Goal: Task Accomplishment & Management: Manage account settings

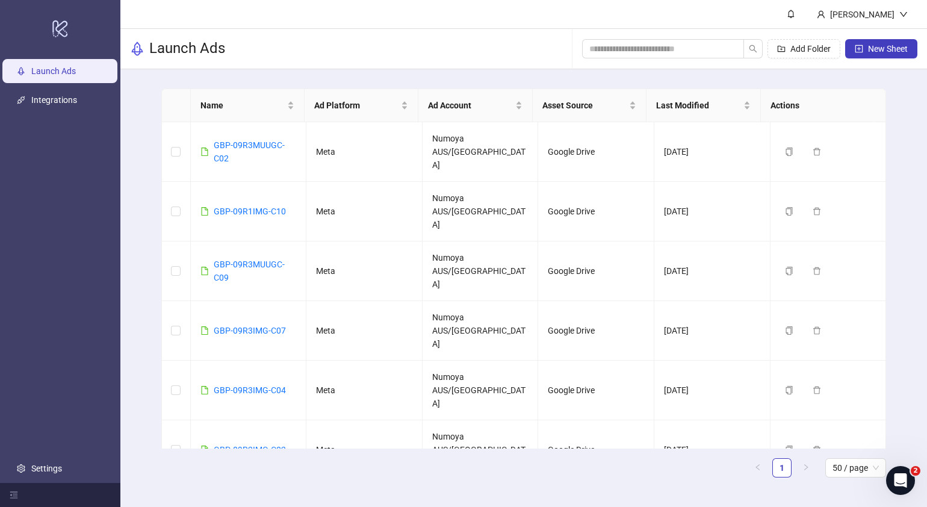
click at [132, 249] on div "Name Ad Platform Ad Account Asset Source Last Modified Actions GBP-09R3MUUGC-C0…" at bounding box center [523, 287] width 807 height 437
click at [863, 42] on button "New Sheet" at bounding box center [881, 48] width 72 height 19
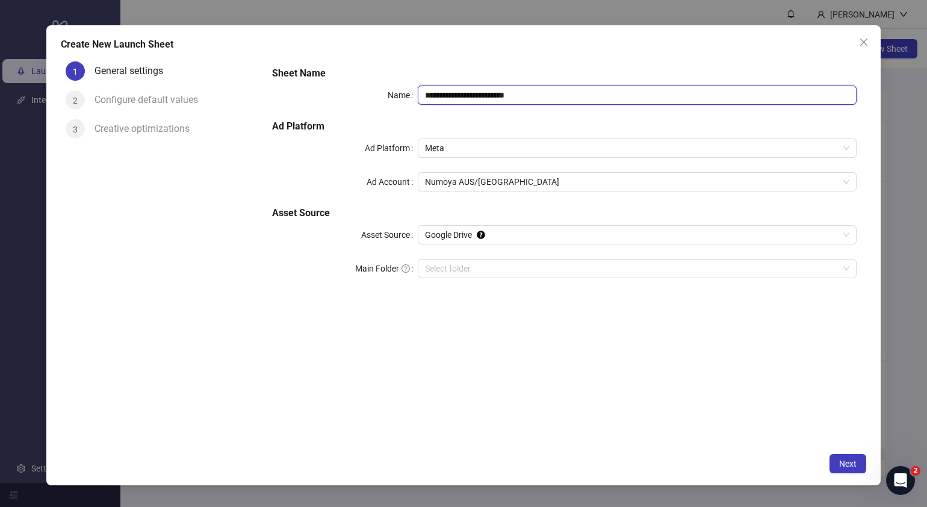
drag, startPoint x: 567, startPoint y: 90, endPoint x: 193, endPoint y: 138, distance: 377.6
click at [193, 138] on div "**********" at bounding box center [464, 252] width 806 height 390
paste input "text"
type input "**********"
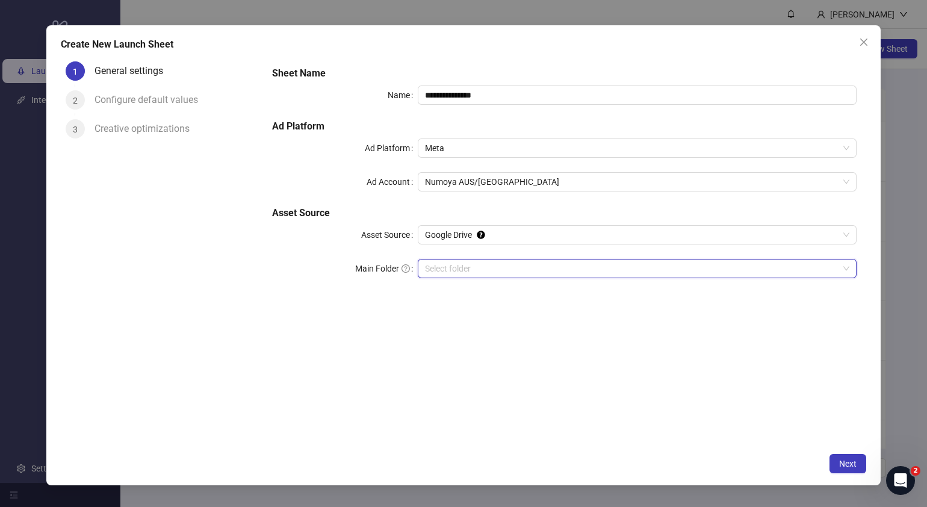
click at [500, 266] on input "Main Folder" at bounding box center [632, 268] width 414 height 18
click at [864, 48] on button "Close" at bounding box center [863, 42] width 19 height 19
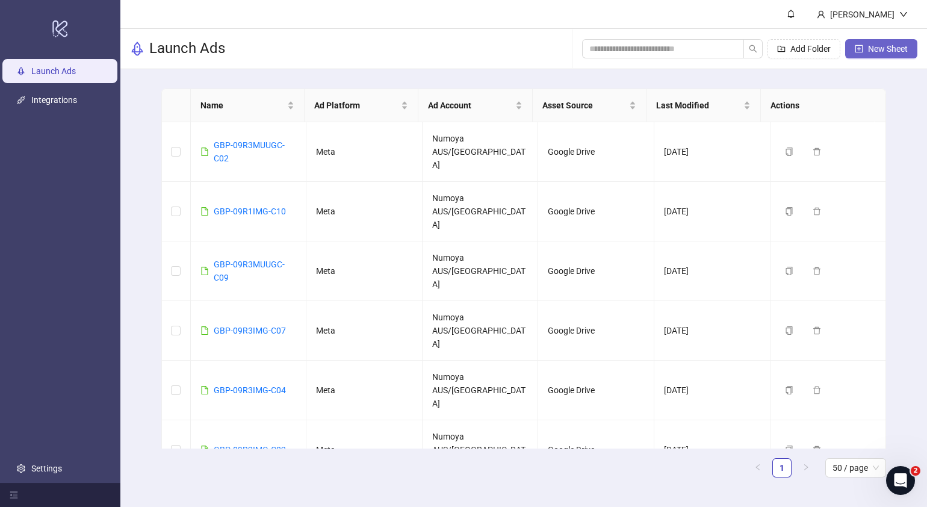
click at [898, 46] on span "New Sheet" at bounding box center [888, 49] width 40 height 10
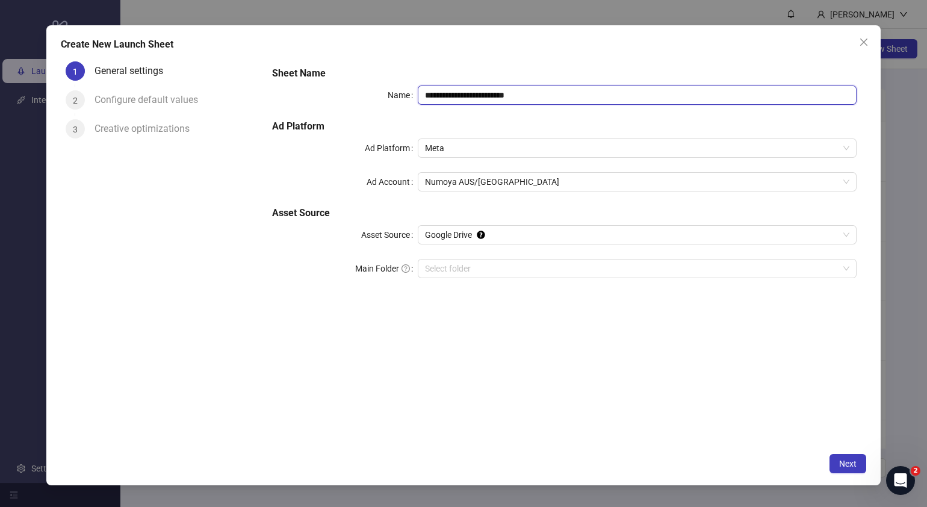
drag, startPoint x: 578, startPoint y: 94, endPoint x: 128, endPoint y: 117, distance: 450.3
click at [128, 117] on div "**********" at bounding box center [464, 252] width 806 height 390
paste input "text"
type input "**********"
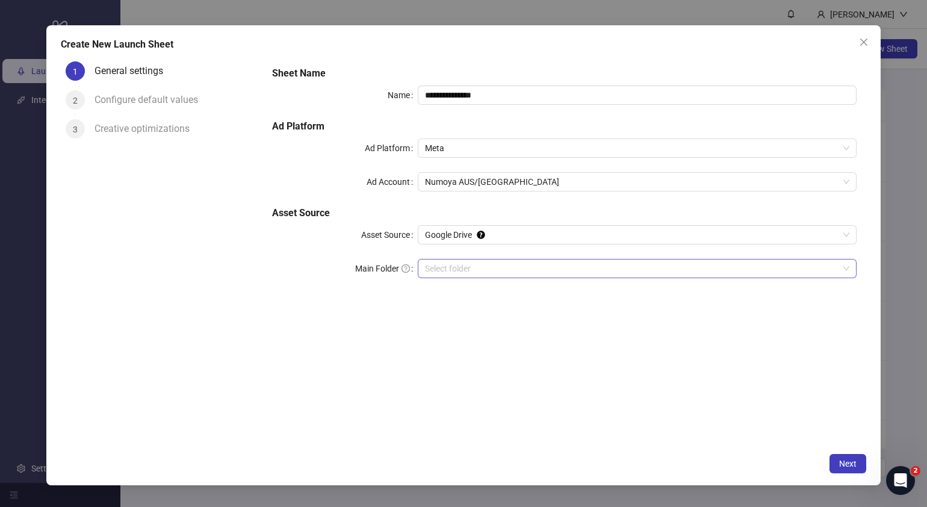
click at [509, 265] on input "Main Folder" at bounding box center [632, 268] width 414 height 18
drag, startPoint x: 852, startPoint y: 464, endPoint x: 810, endPoint y: 365, distance: 107.1
click at [852, 464] on span "Next" at bounding box center [847, 464] width 17 height 10
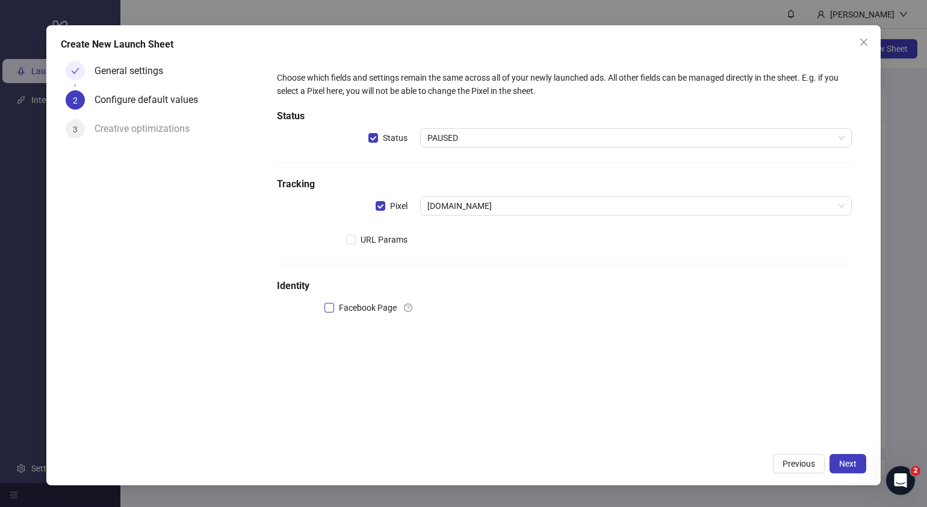
drag, startPoint x: 348, startPoint y: 309, endPoint x: 336, endPoint y: 310, distance: 12.1
click at [346, 309] on span "Facebook Page" at bounding box center [367, 307] width 67 height 13
click at [489, 308] on input "search" at bounding box center [630, 308] width 406 height 18
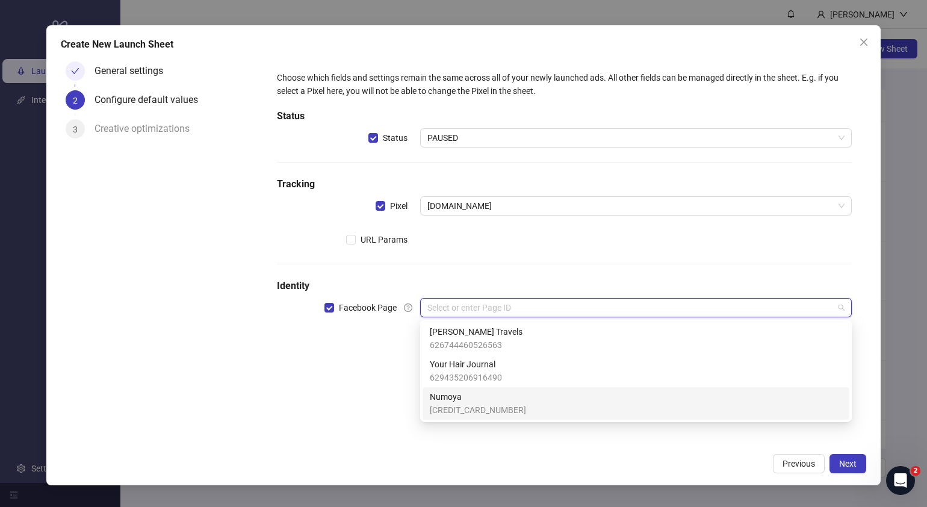
drag, startPoint x: 471, startPoint y: 408, endPoint x: 462, endPoint y: 397, distance: 14.1
click at [472, 408] on span "[CREDIT_CARD_NUMBER]" at bounding box center [478, 409] width 96 height 13
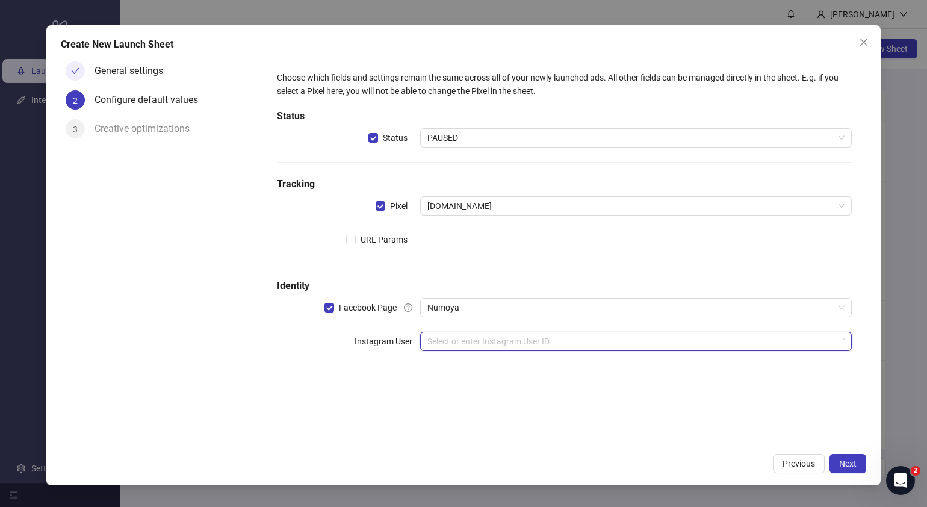
click at [474, 343] on input "search" at bounding box center [630, 341] width 406 height 18
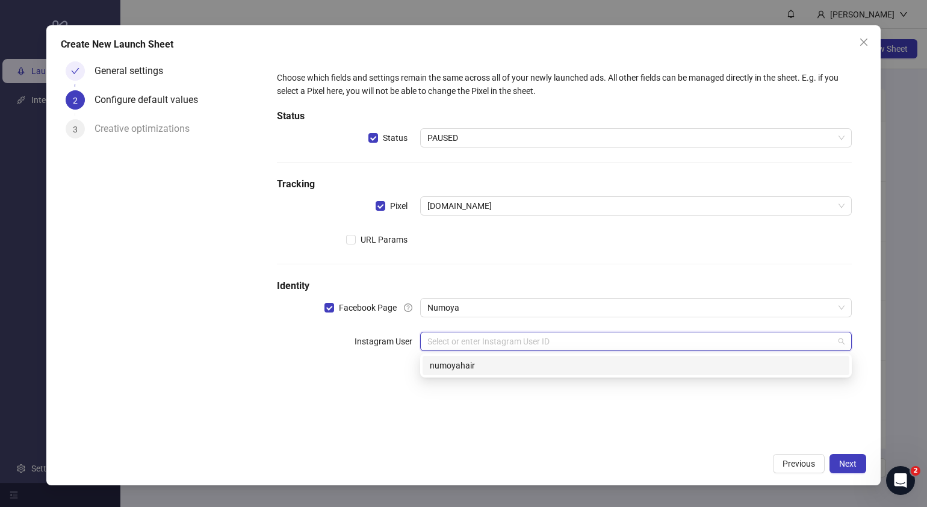
click at [470, 370] on div "numoyahair" at bounding box center [636, 365] width 412 height 13
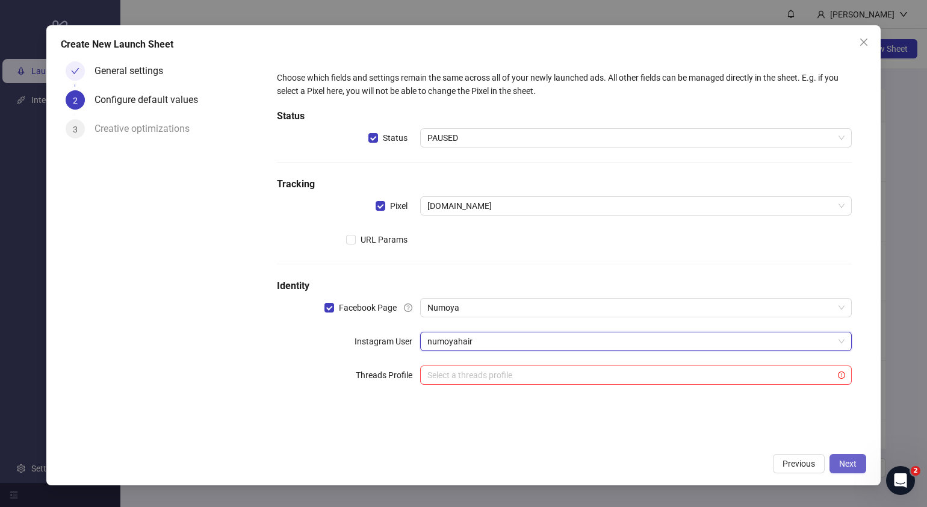
click at [847, 463] on span "Next" at bounding box center [847, 464] width 17 height 10
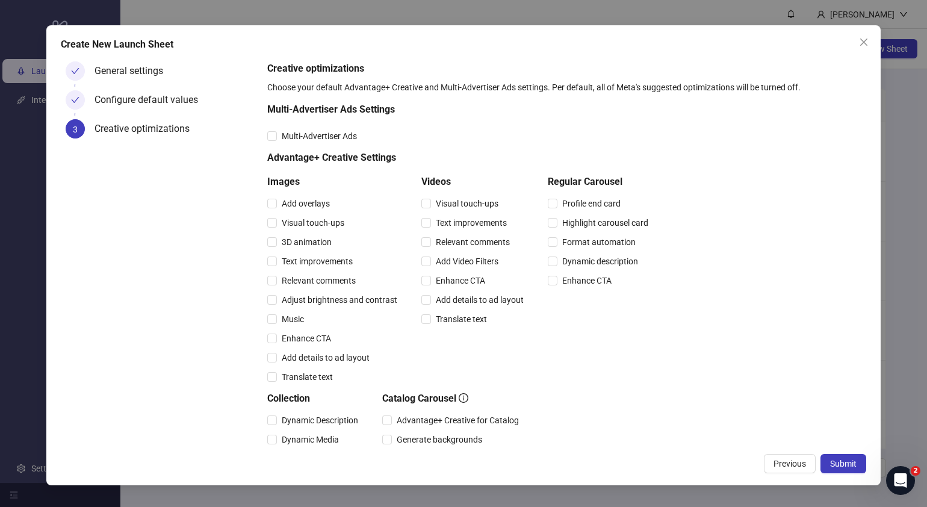
click at [847, 463] on span "Submit" at bounding box center [843, 464] width 26 height 10
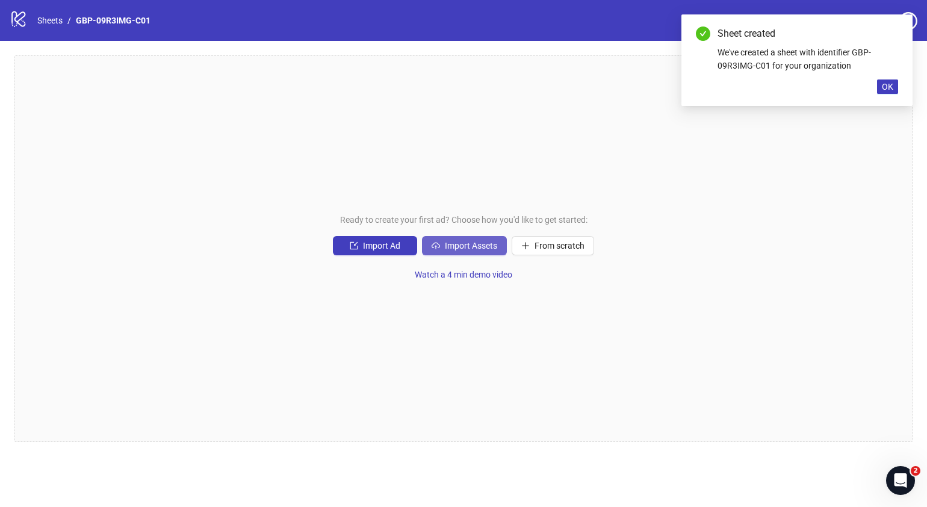
click at [477, 247] on span "Import Assets" at bounding box center [471, 246] width 52 height 10
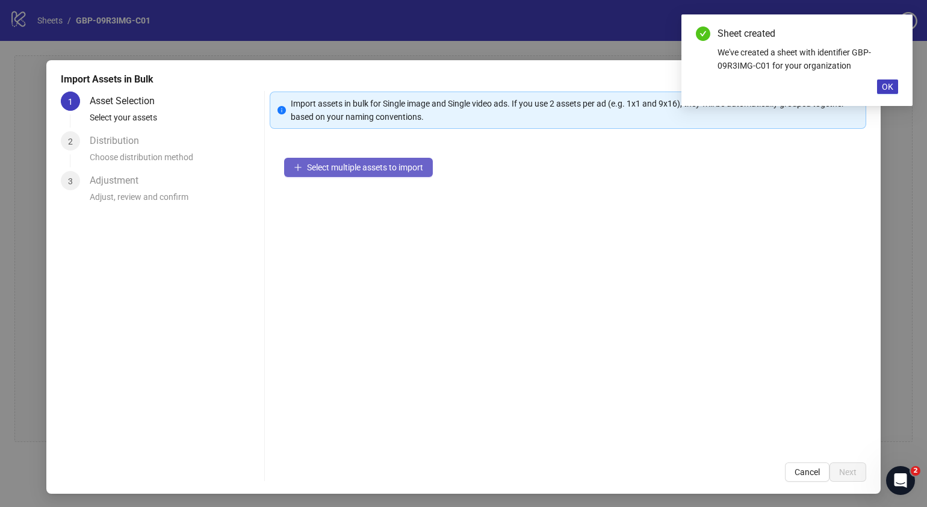
click at [394, 168] on span "Select multiple assets to import" at bounding box center [365, 168] width 116 height 10
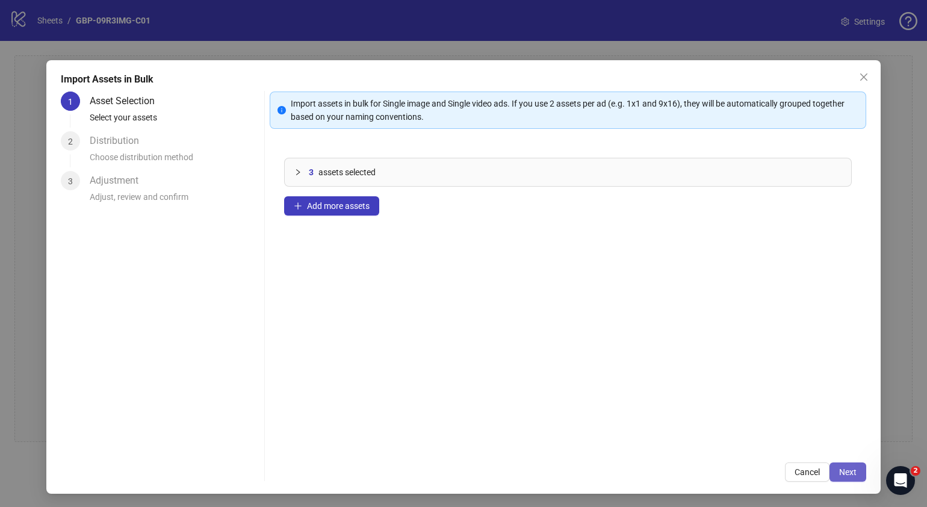
click at [835, 464] on button "Next" at bounding box center [848, 471] width 37 height 19
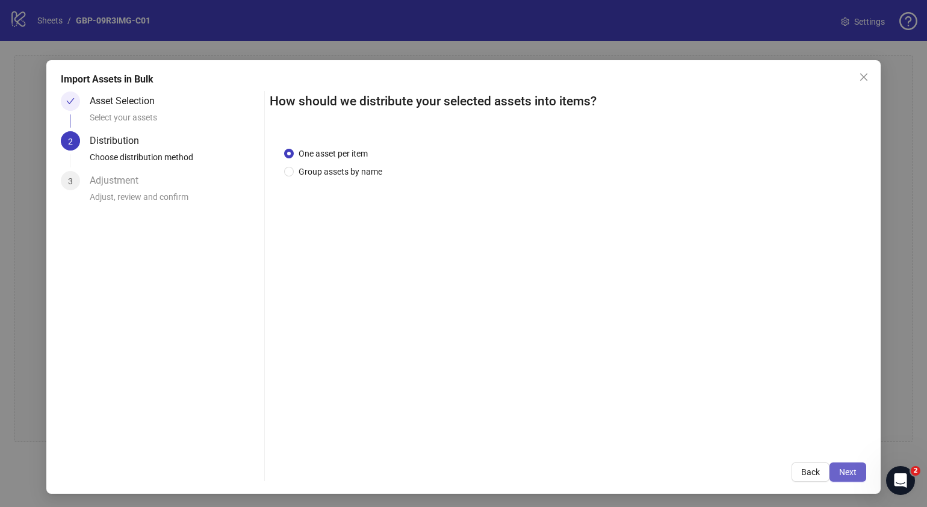
click at [846, 471] on button "Next" at bounding box center [848, 471] width 37 height 19
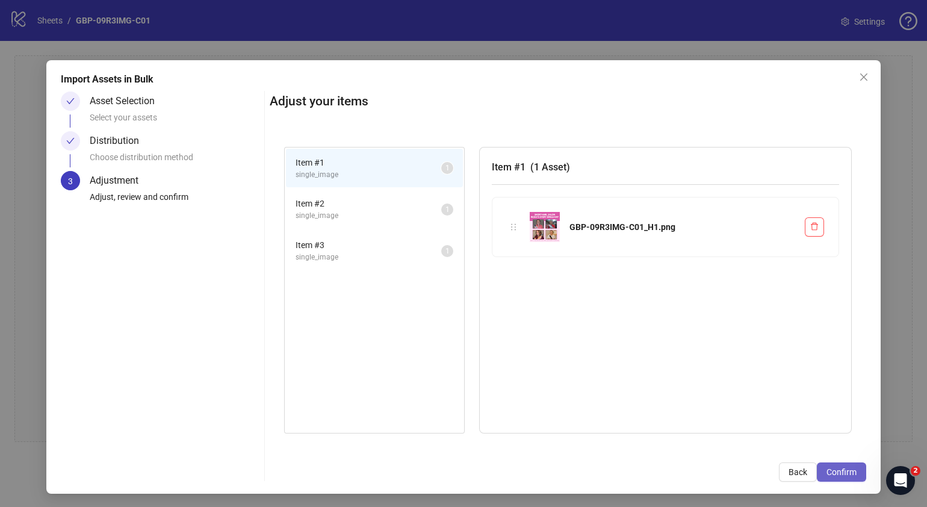
click at [831, 479] on button "Confirm" at bounding box center [841, 471] width 49 height 19
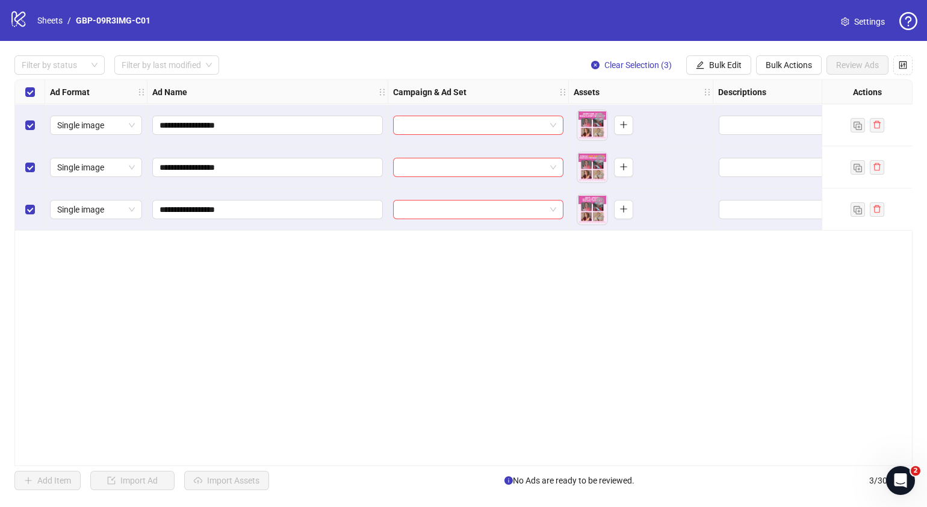
drag, startPoint x: 455, startPoint y: 335, endPoint x: 503, endPoint y: 194, distance: 148.9
click at [454, 334] on div "**********" at bounding box center [463, 272] width 898 height 387
click at [510, 295] on div "**********" at bounding box center [463, 272] width 898 height 387
click at [479, 121] on input "search" at bounding box center [472, 125] width 145 height 18
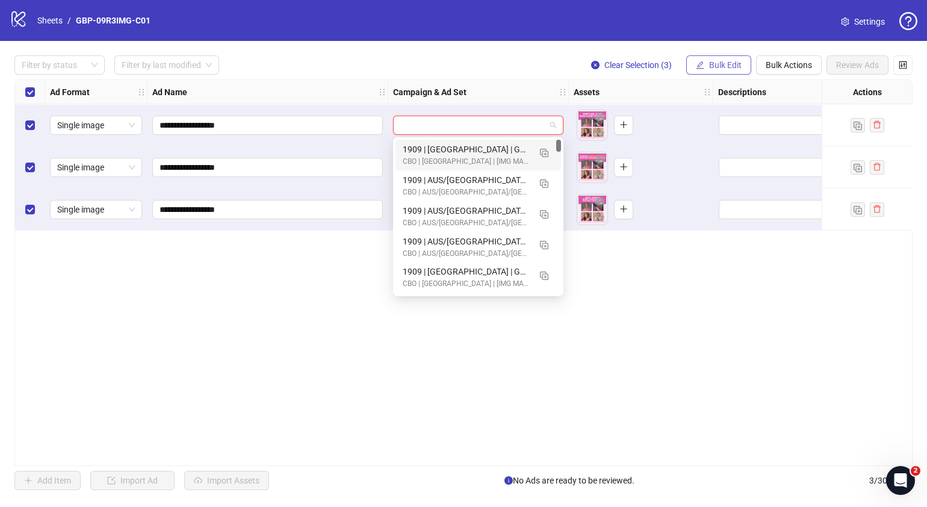
click at [722, 64] on span "Bulk Edit" at bounding box center [725, 65] width 33 height 10
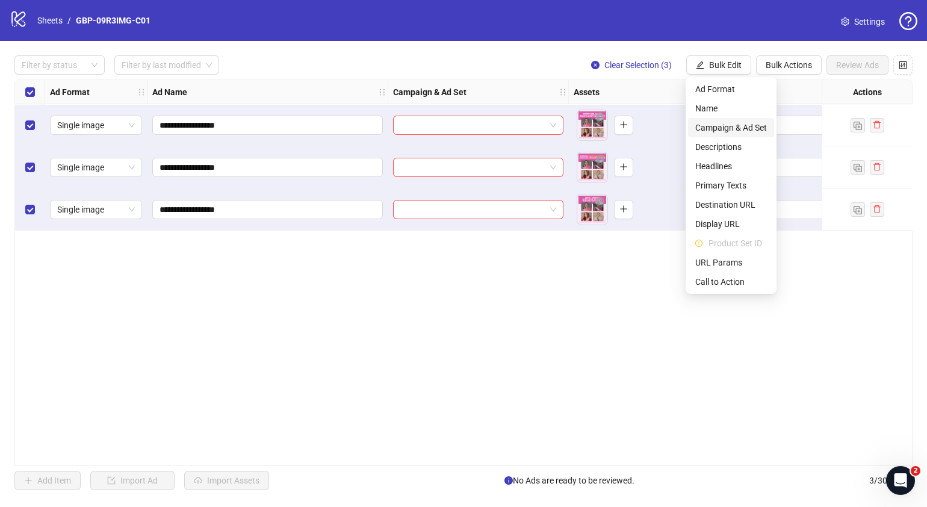
click at [736, 126] on span "Campaign & Ad Set" at bounding box center [731, 127] width 72 height 13
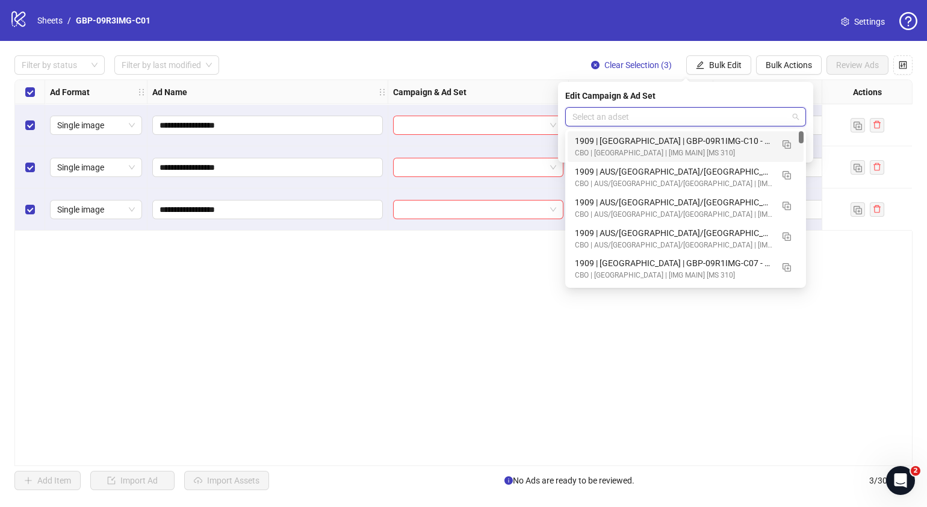
click at [765, 111] on input "search" at bounding box center [681, 117] width 216 height 18
click at [789, 175] on img "button" at bounding box center [787, 175] width 8 height 8
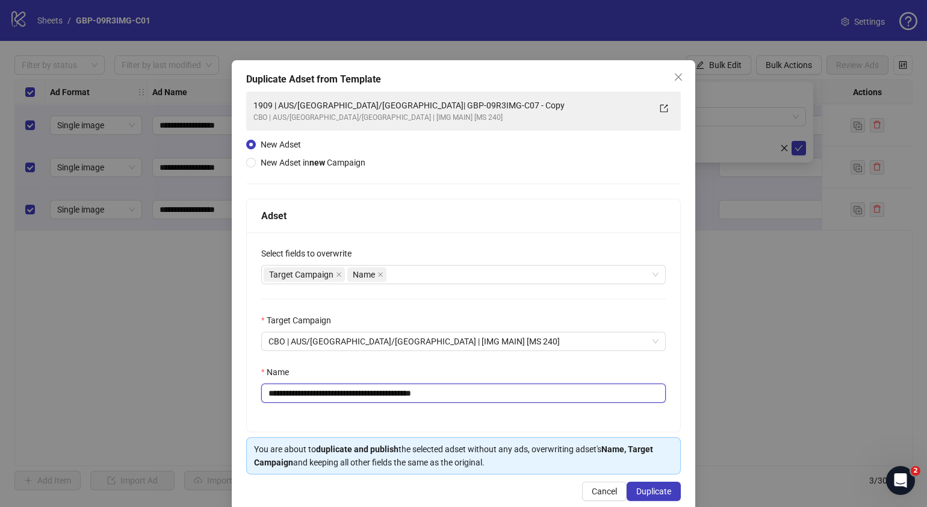
click at [274, 394] on input "**********" at bounding box center [463, 392] width 405 height 19
drag, startPoint x: 475, startPoint y: 394, endPoint x: 341, endPoint y: 400, distance: 134.4
click at [342, 399] on input "**********" at bounding box center [463, 392] width 405 height 19
paste input "text"
type input "**********"
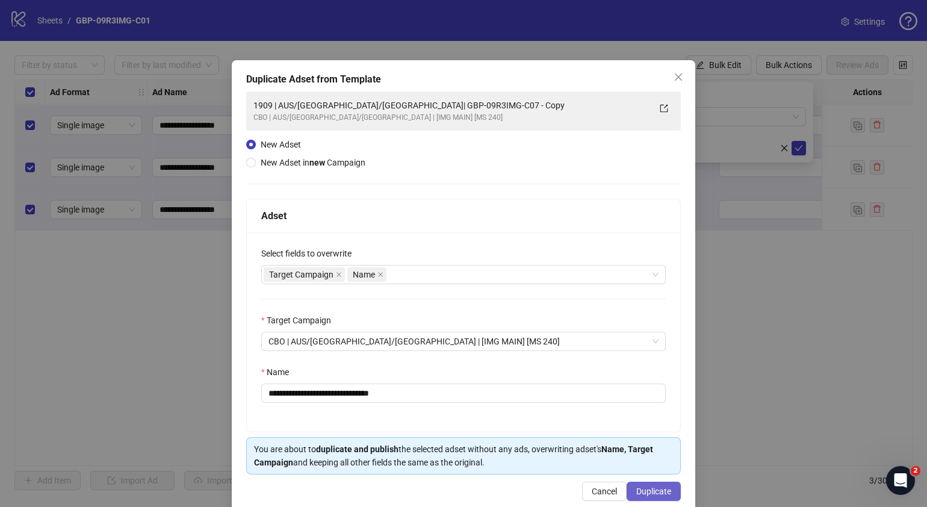
drag, startPoint x: 657, startPoint y: 490, endPoint x: 659, endPoint y: 481, distance: 9.3
click at [657, 491] on span "Duplicate" at bounding box center [653, 491] width 35 height 10
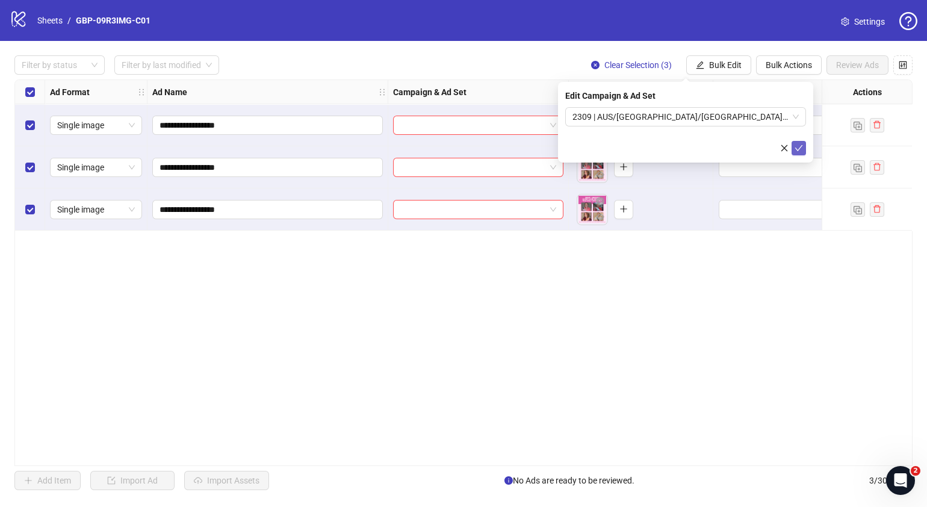
click at [798, 152] on span "submit" at bounding box center [799, 148] width 8 height 10
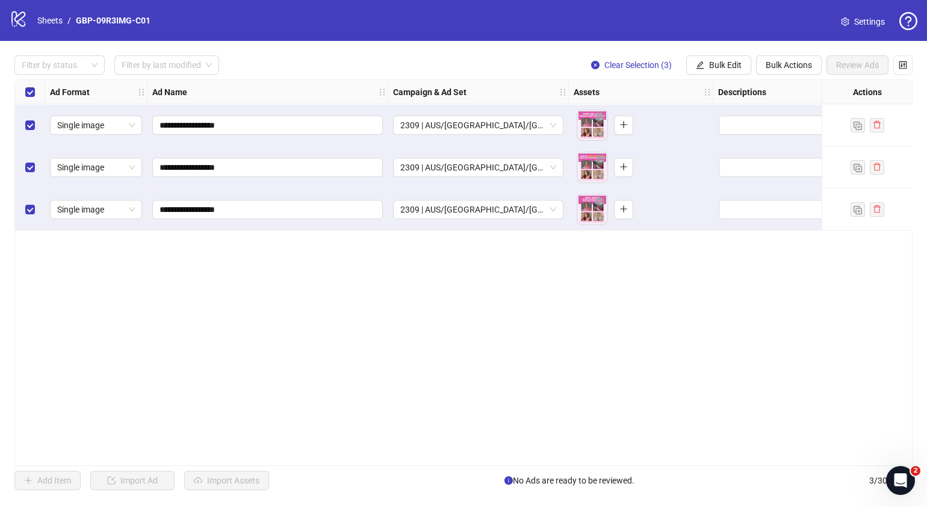
drag, startPoint x: 604, startPoint y: 430, endPoint x: 611, endPoint y: 387, distance: 44.5
click at [604, 427] on div "**********" at bounding box center [463, 272] width 898 height 387
click at [626, 125] on icon "plus" at bounding box center [623, 125] width 7 height 1
click at [623, 170] on icon "plus" at bounding box center [623, 167] width 1 height 7
click at [616, 211] on button "button" at bounding box center [623, 209] width 19 height 19
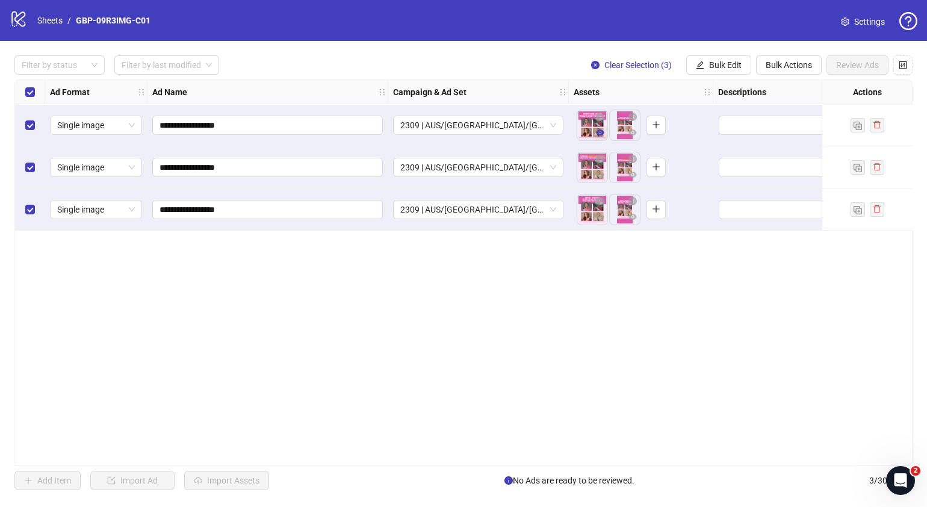
click at [601, 134] on icon "eye" at bounding box center [600, 132] width 8 height 6
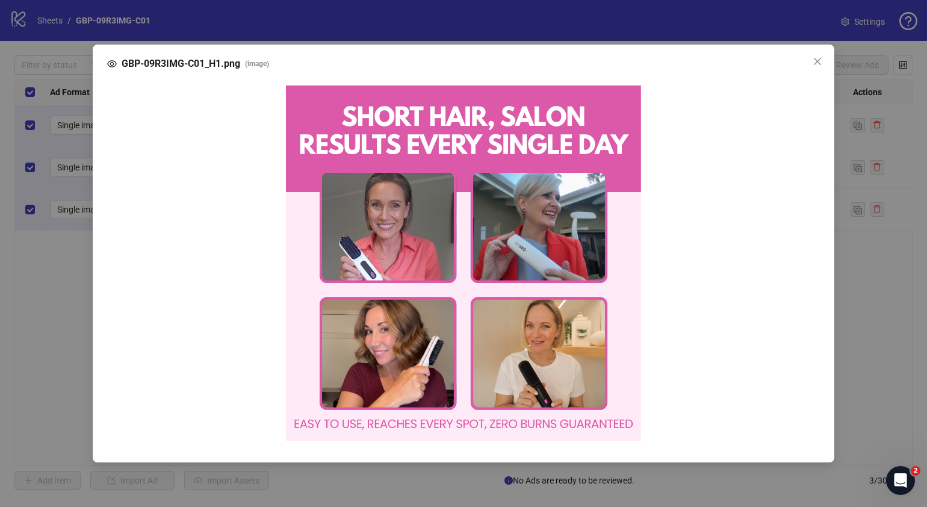
click at [816, 66] on icon "close" at bounding box center [818, 62] width 10 height 10
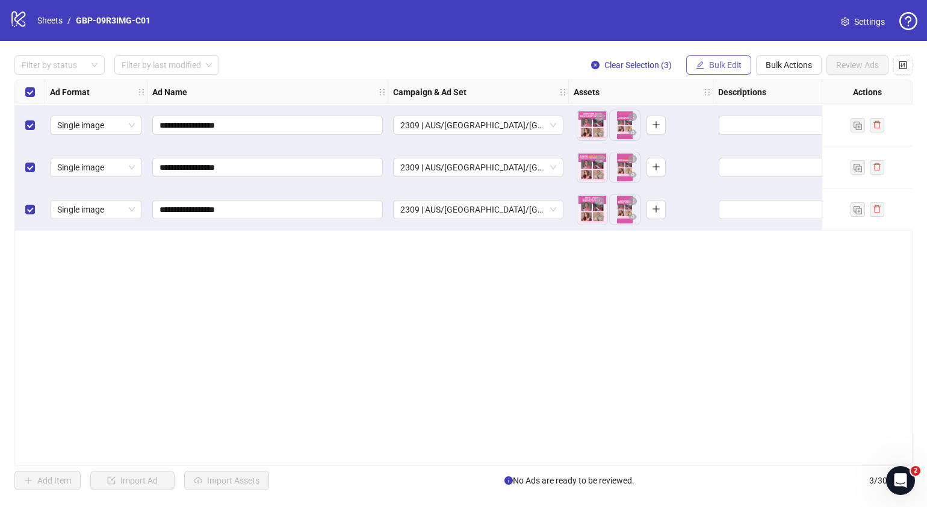
click at [730, 64] on span "Bulk Edit" at bounding box center [725, 65] width 33 height 10
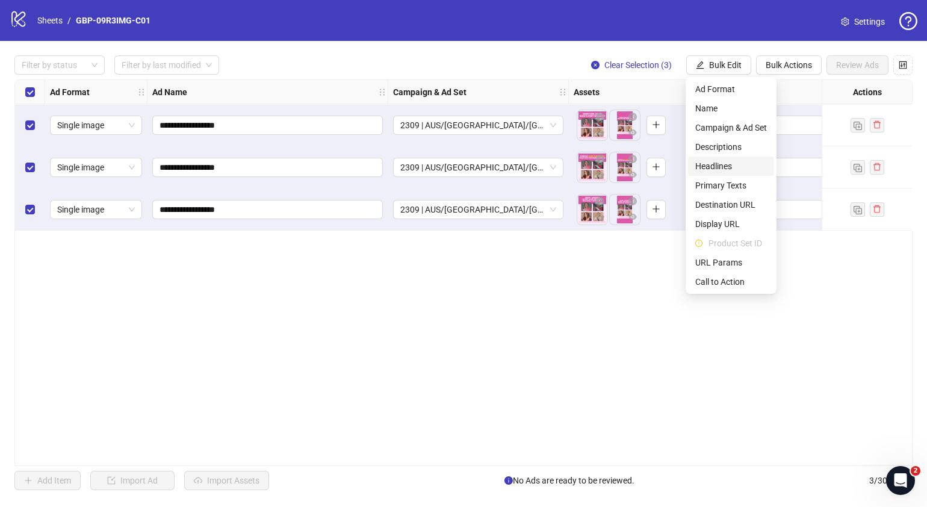
click at [731, 172] on span "Headlines" at bounding box center [731, 166] width 72 height 13
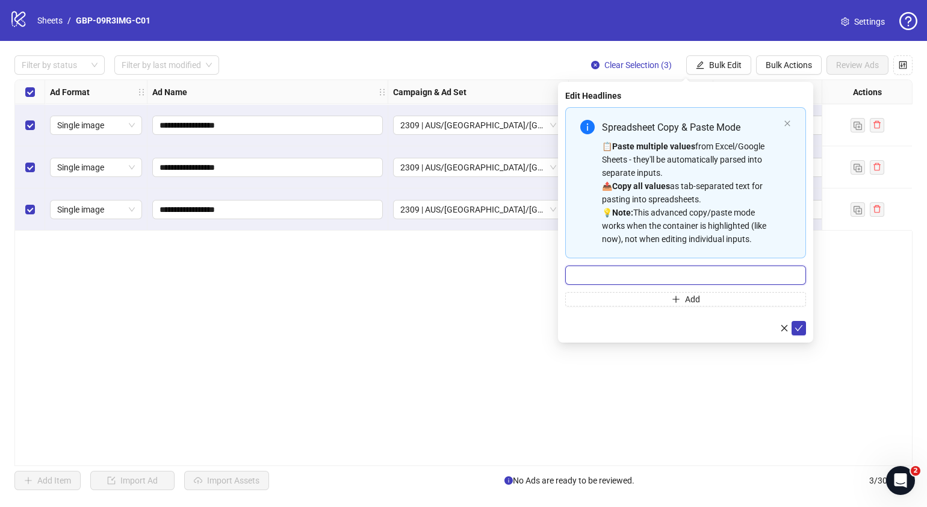
drag, startPoint x: 722, startPoint y: 273, endPoint x: 713, endPoint y: 245, distance: 29.3
click at [722, 273] on input "Multi-input container - paste or copy values" at bounding box center [685, 274] width 241 height 19
click at [656, 273] on input "Multi-input container - paste or copy values" at bounding box center [685, 274] width 241 height 19
paste input "*******"
type input "*******"
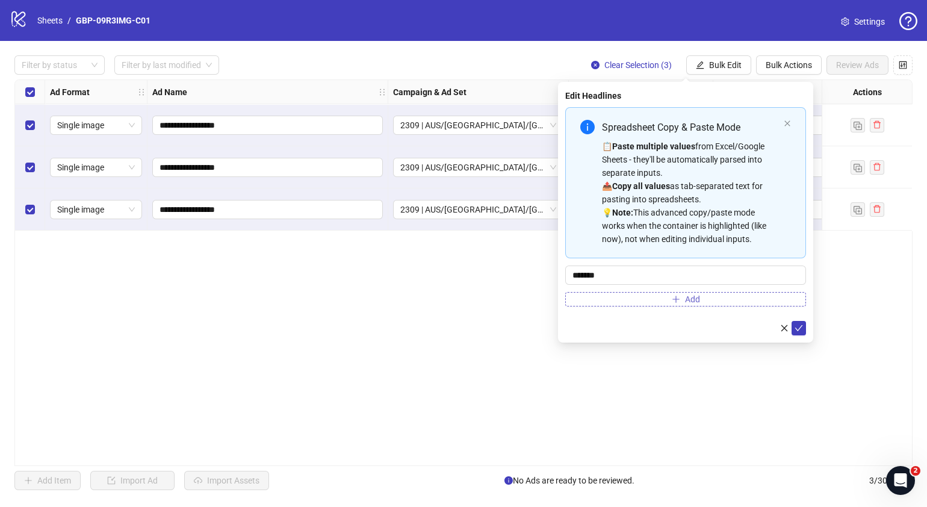
click at [668, 299] on button "Add" at bounding box center [685, 299] width 241 height 14
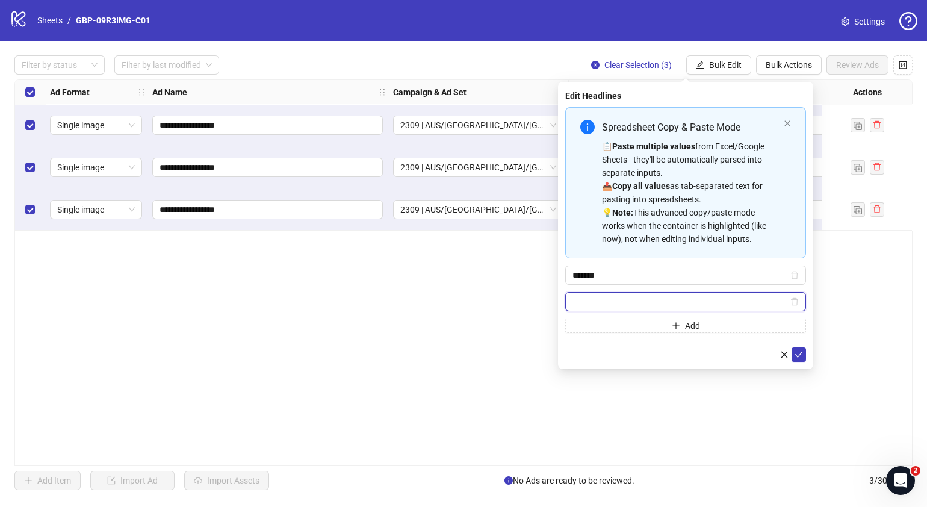
paste input "**********"
type input "**********"
click at [801, 353] on icon "check" at bounding box center [799, 354] width 8 height 8
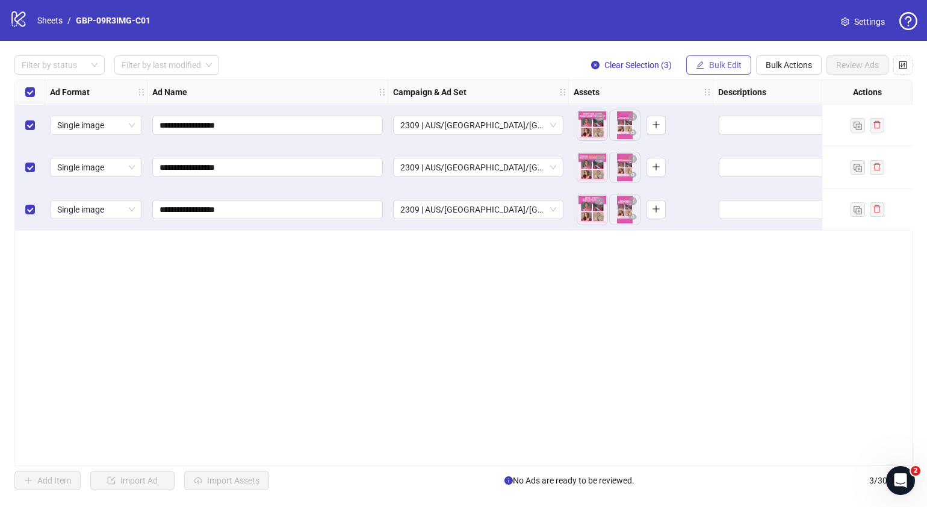
click at [722, 66] on span "Bulk Edit" at bounding box center [725, 65] width 33 height 10
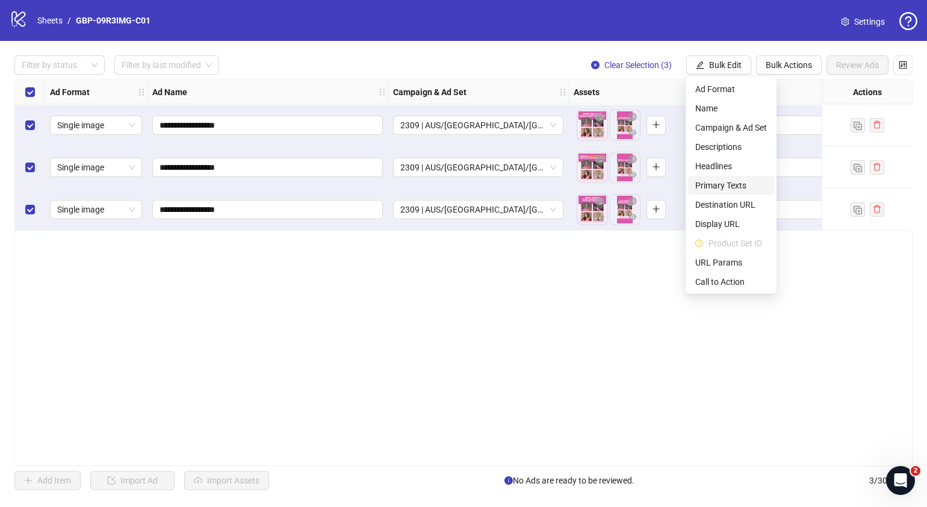
click at [734, 179] on span "Primary Texts" at bounding box center [731, 185] width 72 height 13
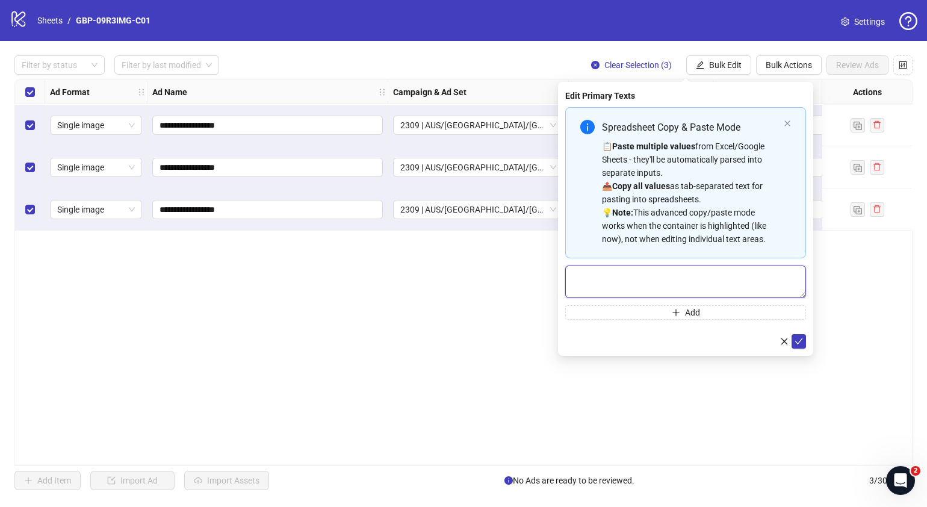
click at [670, 274] on textarea "Multi-text input container - paste or copy values" at bounding box center [685, 281] width 241 height 33
paste textarea "**********"
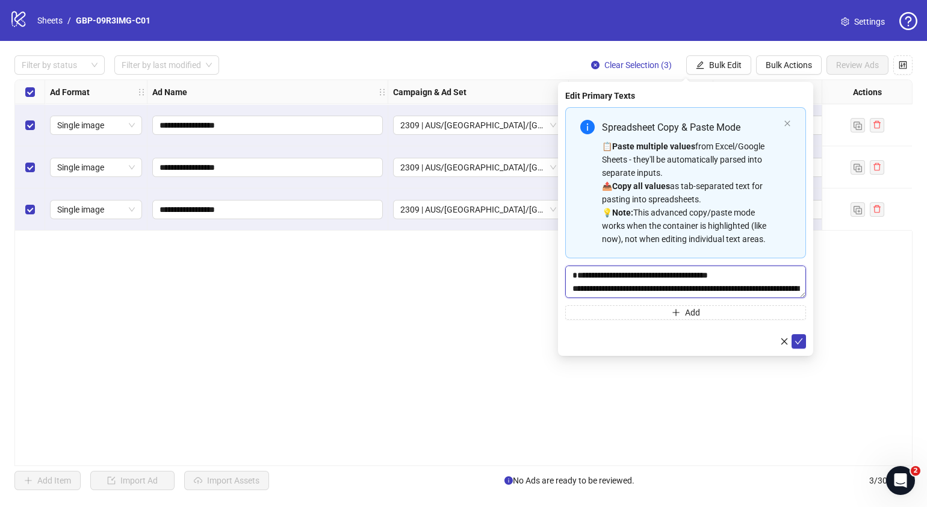
scroll to position [36, 0]
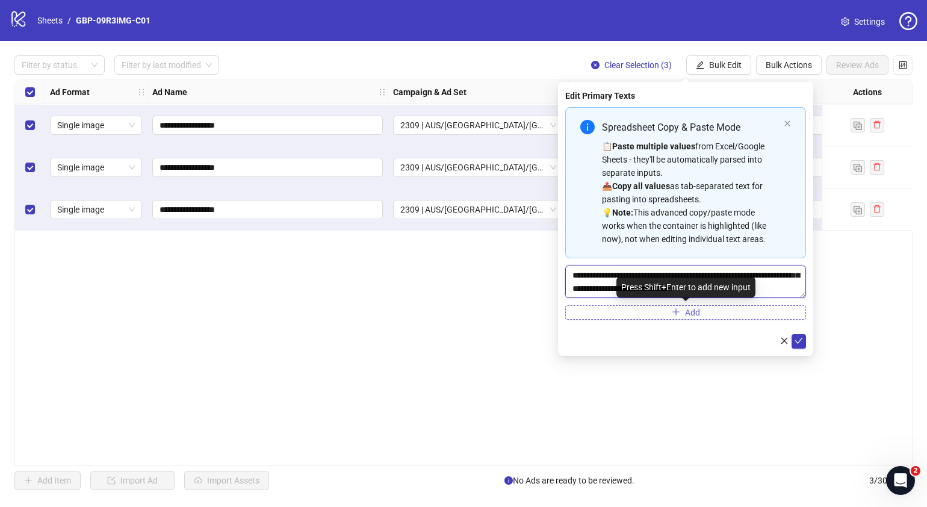
type textarea "**********"
click at [669, 314] on button "Add" at bounding box center [685, 312] width 241 height 14
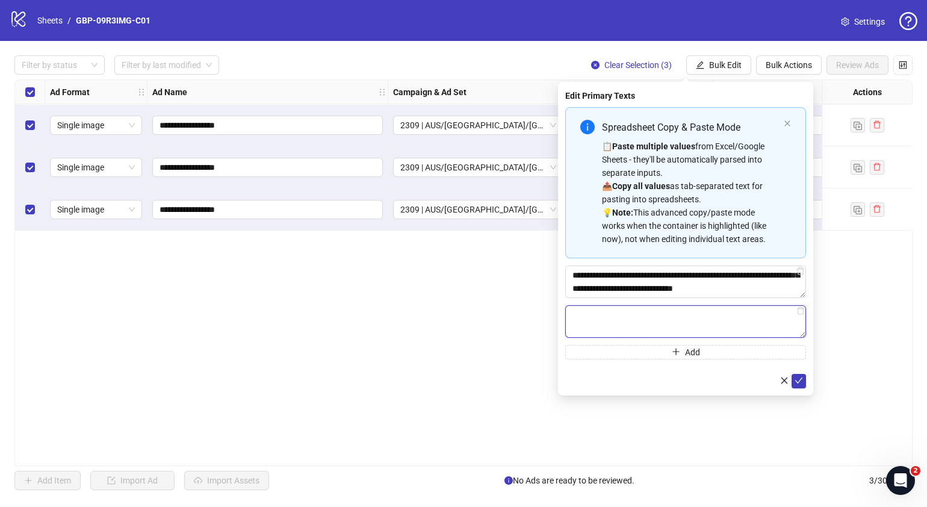
paste textarea "**********"
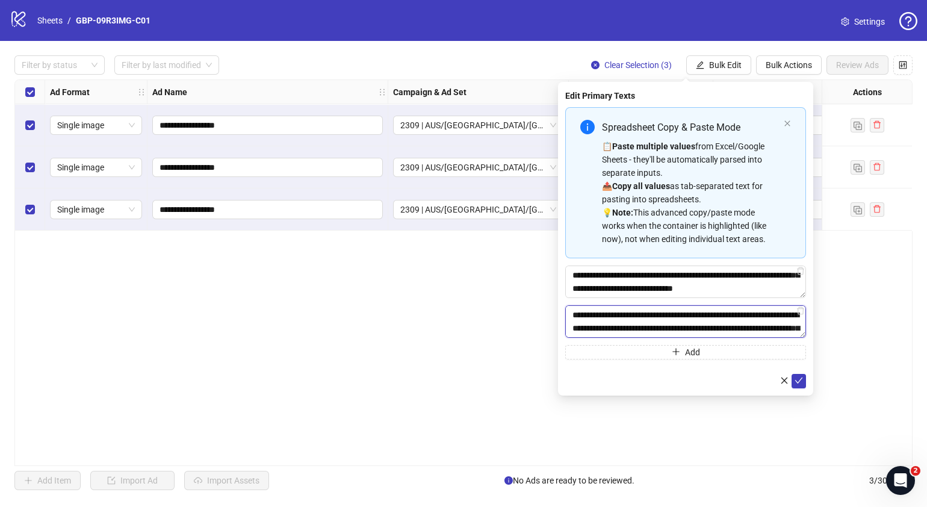
scroll to position [155, 0]
type textarea "**********"
click at [795, 379] on icon "check" at bounding box center [799, 380] width 8 height 8
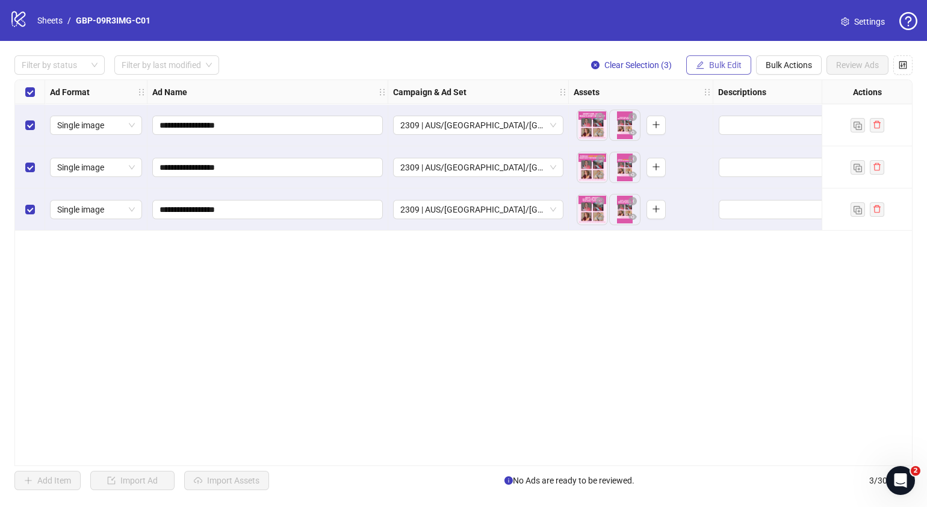
click at [728, 69] on span "Bulk Edit" at bounding box center [725, 65] width 33 height 10
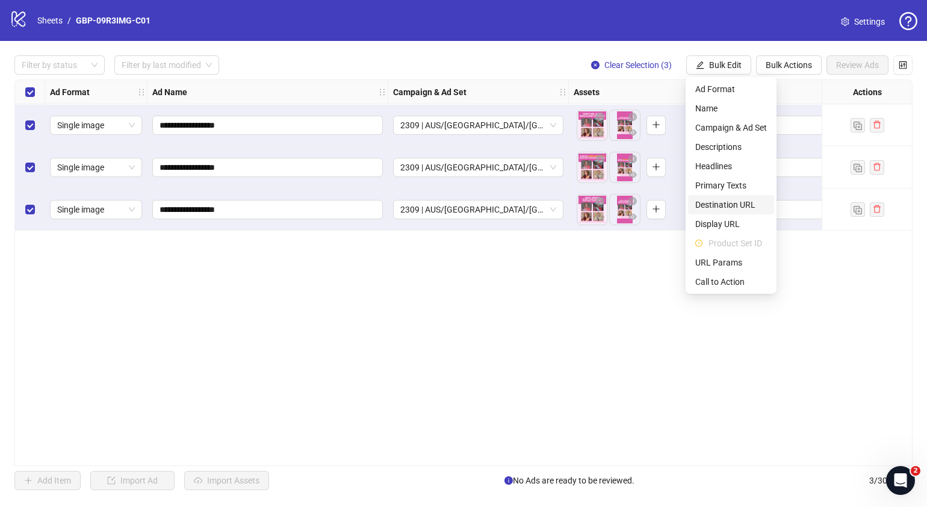
click at [734, 207] on span "Destination URL" at bounding box center [731, 204] width 72 height 13
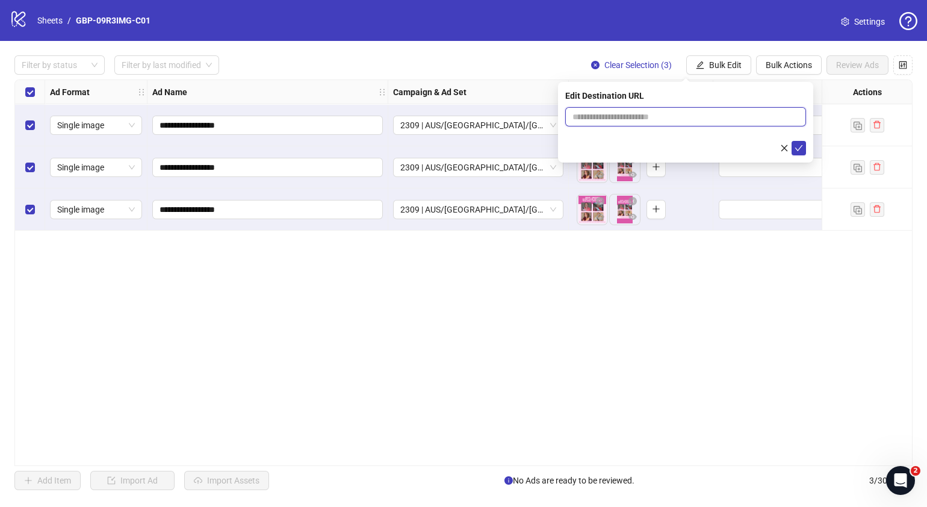
click at [695, 122] on input "text" at bounding box center [681, 116] width 217 height 13
paste input "**********"
type input "**********"
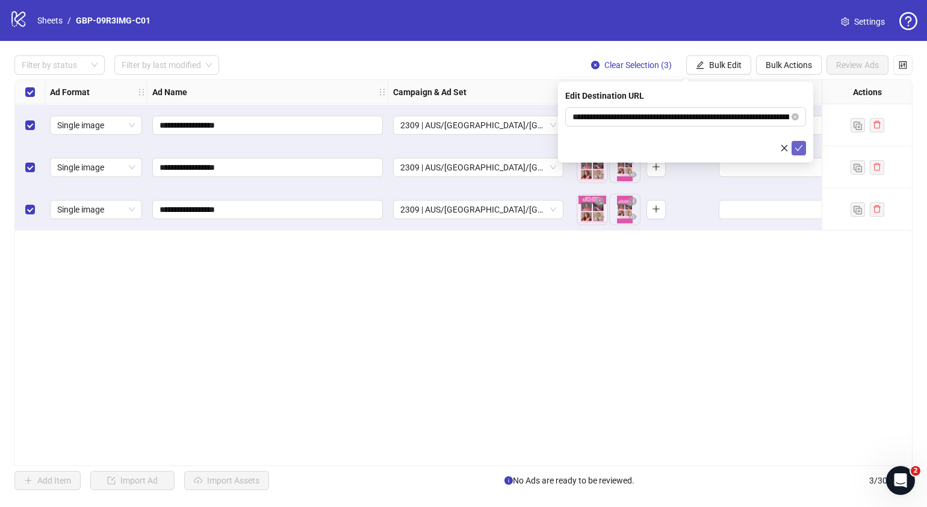
click at [799, 149] on icon "check" at bounding box center [799, 148] width 8 height 8
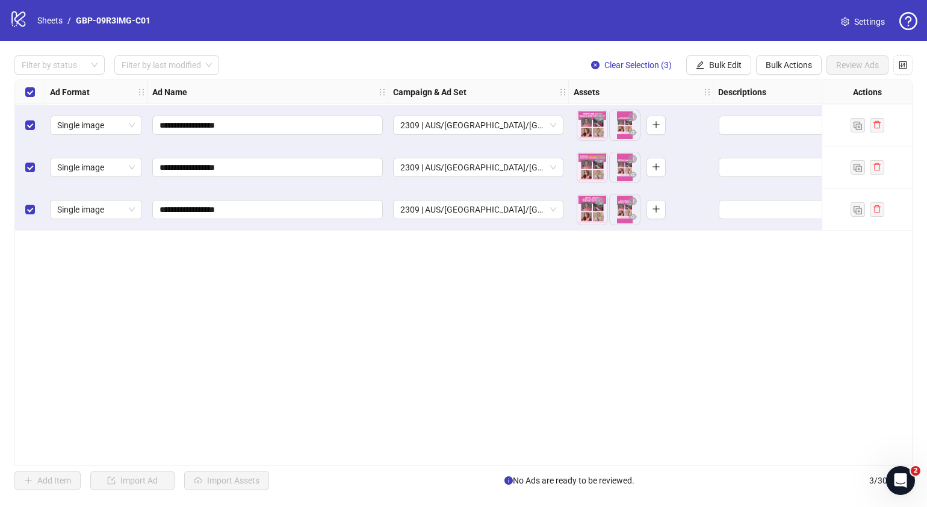
click at [718, 53] on div "**********" at bounding box center [463, 273] width 927 height 464
click at [721, 60] on span "Bulk Edit" at bounding box center [725, 65] width 33 height 10
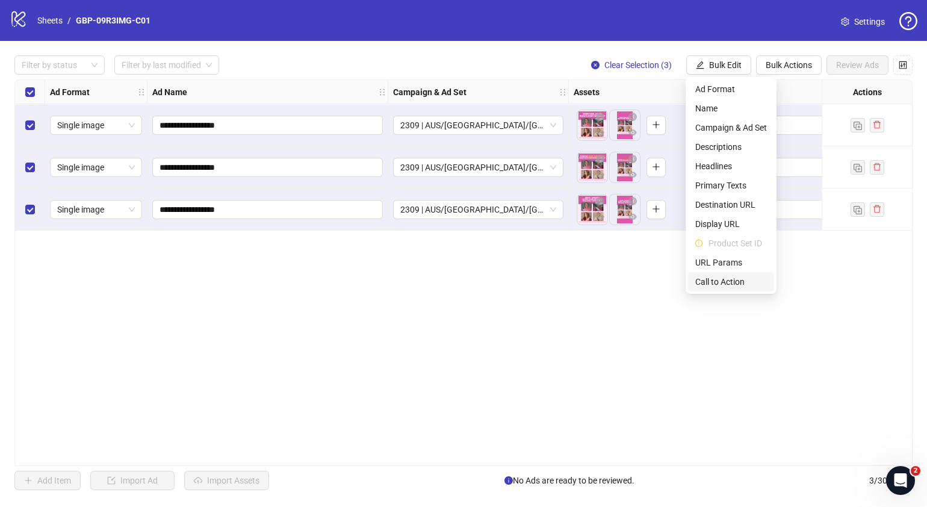
click at [741, 283] on span "Call to Action" at bounding box center [731, 281] width 72 height 13
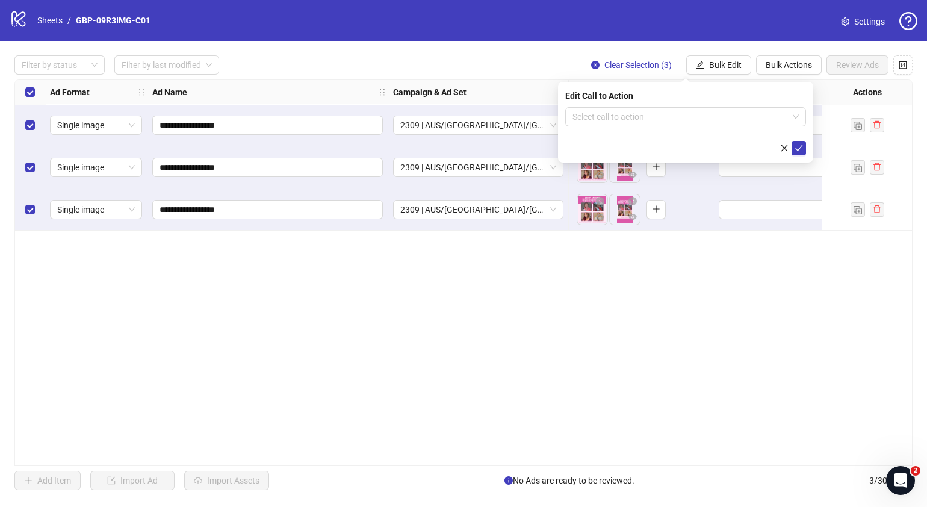
click at [689, 105] on div "Edit Call to Action Select call to action" at bounding box center [685, 122] width 255 height 81
click at [689, 117] on input "search" at bounding box center [681, 117] width 216 height 18
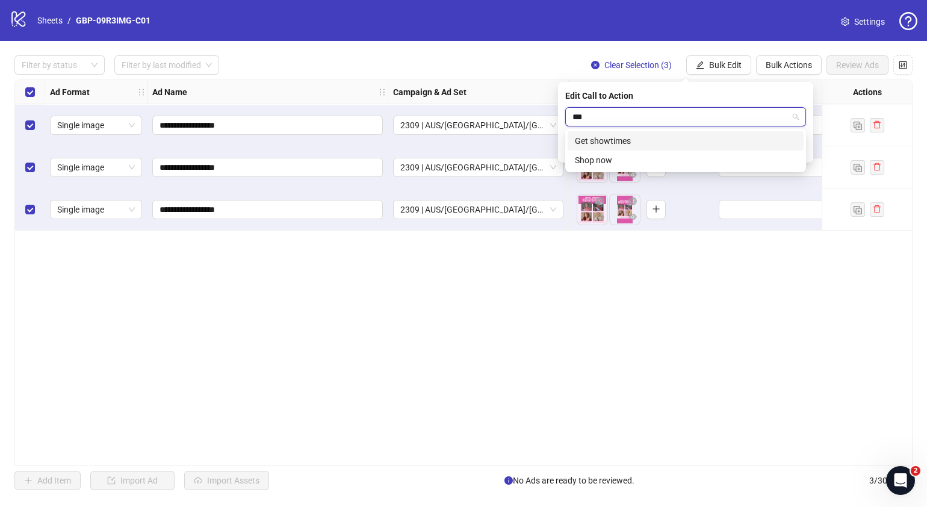
type input "****"
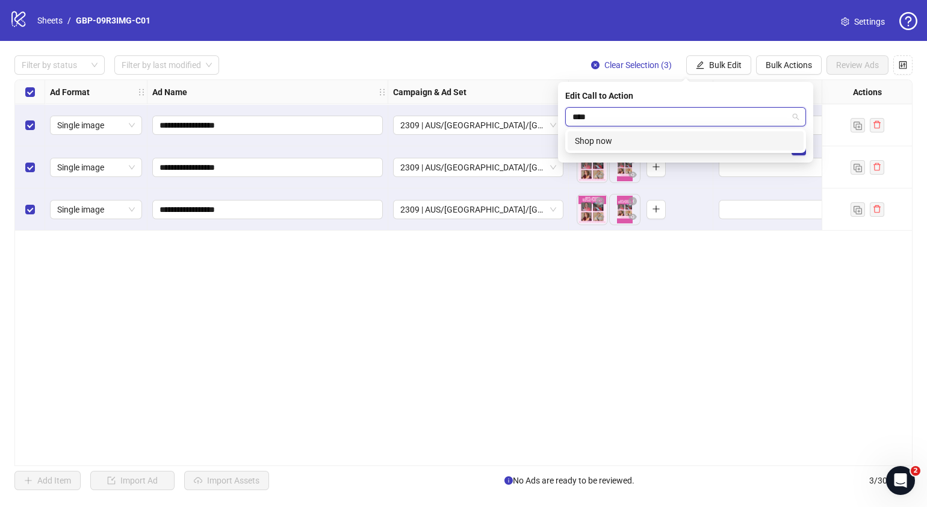
click at [686, 138] on div "Shop now" at bounding box center [686, 140] width 222 height 13
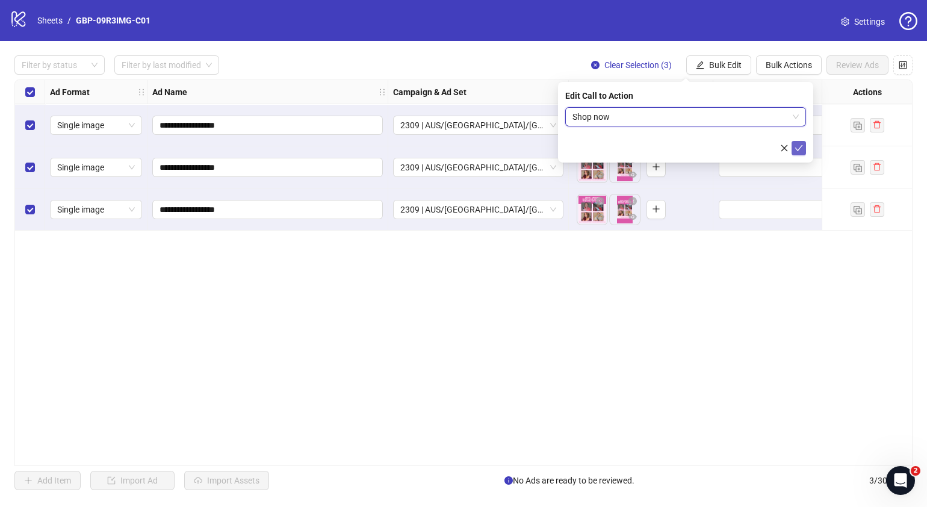
click at [801, 147] on icon "check" at bounding box center [799, 148] width 8 height 8
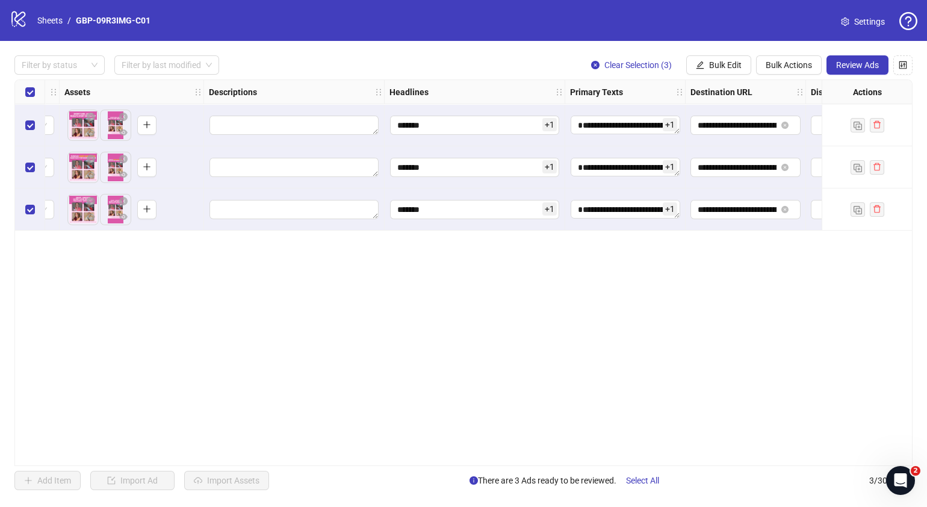
scroll to position [0, 533]
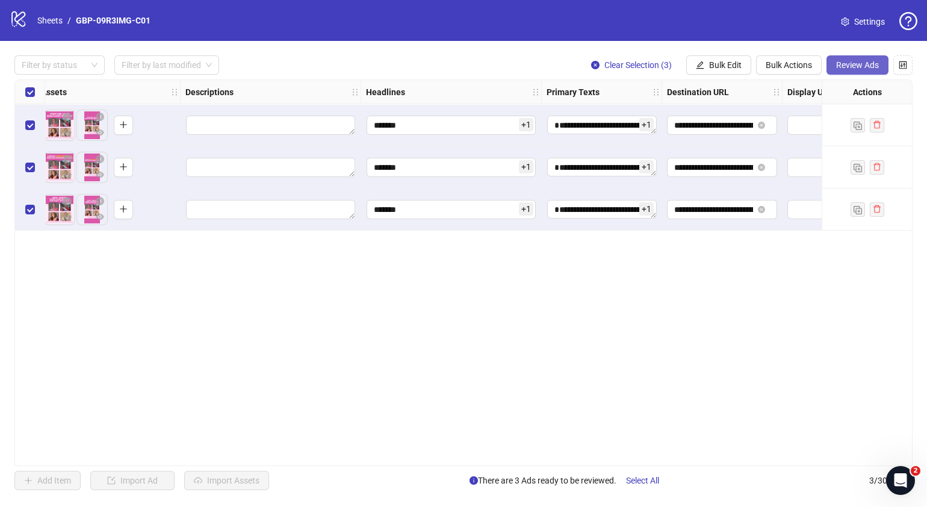
click at [836, 67] on span "Review Ads" at bounding box center [857, 65] width 43 height 10
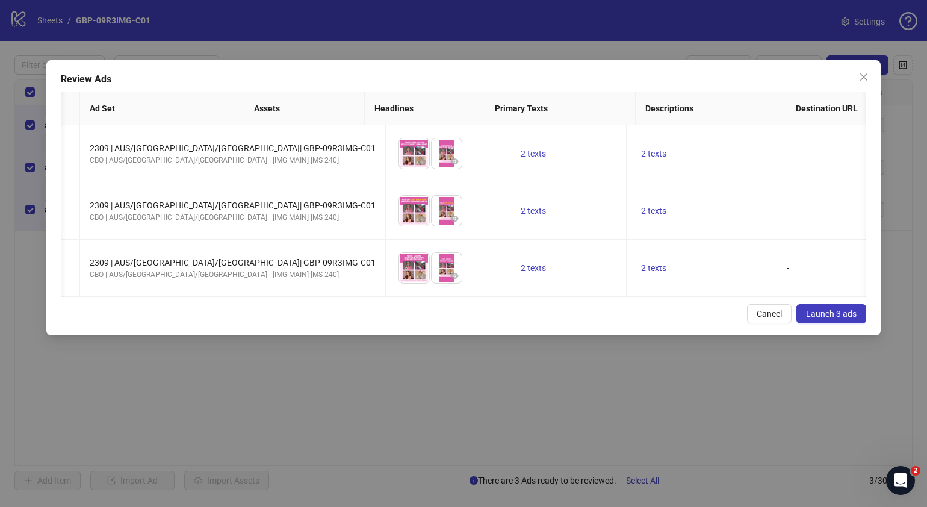
scroll to position [0, 146]
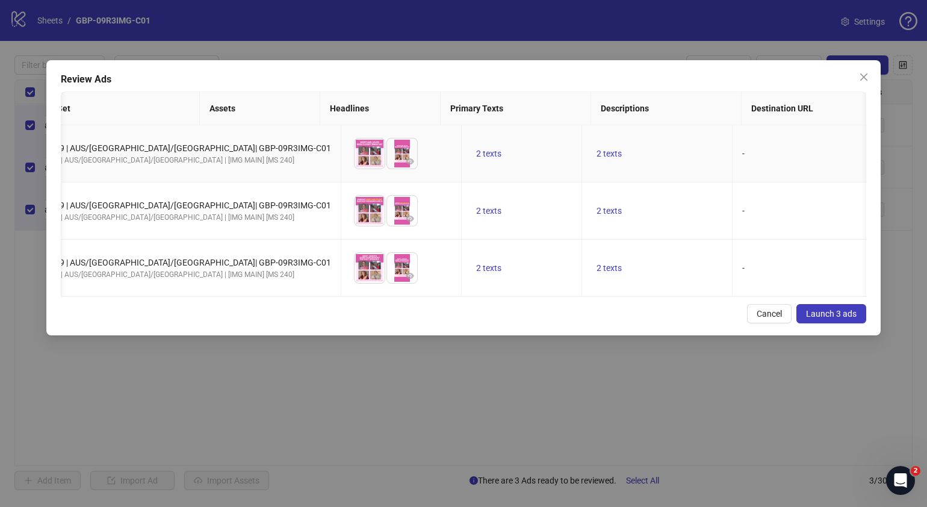
click at [462, 146] on td "2 texts" at bounding box center [522, 153] width 120 height 57
click at [476, 152] on span "2 texts" at bounding box center [488, 154] width 25 height 10
click at [537, 141] on icon "caret-right" at bounding box center [534, 145] width 8 height 8
click at [504, 75] on div "Review Ads" at bounding box center [464, 79] width 806 height 14
click at [597, 155] on span "2 texts" at bounding box center [609, 154] width 25 height 10
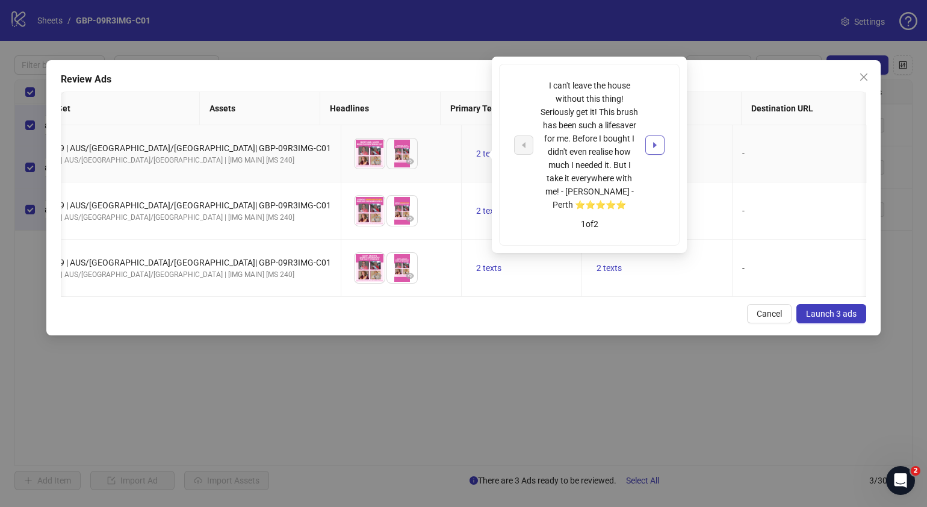
click at [655, 147] on icon "caret-right" at bounding box center [655, 145] width 8 height 8
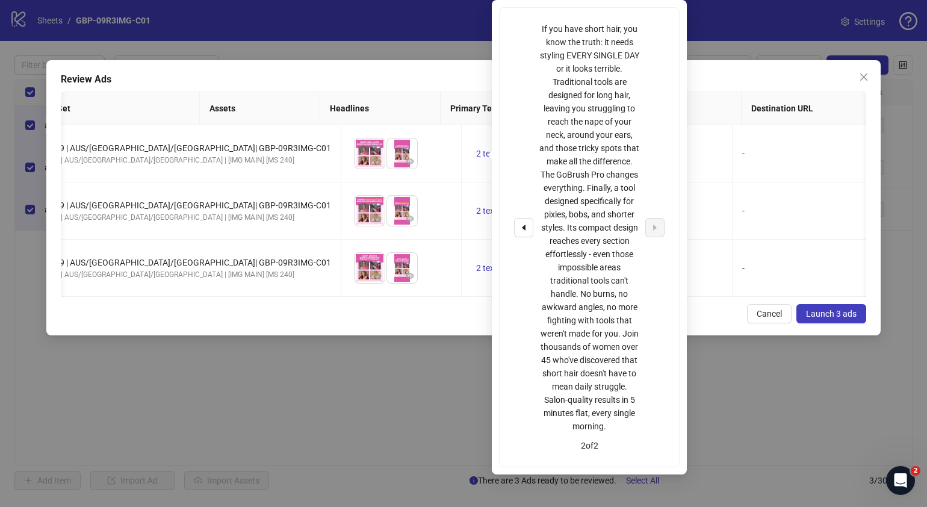
click at [382, 77] on div "Review Ads" at bounding box center [464, 79] width 806 height 14
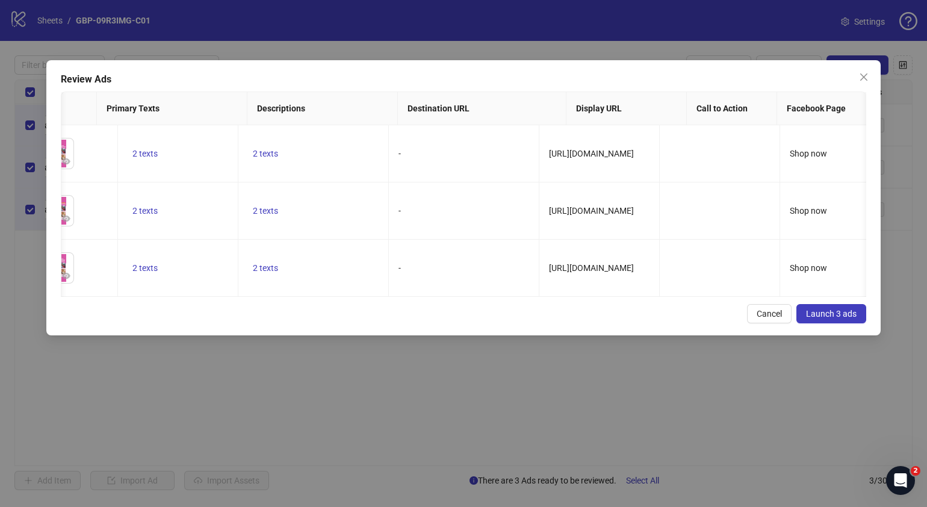
scroll to position [0, 0]
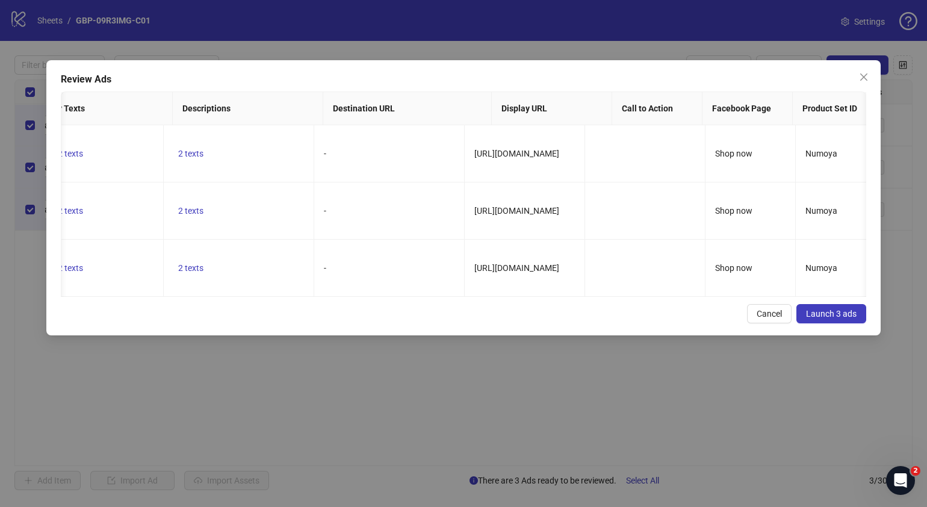
click at [861, 323] on button "Launch 3 ads" at bounding box center [831, 313] width 70 height 19
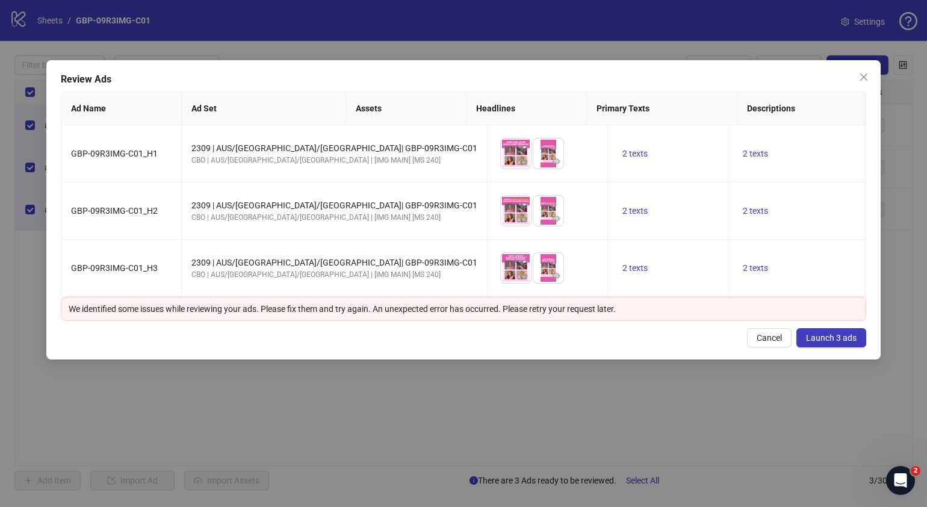
click at [542, 359] on div "Review Ads Ad Name Ad Set Assets Headlines Primary Texts Descriptions Destinati…" at bounding box center [463, 209] width 834 height 299
click at [332, 347] on div "Cancel Launch 3 ads" at bounding box center [464, 337] width 806 height 19
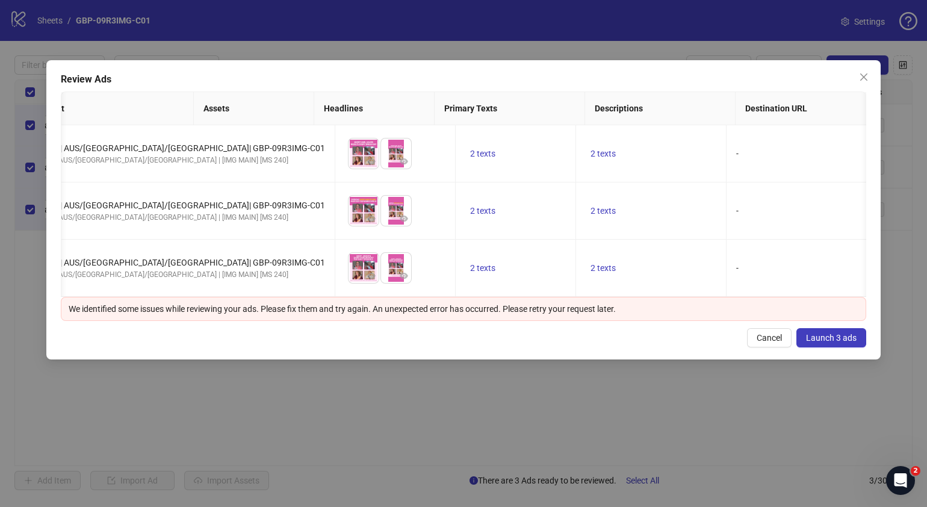
scroll to position [0, 234]
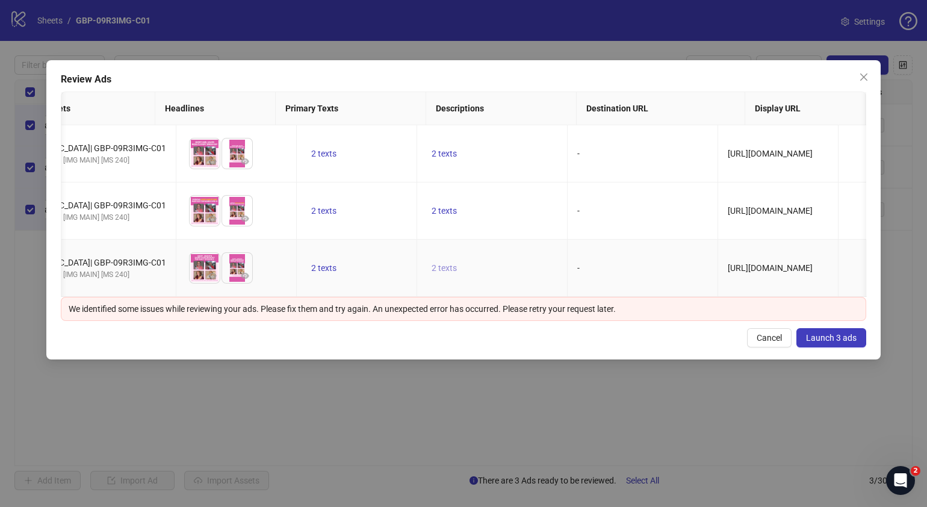
click at [432, 273] on span "2 texts" at bounding box center [444, 268] width 25 height 10
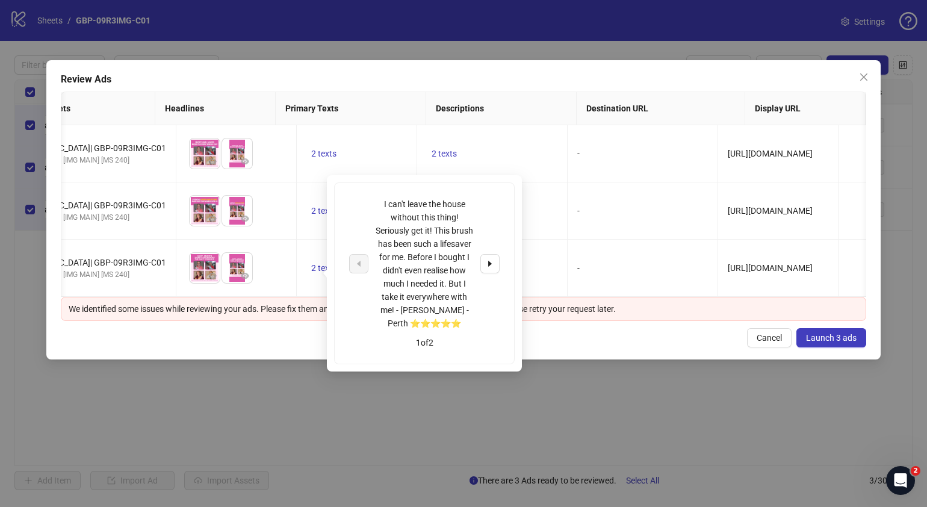
click at [267, 340] on div "Review Ads Ad Name Ad Set Assets Headlines Primary Texts Descriptions Destinati…" at bounding box center [463, 209] width 834 height 299
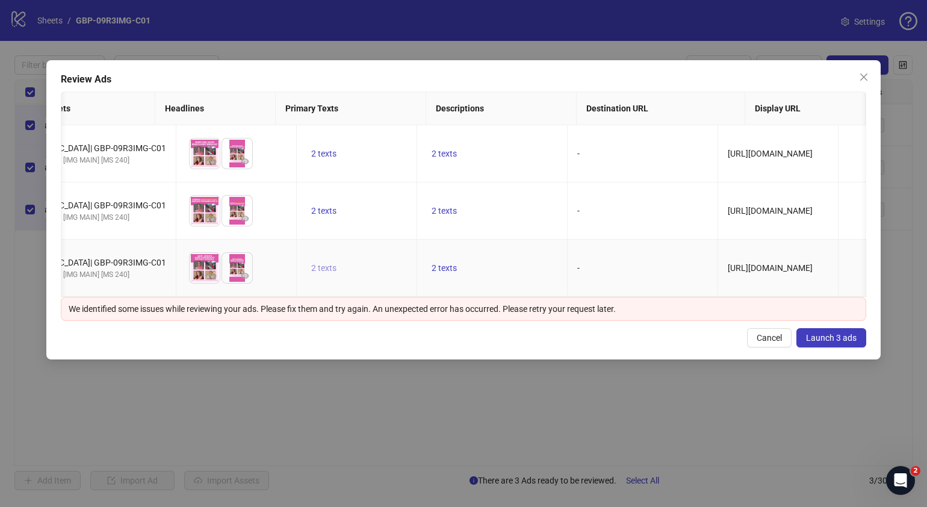
click at [311, 271] on span "2 texts" at bounding box center [323, 268] width 25 height 10
click at [187, 341] on div "Review Ads Ad Name Ad Set Assets Headlines Primary Texts Descriptions Destinati…" at bounding box center [463, 209] width 834 height 299
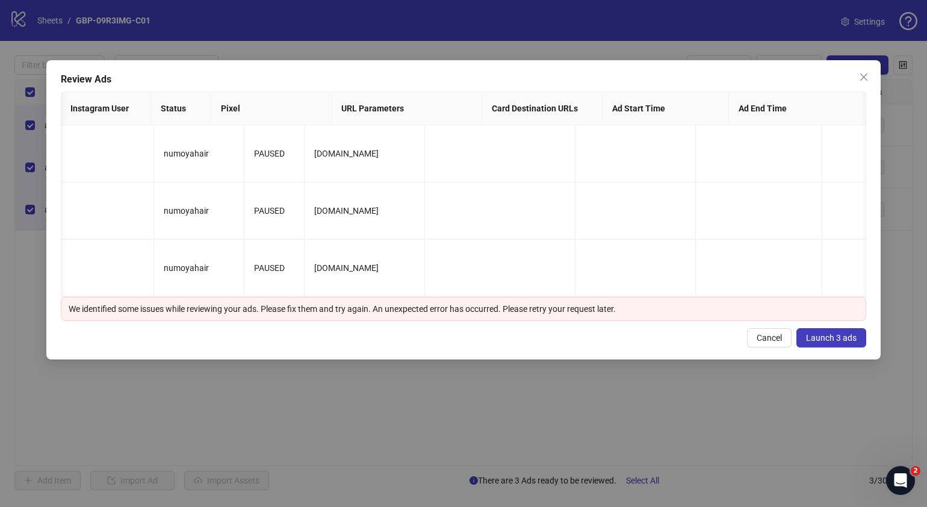
click at [841, 343] on span "Launch 3 ads" at bounding box center [831, 338] width 51 height 10
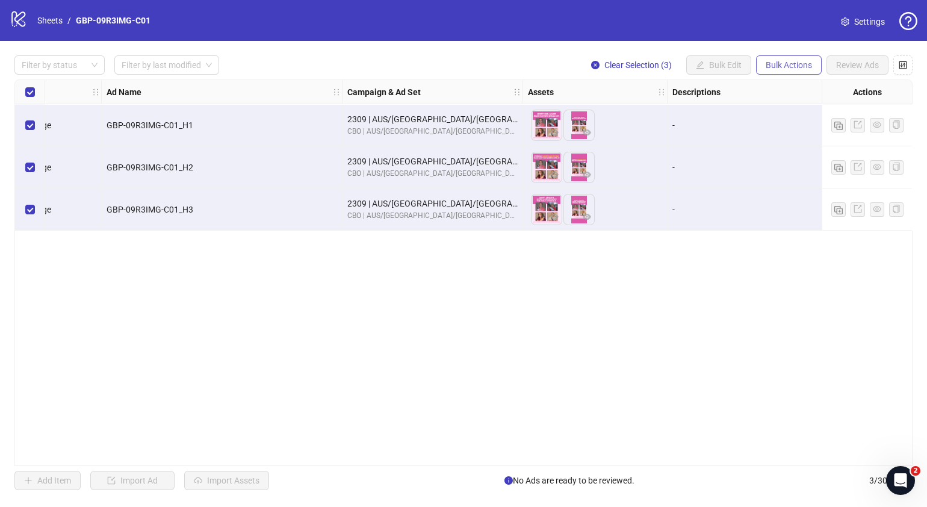
click at [783, 58] on button "Bulk Actions" at bounding box center [789, 64] width 66 height 19
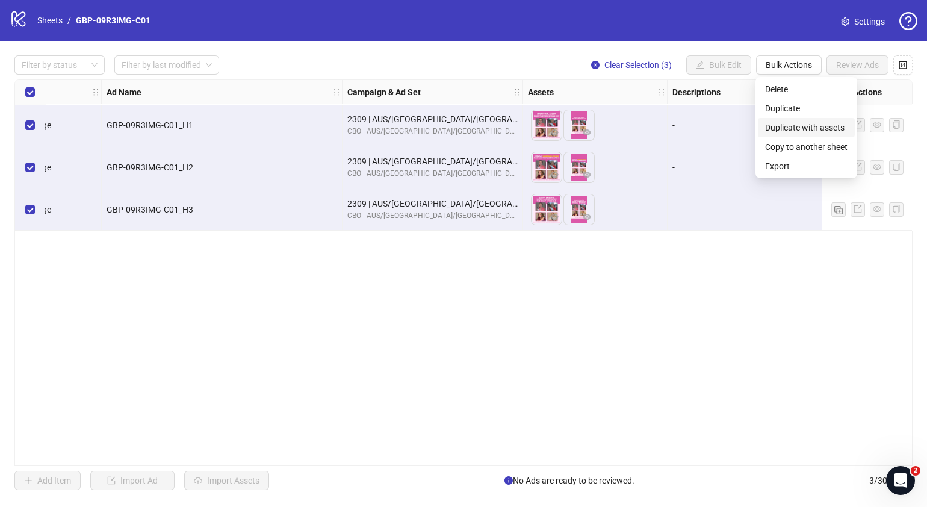
click at [818, 129] on span "Duplicate with assets" at bounding box center [806, 127] width 82 height 13
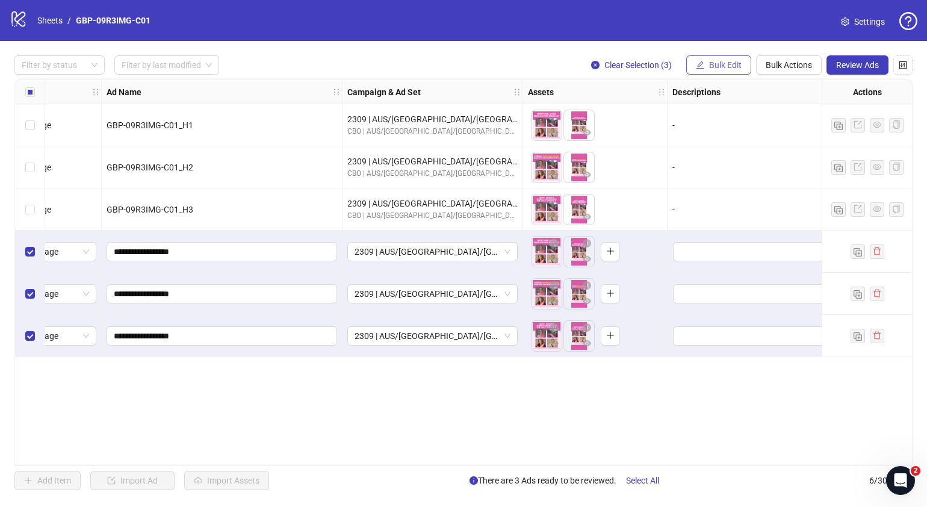
click at [716, 58] on button "Bulk Edit" at bounding box center [718, 64] width 65 height 19
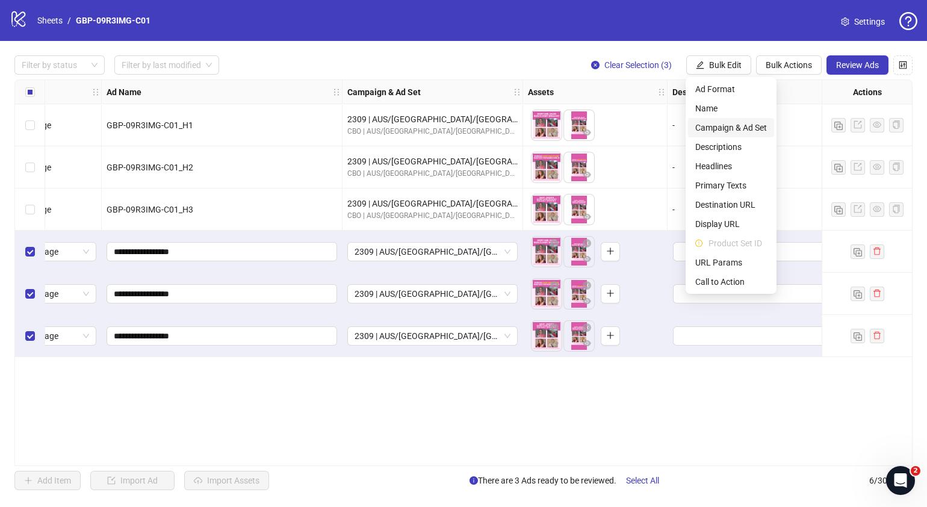
click at [741, 123] on span "Campaign & Ad Set" at bounding box center [731, 127] width 72 height 13
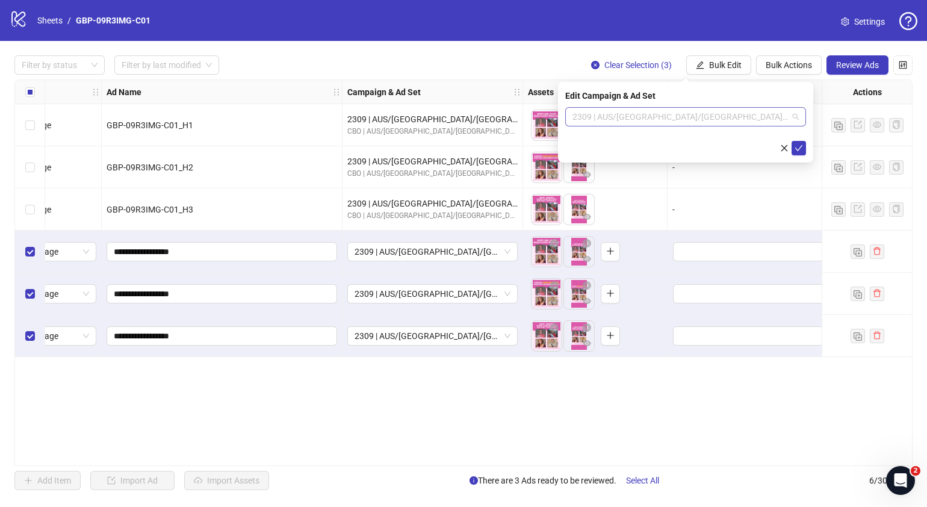
click at [794, 113] on span "2309 | AUS/NZ/UK| GBP-09R3IMG-C01" at bounding box center [686, 117] width 226 height 18
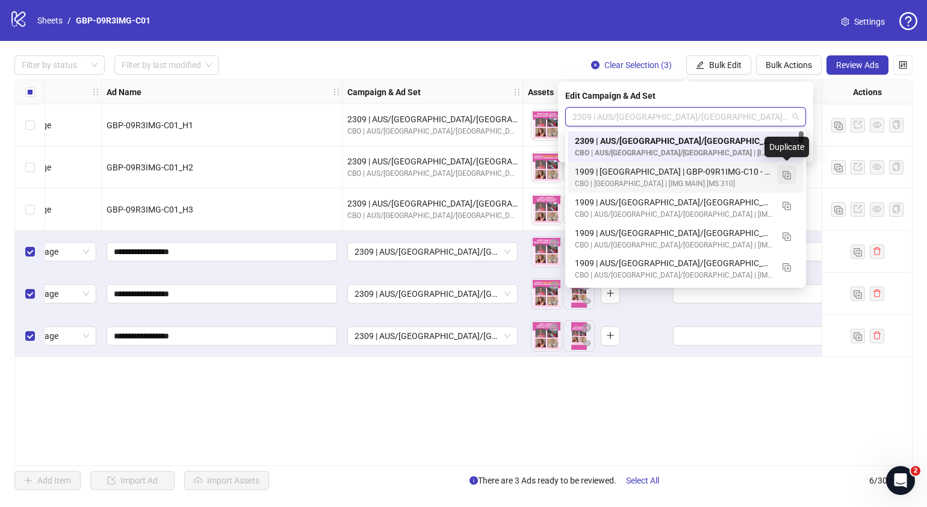
click at [788, 177] on img "button" at bounding box center [787, 175] width 8 height 8
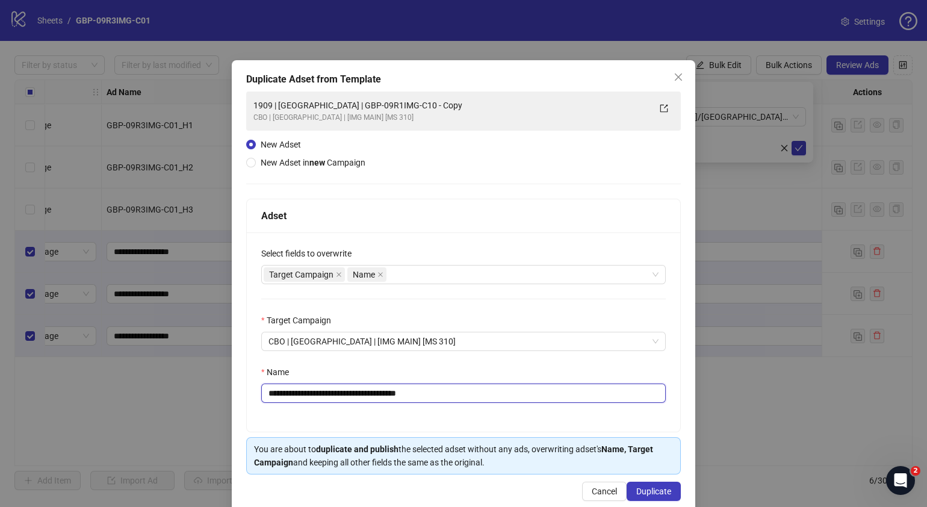
drag, startPoint x: 284, startPoint y: 393, endPoint x: 265, endPoint y: 394, distance: 18.8
click at [265, 394] on input "**********" at bounding box center [463, 392] width 405 height 19
click at [273, 393] on input "**********" at bounding box center [463, 392] width 405 height 19
drag, startPoint x: 445, startPoint y: 396, endPoint x: 314, endPoint y: 400, distance: 131.3
click at [314, 400] on input "**********" at bounding box center [463, 392] width 405 height 19
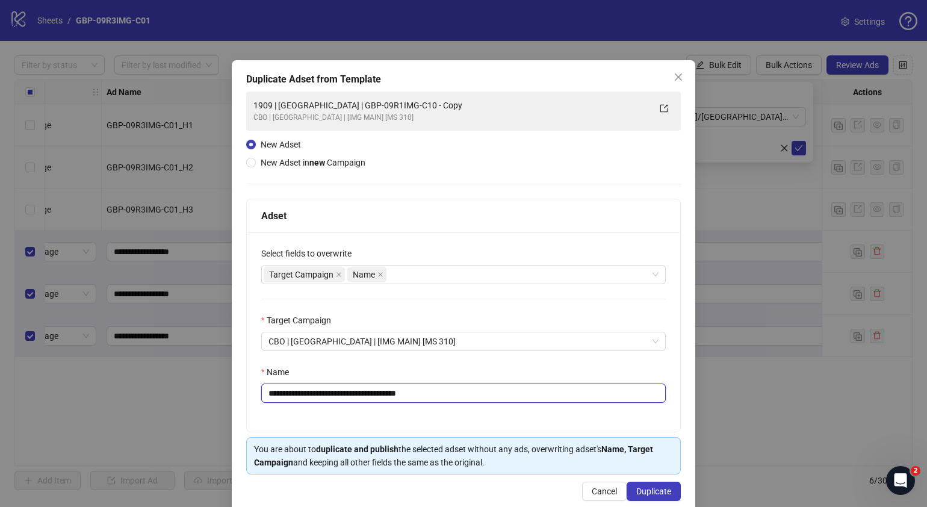
paste input "text"
click at [336, 394] on input "**********" at bounding box center [463, 392] width 405 height 19
paste input "**********"
type input "**********"
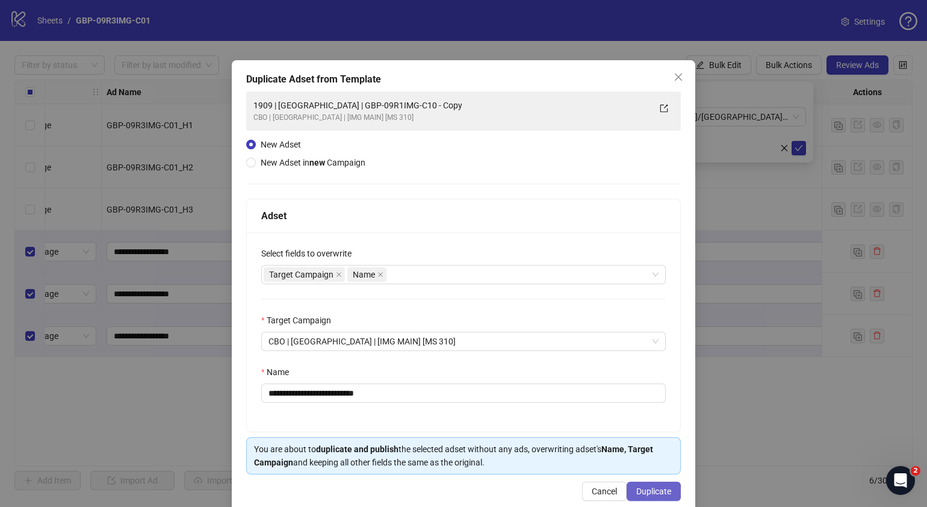
click at [650, 486] on span "Duplicate" at bounding box center [653, 491] width 35 height 10
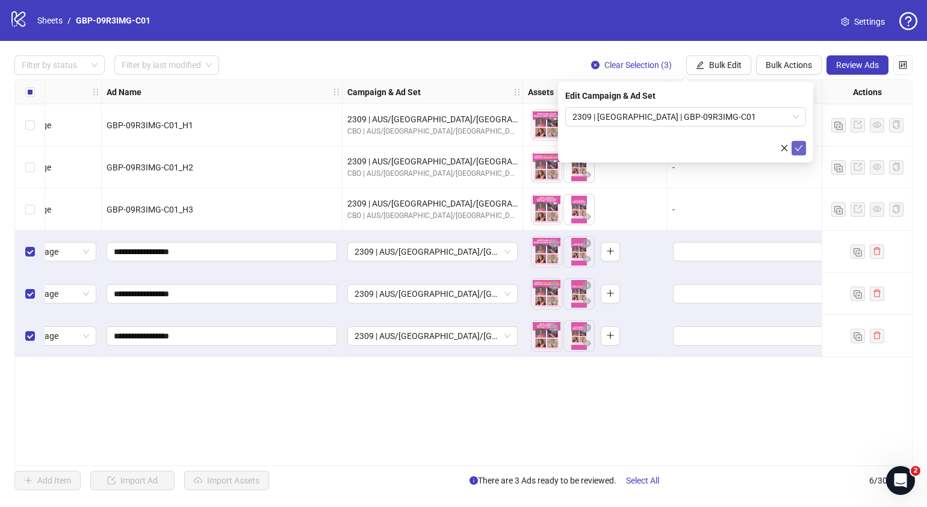
click at [801, 151] on icon "check" at bounding box center [799, 148] width 8 height 8
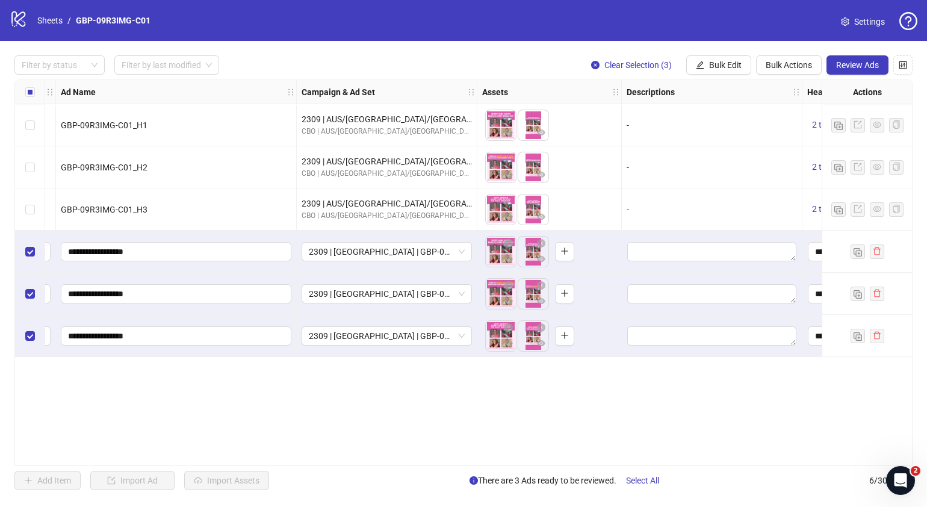
scroll to position [0, 216]
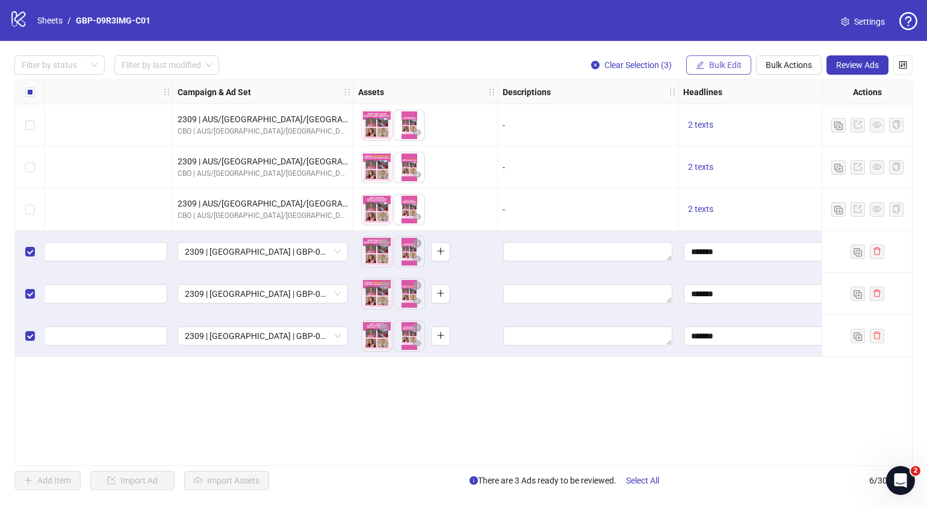
click at [731, 66] on span "Bulk Edit" at bounding box center [725, 65] width 33 height 10
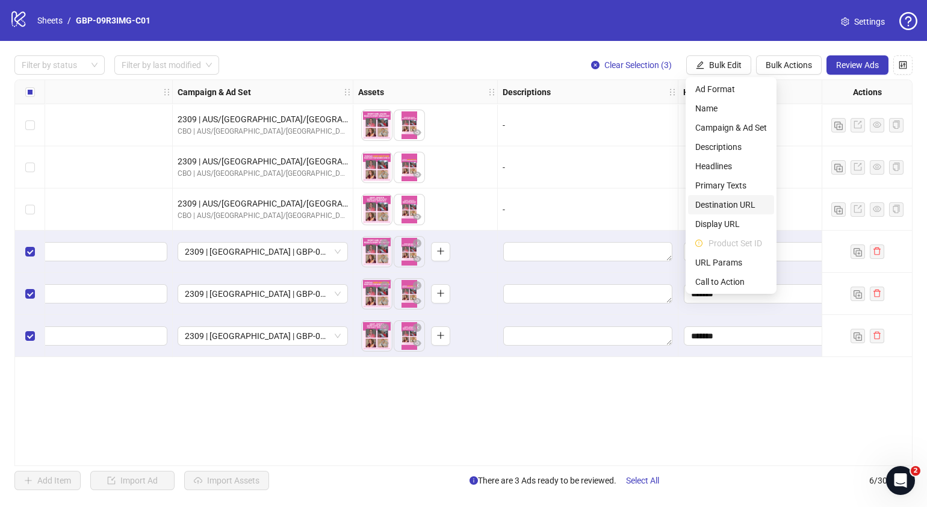
click at [731, 202] on span "Destination URL" at bounding box center [731, 204] width 72 height 13
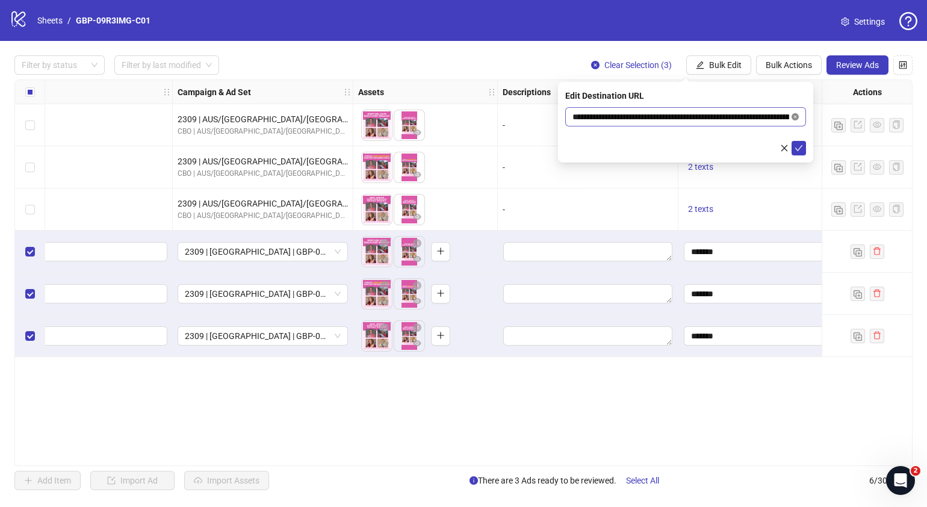
click at [797, 114] on icon "close-circle" at bounding box center [795, 116] width 7 height 7
paste input "**********"
type input "**********"
click at [798, 148] on icon "check" at bounding box center [799, 148] width 8 height 8
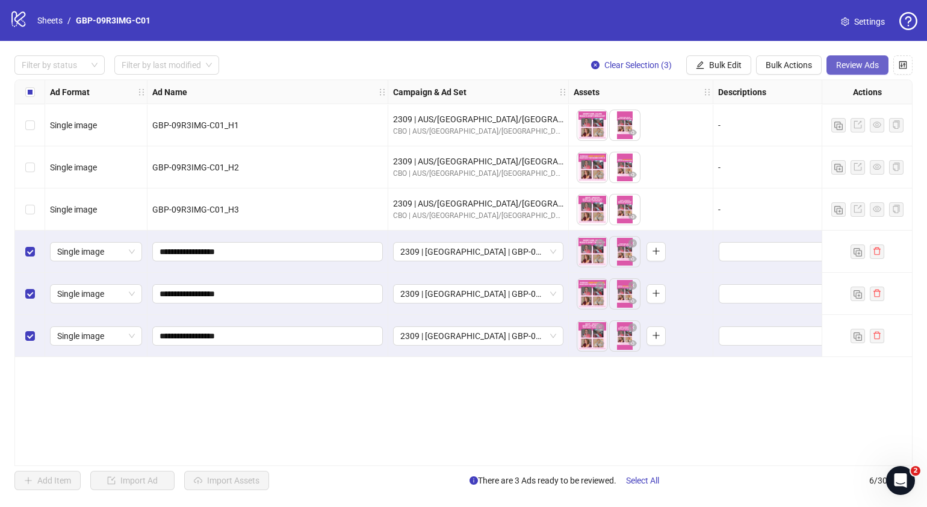
click at [868, 63] on span "Review Ads" at bounding box center [857, 65] width 43 height 10
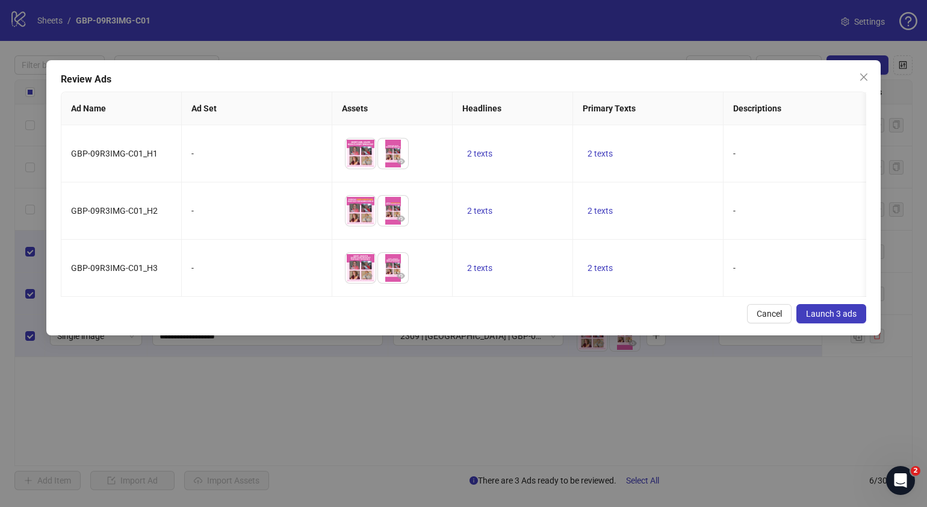
scroll to position [0, 85]
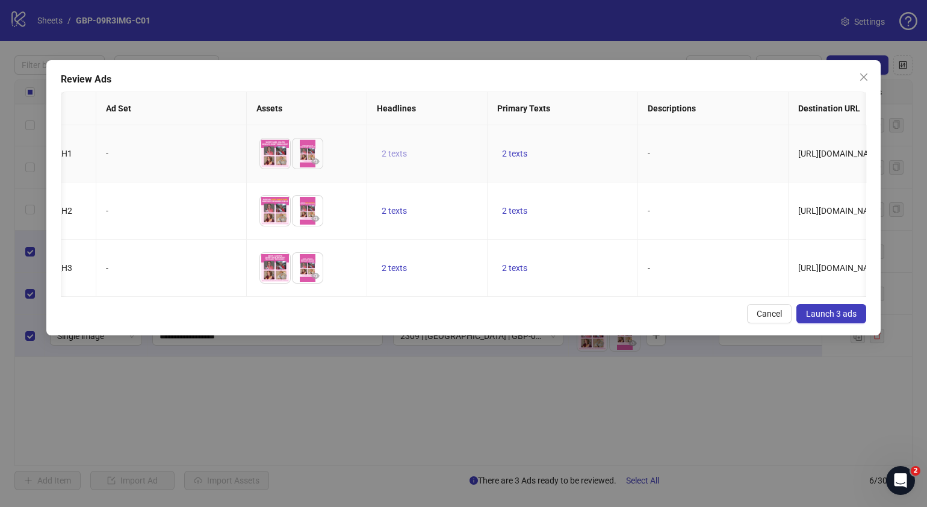
click at [389, 154] on span "2 texts" at bounding box center [394, 154] width 25 height 10
click at [582, 141] on icon "caret-right" at bounding box center [581, 144] width 8 height 8
click at [505, 322] on div "Cancel Launch 3 ads" at bounding box center [464, 313] width 806 height 19
click at [510, 153] on span "2 texts" at bounding box center [514, 154] width 25 height 10
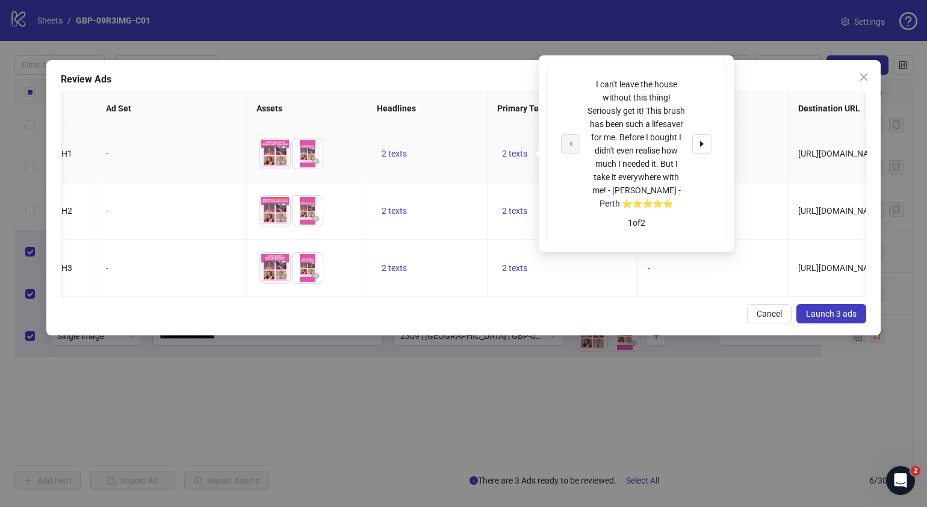
click at [704, 146] on icon "caret-right" at bounding box center [702, 144] width 8 height 8
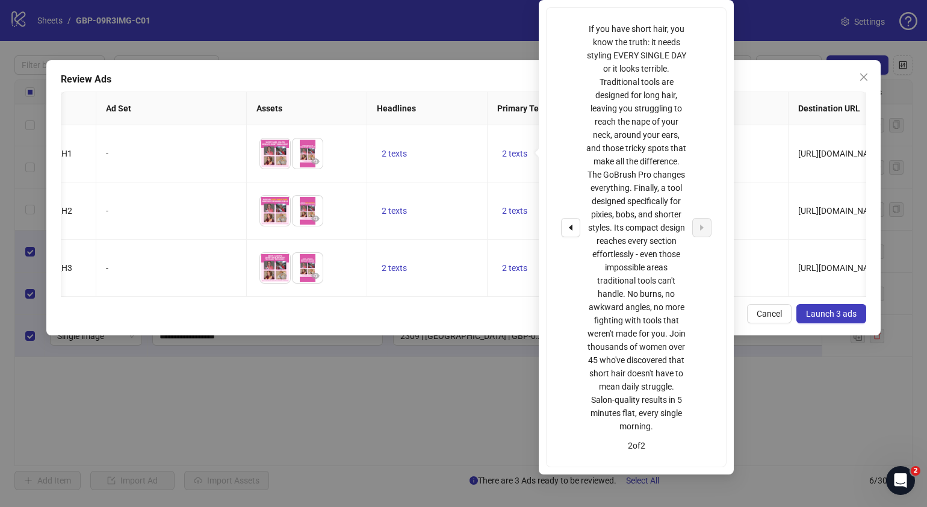
click at [427, 335] on div "Review Ads Ad Name Ad Set Assets Headlines Primary Texts Descriptions Destinati…" at bounding box center [463, 197] width 834 height 275
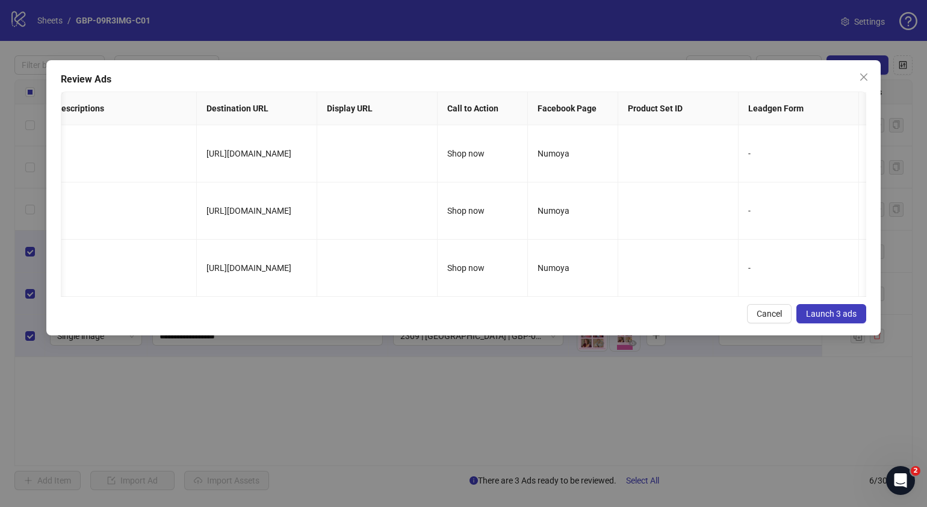
scroll to position [0, 701]
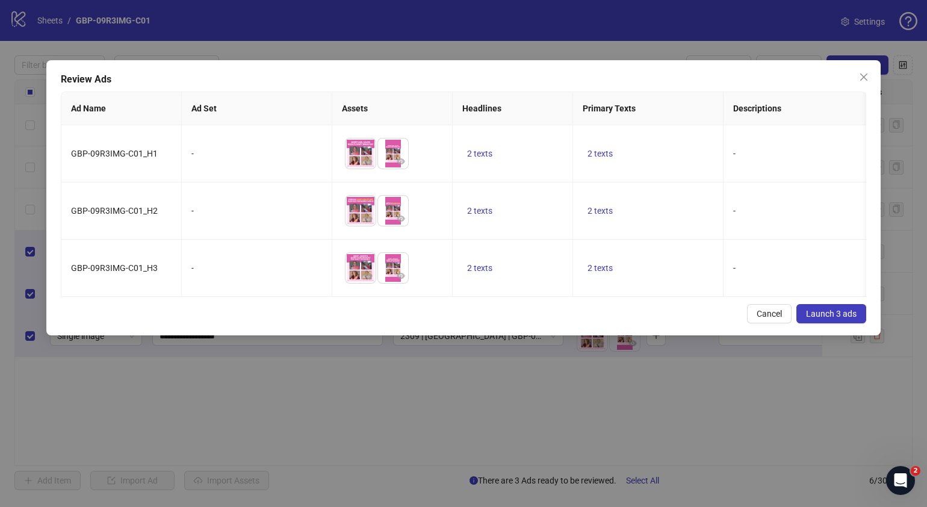
drag, startPoint x: 329, startPoint y: 70, endPoint x: 509, endPoint y: 111, distance: 184.5
click at [424, 67] on div "Review Ads Ad Name Ad Set Assets Headlines Primary Texts Descriptions Destinati…" at bounding box center [463, 197] width 834 height 275
click at [821, 318] on span "Launch 3 ads" at bounding box center [831, 314] width 51 height 10
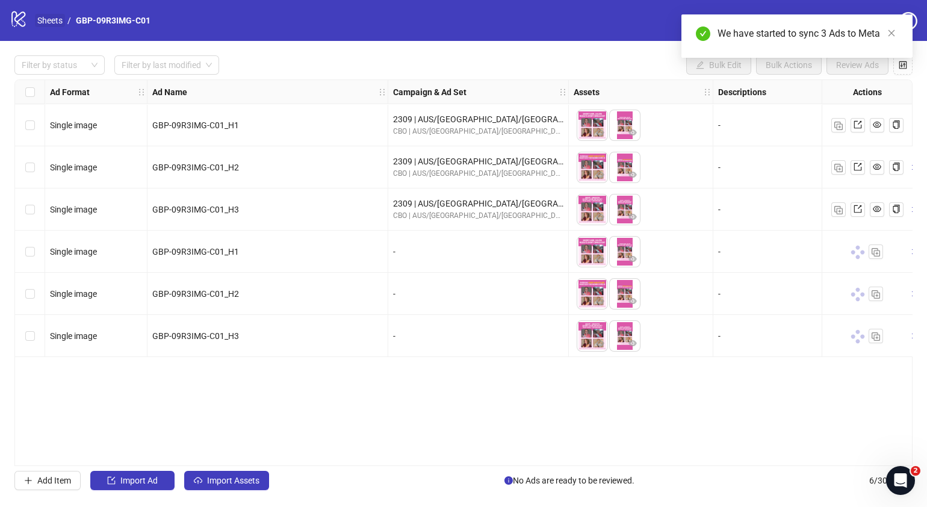
click at [42, 20] on link "Sheets" at bounding box center [50, 20] width 30 height 13
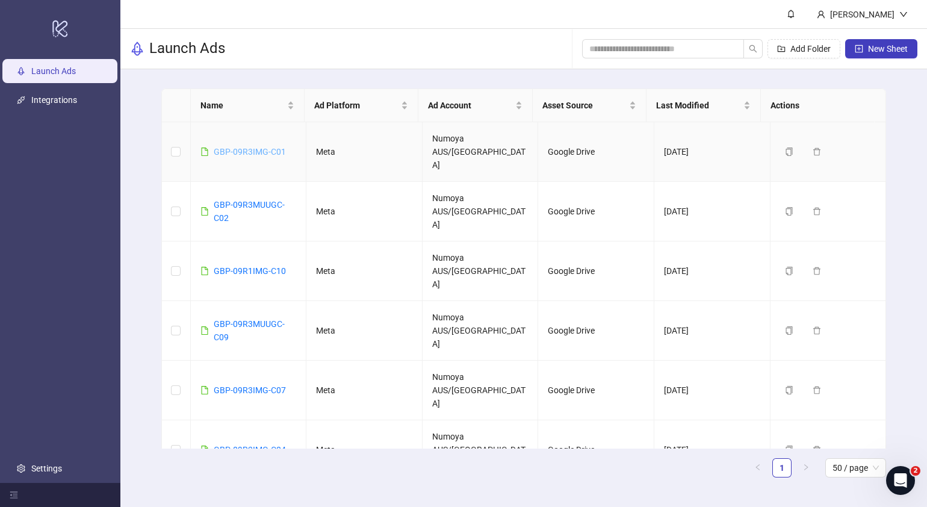
click at [270, 147] on link "GBP-09R3IMG-C01" at bounding box center [250, 152] width 72 height 10
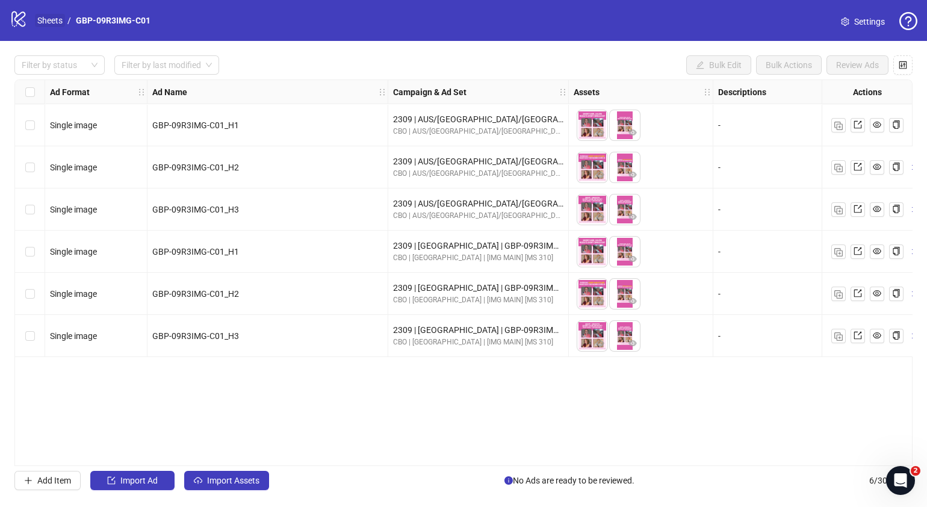
click at [44, 17] on link "Sheets" at bounding box center [50, 20] width 30 height 13
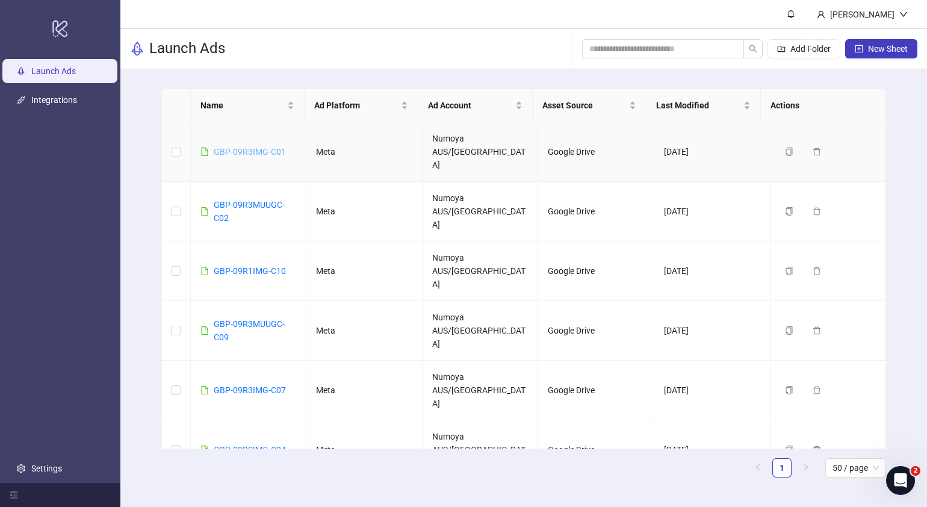
click at [257, 147] on link "GBP-09R3IMG-C01" at bounding box center [250, 152] width 72 height 10
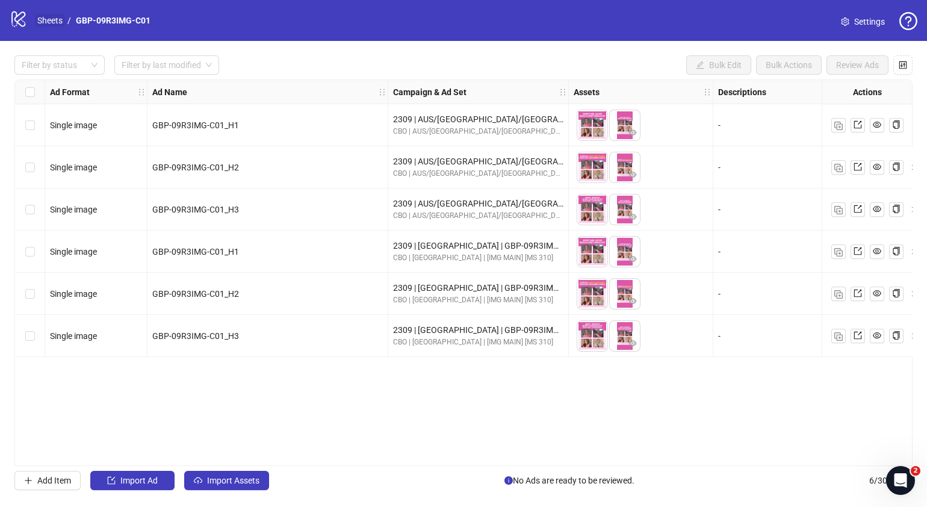
click at [55, 26] on link "Sheets" at bounding box center [50, 20] width 30 height 13
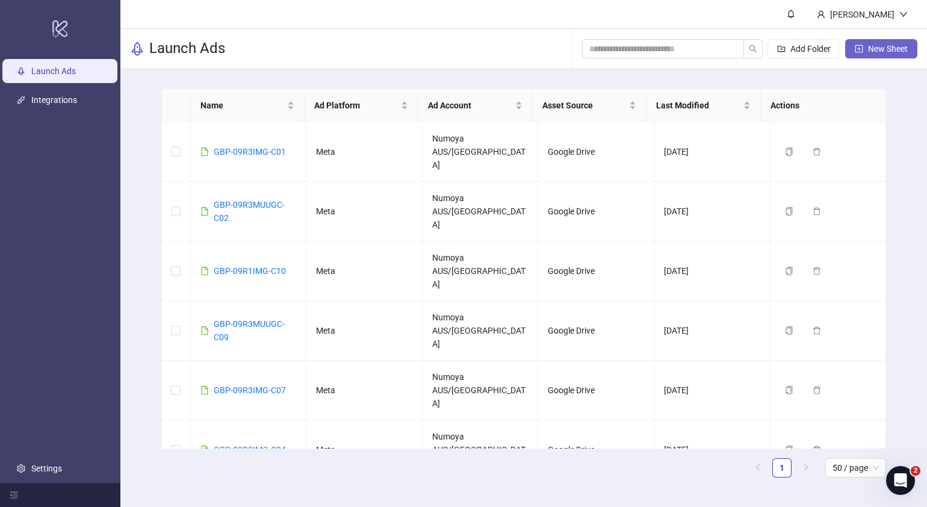
click at [871, 42] on button "New Sheet" at bounding box center [881, 48] width 72 height 19
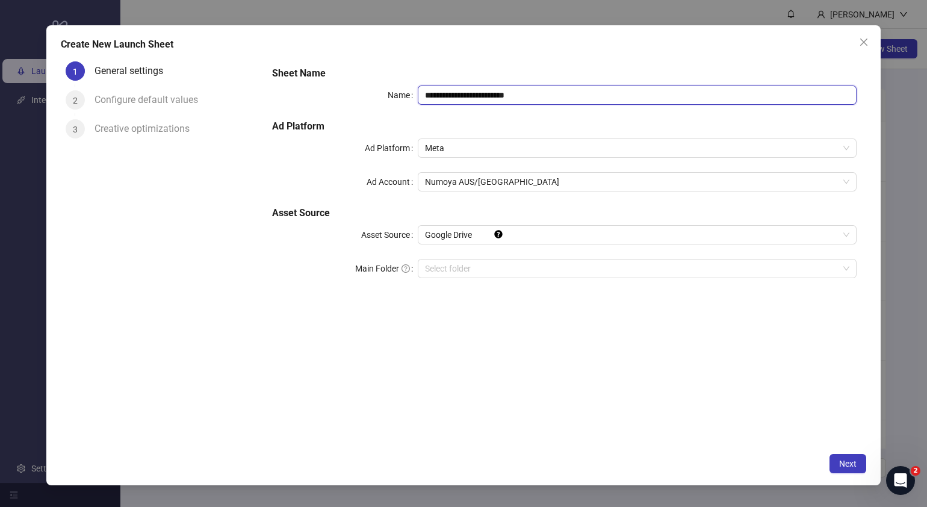
click at [567, 99] on input "**********" at bounding box center [637, 94] width 439 height 19
drag, startPoint x: 587, startPoint y: 101, endPoint x: 292, endPoint y: 107, distance: 295.1
click at [292, 107] on div "**********" at bounding box center [564, 179] width 595 height 236
click at [594, 90] on input "**********" at bounding box center [637, 94] width 439 height 19
click at [564, 90] on input "**********" at bounding box center [637, 94] width 439 height 19
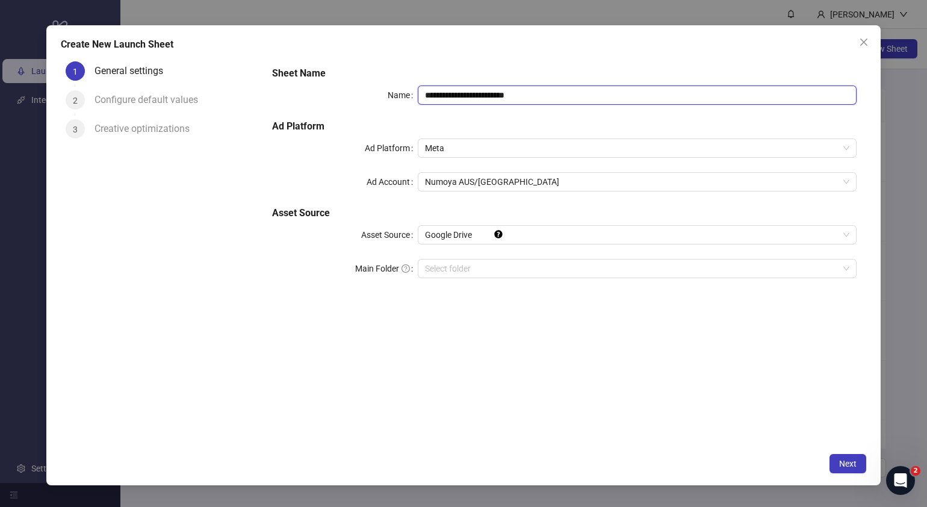
click at [565, 90] on input "**********" at bounding box center [637, 94] width 439 height 19
paste input "text"
type input "**********"
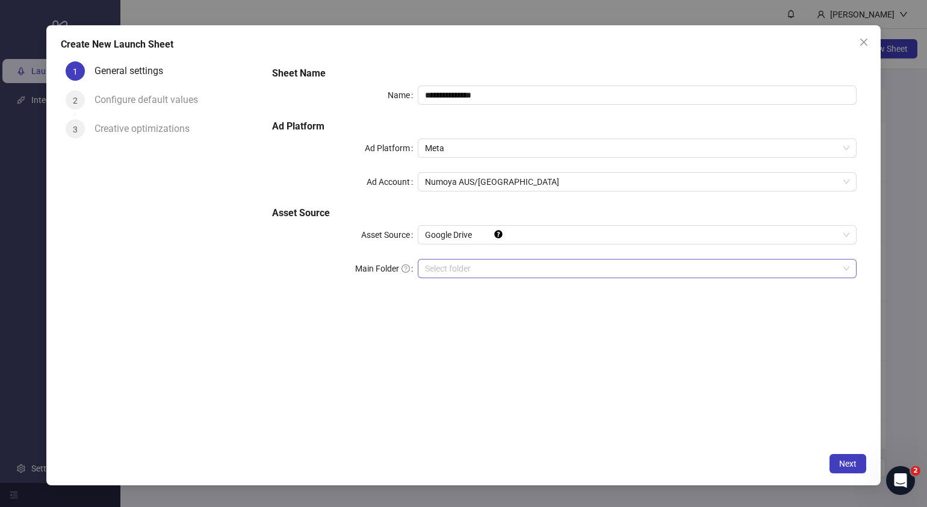
click at [500, 269] on input "Main Folder" at bounding box center [632, 268] width 414 height 18
click at [851, 462] on span "Next" at bounding box center [847, 464] width 17 height 10
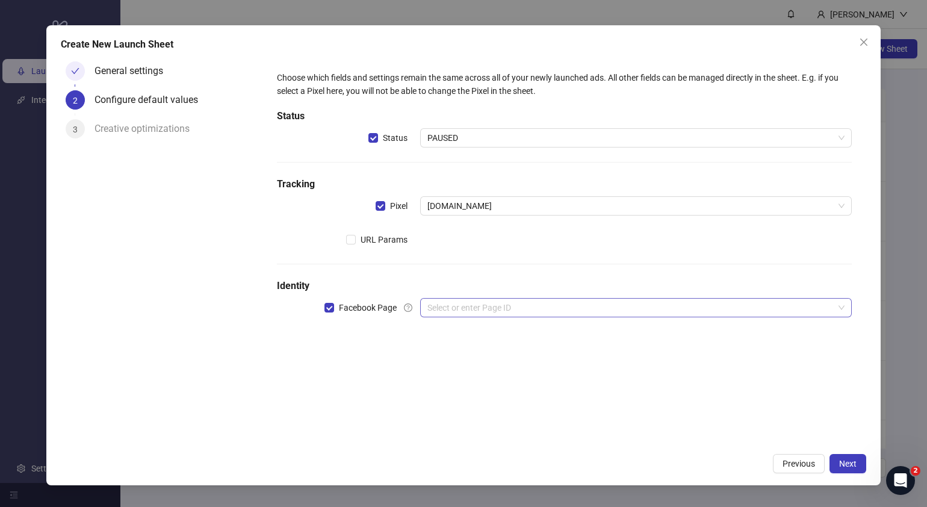
click at [462, 312] on input "search" at bounding box center [630, 308] width 406 height 18
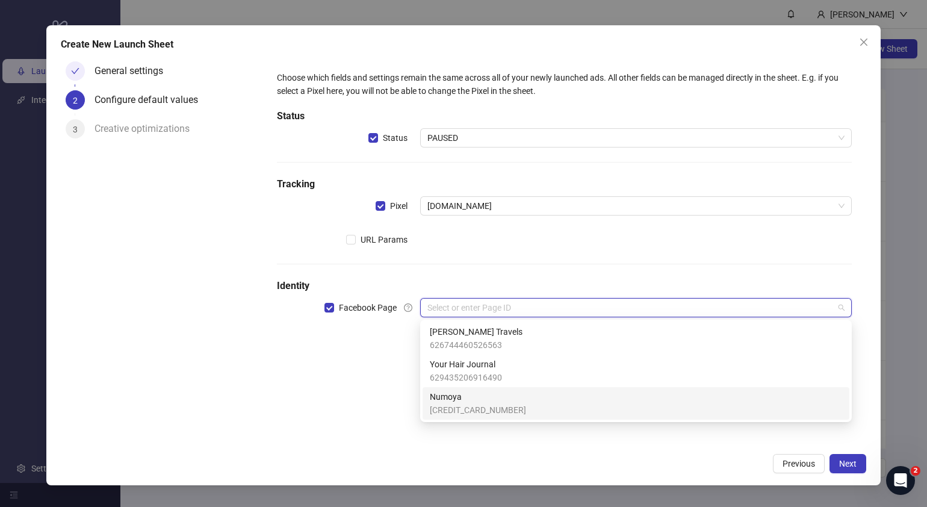
click at [476, 396] on span "Numoya" at bounding box center [478, 396] width 96 height 13
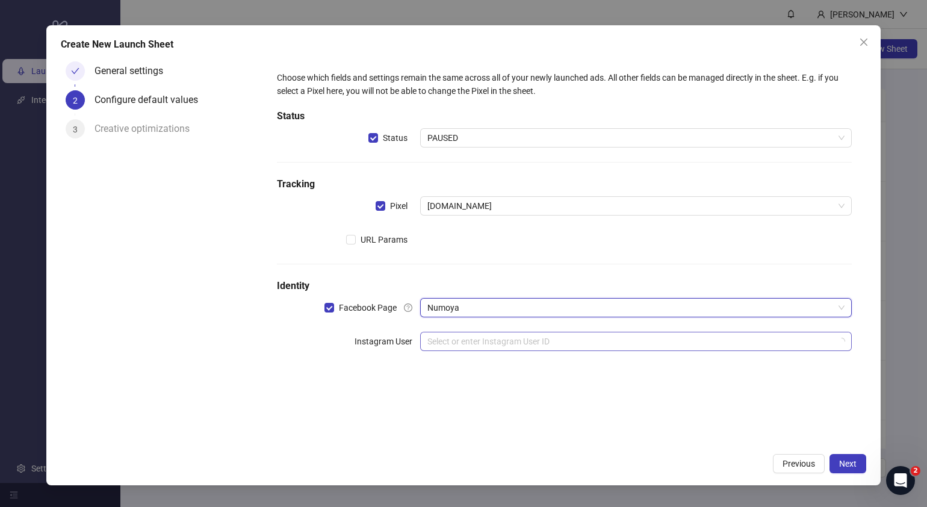
click at [443, 343] on input "search" at bounding box center [630, 341] width 406 height 18
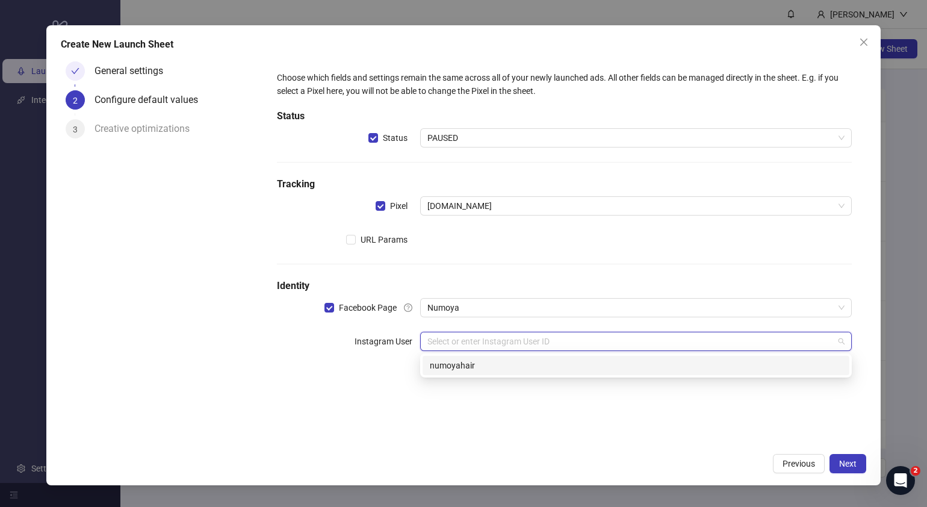
click at [505, 368] on div "numoyahair" at bounding box center [636, 365] width 412 height 13
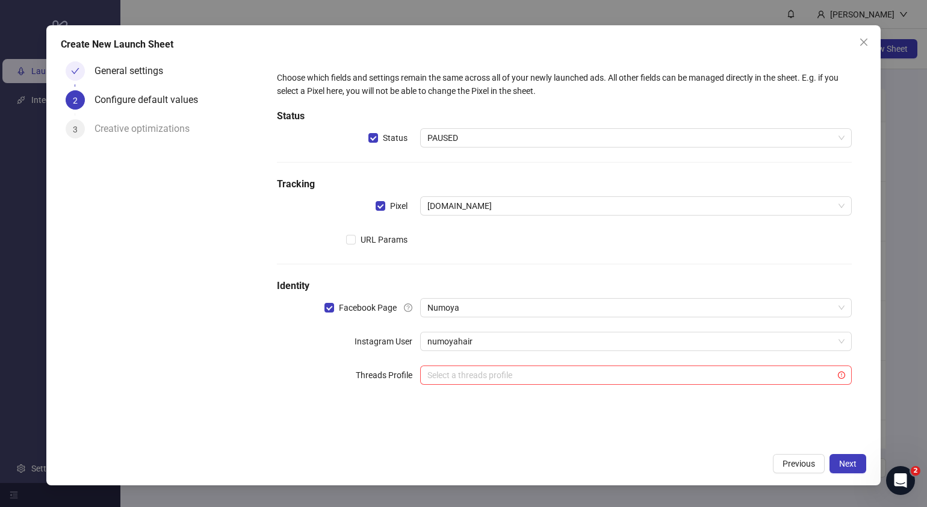
click at [629, 420] on div "Choose which fields and settings remain the same across all of your newly launc…" at bounding box center [564, 252] width 604 height 390
click at [846, 461] on span "Next" at bounding box center [847, 464] width 17 height 10
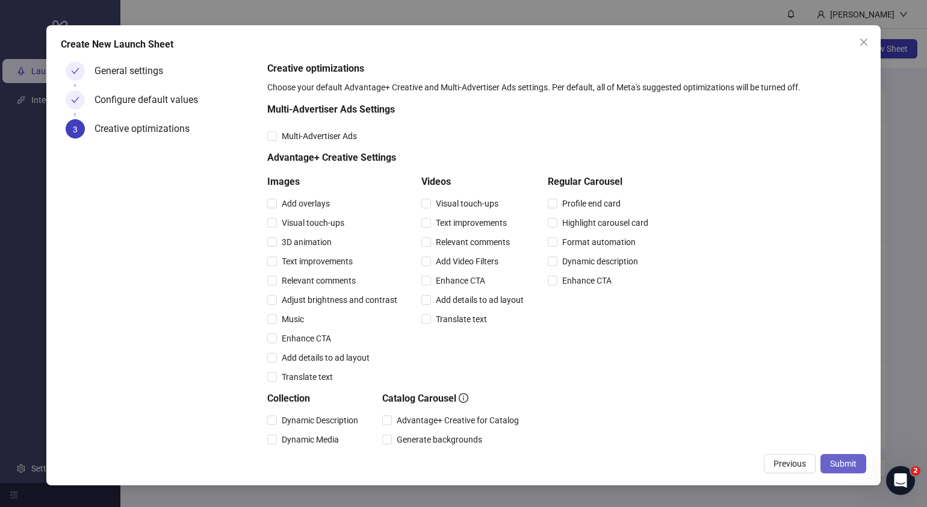
click at [848, 460] on span "Submit" at bounding box center [843, 464] width 26 height 10
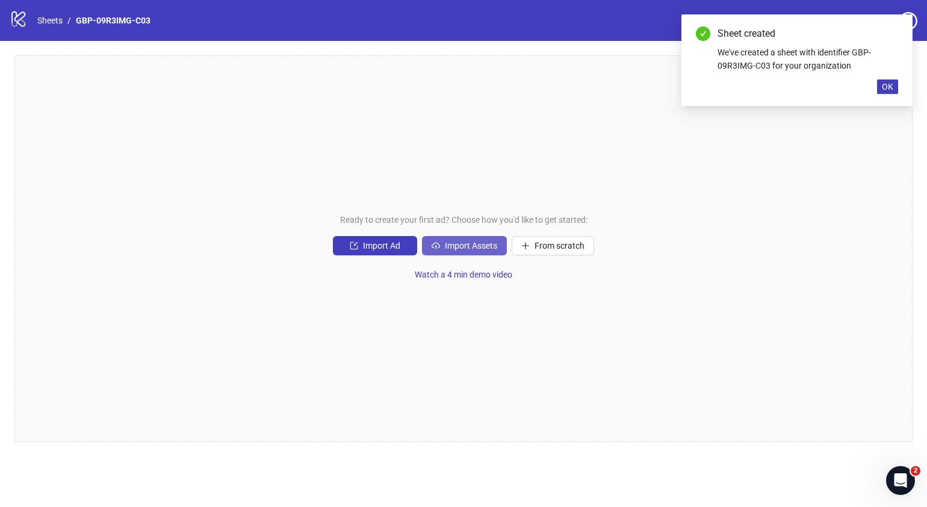
click at [479, 247] on span "Import Assets" at bounding box center [471, 246] width 52 height 10
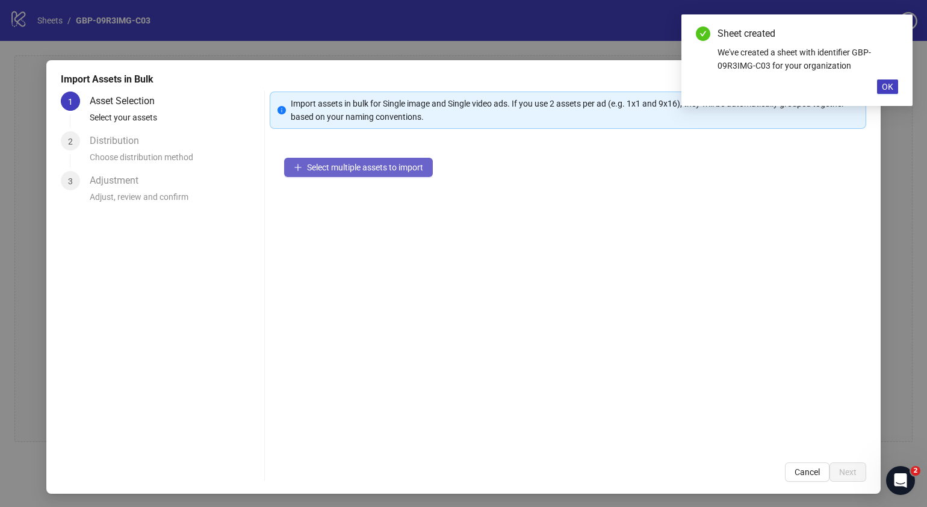
click at [387, 165] on span "Select multiple assets to import" at bounding box center [365, 168] width 116 height 10
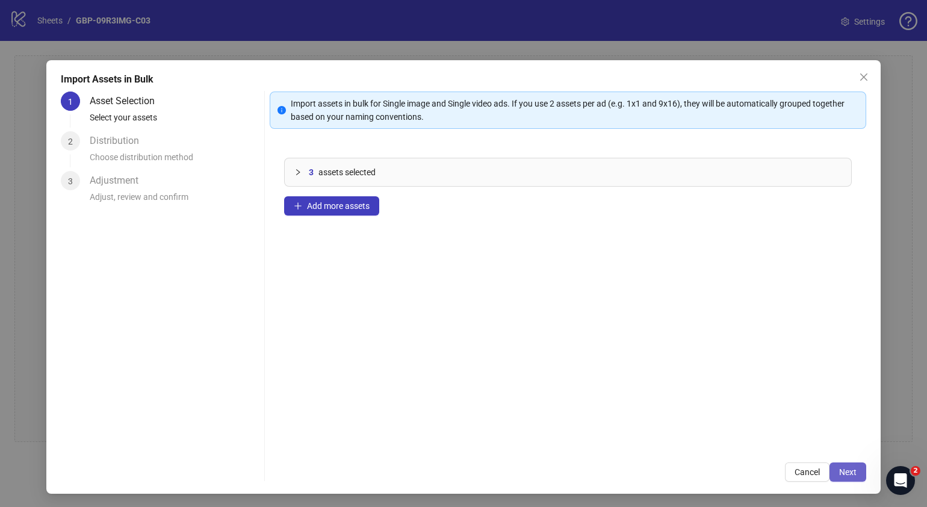
click at [846, 479] on button "Next" at bounding box center [848, 471] width 37 height 19
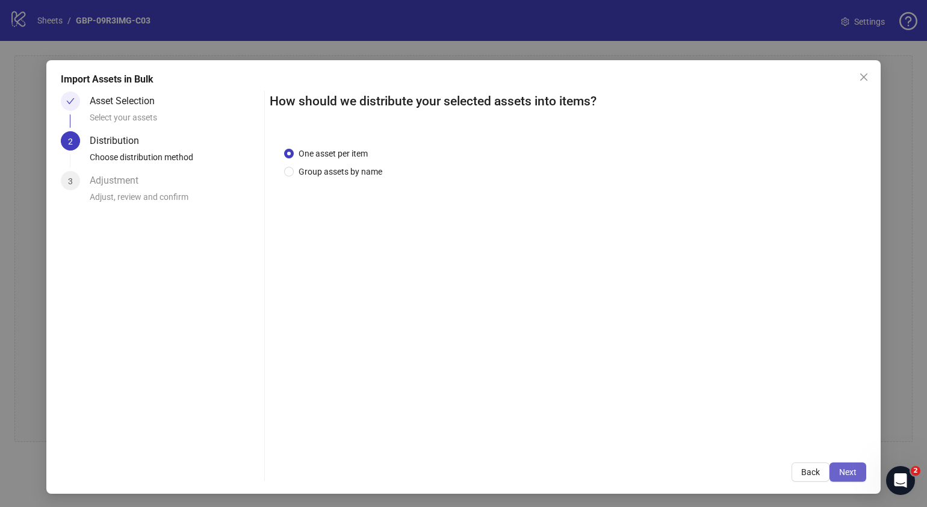
click at [841, 479] on button "Next" at bounding box center [848, 471] width 37 height 19
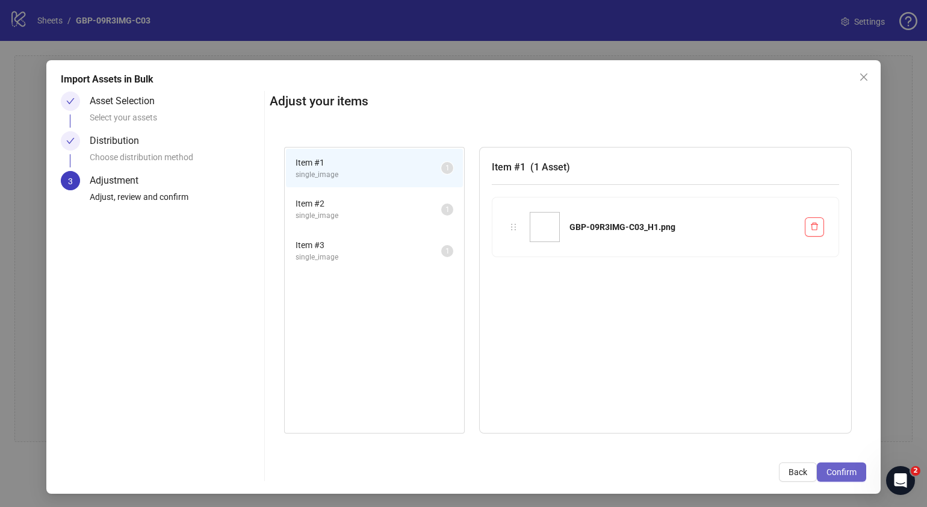
click at [841, 475] on span "Confirm" at bounding box center [842, 472] width 30 height 10
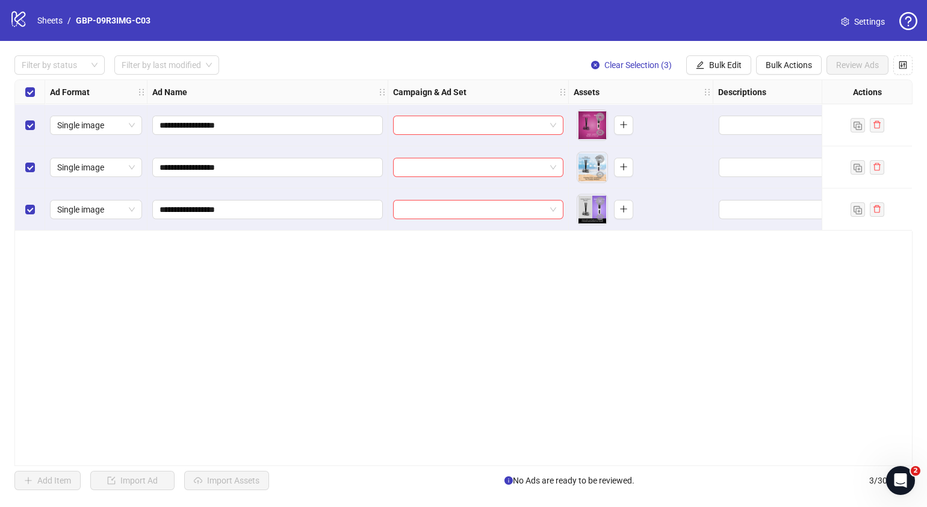
click at [707, 52] on div "**********" at bounding box center [463, 273] width 927 height 464
click at [713, 59] on button "Bulk Edit" at bounding box center [718, 64] width 65 height 19
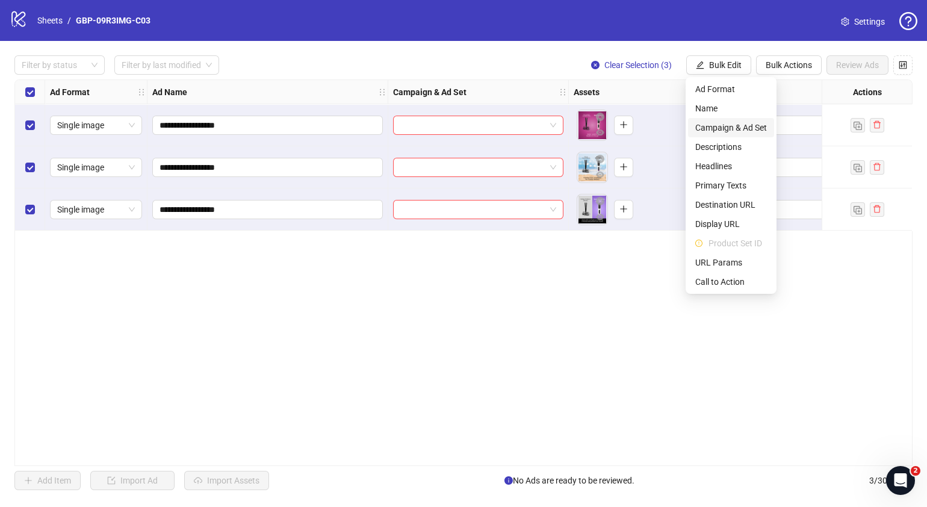
click at [731, 129] on span "Campaign & Ad Set" at bounding box center [731, 127] width 72 height 13
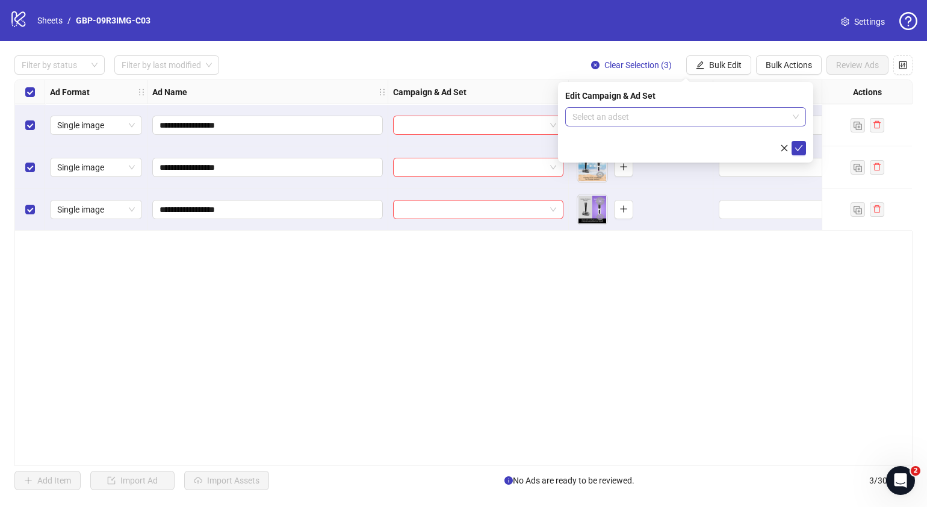
click at [771, 116] on input "search" at bounding box center [681, 117] width 216 height 18
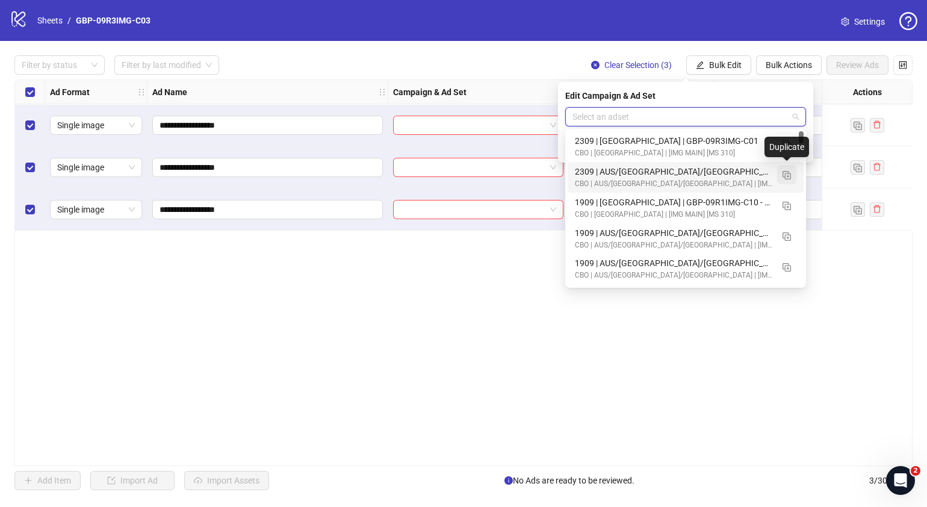
click at [786, 176] on img "button" at bounding box center [787, 175] width 8 height 8
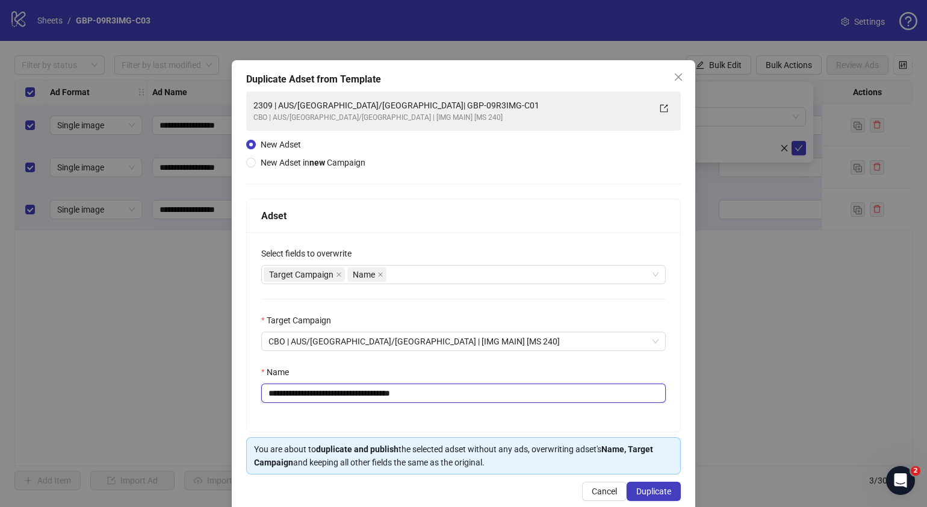
drag, startPoint x: 449, startPoint y: 397, endPoint x: 340, endPoint y: 394, distance: 108.4
click at [340, 394] on input "**********" at bounding box center [463, 392] width 405 height 19
paste input "text"
type input "**********"
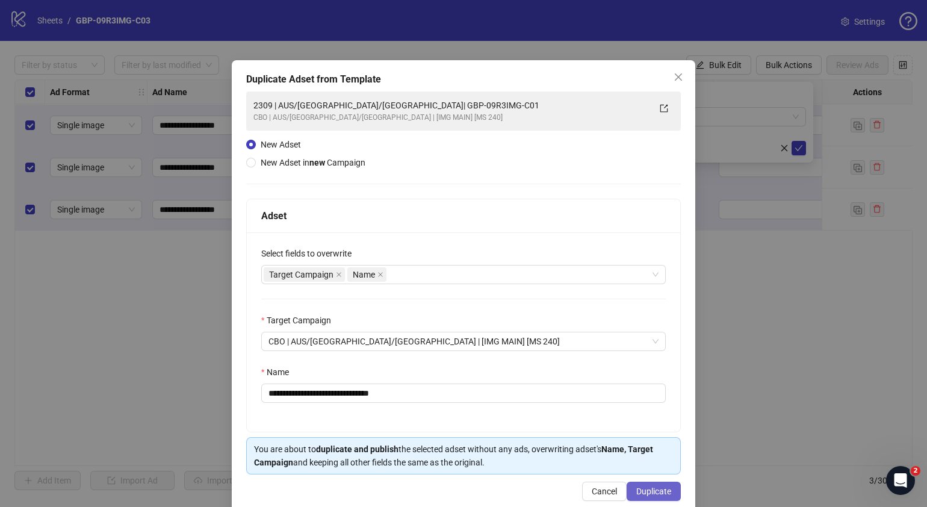
click at [657, 496] on button "Duplicate" at bounding box center [654, 491] width 54 height 19
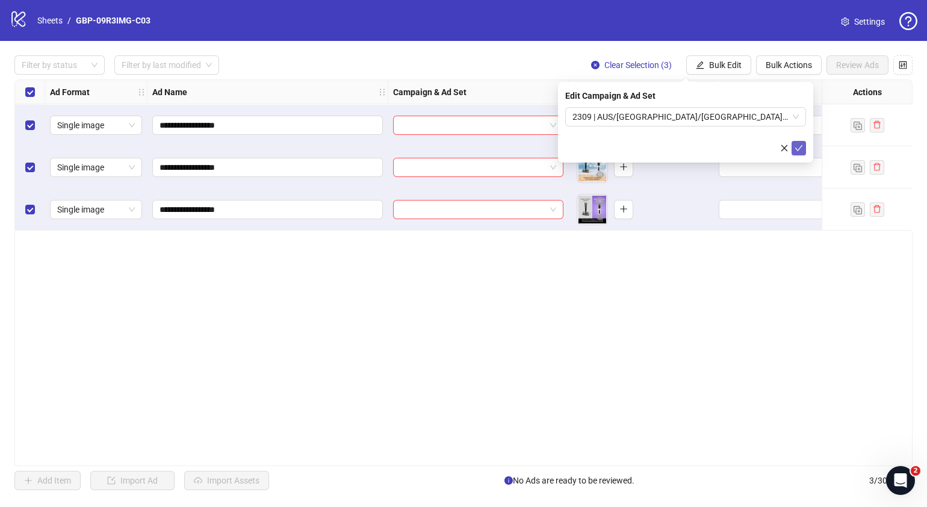
click at [796, 150] on icon "check" at bounding box center [799, 148] width 8 height 8
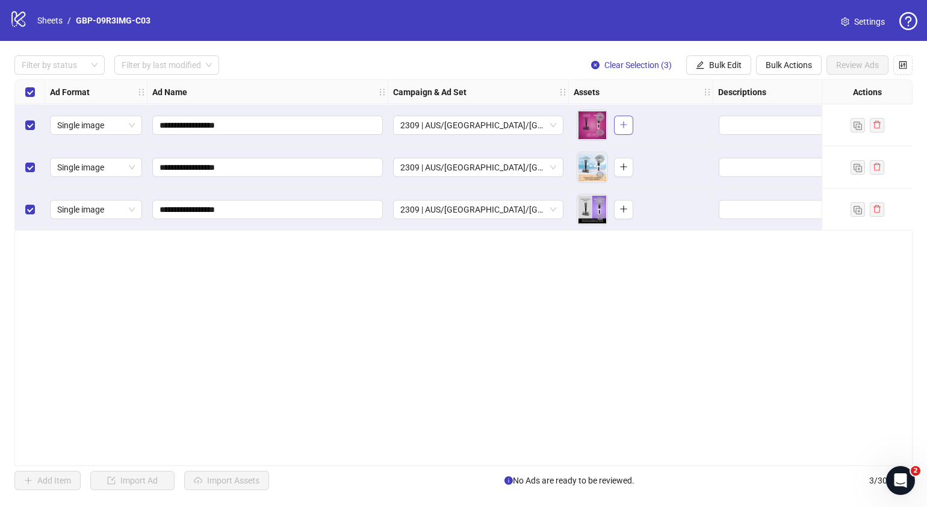
click at [619, 129] on span "button" at bounding box center [623, 125] width 8 height 10
click at [626, 172] on span "button" at bounding box center [623, 167] width 8 height 10
click at [620, 208] on icon "plus" at bounding box center [623, 209] width 8 height 8
drag, startPoint x: 383, startPoint y: 459, endPoint x: 424, endPoint y: 452, distance: 41.6
click at [424, 452] on div "**********" at bounding box center [463, 272] width 898 height 387
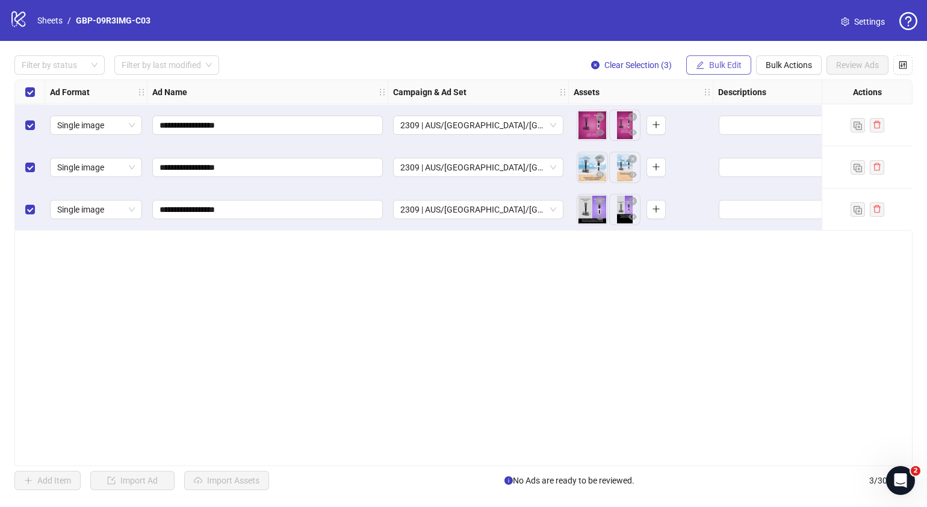
click at [731, 68] on span "Bulk Edit" at bounding box center [725, 65] width 33 height 10
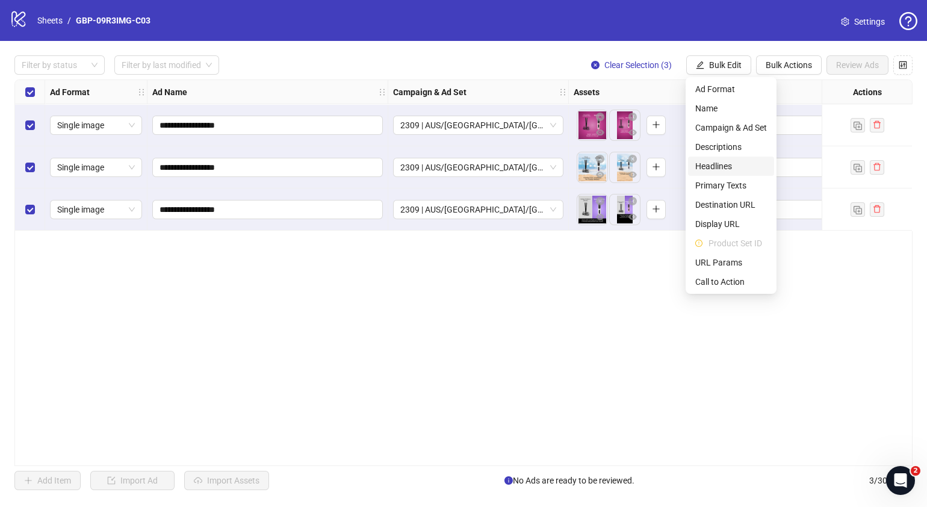
click at [719, 163] on span "Headlines" at bounding box center [731, 166] width 72 height 13
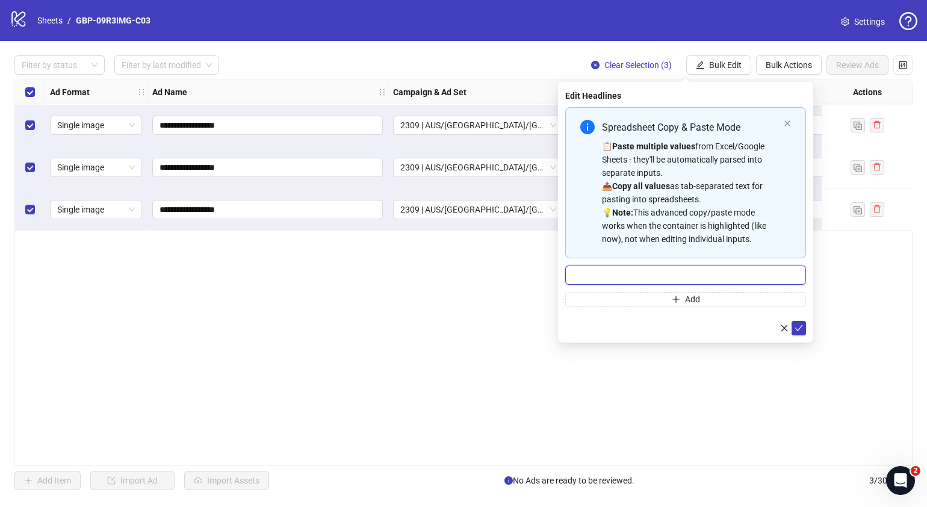
click at [683, 265] on input "Multi-input container - paste or copy values" at bounding box center [685, 274] width 241 height 19
paste input "*******"
type input "*******"
click at [689, 296] on span "Add" at bounding box center [692, 299] width 15 height 10
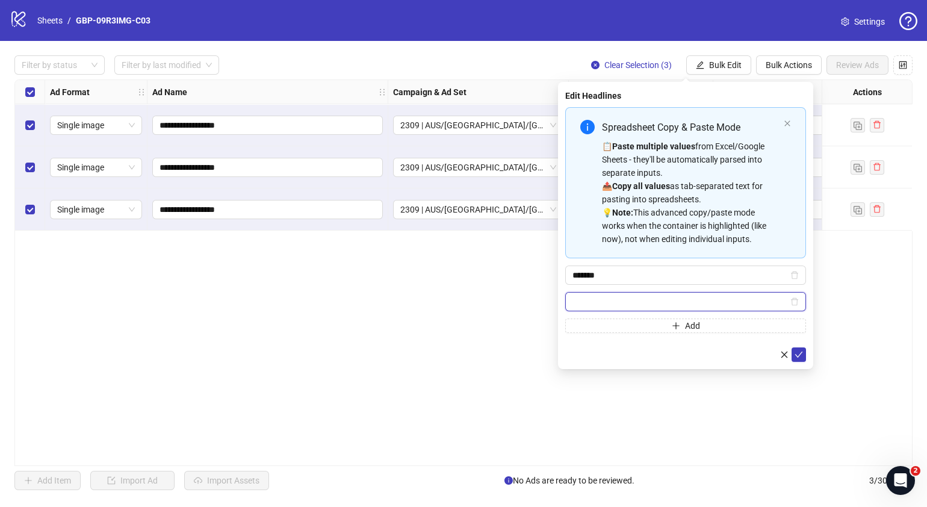
paste input "**********"
type input "**********"
click at [799, 352] on icon "check" at bounding box center [799, 354] width 8 height 8
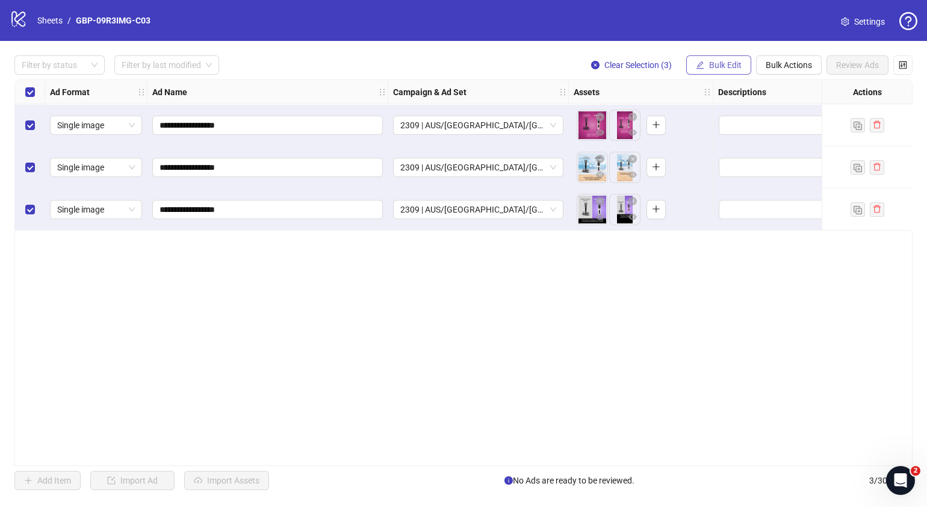
click at [736, 70] on button "Bulk Edit" at bounding box center [718, 64] width 65 height 19
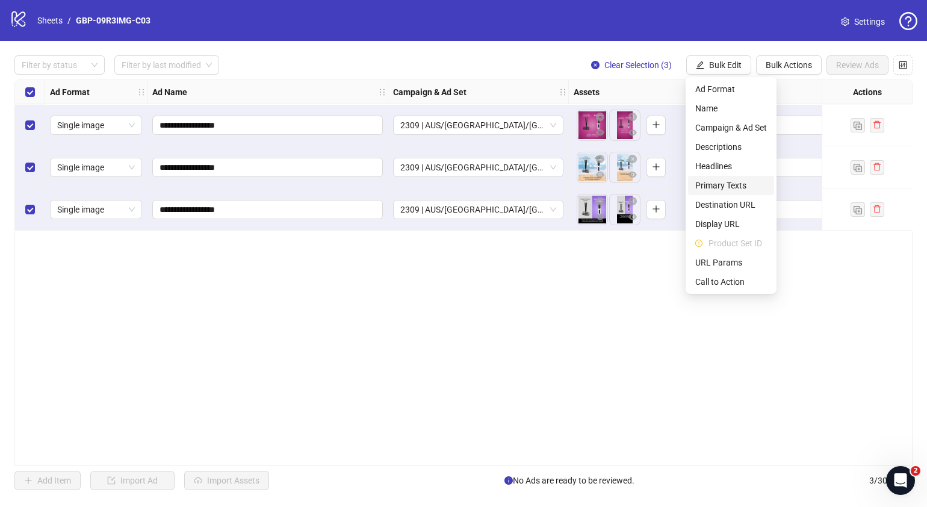
click at [748, 178] on li "Primary Texts" at bounding box center [731, 185] width 86 height 19
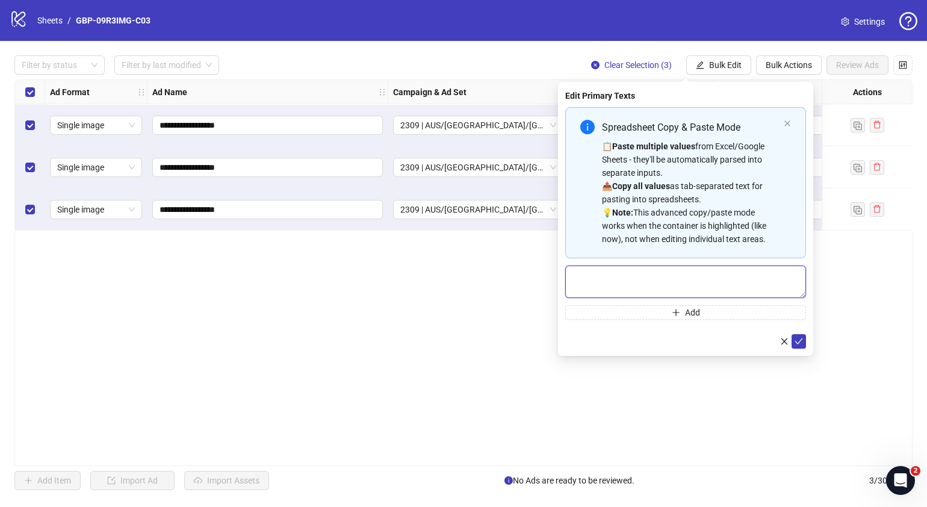
click at [657, 280] on textarea "Multi-text input container - paste or copy values" at bounding box center [685, 281] width 241 height 33
paste textarea "**********"
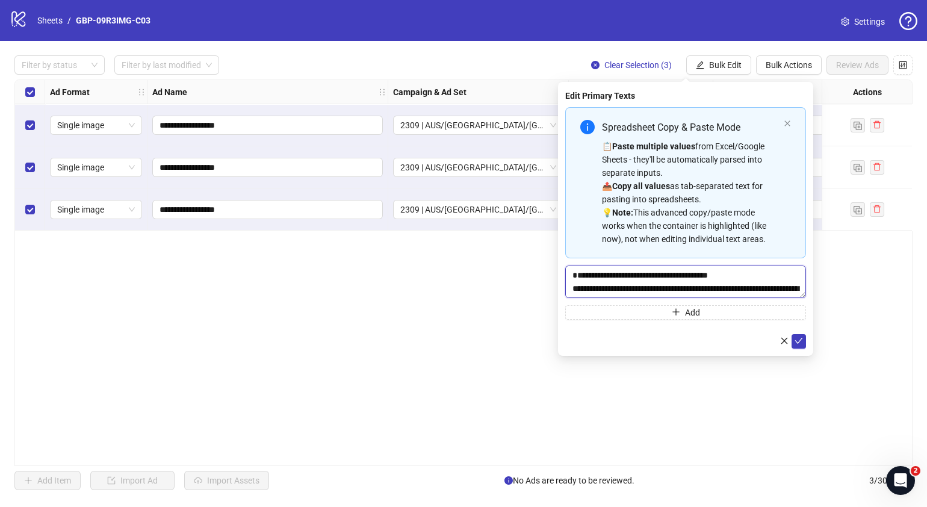
scroll to position [36, 0]
type textarea "**********"
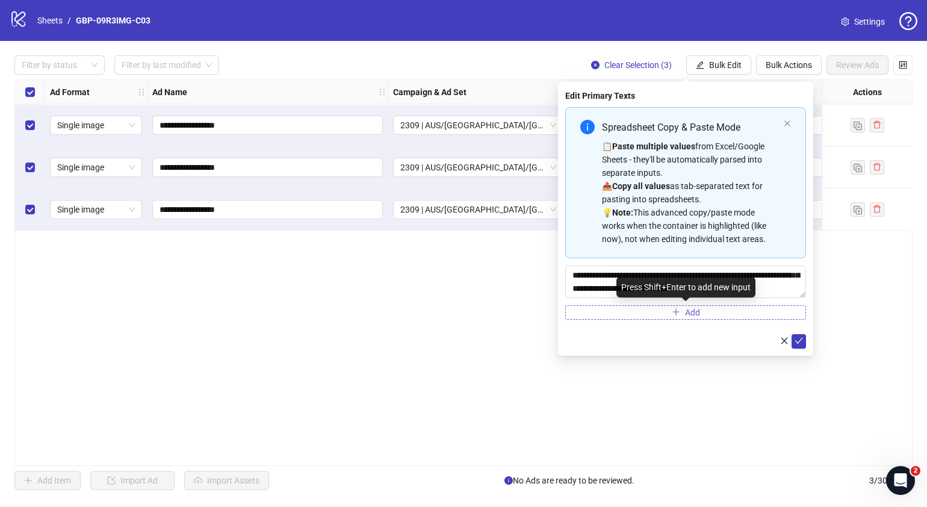
click at [681, 313] on button "Add" at bounding box center [685, 312] width 241 height 14
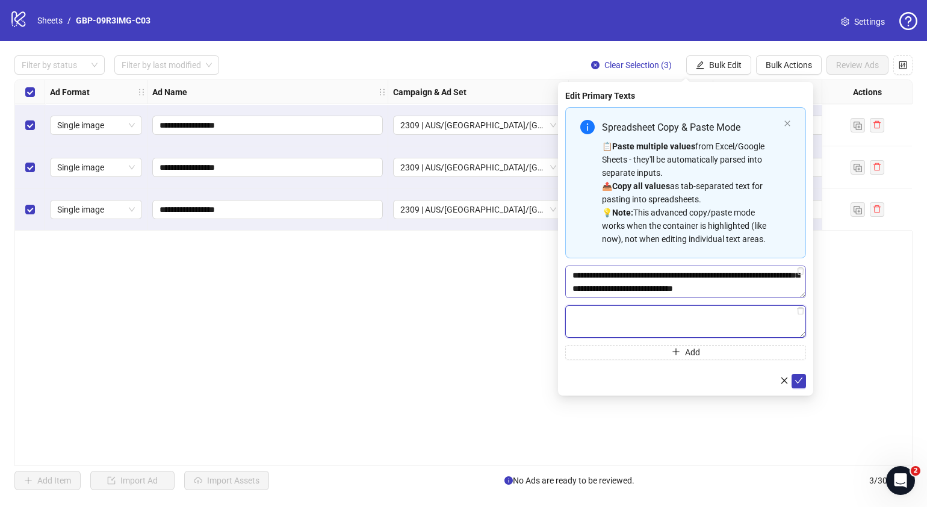
paste textarea "**********"
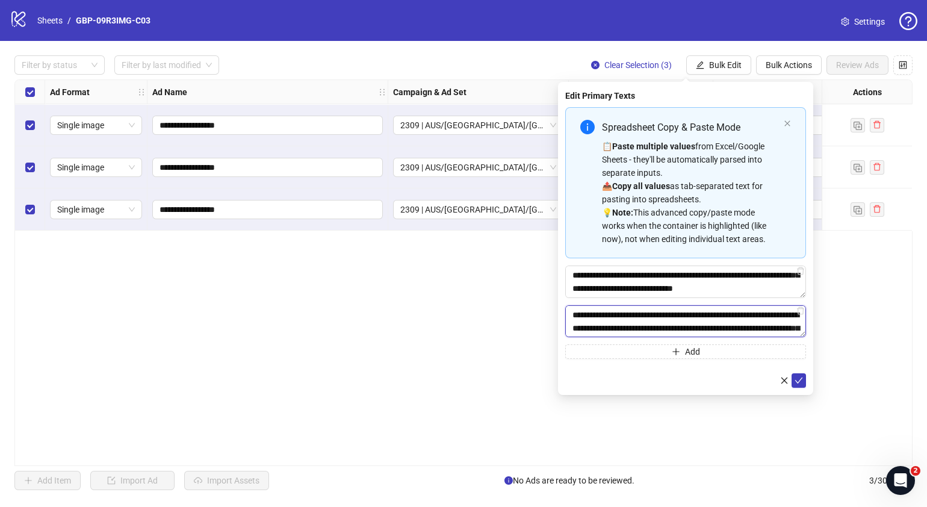
scroll to position [141, 0]
type textarea "**********"
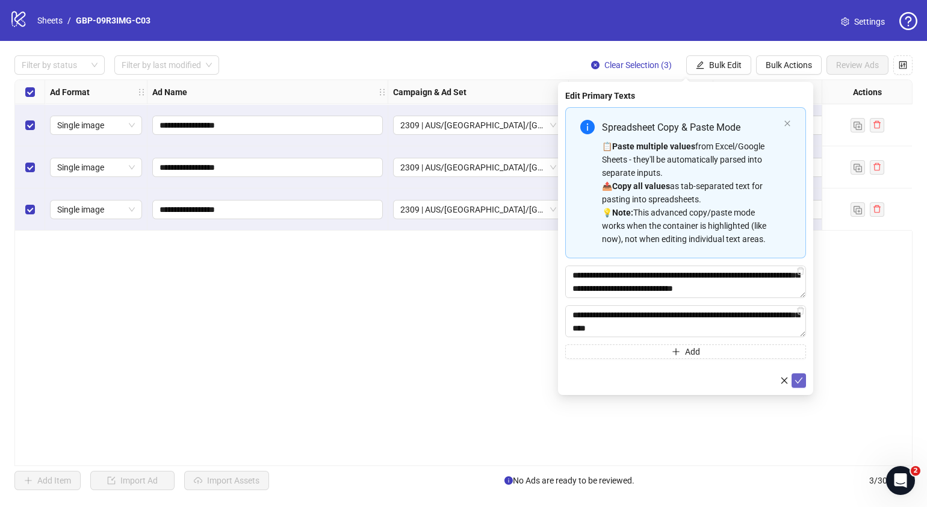
click at [796, 379] on icon "check" at bounding box center [799, 380] width 8 height 8
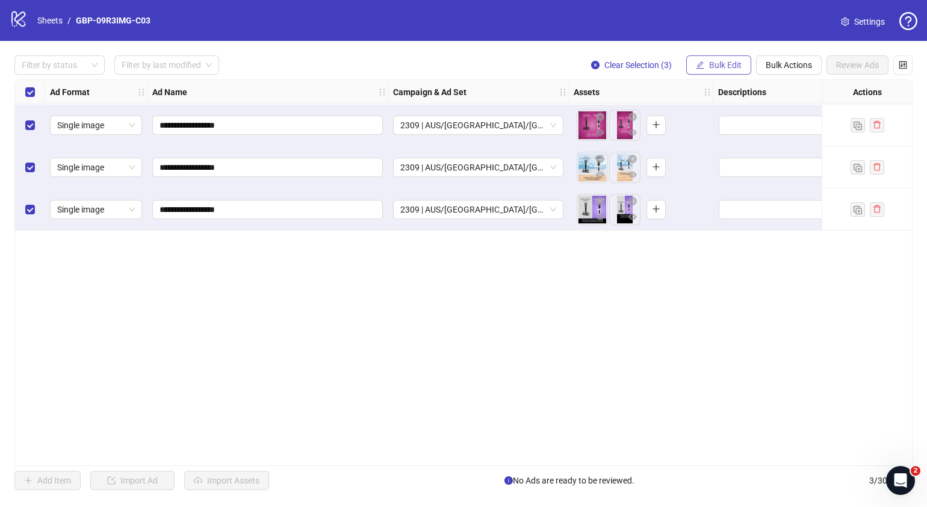
click at [737, 62] on span "Bulk Edit" at bounding box center [725, 65] width 33 height 10
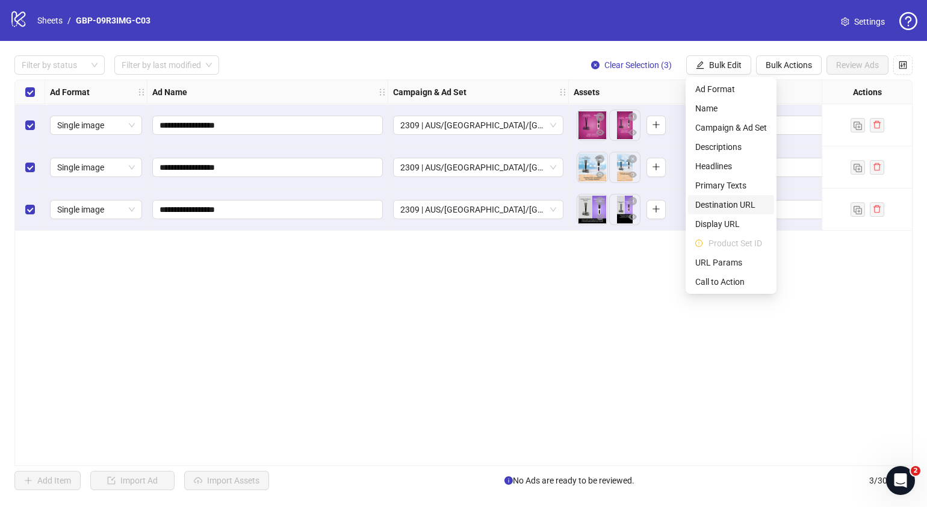
click at [744, 210] on span "Destination URL" at bounding box center [731, 204] width 72 height 13
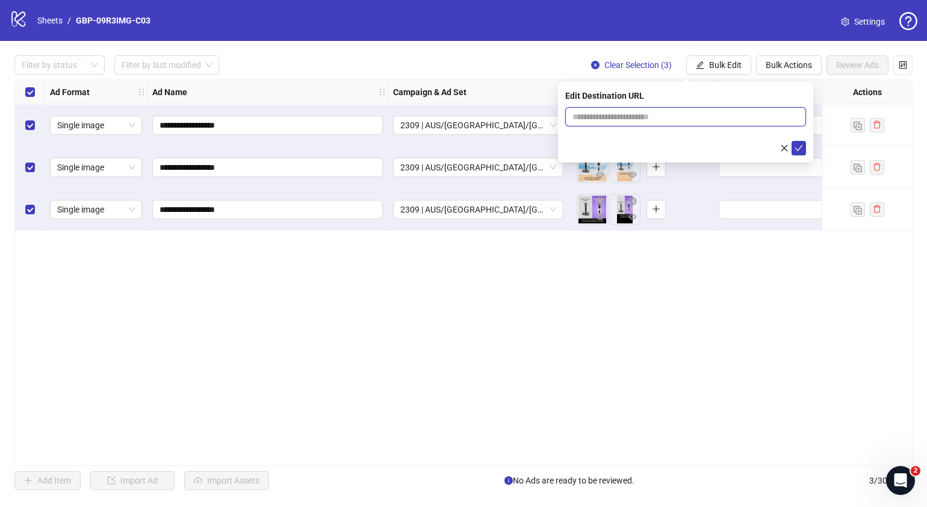
click at [706, 122] on input "text" at bounding box center [681, 116] width 217 height 13
paste input "**********"
type input "**********"
click at [795, 147] on icon "check" at bounding box center [799, 148] width 8 height 8
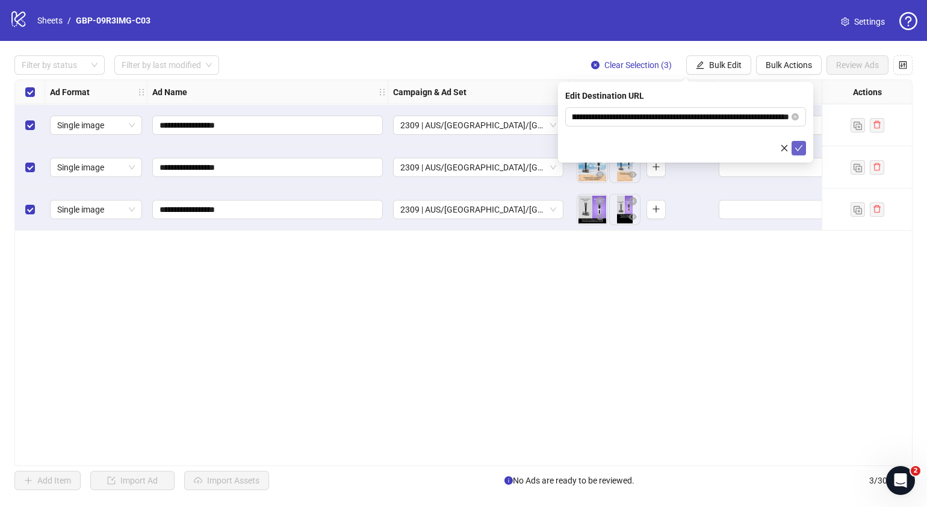
scroll to position [0, 0]
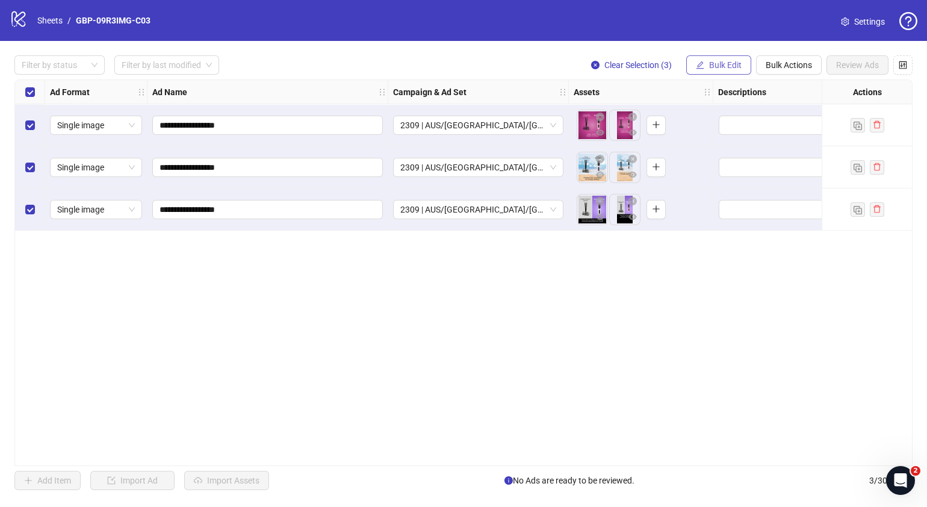
click at [728, 68] on span "Bulk Edit" at bounding box center [725, 65] width 33 height 10
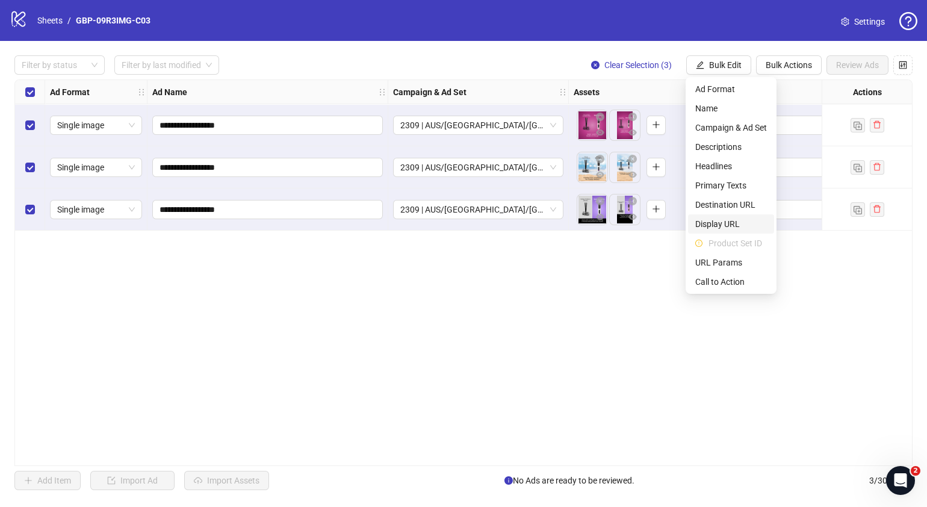
click at [736, 227] on span "Display URL" at bounding box center [731, 223] width 72 height 13
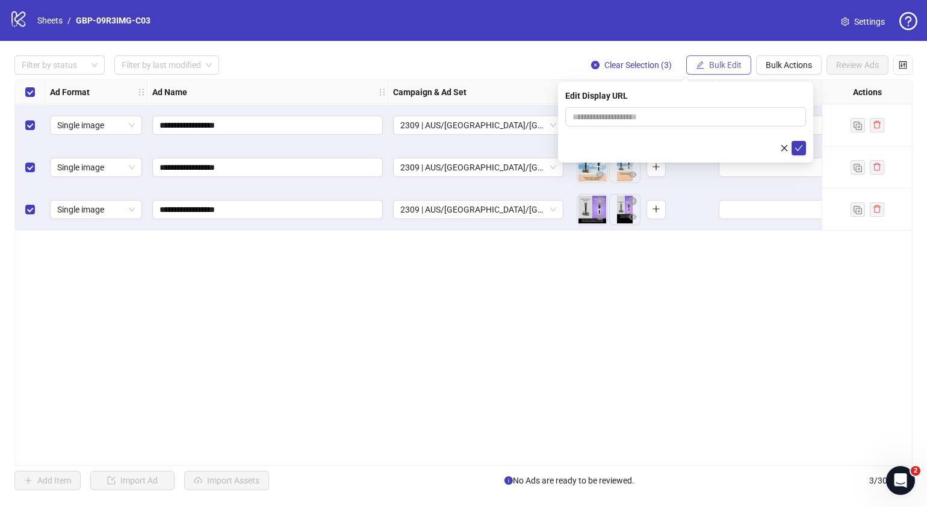
click at [727, 69] on span "Bulk Edit" at bounding box center [725, 65] width 33 height 10
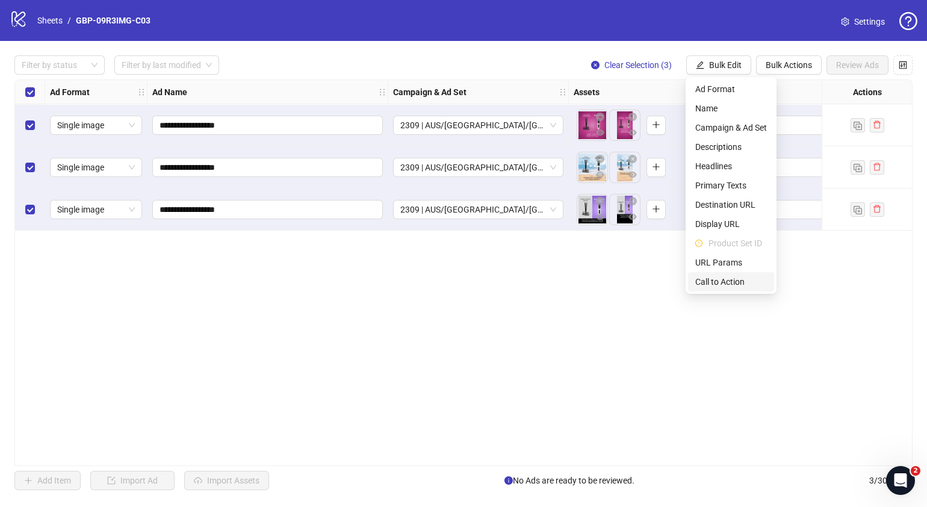
click at [719, 284] on span "Call to Action" at bounding box center [731, 281] width 72 height 13
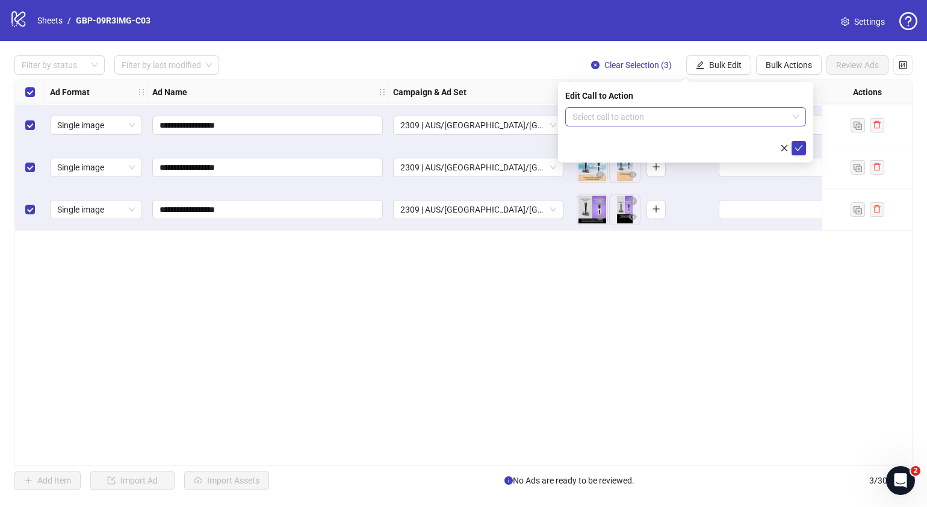
click at [724, 113] on input "search" at bounding box center [681, 117] width 216 height 18
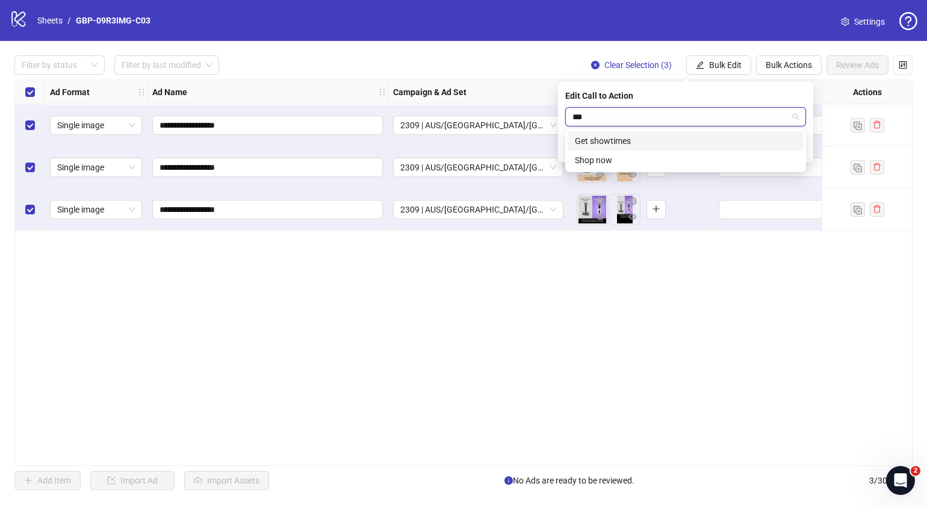
type input "****"
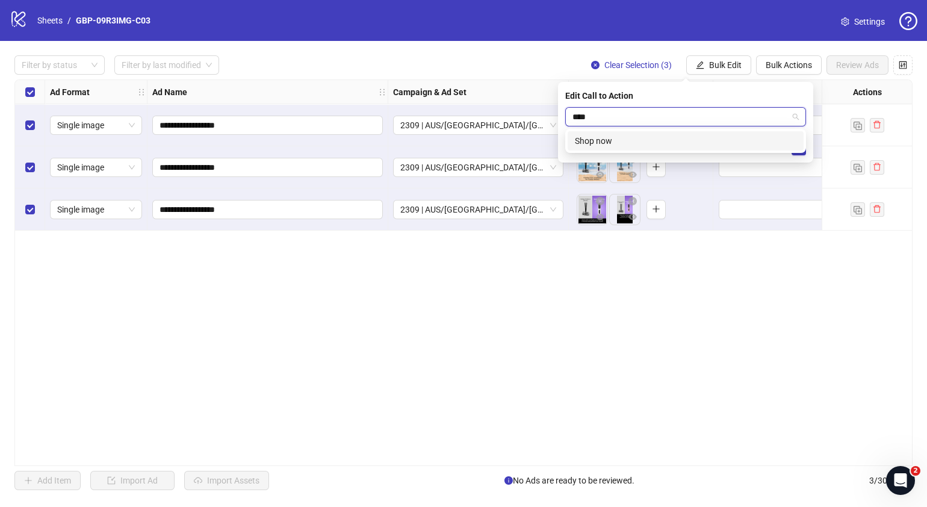
click at [716, 148] on div "Shop now" at bounding box center [686, 140] width 236 height 19
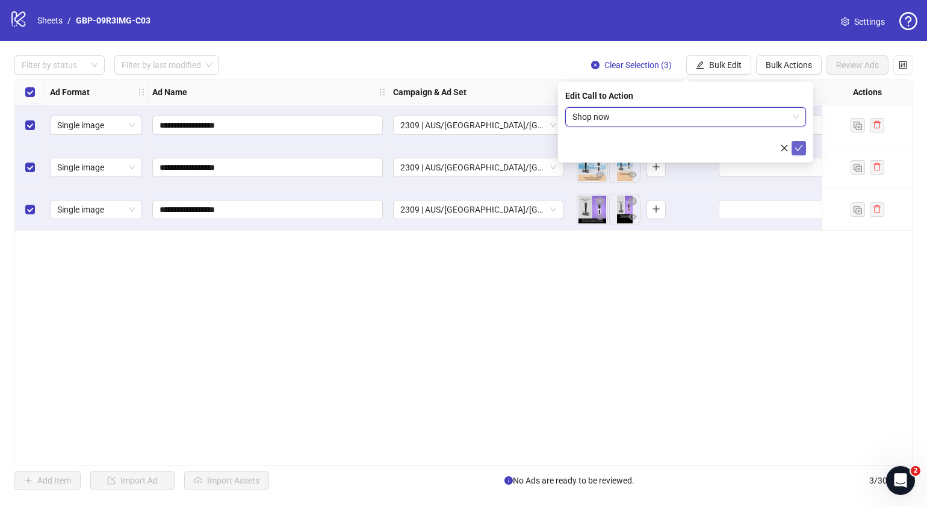
click at [798, 144] on icon "check" at bounding box center [799, 148] width 8 height 8
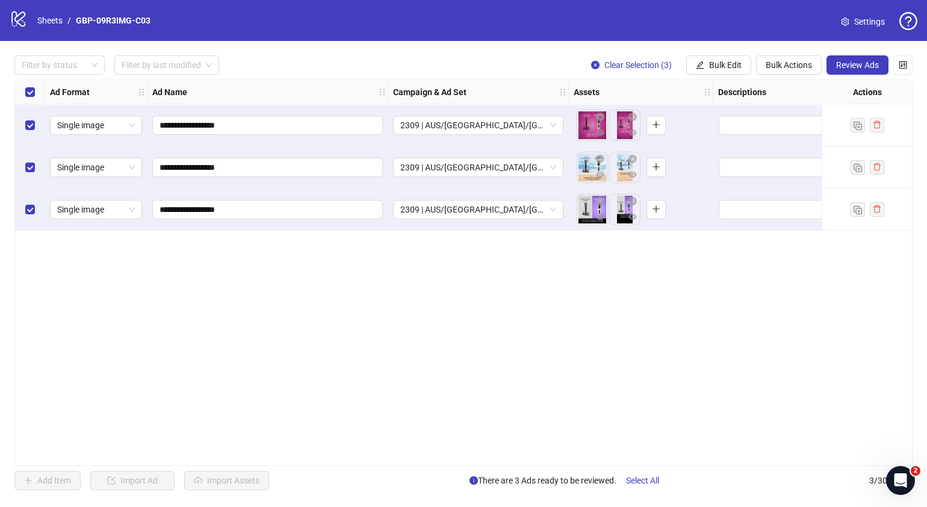
drag, startPoint x: 386, startPoint y: 461, endPoint x: 515, endPoint y: 438, distance: 130.9
click at [515, 438] on div "**********" at bounding box center [463, 272] width 898 height 387
click at [396, 394] on div "**********" at bounding box center [463, 272] width 898 height 387
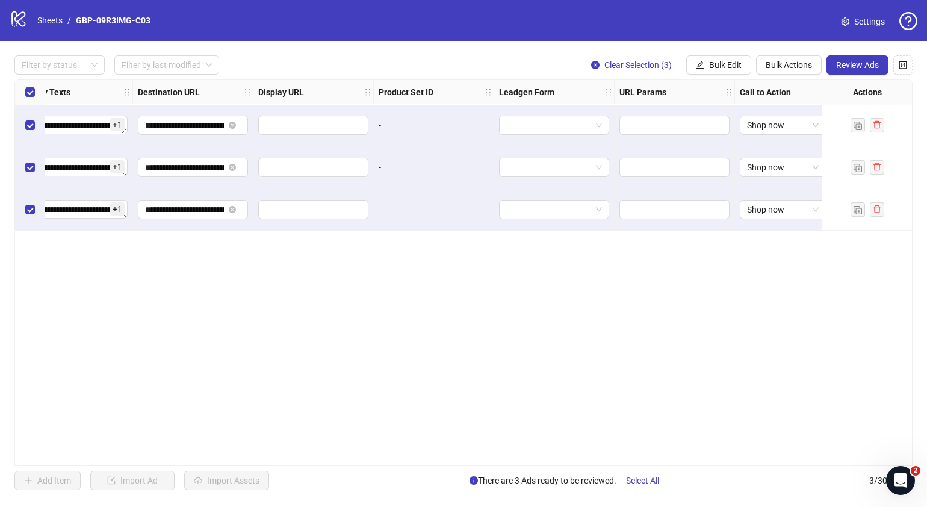
scroll to position [0, 1060]
click at [855, 64] on span "Review Ads" at bounding box center [857, 65] width 43 height 10
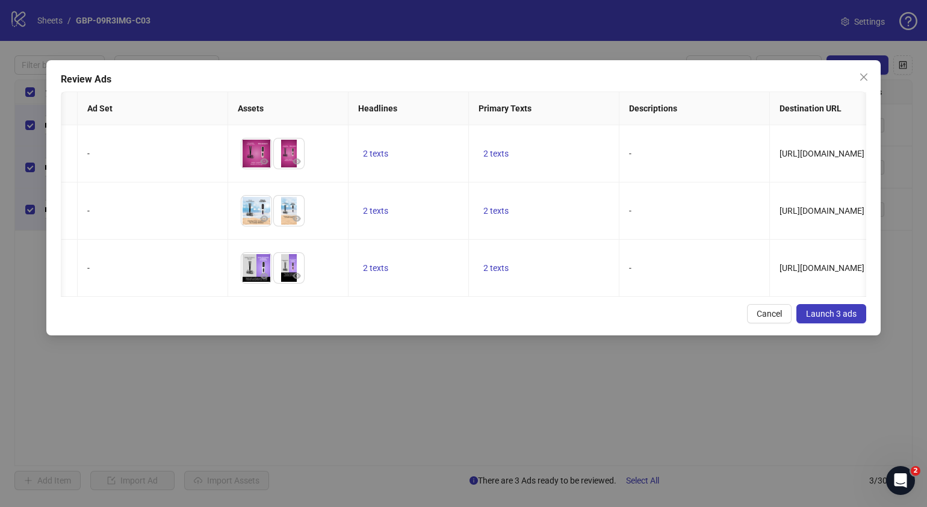
scroll to position [0, 0]
click at [382, 157] on span "2 texts" at bounding box center [374, 154] width 25 height 10
click at [560, 141] on icon "caret-right" at bounding box center [561, 145] width 8 height 8
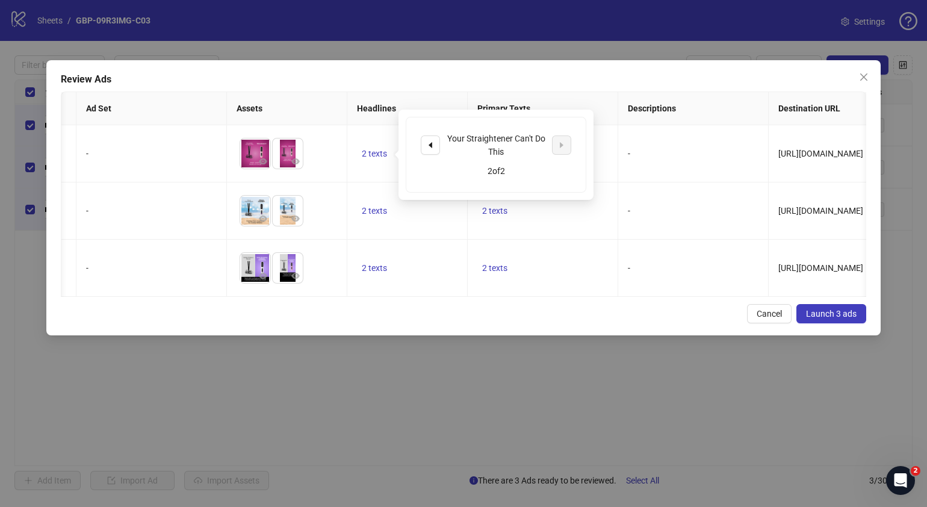
click at [379, 323] on div "Cancel Launch 3 ads" at bounding box center [464, 313] width 806 height 19
click at [488, 153] on span "2 texts" at bounding box center [494, 154] width 25 height 10
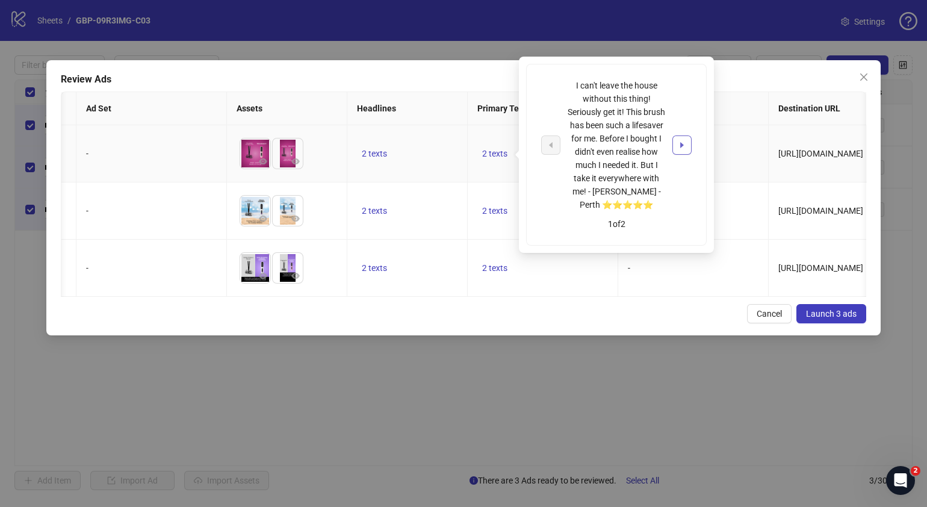
click at [680, 141] on icon "caret-right" at bounding box center [682, 145] width 8 height 8
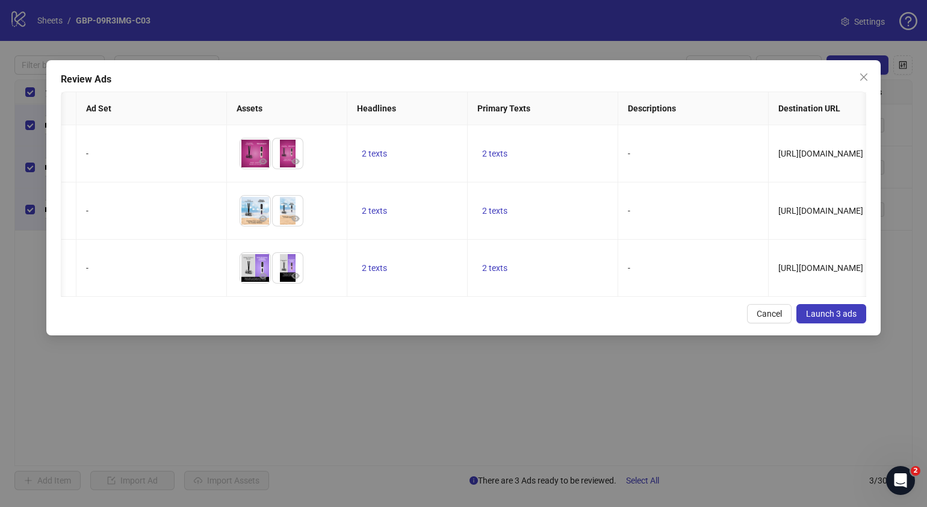
click at [444, 323] on div "Cancel Launch 3 ads" at bounding box center [464, 313] width 806 height 19
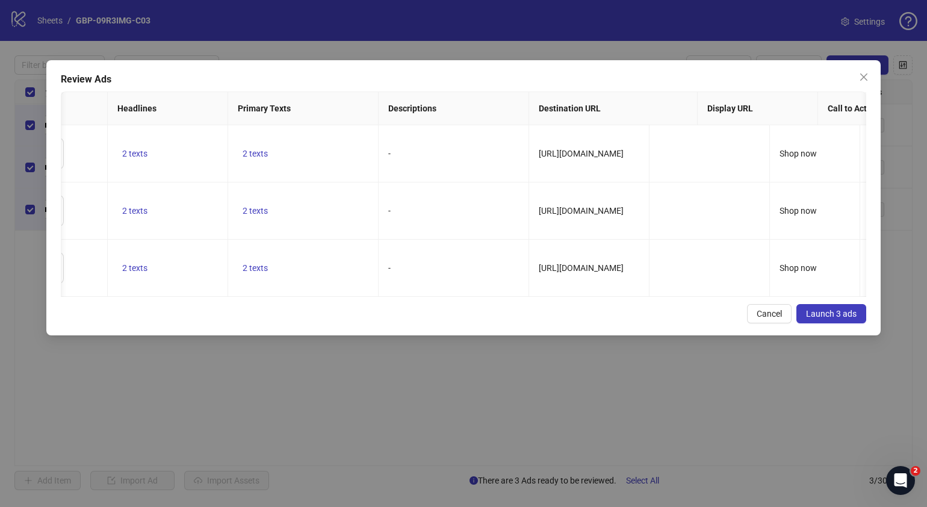
scroll to position [0, 361]
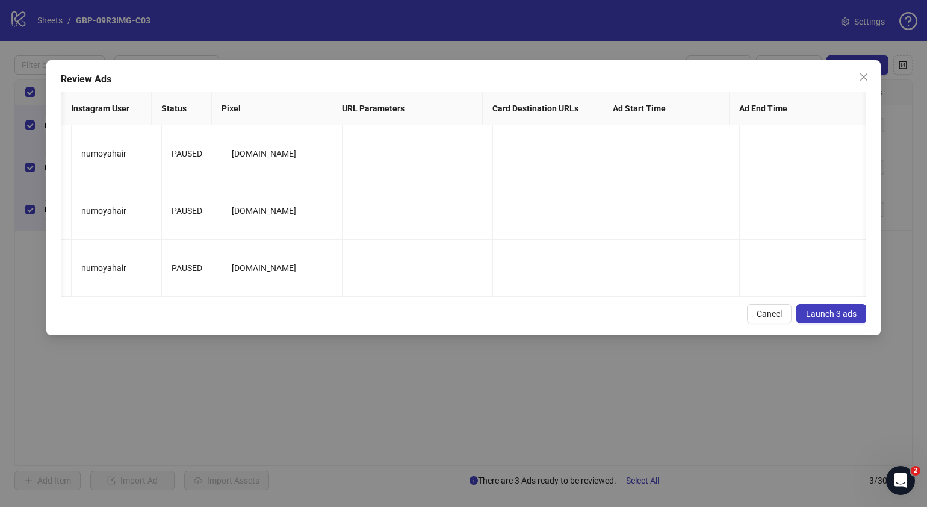
click at [826, 318] on span "Launch 3 ads" at bounding box center [831, 314] width 51 height 10
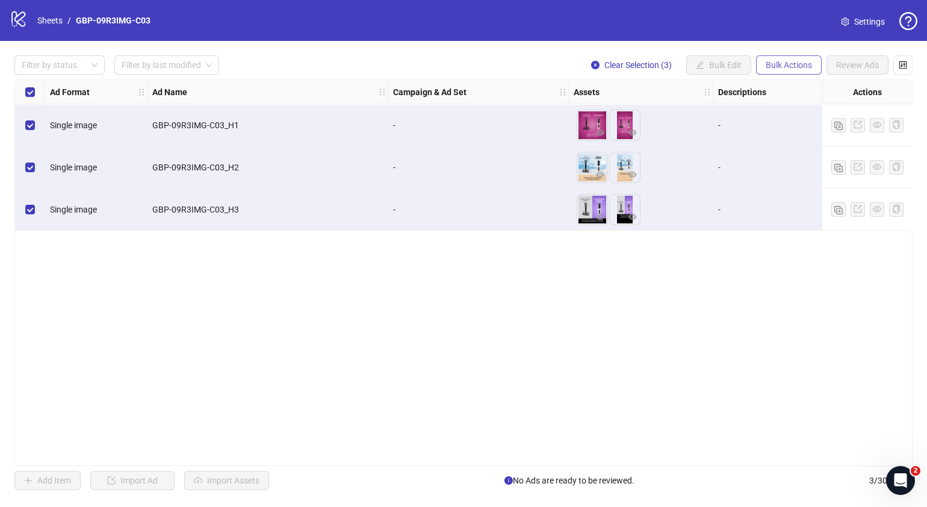
click at [801, 62] on span "Bulk Actions" at bounding box center [789, 65] width 46 height 10
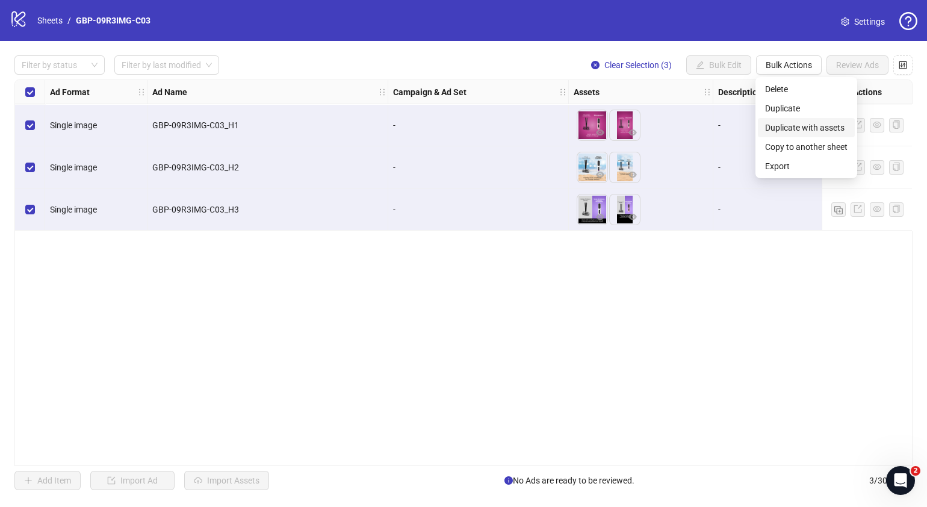
click at [816, 125] on span "Duplicate with assets" at bounding box center [806, 127] width 82 height 13
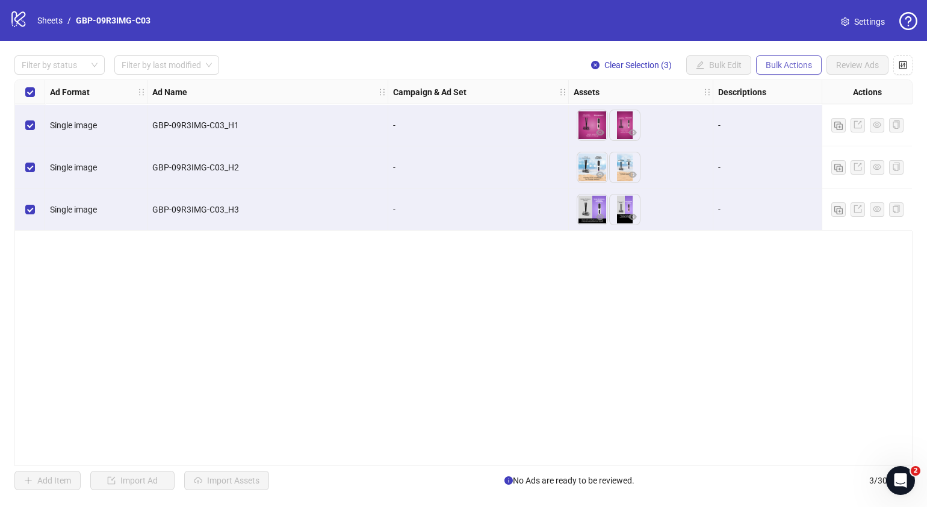
click at [780, 61] on span "Bulk Actions" at bounding box center [789, 65] width 46 height 10
click at [731, 303] on div "Ad Format Ad Name Campaign & Ad Set Assets Descriptions Headlines Primary Texts…" at bounding box center [463, 272] width 898 height 387
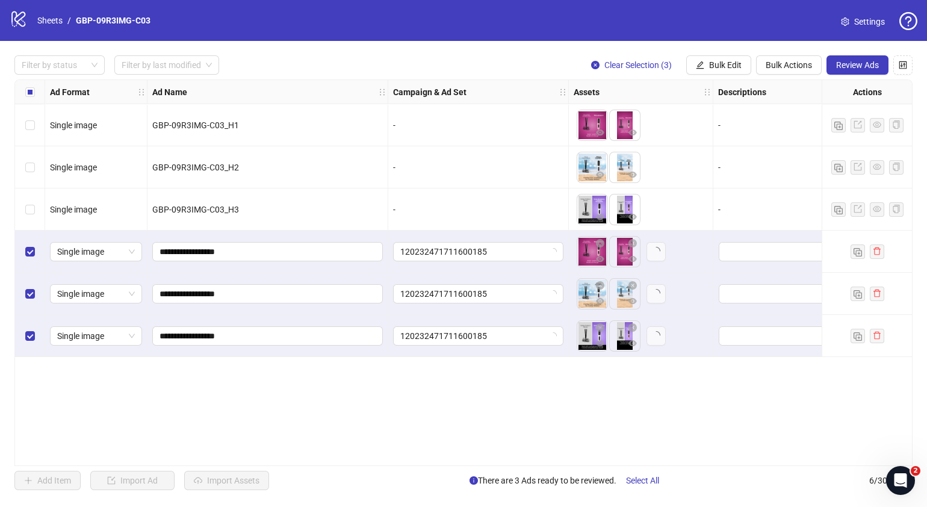
click at [373, 393] on div "**********" at bounding box center [463, 272] width 898 height 387
click at [724, 65] on span "Bulk Edit" at bounding box center [725, 65] width 33 height 10
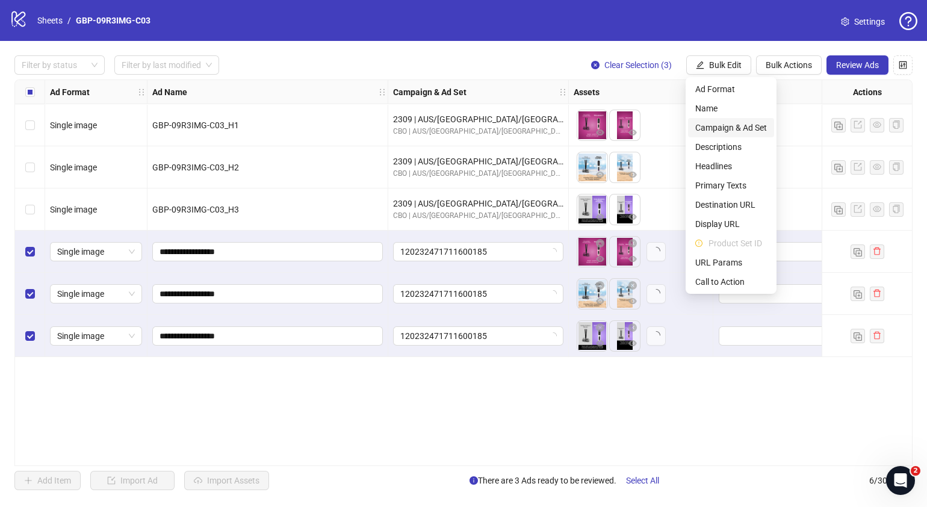
click at [731, 126] on span "Campaign & Ad Set" at bounding box center [731, 127] width 72 height 13
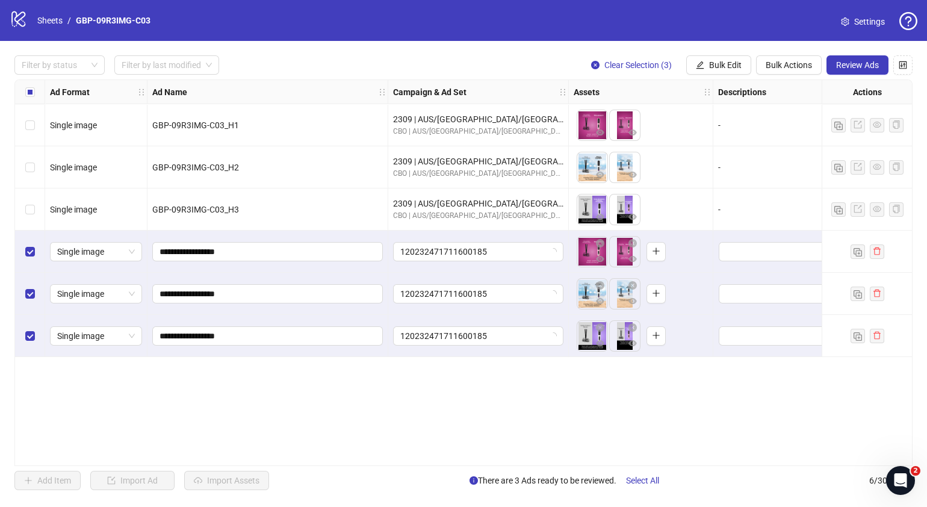
click at [713, 435] on div "**********" at bounding box center [463, 272] width 898 height 387
click at [724, 64] on span "Bulk Edit" at bounding box center [725, 65] width 33 height 10
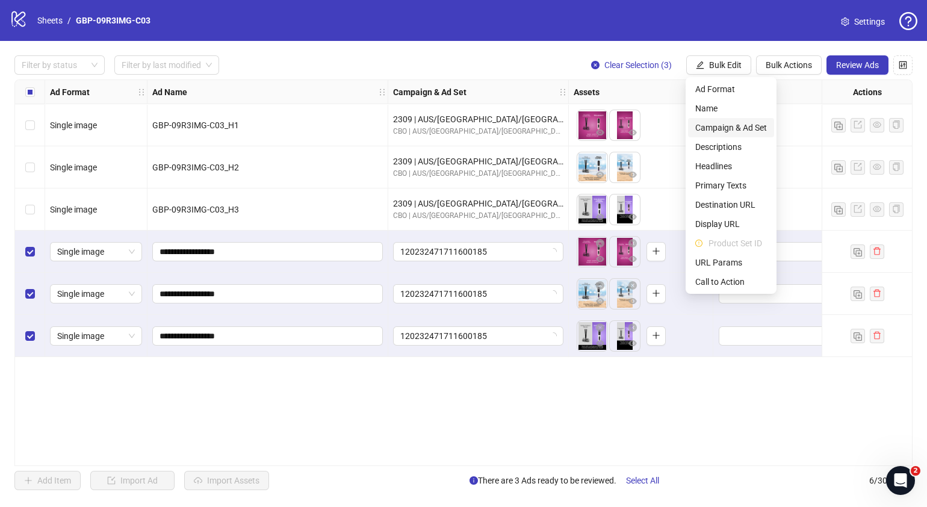
click at [747, 121] on span "Campaign & Ad Set" at bounding box center [731, 127] width 72 height 13
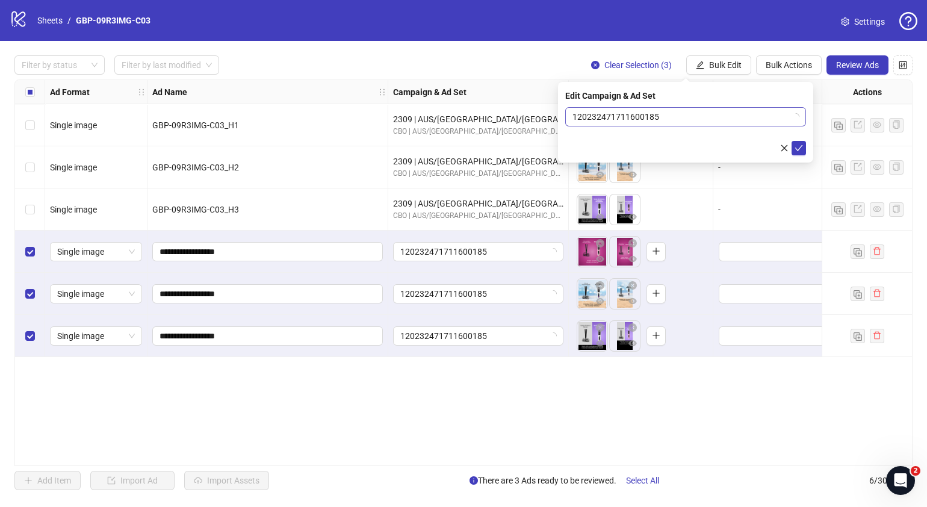
click at [796, 119] on icon "loading" at bounding box center [795, 116] width 9 height 9
click at [797, 120] on span "2309 | AUS/NZ/UK| GBP-09R3IMG-C03" at bounding box center [686, 117] width 226 height 18
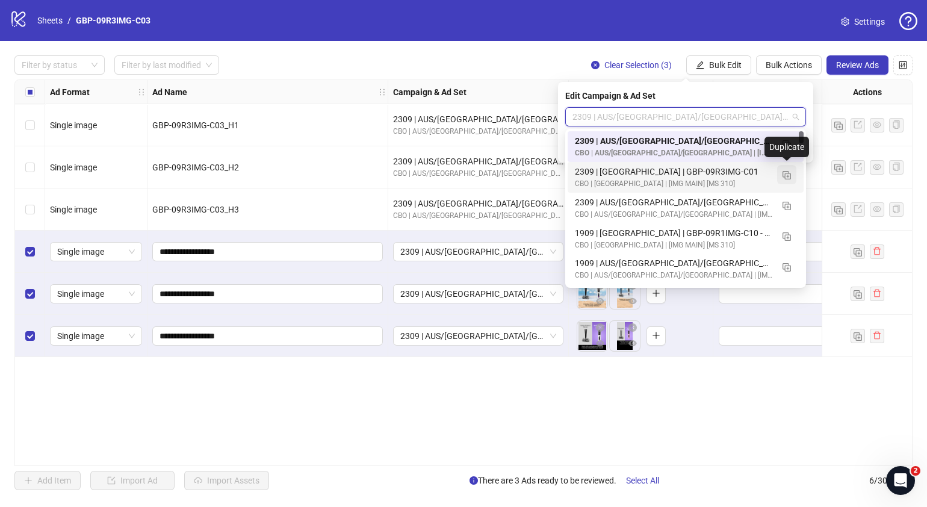
click at [791, 175] on button "button" at bounding box center [786, 174] width 19 height 19
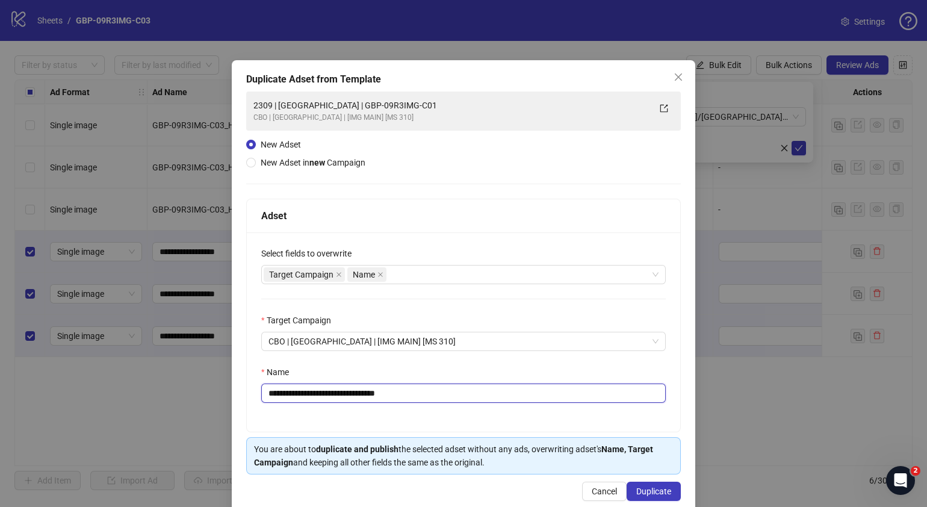
drag, startPoint x: 423, startPoint y: 388, endPoint x: 313, endPoint y: 399, distance: 110.1
click at [313, 399] on input "**********" at bounding box center [463, 392] width 405 height 19
paste input "**********"
paste input "text"
type input "**********"
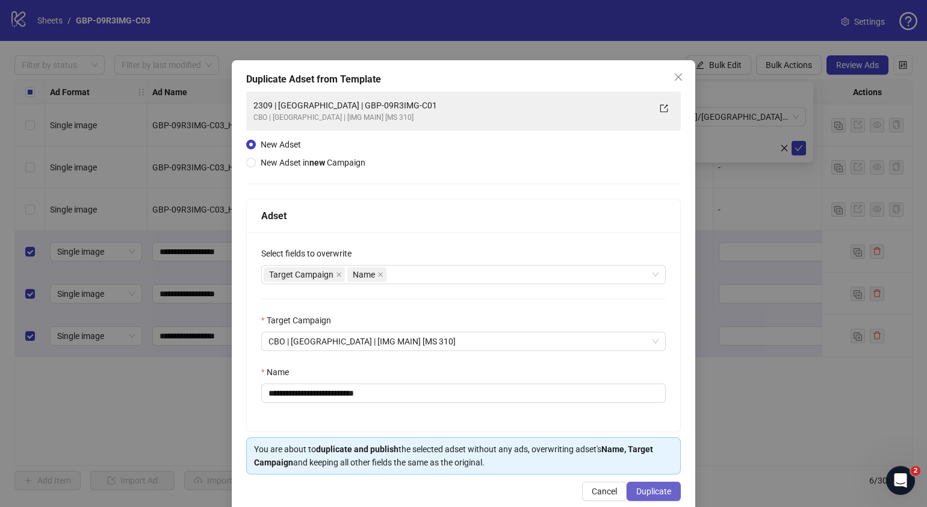
click at [645, 491] on span "Duplicate" at bounding box center [653, 491] width 35 height 10
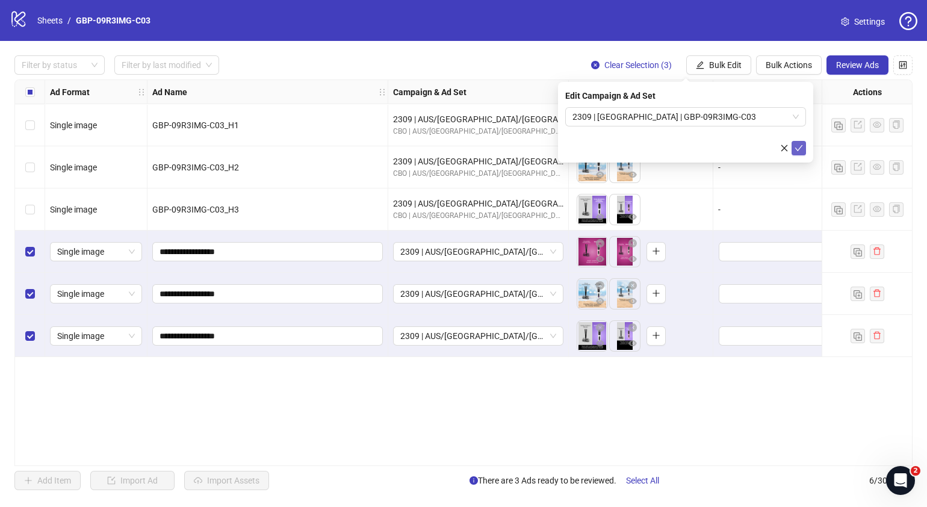
click at [804, 147] on button "submit" at bounding box center [799, 148] width 14 height 14
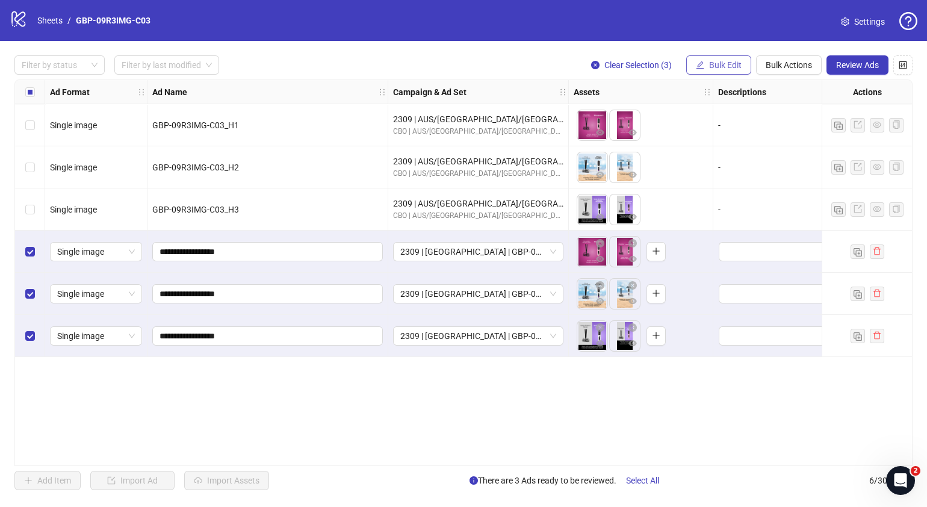
click at [724, 67] on span "Bulk Edit" at bounding box center [725, 65] width 33 height 10
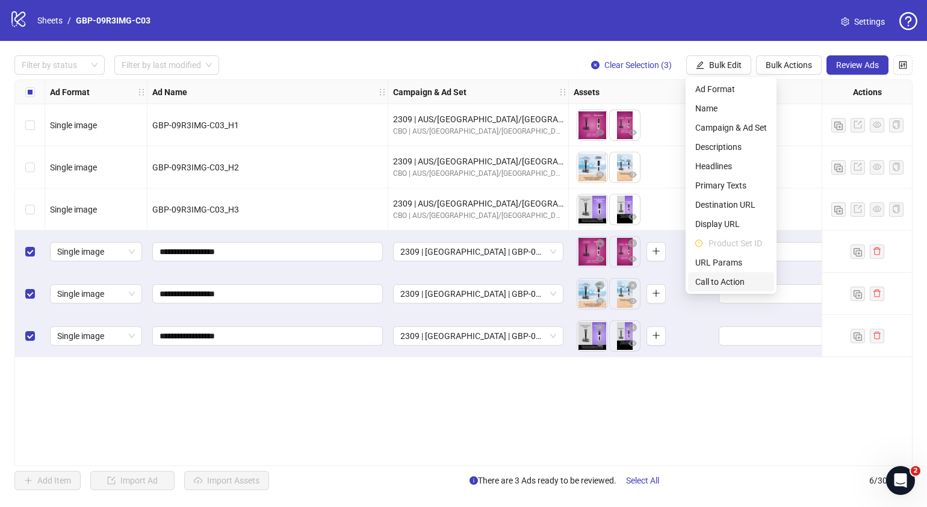
click at [719, 281] on span "Call to Action" at bounding box center [731, 281] width 72 height 13
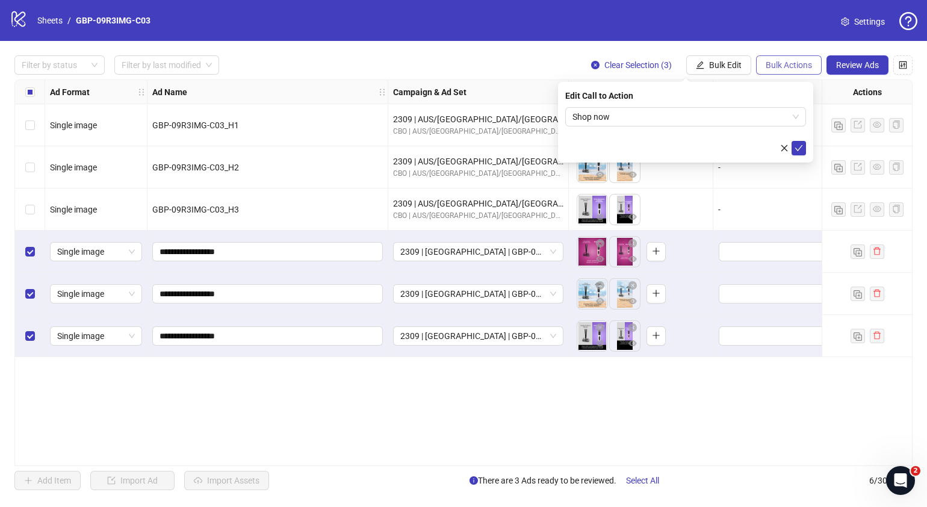
click at [764, 67] on button "Bulk Actions" at bounding box center [789, 64] width 66 height 19
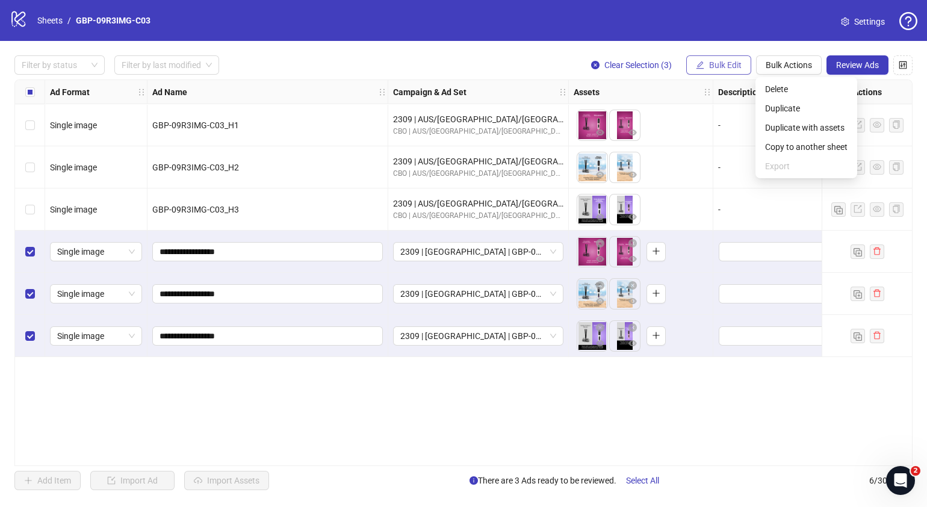
click at [724, 69] on span "Bulk Edit" at bounding box center [725, 65] width 33 height 10
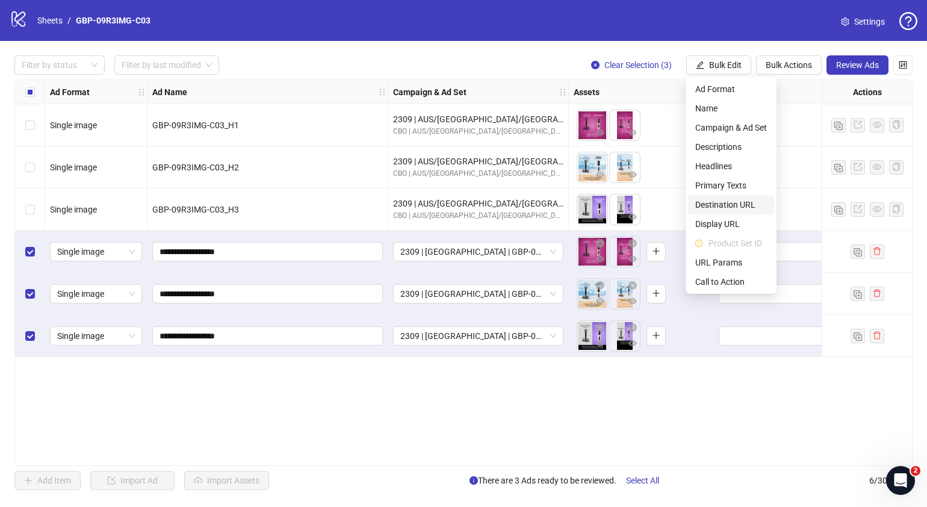
click at [727, 204] on span "Destination URL" at bounding box center [731, 204] width 72 height 13
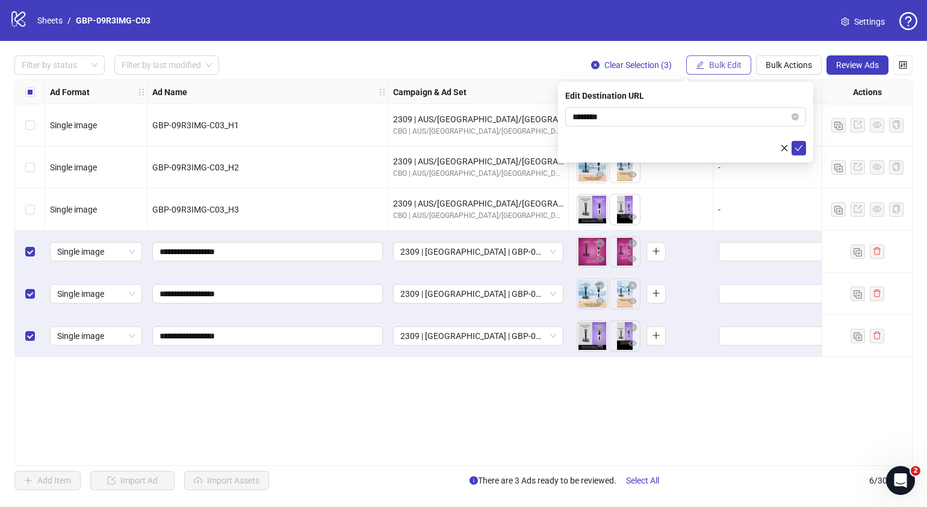
click at [721, 65] on span "Bulk Edit" at bounding box center [725, 65] width 33 height 10
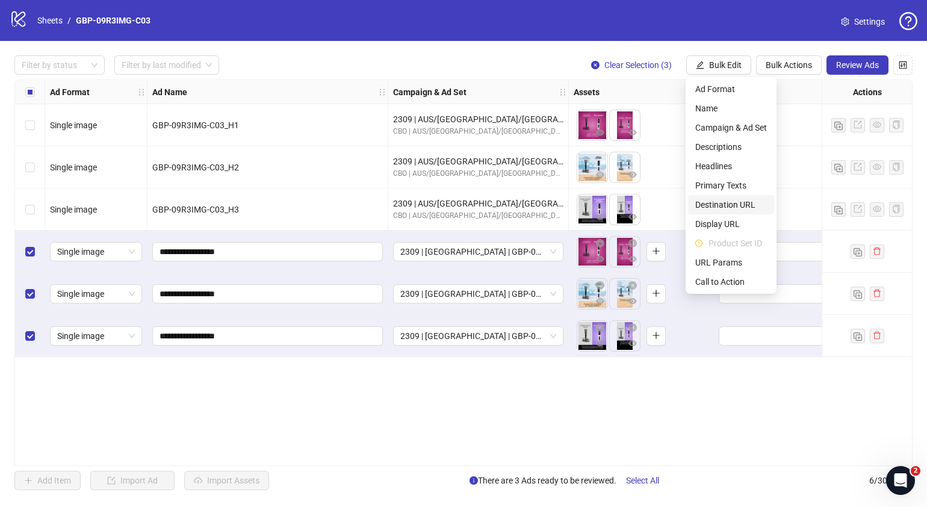
click at [722, 207] on span "Destination URL" at bounding box center [731, 204] width 72 height 13
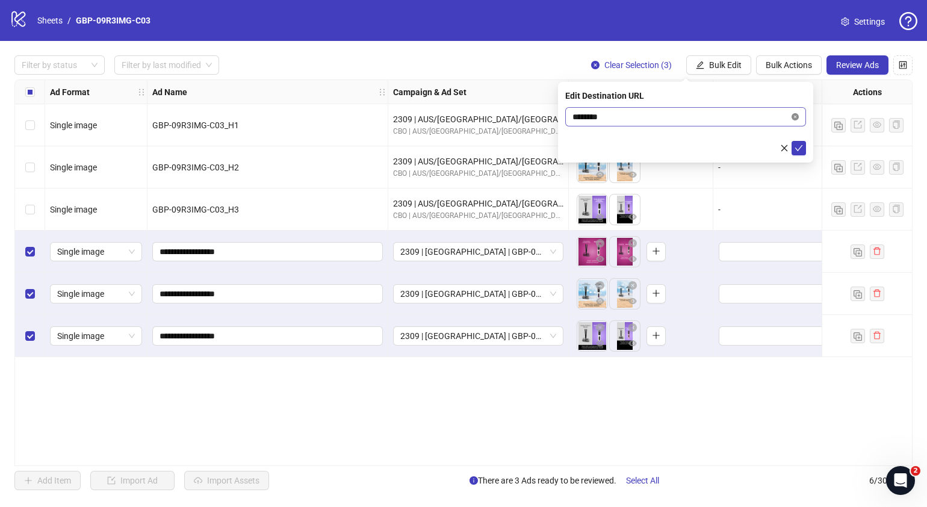
click at [795, 117] on icon "close-circle" at bounding box center [795, 116] width 7 height 7
click at [706, 66] on button "Bulk Edit" at bounding box center [718, 64] width 65 height 19
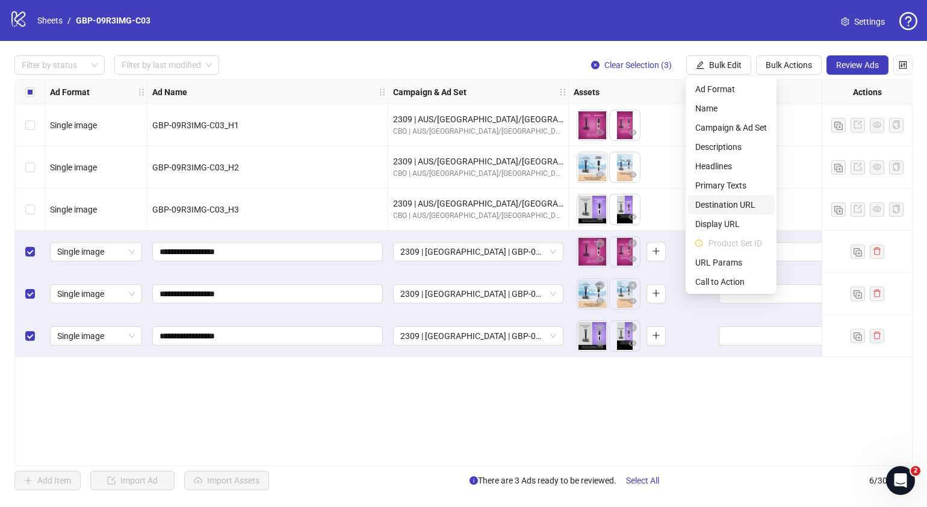
click at [720, 202] on span "Destination URL" at bounding box center [731, 204] width 72 height 13
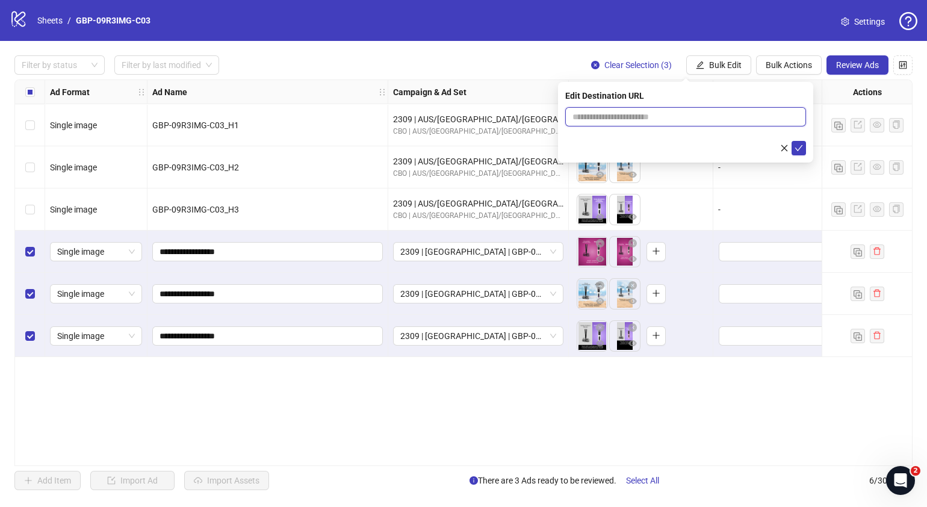
click at [642, 114] on input "text" at bounding box center [681, 116] width 217 height 13
paste input "**********"
type input "**********"
click at [798, 144] on icon "check" at bounding box center [799, 148] width 8 height 8
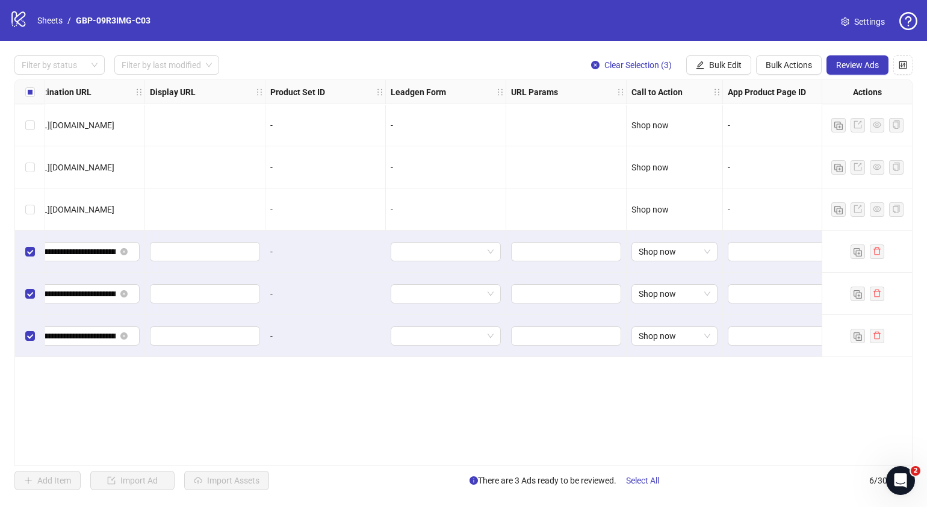
scroll to position [0, 1191]
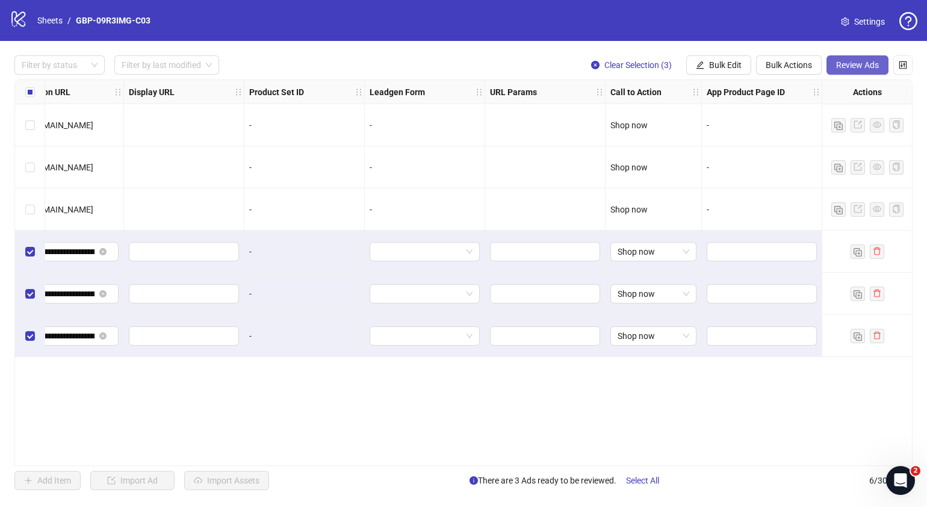
click at [844, 65] on span "Review Ads" at bounding box center [857, 65] width 43 height 10
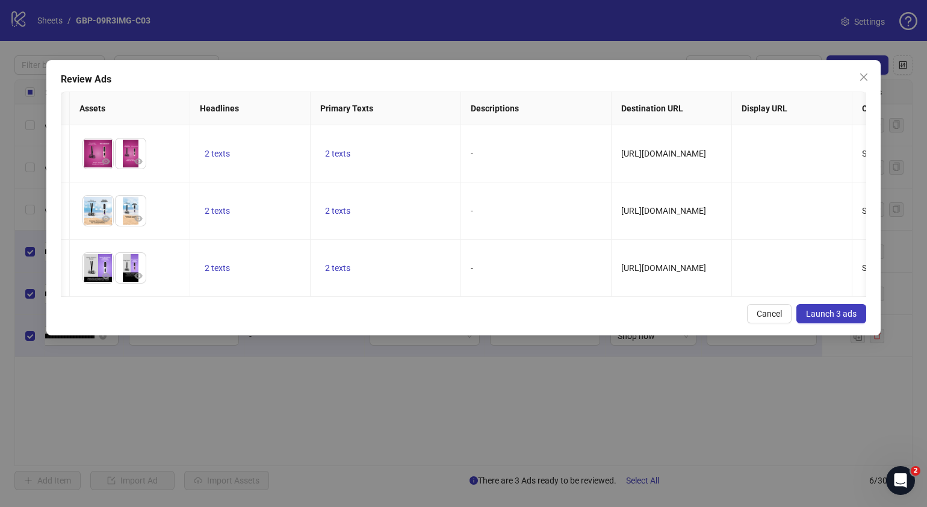
scroll to position [0, 269]
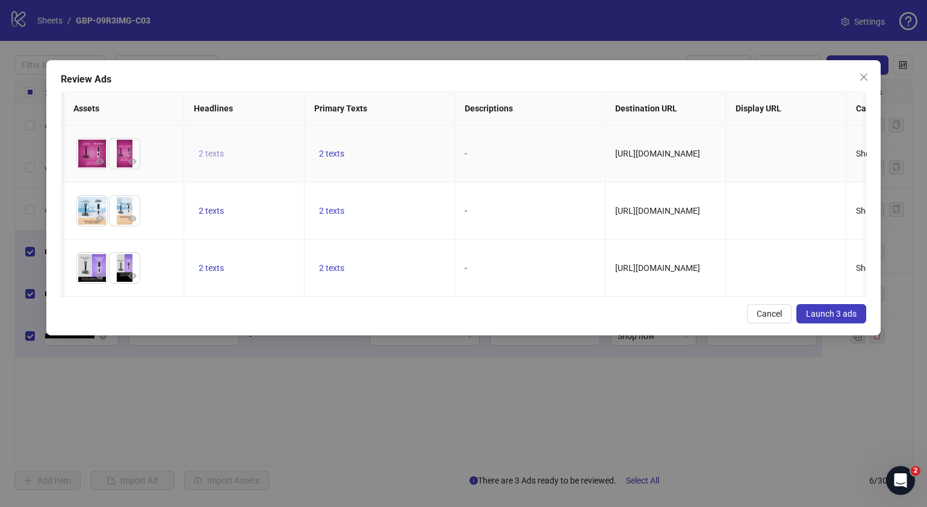
drag, startPoint x: 220, startPoint y: 164, endPoint x: 217, endPoint y: 154, distance: 10.7
click at [220, 163] on td "2 texts" at bounding box center [244, 153] width 120 height 57
click at [217, 154] on span "2 texts" at bounding box center [211, 154] width 25 height 10
click at [403, 143] on button "button" at bounding box center [398, 143] width 19 height 19
click at [370, 317] on div "Cancel Launch 3 ads" at bounding box center [464, 313] width 806 height 19
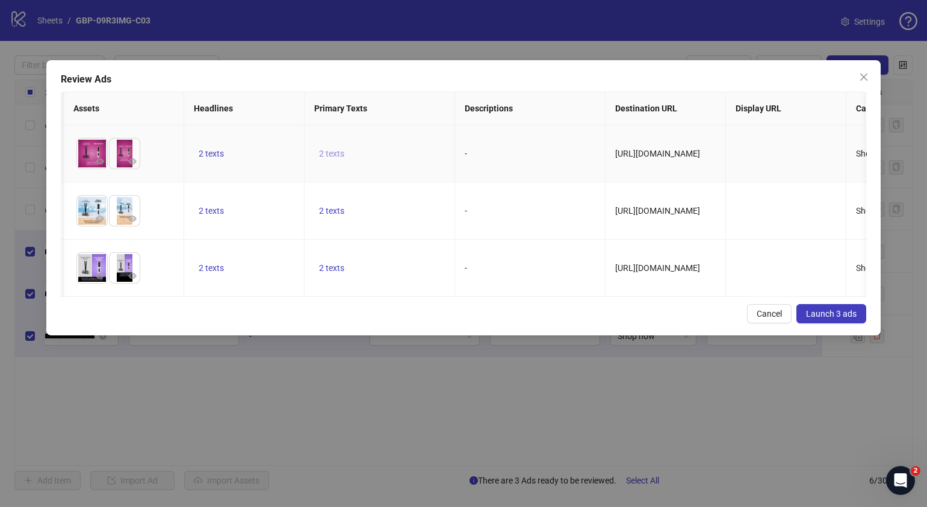
click at [326, 150] on span "2 texts" at bounding box center [331, 154] width 25 height 10
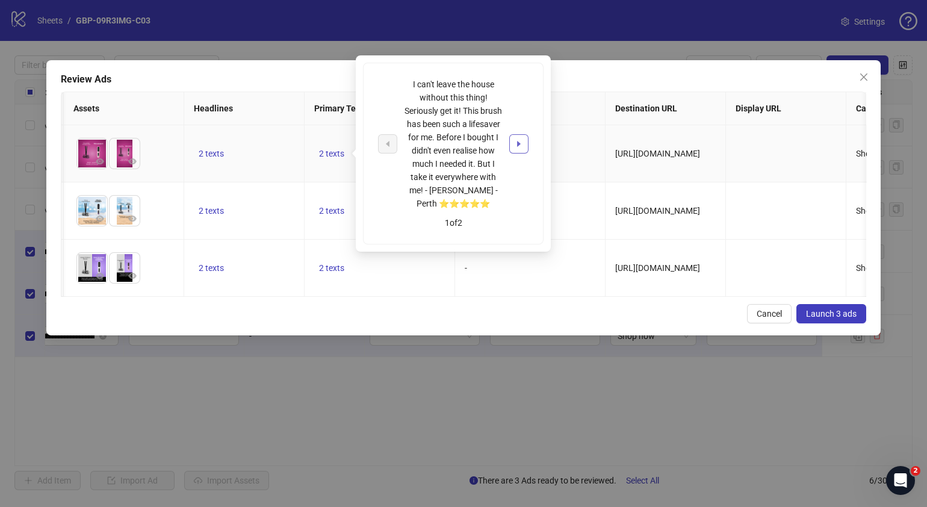
click at [515, 141] on icon "caret-right" at bounding box center [519, 144] width 8 height 8
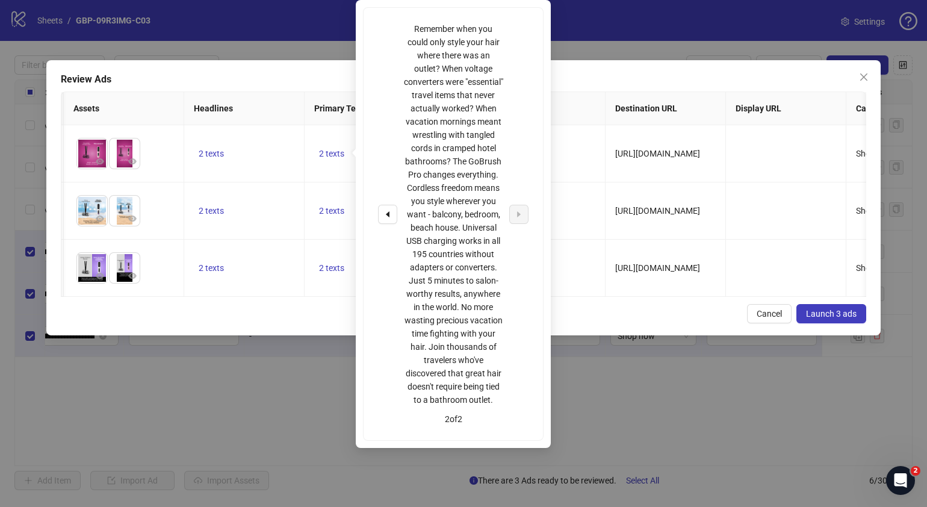
click at [632, 323] on div "Cancel Launch 3 ads" at bounding box center [464, 313] width 806 height 19
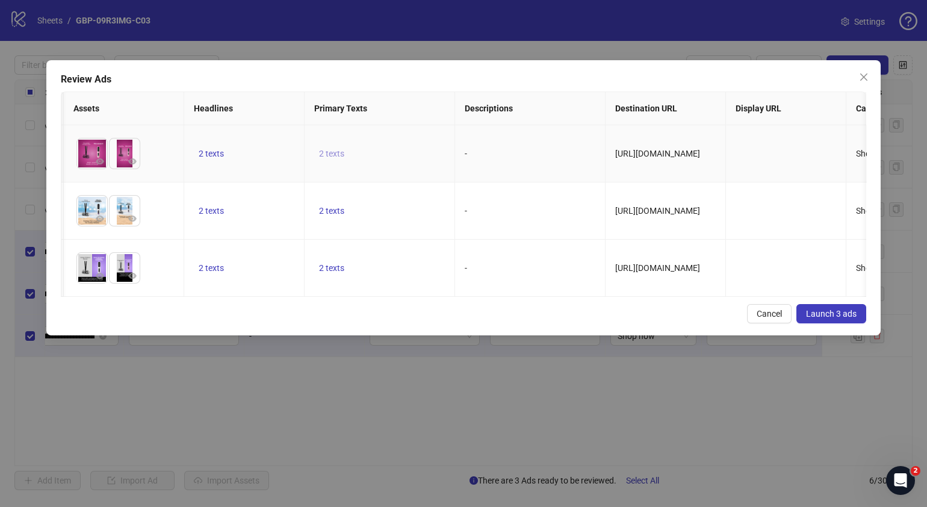
click at [331, 154] on span "2 texts" at bounding box center [331, 154] width 25 height 10
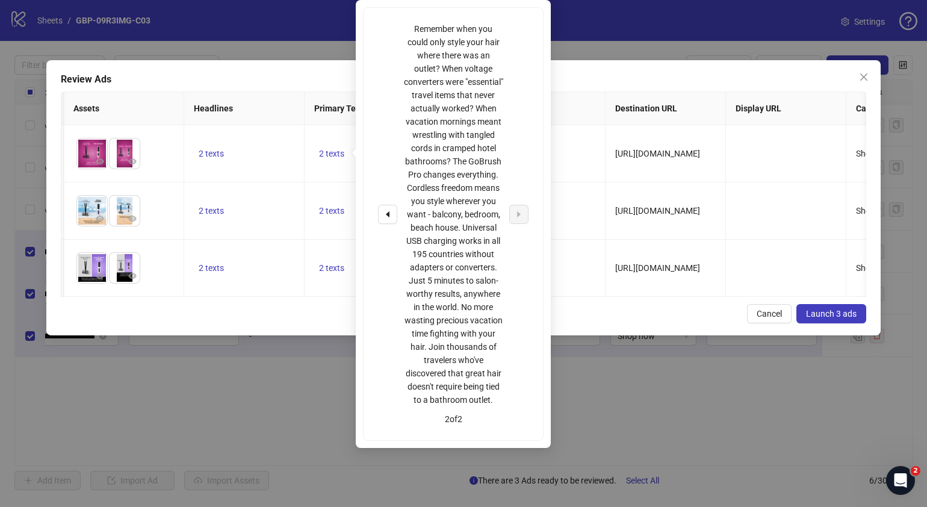
click at [629, 322] on div "Cancel Launch 3 ads" at bounding box center [464, 313] width 806 height 19
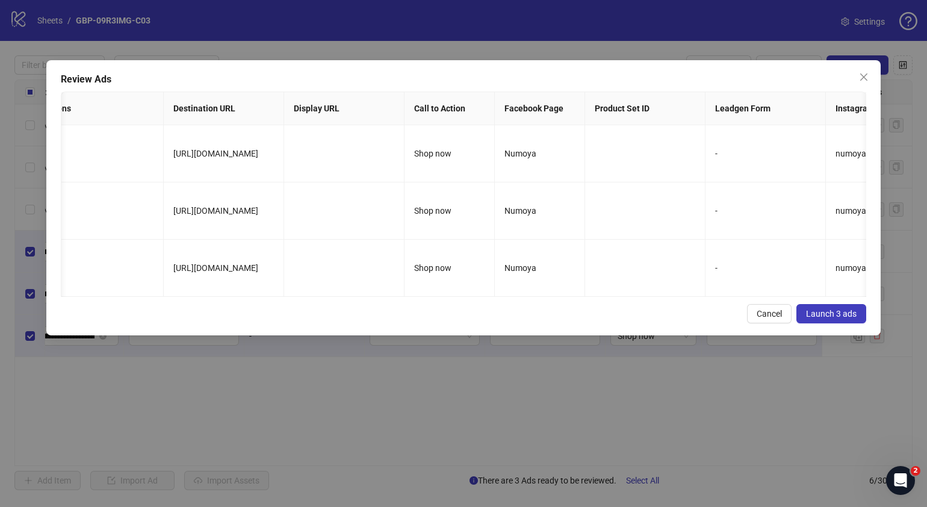
scroll to position [0, 0]
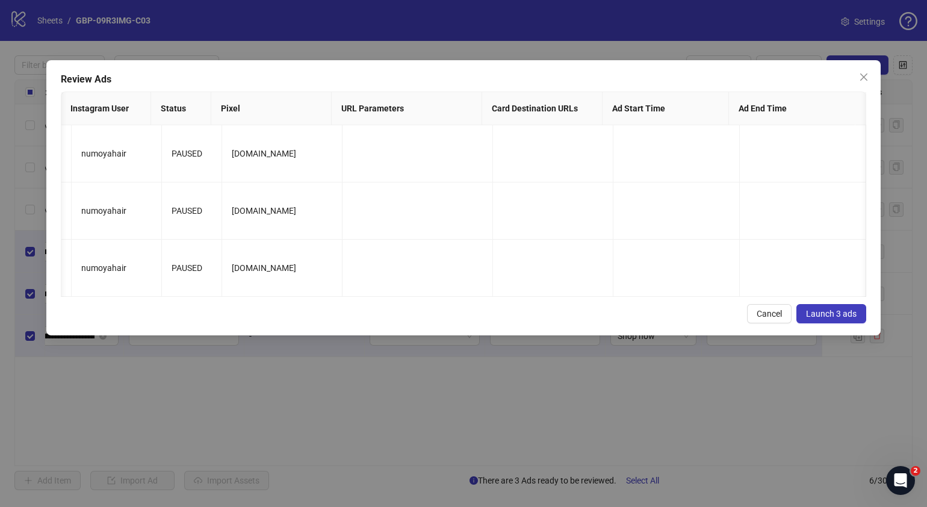
click at [847, 318] on span "Launch 3 ads" at bounding box center [831, 314] width 51 height 10
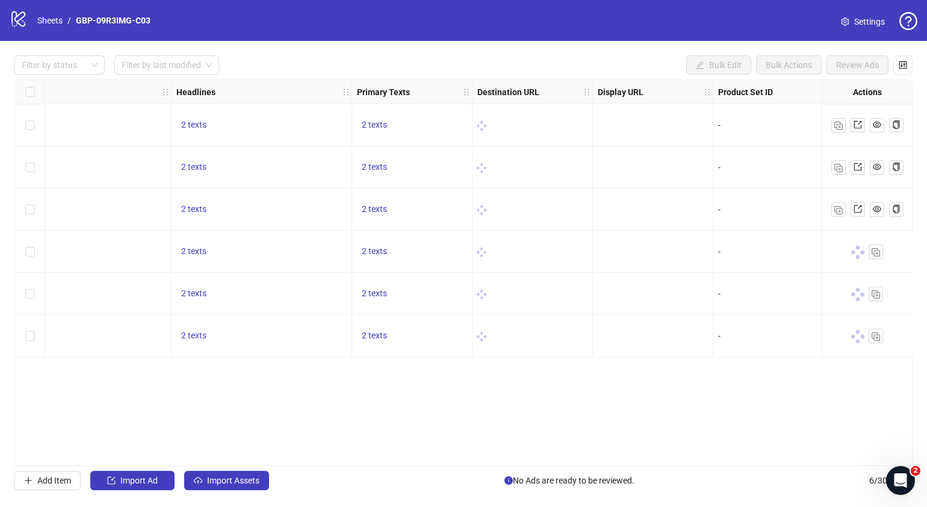
scroll to position [0, 795]
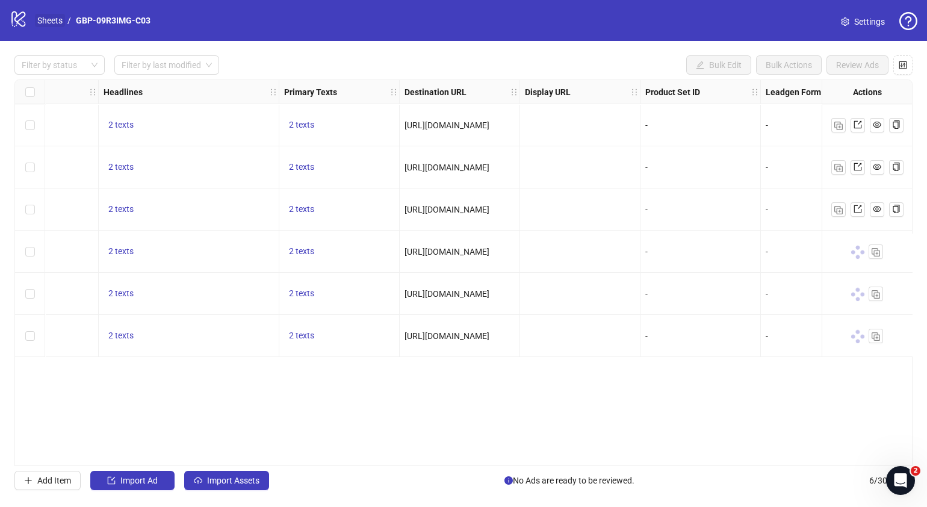
click at [39, 20] on link "Sheets" at bounding box center [50, 20] width 30 height 13
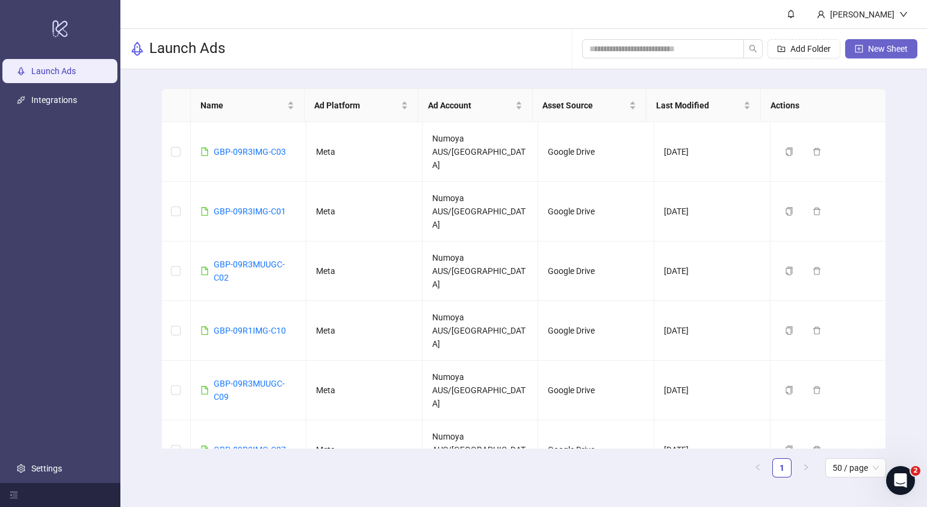
click at [894, 48] on span "New Sheet" at bounding box center [888, 49] width 40 height 10
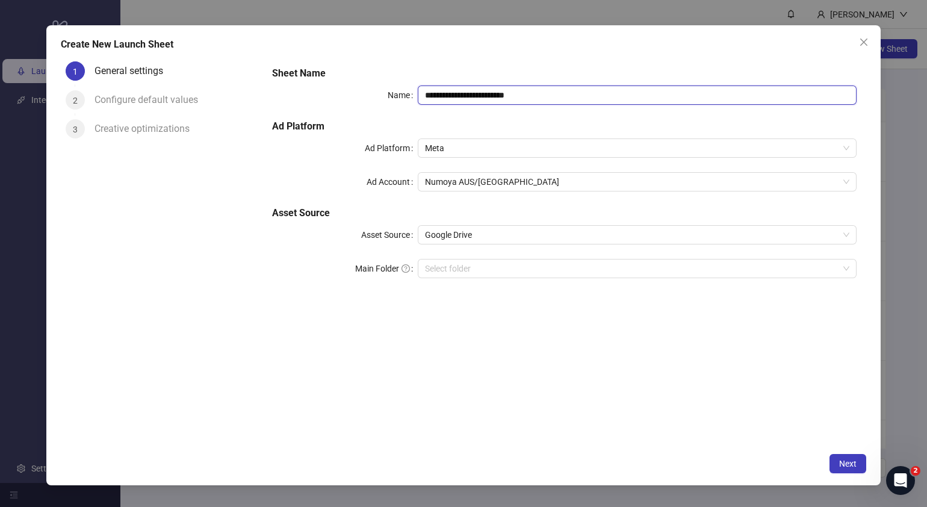
click at [561, 95] on input "**********" at bounding box center [637, 94] width 439 height 19
drag, startPoint x: 584, startPoint y: 96, endPoint x: 77, endPoint y: 104, distance: 507.0
click at [89, 102] on div "**********" at bounding box center [464, 252] width 806 height 390
paste input "text"
type input "**********"
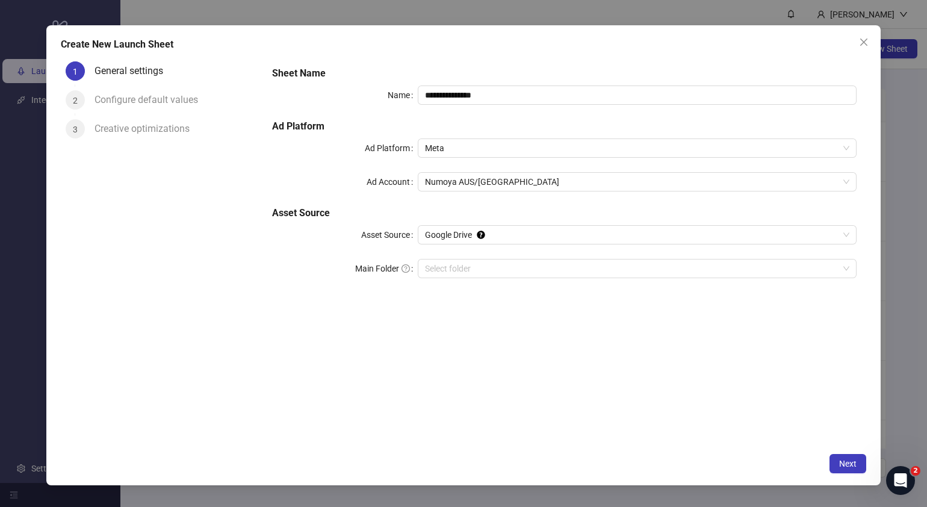
click at [525, 373] on div "**********" at bounding box center [564, 252] width 604 height 390
click at [482, 274] on input "Main Folder" at bounding box center [632, 268] width 414 height 18
click at [852, 469] on button "Next" at bounding box center [848, 463] width 37 height 19
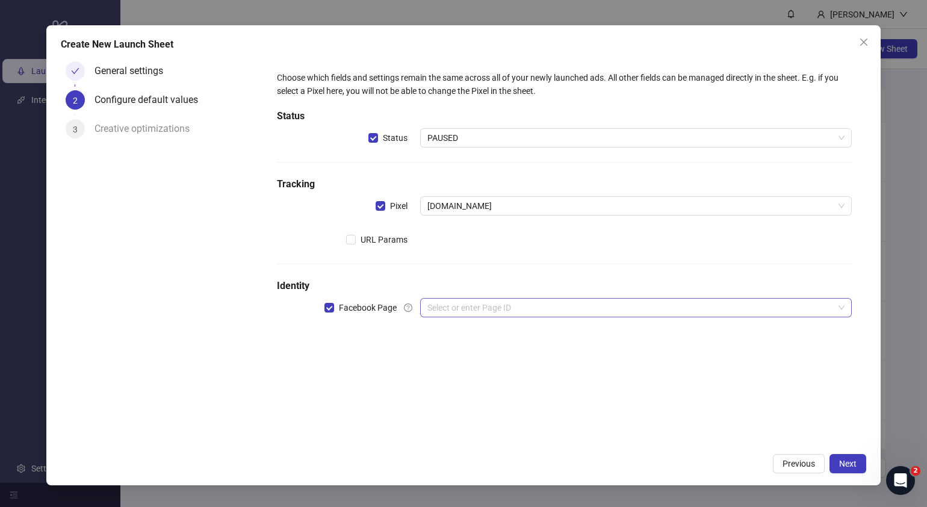
click at [433, 308] on input "search" at bounding box center [630, 308] width 406 height 18
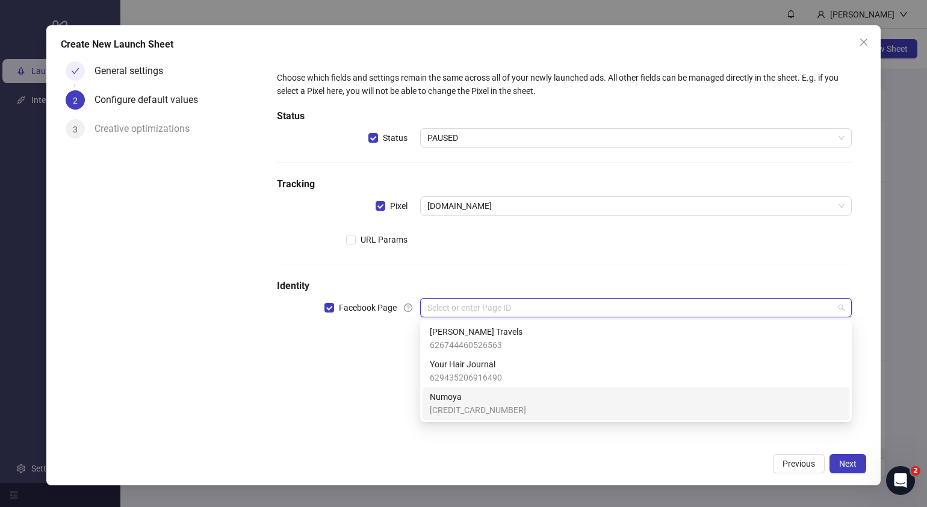
click at [464, 390] on span "Numoya" at bounding box center [478, 396] width 96 height 13
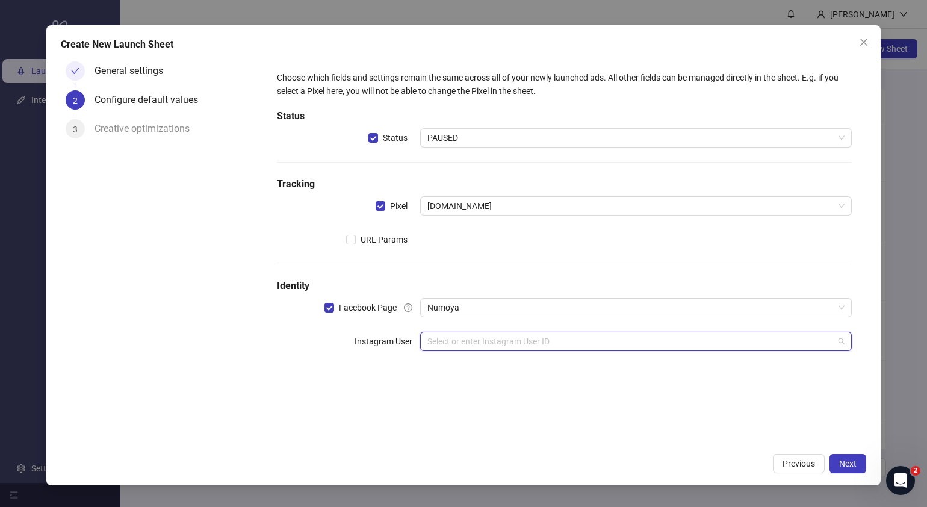
click at [461, 337] on input "search" at bounding box center [630, 341] width 406 height 18
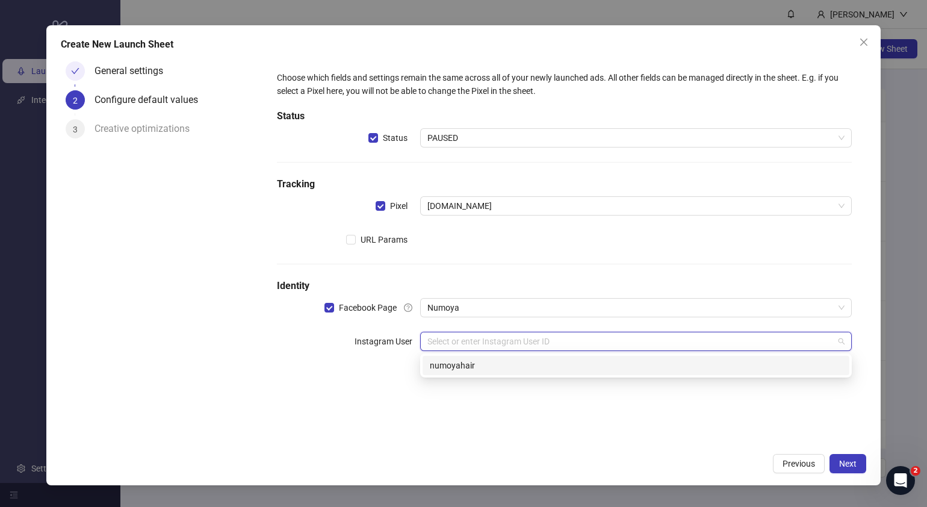
click at [492, 367] on div "numoyahair" at bounding box center [636, 365] width 412 height 13
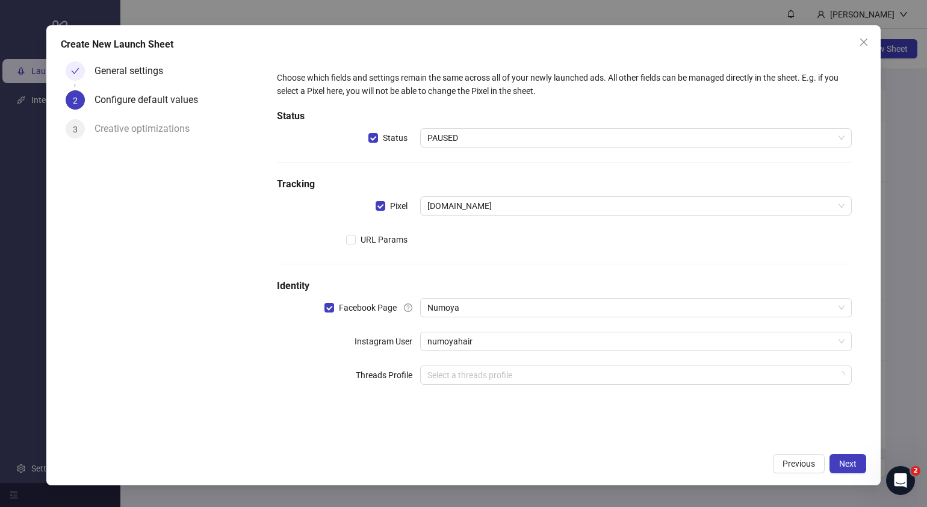
click at [586, 433] on div "Choose which fields and settings remain the same across all of your newly launc…" at bounding box center [564, 252] width 604 height 390
click at [845, 461] on span "Next" at bounding box center [847, 464] width 17 height 10
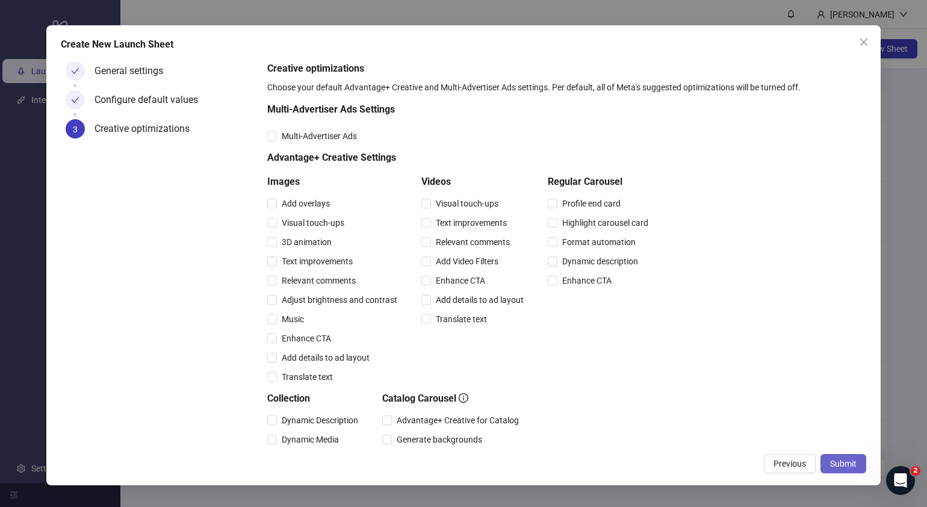
click at [849, 459] on span "Submit" at bounding box center [843, 464] width 26 height 10
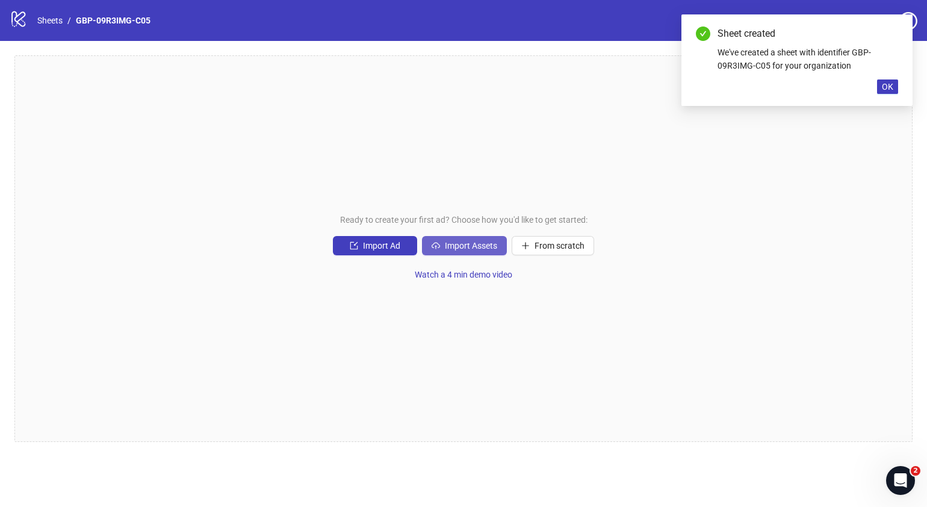
click at [466, 250] on span "Import Assets" at bounding box center [471, 246] width 52 height 10
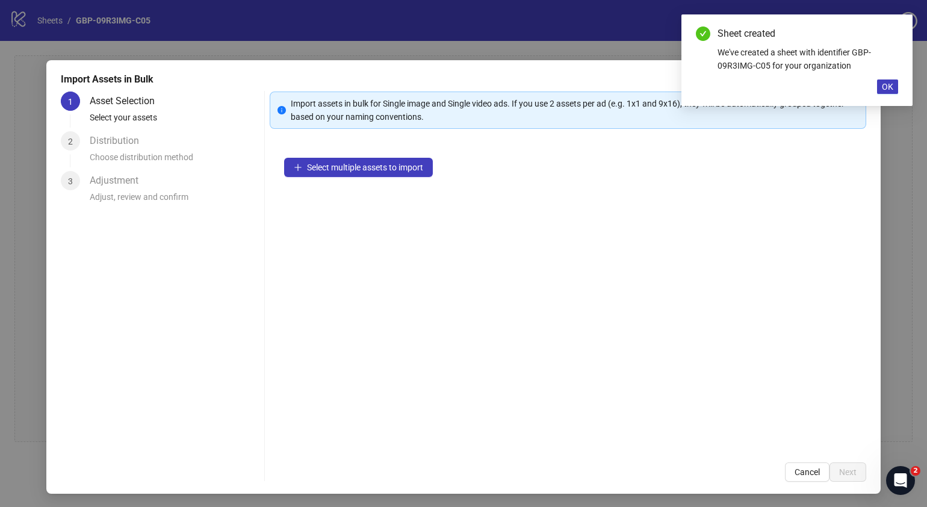
click at [408, 179] on div "Select multiple assets to import" at bounding box center [568, 295] width 597 height 305
click at [412, 170] on span "Select multiple assets to import" at bounding box center [365, 168] width 116 height 10
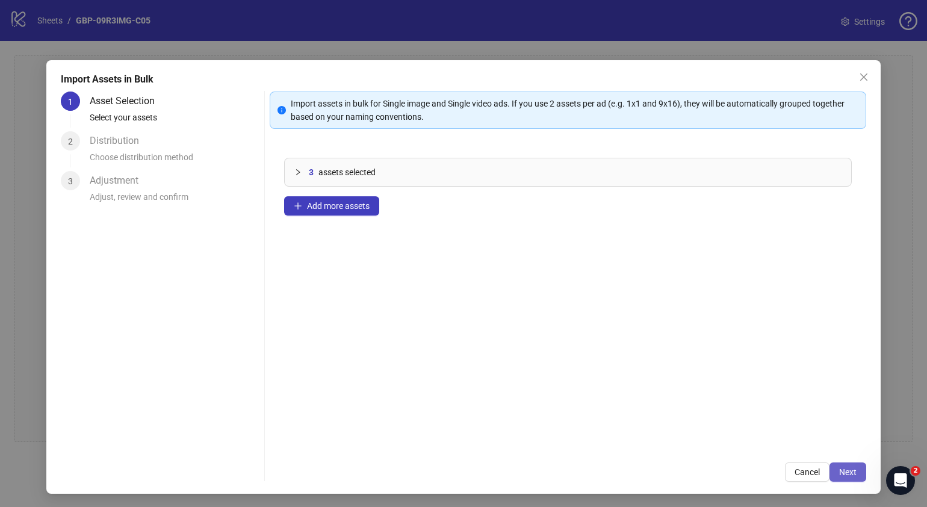
click at [843, 472] on span "Next" at bounding box center [847, 472] width 17 height 10
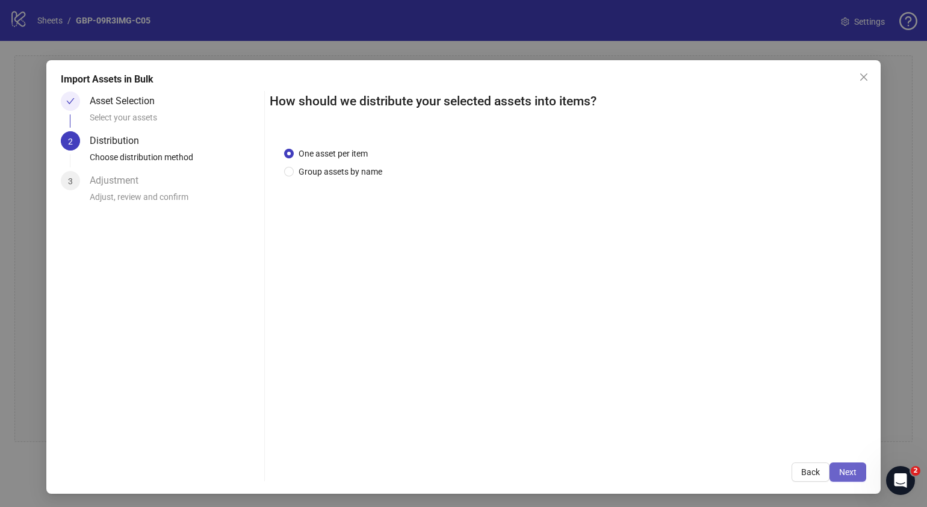
click at [843, 472] on span "Next" at bounding box center [847, 472] width 17 height 10
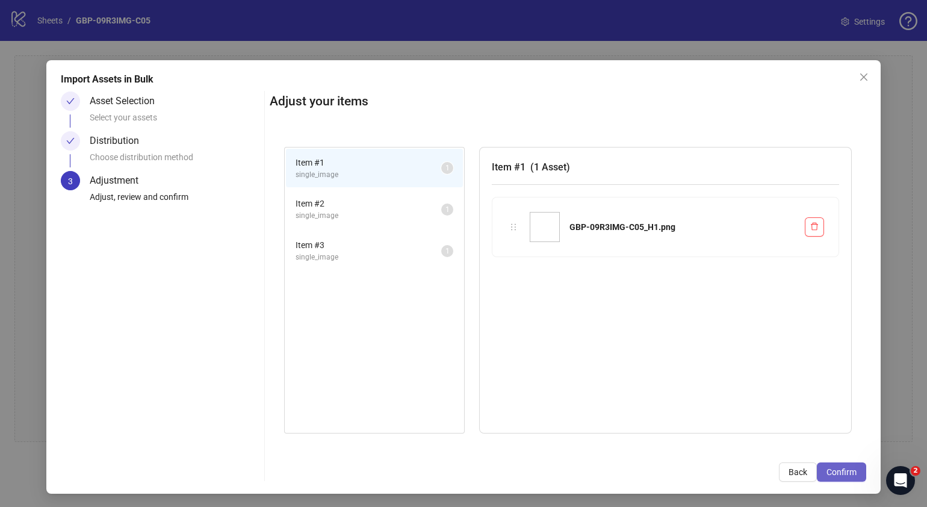
click at [843, 471] on span "Confirm" at bounding box center [842, 472] width 30 height 10
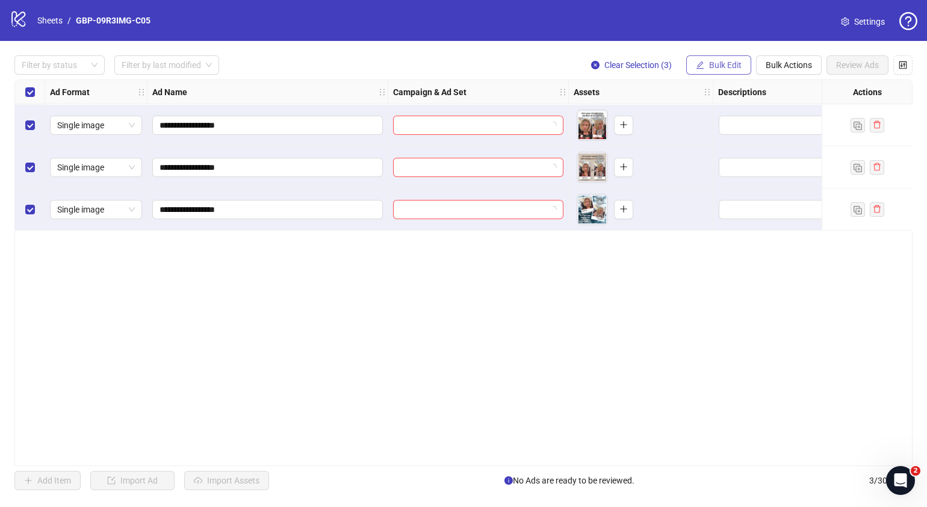
click at [728, 58] on button "Bulk Edit" at bounding box center [718, 64] width 65 height 19
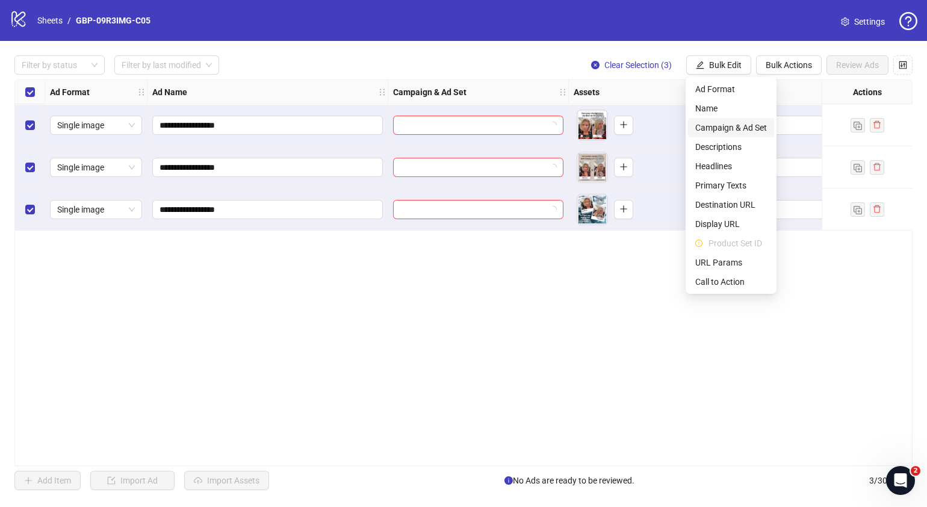
click at [759, 125] on span "Campaign & Ad Set" at bounding box center [731, 127] width 72 height 13
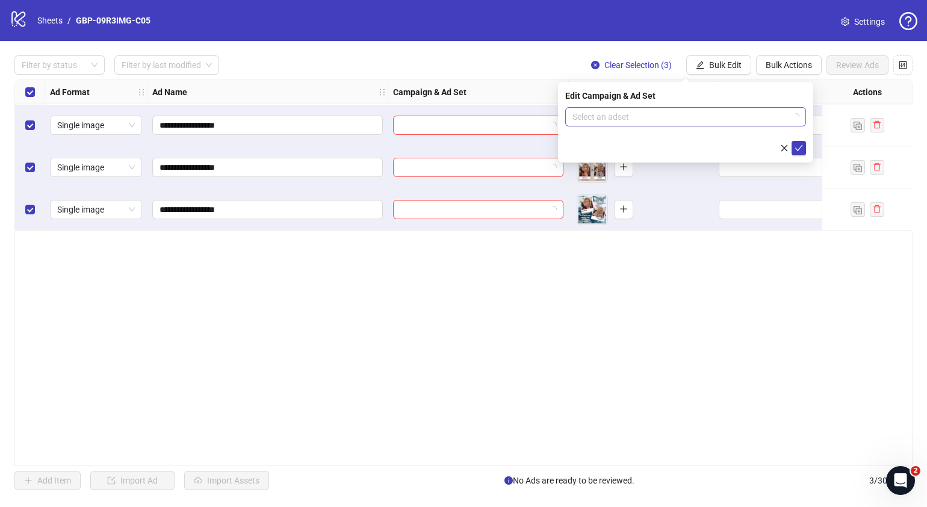
click at [801, 117] on div "Select an adset" at bounding box center [685, 116] width 241 height 19
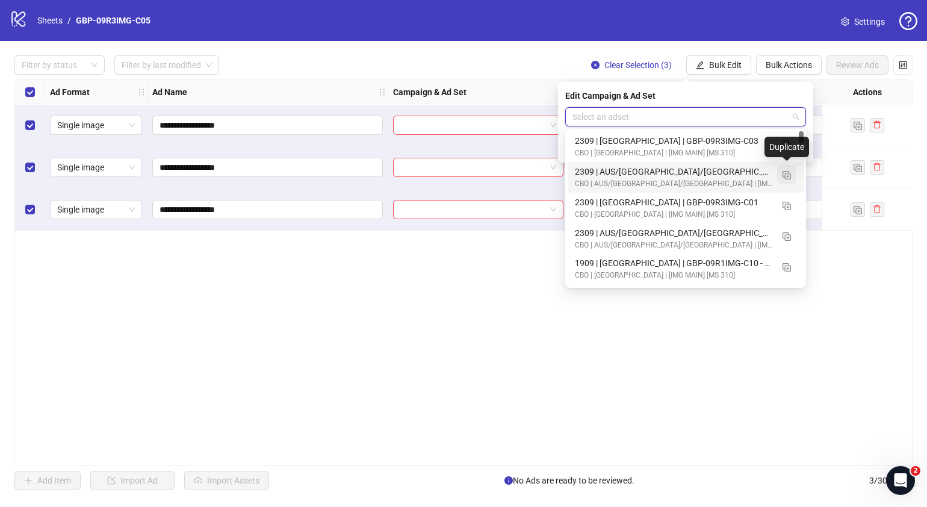
click at [788, 178] on img "button" at bounding box center [787, 175] width 8 height 8
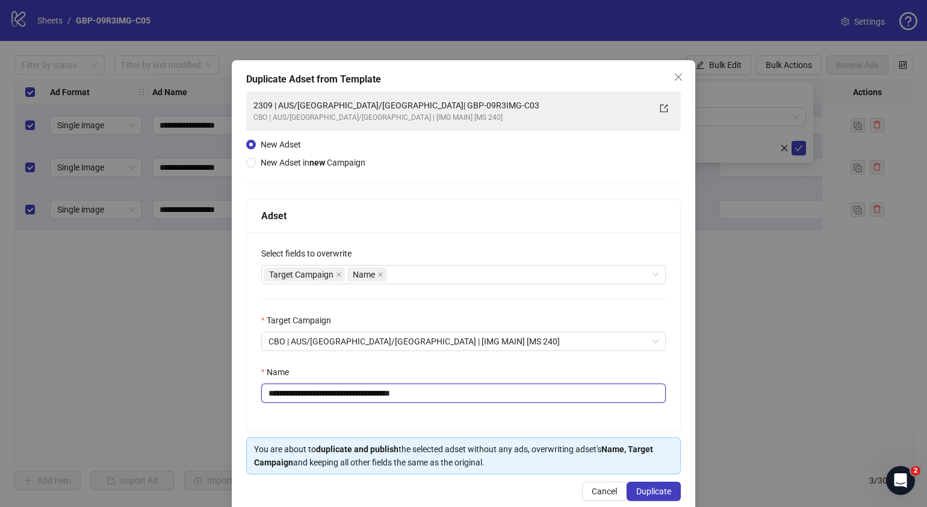
drag, startPoint x: 449, startPoint y: 391, endPoint x: 342, endPoint y: 396, distance: 106.7
click at [342, 396] on input "**********" at bounding box center [463, 392] width 405 height 19
paste input "text"
type input "**********"
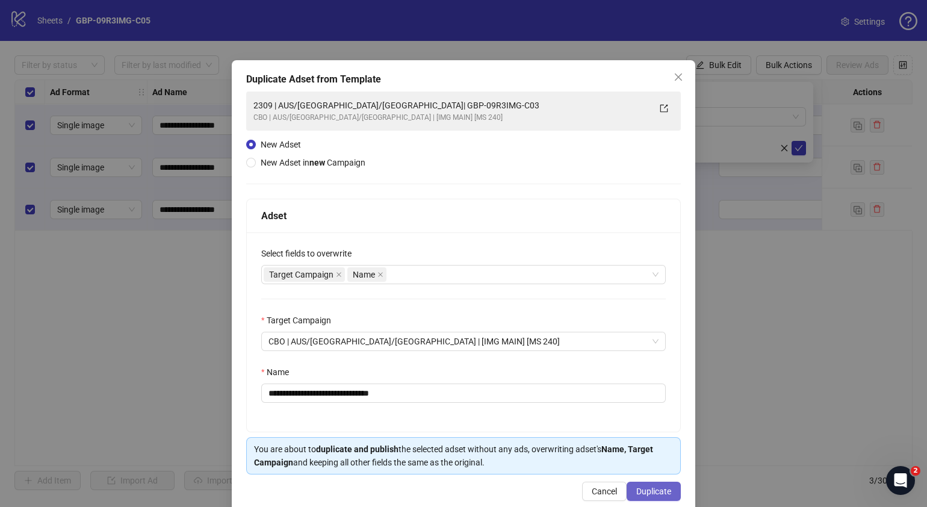
click at [662, 482] on button "Duplicate" at bounding box center [654, 491] width 54 height 19
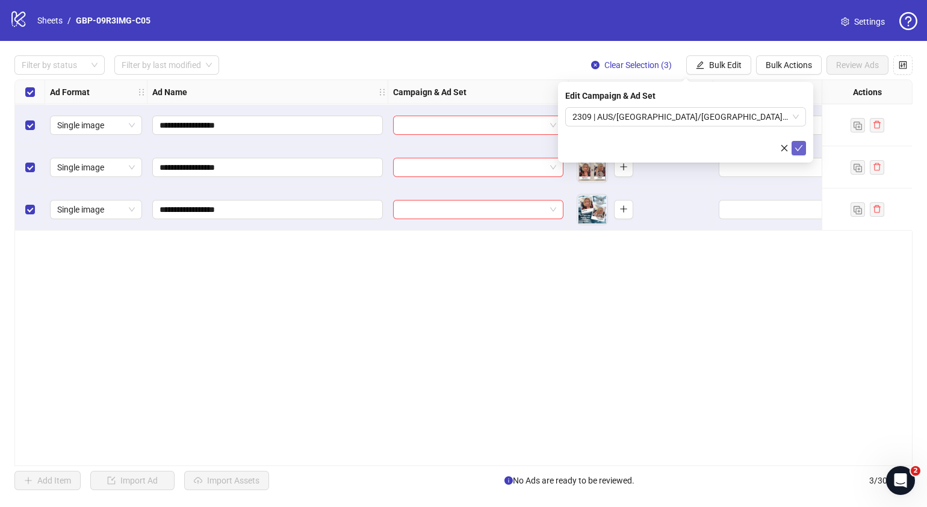
click at [801, 144] on icon "check" at bounding box center [799, 148] width 8 height 8
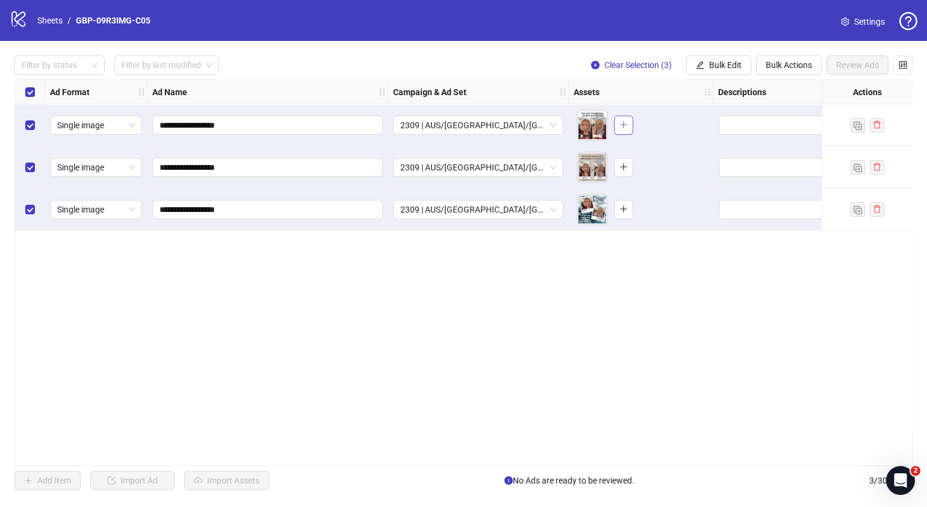
click at [626, 125] on icon "plus" at bounding box center [623, 124] width 8 height 8
click at [620, 169] on icon "plus" at bounding box center [623, 167] width 8 height 8
click at [617, 206] on button "button" at bounding box center [623, 209] width 19 height 19
click at [598, 135] on icon "eye" at bounding box center [600, 132] width 8 height 6
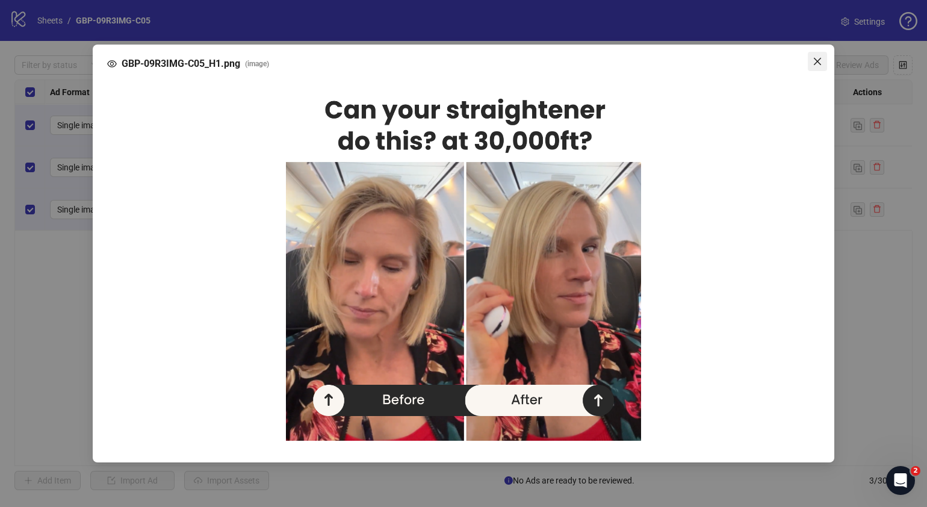
click at [823, 58] on span "Close" at bounding box center [817, 62] width 19 height 10
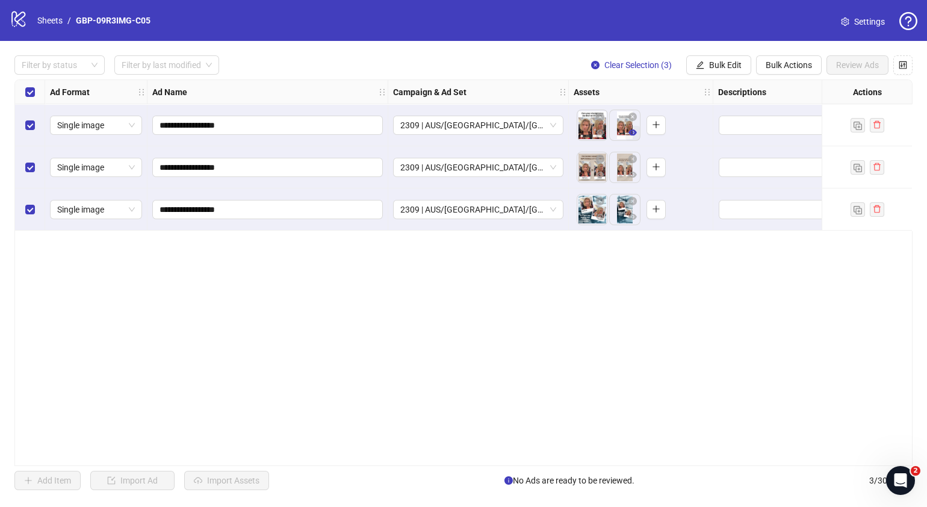
click at [633, 128] on icon "eye" at bounding box center [633, 132] width 8 height 8
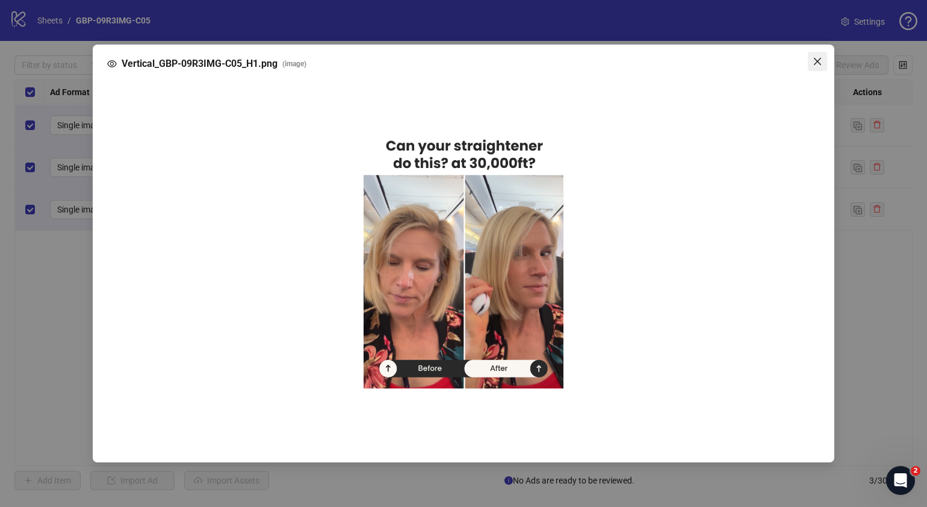
click at [819, 60] on icon "close" at bounding box center [817, 61] width 7 height 7
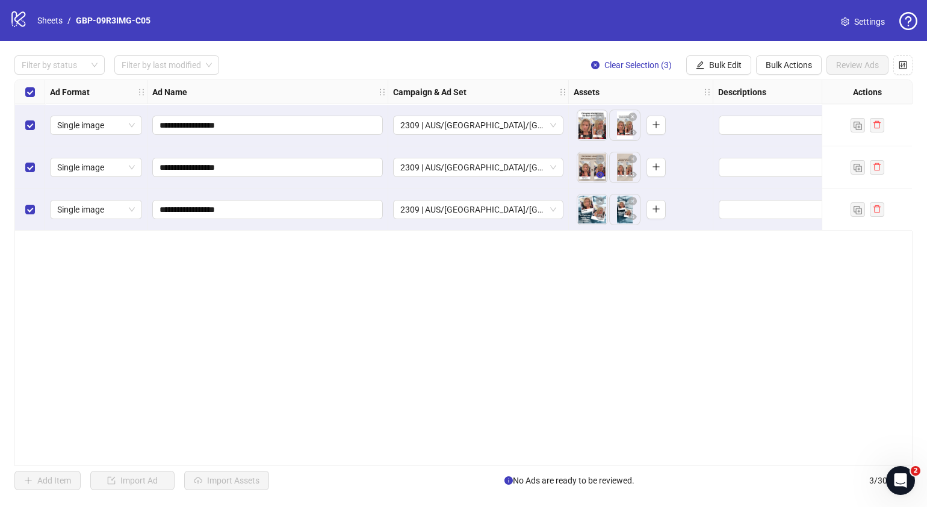
click at [601, 176] on icon "eye" at bounding box center [600, 175] width 8 height 6
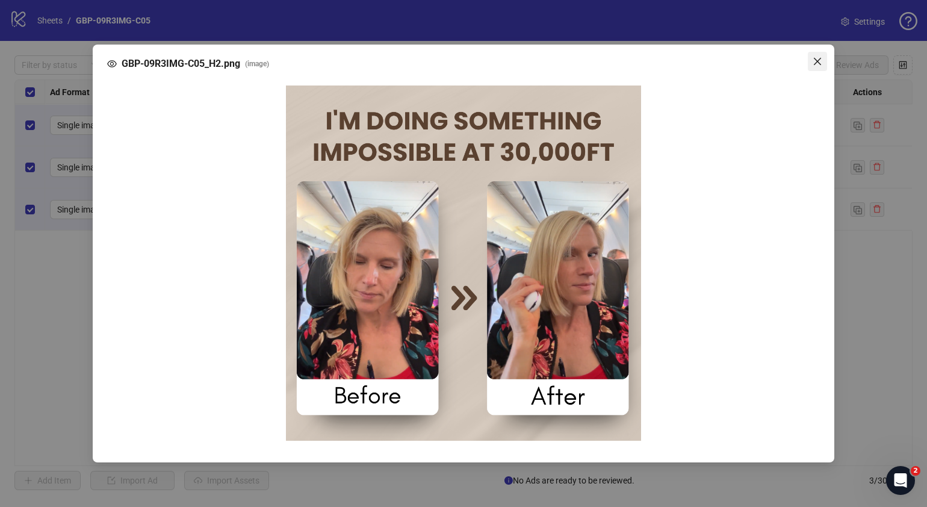
click at [817, 56] on button "Close" at bounding box center [817, 61] width 19 height 19
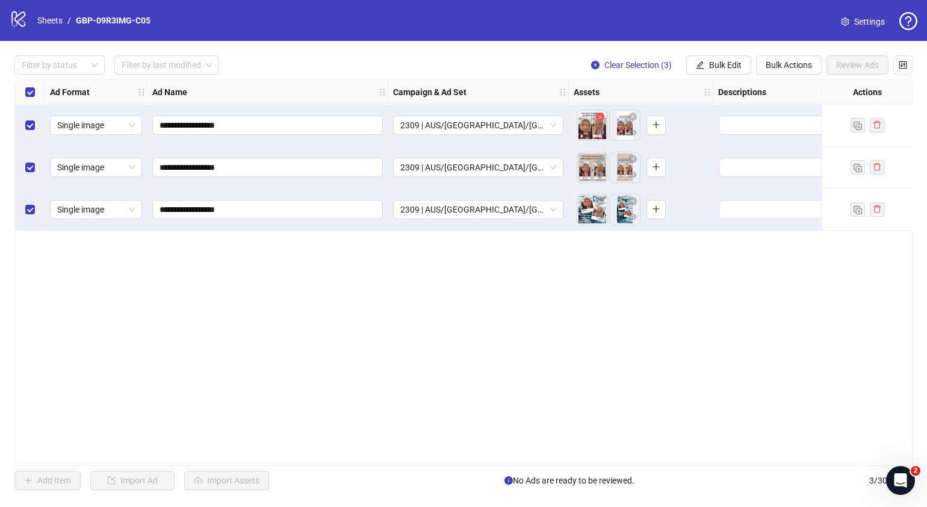
click at [599, 123] on button "button" at bounding box center [600, 117] width 14 height 14
click at [598, 120] on icon "close-circle" at bounding box center [600, 117] width 8 height 8
click at [596, 128] on button "button" at bounding box center [591, 125] width 19 height 19
click at [624, 123] on icon "plus" at bounding box center [623, 124] width 8 height 8
click at [599, 132] on icon "eye" at bounding box center [600, 132] width 8 height 6
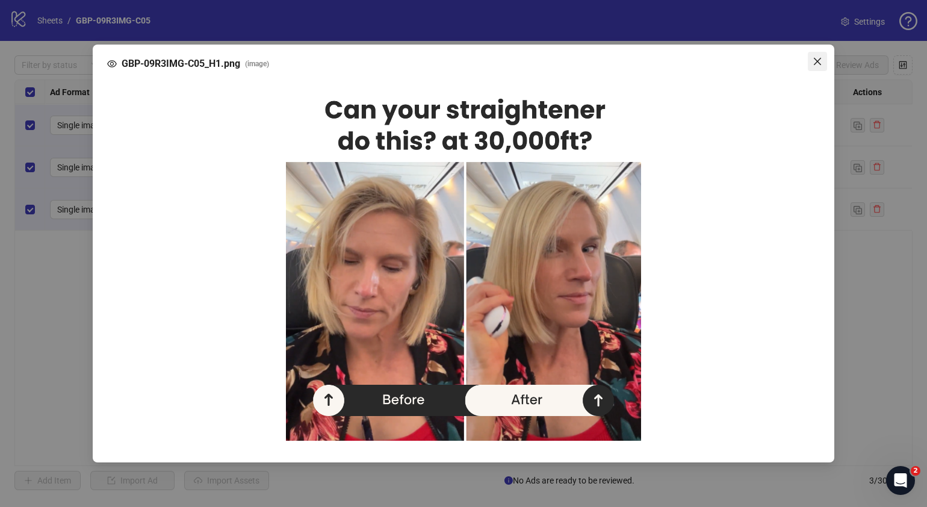
click at [819, 62] on icon "close" at bounding box center [818, 62] width 10 height 10
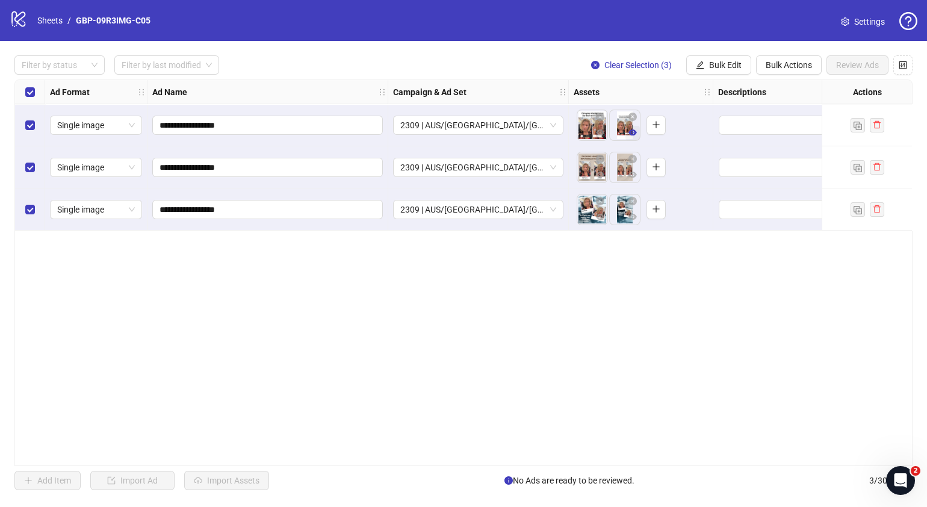
click at [632, 133] on icon "eye" at bounding box center [633, 132] width 8 height 6
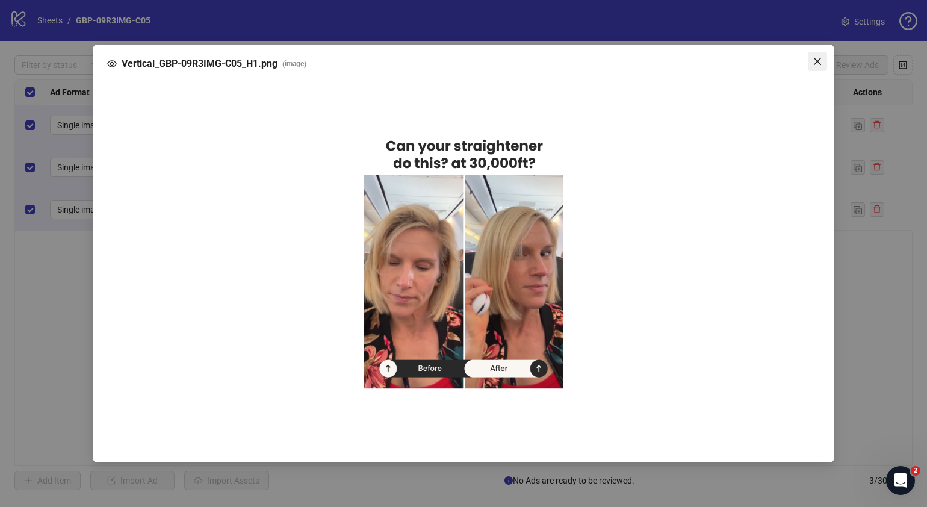
click at [819, 64] on icon "close" at bounding box center [818, 62] width 10 height 10
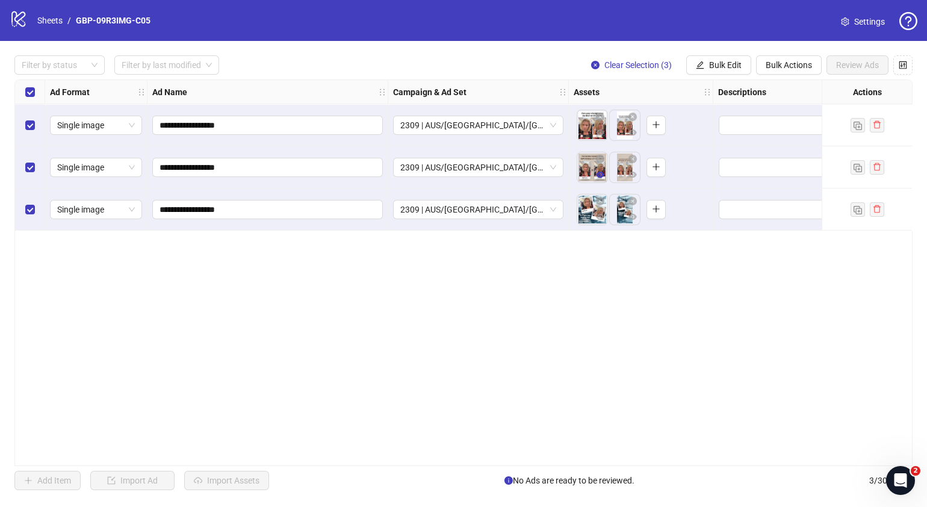
click at [601, 176] on icon "eye" at bounding box center [600, 175] width 8 height 6
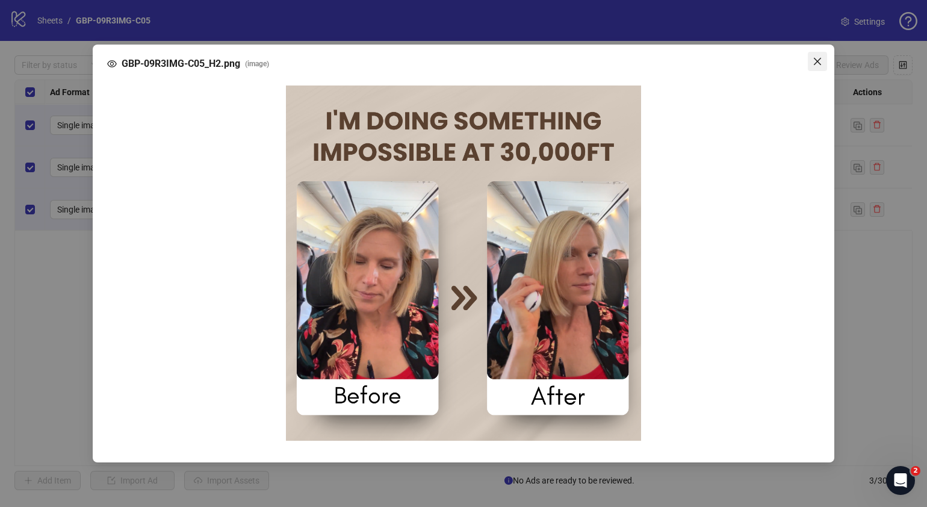
click at [821, 60] on icon "close" at bounding box center [818, 62] width 10 height 10
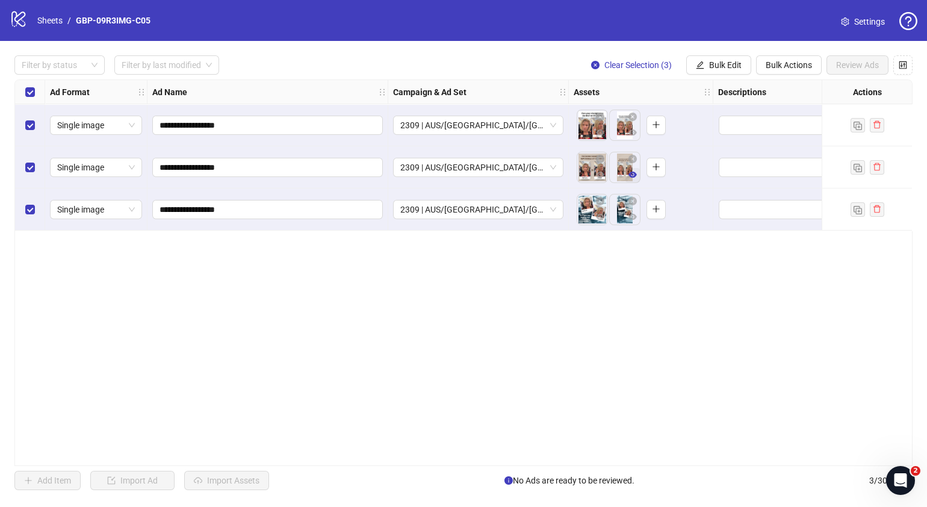
click at [635, 175] on icon "eye" at bounding box center [633, 175] width 8 height 6
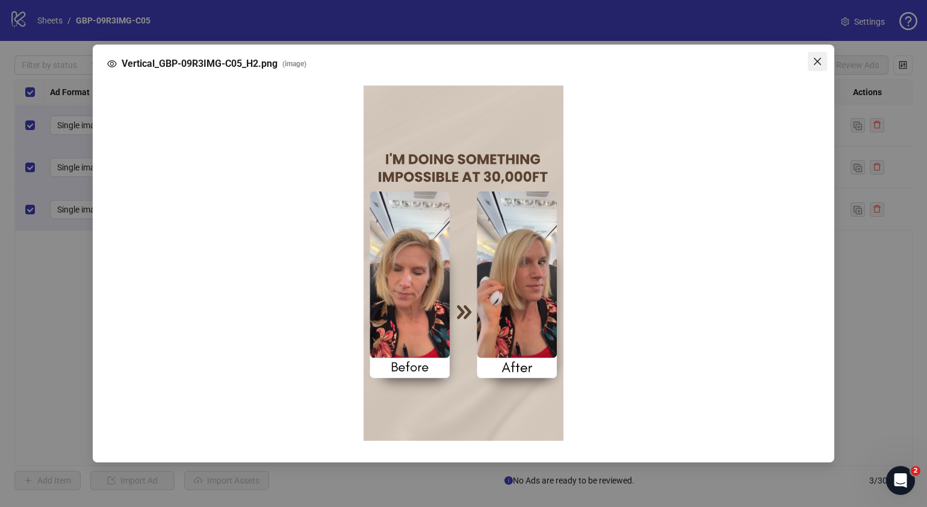
click at [816, 66] on icon "close" at bounding box center [818, 62] width 10 height 10
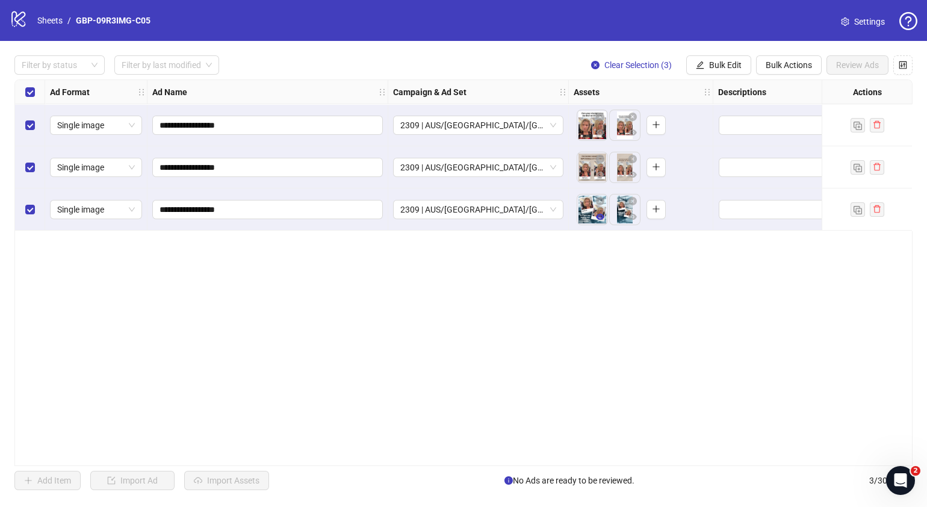
click at [603, 217] on icon "eye" at bounding box center [600, 217] width 8 height 6
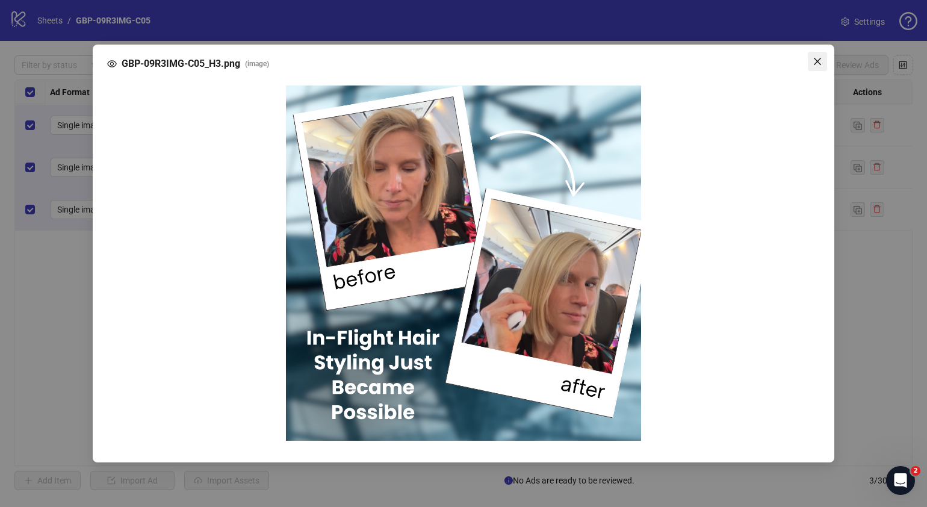
click at [816, 66] on icon "close" at bounding box center [818, 62] width 10 height 10
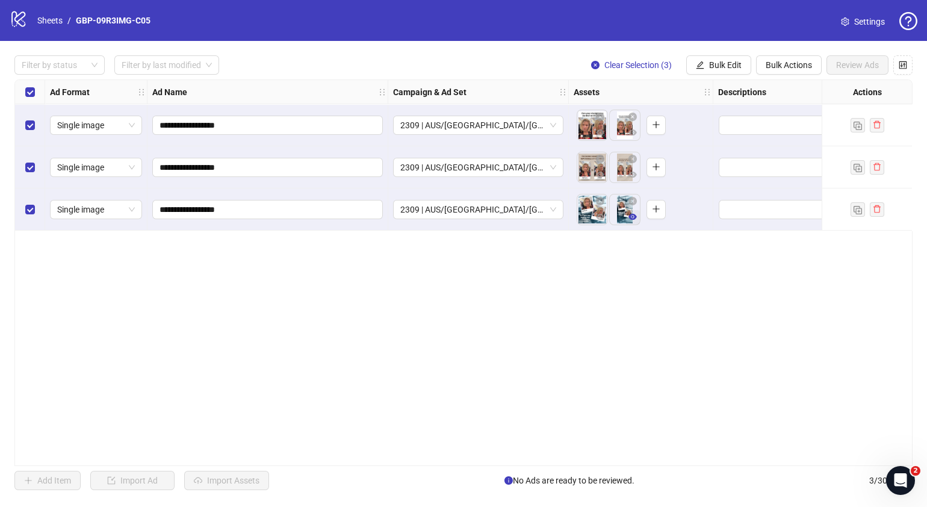
click at [629, 218] on icon "eye" at bounding box center [633, 217] width 8 height 6
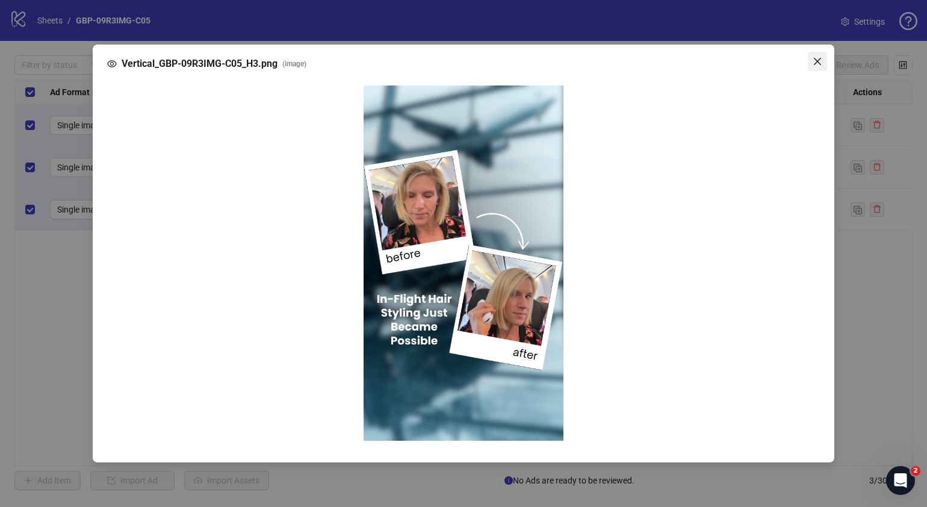
click at [825, 66] on span "Close" at bounding box center [817, 62] width 19 height 10
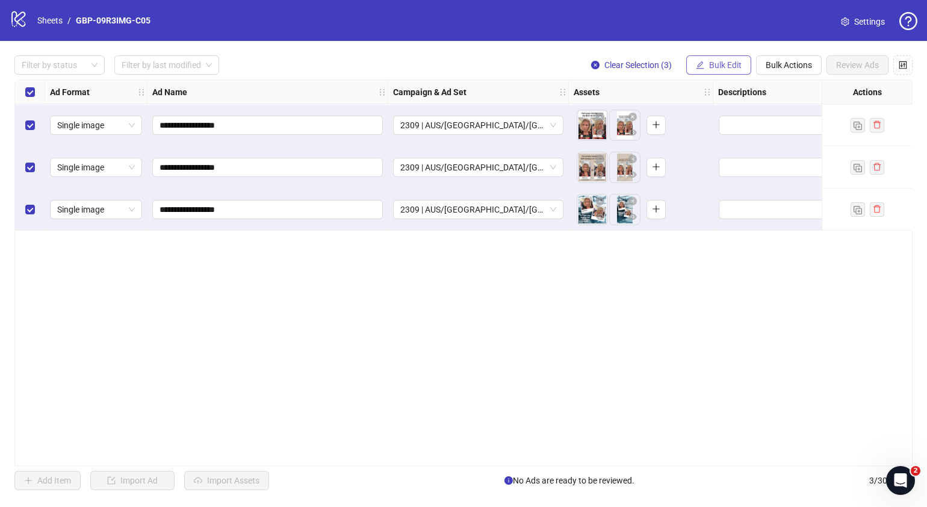
click at [710, 61] on span "Bulk Edit" at bounding box center [725, 65] width 33 height 10
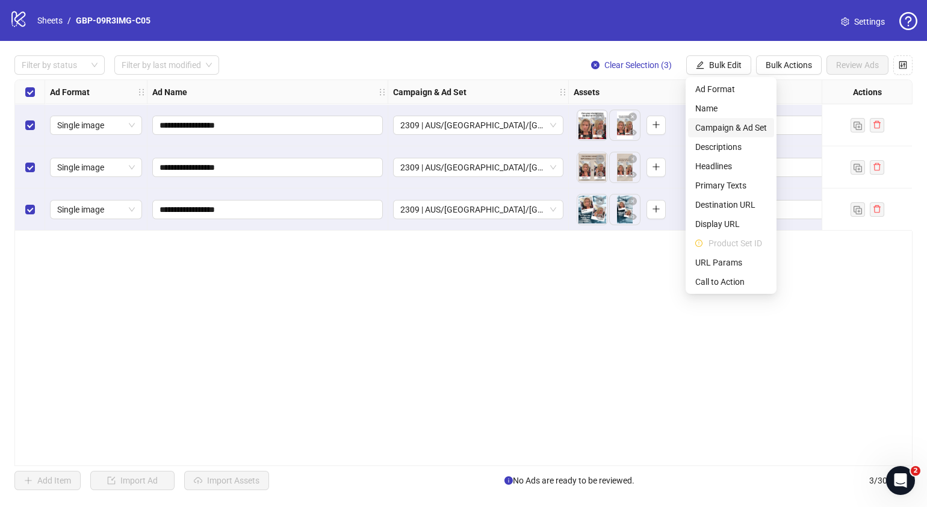
click at [742, 130] on span "Campaign & Ad Set" at bounding box center [731, 127] width 72 height 13
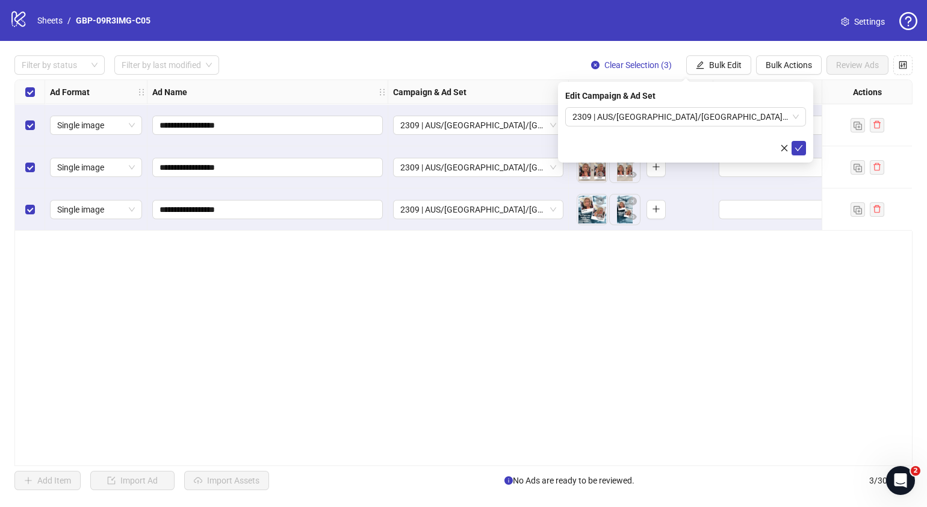
click at [763, 399] on div "**********" at bounding box center [463, 272] width 898 height 387
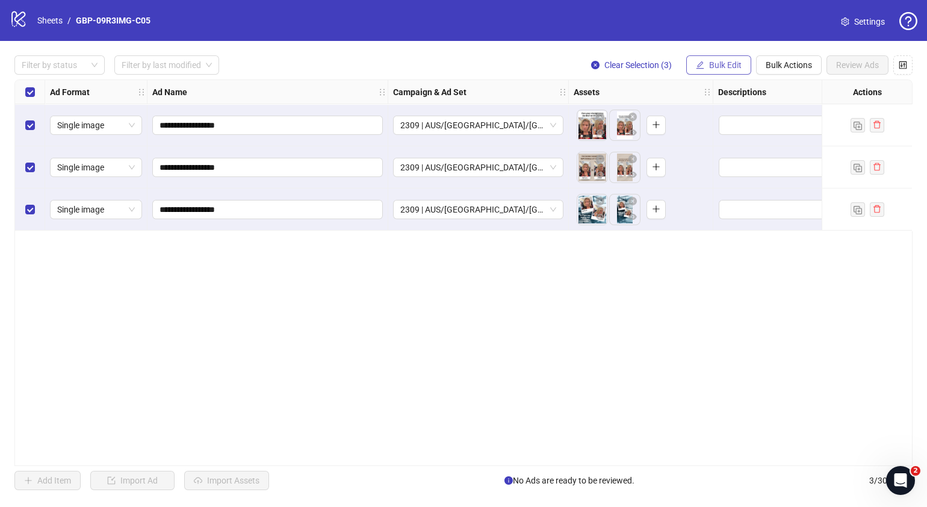
click at [722, 67] on span "Bulk Edit" at bounding box center [725, 65] width 33 height 10
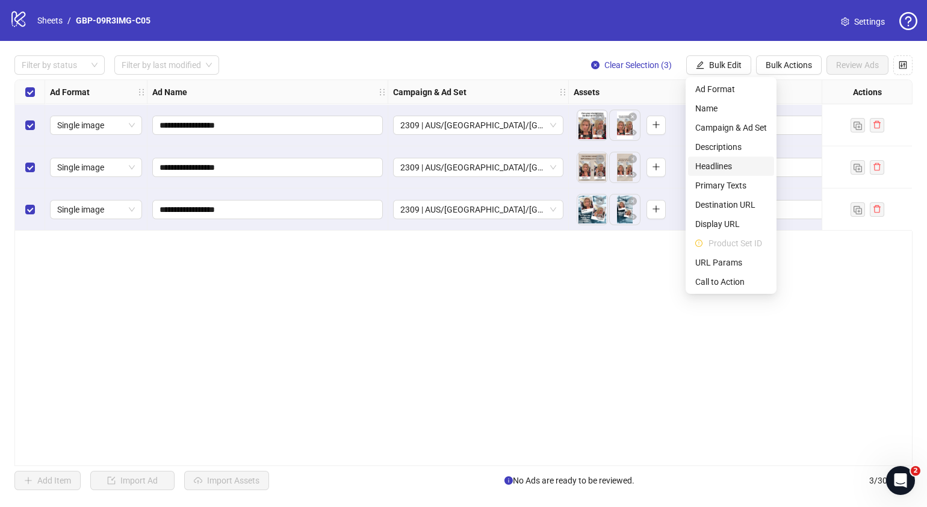
click at [731, 164] on span "Headlines" at bounding box center [731, 166] width 72 height 13
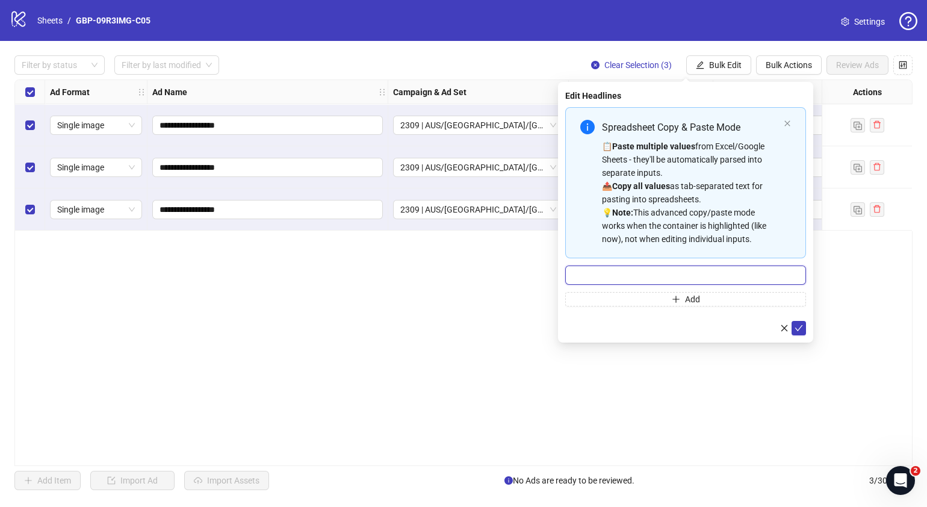
click at [705, 265] on input "Multi-input container - paste or copy values" at bounding box center [685, 274] width 241 height 19
paste input "*******"
type input "*******"
click at [659, 299] on button "Add" at bounding box center [685, 299] width 241 height 14
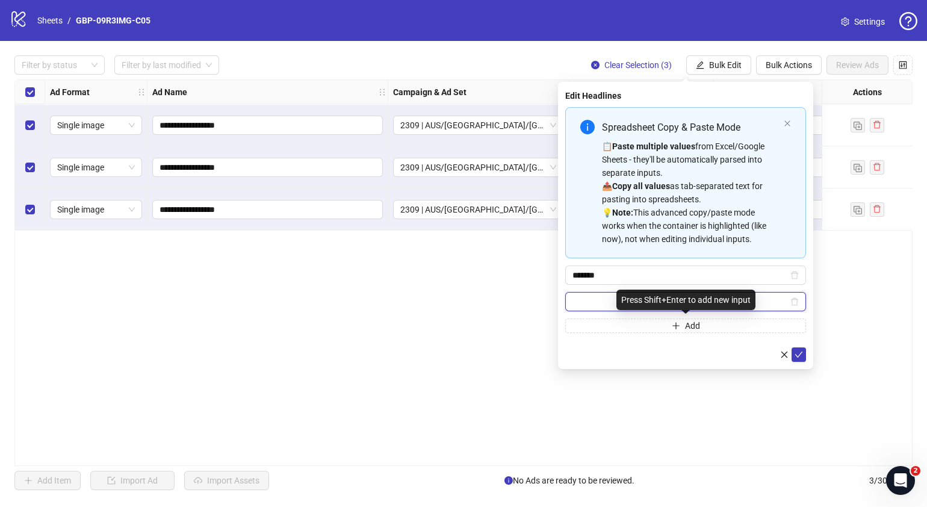
paste input "**********"
type input "**********"
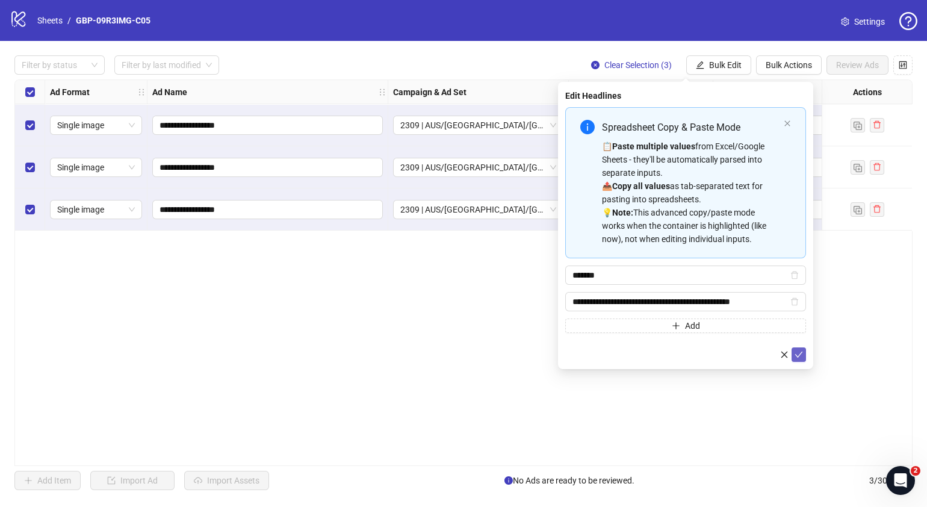
click at [795, 352] on icon "check" at bounding box center [799, 354] width 8 height 8
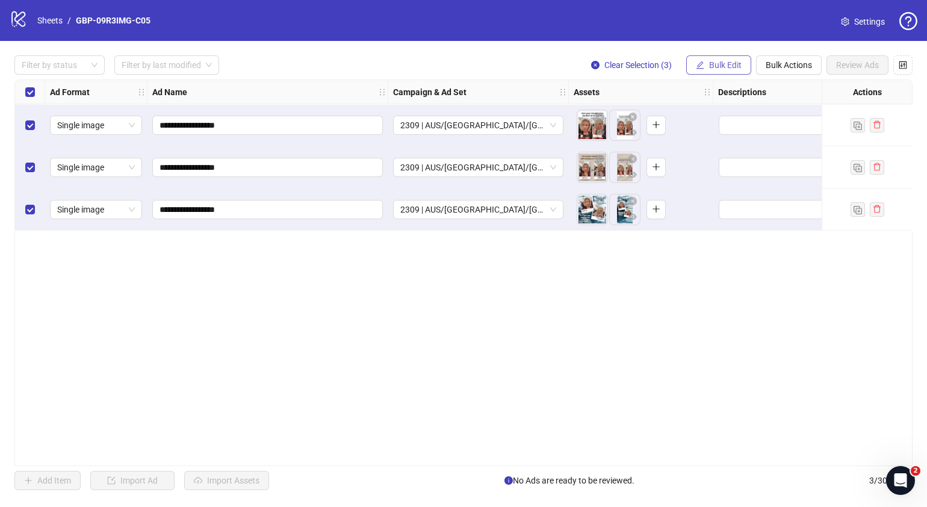
click at [724, 61] on span "Bulk Edit" at bounding box center [725, 65] width 33 height 10
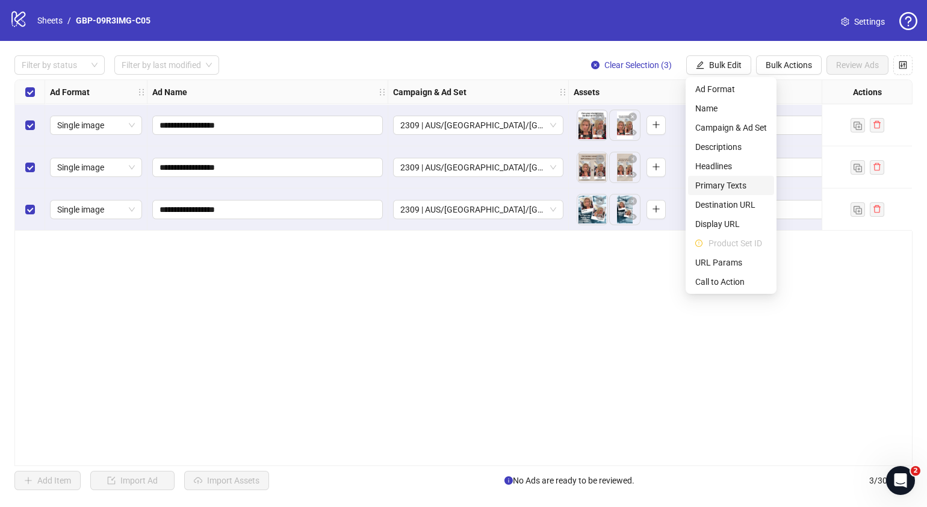
click at [731, 185] on span "Primary Texts" at bounding box center [731, 185] width 72 height 13
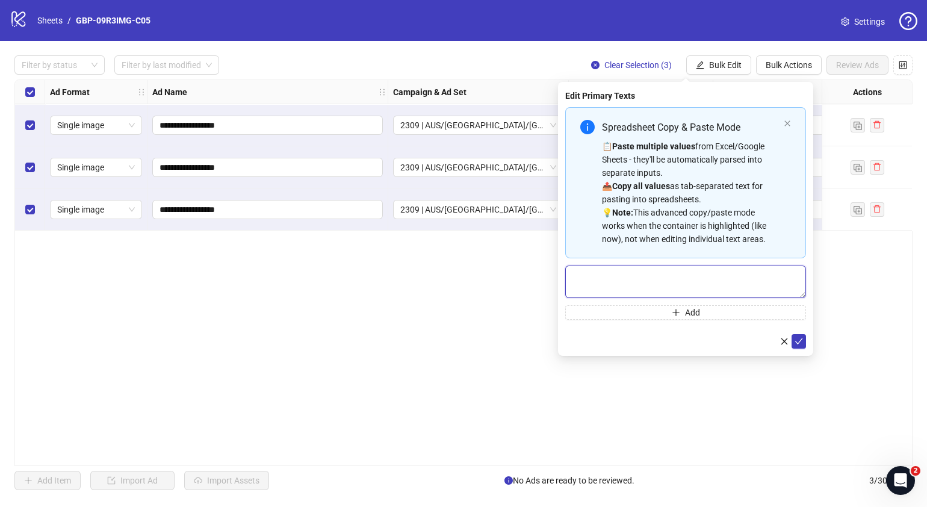
click at [666, 277] on textarea "Multi-text input container - paste or copy values" at bounding box center [685, 281] width 241 height 33
paste textarea "**********"
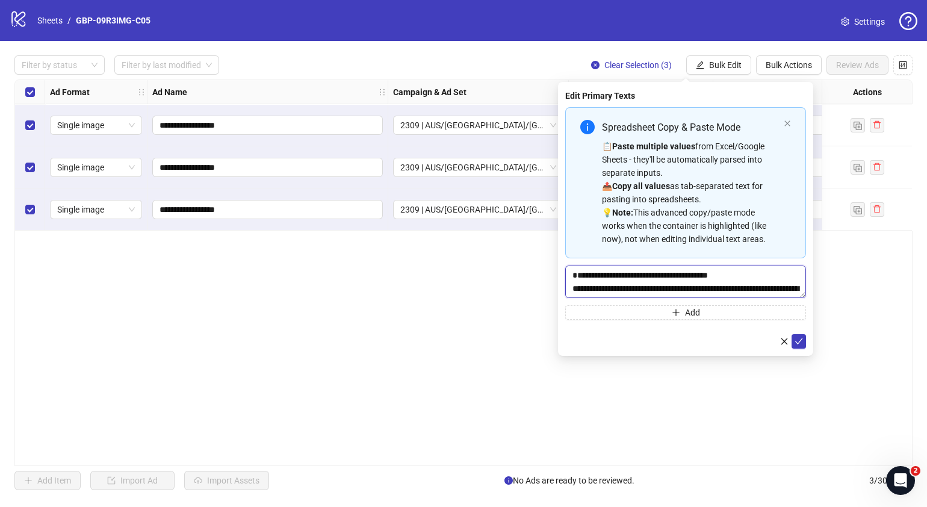
scroll to position [36, 0]
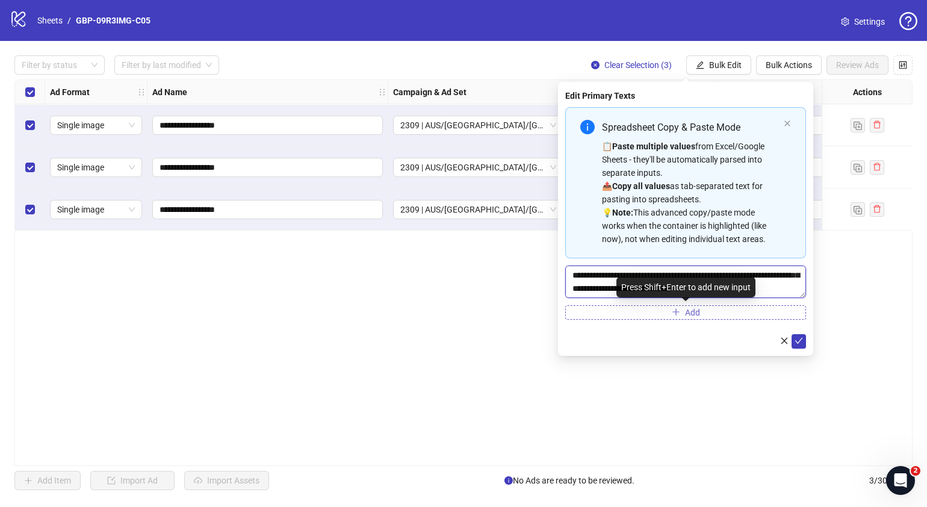
type textarea "**********"
click at [692, 315] on span "Add" at bounding box center [692, 313] width 15 height 10
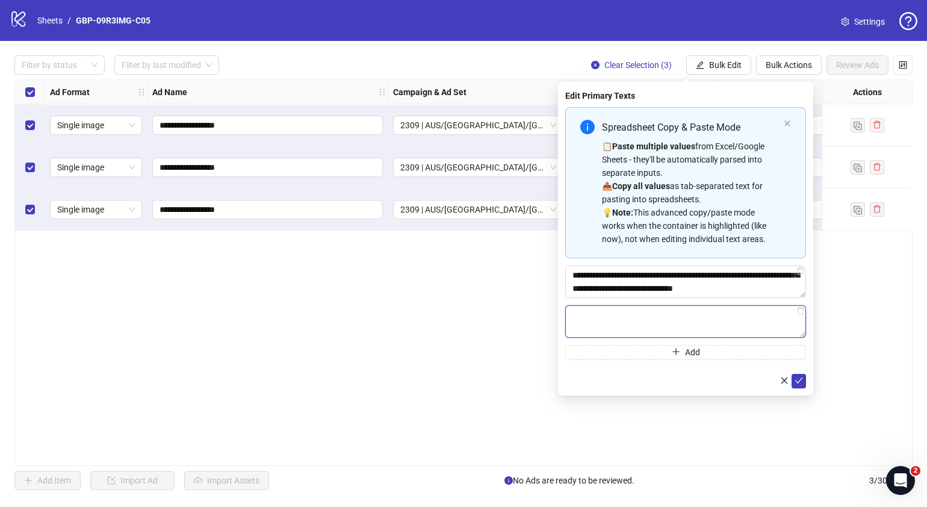
click at [629, 332] on textarea "Multi-text input container - paste or copy values" at bounding box center [685, 321] width 241 height 33
paste textarea "**********"
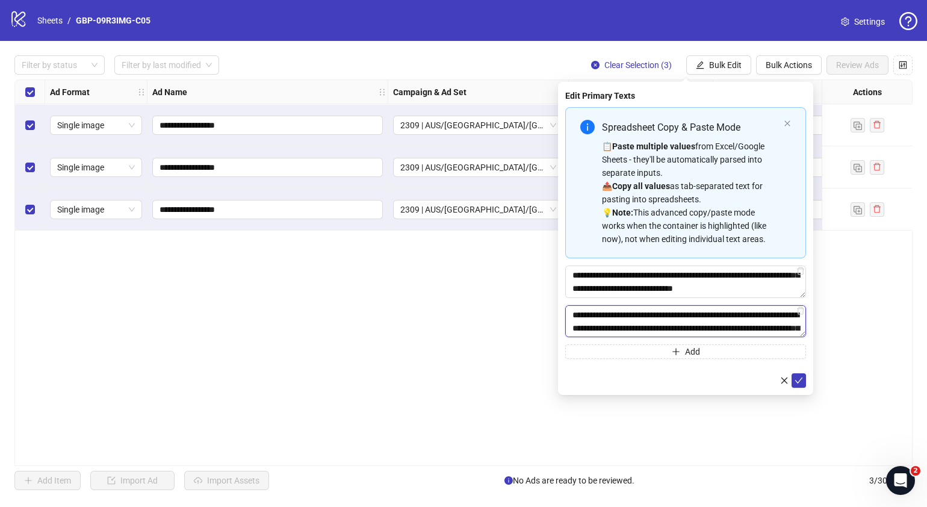
scroll to position [155, 0]
type textarea "**********"
click at [800, 381] on icon "check" at bounding box center [799, 380] width 8 height 8
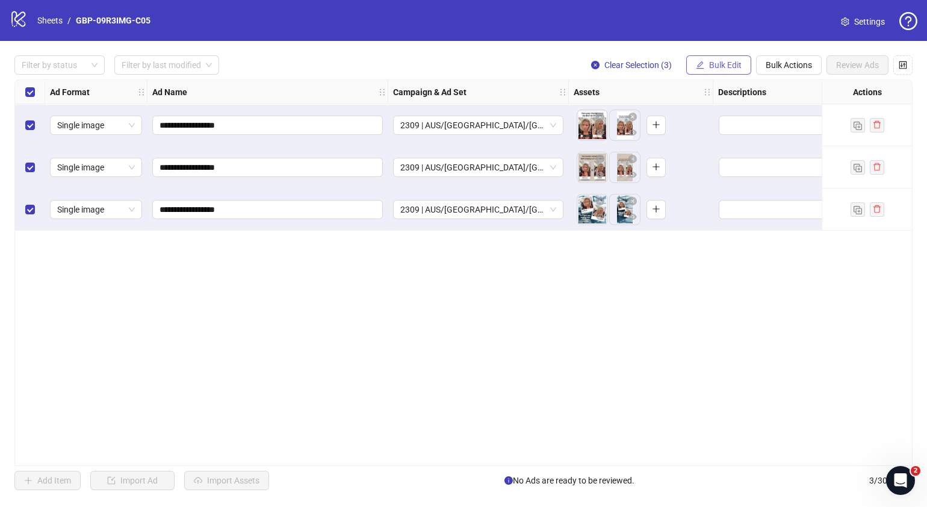
click at [736, 68] on span "Bulk Edit" at bounding box center [725, 65] width 33 height 10
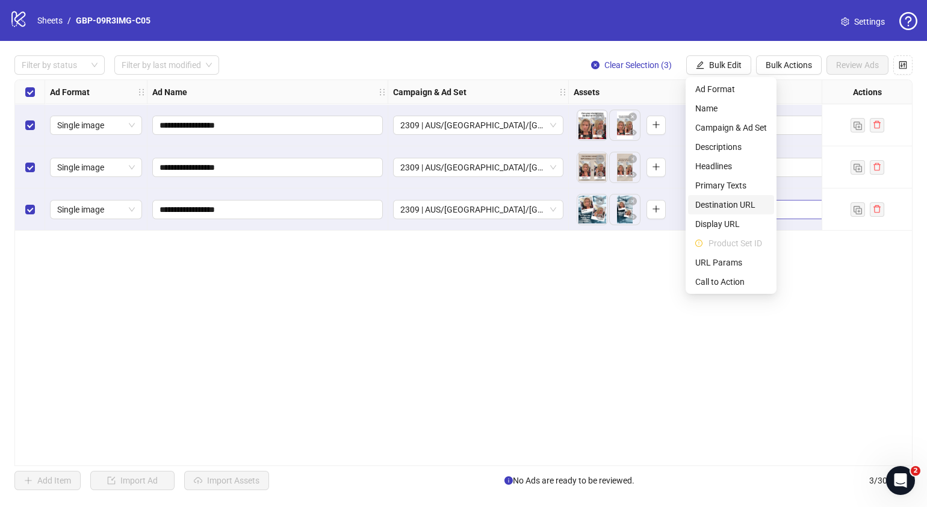
click at [734, 205] on span "Destination URL" at bounding box center [731, 204] width 72 height 13
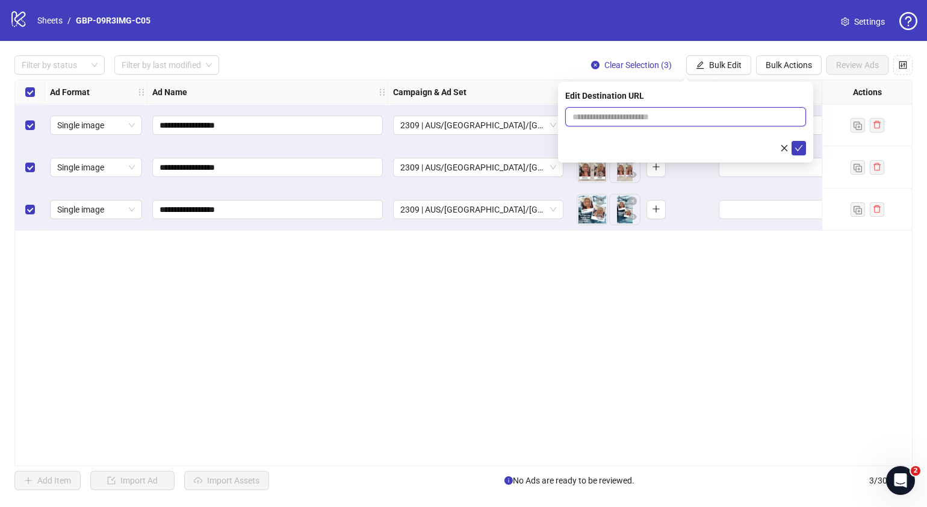
click at [737, 120] on input "text" at bounding box center [681, 116] width 217 height 13
paste input "**********"
type input "**********"
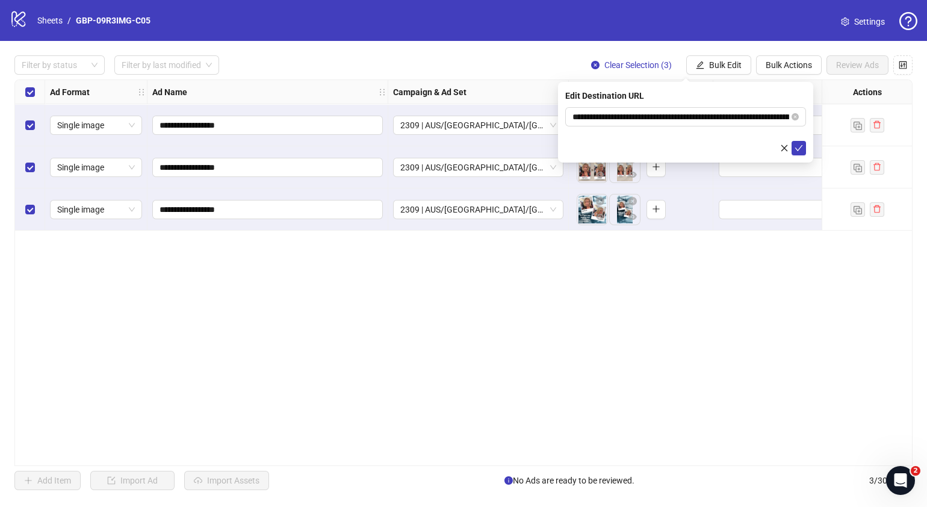
click at [796, 139] on form "**********" at bounding box center [685, 131] width 241 height 48
click at [798, 144] on icon "check" at bounding box center [799, 148] width 8 height 8
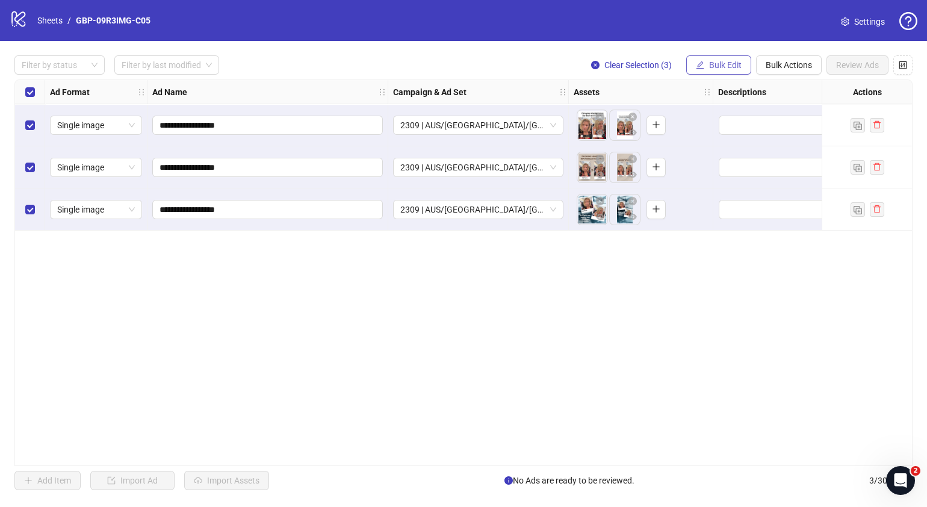
click at [727, 62] on span "Bulk Edit" at bounding box center [725, 65] width 33 height 10
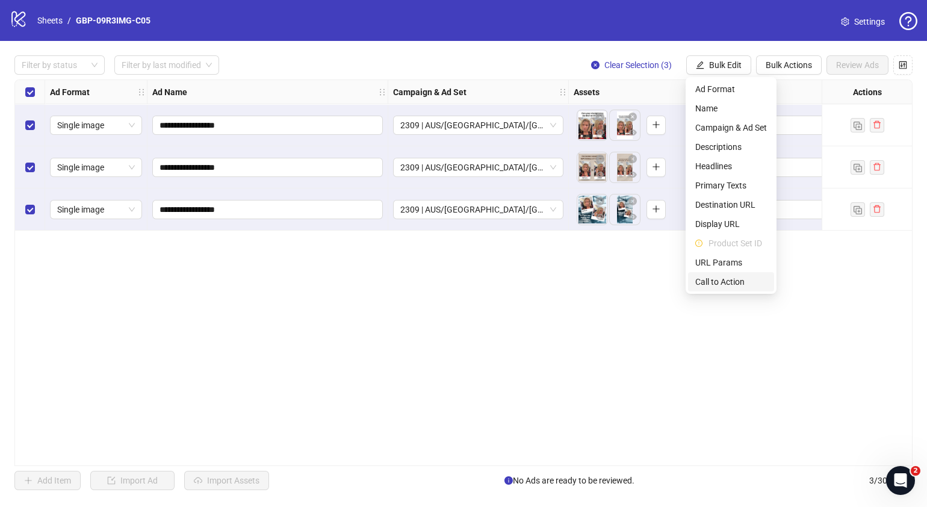
click at [719, 283] on span "Call to Action" at bounding box center [731, 281] width 72 height 13
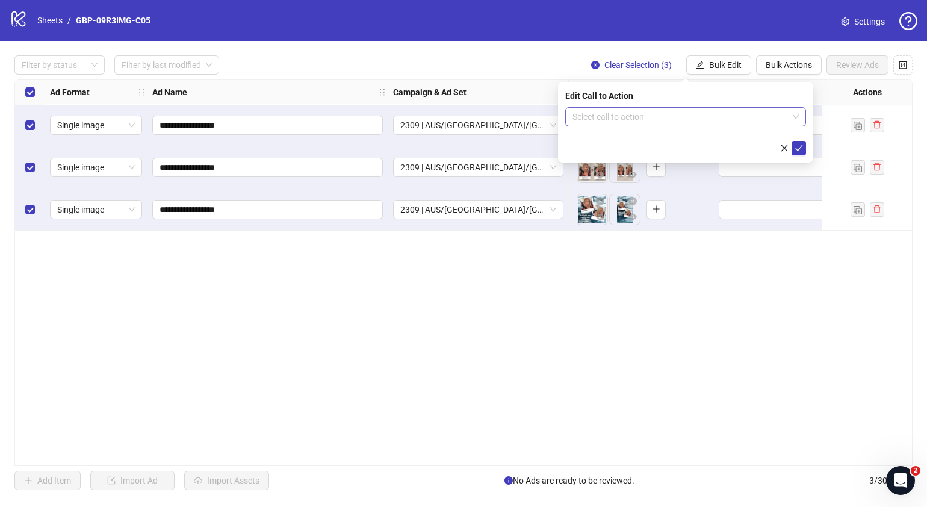
click at [671, 114] on input "search" at bounding box center [681, 117] width 216 height 18
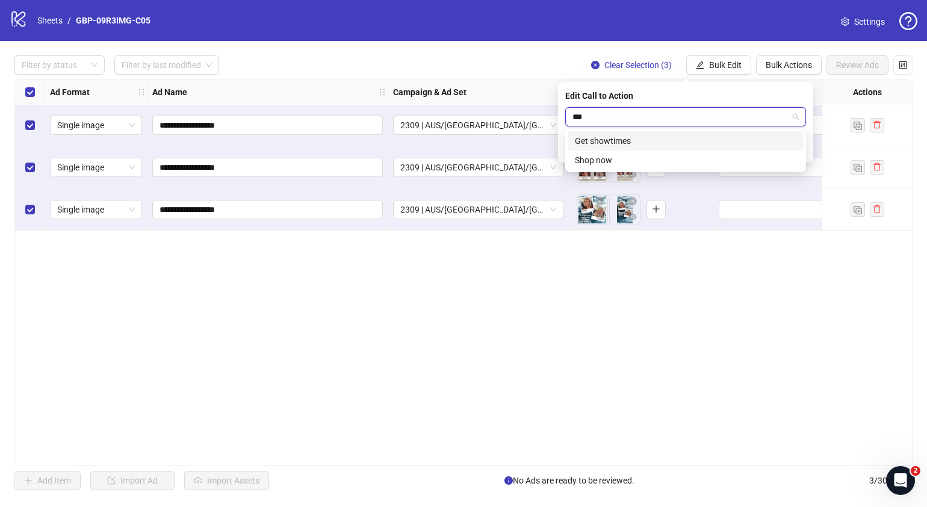
type input "****"
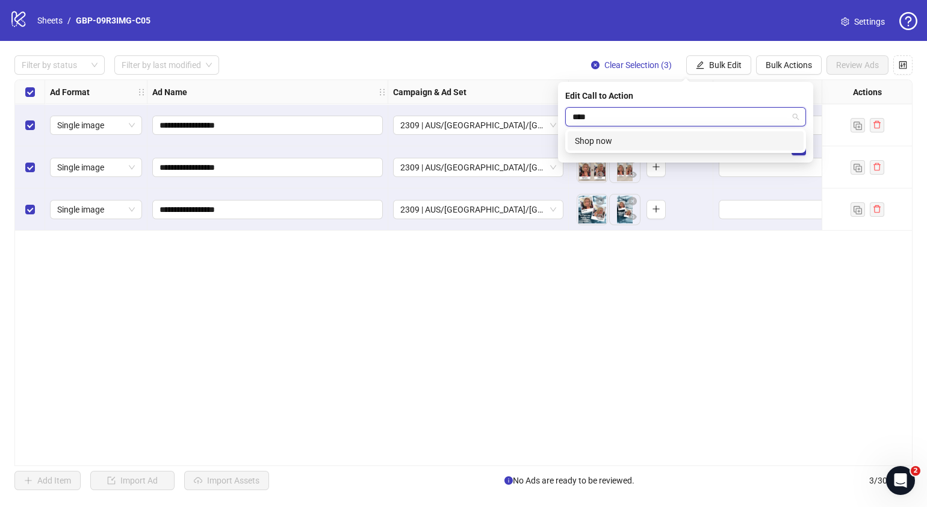
click at [670, 134] on div "Shop now" at bounding box center [686, 140] width 222 height 13
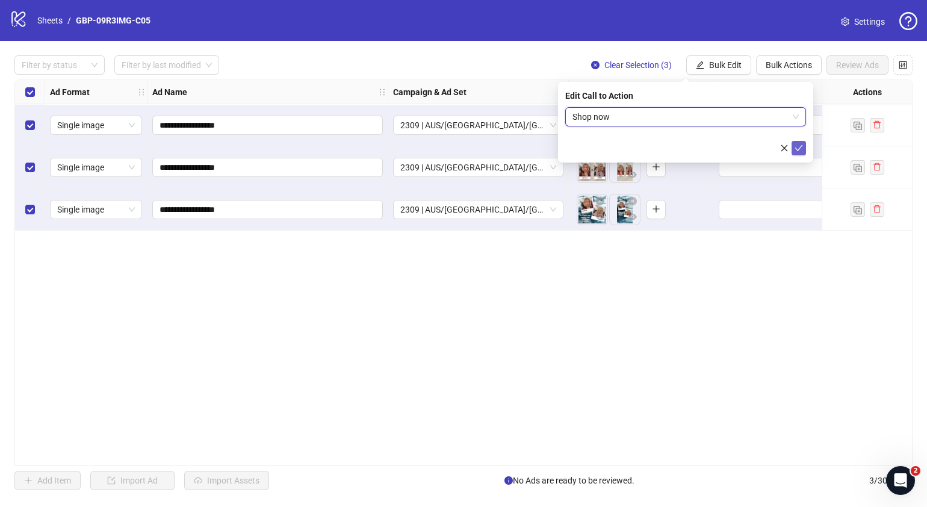
click at [801, 146] on icon "check" at bounding box center [799, 148] width 8 height 6
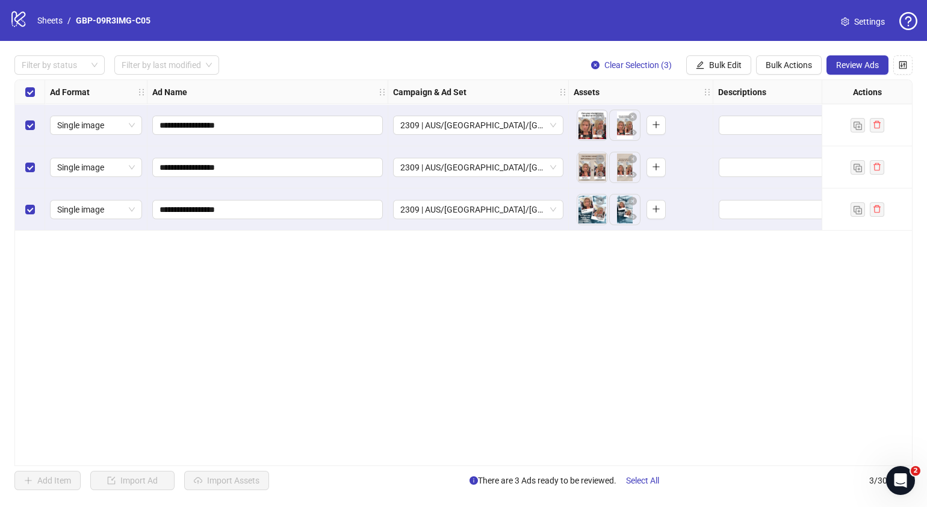
scroll to position [0, 38]
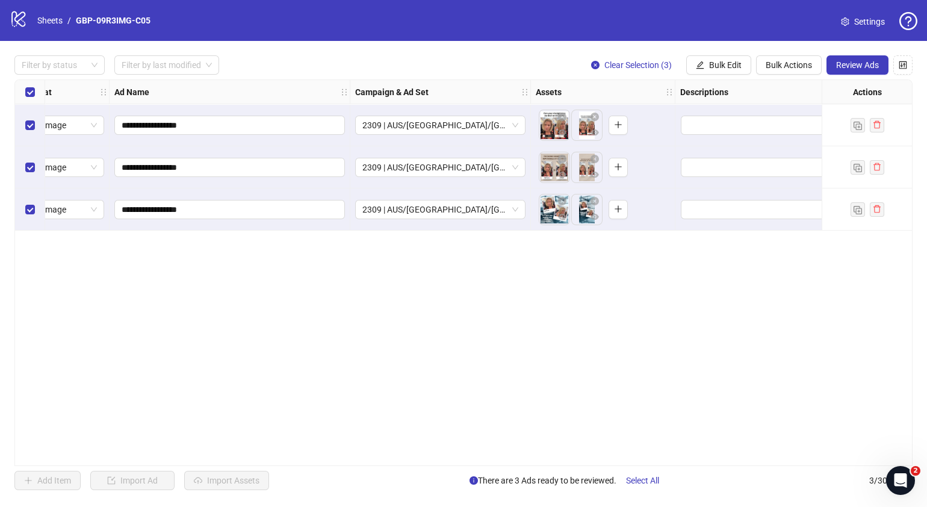
drag, startPoint x: 406, startPoint y: 466, endPoint x: 442, endPoint y: 458, distance: 37.1
click at [442, 458] on div "**********" at bounding box center [463, 272] width 898 height 387
drag, startPoint x: 424, startPoint y: 458, endPoint x: 461, endPoint y: 449, distance: 38.0
click at [450, 456] on div "**********" at bounding box center [463, 272] width 898 height 387
click at [855, 64] on span "Review Ads" at bounding box center [857, 65] width 43 height 10
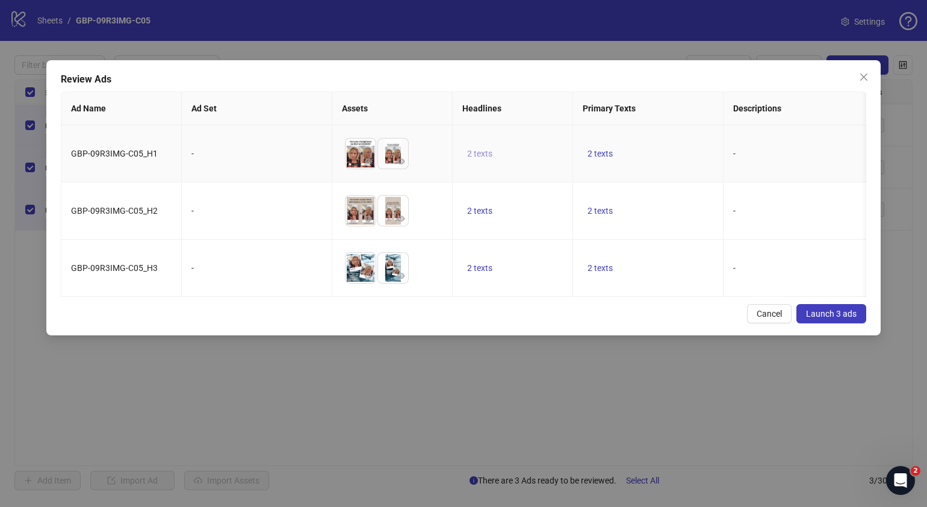
click at [485, 154] on span "2 texts" at bounding box center [479, 154] width 25 height 10
click at [671, 138] on button "button" at bounding box center [667, 144] width 19 height 19
click at [618, 323] on div "Cancel Launch 3 ads" at bounding box center [464, 313] width 806 height 19
click at [599, 154] on span "2 texts" at bounding box center [600, 154] width 25 height 10
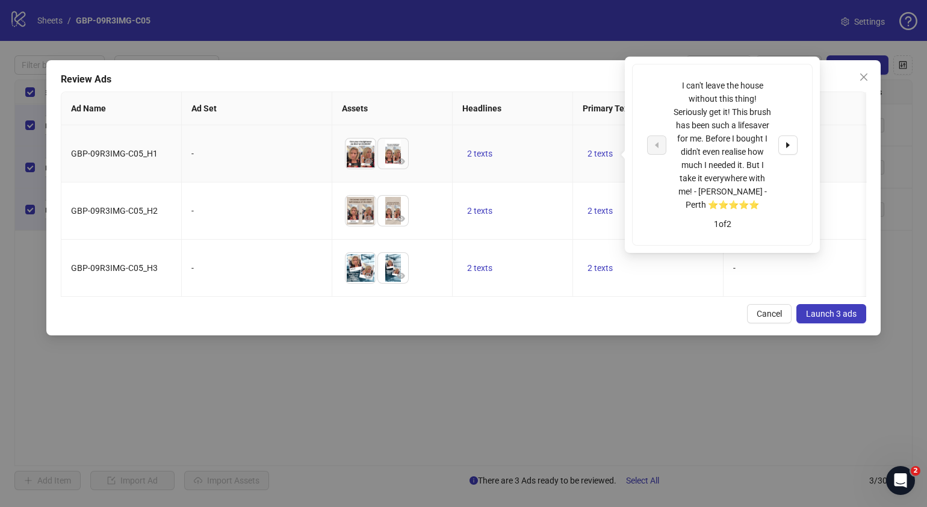
click at [800, 144] on div "I can't leave the house without this thing! Seriously get it! This brush has be…" at bounding box center [722, 154] width 179 height 181
click at [793, 146] on button "button" at bounding box center [787, 144] width 19 height 19
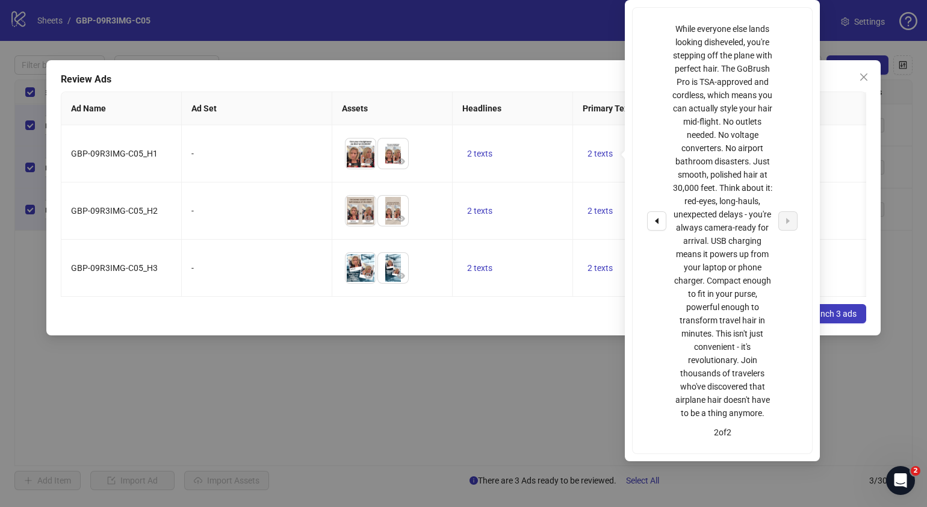
click at [545, 323] on div "Cancel Launch 3 ads" at bounding box center [464, 313] width 806 height 19
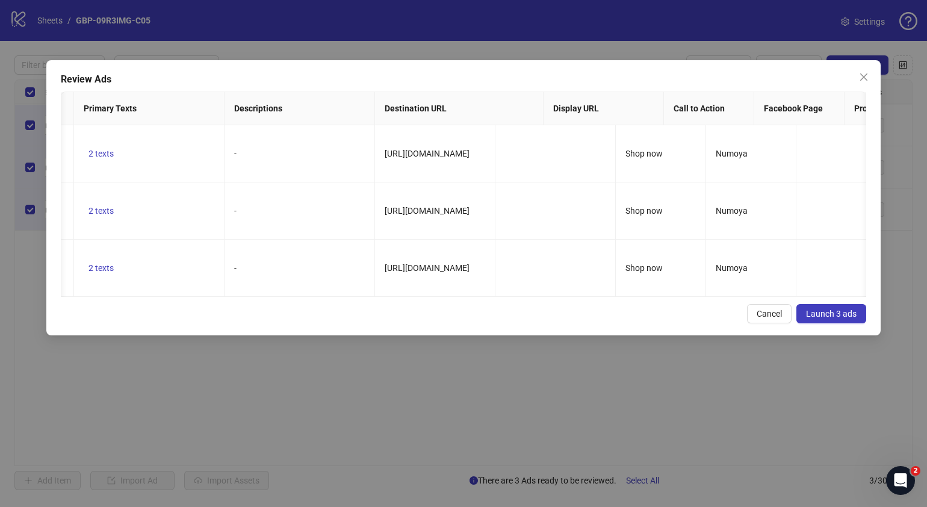
scroll to position [0, 590]
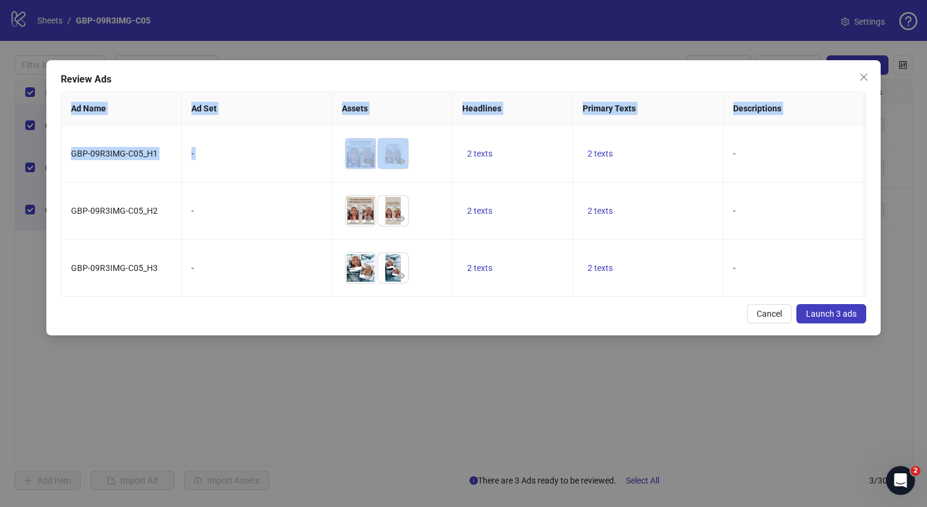
drag, startPoint x: 618, startPoint y: 74, endPoint x: 627, endPoint y: 133, distance: 59.8
click at [627, 133] on div "Review Ads Ad Name Ad Set Assets Headlines Primary Texts Descriptions Destinati…" at bounding box center [463, 197] width 834 height 275
copy div "Ad Name Ad Set Assets Headlines Primary Texts Descriptions Destination URL Disp…"
click at [801, 72] on div "Review Ads" at bounding box center [464, 79] width 806 height 14
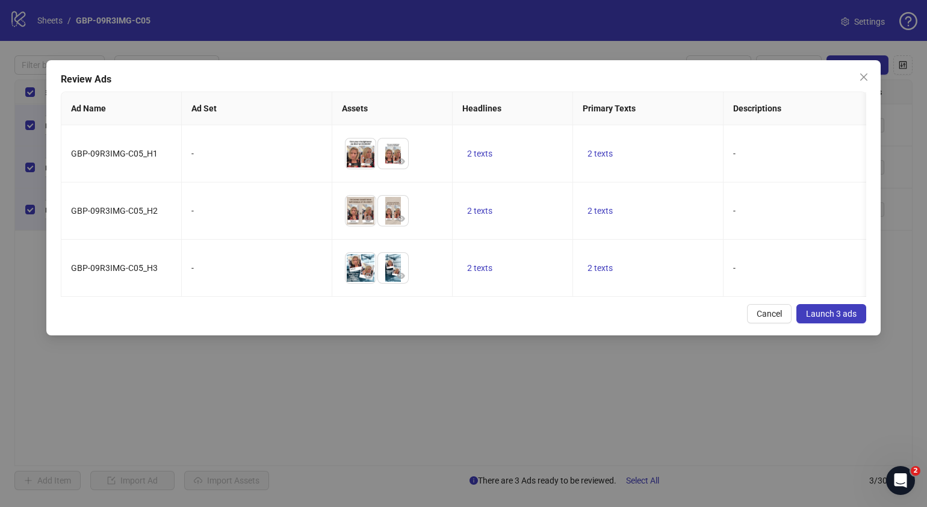
click at [833, 318] on span "Launch 3 ads" at bounding box center [831, 314] width 51 height 10
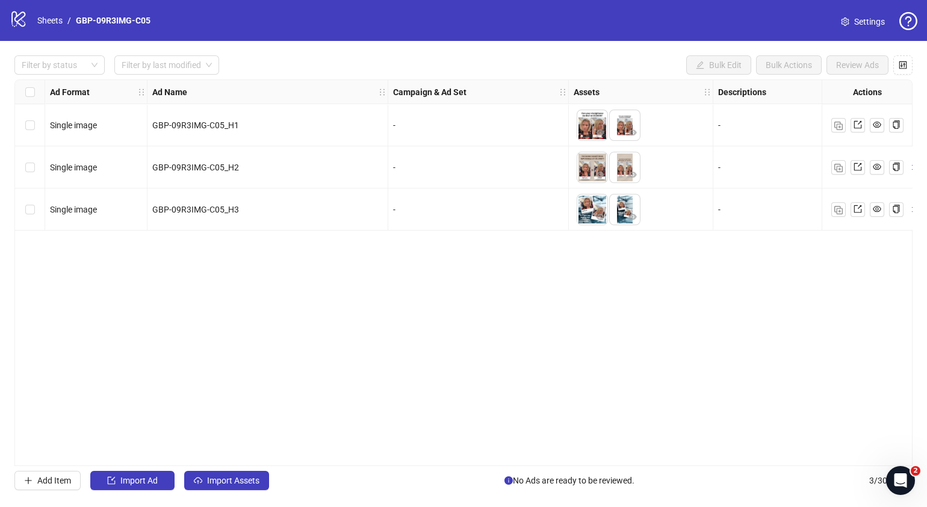
drag, startPoint x: 349, startPoint y: 458, endPoint x: 477, endPoint y: 446, distance: 128.8
click at [477, 446] on div "Ad Format Ad Name Campaign & Ad Set Assets Descriptions Headlines Primary Texts…" at bounding box center [463, 272] width 898 height 387
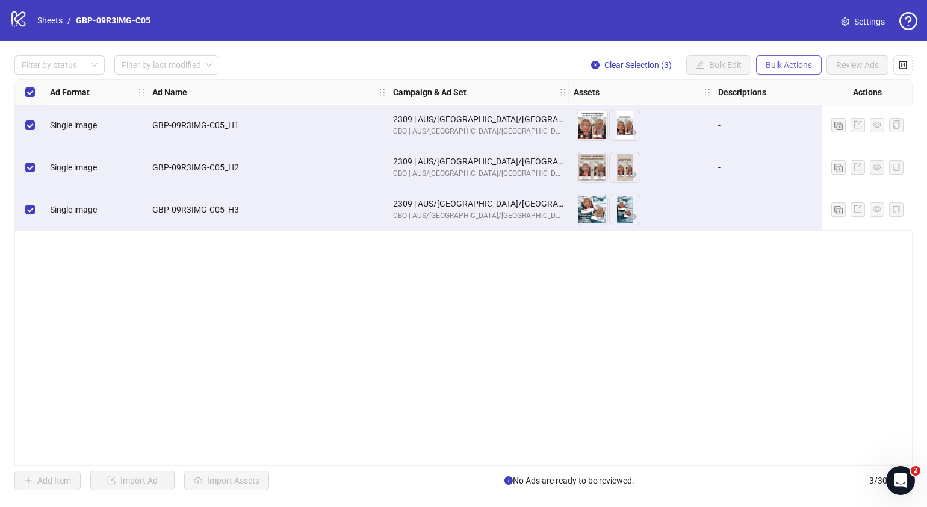
click at [793, 58] on button "Bulk Actions" at bounding box center [789, 64] width 66 height 19
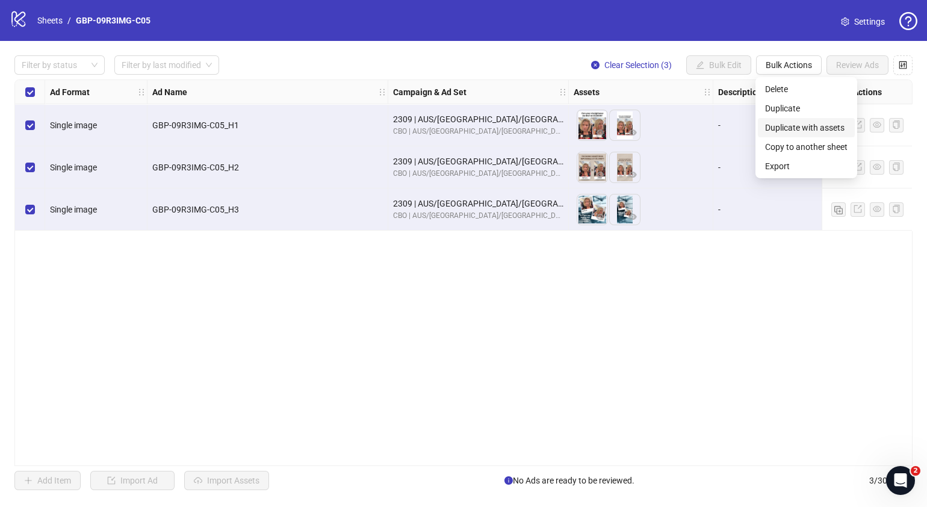
click at [808, 126] on span "Duplicate with assets" at bounding box center [806, 127] width 82 height 13
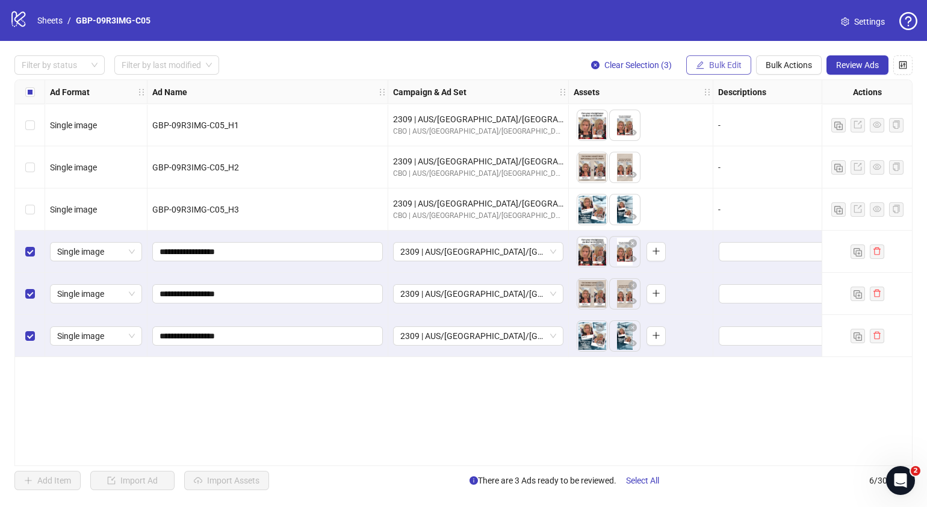
click at [743, 58] on button "Bulk Edit" at bounding box center [718, 64] width 65 height 19
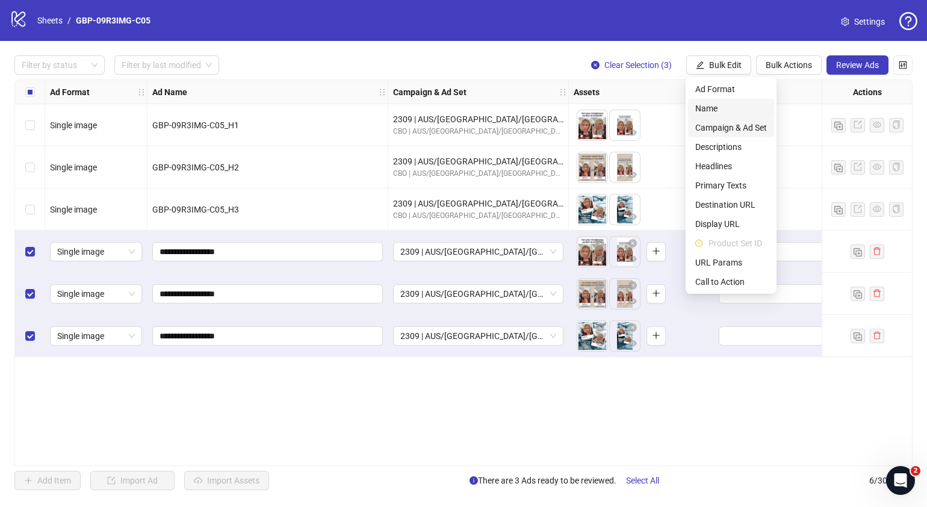
click at [745, 121] on span "Campaign & Ad Set" at bounding box center [731, 127] width 72 height 13
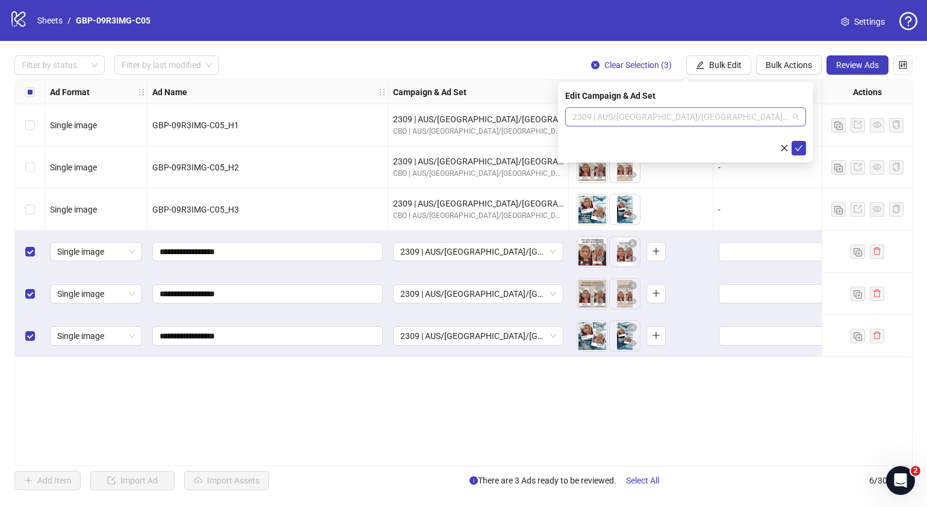
click at [800, 120] on div "2309 | AUS/[GEOGRAPHIC_DATA]/[GEOGRAPHIC_DATA]| GBP-09R3IMG-C05" at bounding box center [685, 116] width 241 height 19
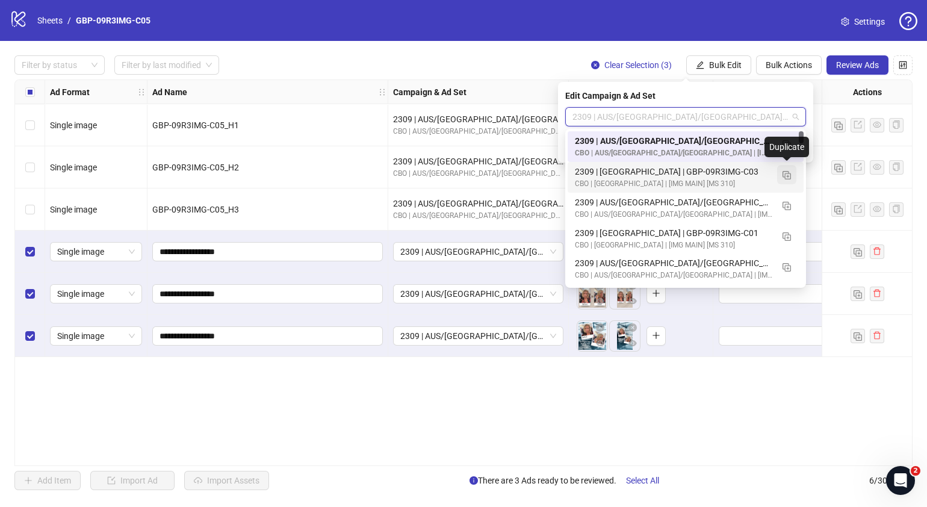
click at [789, 182] on button "button" at bounding box center [786, 174] width 19 height 19
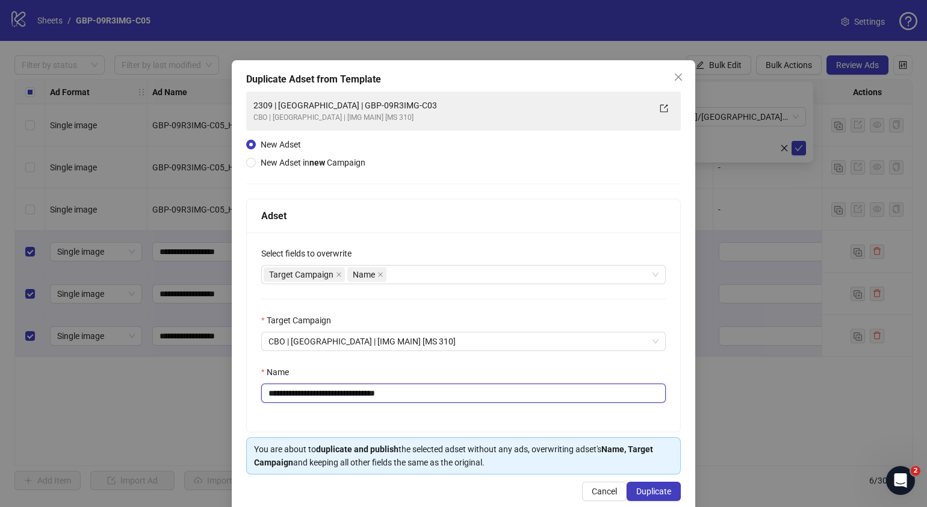
click at [418, 394] on input "**********" at bounding box center [463, 392] width 405 height 19
drag, startPoint x: 430, startPoint y: 395, endPoint x: 314, endPoint y: 390, distance: 116.3
click at [314, 390] on input "**********" at bounding box center [463, 392] width 405 height 19
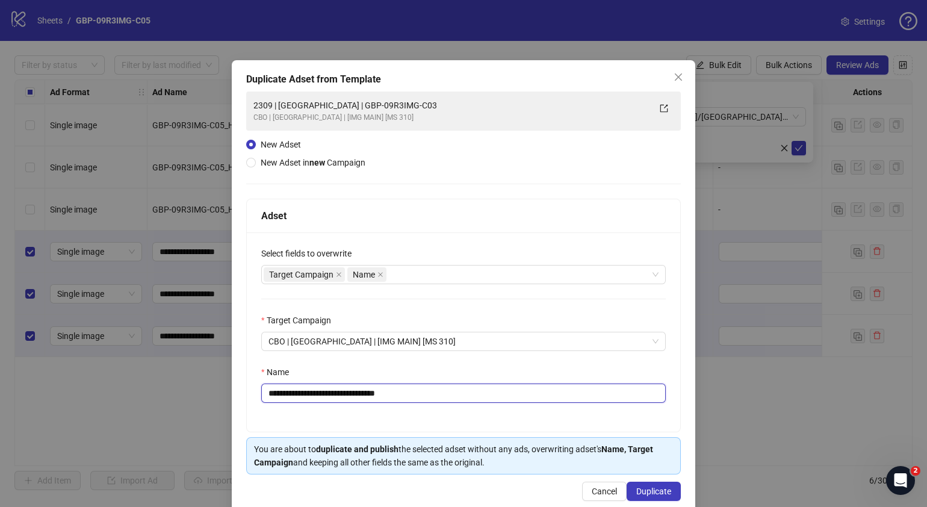
paste input "**********"
paste input "text"
type input "**********"
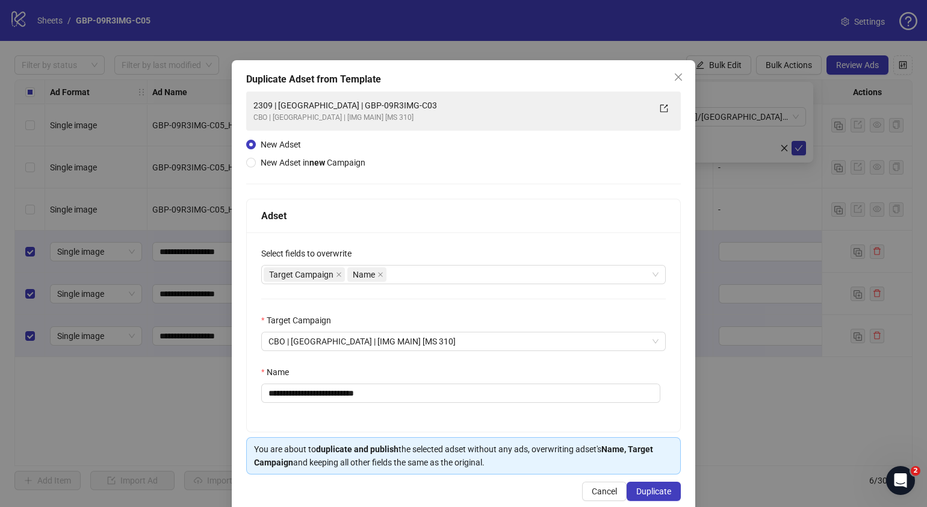
click at [367, 417] on div "**********" at bounding box center [463, 331] width 433 height 199
click at [657, 488] on span "Duplicate" at bounding box center [653, 491] width 35 height 10
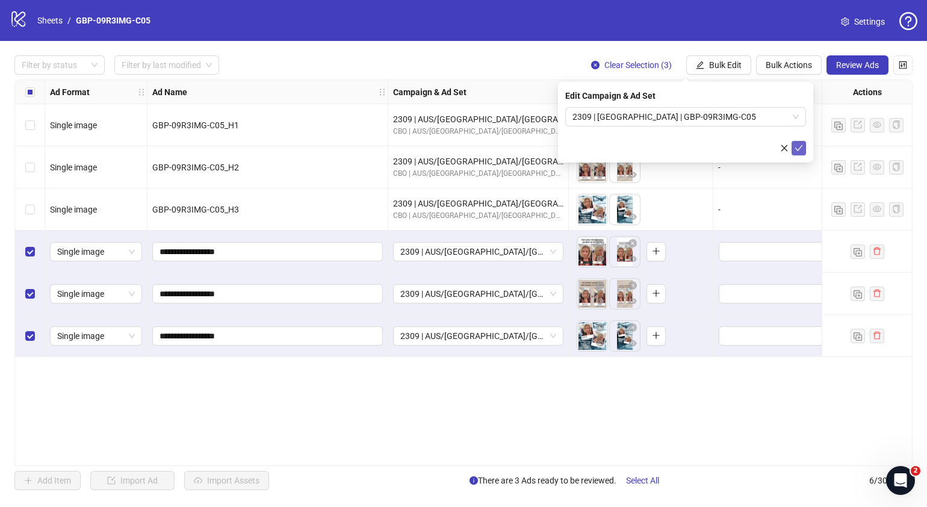
click at [798, 147] on icon "check" at bounding box center [799, 148] width 8 height 8
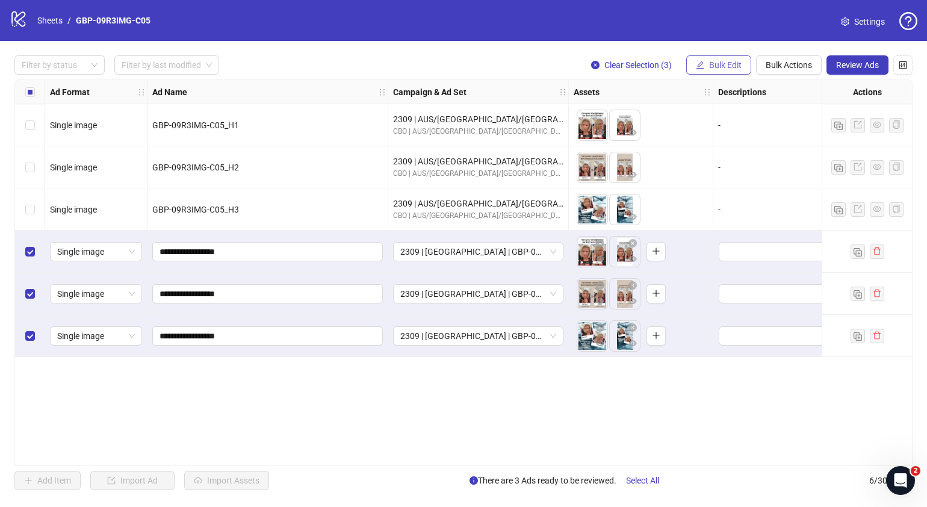
click at [725, 63] on span "Bulk Edit" at bounding box center [725, 65] width 33 height 10
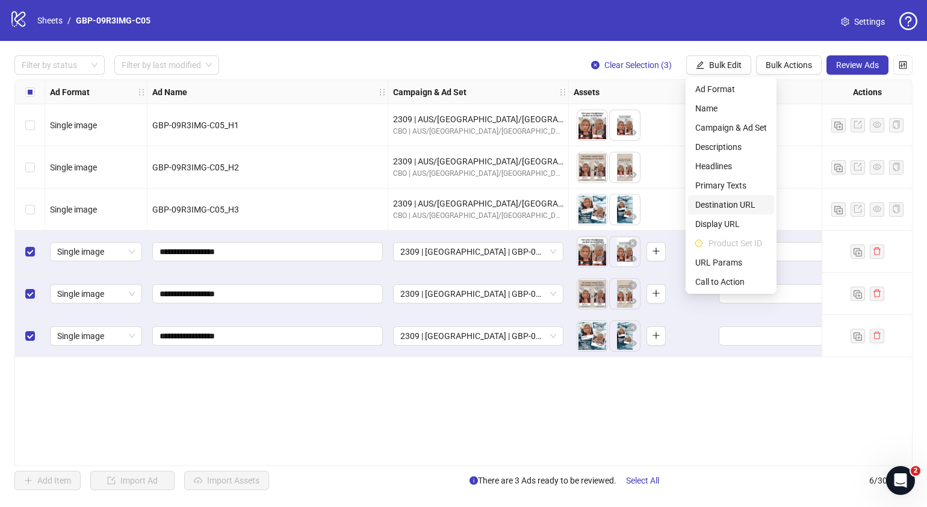
click at [735, 207] on span "Destination URL" at bounding box center [731, 204] width 72 height 13
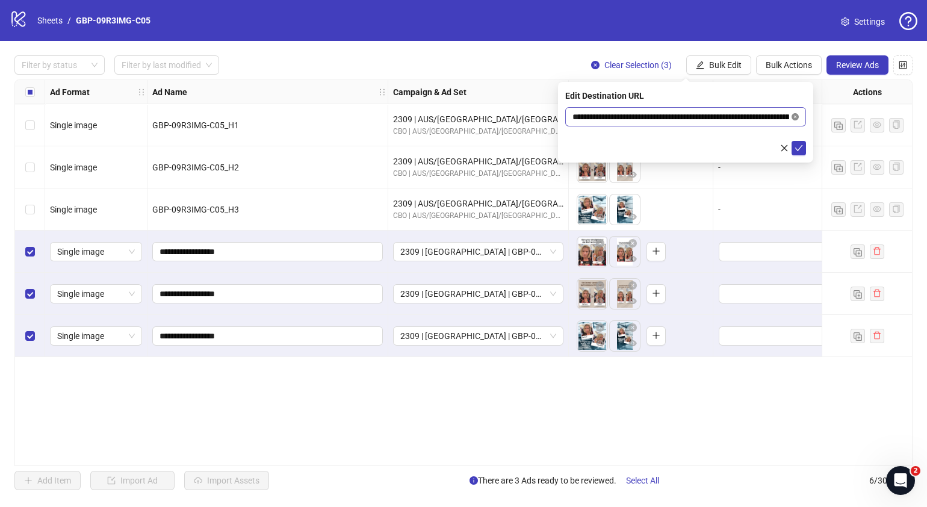
click at [795, 118] on icon "close-circle" at bounding box center [795, 116] width 7 height 7
paste input "**********"
type input "**********"
click at [798, 151] on icon "check" at bounding box center [799, 148] width 8 height 8
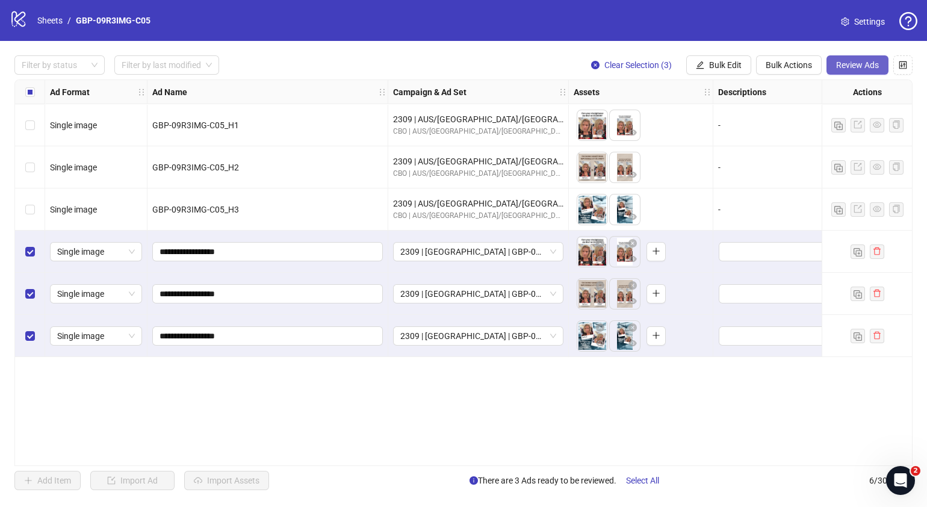
click at [864, 64] on span "Review Ads" at bounding box center [857, 65] width 43 height 10
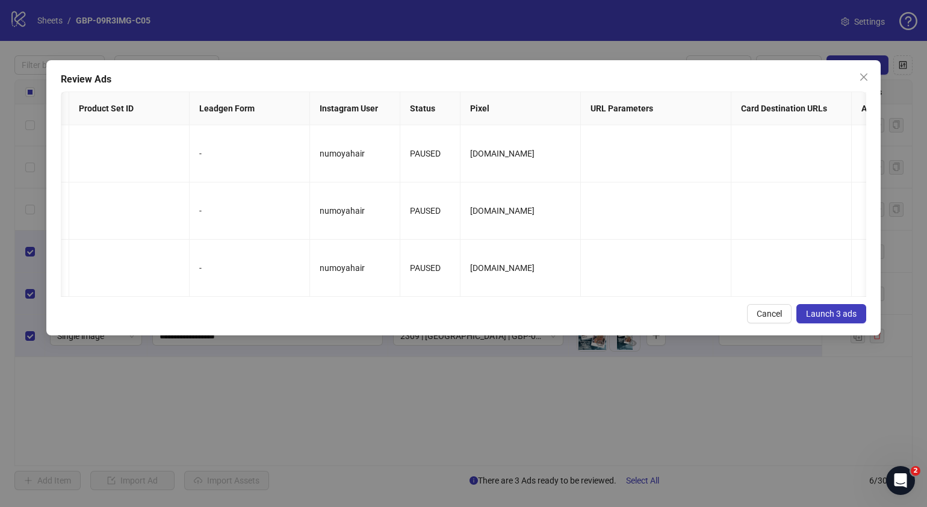
scroll to position [0, 1476]
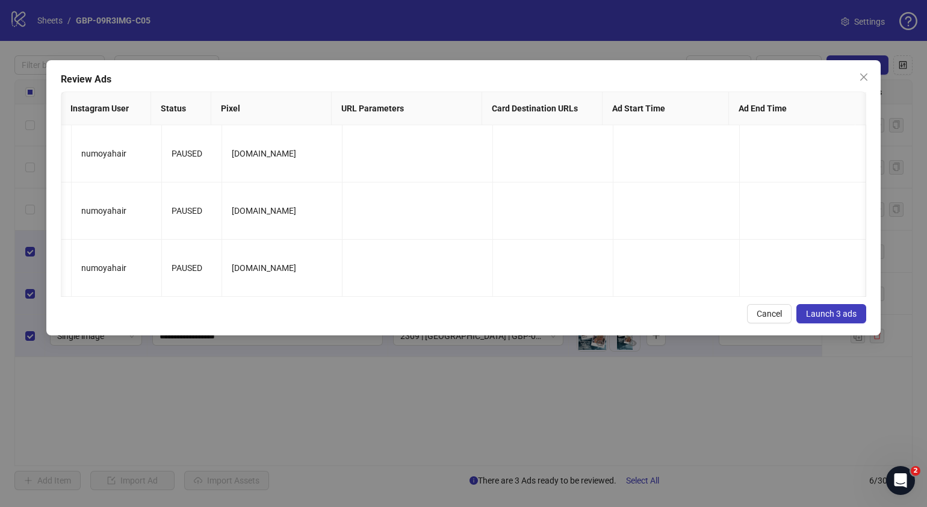
click at [842, 318] on span "Launch 3 ads" at bounding box center [831, 314] width 51 height 10
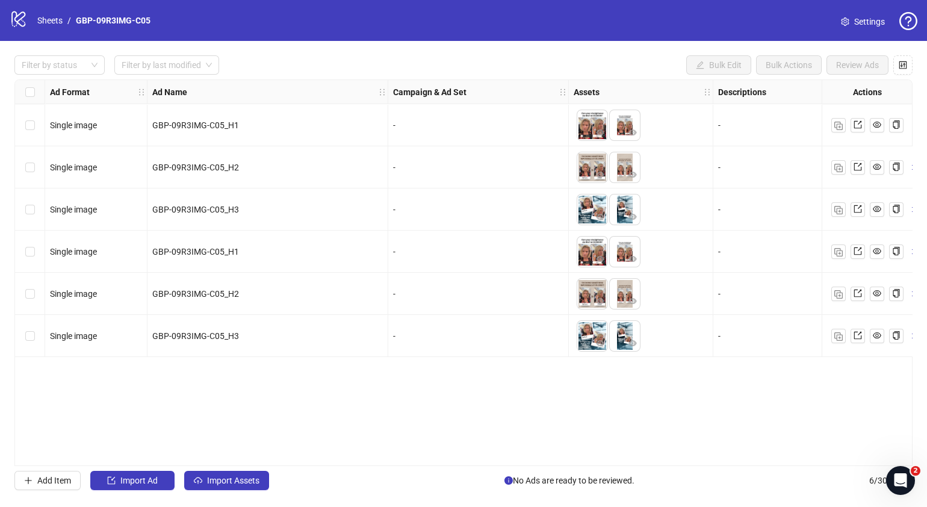
drag, startPoint x: 332, startPoint y: 460, endPoint x: 476, endPoint y: 458, distance: 143.9
click at [476, 458] on div "Ad Format Ad Name Campaign & Ad Set Assets Descriptions Headlines Primary Texts…" at bounding box center [463, 272] width 898 height 387
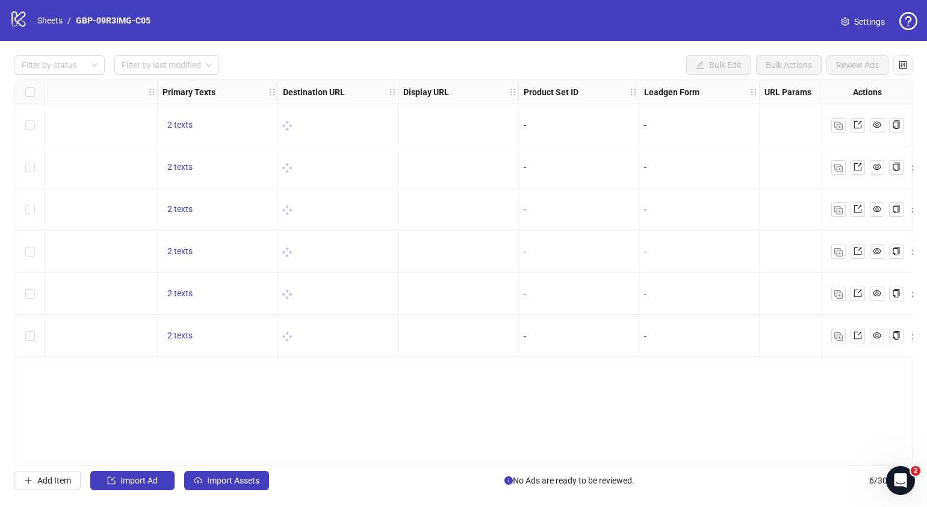
scroll to position [0, 857]
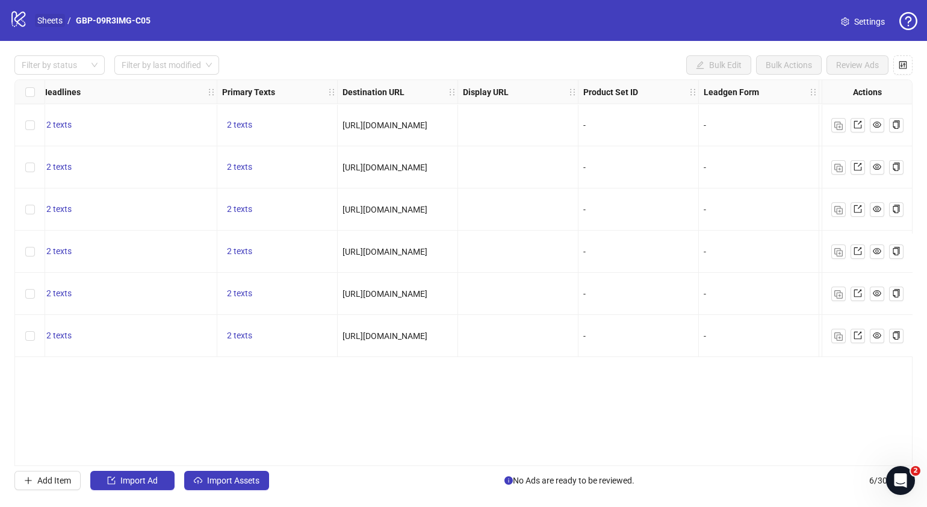
click at [44, 18] on link "Sheets" at bounding box center [50, 20] width 30 height 13
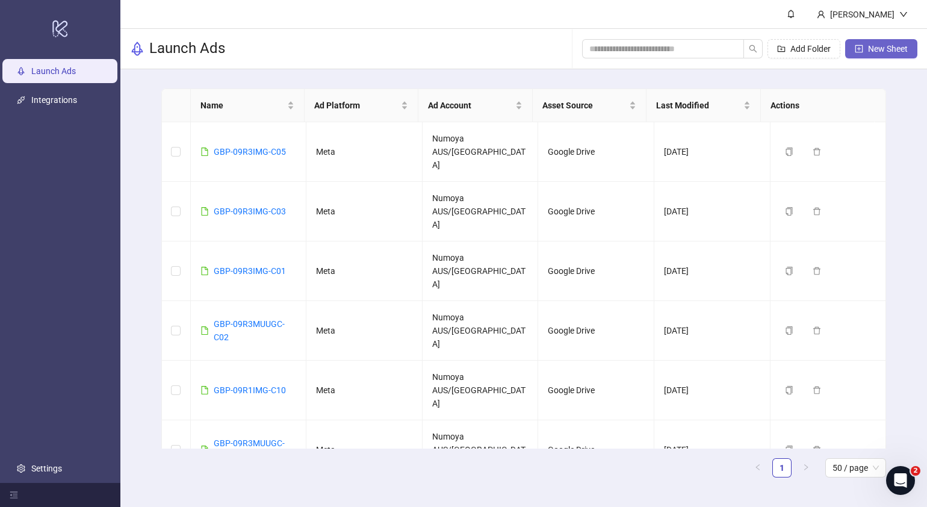
click at [876, 48] on span "New Sheet" at bounding box center [888, 49] width 40 height 10
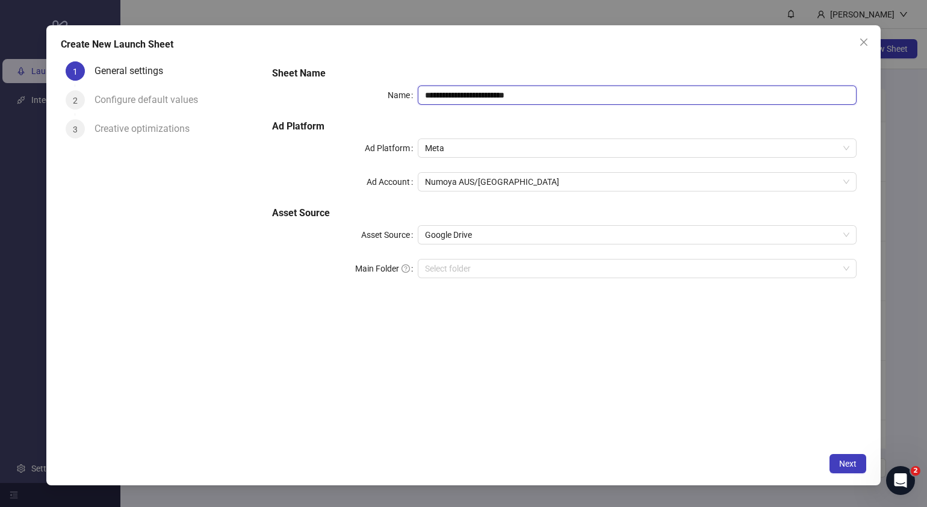
drag, startPoint x: 548, startPoint y: 99, endPoint x: 155, endPoint y: 129, distance: 393.6
click at [184, 125] on div "**********" at bounding box center [464, 252] width 806 height 390
paste input "text"
type input "**********"
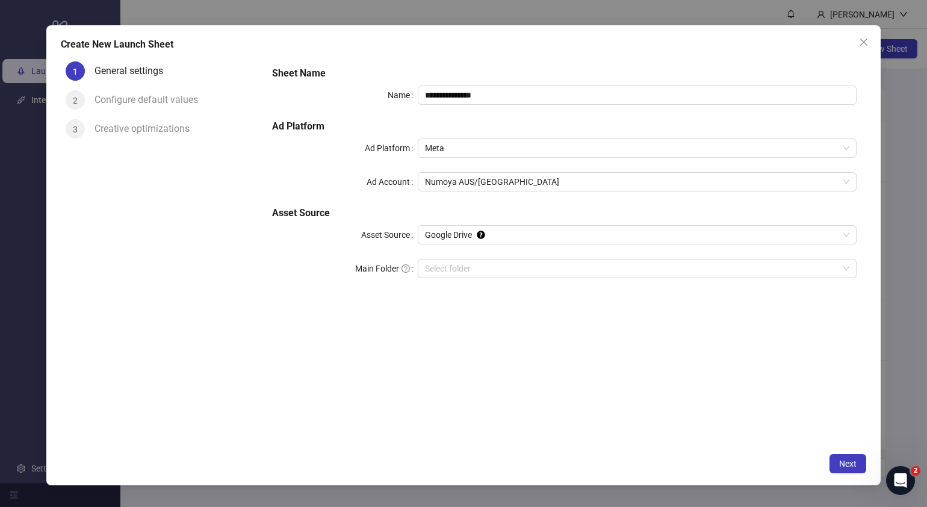
click at [462, 402] on div "**********" at bounding box center [564, 252] width 604 height 390
click at [470, 265] on input "Main Folder" at bounding box center [632, 268] width 414 height 18
click at [849, 459] on span "Next" at bounding box center [847, 464] width 17 height 10
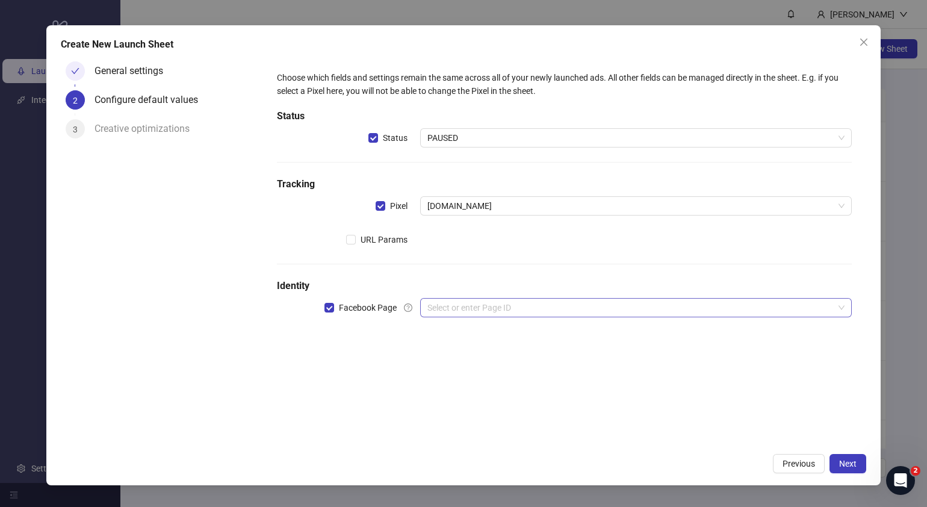
click at [539, 310] on input "search" at bounding box center [630, 308] width 406 height 18
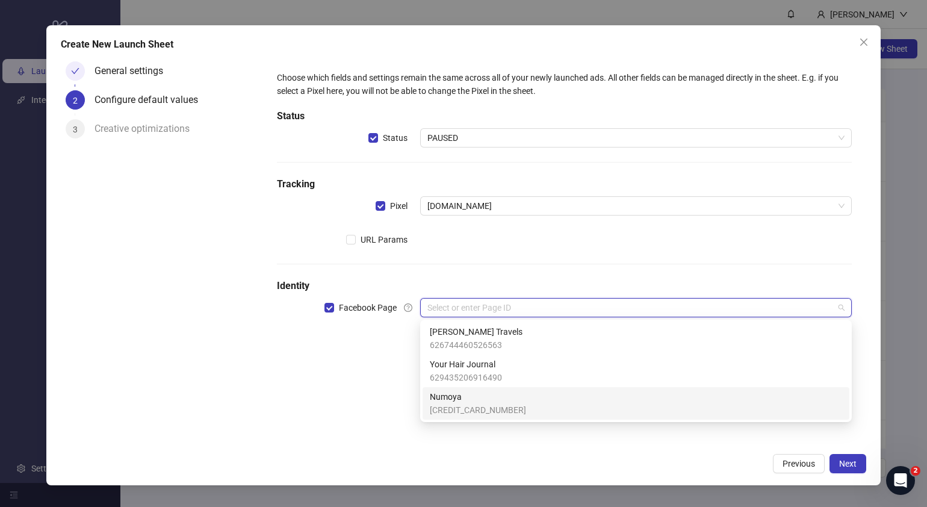
click at [476, 403] on span "364275963430762" at bounding box center [478, 409] width 96 height 13
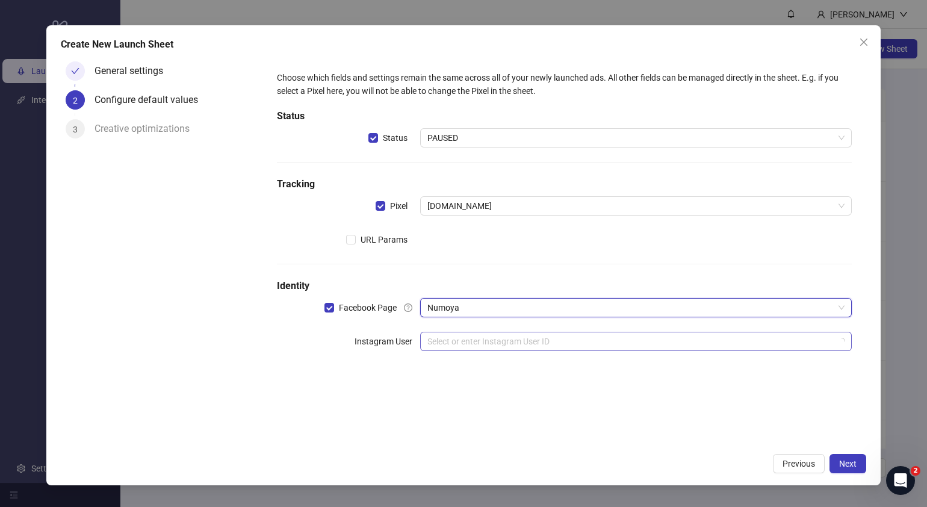
click at [471, 343] on input "search" at bounding box center [630, 341] width 406 height 18
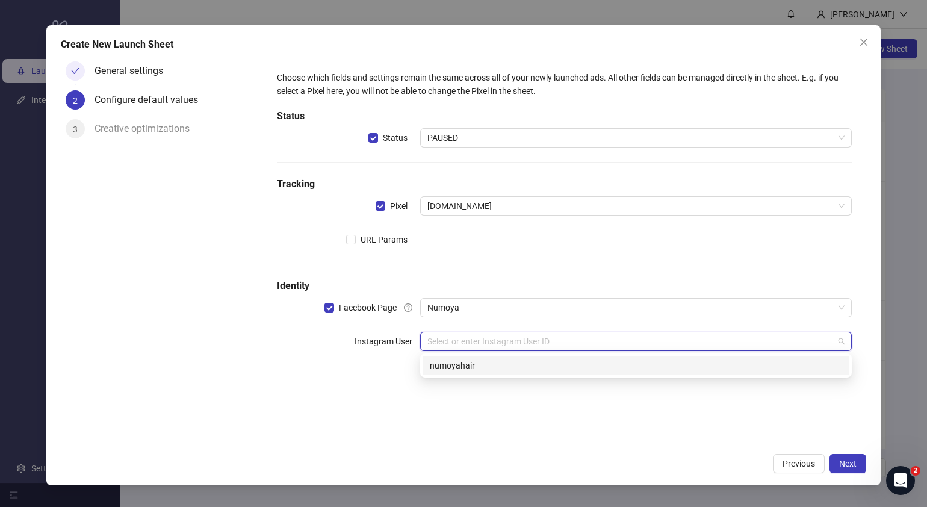
click at [470, 361] on div "numoyahair" at bounding box center [636, 365] width 412 height 13
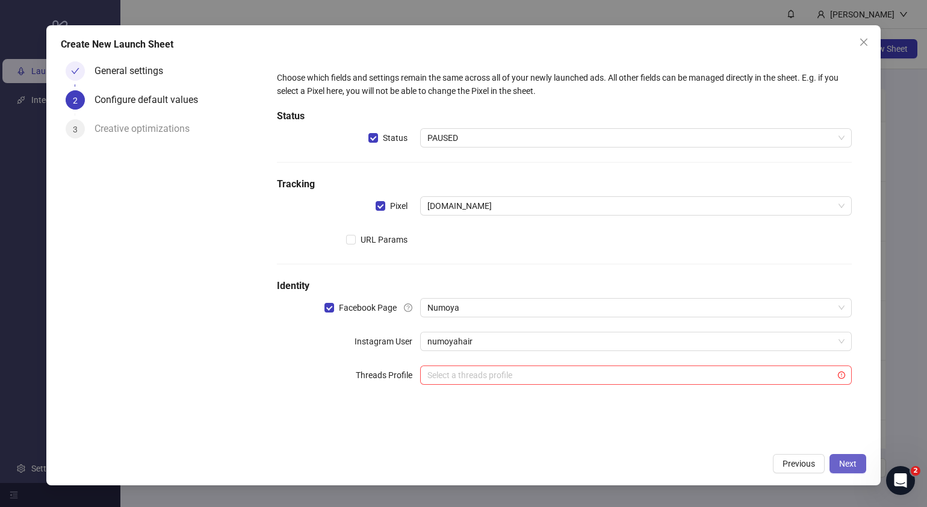
click at [843, 464] on span "Next" at bounding box center [847, 464] width 17 height 10
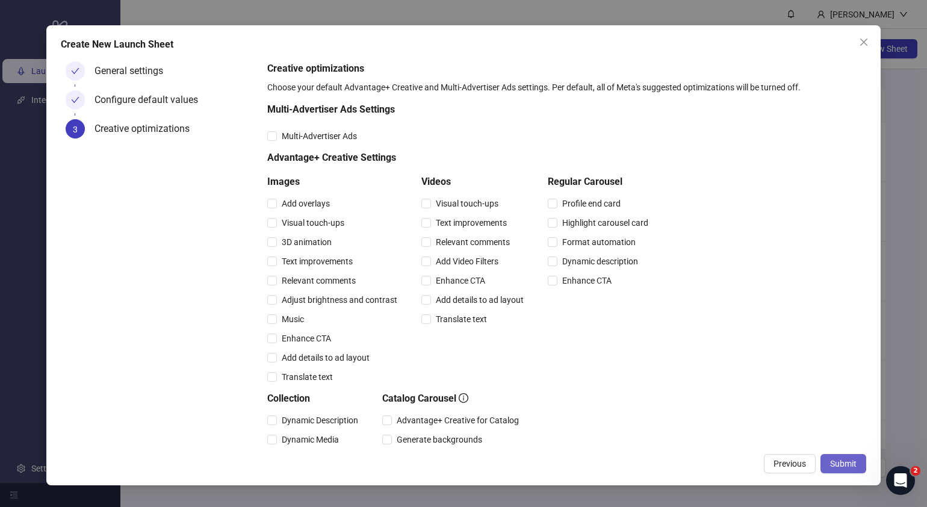
click at [843, 461] on span "Submit" at bounding box center [843, 464] width 26 height 10
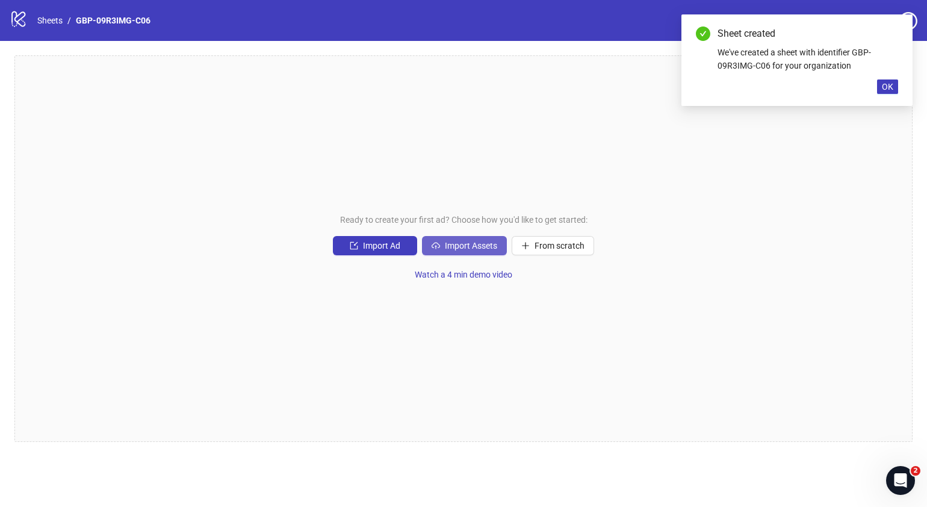
click at [468, 241] on span "Import Assets" at bounding box center [471, 246] width 52 height 10
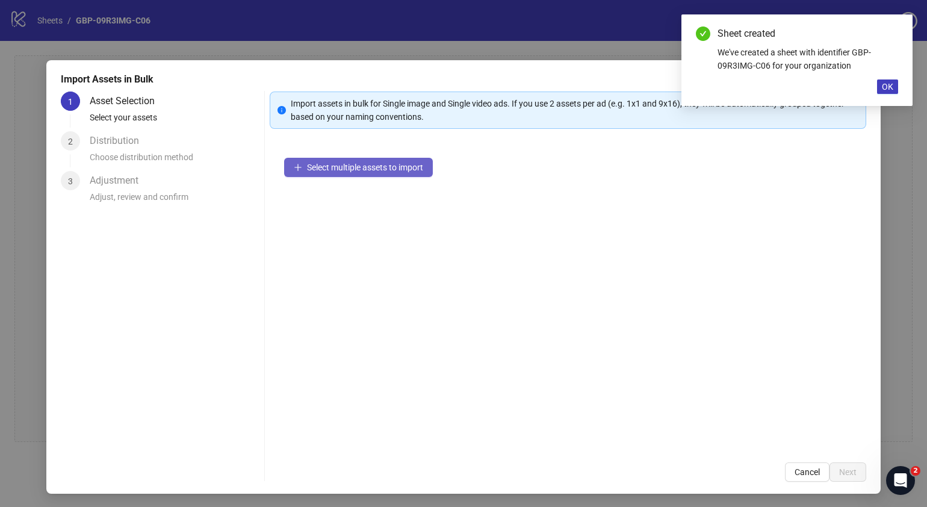
click at [415, 168] on span "Select multiple assets to import" at bounding box center [365, 168] width 116 height 10
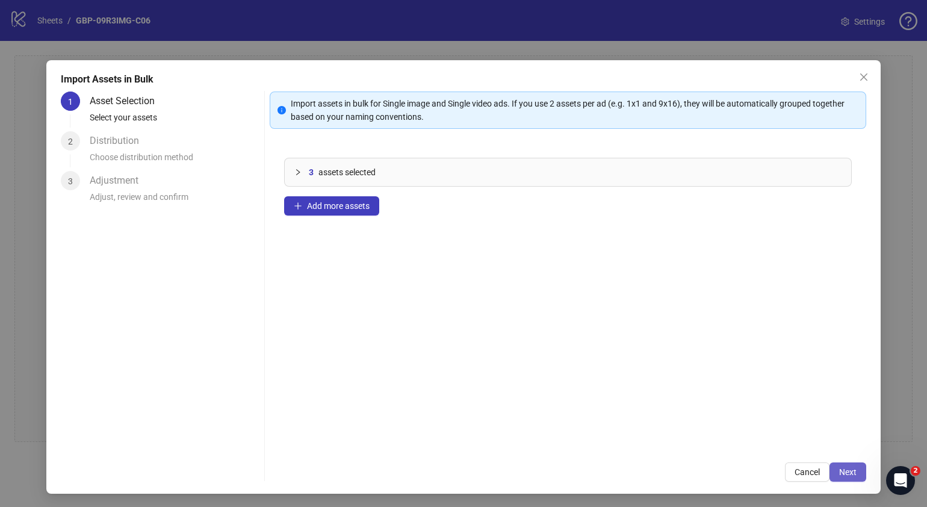
click at [834, 464] on button "Next" at bounding box center [848, 471] width 37 height 19
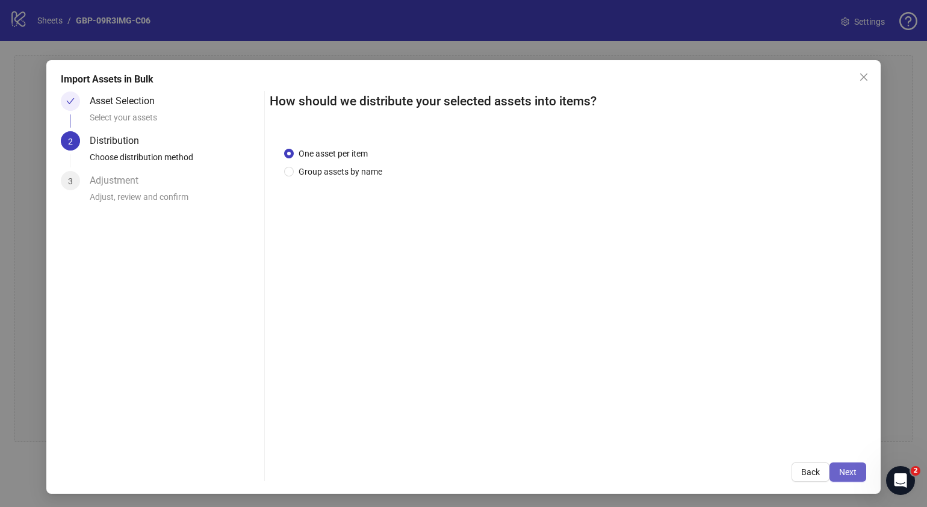
click at [843, 468] on span "Next" at bounding box center [847, 472] width 17 height 10
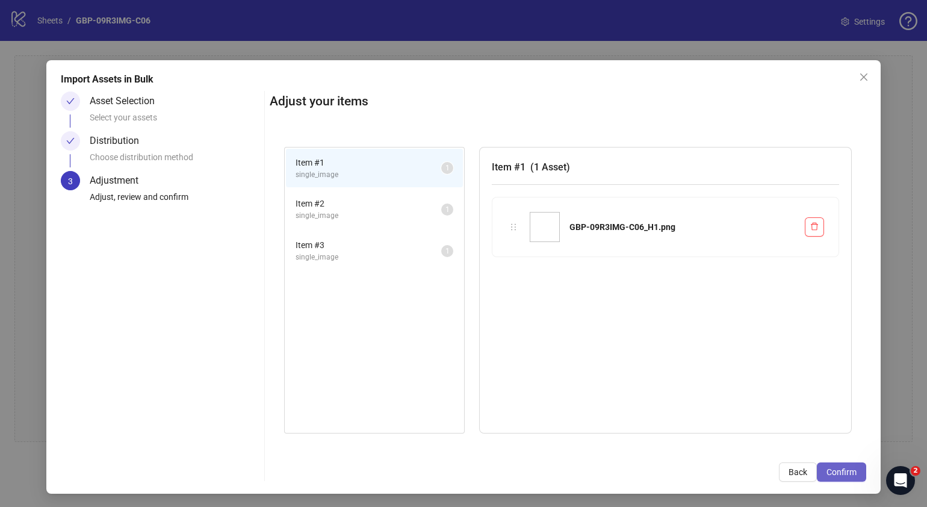
click at [843, 467] on span "Confirm" at bounding box center [842, 472] width 30 height 10
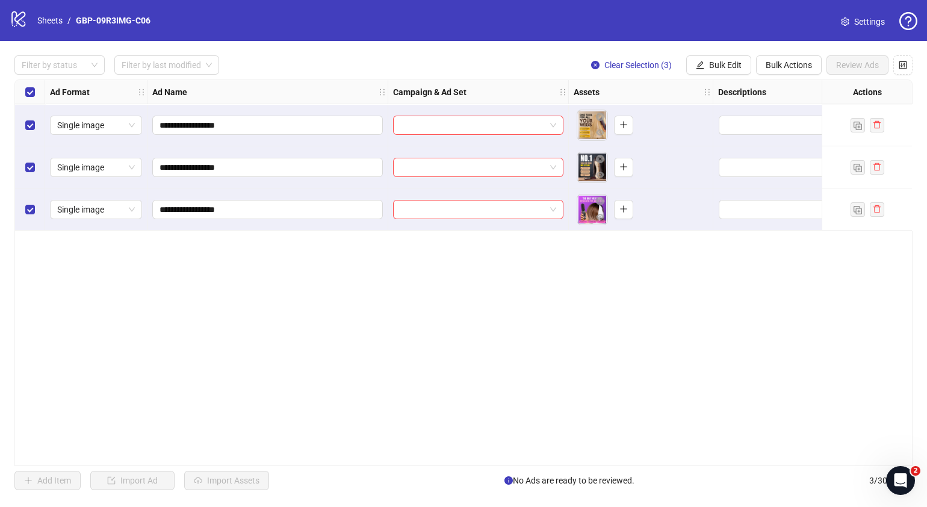
click at [486, 376] on div "**********" at bounding box center [463, 272] width 898 height 387
click at [768, 60] on span "Bulk Actions" at bounding box center [789, 65] width 46 height 10
click at [640, 372] on div "**********" at bounding box center [463, 272] width 898 height 387
click at [721, 63] on span "Bulk Edit" at bounding box center [725, 65] width 33 height 10
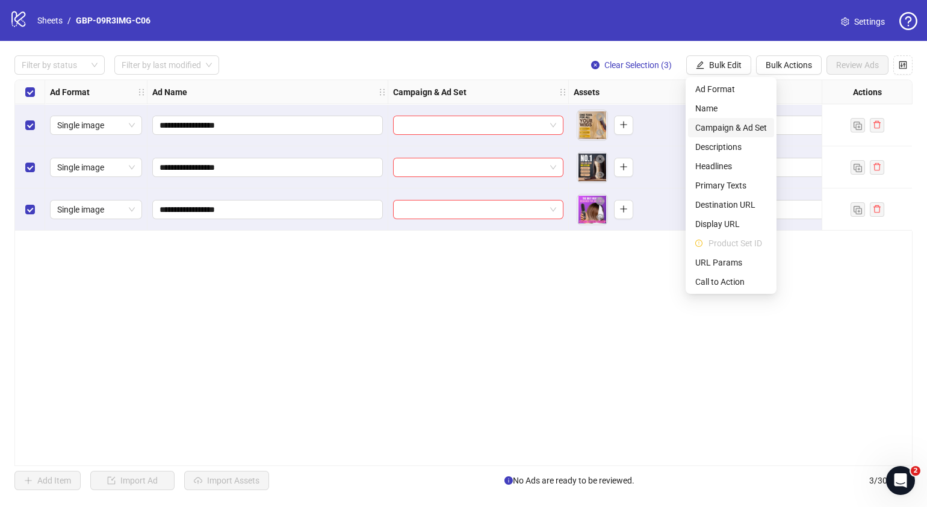
click at [747, 124] on span "Campaign & Ad Set" at bounding box center [731, 127] width 72 height 13
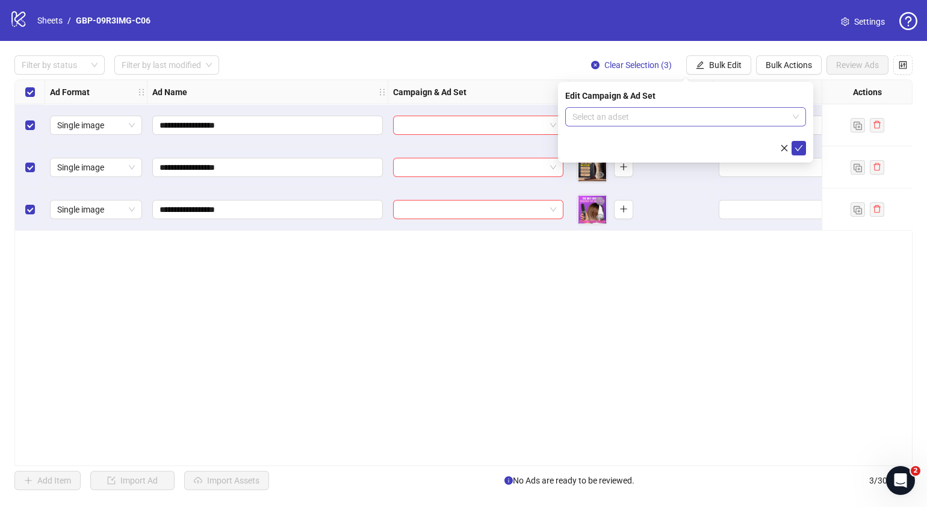
click at [719, 114] on input "search" at bounding box center [681, 117] width 216 height 18
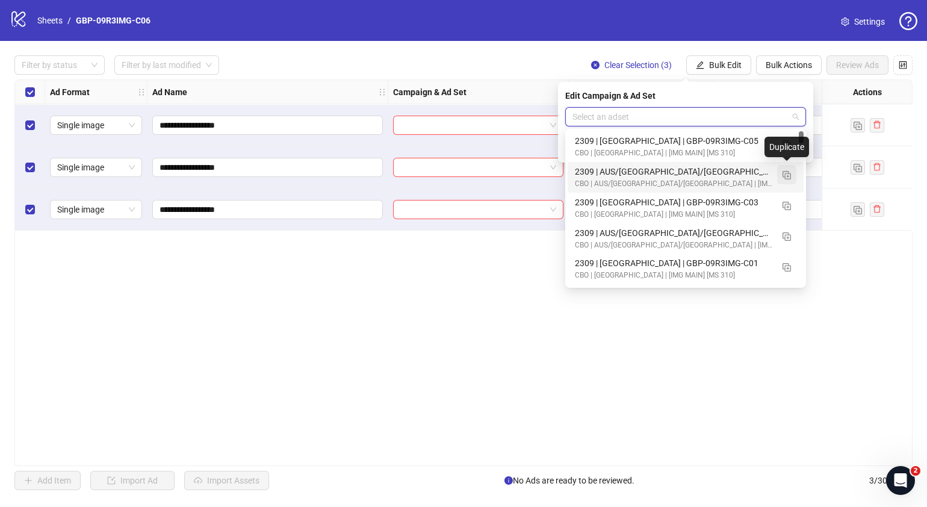
click at [787, 176] on img "button" at bounding box center [787, 175] width 8 height 8
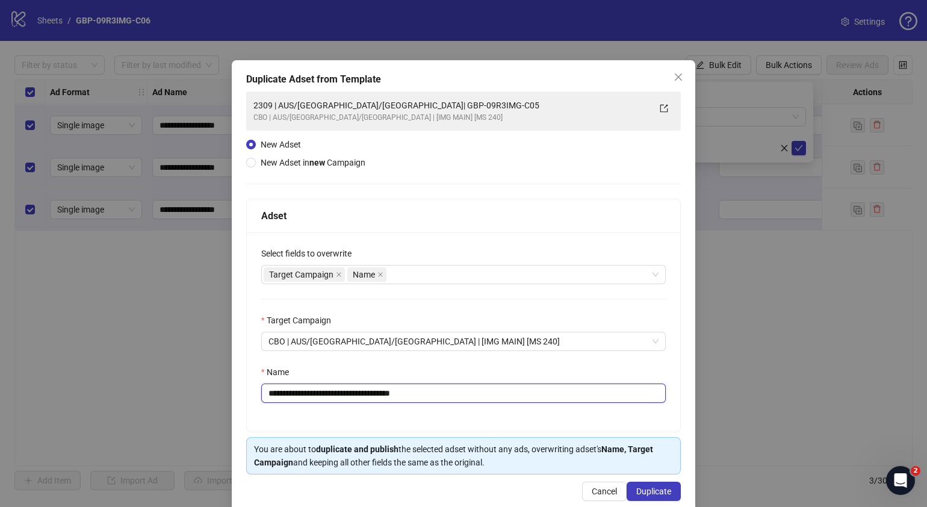
drag, startPoint x: 448, startPoint y: 390, endPoint x: 341, endPoint y: 400, distance: 107.1
click at [341, 400] on input "**********" at bounding box center [463, 392] width 405 height 19
paste input "text"
type input "**********"
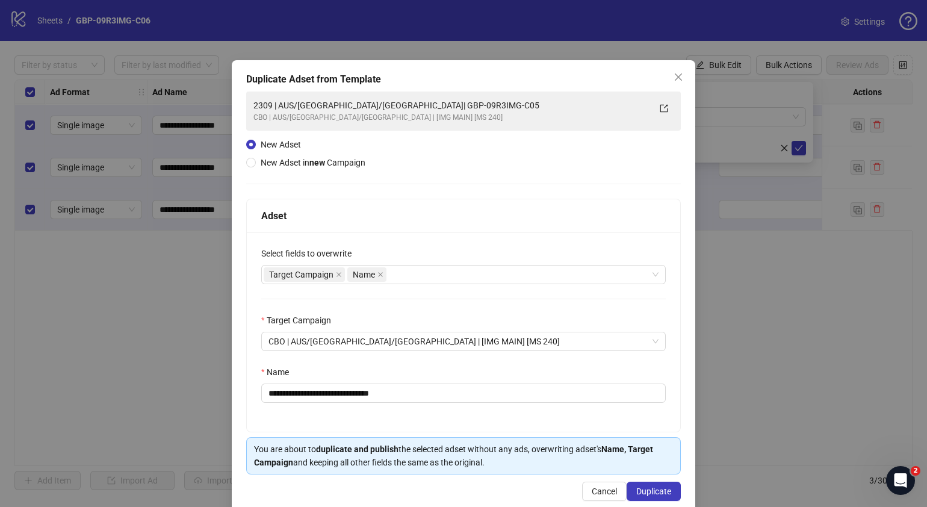
click at [483, 418] on div "**********" at bounding box center [463, 331] width 433 height 199
click at [636, 494] on span "Duplicate" at bounding box center [653, 491] width 35 height 10
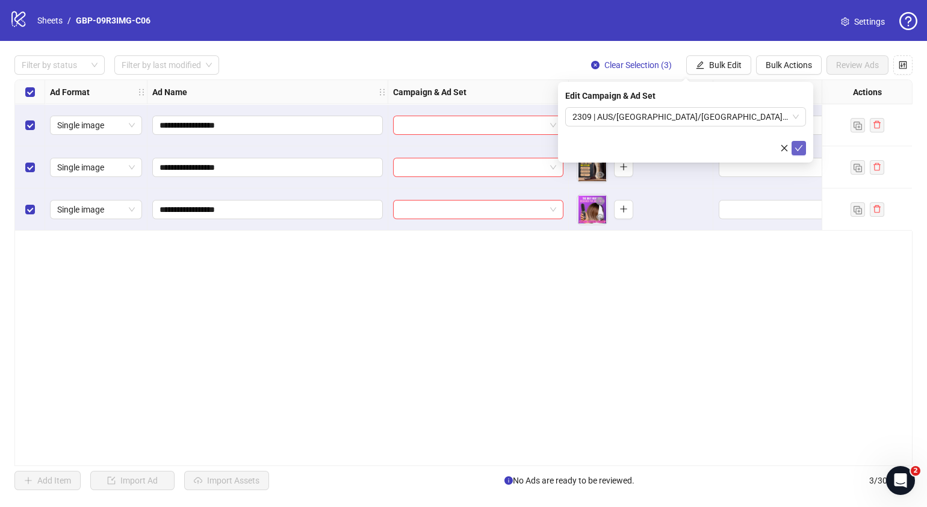
click at [804, 149] on button "submit" at bounding box center [799, 148] width 14 height 14
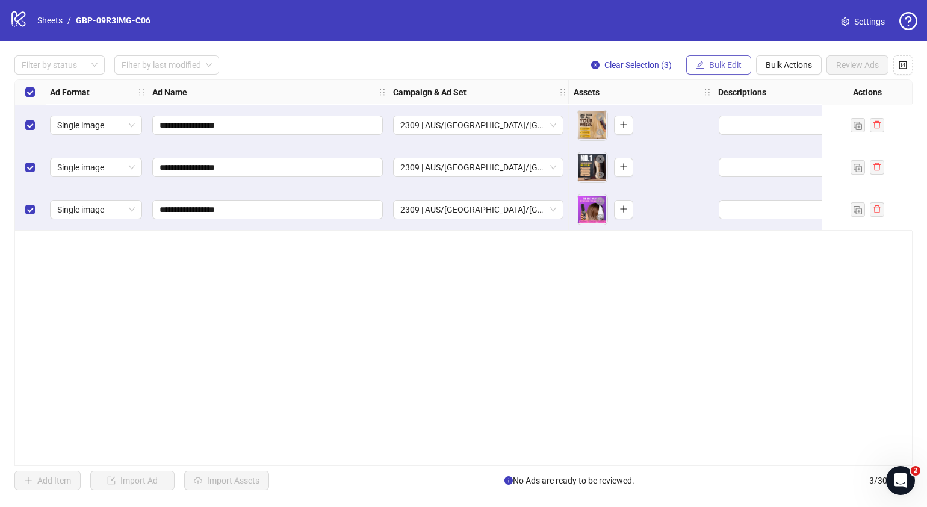
click at [722, 69] on span "Bulk Edit" at bounding box center [725, 65] width 33 height 10
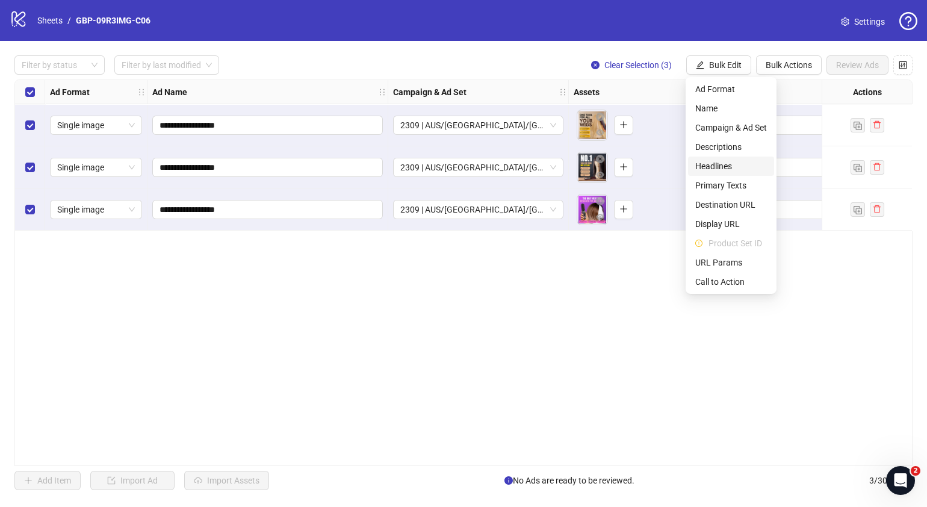
click at [737, 160] on span "Headlines" at bounding box center [731, 166] width 72 height 13
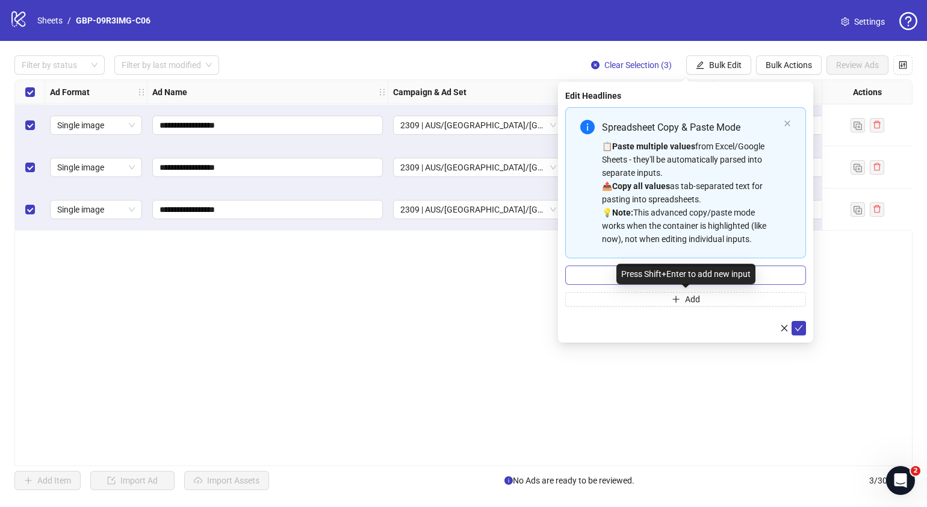
click at [706, 268] on div "Press Shift+Enter to add new input" at bounding box center [685, 274] width 139 height 20
click at [763, 272] on input "Multi-input container - paste or copy values" at bounding box center [685, 274] width 241 height 19
paste input "*******"
type input "*******"
click at [637, 299] on button "Add" at bounding box center [685, 299] width 241 height 14
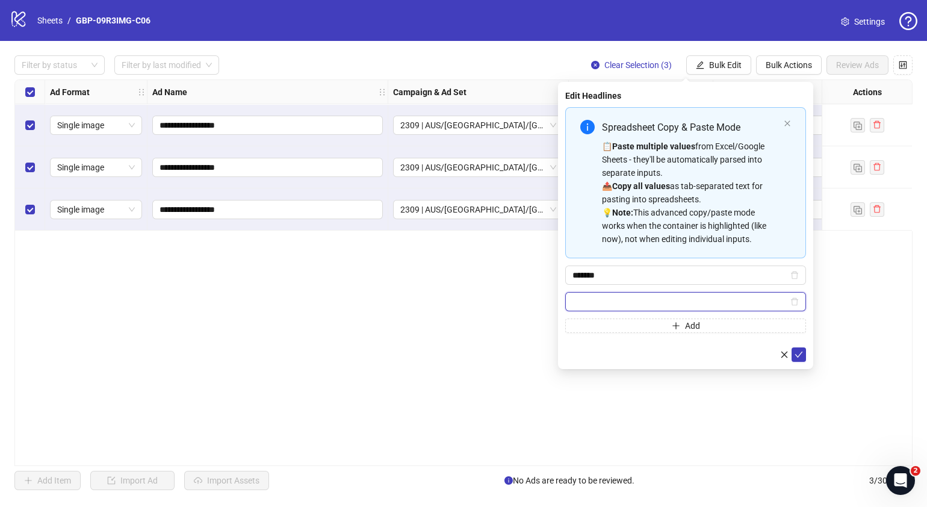
paste input "**********"
type input "**********"
click at [796, 352] on icon "check" at bounding box center [799, 354] width 8 height 8
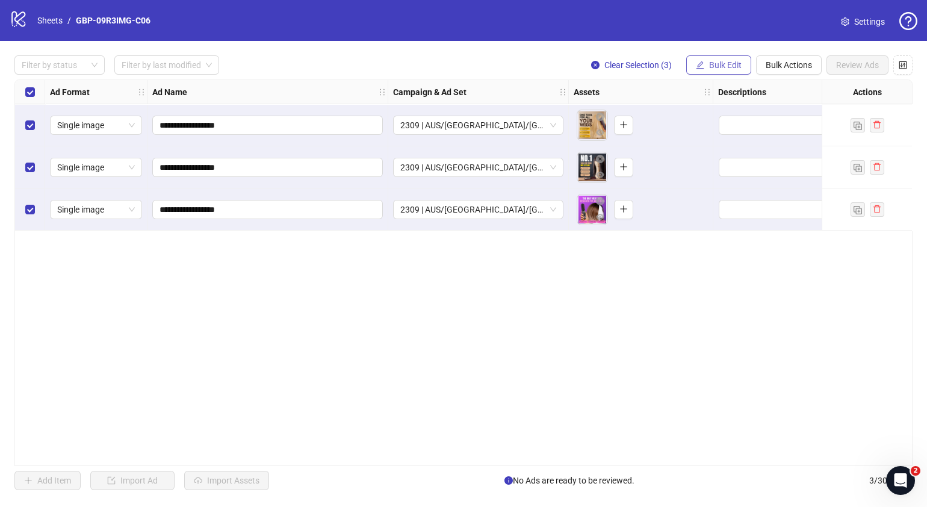
click at [731, 63] on span "Bulk Edit" at bounding box center [725, 65] width 33 height 10
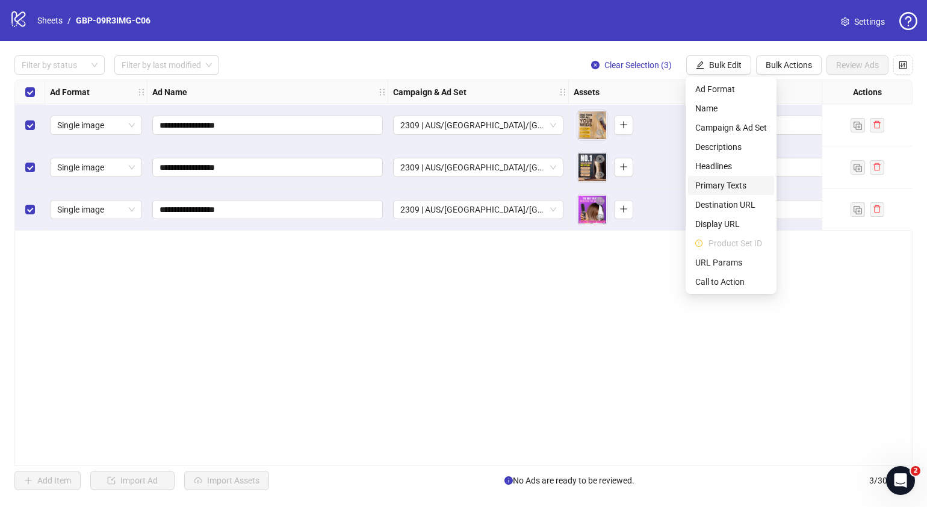
click at [735, 187] on span "Primary Texts" at bounding box center [731, 185] width 72 height 13
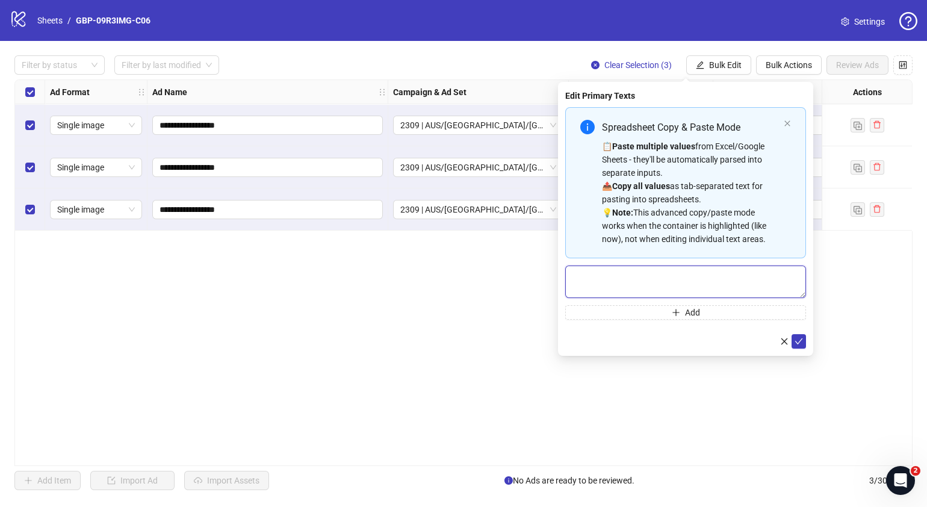
click at [654, 275] on textarea "Multi-text input container - paste or copy values" at bounding box center [685, 281] width 241 height 33
paste textarea "**********"
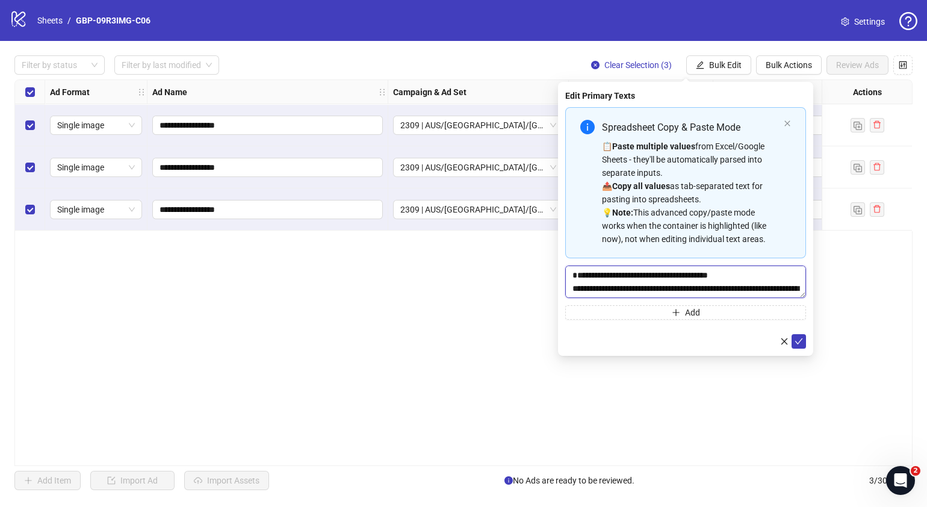
scroll to position [36, 0]
type textarea "**********"
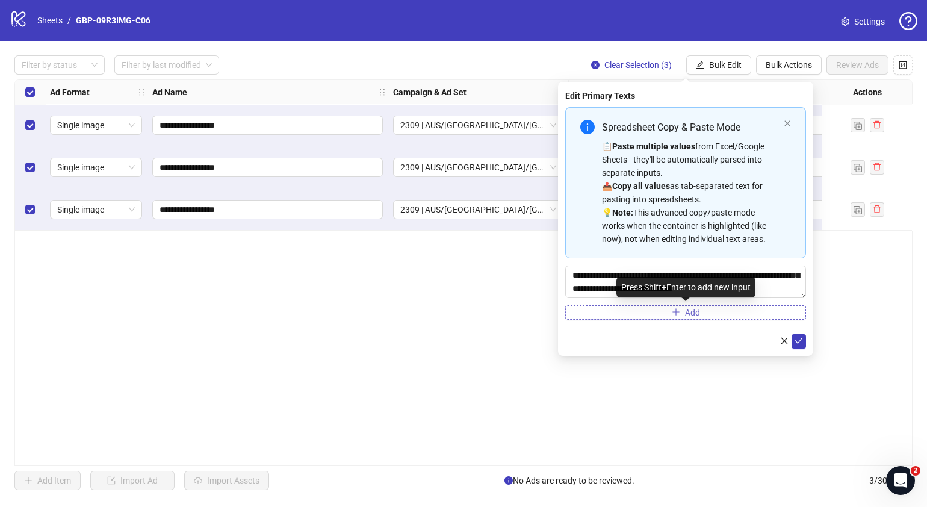
click at [672, 310] on icon "plus" at bounding box center [676, 312] width 8 height 8
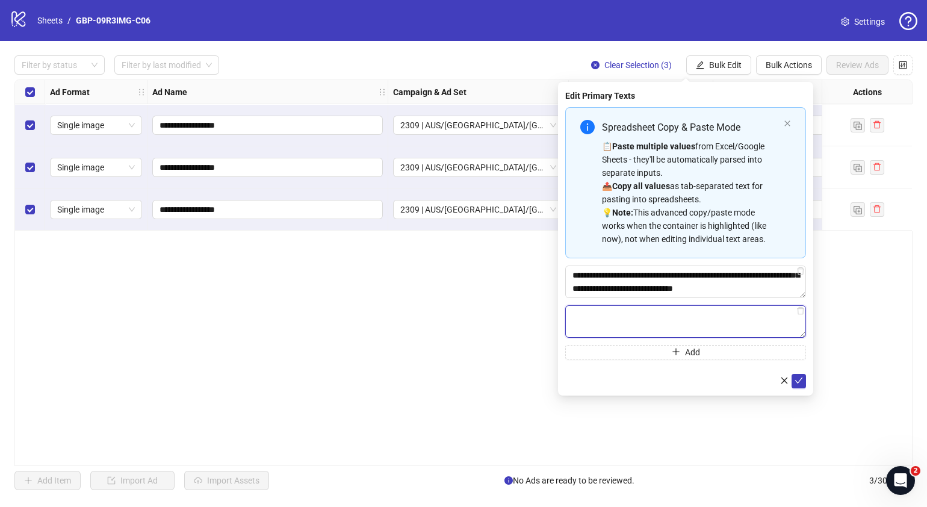
click at [611, 326] on textarea "Multi-text input container - paste or copy values" at bounding box center [685, 321] width 241 height 33
paste textarea "**********"
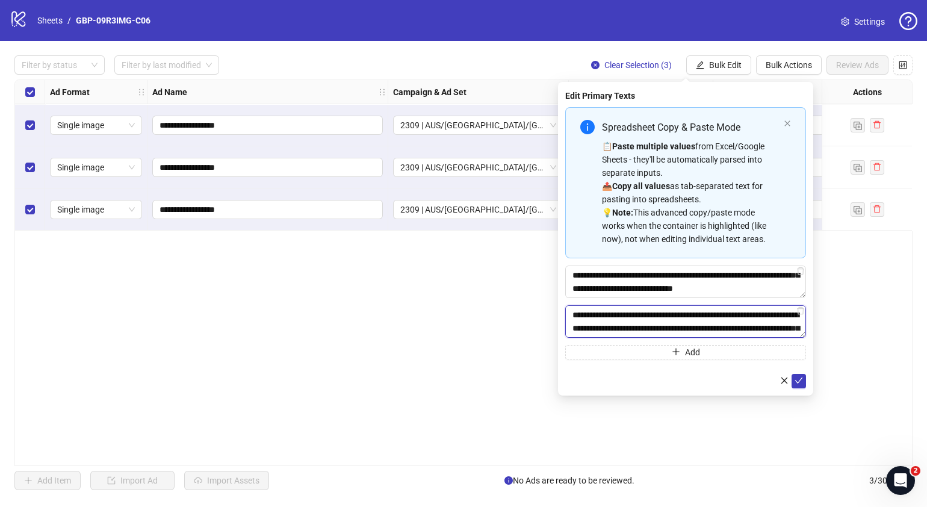
scroll to position [49, 0]
type textarea "**********"
click at [803, 379] on button "submit" at bounding box center [799, 380] width 14 height 14
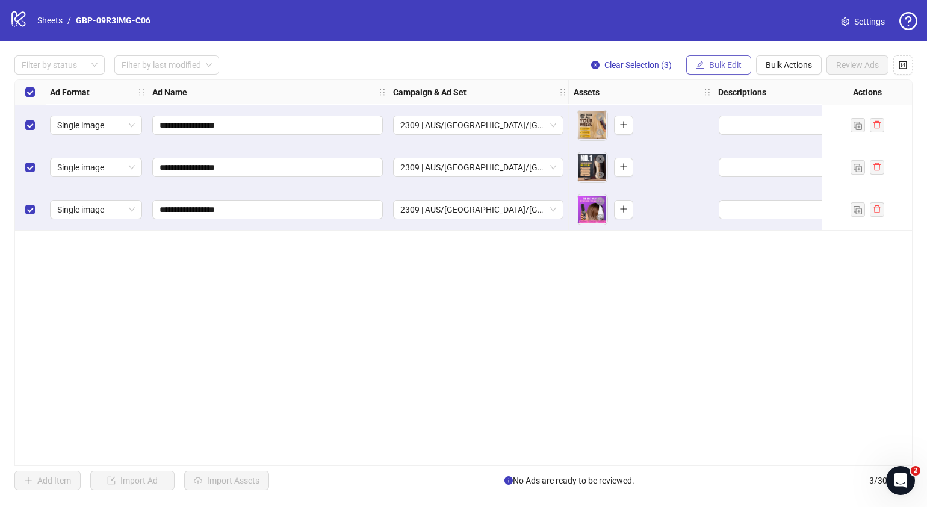
click at [719, 59] on button "Bulk Edit" at bounding box center [718, 64] width 65 height 19
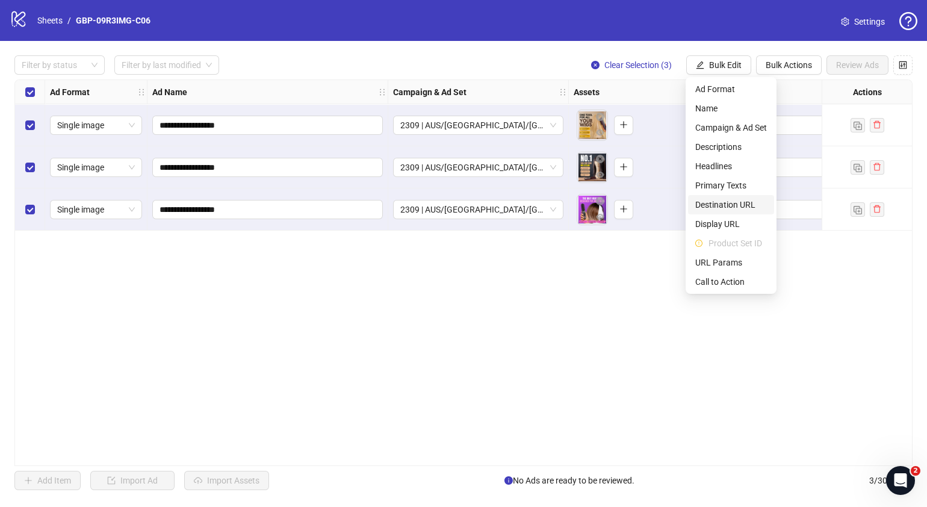
click at [746, 206] on span "Destination URL" at bounding box center [731, 204] width 72 height 13
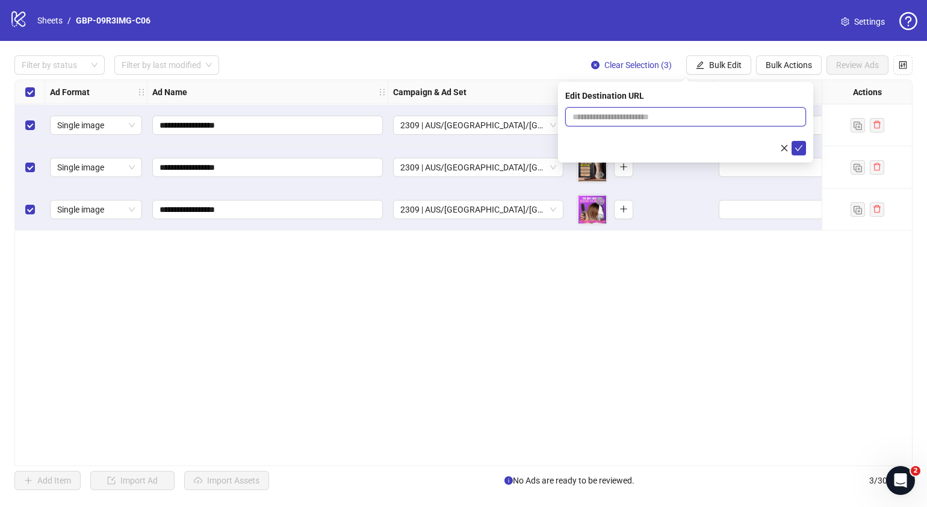
click at [729, 122] on input "text" at bounding box center [681, 116] width 217 height 13
paste input "**********"
type input "**********"
click at [798, 151] on icon "check" at bounding box center [799, 148] width 8 height 8
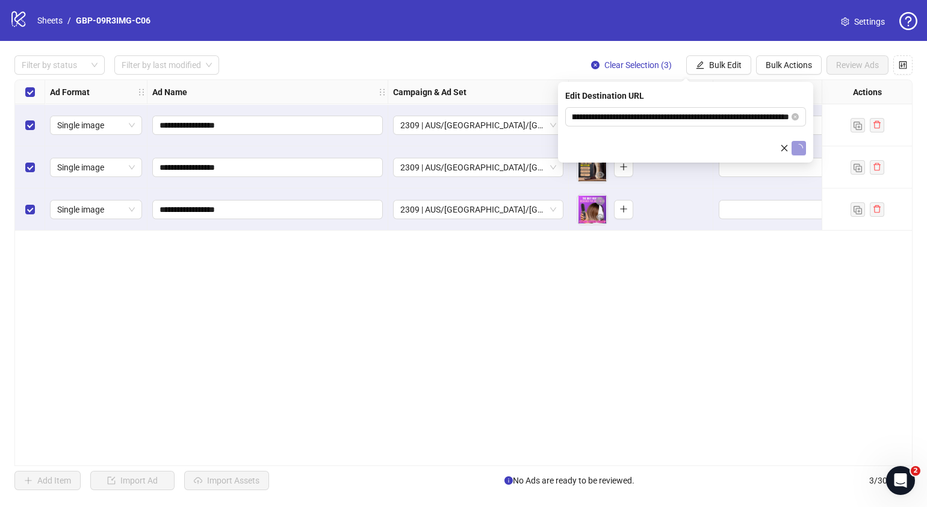
scroll to position [0, 0]
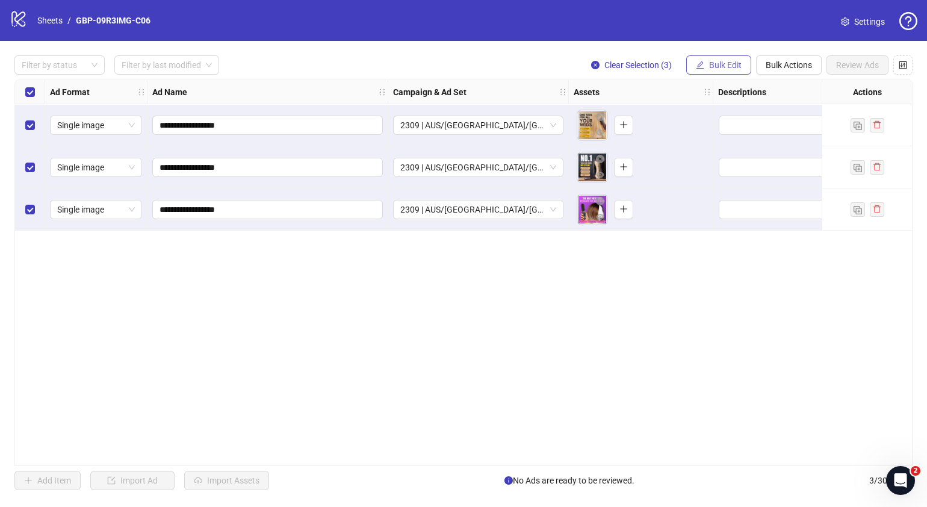
click at [737, 64] on span "Bulk Edit" at bounding box center [725, 65] width 33 height 10
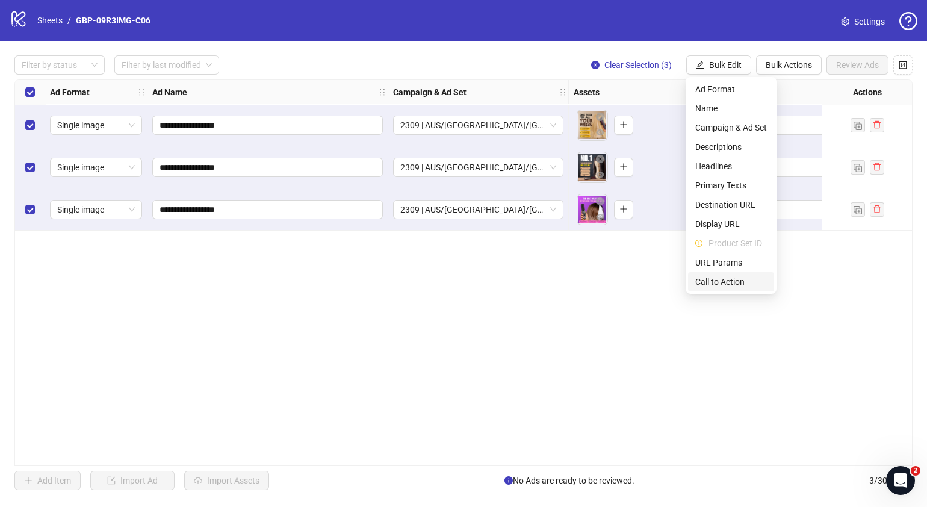
click at [726, 283] on span "Call to Action" at bounding box center [731, 281] width 72 height 13
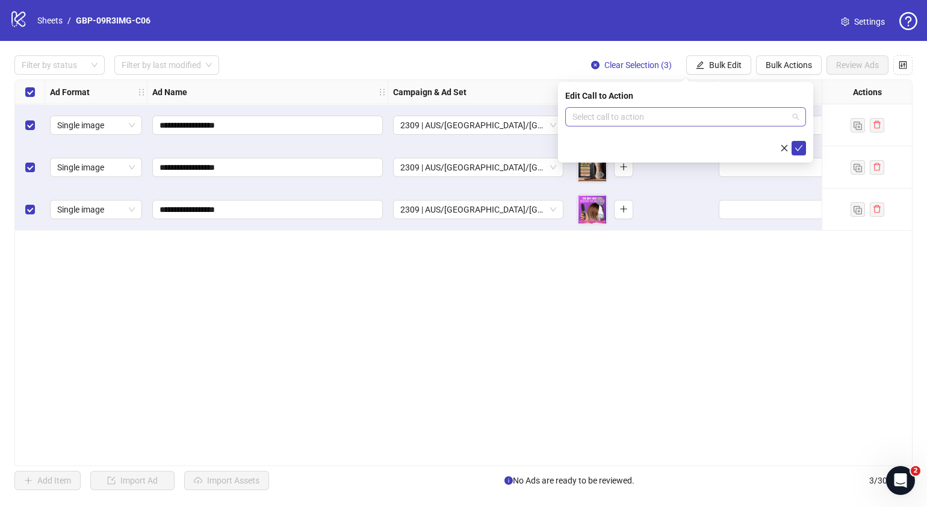
click at [671, 117] on input "search" at bounding box center [681, 117] width 216 height 18
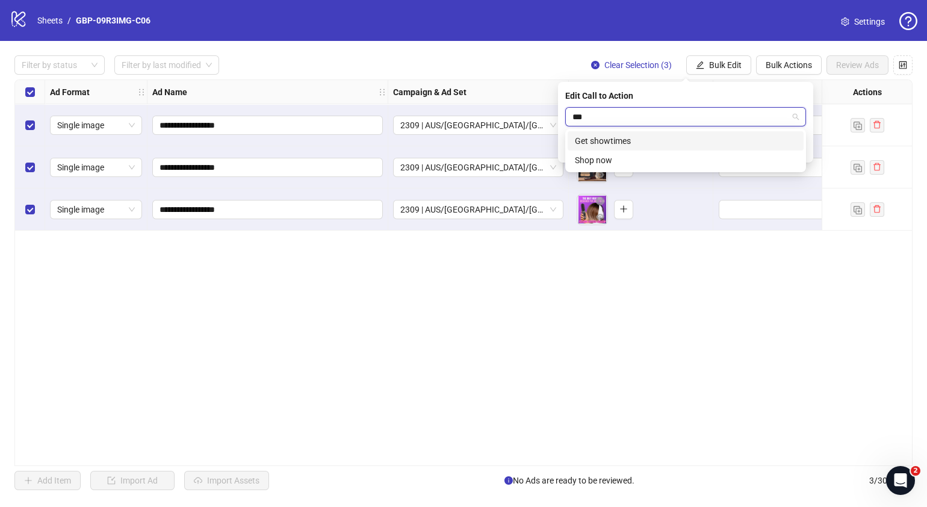
type input "****"
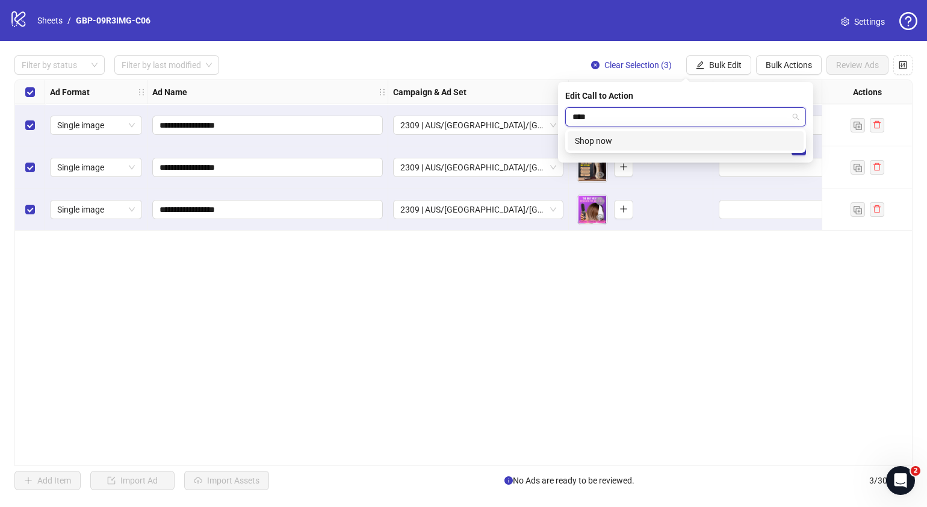
click at [656, 144] on div "Shop now" at bounding box center [686, 140] width 222 height 13
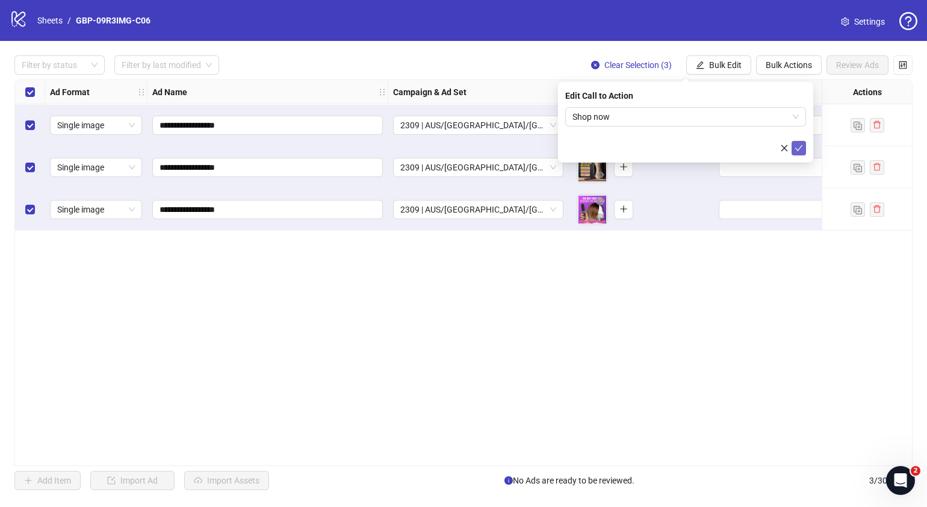
click at [803, 142] on button "submit" at bounding box center [799, 148] width 14 height 14
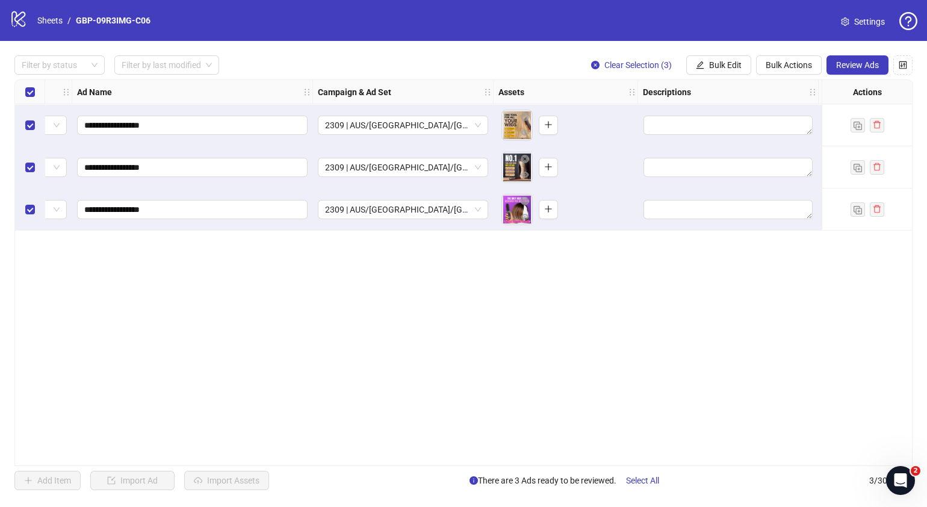
scroll to position [0, 79]
click at [551, 118] on button "button" at bounding box center [544, 125] width 19 height 19
click at [544, 175] on button "button" at bounding box center [544, 167] width 19 height 19
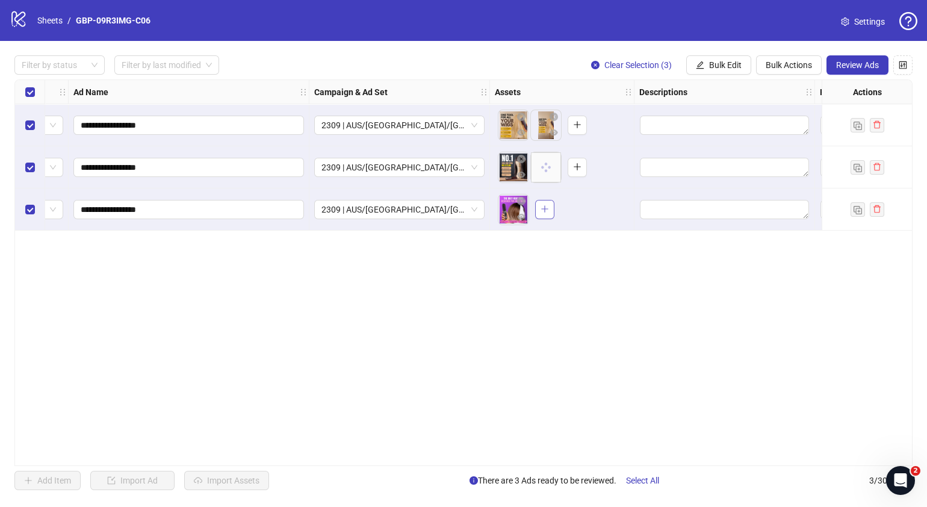
click at [539, 213] on button "button" at bounding box center [544, 209] width 19 height 19
drag, startPoint x: 420, startPoint y: 459, endPoint x: 458, endPoint y: 455, distance: 38.2
click at [458, 452] on div "**********" at bounding box center [463, 272] width 898 height 387
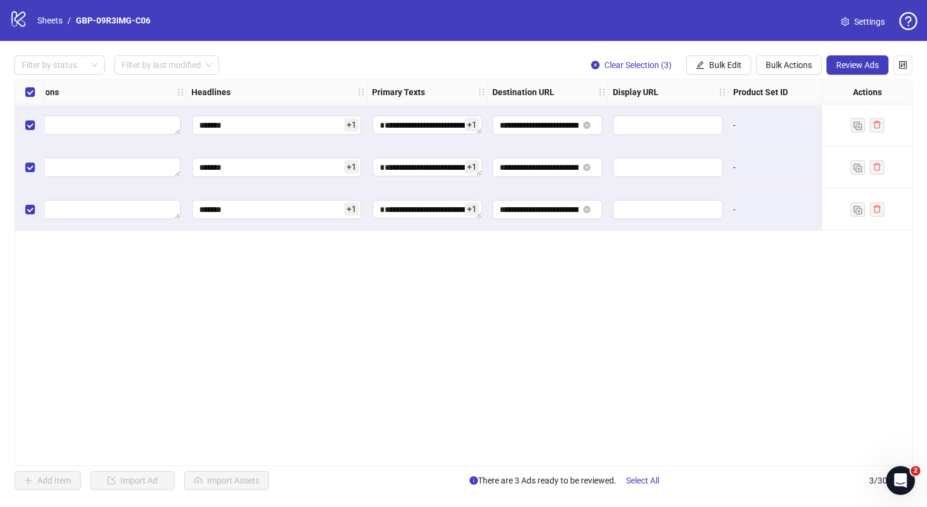
scroll to position [0, 711]
click at [850, 67] on span "Review Ads" at bounding box center [857, 65] width 43 height 10
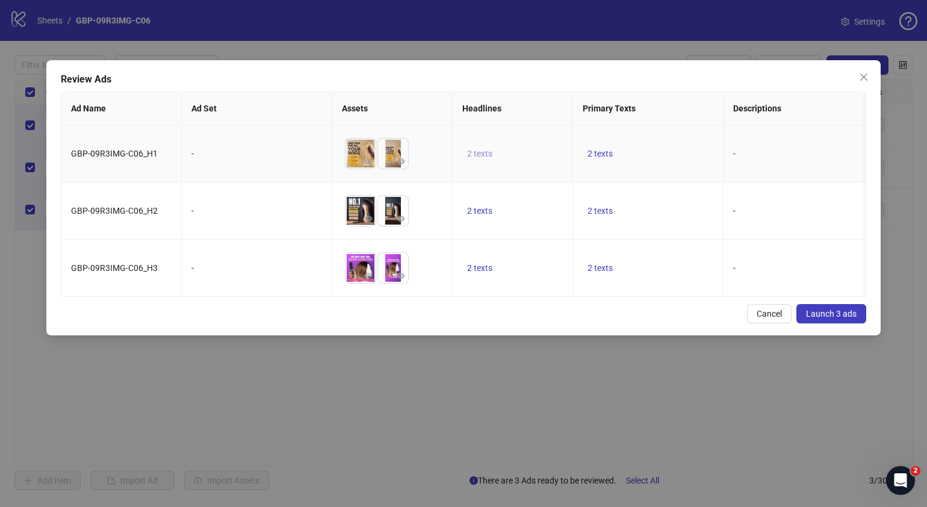
click at [486, 154] on span "2 texts" at bounding box center [479, 154] width 25 height 10
click at [672, 144] on button "button" at bounding box center [667, 144] width 19 height 19
click at [618, 323] on div "Cancel Launch 3 ads" at bounding box center [464, 313] width 806 height 19
click at [599, 144] on td "2 texts" at bounding box center [648, 153] width 151 height 57
click at [599, 150] on span "2 texts" at bounding box center [600, 154] width 25 height 10
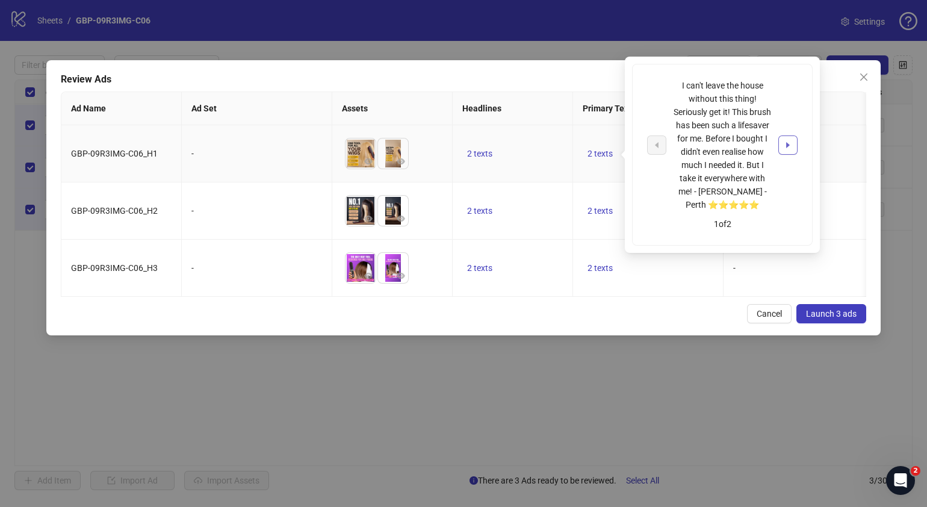
click at [793, 143] on button "button" at bounding box center [787, 144] width 19 height 19
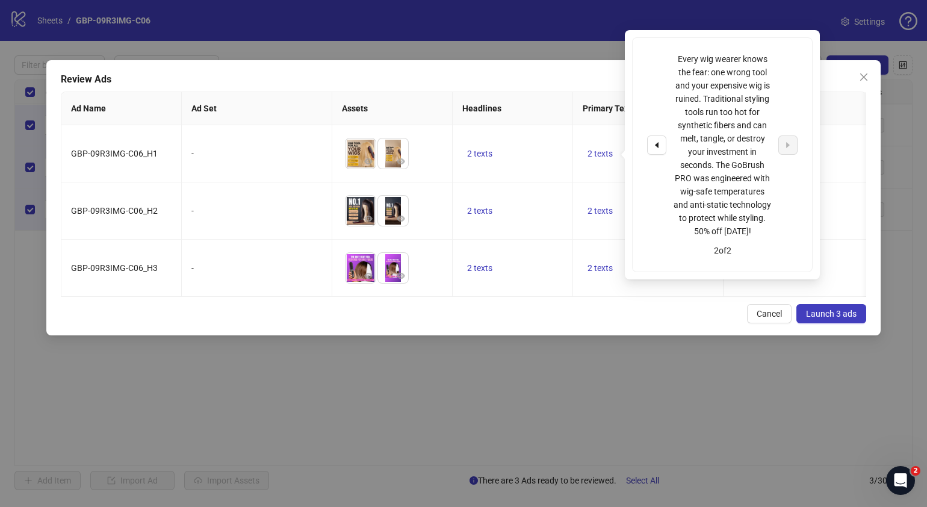
click at [660, 323] on div "Cancel Launch 3 ads" at bounding box center [464, 313] width 806 height 19
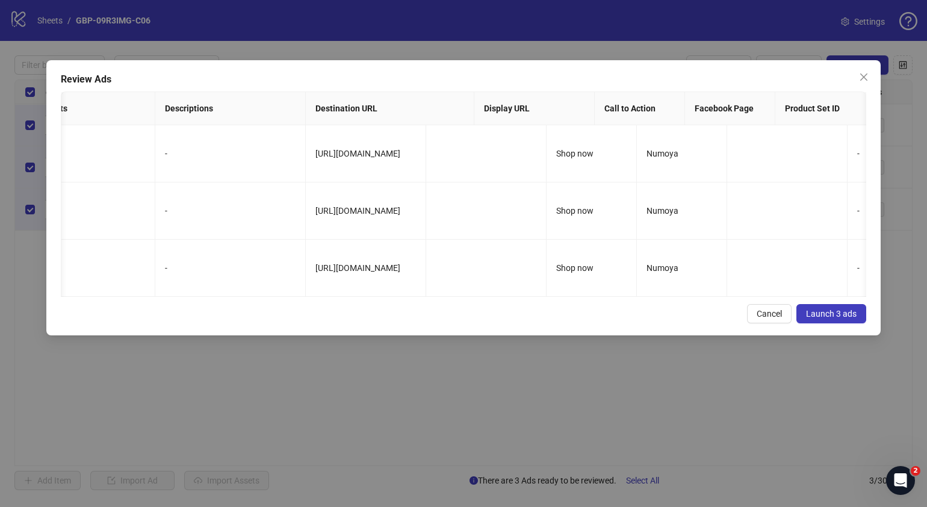
scroll to position [0, 570]
click at [854, 318] on span "Launch 3 ads" at bounding box center [831, 314] width 51 height 10
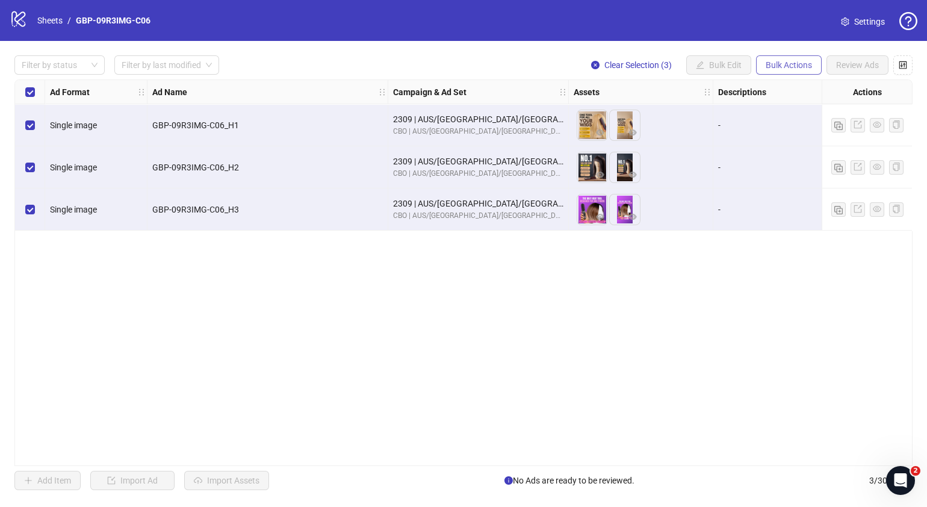
click at [793, 72] on button "Bulk Actions" at bounding box center [789, 64] width 66 height 19
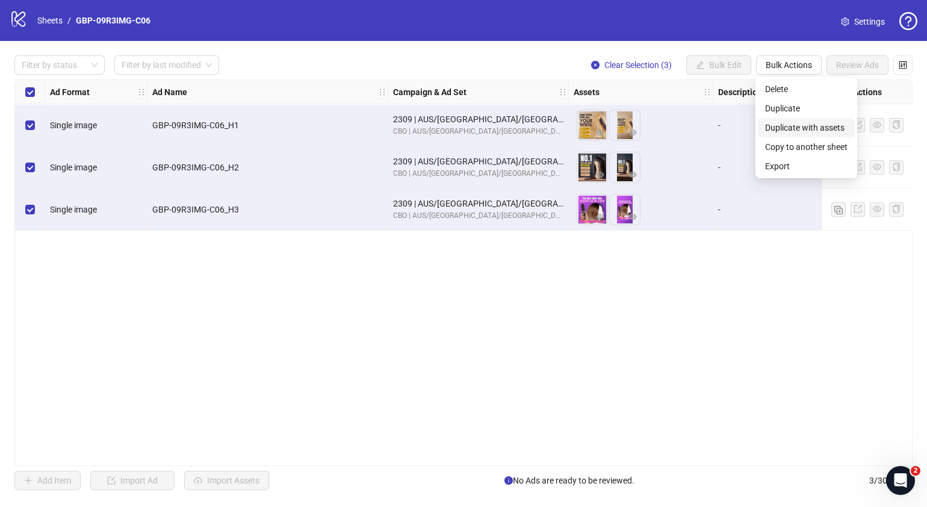
click at [794, 126] on span "Duplicate with assets" at bounding box center [806, 127] width 82 height 13
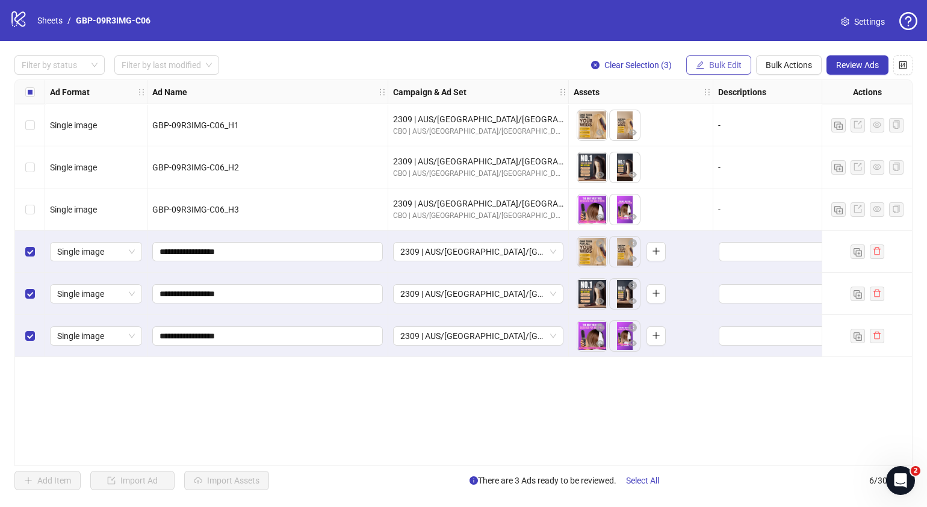
click at [722, 69] on span "Bulk Edit" at bounding box center [725, 65] width 33 height 10
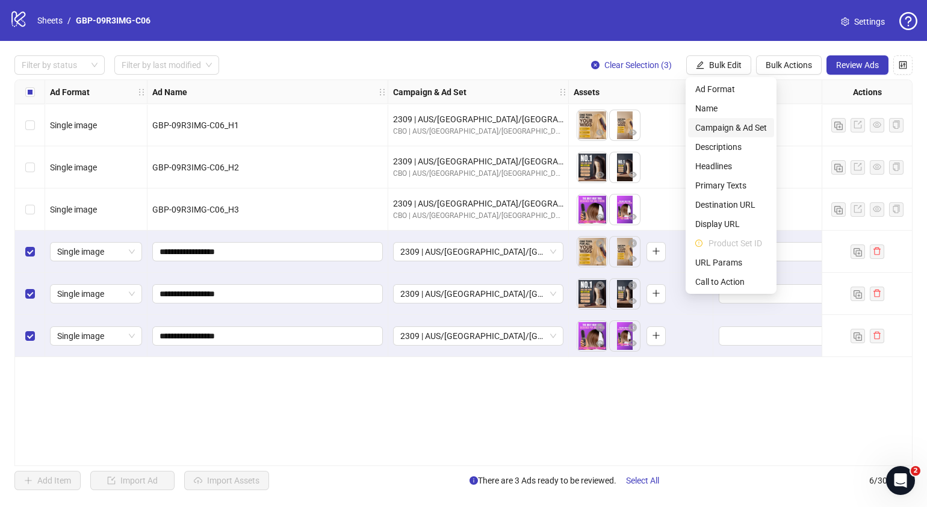
click at [749, 128] on span "Campaign & Ad Set" at bounding box center [731, 127] width 72 height 13
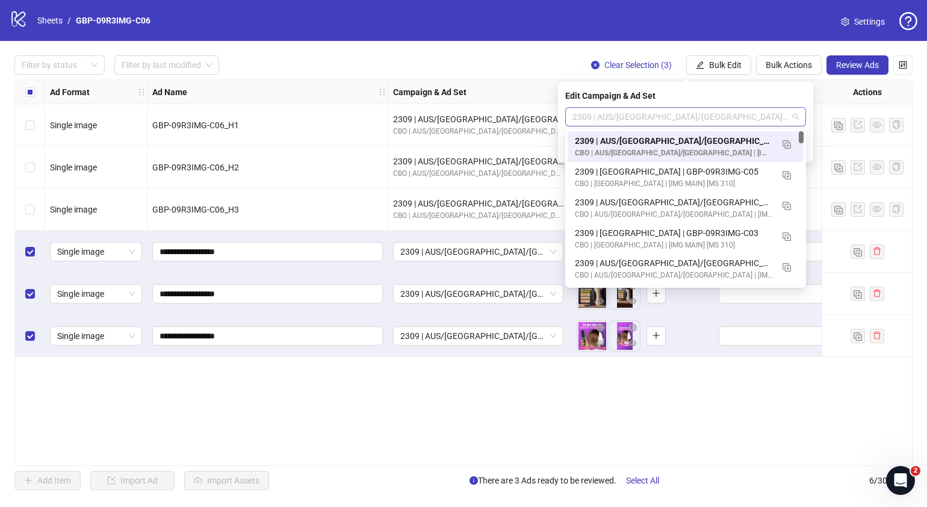
click at [795, 119] on span "2309 | AUS/[GEOGRAPHIC_DATA]/[GEOGRAPHIC_DATA]| GBP-09R3IMG-C06" at bounding box center [686, 117] width 226 height 18
click at [789, 178] on img "button" at bounding box center [787, 175] width 8 height 8
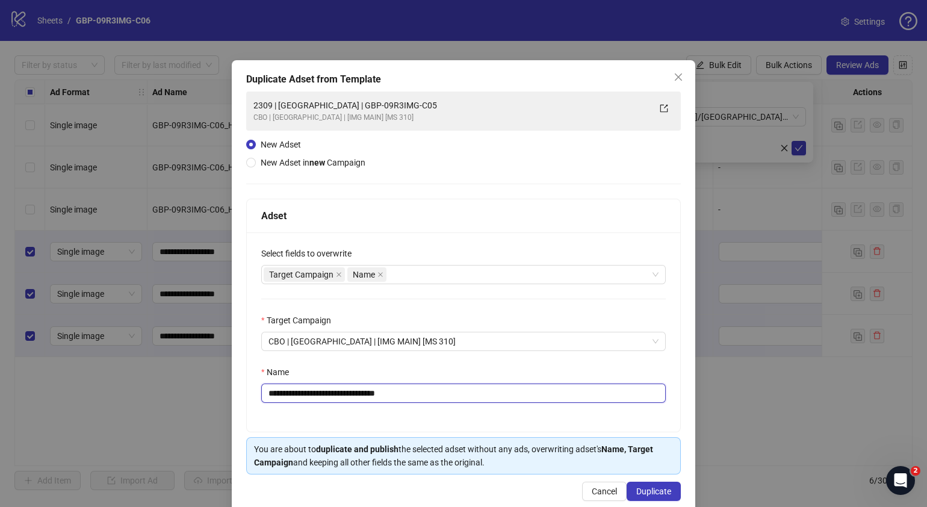
drag, startPoint x: 418, startPoint y: 391, endPoint x: 315, endPoint y: 393, distance: 103.0
click at [315, 393] on input "**********" at bounding box center [463, 392] width 405 height 19
paste input "text"
type input "**********"
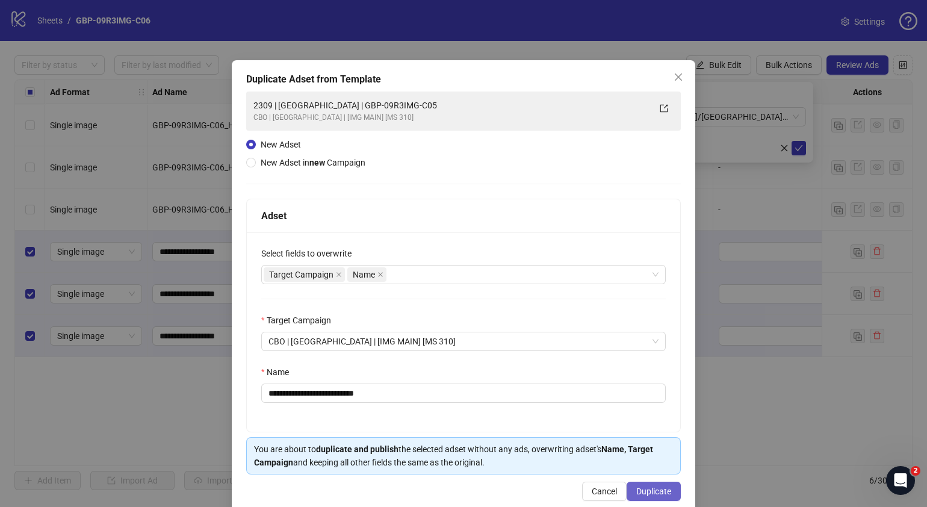
click at [644, 494] on span "Duplicate" at bounding box center [653, 491] width 35 height 10
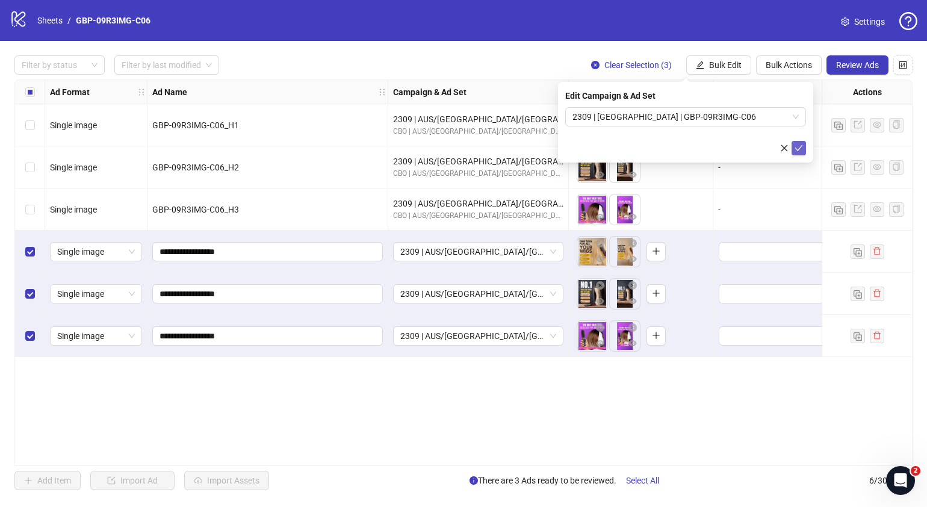
click at [801, 146] on icon "check" at bounding box center [799, 148] width 8 height 6
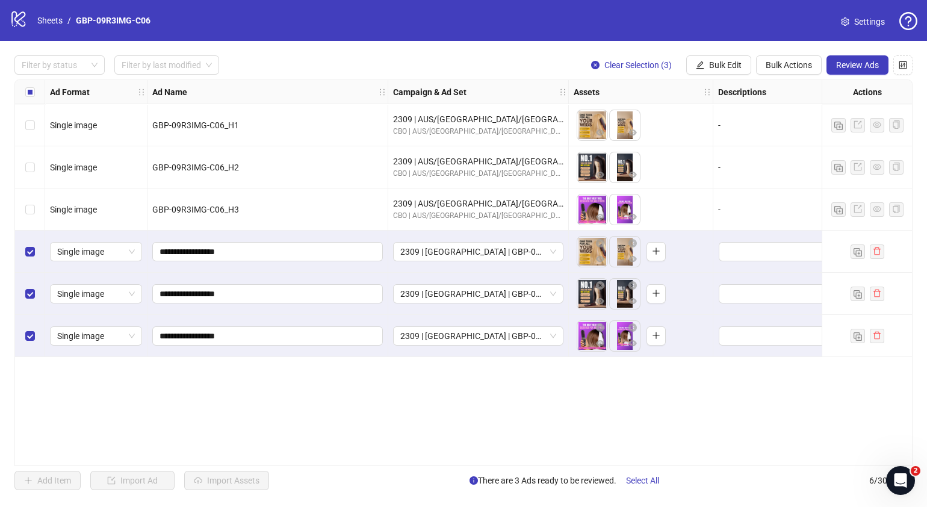
click at [737, 54] on div "Filter by status Filter by last modified Clear Selection (3) Bulk Edit Bulk Act…" at bounding box center [463, 273] width 927 height 464
click at [737, 62] on span "Bulk Edit" at bounding box center [725, 65] width 33 height 10
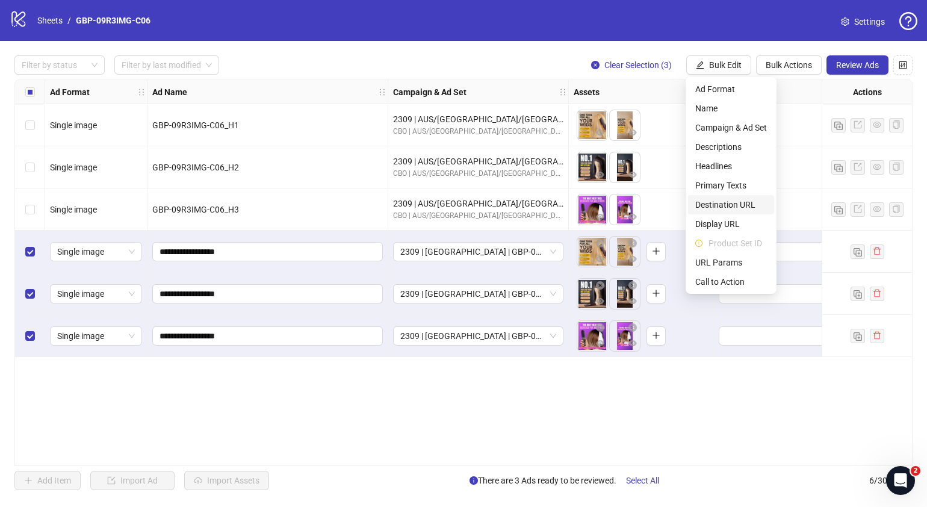
click at [736, 205] on span "Destination URL" at bounding box center [731, 204] width 72 height 13
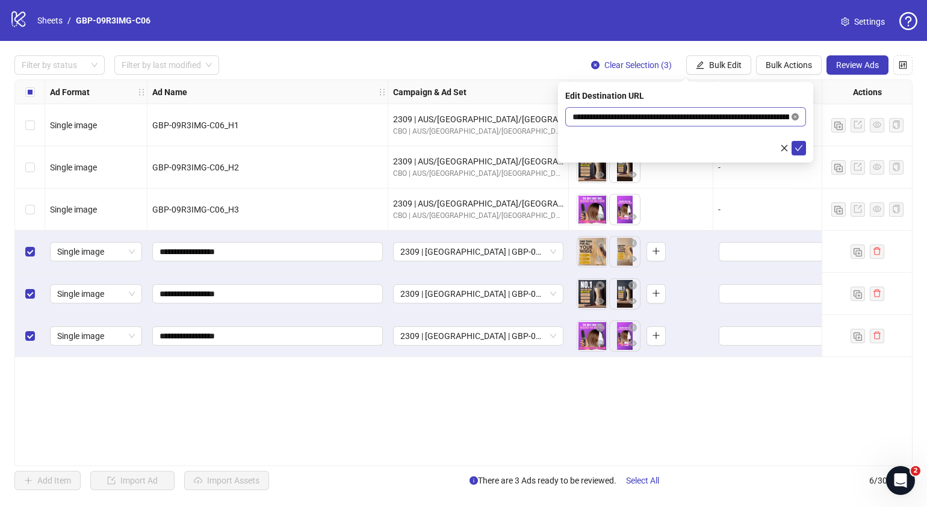
click at [796, 114] on icon "close-circle" at bounding box center [795, 116] width 7 height 7
paste input "**********"
type input "**********"
click at [796, 147] on icon "check" at bounding box center [799, 148] width 8 height 8
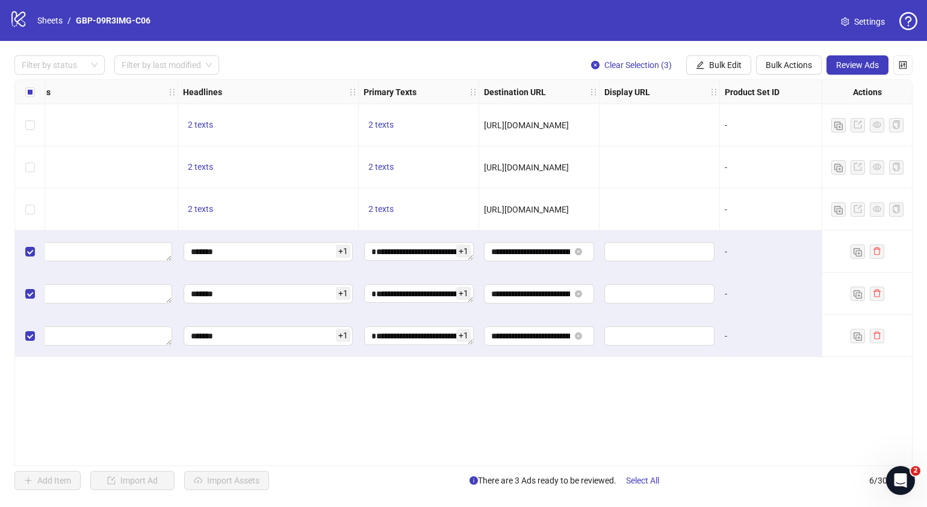
scroll to position [0, 724]
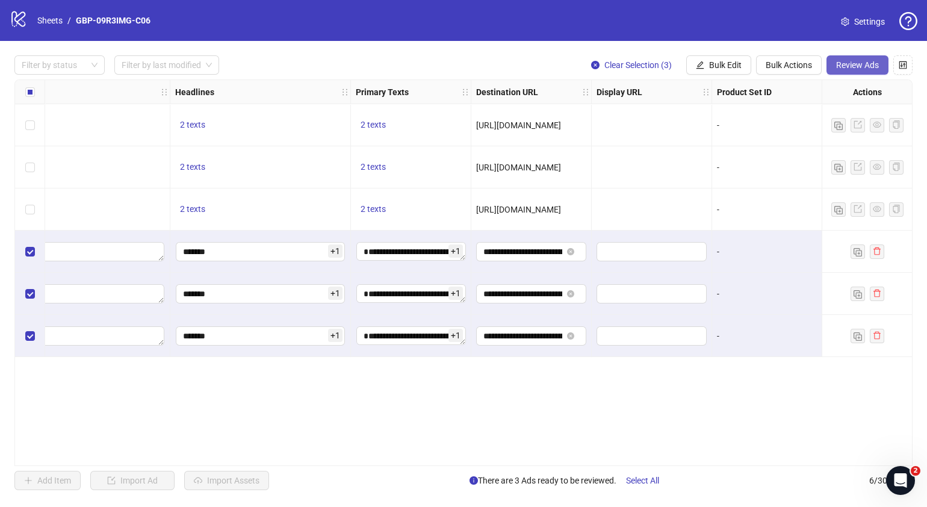
click at [874, 57] on button "Review Ads" at bounding box center [858, 64] width 62 height 19
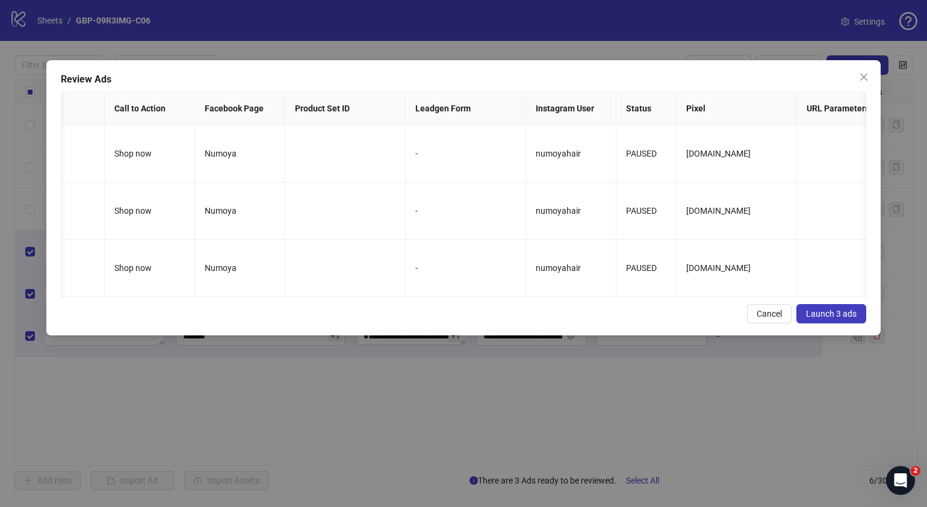
scroll to position [0, 1060]
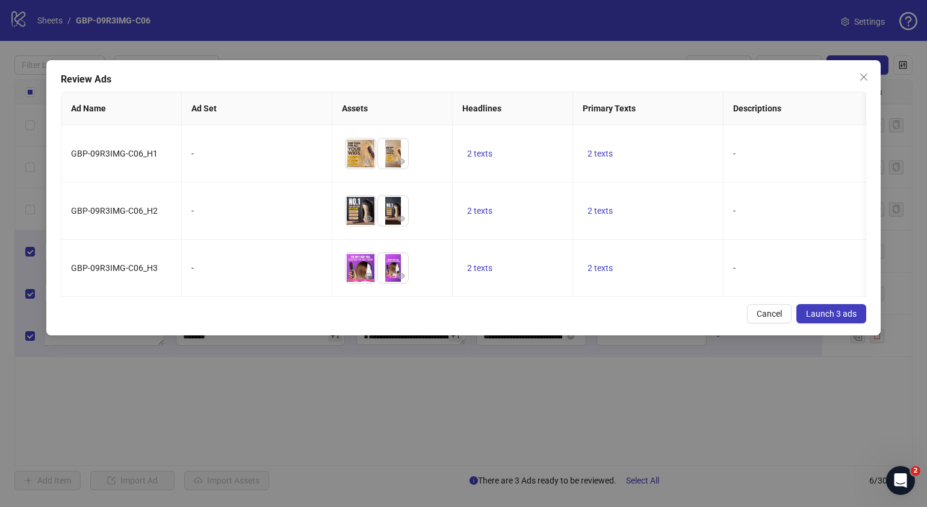
click at [845, 318] on span "Launch 3 ads" at bounding box center [831, 314] width 51 height 10
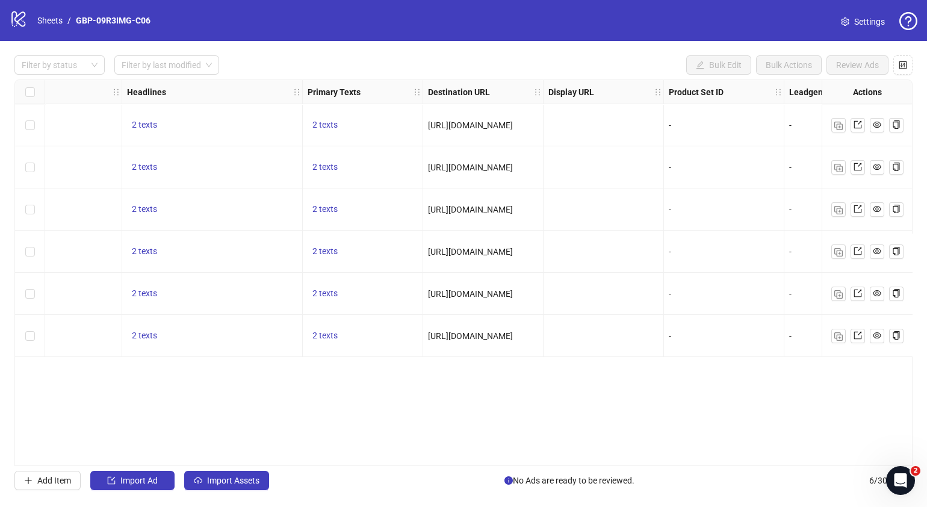
scroll to position [0, 774]
drag, startPoint x: 684, startPoint y: 458, endPoint x: 745, endPoint y: 458, distance: 60.8
click at [745, 452] on div "Ad Format Ad Name Campaign & Ad Set Assets Descriptions Headlines Primary Texts…" at bounding box center [463, 272] width 898 height 387
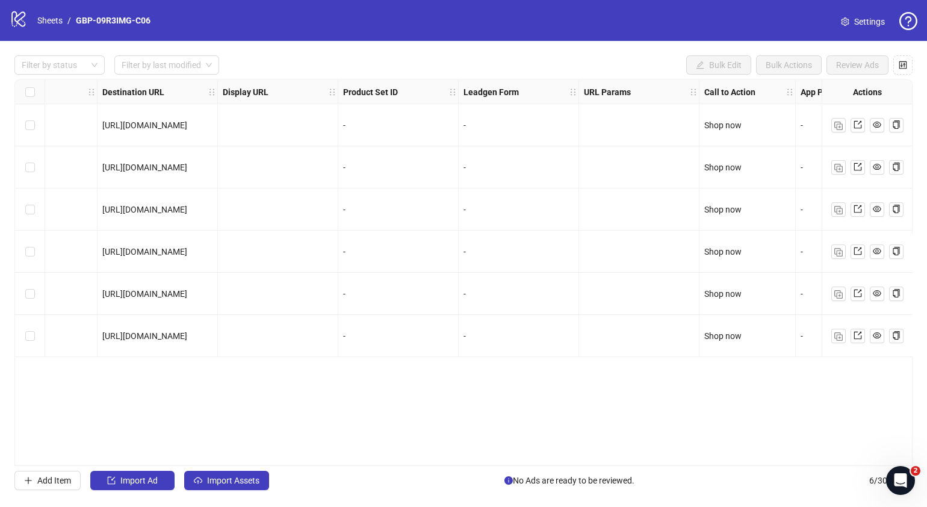
scroll to position [0, 1174]
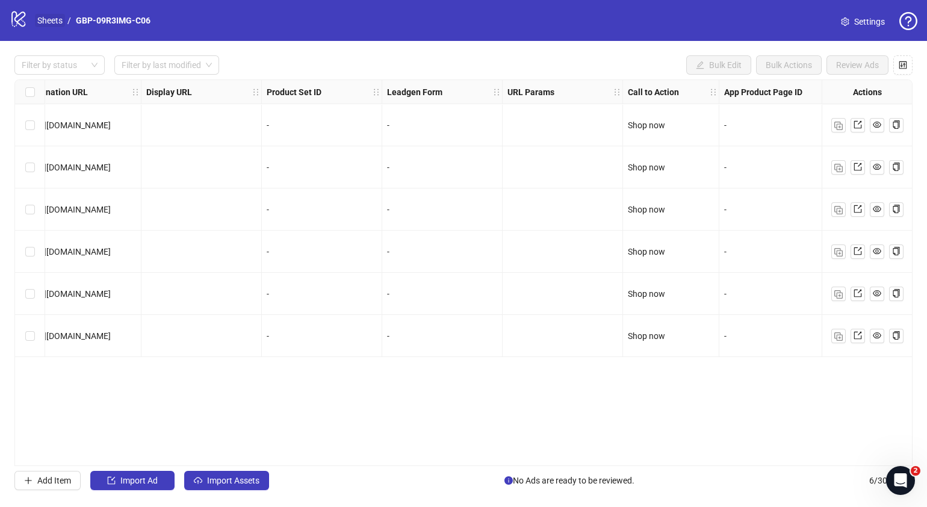
click at [57, 21] on link "Sheets" at bounding box center [50, 20] width 30 height 13
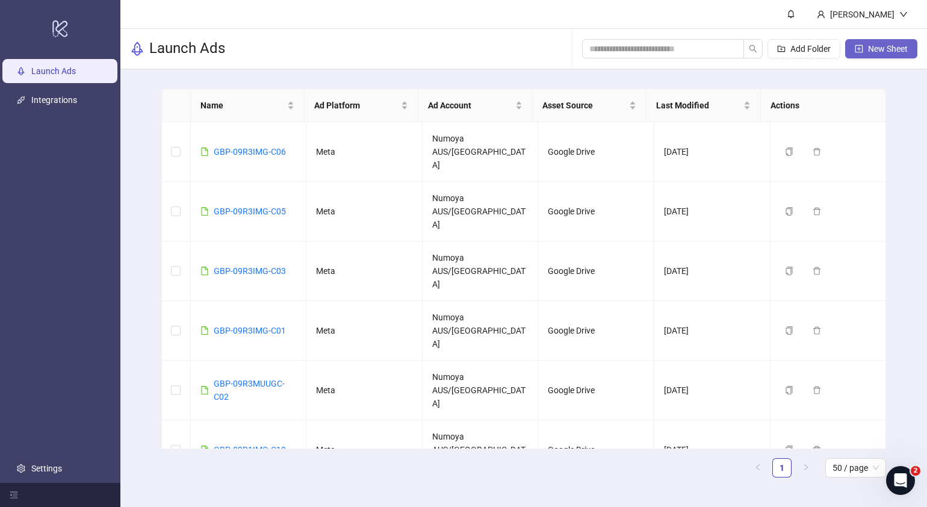
click at [888, 46] on span "New Sheet" at bounding box center [888, 49] width 40 height 10
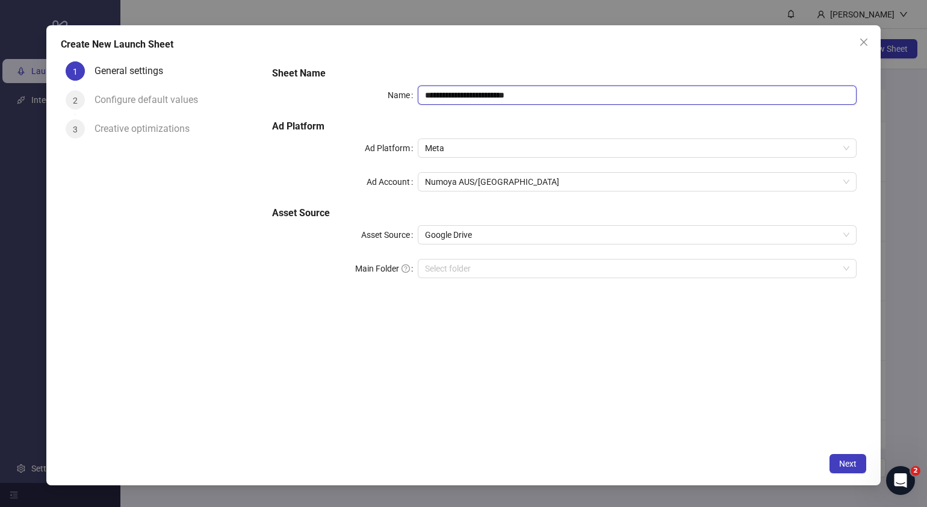
drag, startPoint x: 588, startPoint y: 95, endPoint x: 222, endPoint y: 98, distance: 366.1
click at [222, 98] on div "**********" at bounding box center [464, 252] width 806 height 390
paste input "text"
type input "**********"
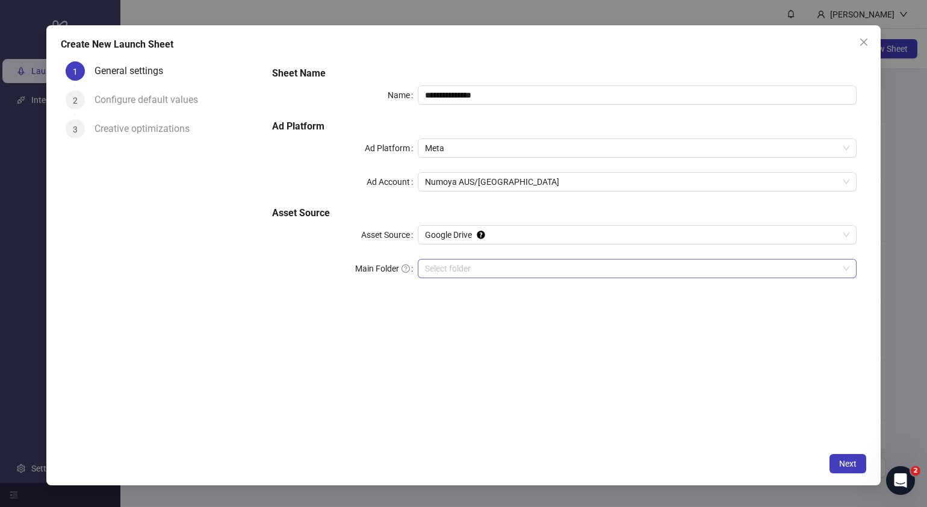
click at [491, 262] on input "Main Folder" at bounding box center [632, 268] width 414 height 18
click at [838, 462] on button "Next" at bounding box center [848, 463] width 37 height 19
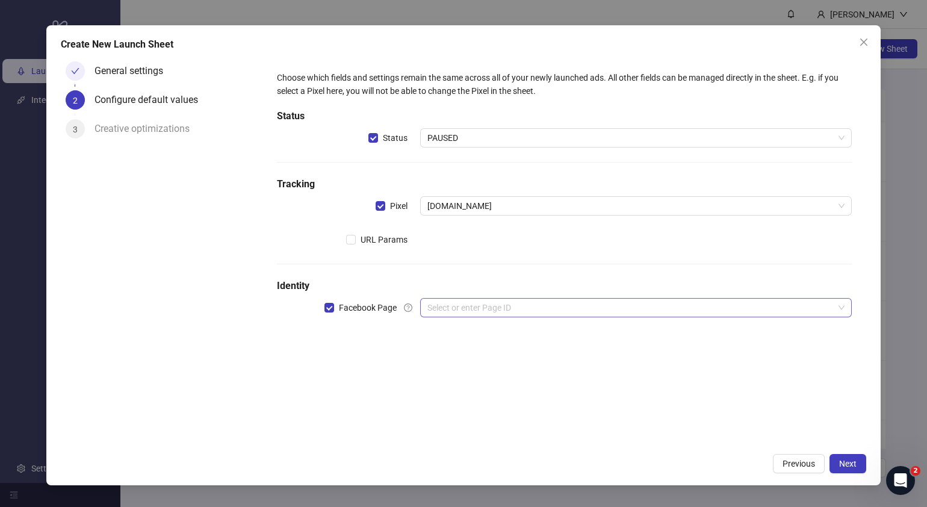
click at [472, 304] on input "search" at bounding box center [630, 308] width 406 height 18
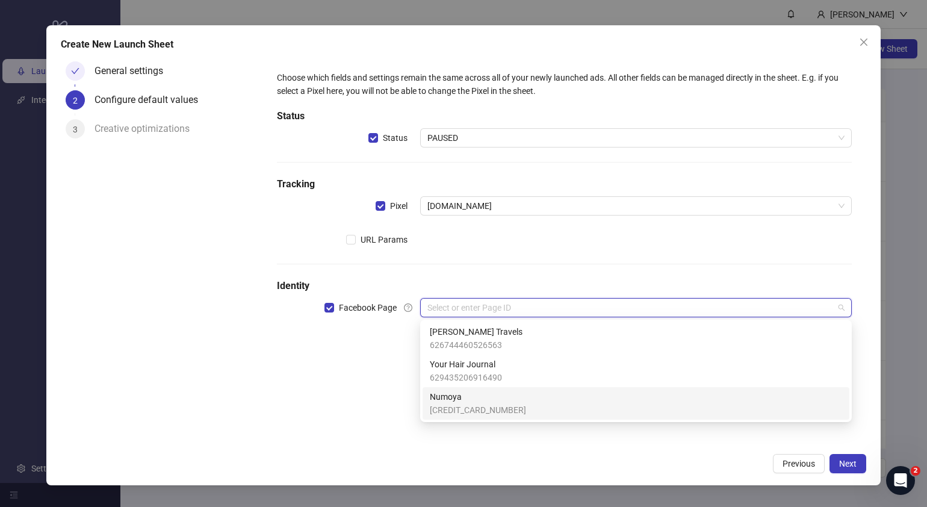
click at [480, 400] on span "Numoya" at bounding box center [478, 396] width 96 height 13
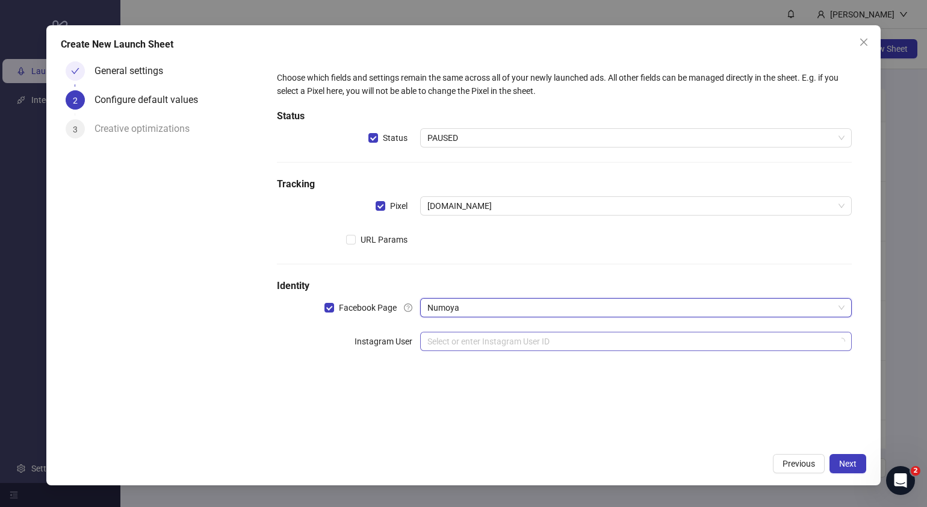
click at [468, 343] on input "search" at bounding box center [630, 341] width 406 height 18
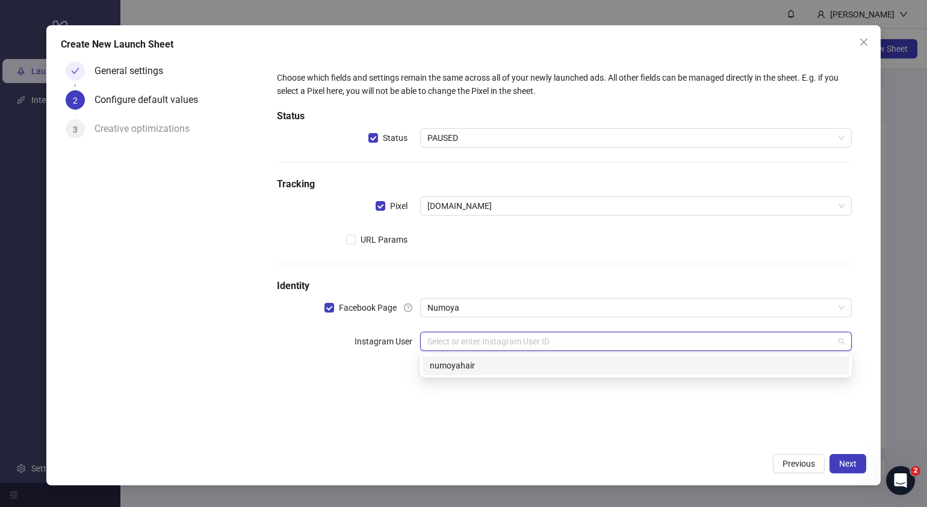
click at [482, 363] on div "numoyahair" at bounding box center [636, 365] width 412 height 13
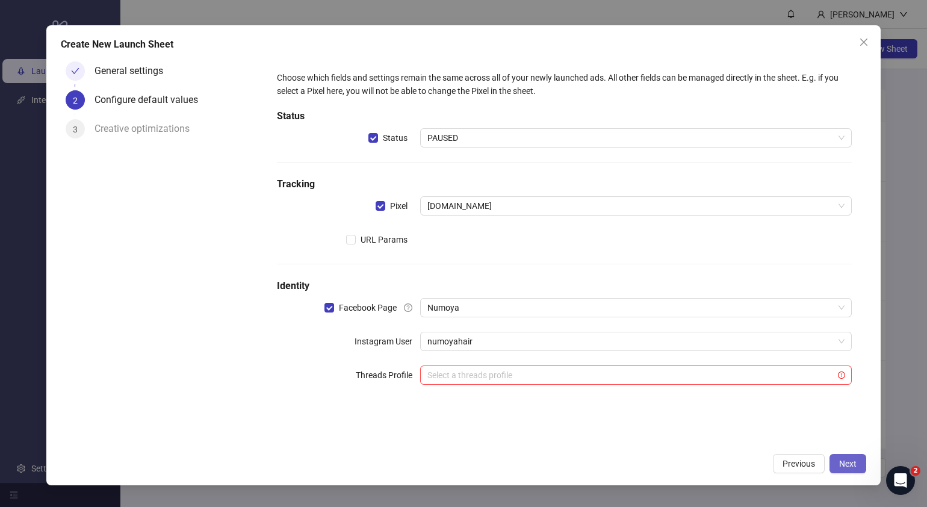
click at [855, 467] on span "Next" at bounding box center [847, 464] width 17 height 10
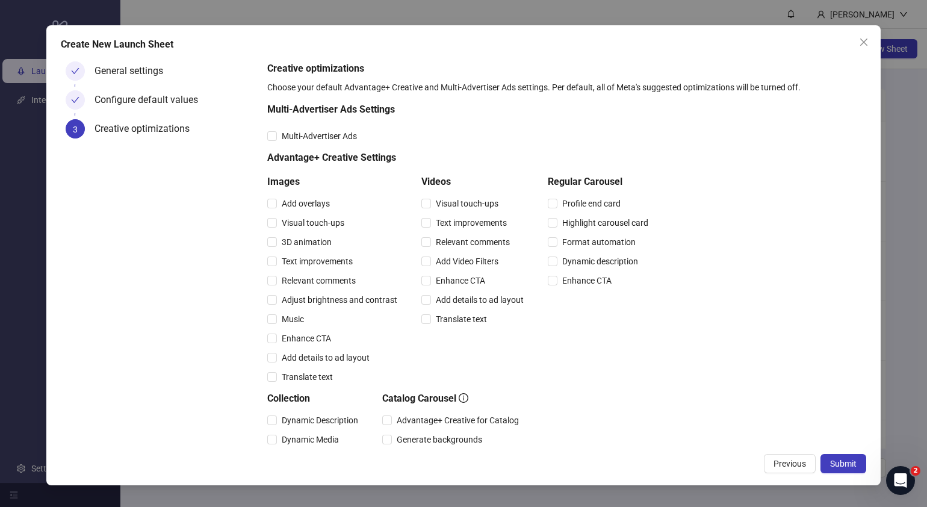
click at [855, 467] on span "Submit" at bounding box center [843, 464] width 26 height 10
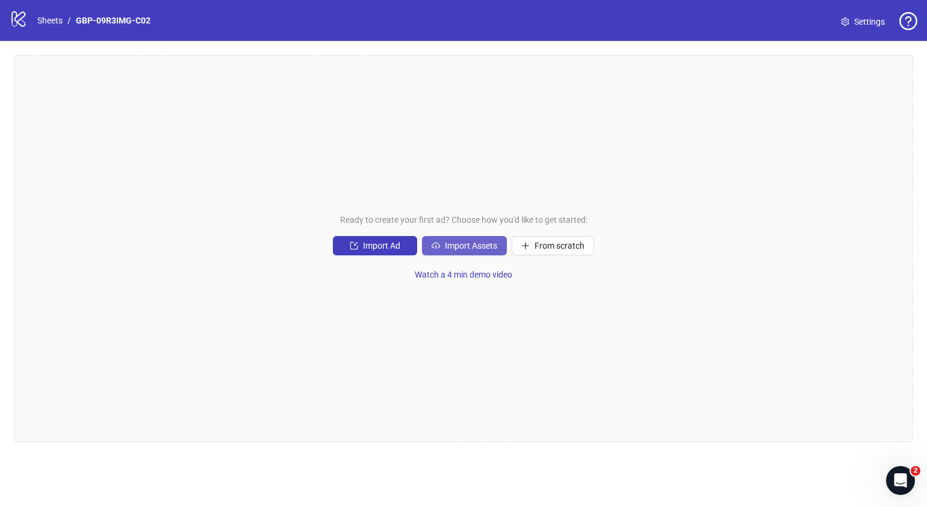
click at [490, 247] on span "Import Assets" at bounding box center [471, 246] width 52 height 10
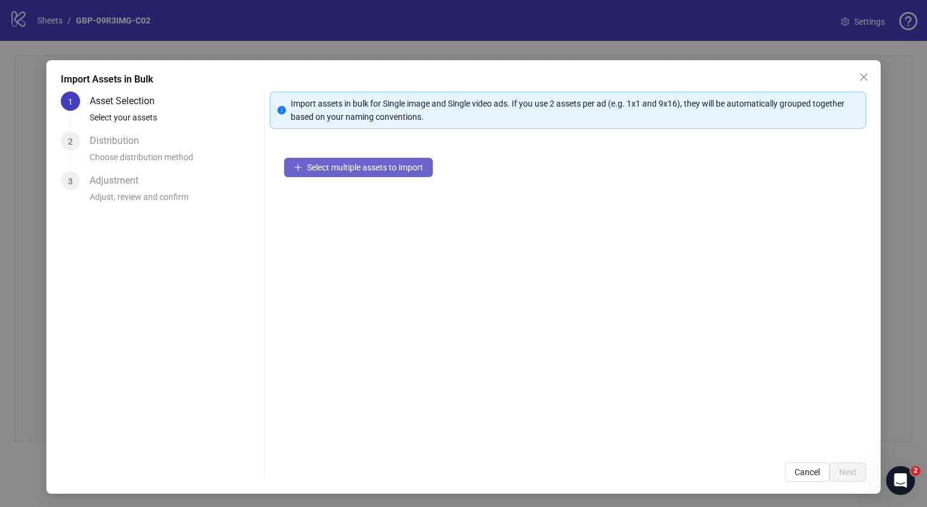
click at [397, 170] on span "Select multiple assets to import" at bounding box center [365, 168] width 116 height 10
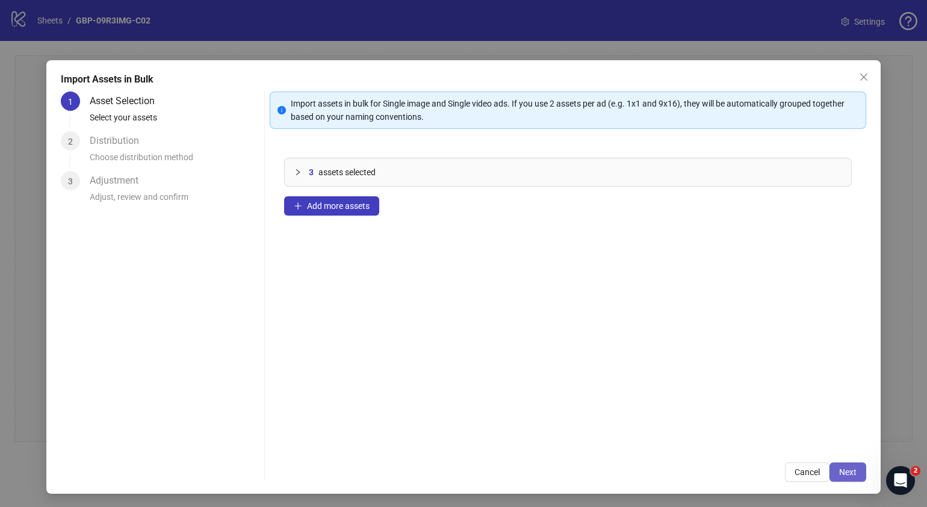
click at [839, 471] on span "Next" at bounding box center [847, 472] width 17 height 10
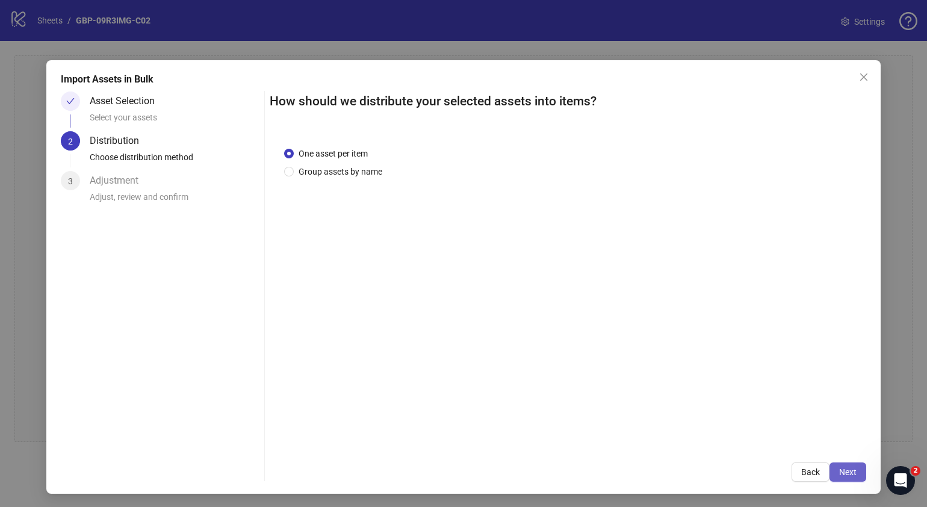
click at [839, 476] on span "Next" at bounding box center [847, 472] width 17 height 10
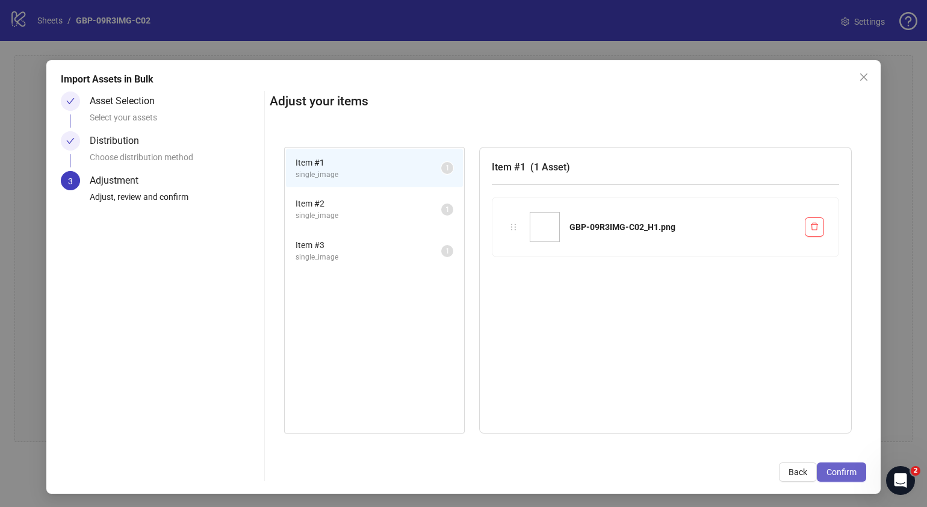
click at [836, 474] on span "Confirm" at bounding box center [842, 472] width 30 height 10
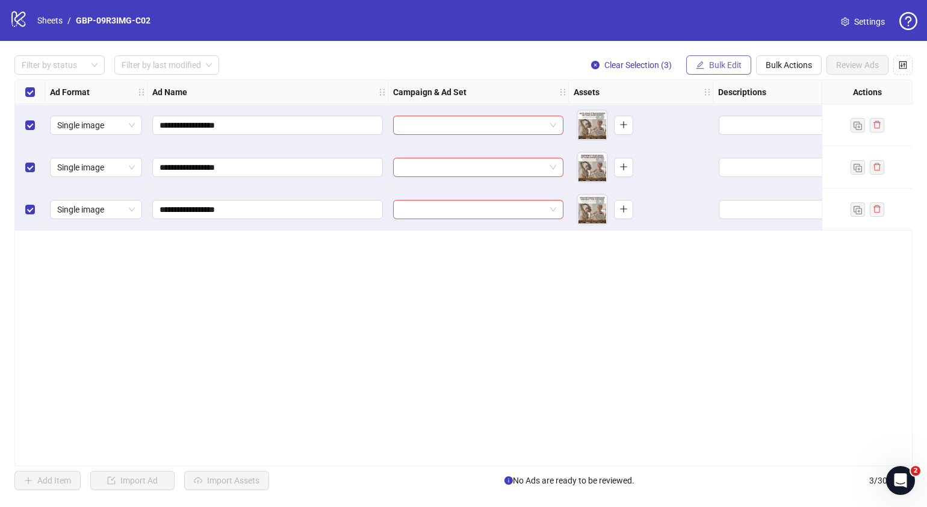
click at [717, 63] on span "Bulk Edit" at bounding box center [725, 65] width 33 height 10
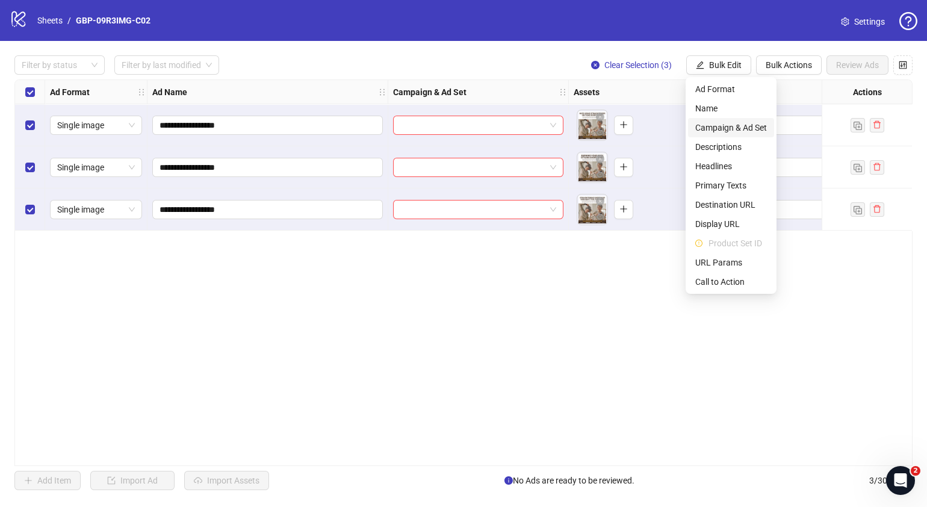
click at [757, 123] on span "Campaign & Ad Set" at bounding box center [731, 127] width 72 height 13
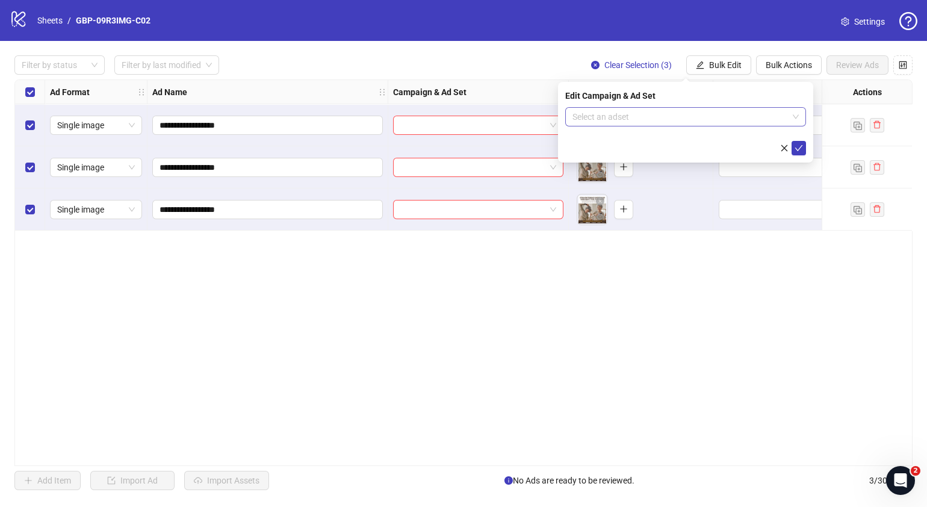
click at [795, 122] on span at bounding box center [686, 117] width 226 height 18
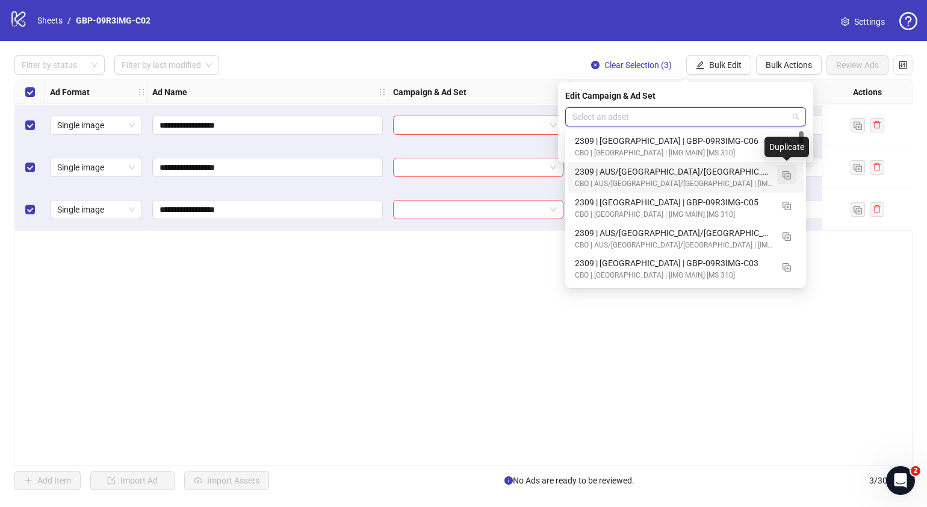
click at [793, 178] on button "button" at bounding box center [786, 174] width 19 height 19
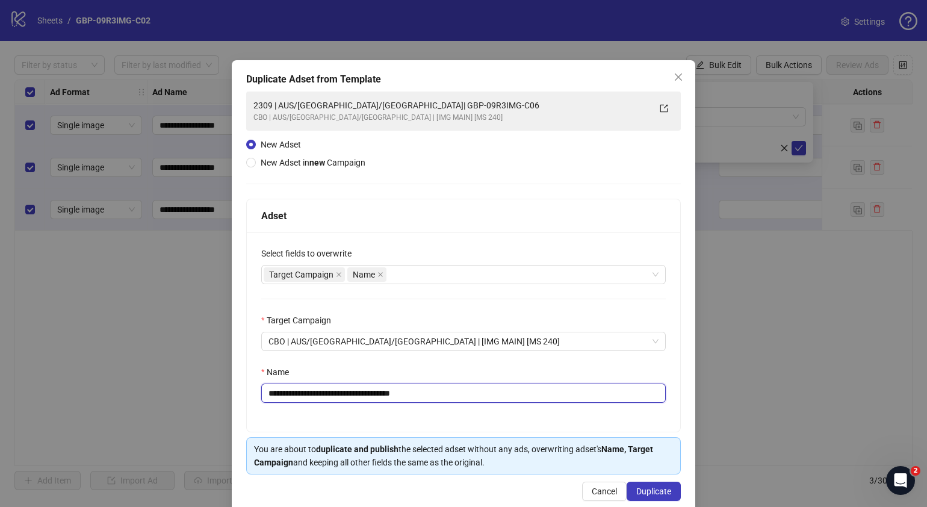
drag, startPoint x: 469, startPoint y: 396, endPoint x: 341, endPoint y: 394, distance: 127.6
click at [341, 394] on input "**********" at bounding box center [463, 392] width 405 height 19
paste input "text"
type input "**********"
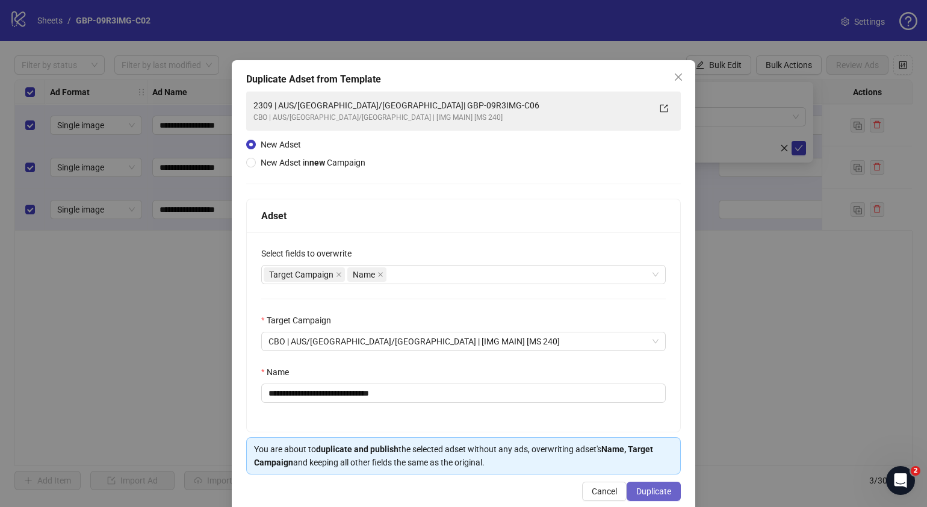
click at [643, 496] on button "Duplicate" at bounding box center [654, 491] width 54 height 19
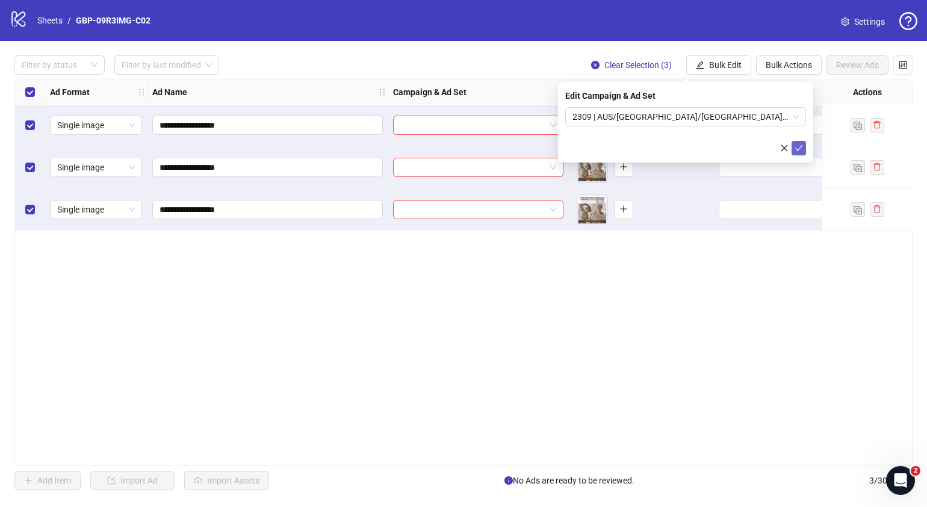
click at [801, 154] on button "submit" at bounding box center [799, 148] width 14 height 14
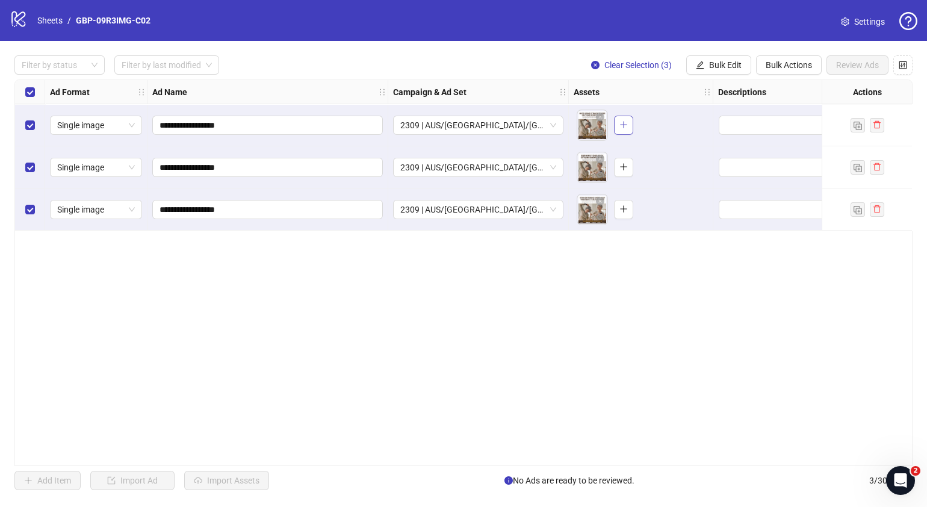
click at [627, 123] on icon "plus" at bounding box center [623, 124] width 8 height 8
click at [624, 173] on button "button" at bounding box center [623, 167] width 19 height 19
click at [626, 208] on icon "plus" at bounding box center [623, 209] width 8 height 8
click at [723, 66] on span "Bulk Edit" at bounding box center [725, 65] width 33 height 10
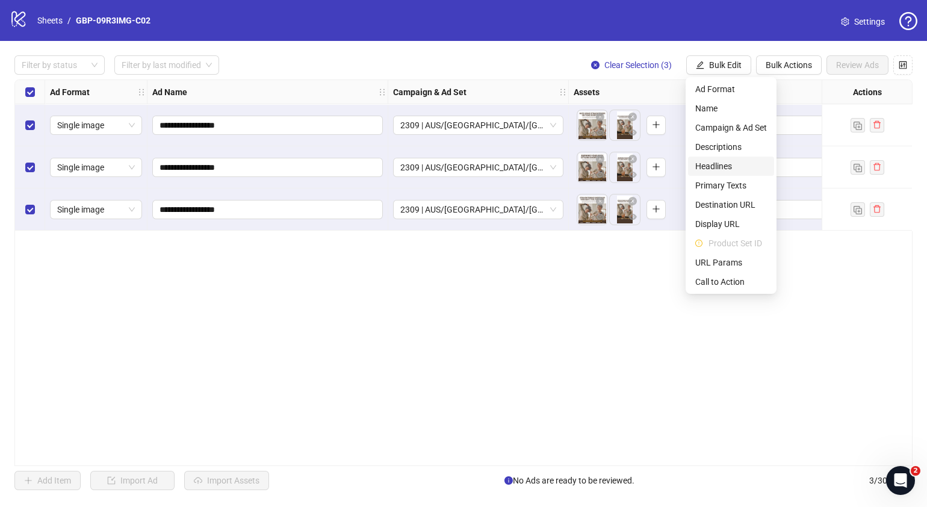
click at [737, 164] on span "Headlines" at bounding box center [731, 166] width 72 height 13
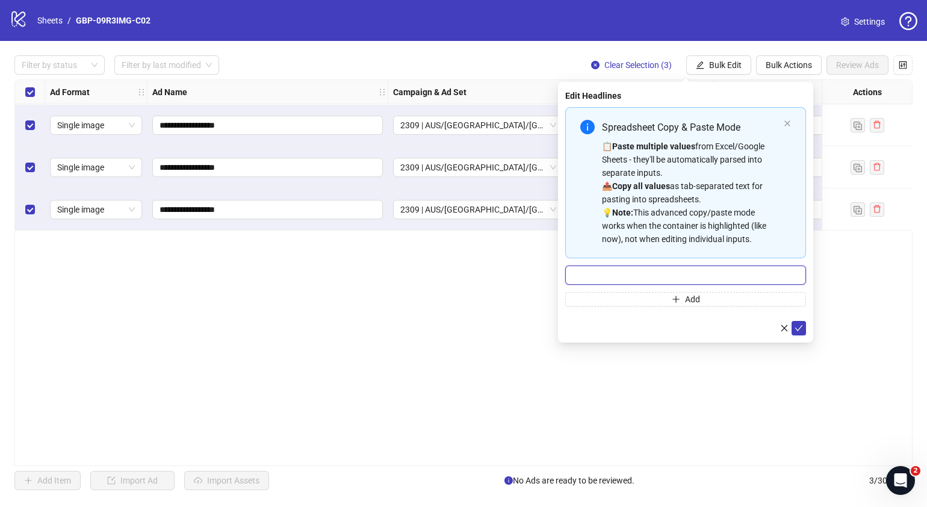
click at [689, 275] on input "Multi-input container - paste or copy values" at bounding box center [685, 274] width 241 height 19
paste input "*******"
type input "*******"
click at [688, 294] on button "Add" at bounding box center [685, 299] width 241 height 14
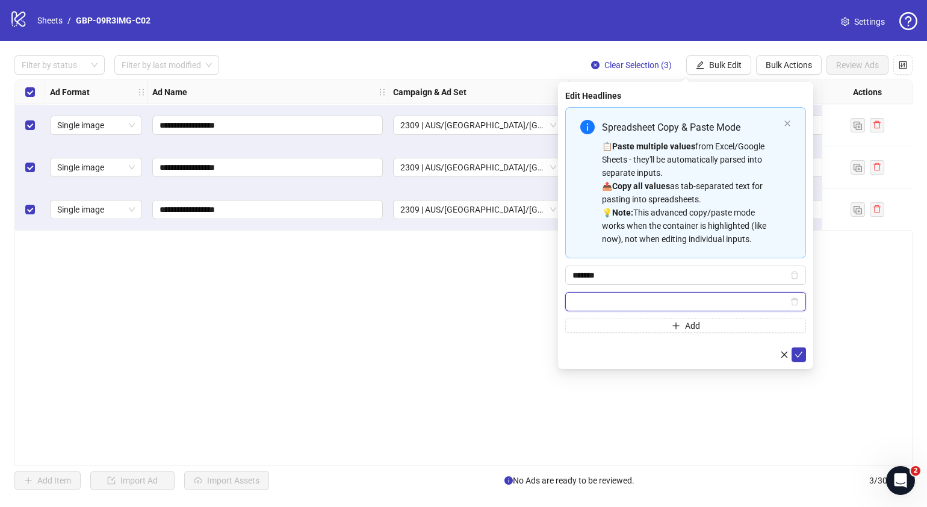
click at [674, 307] on input "Multi-input container - paste or copy values" at bounding box center [681, 301] width 216 height 13
paste input "**********"
type input "**********"
click at [801, 353] on icon "check" at bounding box center [799, 354] width 8 height 8
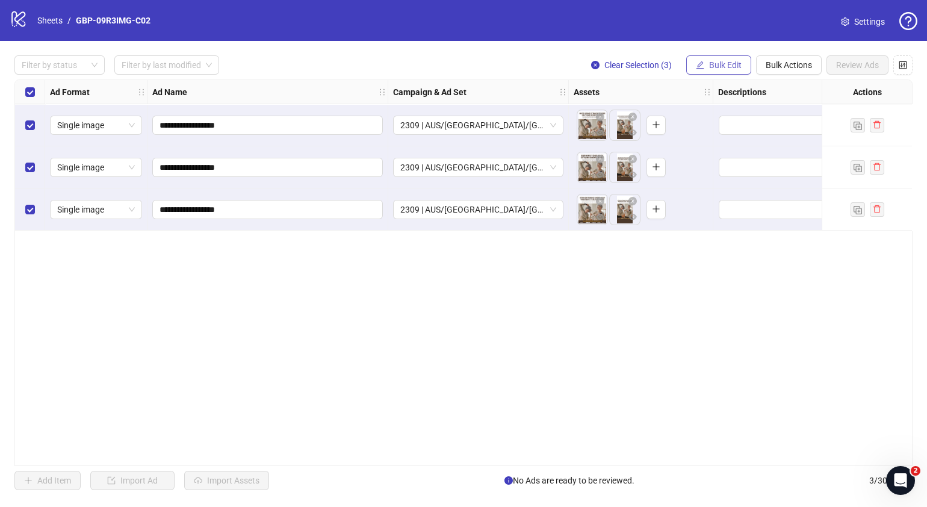
click at [727, 57] on button "Bulk Edit" at bounding box center [718, 64] width 65 height 19
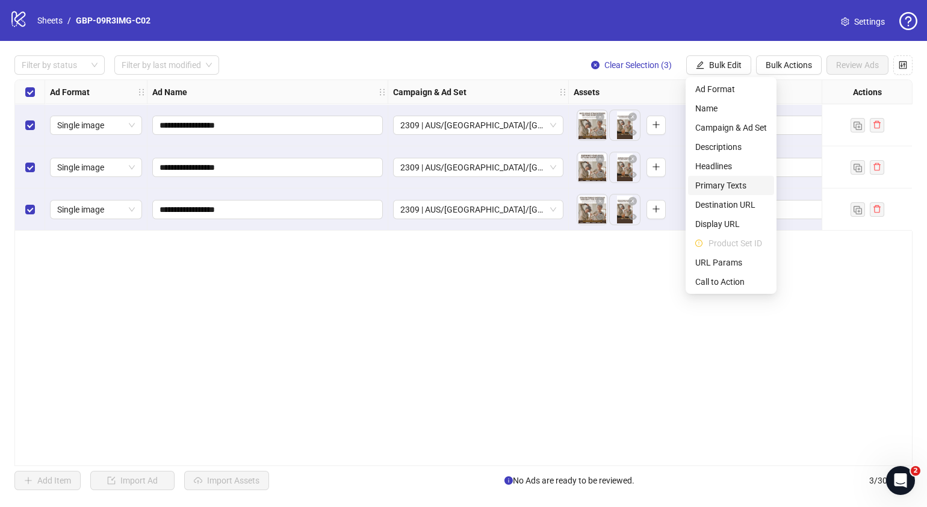
click at [731, 184] on span "Primary Texts" at bounding box center [731, 185] width 72 height 13
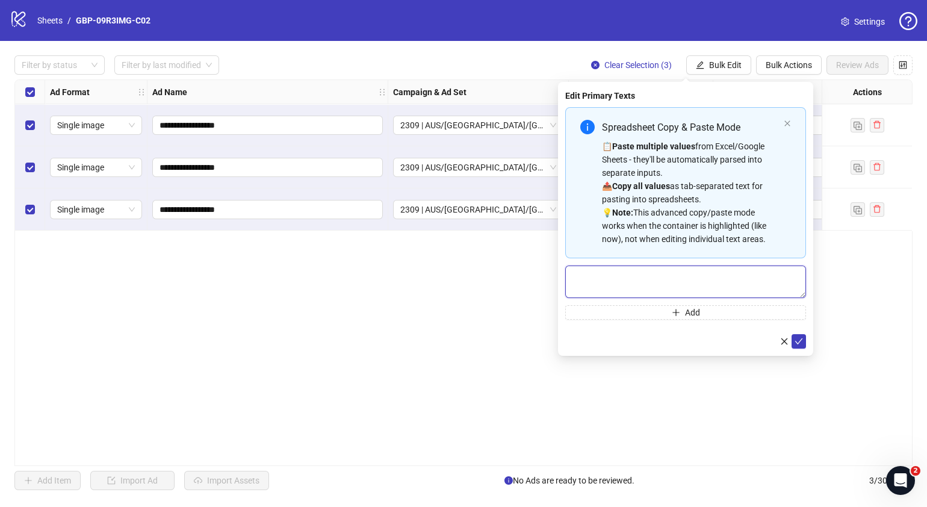
click at [683, 280] on textarea "Multi-text input container - paste or copy values" at bounding box center [685, 281] width 241 height 33
paste textarea "**********"
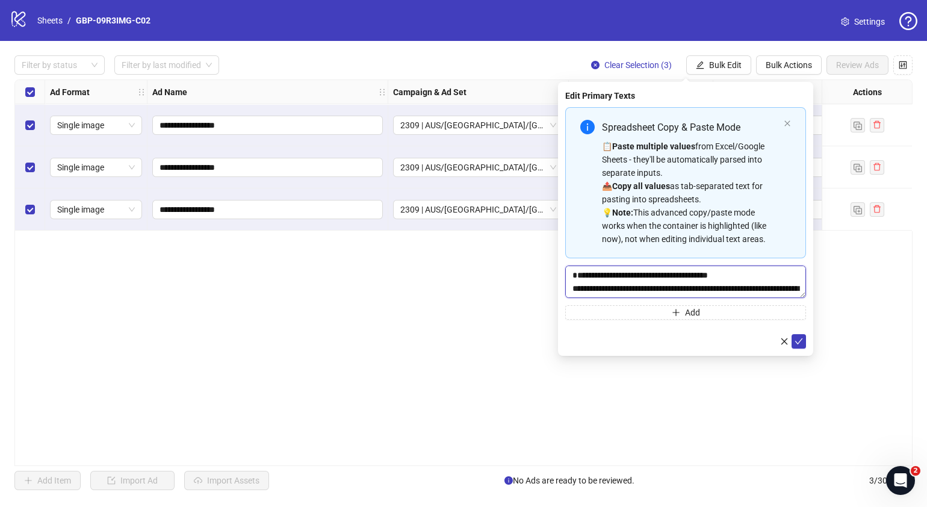
scroll to position [36, 0]
type textarea "**********"
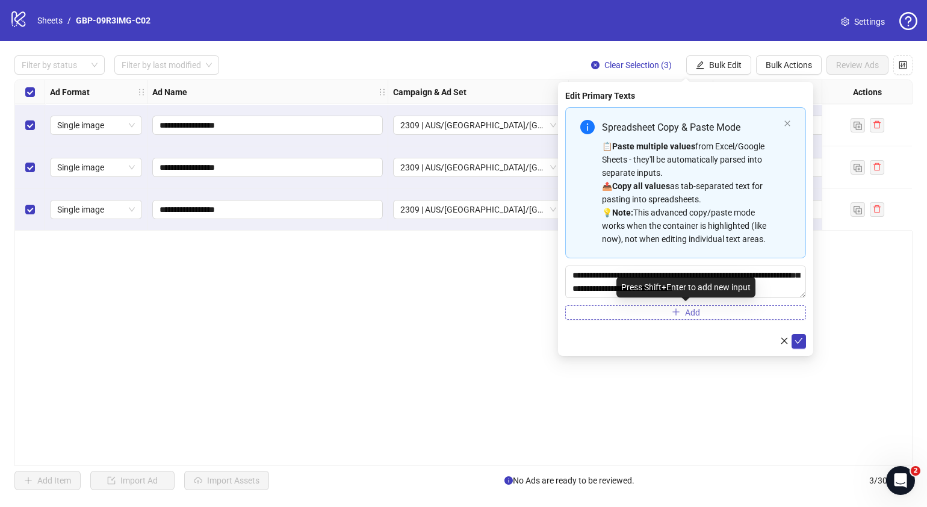
click at [697, 318] on button "Add" at bounding box center [685, 312] width 241 height 14
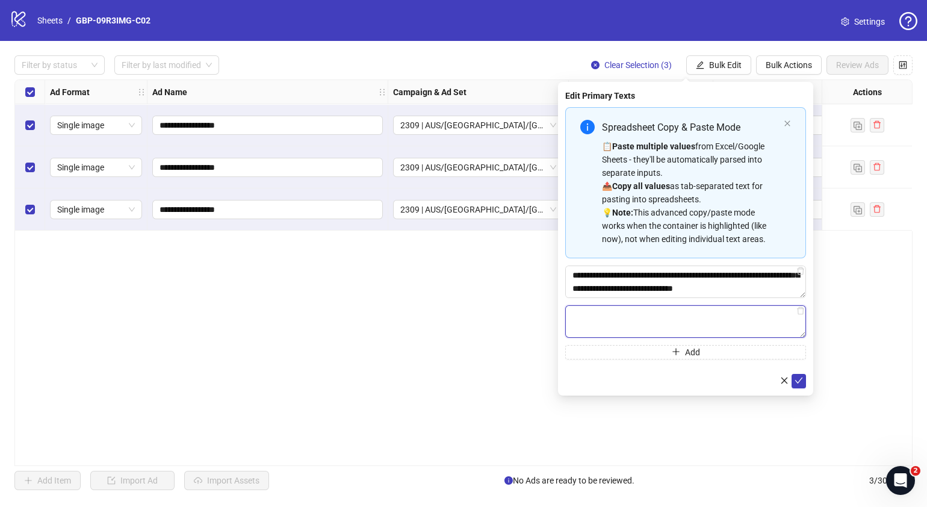
click at [674, 328] on textarea "Multi-text input container - paste or copy values" at bounding box center [685, 321] width 241 height 33
paste textarea "**********"
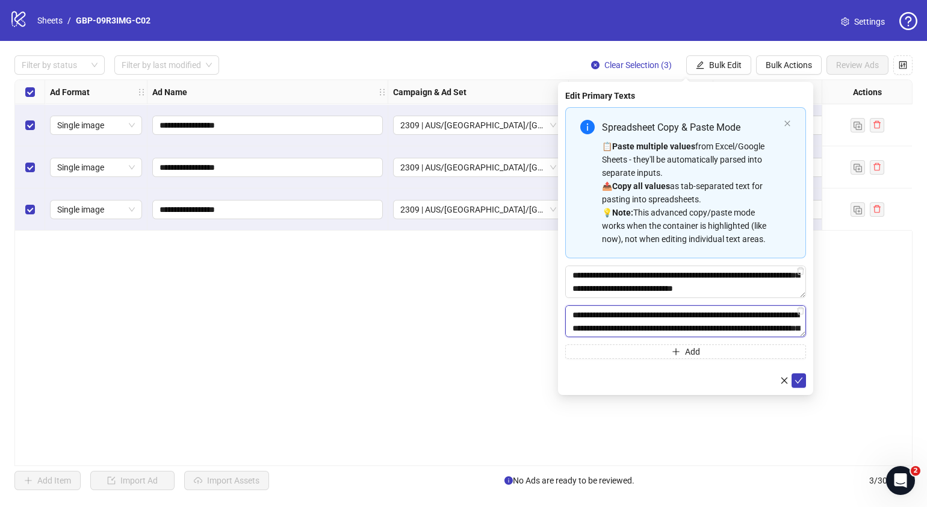
scroll to position [155, 0]
type textarea "**********"
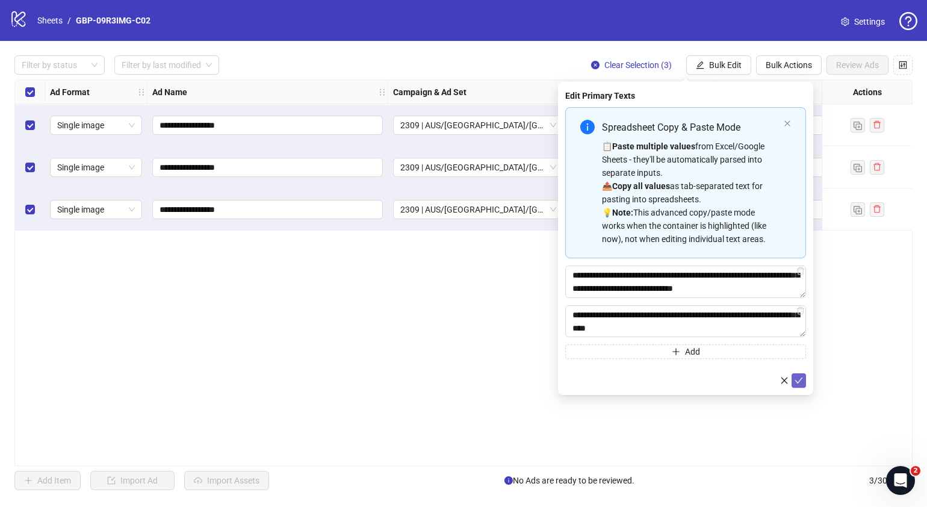
click at [805, 383] on button "submit" at bounding box center [799, 380] width 14 height 14
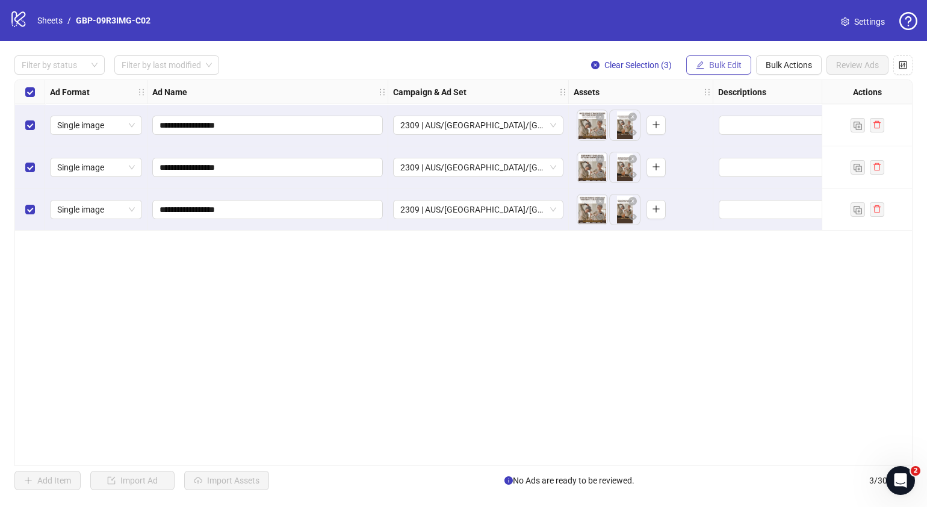
click at [724, 60] on span "Bulk Edit" at bounding box center [725, 65] width 33 height 10
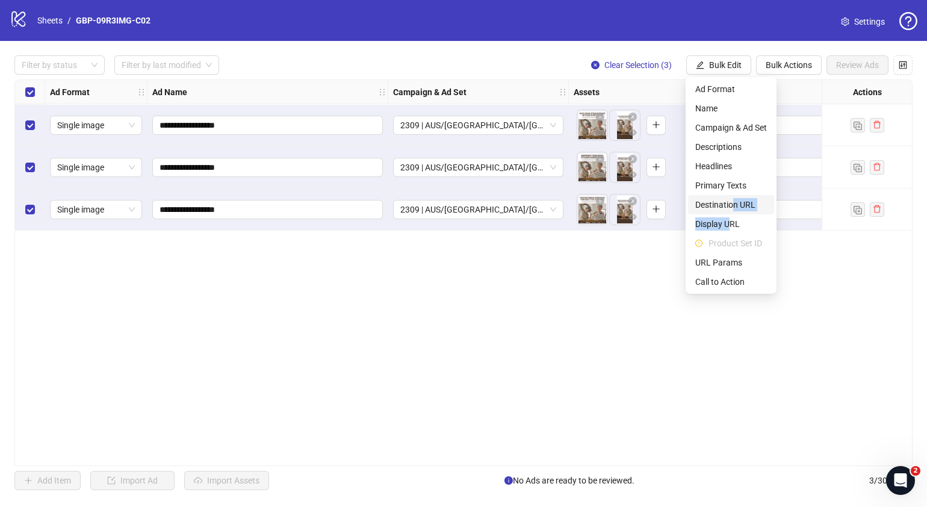
drag, startPoint x: 730, startPoint y: 226, endPoint x: 733, endPoint y: 209, distance: 17.6
click at [733, 209] on ul "Ad Format Name Campaign & Ad Set Descriptions Headlines Primary Texts Destinati…" at bounding box center [731, 185] width 91 height 217
drag, startPoint x: 733, startPoint y: 209, endPoint x: 830, endPoint y: 306, distance: 137.1
click at [830, 306] on div "**********" at bounding box center [463, 272] width 898 height 387
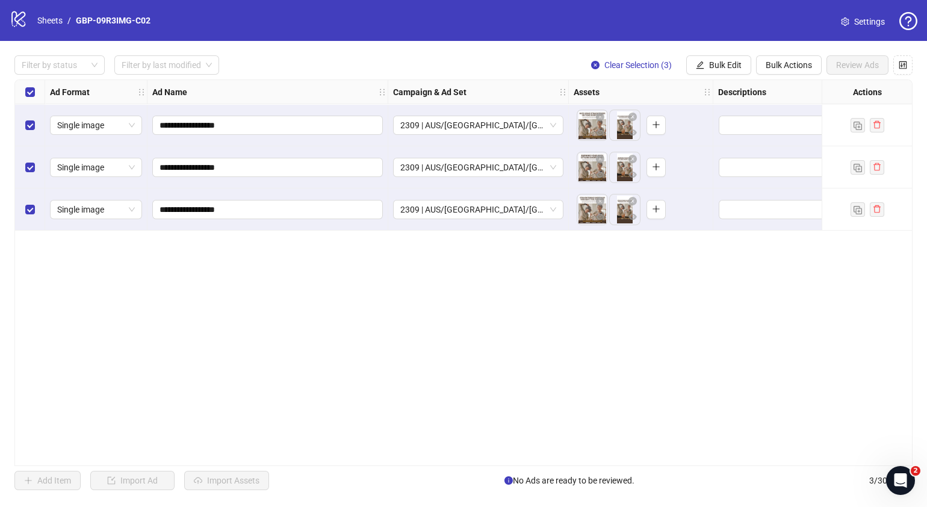
click at [712, 51] on div "**********" at bounding box center [463, 273] width 927 height 464
click at [719, 64] on span "Bulk Edit" at bounding box center [725, 65] width 33 height 10
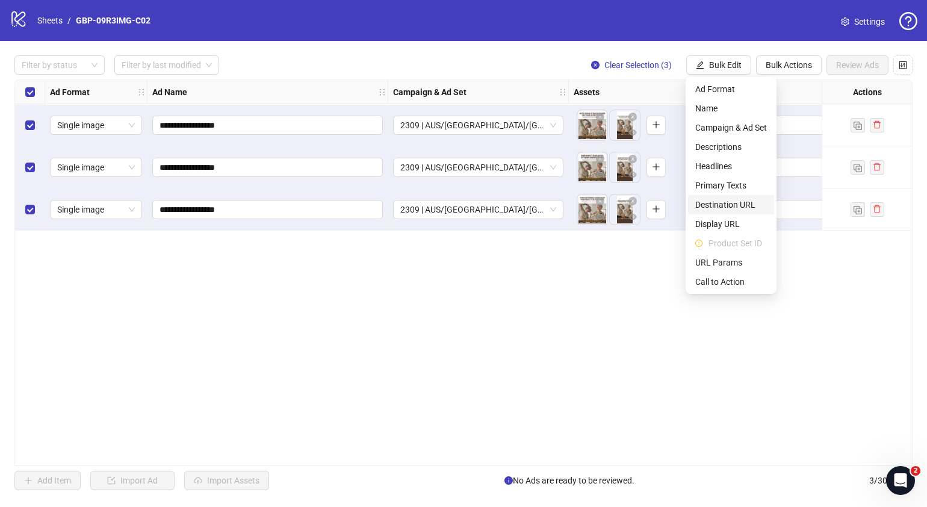
click at [739, 204] on span "Destination URL" at bounding box center [731, 204] width 72 height 13
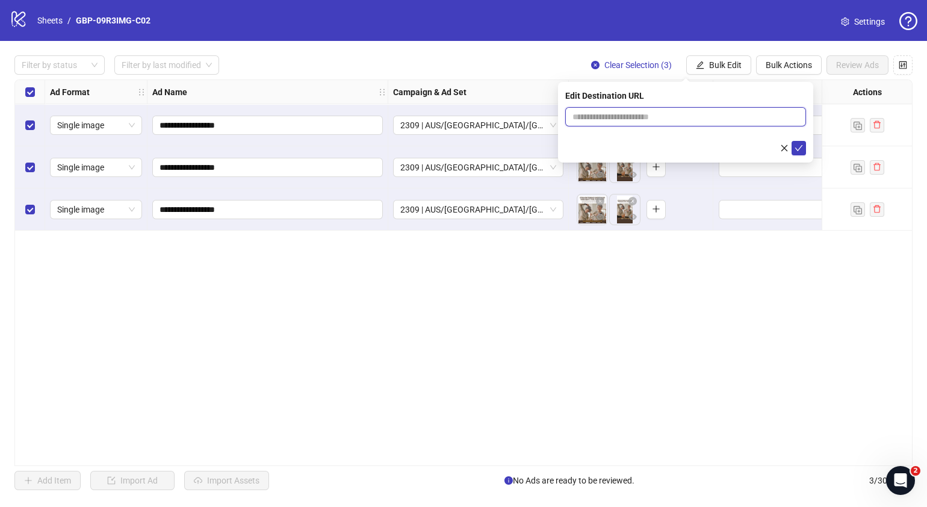
drag, startPoint x: 742, startPoint y: 123, endPoint x: 743, endPoint y: 114, distance: 8.5
click at [742, 123] on input "text" at bounding box center [681, 116] width 217 height 13
paste input "**********"
type input "**********"
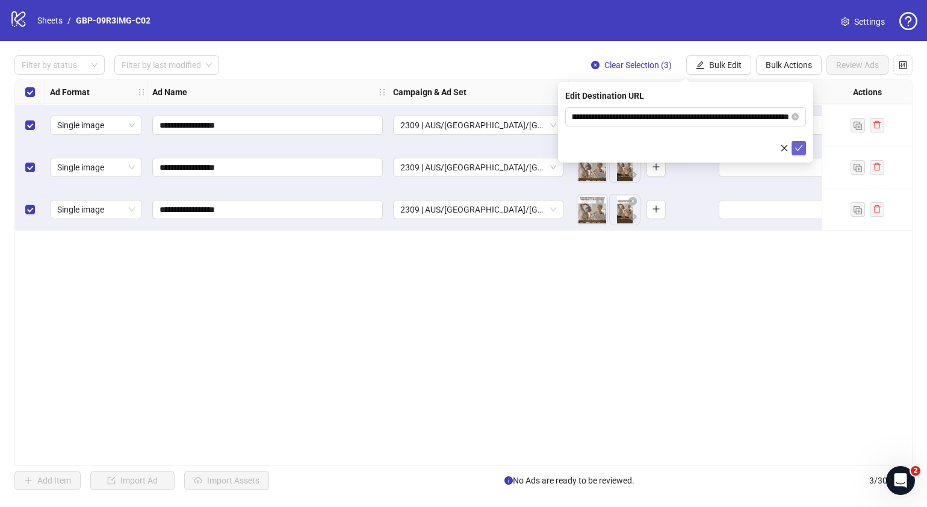
click at [798, 149] on icon "check" at bounding box center [799, 148] width 8 height 6
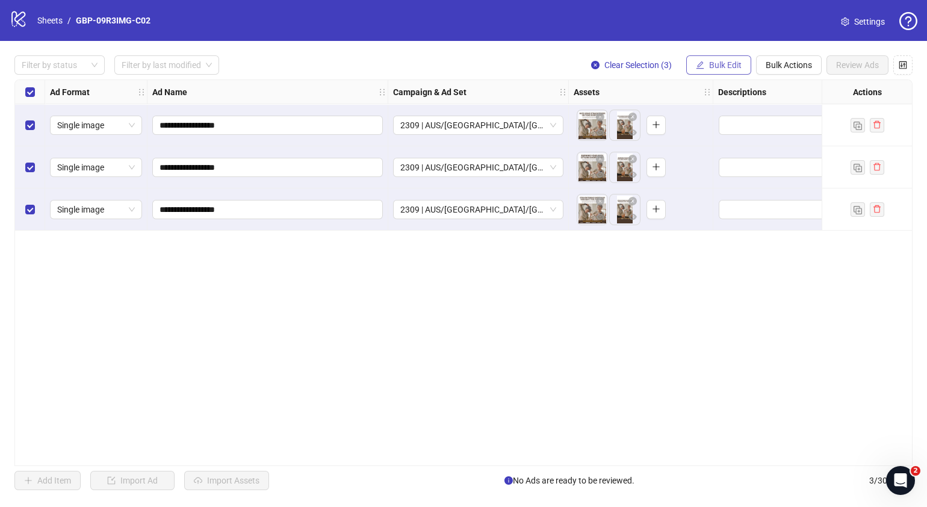
click at [725, 67] on span "Bulk Edit" at bounding box center [725, 65] width 33 height 10
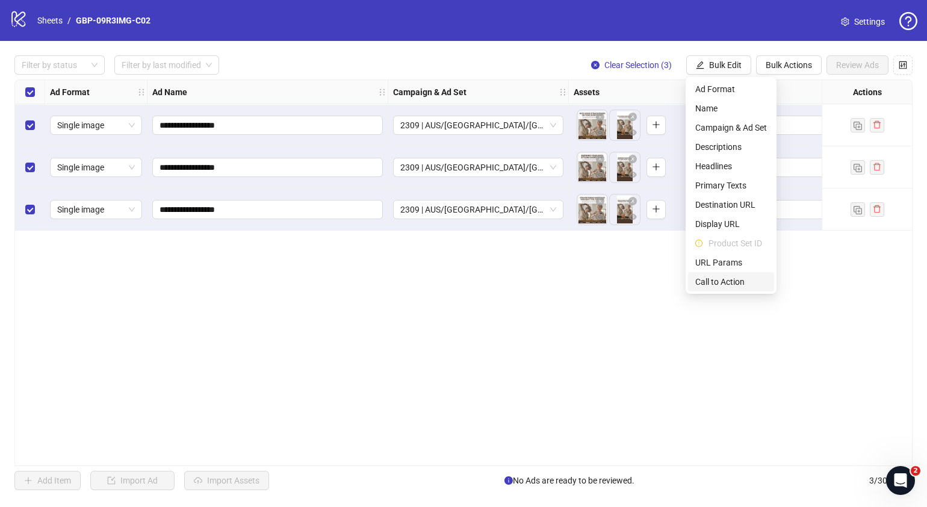
click at [732, 279] on span "Call to Action" at bounding box center [731, 281] width 72 height 13
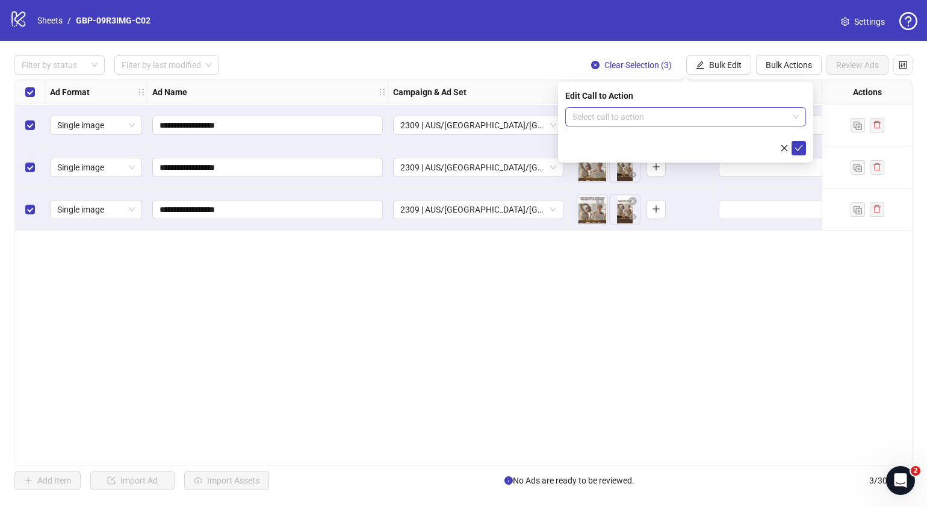
click at [607, 123] on input "search" at bounding box center [681, 117] width 216 height 18
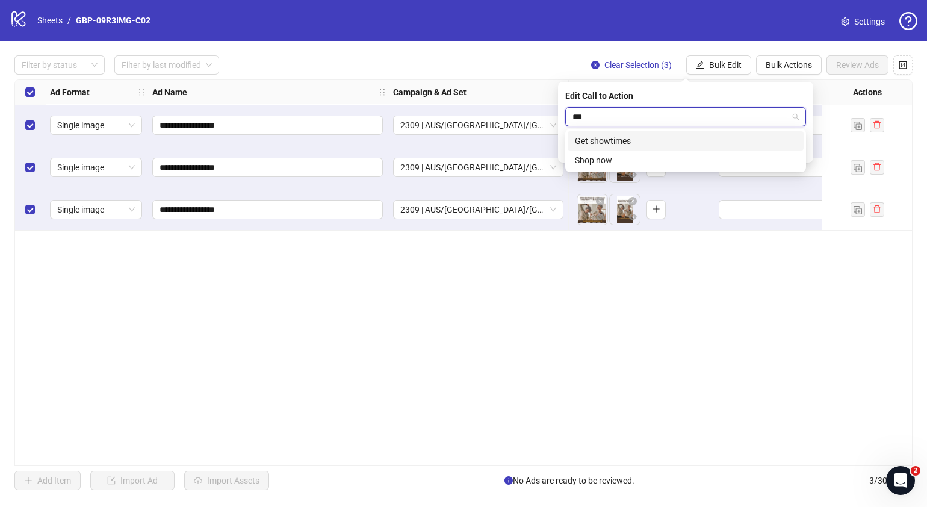
type input "****"
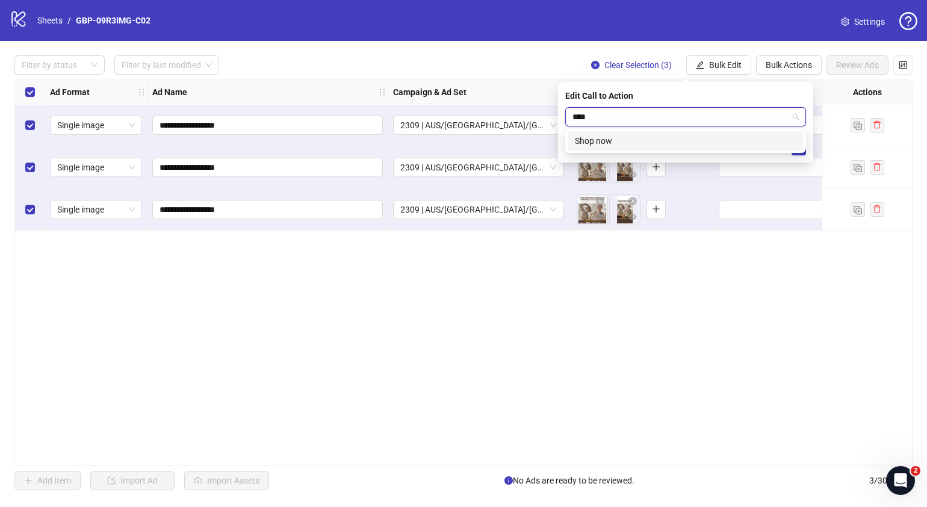
click at [653, 148] on div "Shop now" at bounding box center [686, 140] width 236 height 19
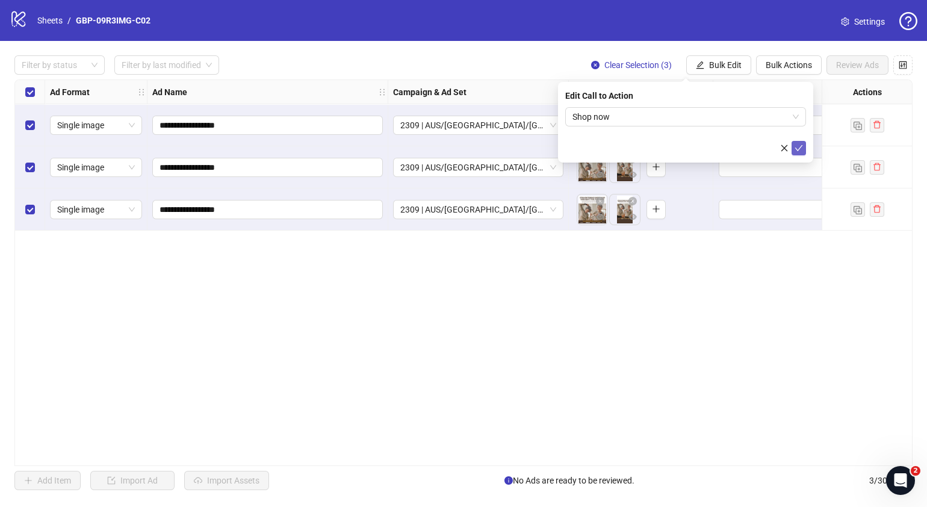
click at [805, 149] on button "submit" at bounding box center [799, 148] width 14 height 14
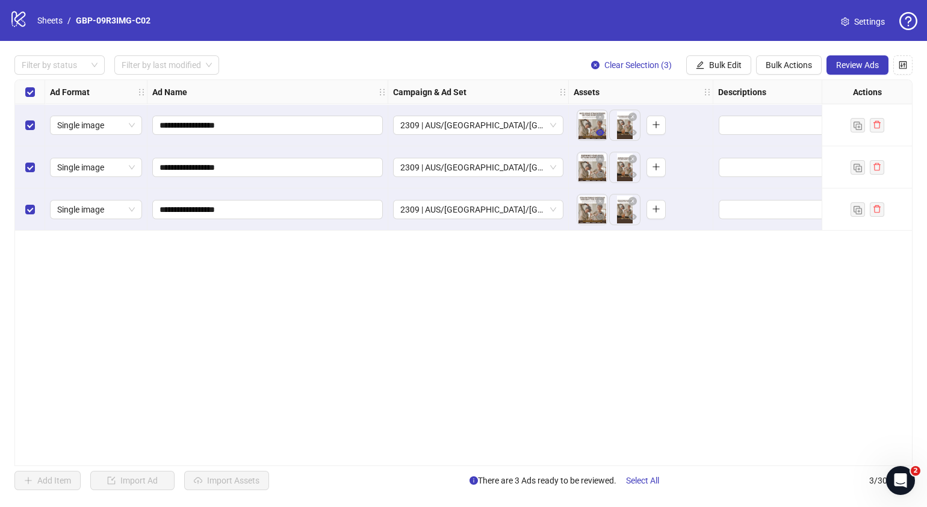
click at [600, 132] on icon "eye" at bounding box center [600, 132] width 8 height 6
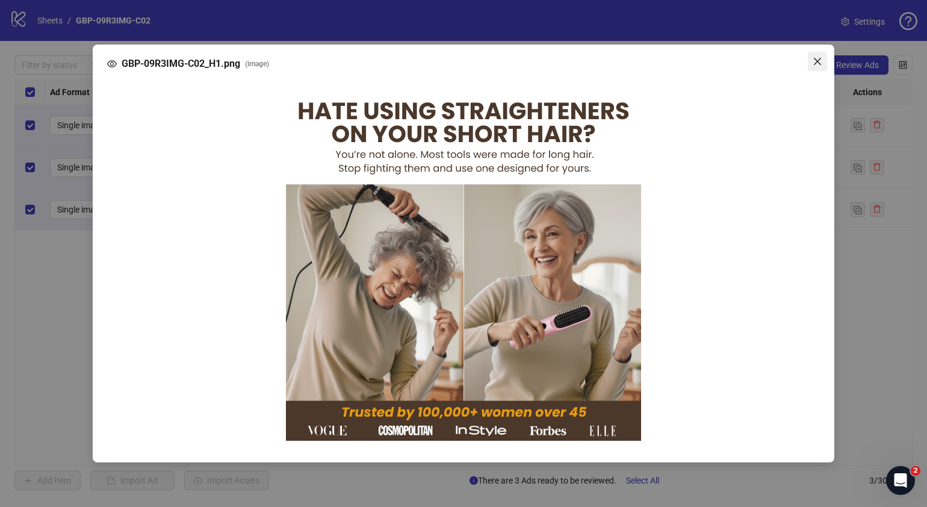
click at [815, 61] on icon "close" at bounding box center [818, 62] width 10 height 10
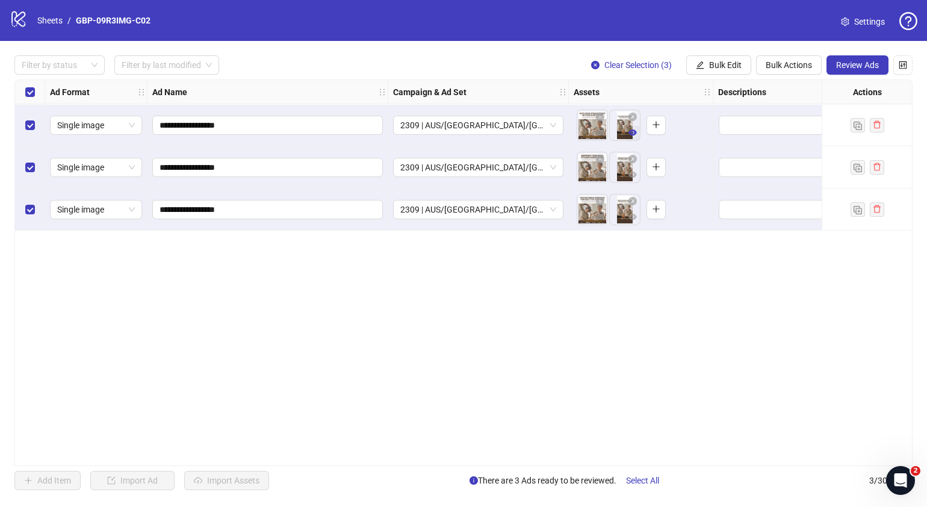
click at [632, 134] on icon "eye" at bounding box center [633, 132] width 8 height 8
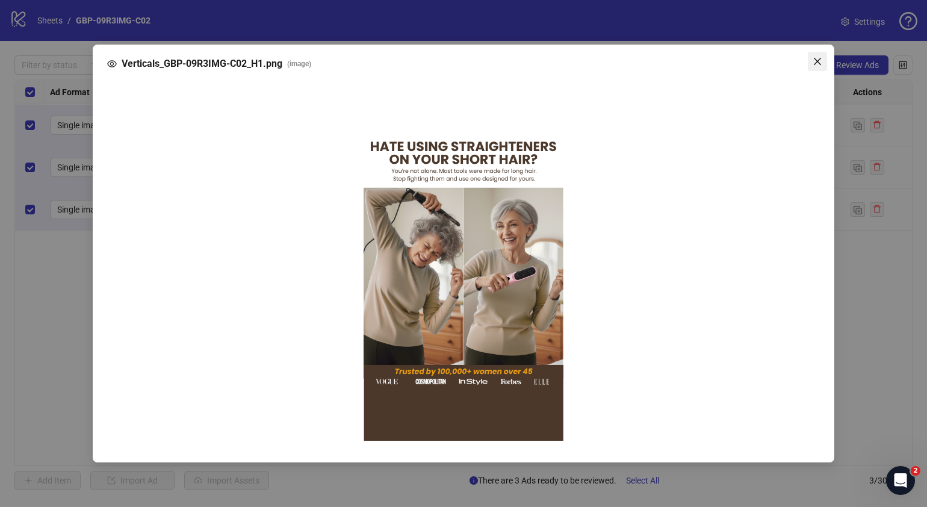
click at [821, 61] on icon "close" at bounding box center [818, 62] width 10 height 10
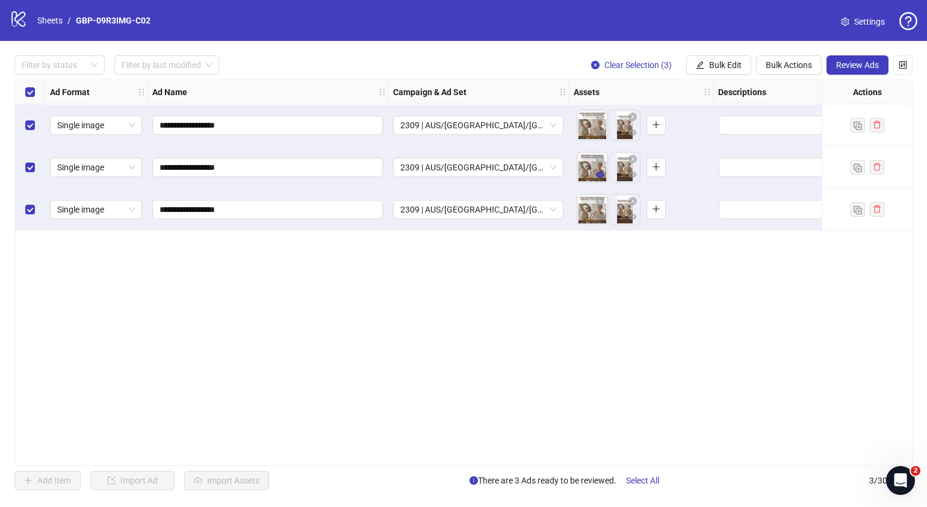
click at [602, 175] on icon "eye" at bounding box center [600, 175] width 8 height 6
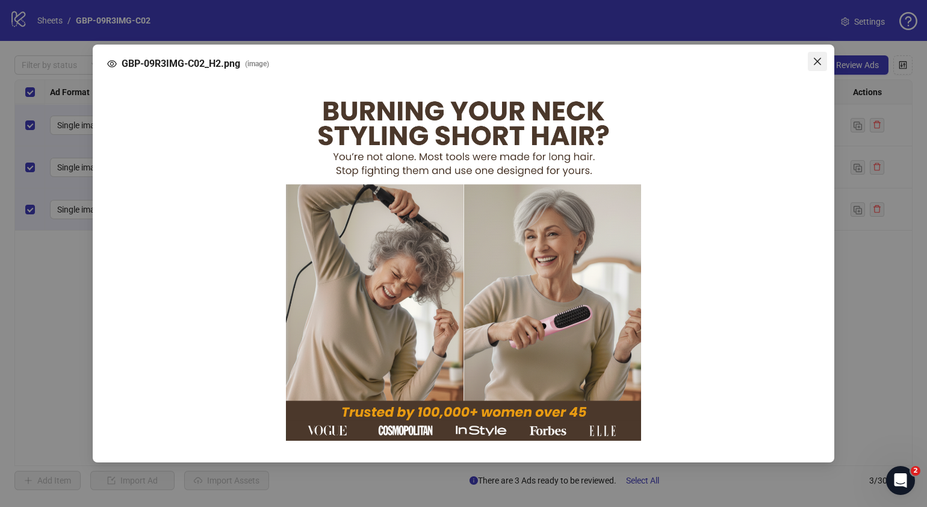
click at [816, 64] on icon "close" at bounding box center [818, 62] width 10 height 10
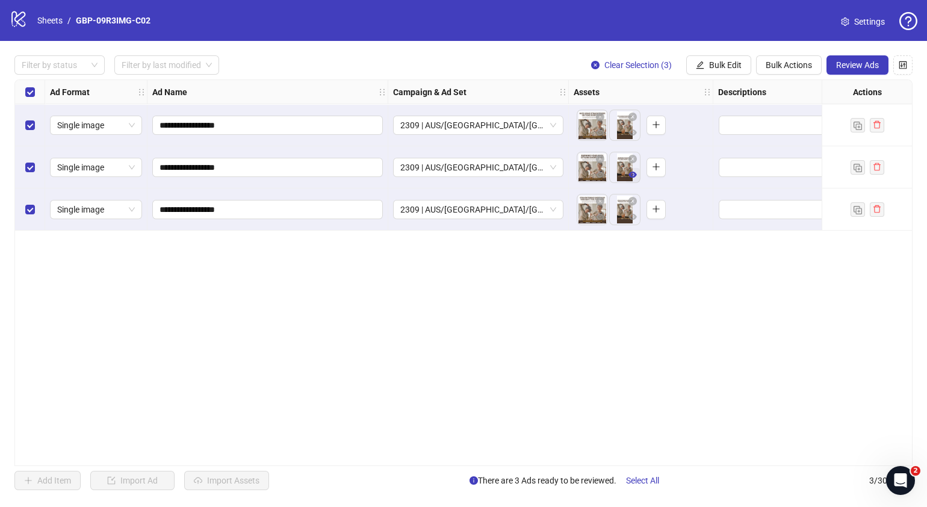
click at [632, 175] on icon "eye" at bounding box center [633, 175] width 8 height 6
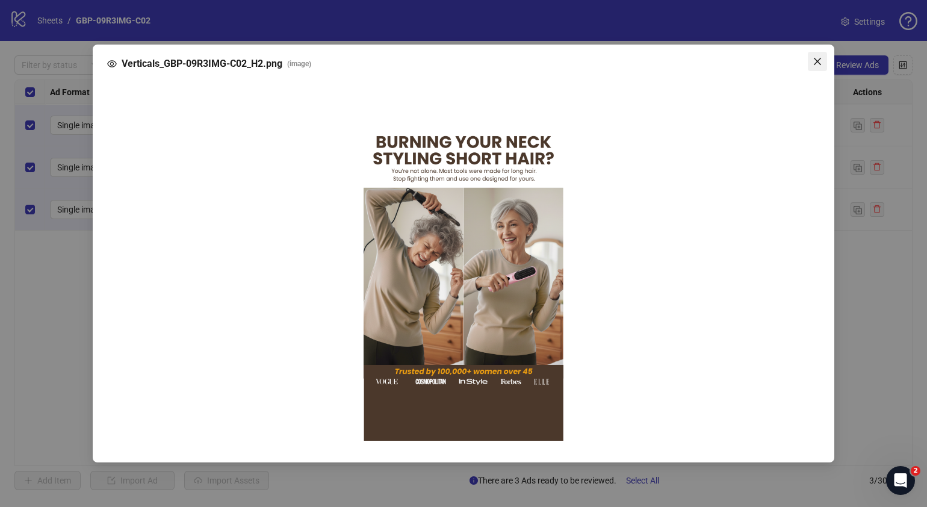
click at [816, 60] on icon "close" at bounding box center [817, 61] width 7 height 7
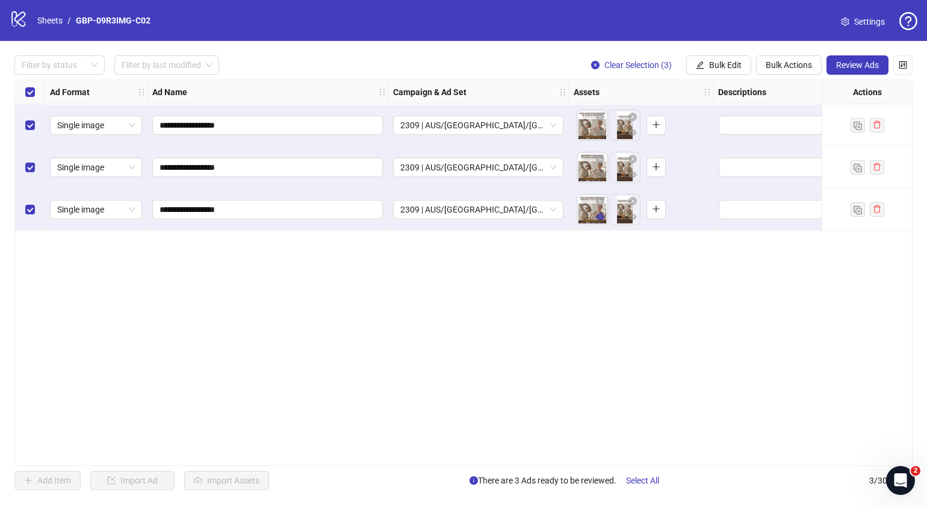
click at [601, 217] on icon "eye" at bounding box center [600, 217] width 8 height 8
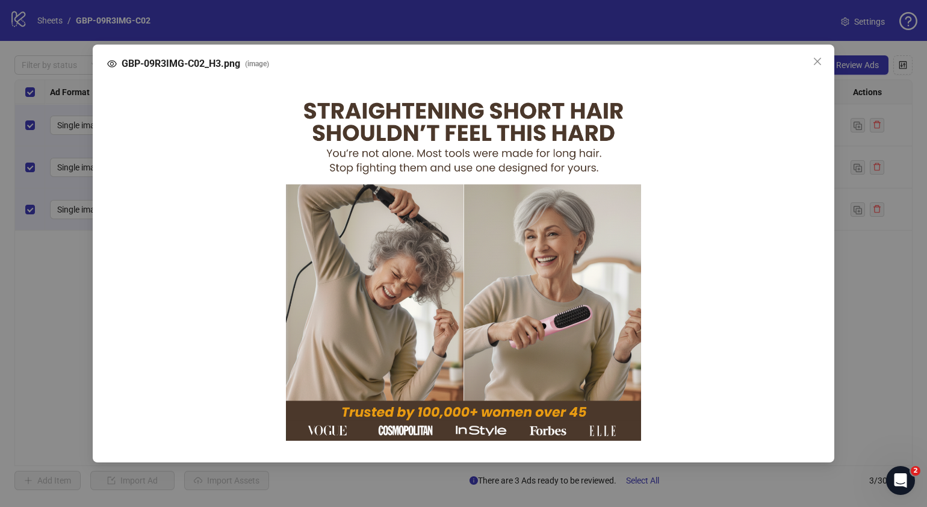
click at [814, 63] on icon "close" at bounding box center [818, 62] width 10 height 10
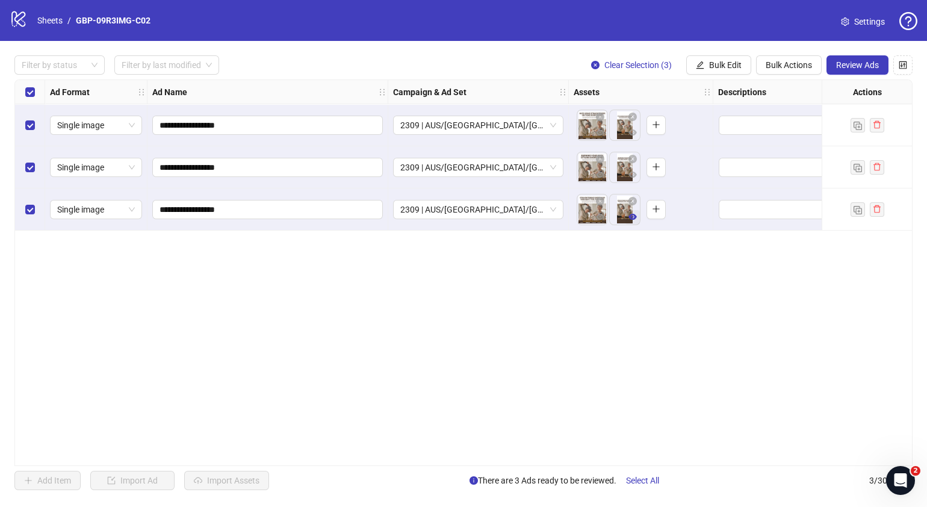
click at [632, 217] on icon "eye" at bounding box center [633, 217] width 8 height 6
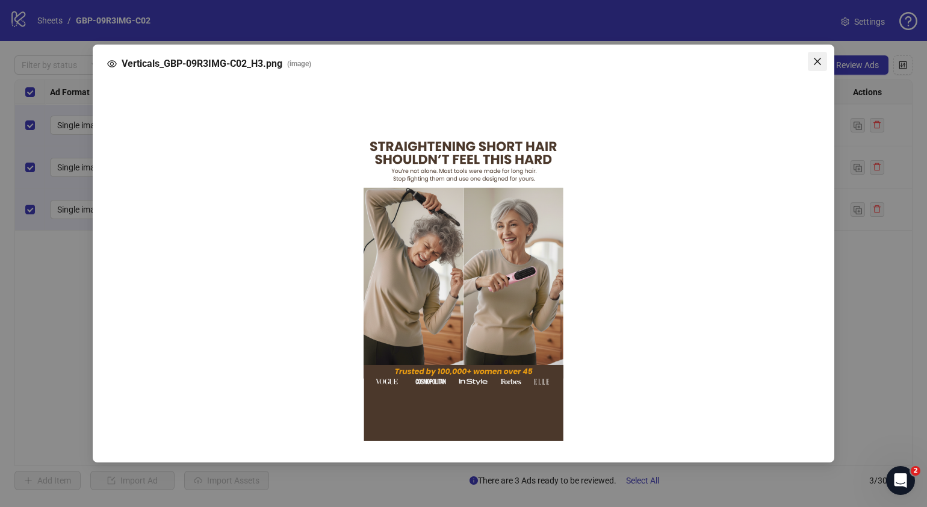
click at [818, 63] on icon "close" at bounding box center [818, 62] width 10 height 10
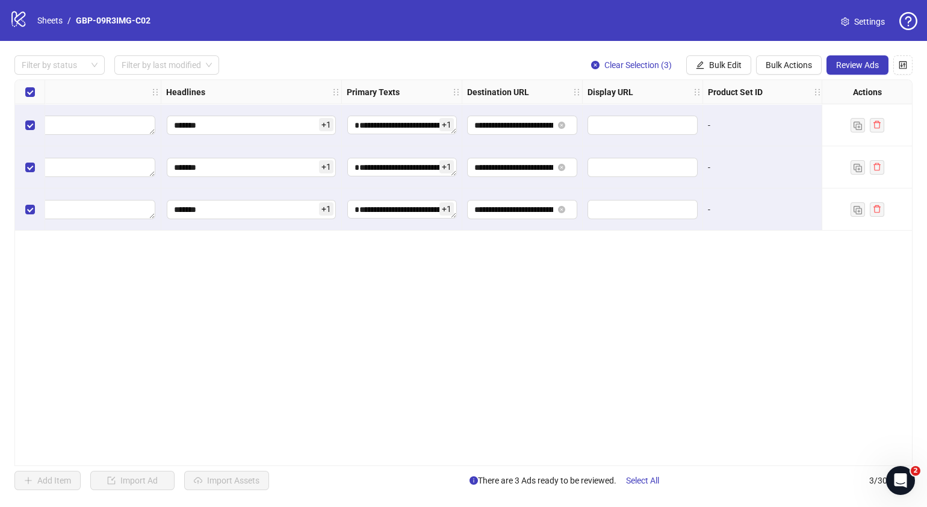
scroll to position [0, 734]
click at [840, 59] on button "Review Ads" at bounding box center [858, 64] width 62 height 19
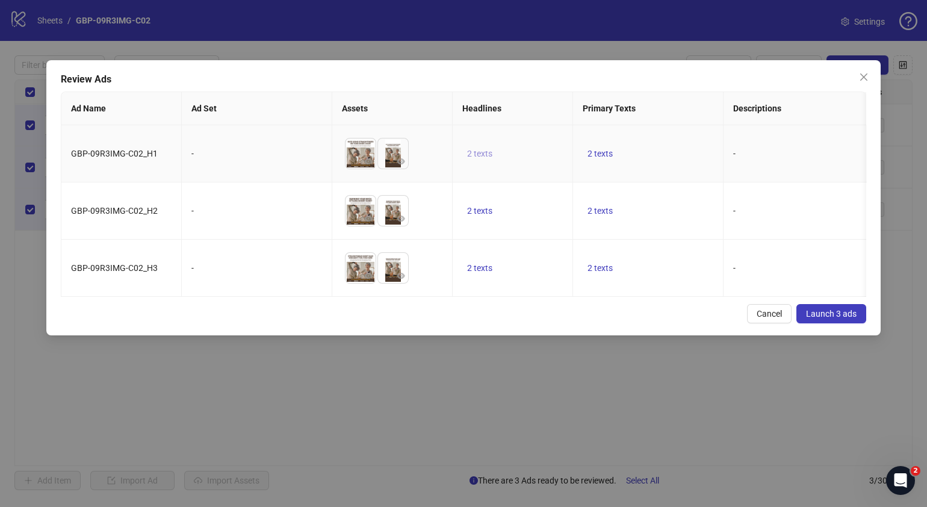
click at [489, 154] on span "2 texts" at bounding box center [479, 154] width 25 height 10
click at [662, 145] on button "button" at bounding box center [667, 144] width 19 height 19
click at [634, 323] on div "Cancel Launch 3 ads" at bounding box center [464, 313] width 806 height 19
click at [609, 154] on span "2 texts" at bounding box center [600, 154] width 25 height 10
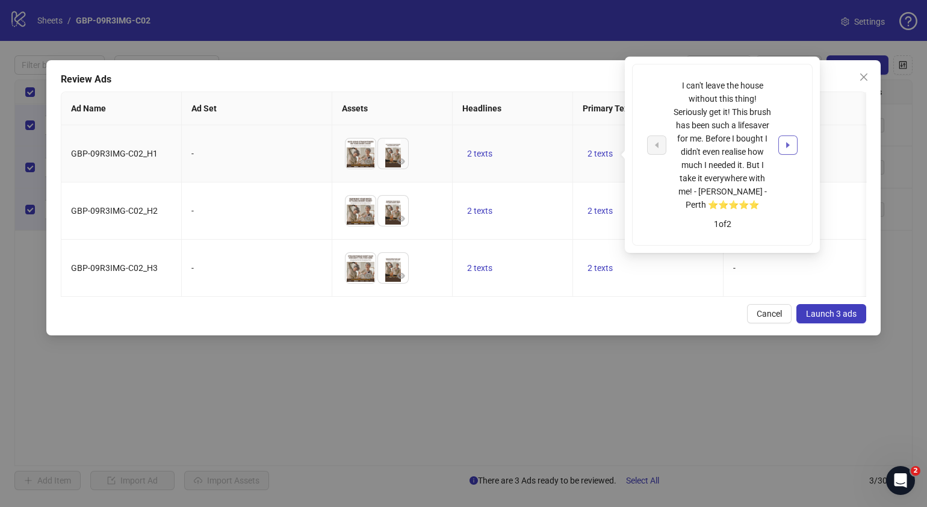
click at [787, 144] on icon "caret-right" at bounding box center [788, 145] width 4 height 6
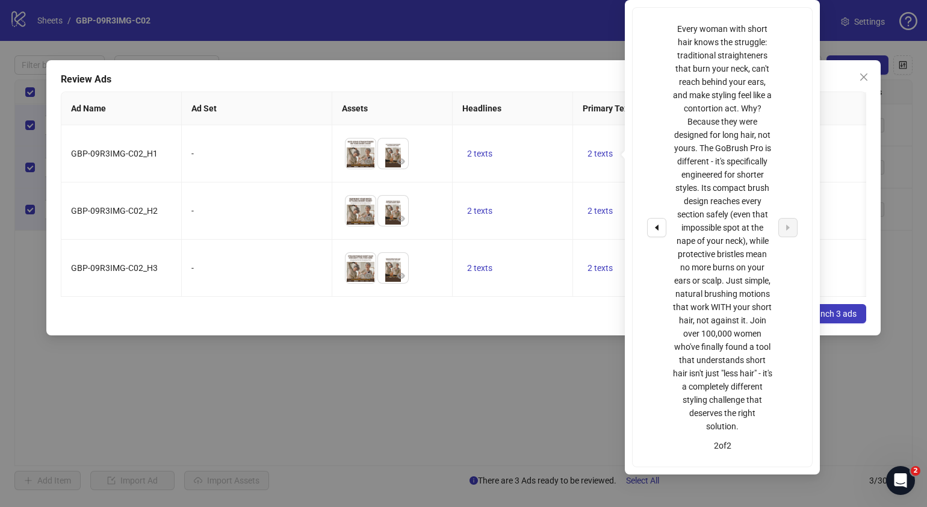
click at [514, 323] on div "Cancel Launch 3 ads" at bounding box center [464, 313] width 806 height 19
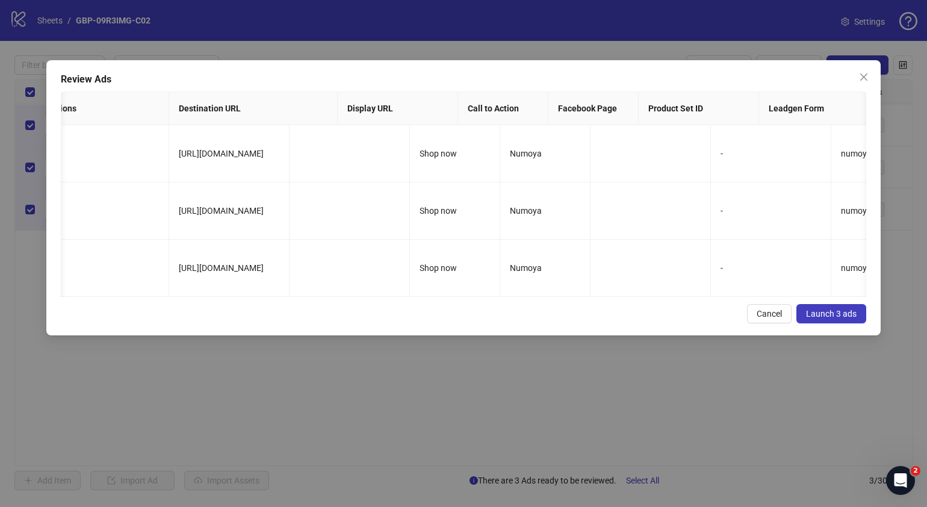
scroll to position [0, 718]
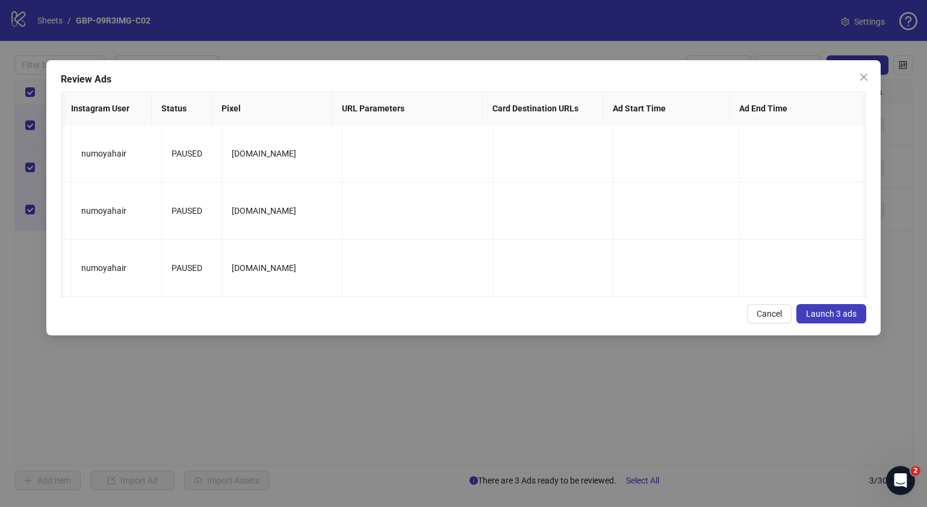
click at [851, 318] on span "Launch 3 ads" at bounding box center [831, 314] width 51 height 10
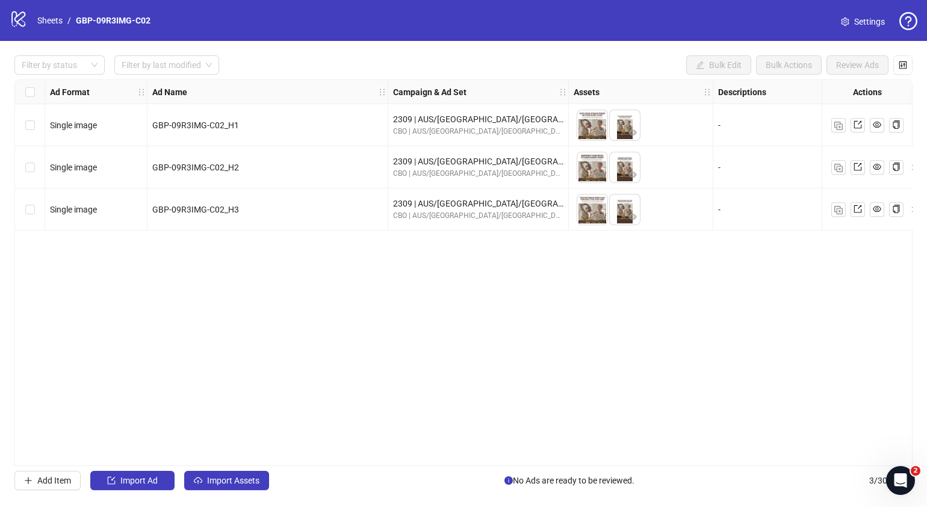
click at [276, 331] on div "Ad Format Ad Name Campaign & Ad Set Assets Descriptions Headlines Primary Texts…" at bounding box center [463, 272] width 898 height 387
click at [22, 94] on div "Select all rows" at bounding box center [30, 92] width 30 height 24
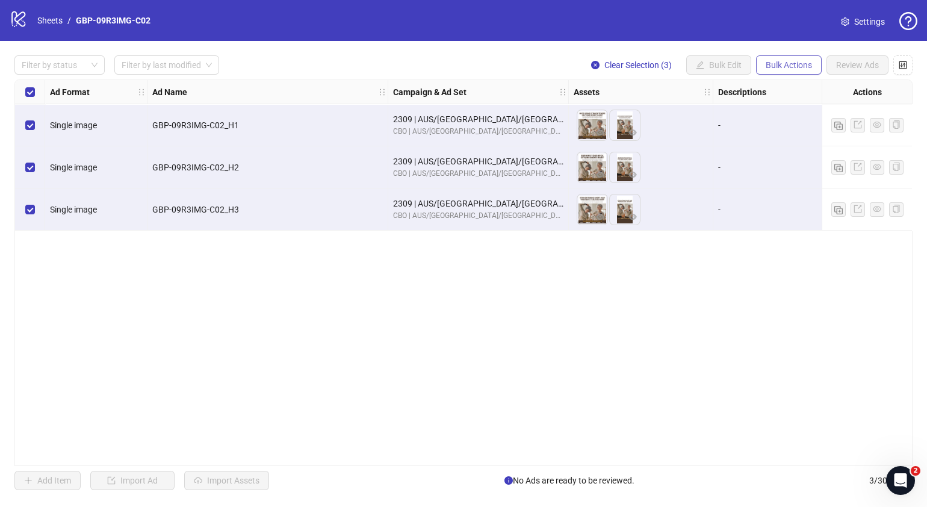
click at [790, 66] on span "Bulk Actions" at bounding box center [789, 65] width 46 height 10
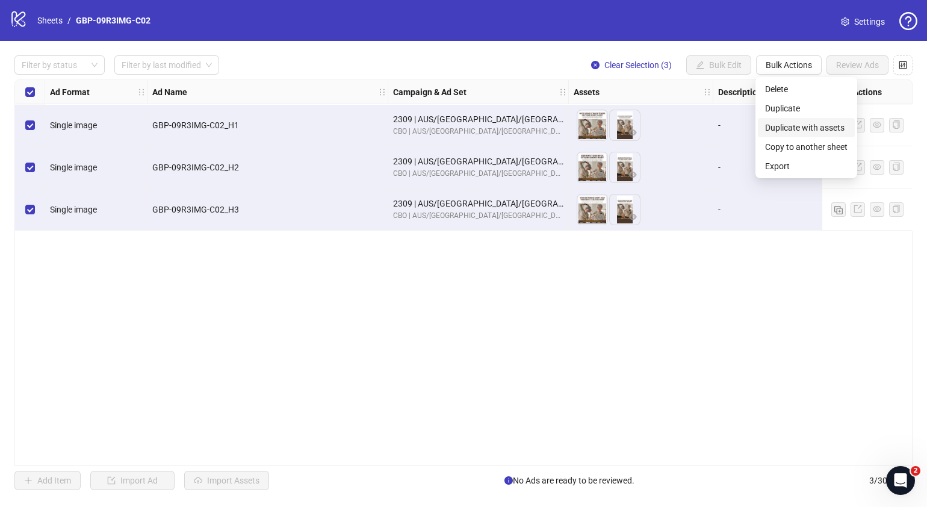
click at [805, 123] on span "Duplicate with assets" at bounding box center [806, 127] width 82 height 13
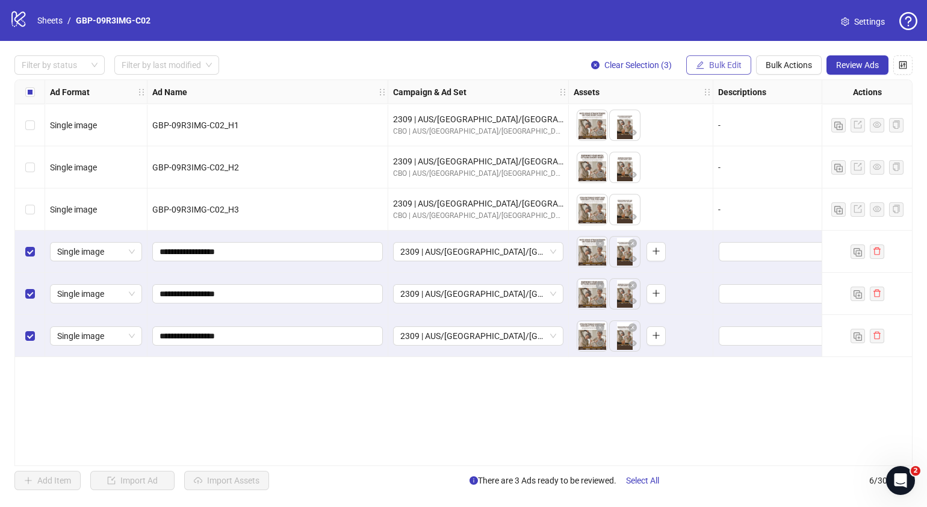
click at [734, 71] on button "Bulk Edit" at bounding box center [718, 64] width 65 height 19
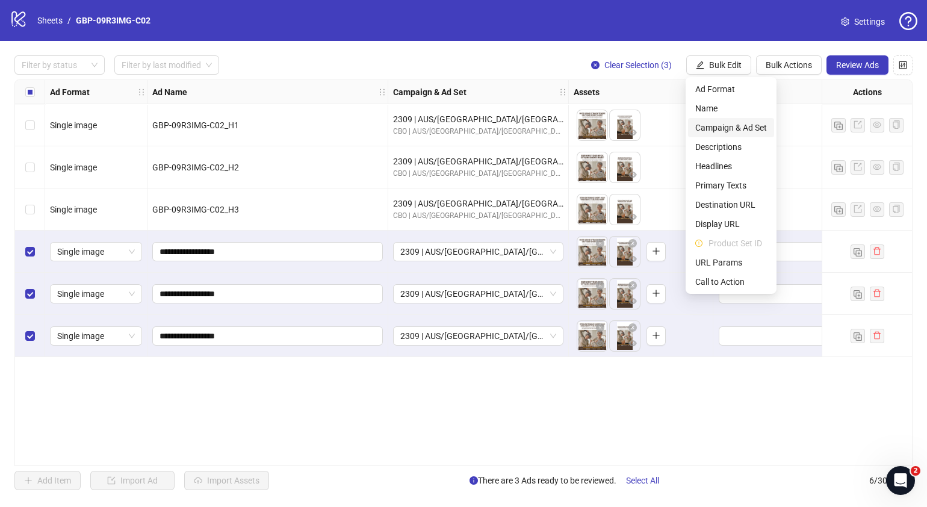
click at [762, 129] on span "Campaign & Ad Set" at bounding box center [731, 127] width 72 height 13
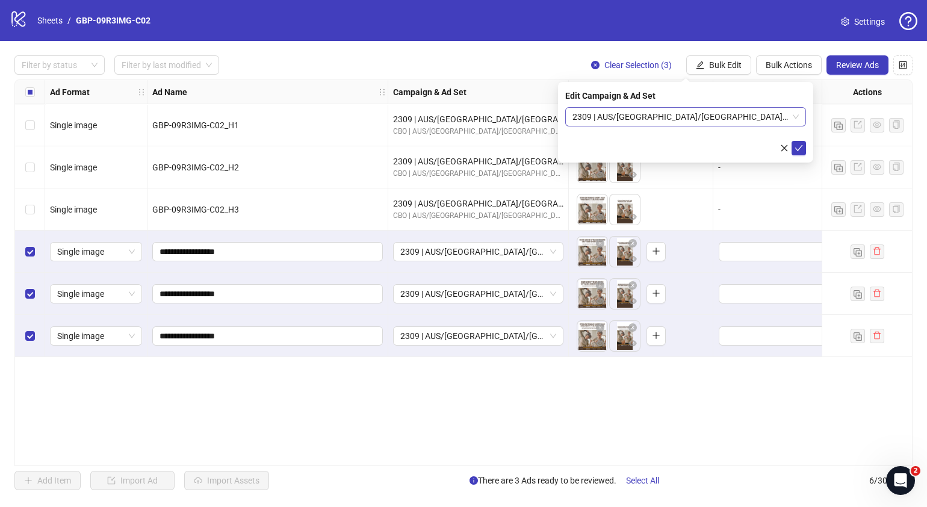
click at [795, 120] on span "2309 | AUS/[GEOGRAPHIC_DATA]/[GEOGRAPHIC_DATA]| GBP-09R3IMG-C02" at bounding box center [686, 117] width 226 height 18
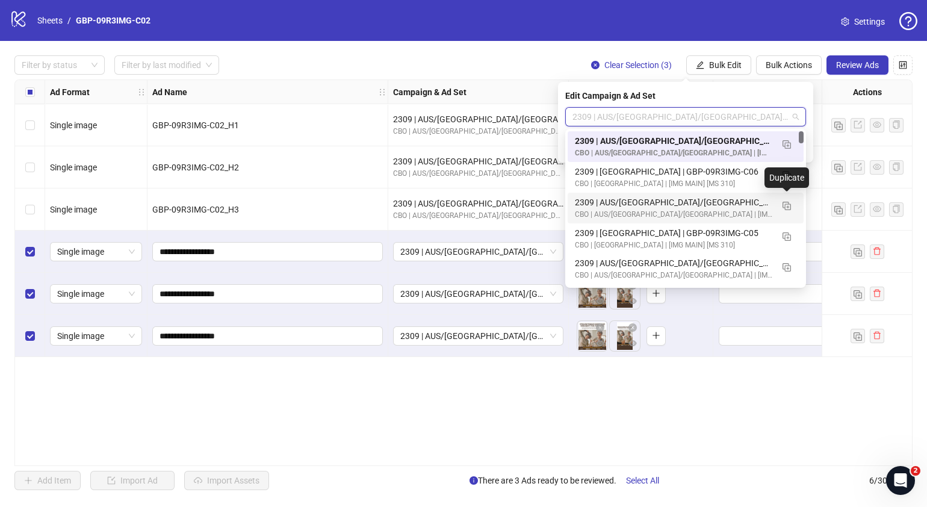
click at [787, 178] on div "Duplicate" at bounding box center [787, 177] width 45 height 20
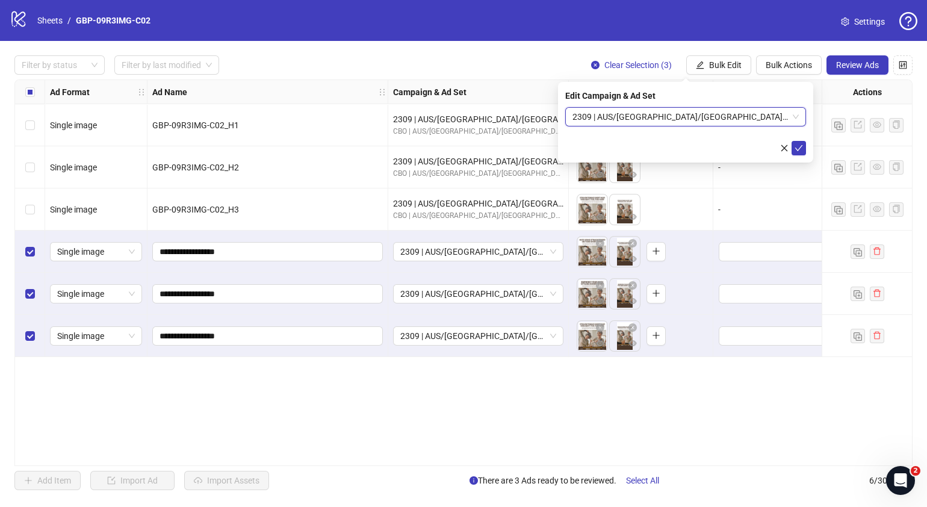
click at [762, 117] on span "2309 | AUS/[GEOGRAPHIC_DATA]/[GEOGRAPHIC_DATA]| GBP-09R3IMG-C06" at bounding box center [686, 117] width 226 height 18
click at [759, 117] on span "2309 | AUS/[GEOGRAPHIC_DATA]/[GEOGRAPHIC_DATA]| GBP-09R3IMG-C06" at bounding box center [686, 117] width 226 height 18
click at [795, 118] on span "2309 | AUS/[GEOGRAPHIC_DATA]/[GEOGRAPHIC_DATA]| GBP-09R3IMG-C06" at bounding box center [686, 117] width 226 height 18
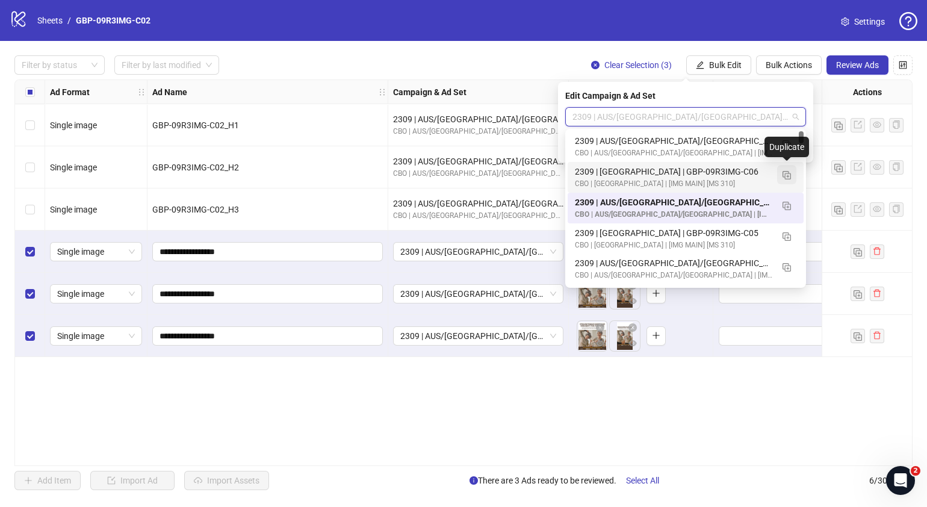
click at [787, 175] on img "button" at bounding box center [787, 175] width 8 height 8
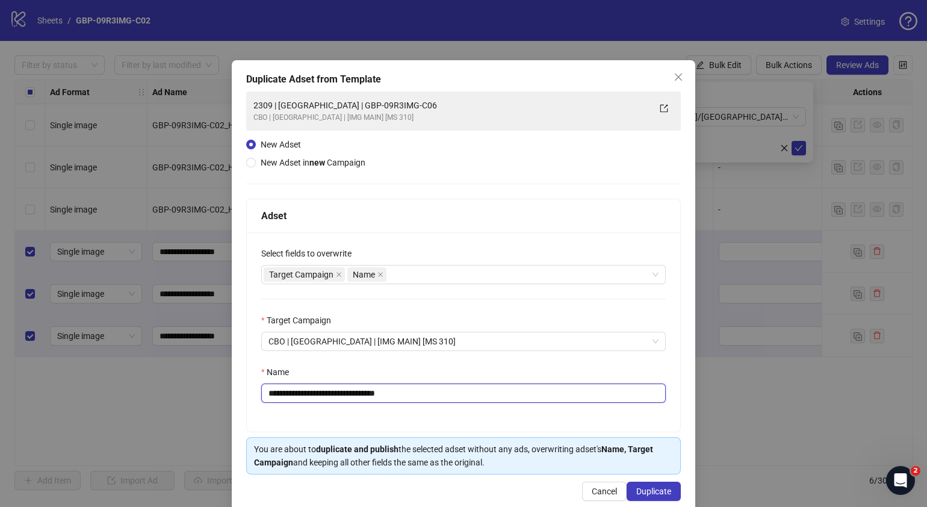
drag, startPoint x: 432, startPoint y: 394, endPoint x: 312, endPoint y: 400, distance: 120.0
click at [312, 400] on input "**********" at bounding box center [463, 392] width 405 height 19
paste input "**********"
paste input "text"
type input "**********"
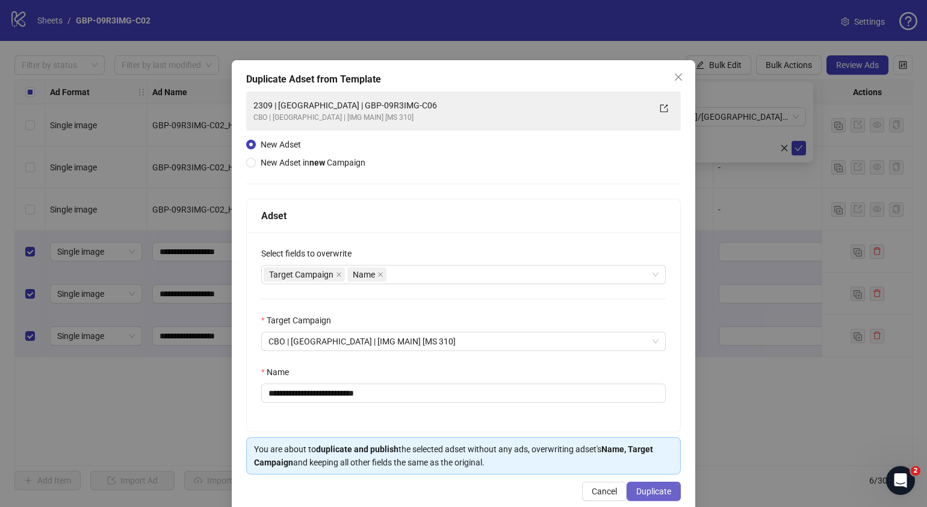
click at [641, 491] on span "Duplicate" at bounding box center [653, 491] width 35 height 10
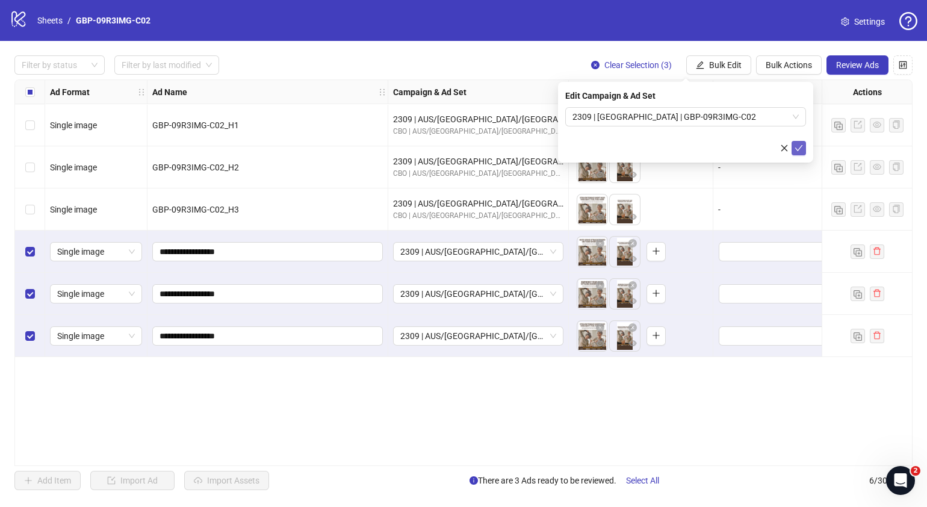
click at [804, 146] on button "submit" at bounding box center [799, 148] width 14 height 14
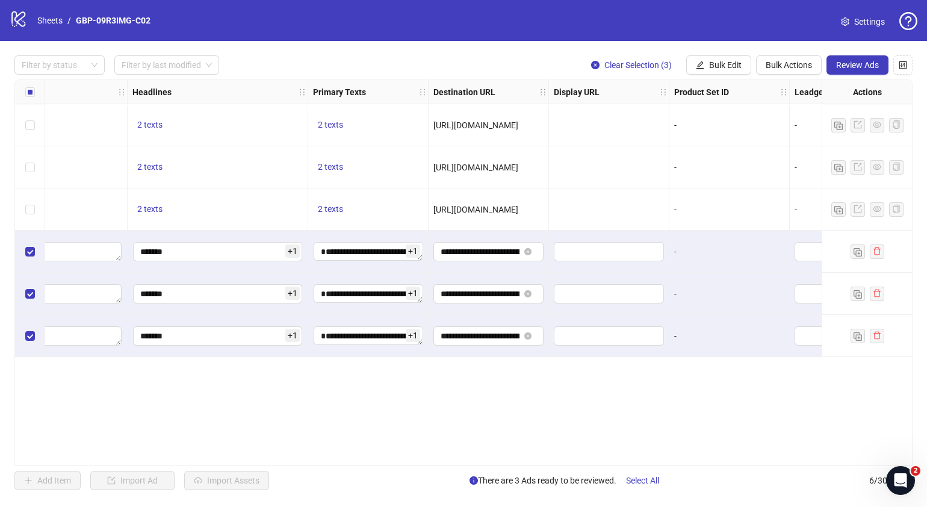
scroll to position [0, 800]
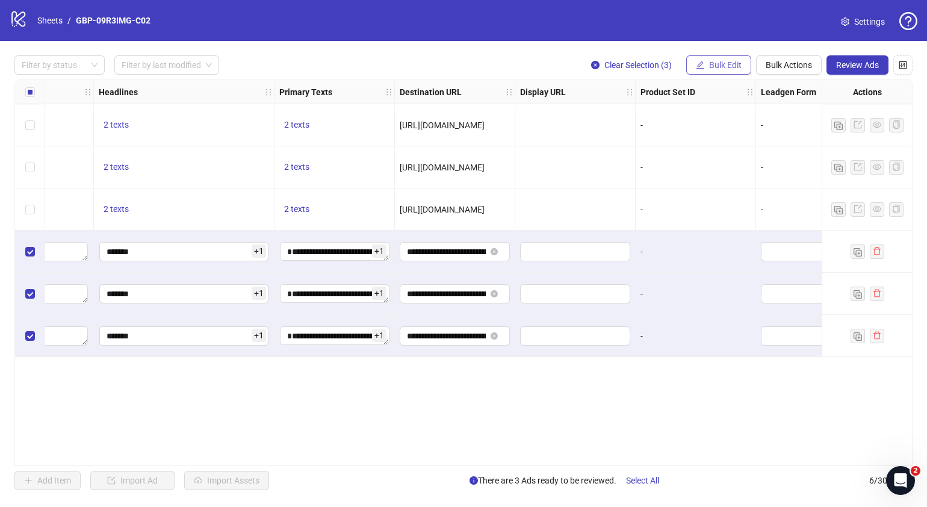
click at [739, 70] on button "Bulk Edit" at bounding box center [718, 64] width 65 height 19
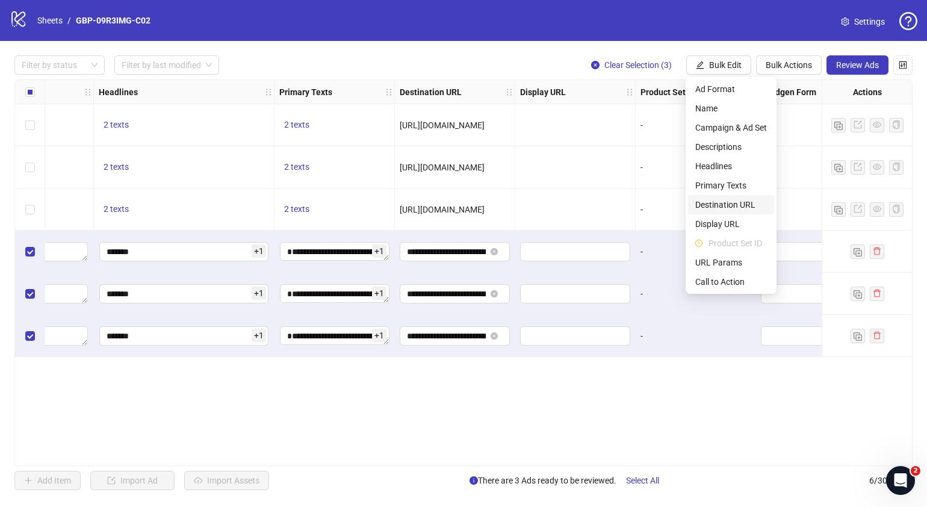
click at [738, 201] on span "Destination URL" at bounding box center [731, 204] width 72 height 13
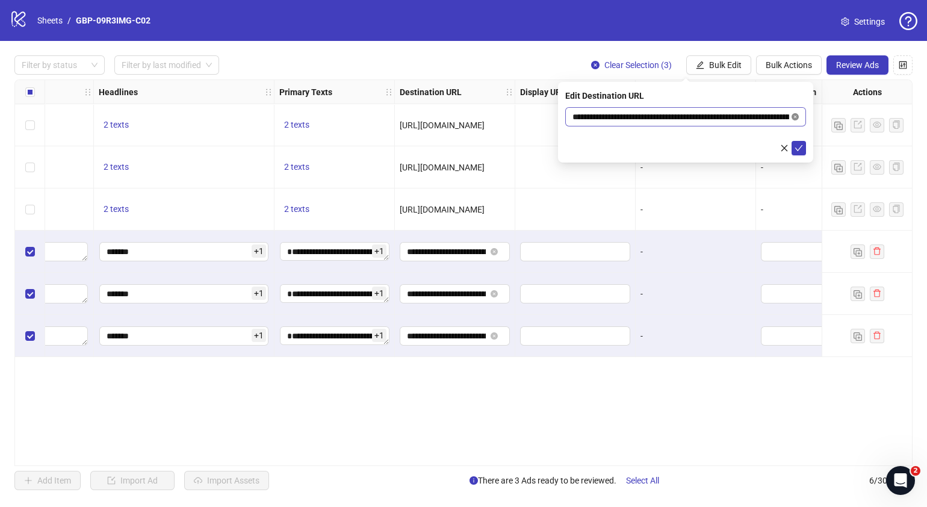
click at [796, 116] on icon "close-circle" at bounding box center [795, 116] width 7 height 7
paste input "**********"
type input "**********"
click at [798, 155] on button "submit" at bounding box center [799, 148] width 14 height 14
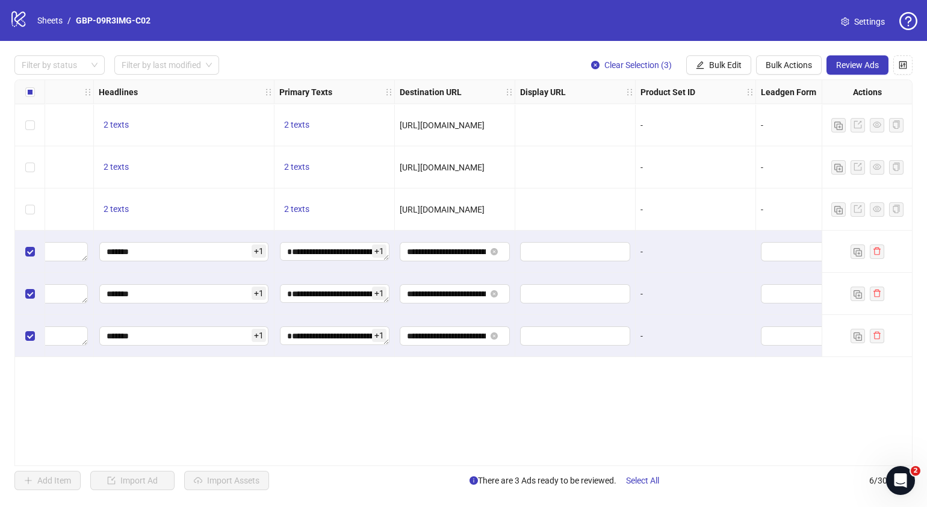
drag, startPoint x: 528, startPoint y: 461, endPoint x: 592, endPoint y: 455, distance: 64.7
click at [592, 455] on div "Ad Format Ad Name Campaign & Ad Set Assets Descriptions Headlines Primary Texts…" at bounding box center [463, 272] width 898 height 387
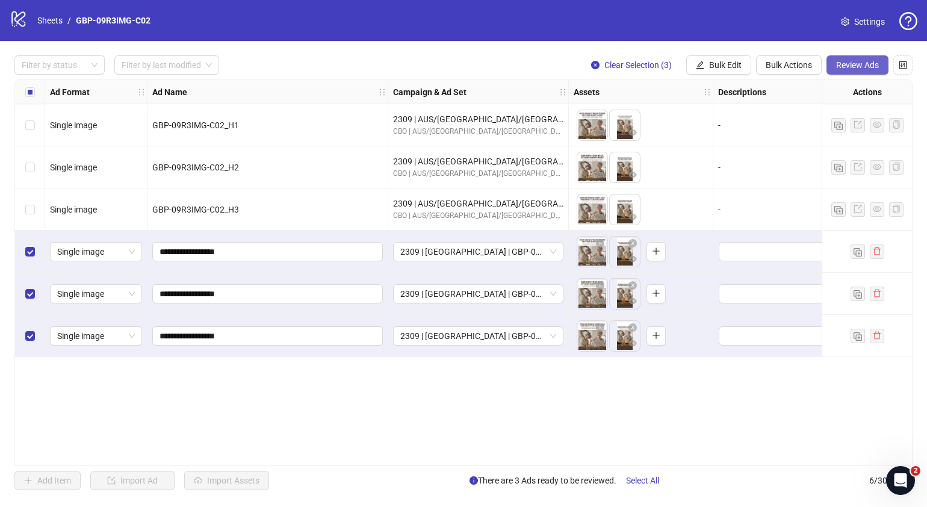
click at [842, 61] on span "Review Ads" at bounding box center [857, 65] width 43 height 10
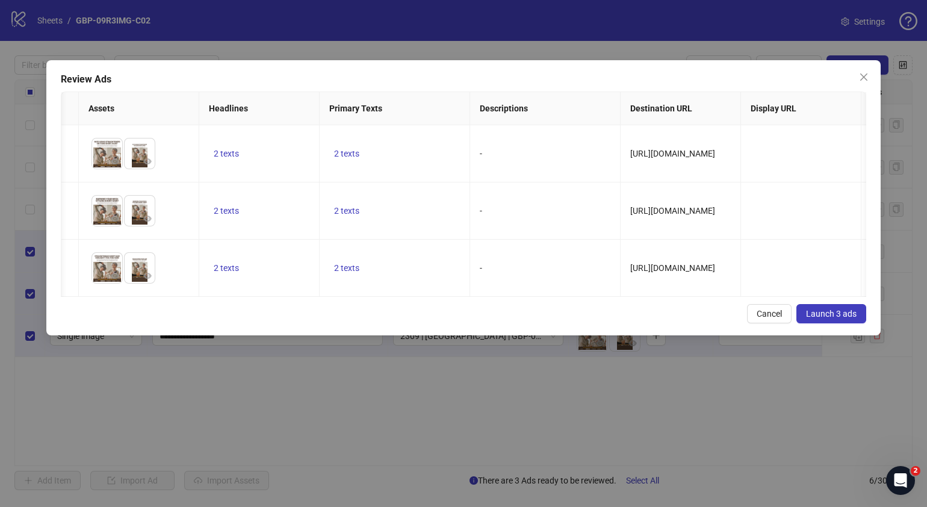
scroll to position [0, 297]
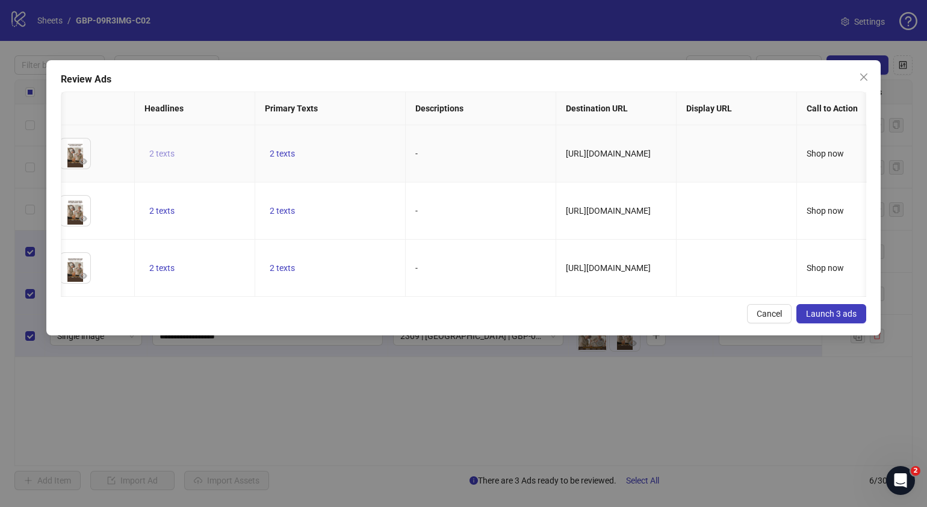
click at [161, 154] on span "2 texts" at bounding box center [161, 154] width 25 height 10
click at [347, 142] on icon "caret-right" at bounding box center [349, 144] width 4 height 6
click at [300, 323] on div "Cancel Launch 3 ads" at bounding box center [464, 313] width 806 height 19
click at [281, 151] on span "2 texts" at bounding box center [282, 154] width 25 height 10
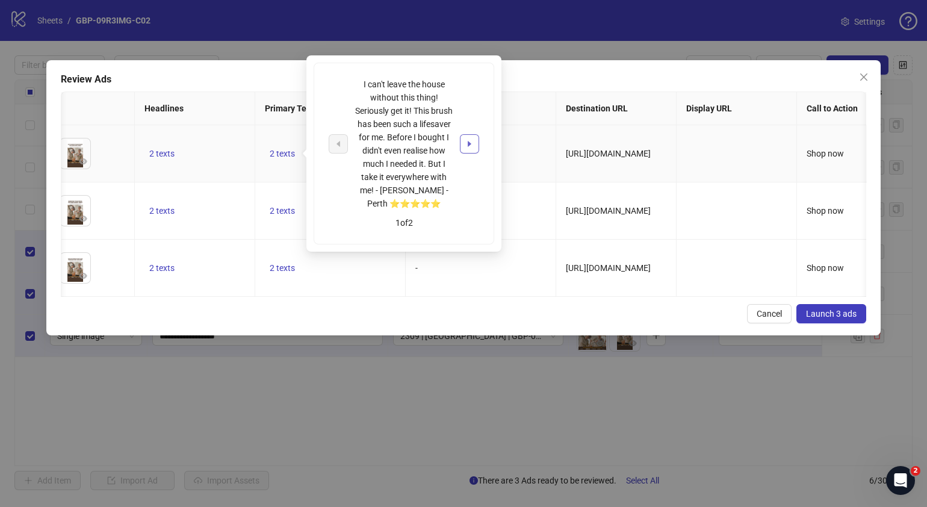
click at [470, 144] on icon "caret-right" at bounding box center [470, 144] width 4 height 6
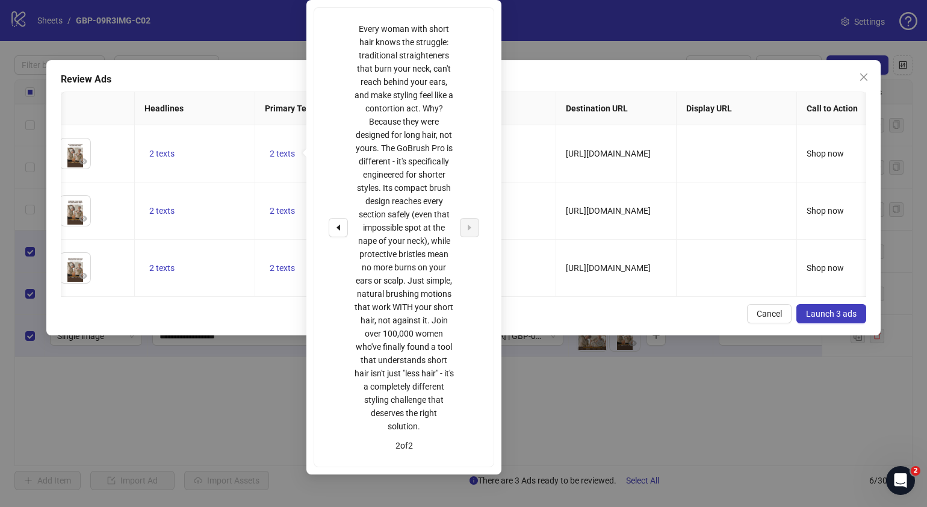
drag, startPoint x: 579, startPoint y: 324, endPoint x: 565, endPoint y: 318, distance: 15.1
click at [579, 323] on div "Cancel Launch 3 ads" at bounding box center [464, 313] width 806 height 19
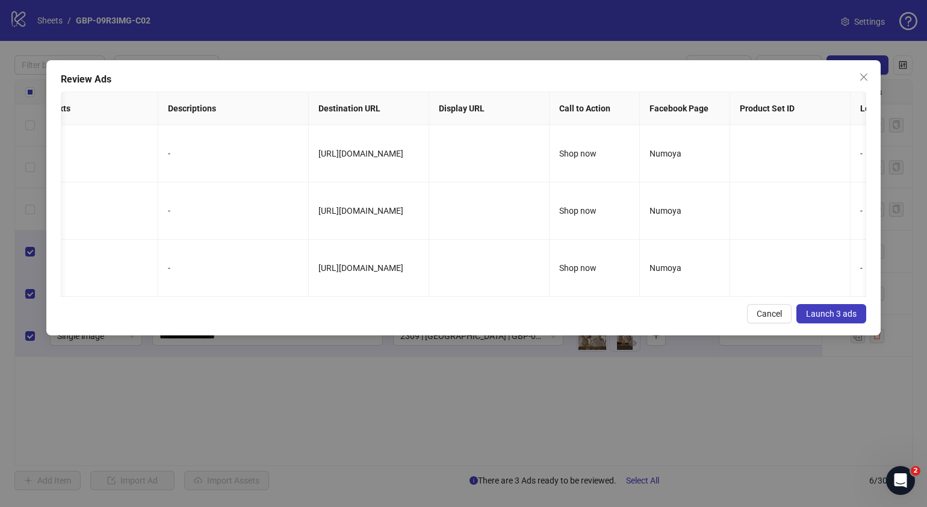
scroll to position [0, 604]
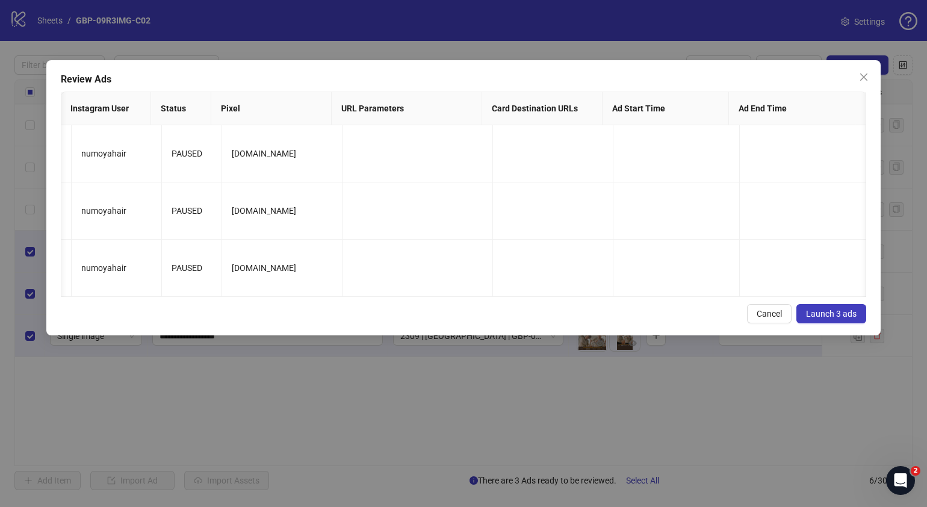
click at [837, 318] on span "Launch 3 ads" at bounding box center [831, 314] width 51 height 10
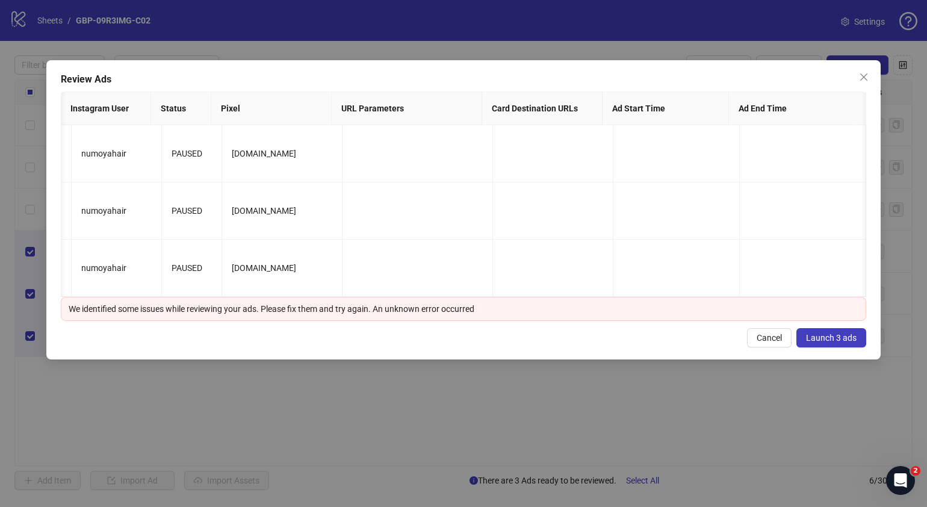
click at [841, 347] on button "Launch 3 ads" at bounding box center [831, 337] width 70 height 19
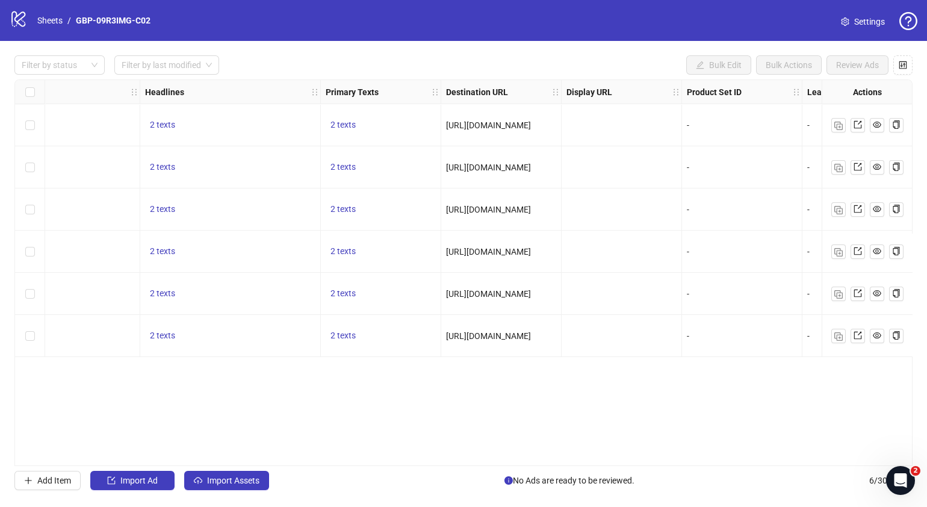
scroll to position [0, 802]
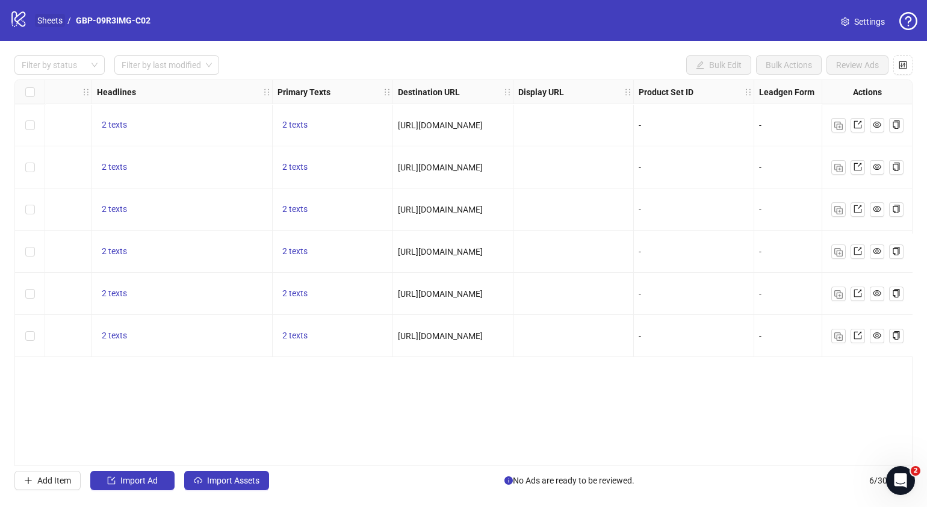
click at [49, 19] on link "Sheets" at bounding box center [50, 20] width 30 height 13
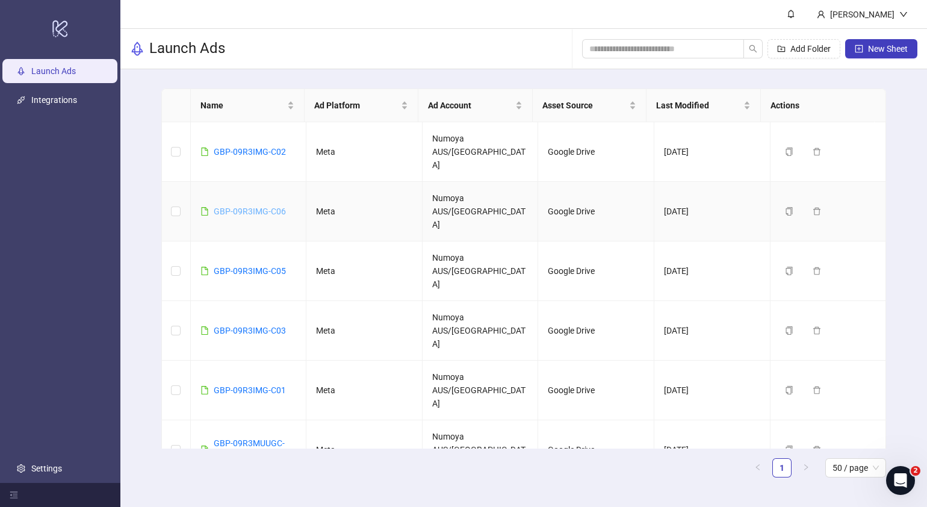
click at [272, 206] on link "GBP-09R3IMG-C06" at bounding box center [250, 211] width 72 height 10
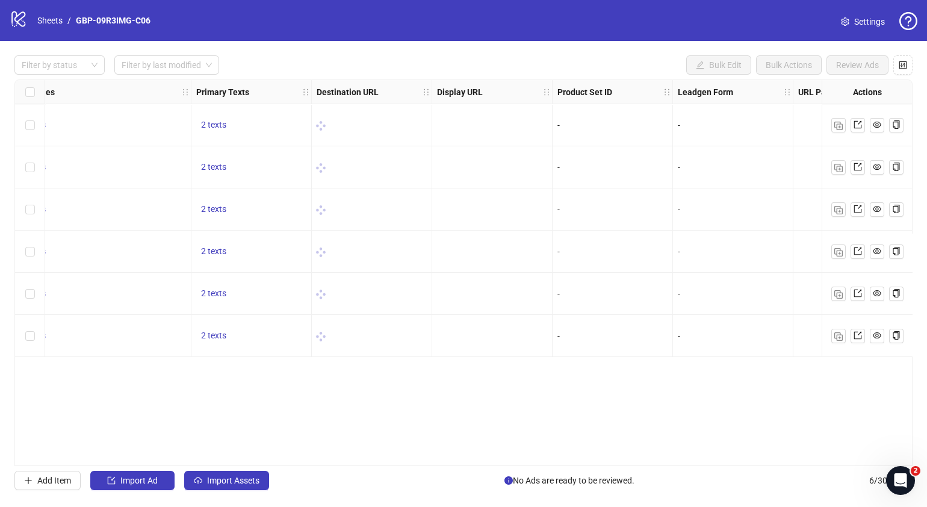
scroll to position [0, 874]
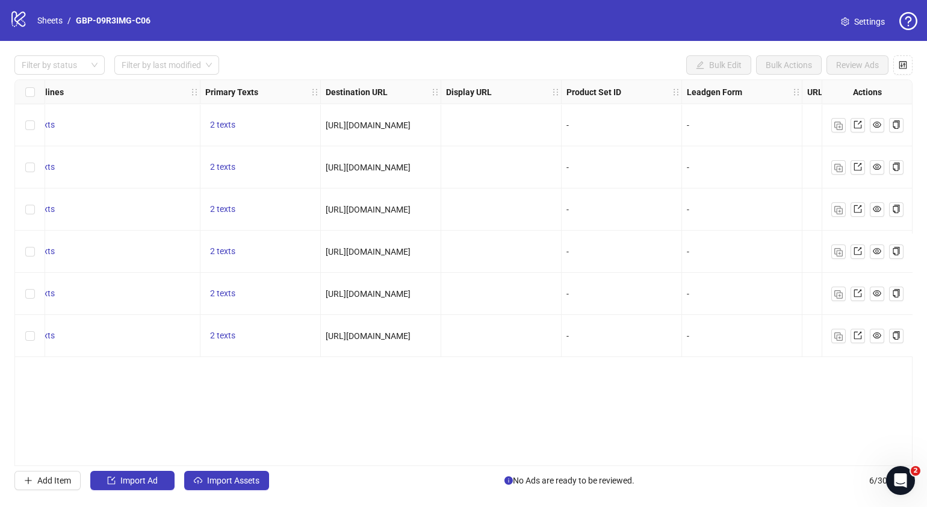
drag, startPoint x: 465, startPoint y: 459, endPoint x: 461, endPoint y: 464, distance: 6.4
click at [461, 464] on div "Ad Format Ad Name Campaign & Ad Set Assets Descriptions Headlines Primary Texts…" at bounding box center [463, 272] width 898 height 387
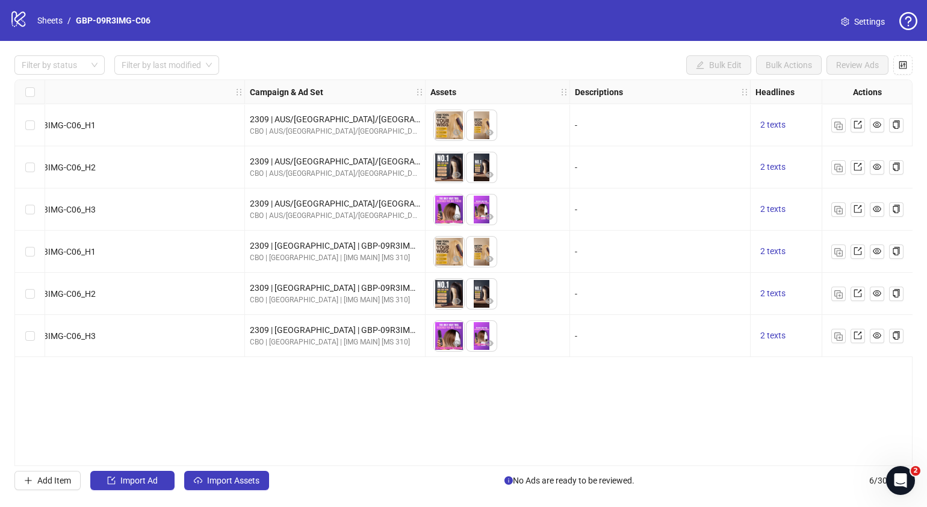
scroll to position [0, 0]
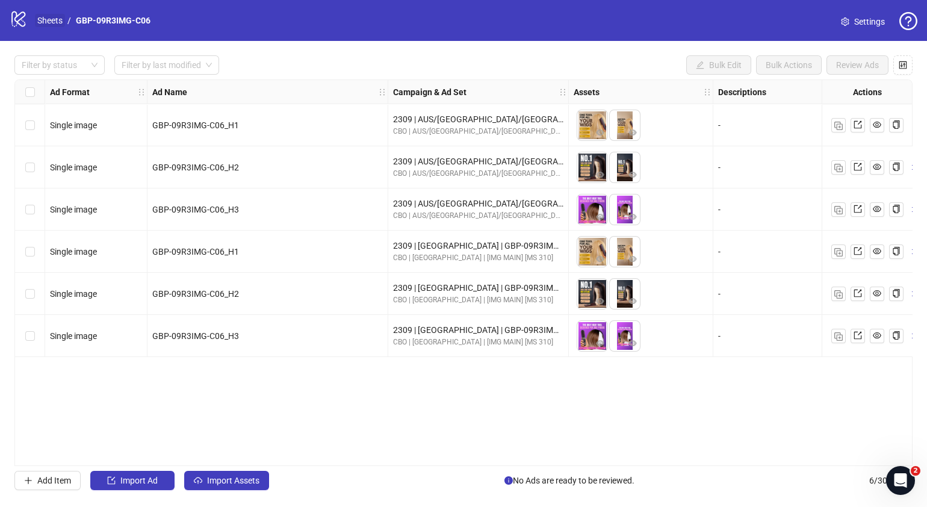
click at [54, 15] on link "Sheets" at bounding box center [50, 20] width 30 height 13
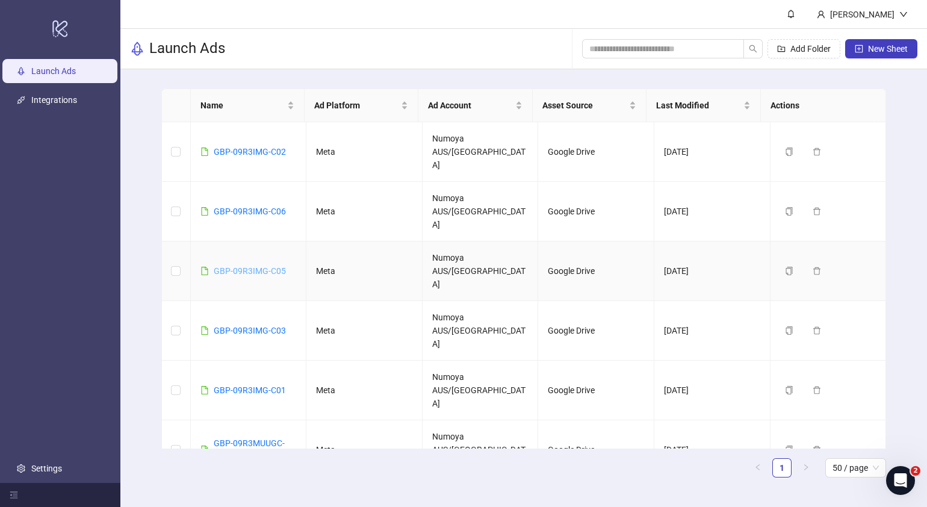
click at [250, 266] on link "GBP-09R3IMG-C05" at bounding box center [250, 271] width 72 height 10
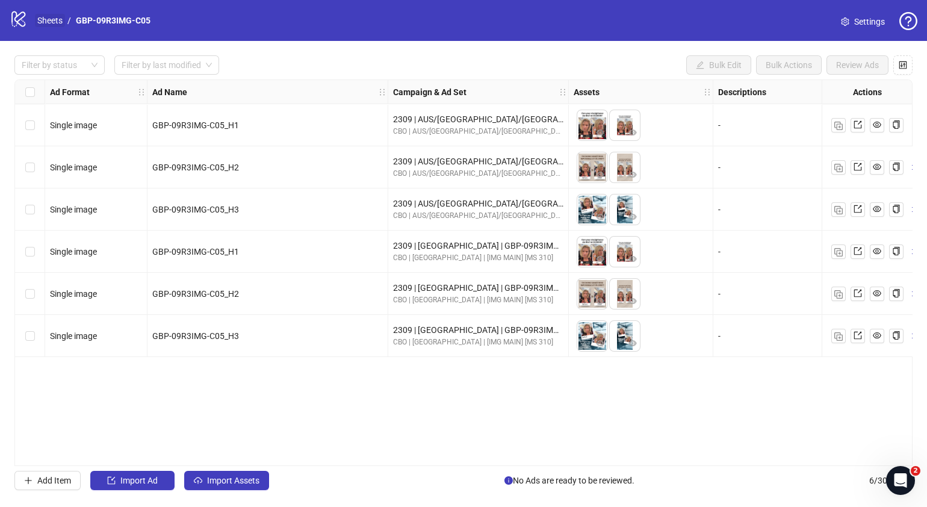
click at [60, 21] on link "Sheets" at bounding box center [50, 20] width 30 height 13
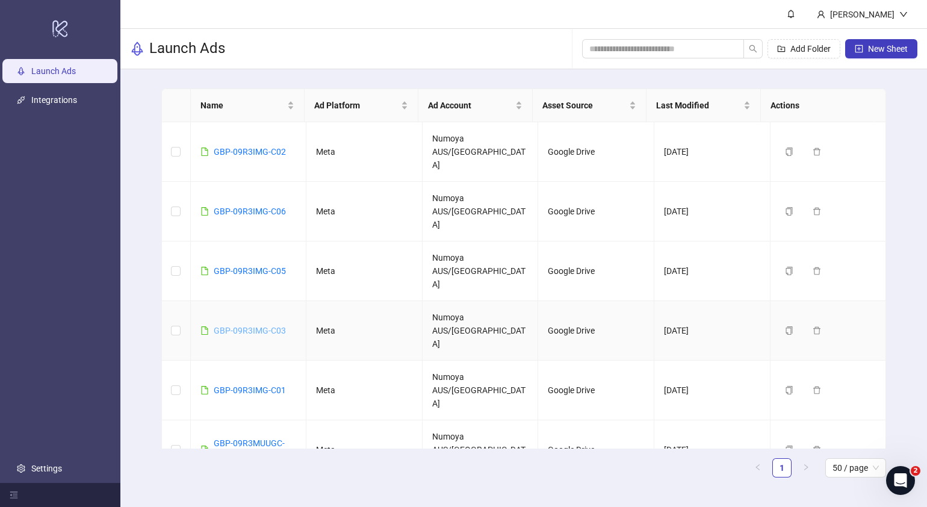
click at [271, 326] on link "GBP-09R3IMG-C03" at bounding box center [250, 331] width 72 height 10
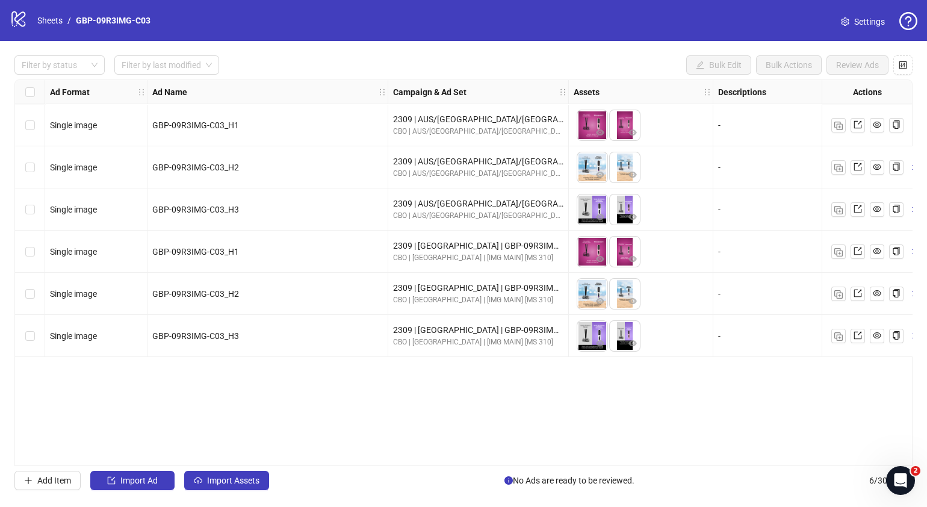
drag, startPoint x: 361, startPoint y: 458, endPoint x: 388, endPoint y: 458, distance: 27.1
click at [388, 458] on div "Ad Format Ad Name Campaign & Ad Set Assets Descriptions Headlines Primary Texts…" at bounding box center [463, 272] width 898 height 387
drag, startPoint x: 366, startPoint y: 459, endPoint x: 389, endPoint y: 458, distance: 22.9
click at [389, 458] on div "Ad Format Ad Name Campaign & Ad Set Assets Descriptions Headlines Primary Texts…" at bounding box center [463, 272] width 898 height 387
drag, startPoint x: 360, startPoint y: 461, endPoint x: 391, endPoint y: 462, distance: 30.8
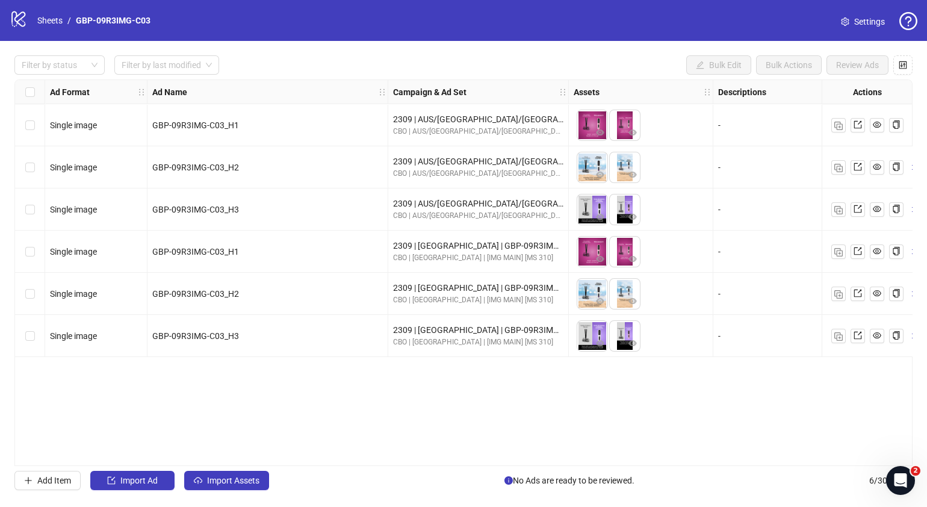
click at [391, 462] on div "Ad Format Ad Name Campaign & Ad Set Assets Descriptions Headlines Primary Texts…" at bounding box center [463, 272] width 898 height 387
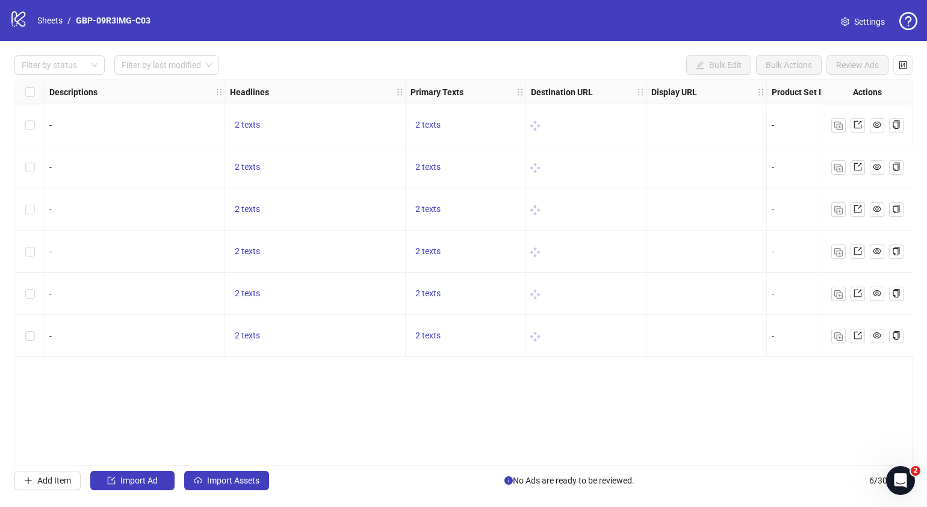
scroll to position [0, 667]
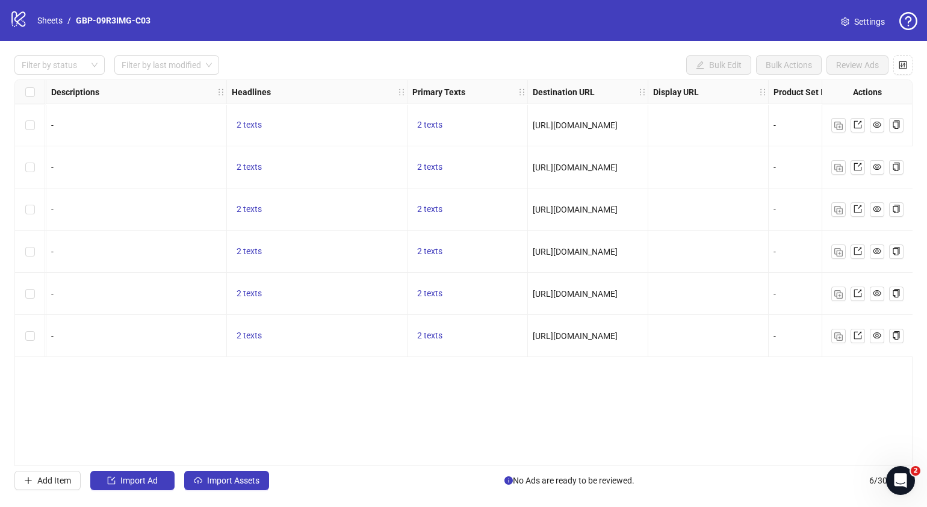
click at [46, 12] on div "logo/logo-mobile Sheets / GBP-09R3IMG-C03" at bounding box center [83, 21] width 146 height 22
click at [49, 16] on link "Sheets" at bounding box center [50, 20] width 30 height 13
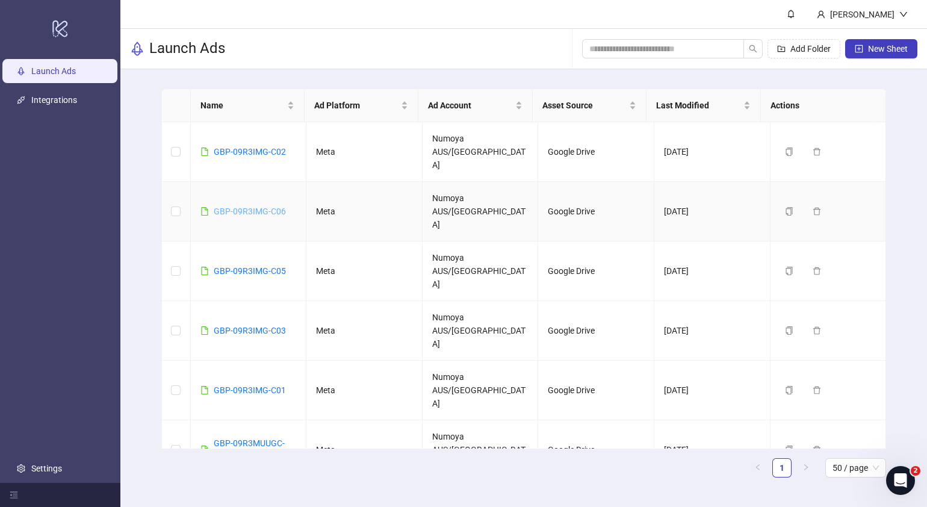
click at [251, 206] on link "GBP-09R3IMG-C06" at bounding box center [250, 211] width 72 height 10
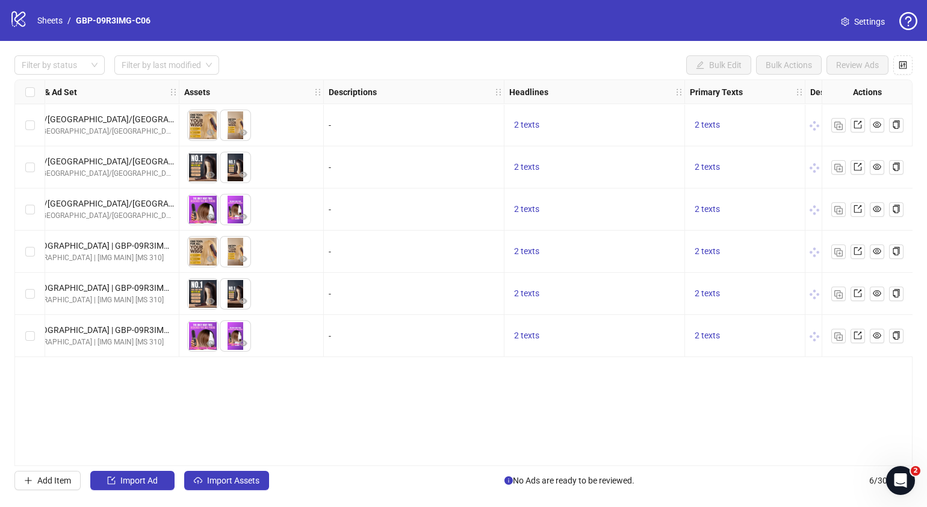
scroll to position [0, 429]
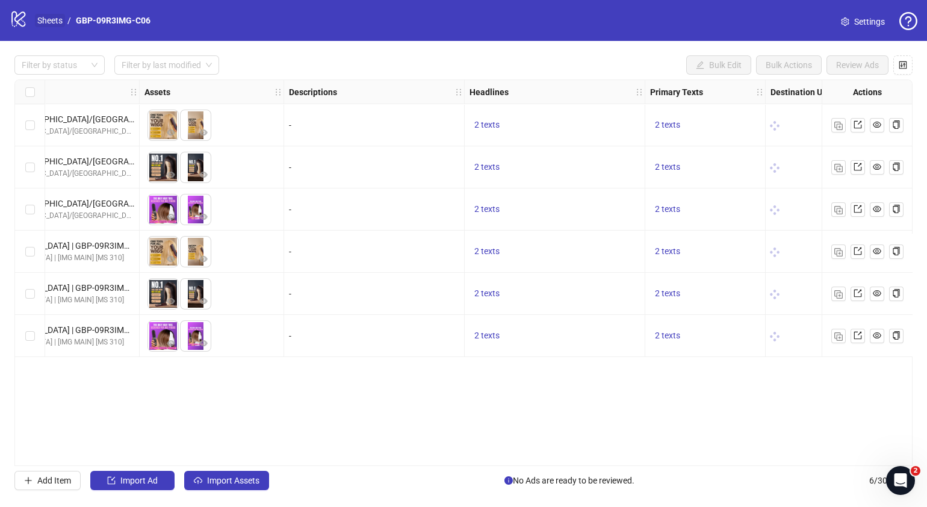
click at [43, 23] on link "Sheets" at bounding box center [50, 20] width 30 height 13
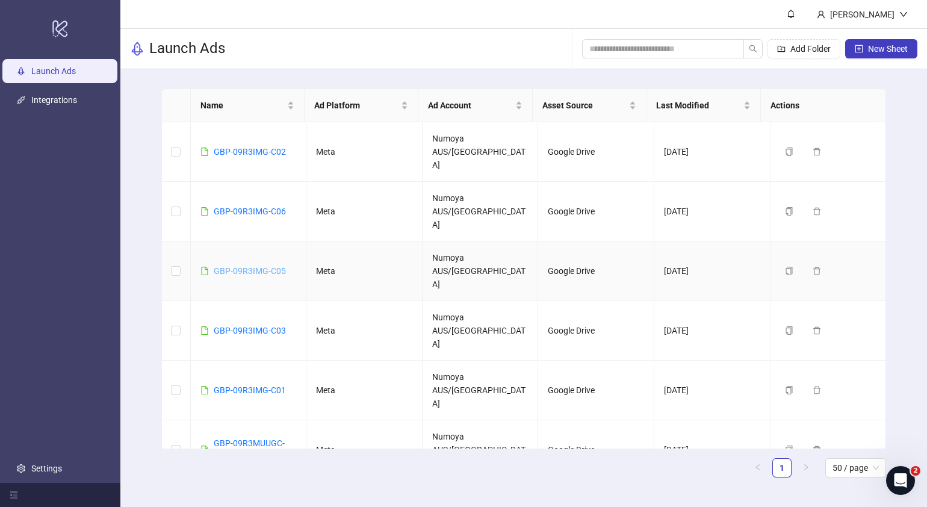
click at [247, 266] on link "GBP-09R3IMG-C05" at bounding box center [250, 271] width 72 height 10
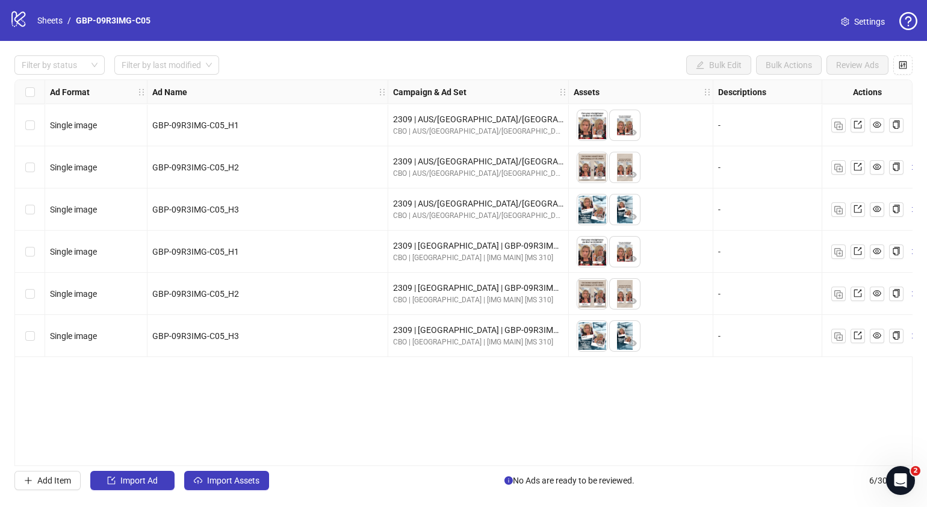
click at [373, 468] on div "Filter by status Filter by last modified Bulk Edit Bulk Actions Review Ads Ad F…" at bounding box center [463, 273] width 927 height 464
click at [53, 23] on link "Sheets" at bounding box center [50, 20] width 30 height 13
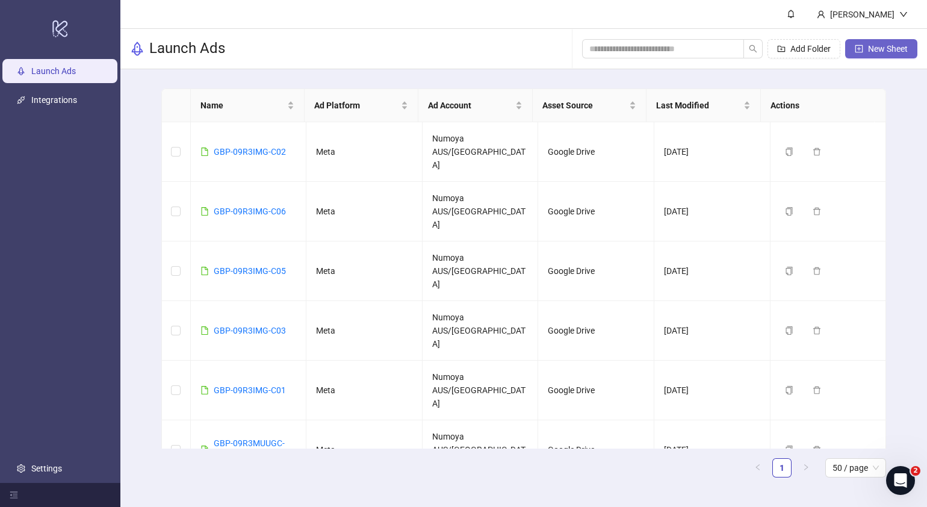
click at [867, 43] on button "New Sheet" at bounding box center [881, 48] width 72 height 19
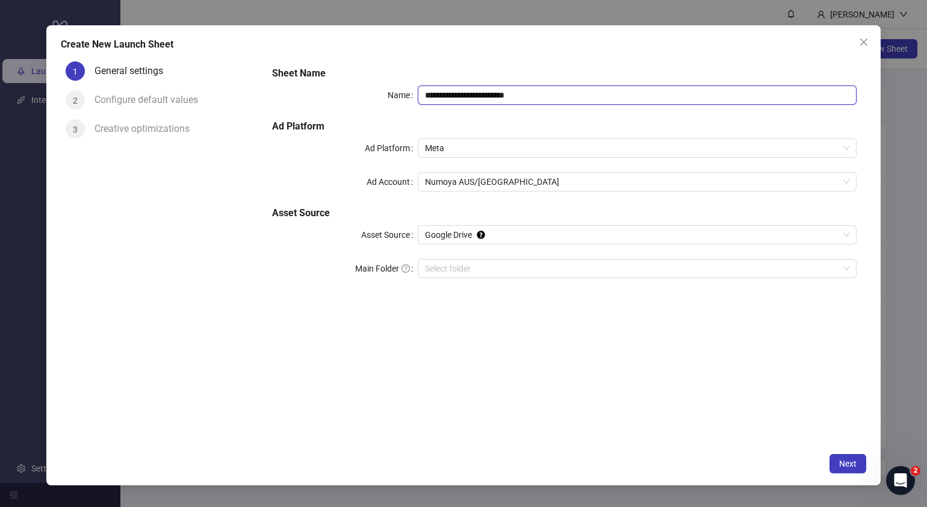
drag, startPoint x: 573, startPoint y: 97, endPoint x: 143, endPoint y: 89, distance: 429.3
click at [143, 89] on div "**********" at bounding box center [464, 252] width 806 height 390
paste input "text"
type input "**********"
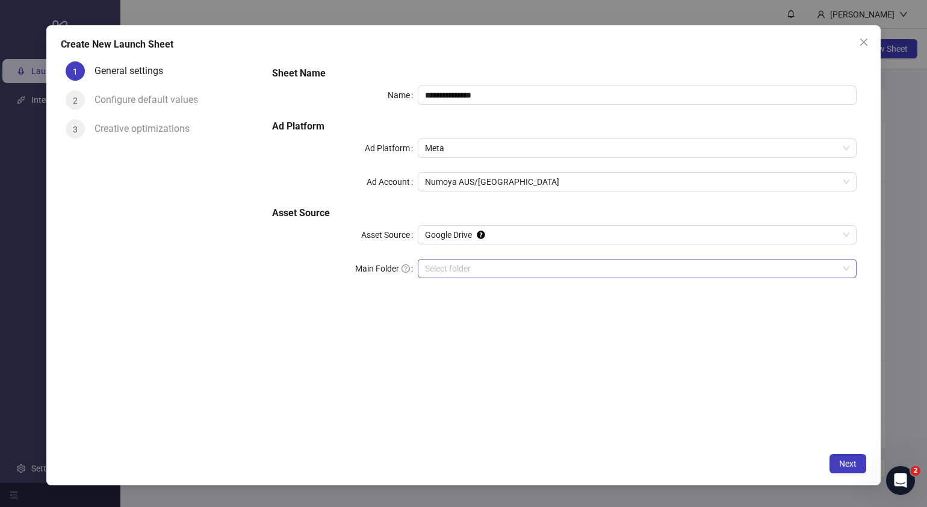
click at [494, 273] on input "Main Folder" at bounding box center [632, 268] width 414 height 18
click at [850, 466] on span "Next" at bounding box center [847, 464] width 17 height 10
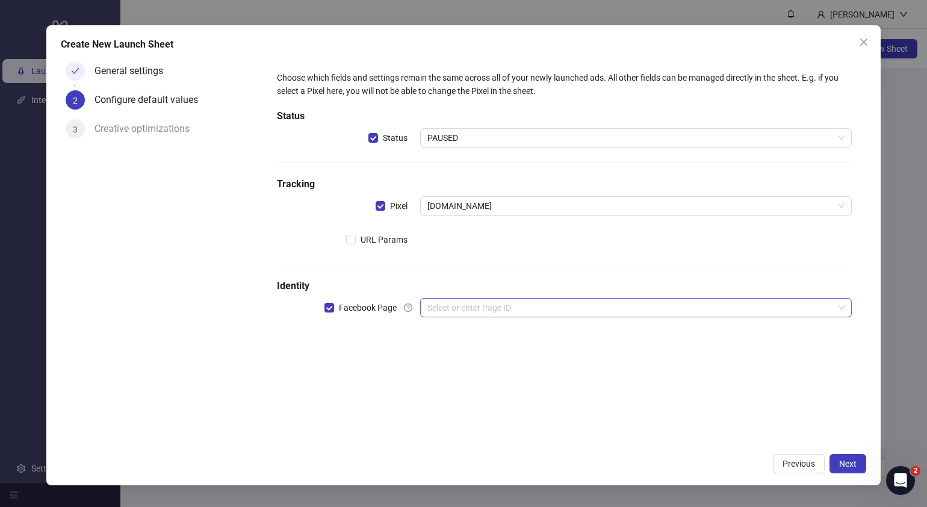
click at [482, 310] on input "search" at bounding box center [630, 308] width 406 height 18
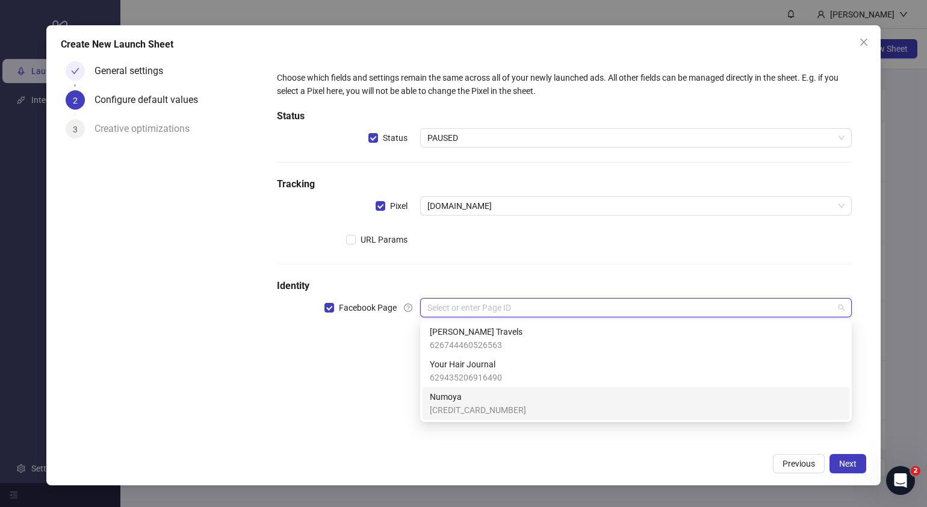
click at [476, 408] on span "[CREDIT_CARD_NUMBER]" at bounding box center [478, 409] width 96 height 13
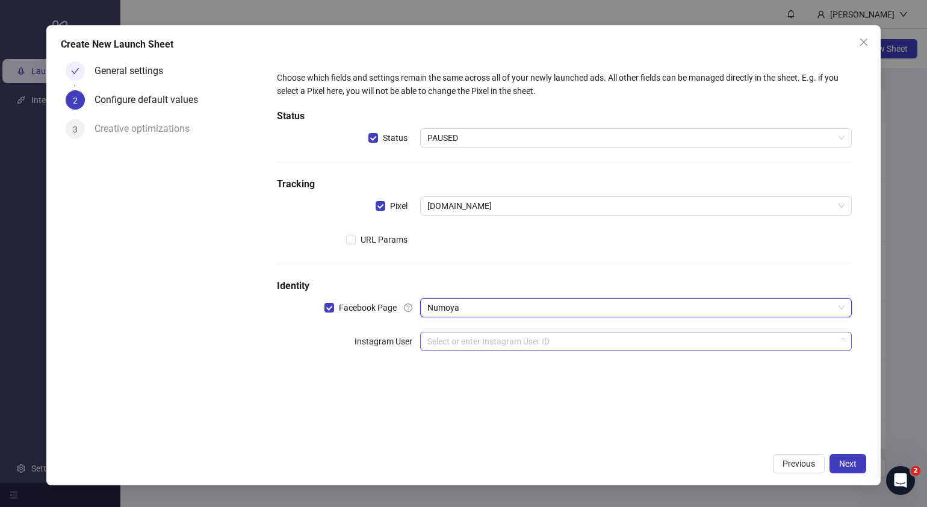
click at [476, 344] on input "search" at bounding box center [630, 341] width 406 height 18
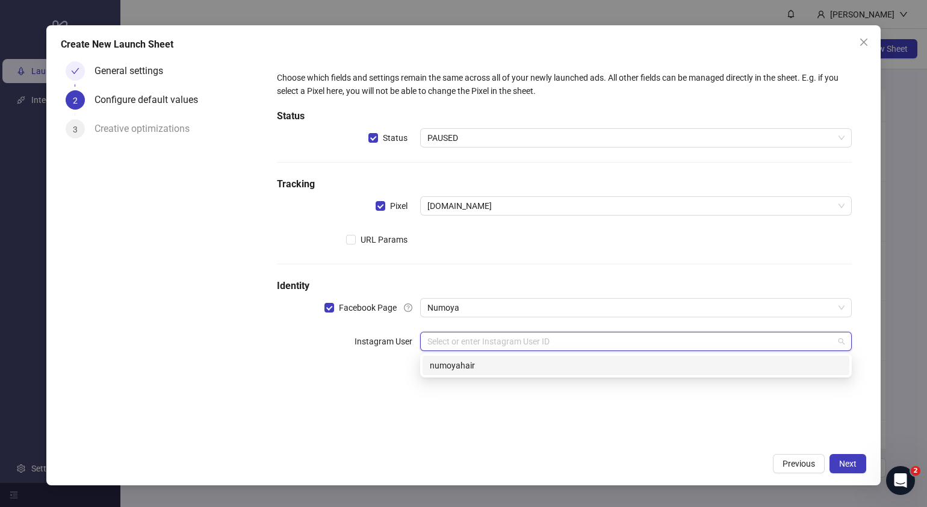
click at [547, 356] on div "numoyahair" at bounding box center [636, 365] width 427 height 19
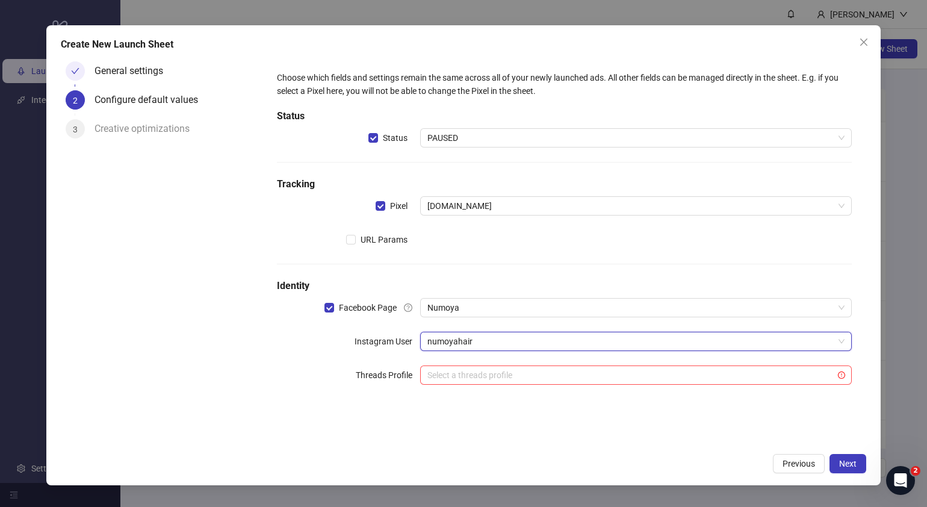
click at [866, 462] on div "Create New Launch Sheet General settings 2 Configure default values 3 Creative …" at bounding box center [463, 255] width 834 height 460
click at [856, 465] on span "Next" at bounding box center [847, 464] width 17 height 10
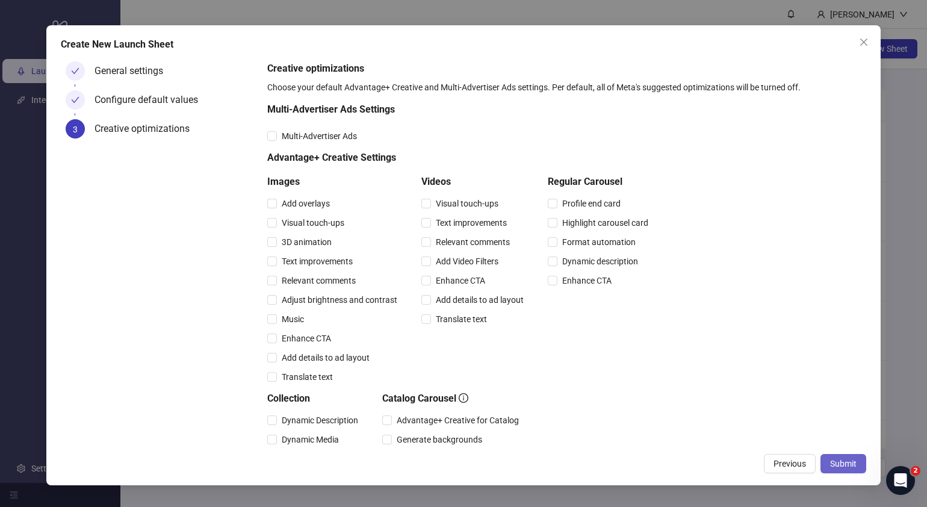
click at [852, 463] on span "Submit" at bounding box center [843, 464] width 26 height 10
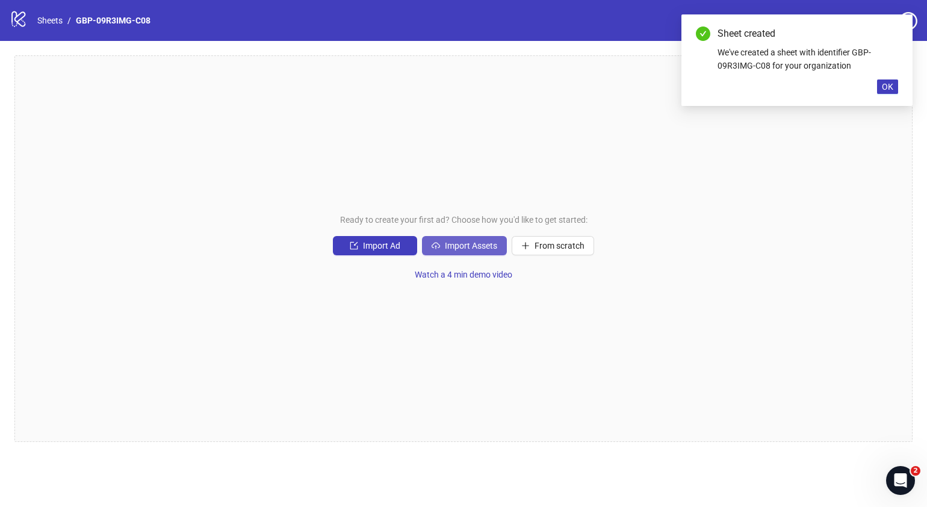
click at [473, 241] on span "Import Assets" at bounding box center [471, 246] width 52 height 10
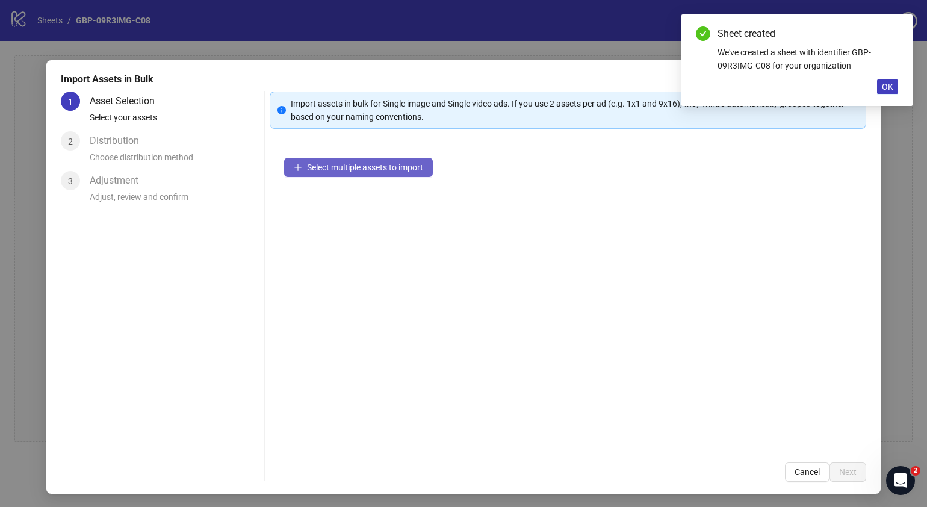
click at [411, 163] on span "Select multiple assets to import" at bounding box center [365, 168] width 116 height 10
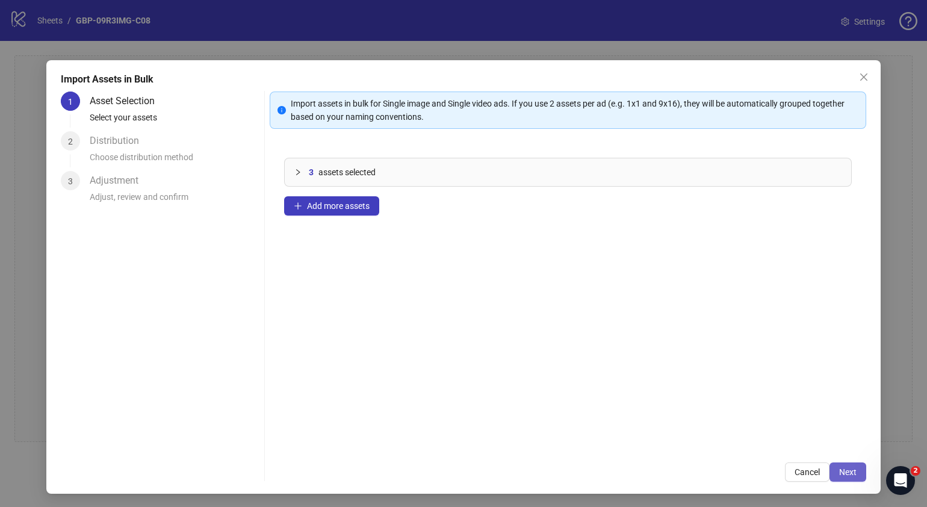
click at [839, 467] on span "Next" at bounding box center [847, 472] width 17 height 10
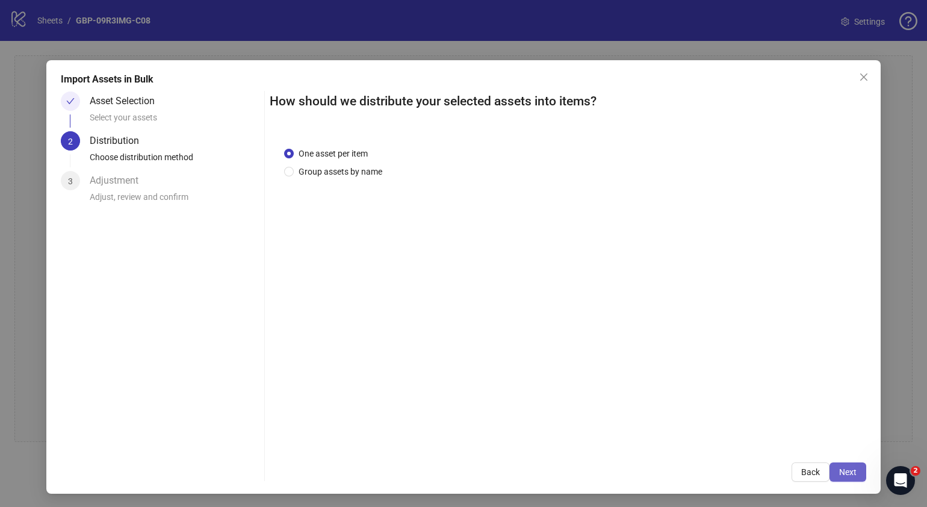
click at [839, 474] on span "Next" at bounding box center [847, 472] width 17 height 10
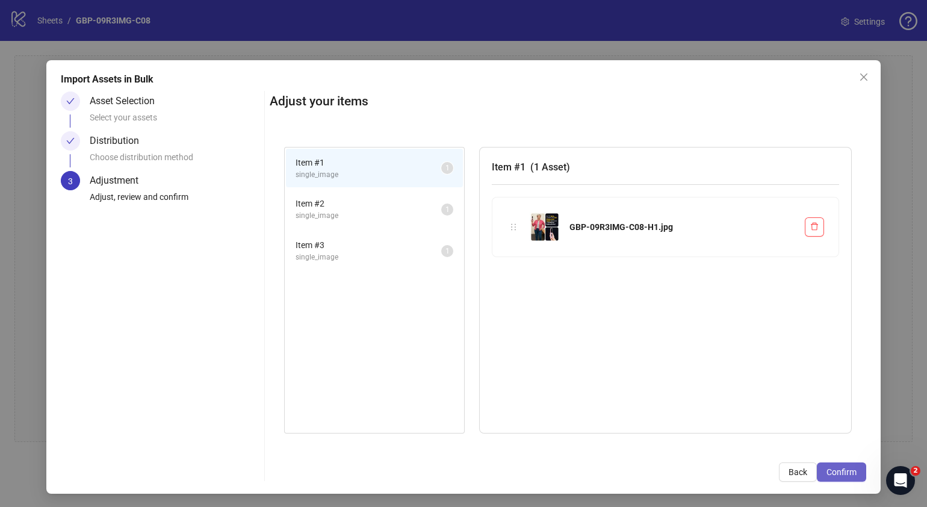
click at [840, 474] on span "Confirm" at bounding box center [842, 472] width 30 height 10
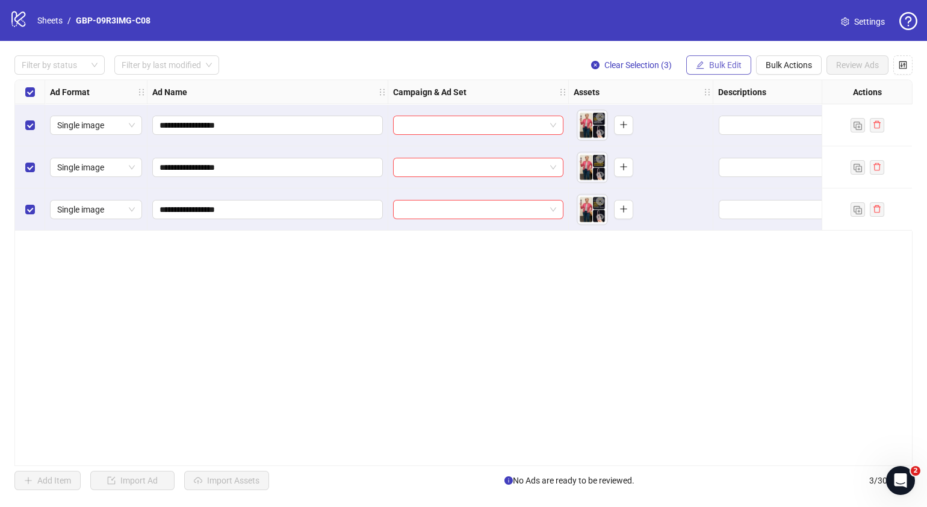
click at [701, 61] on icon "edit" at bounding box center [700, 65] width 8 height 8
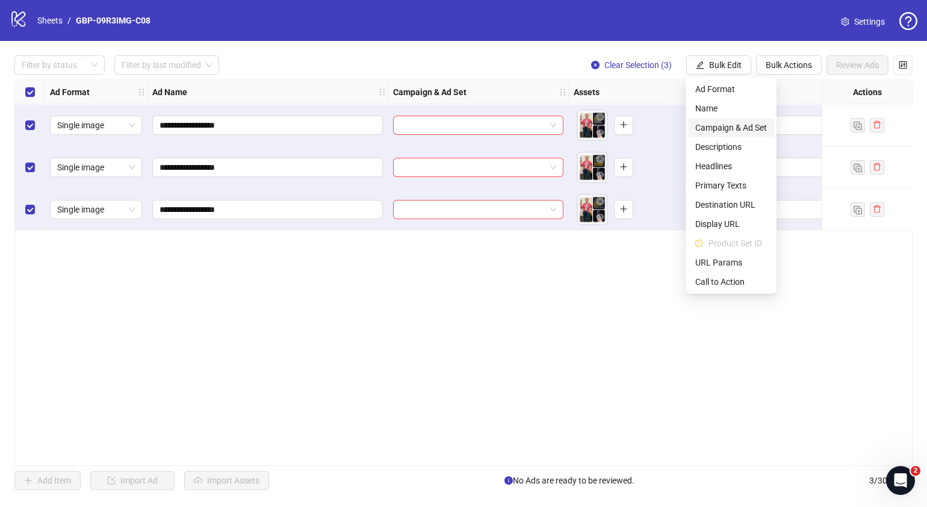
click at [726, 123] on span "Campaign & Ad Set" at bounding box center [731, 127] width 72 height 13
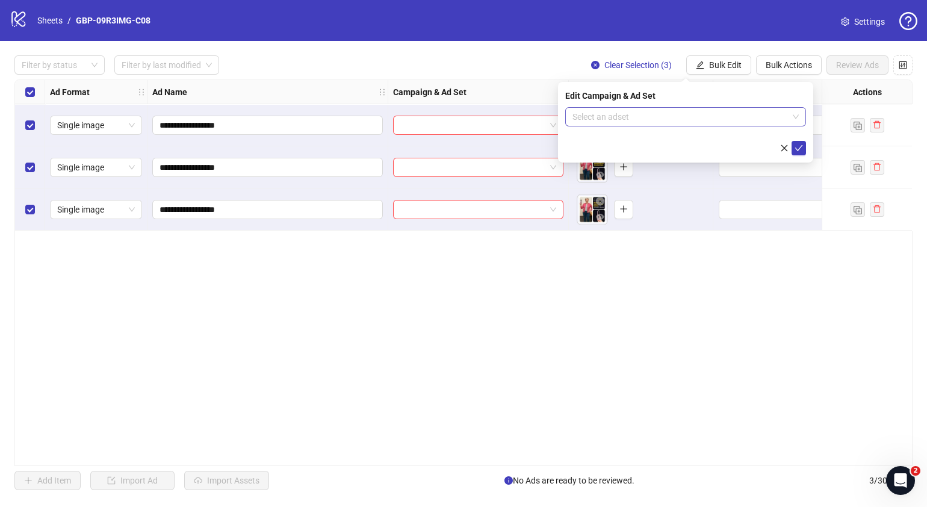
click at [796, 114] on span at bounding box center [686, 117] width 226 height 18
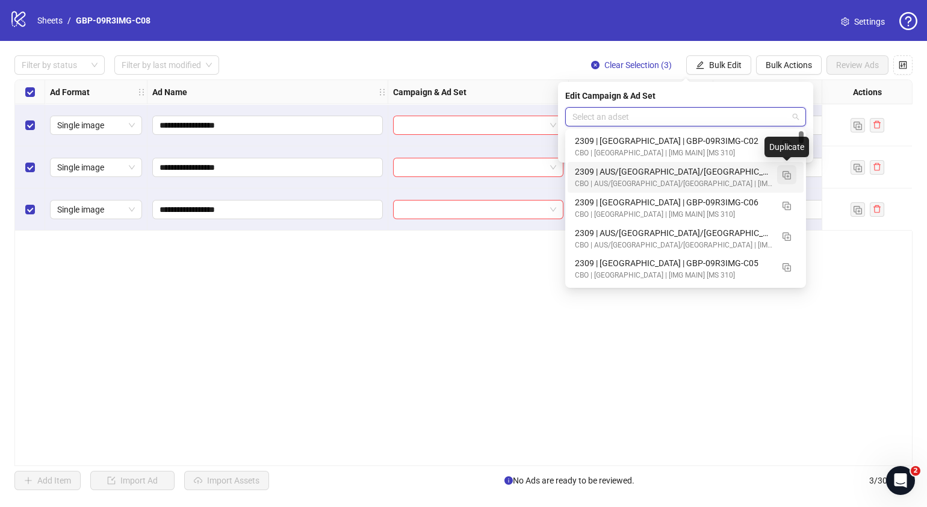
click at [787, 175] on img "button" at bounding box center [787, 175] width 8 height 8
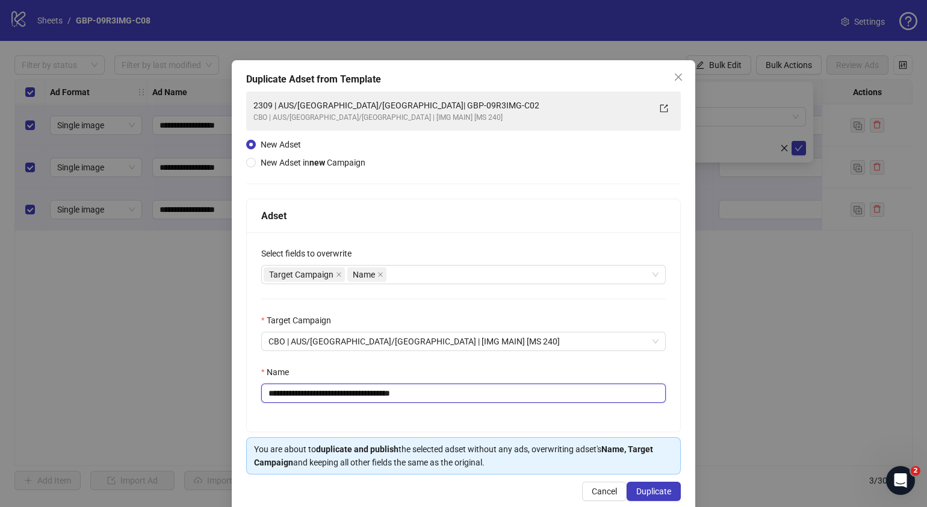
drag, startPoint x: 441, startPoint y: 393, endPoint x: 341, endPoint y: 392, distance: 99.3
click at [341, 392] on input "**********" at bounding box center [463, 392] width 405 height 19
paste input "text"
type input "**********"
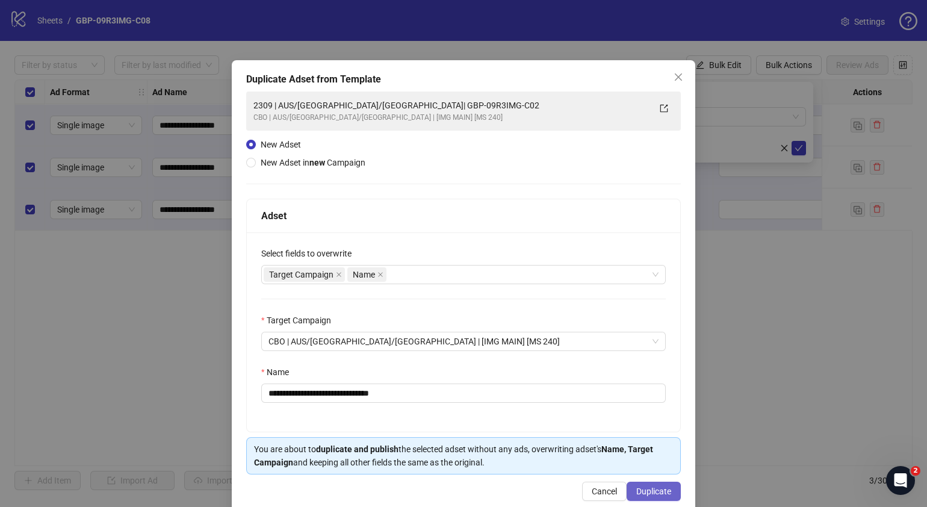
click at [644, 490] on span "Duplicate" at bounding box center [653, 491] width 35 height 10
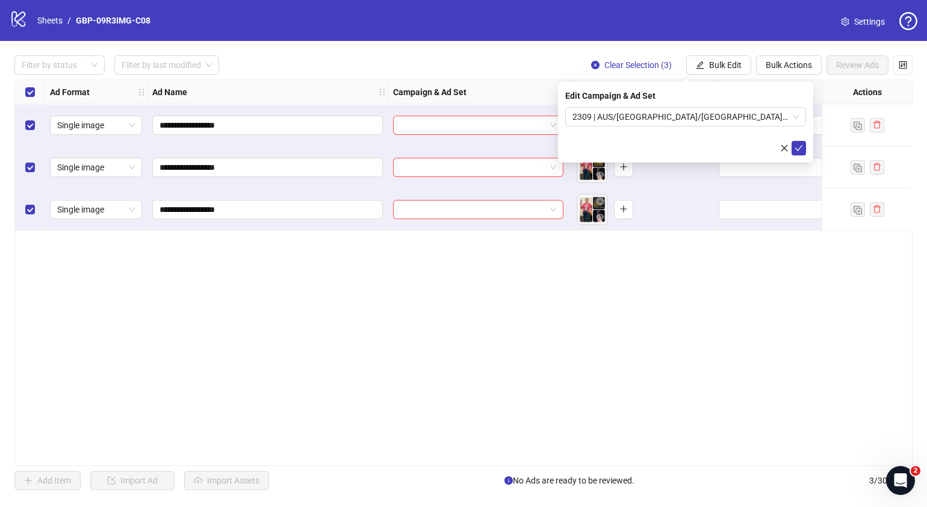
click at [800, 146] on icon "check" at bounding box center [799, 148] width 8 height 8
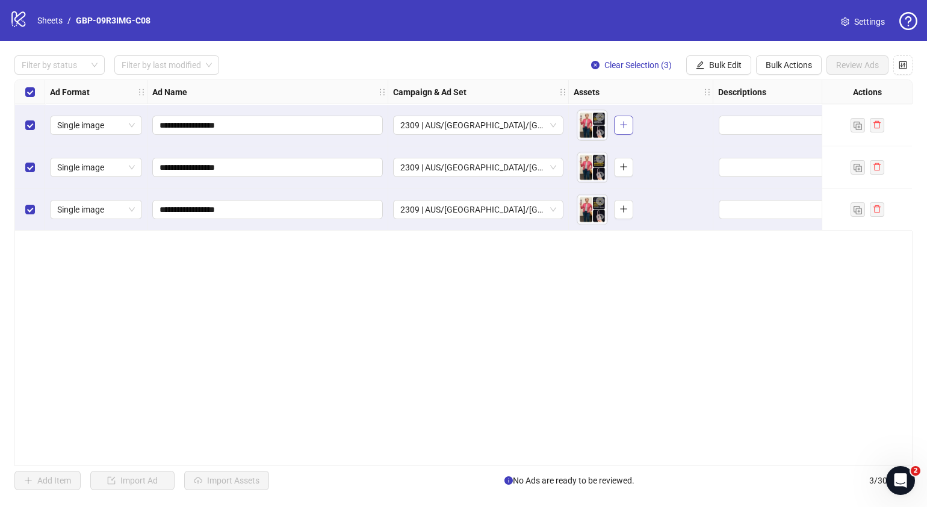
click at [627, 126] on icon "plus" at bounding box center [623, 124] width 8 height 8
click at [626, 170] on icon "plus" at bounding box center [623, 167] width 8 height 8
click at [627, 210] on icon "plus" at bounding box center [623, 209] width 8 height 8
click at [714, 61] on span "Bulk Edit" at bounding box center [725, 65] width 33 height 10
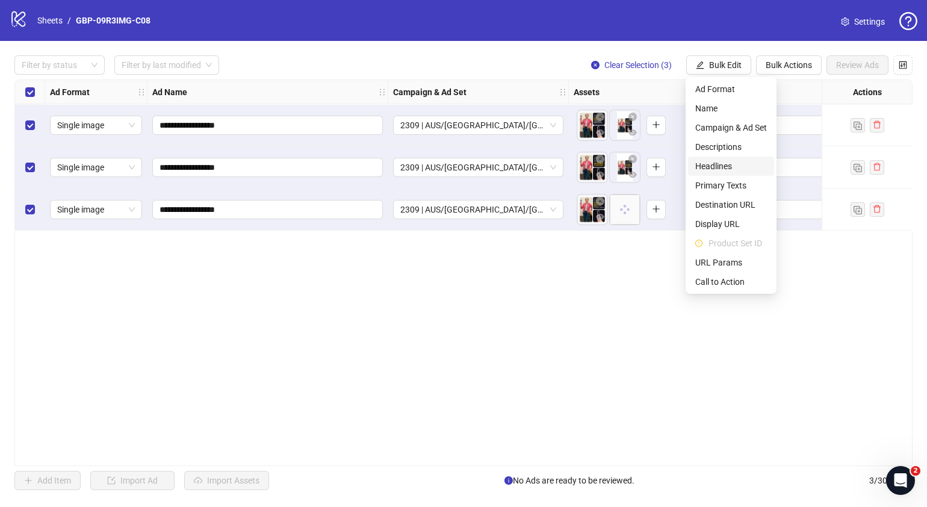
click at [730, 167] on span "Headlines" at bounding box center [731, 166] width 72 height 13
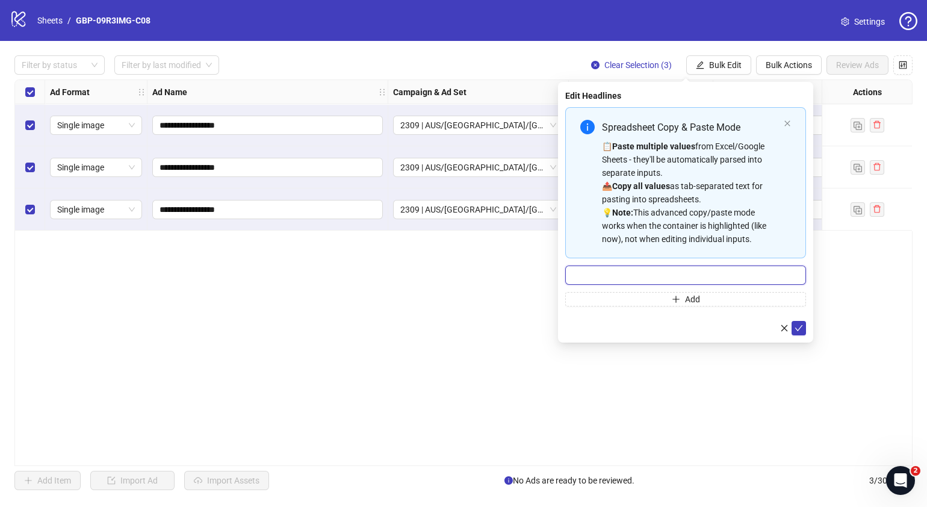
click at [683, 275] on input "Multi-input container - paste or copy values" at bounding box center [685, 274] width 241 height 19
paste input "*******"
type input "*******"
click at [689, 293] on button "Add" at bounding box center [685, 299] width 241 height 14
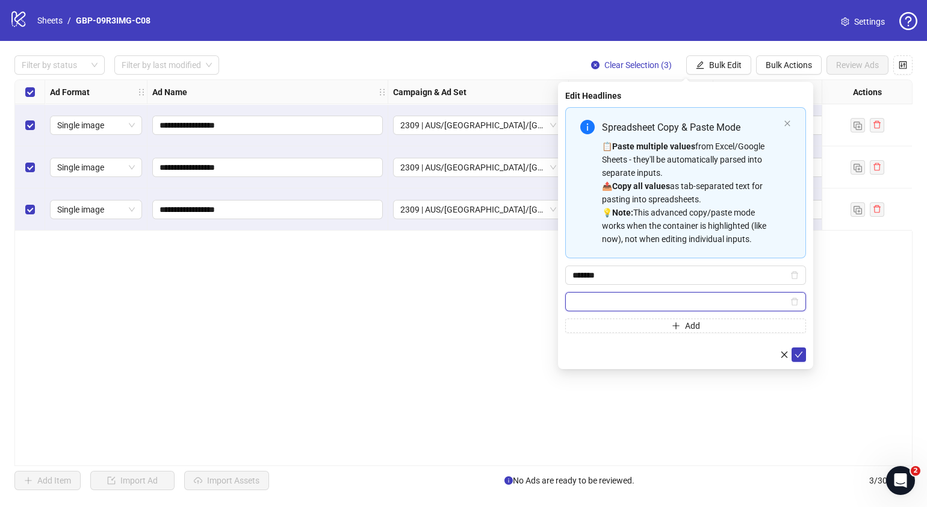
paste input "**********"
type input "**********"
click at [798, 355] on icon "check" at bounding box center [799, 354] width 8 height 8
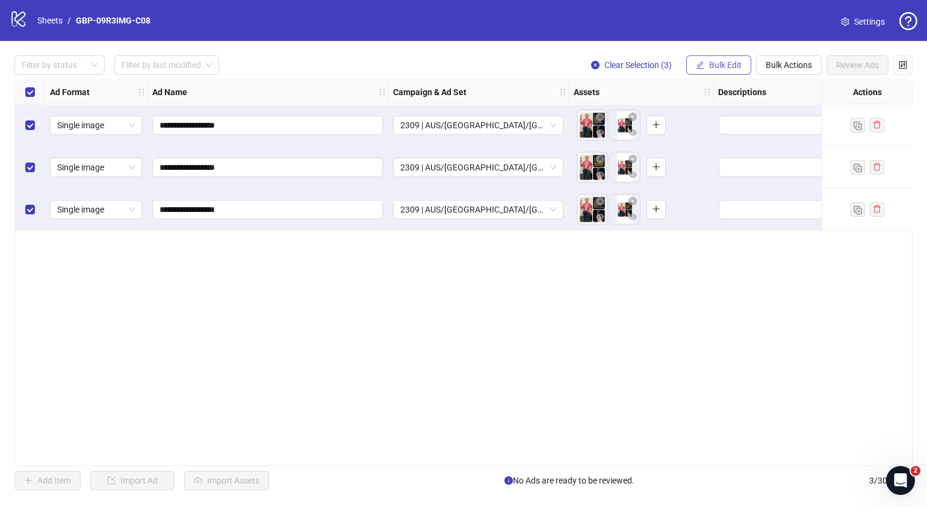
click at [734, 67] on span "Bulk Edit" at bounding box center [725, 65] width 33 height 10
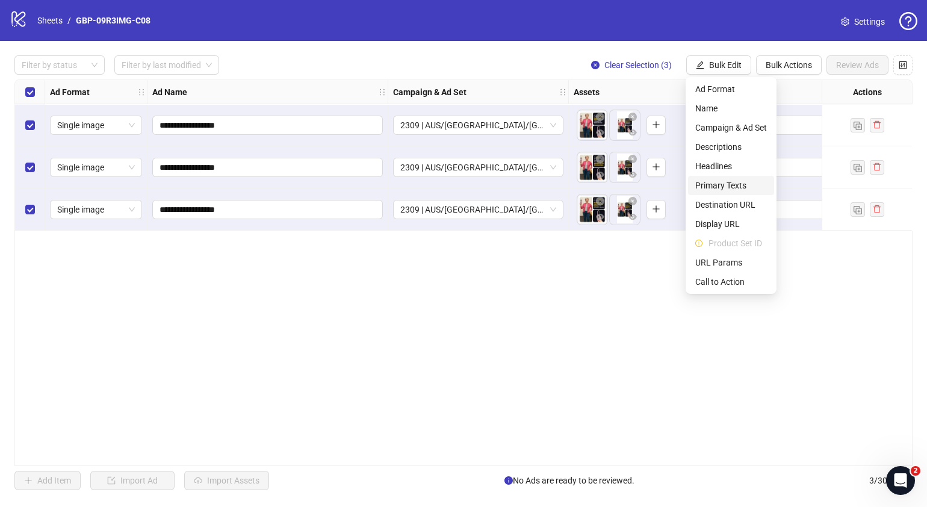
click at [737, 179] on span "Primary Texts" at bounding box center [731, 185] width 72 height 13
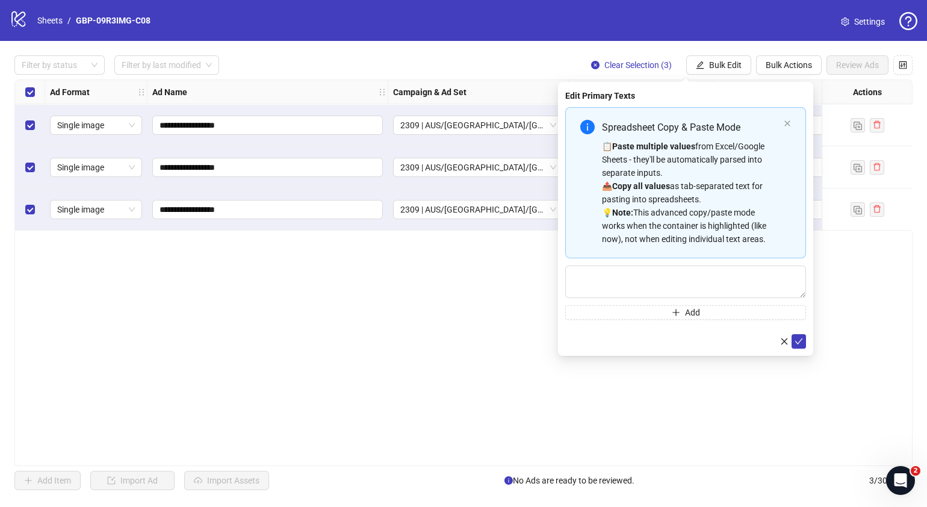
click at [673, 262] on div "Spreadsheet Copy & Paste Mode 📋 Paste multiple values from Excel/Google Sheets …" at bounding box center [685, 213] width 241 height 213
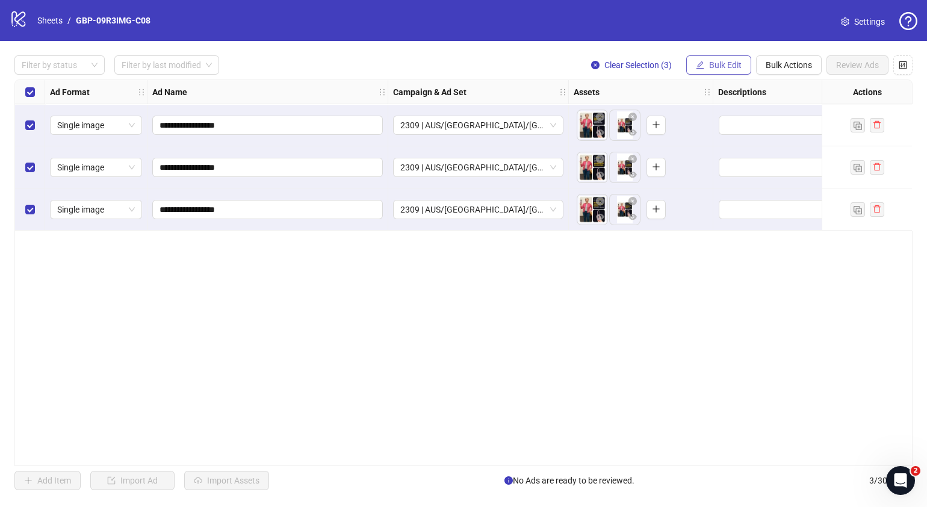
click at [736, 64] on span "Bulk Edit" at bounding box center [725, 65] width 33 height 10
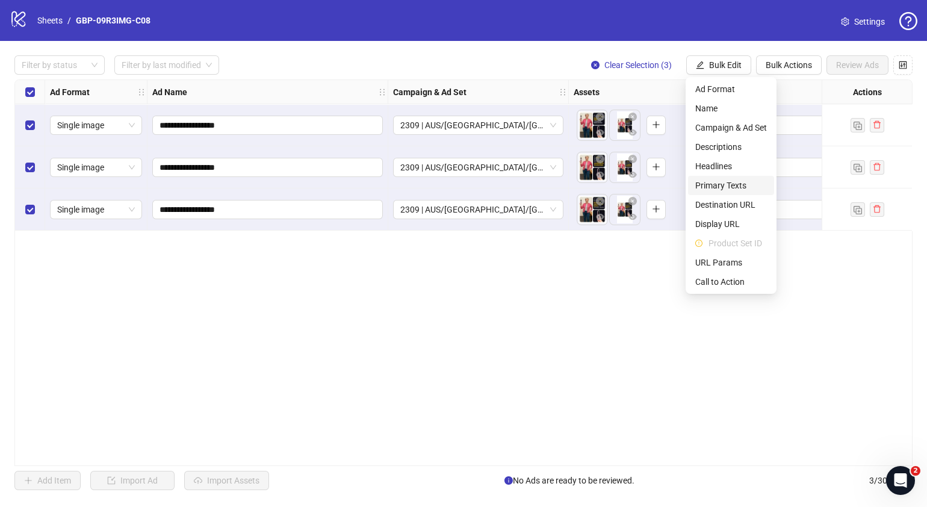
click at [732, 182] on span "Primary Texts" at bounding box center [731, 185] width 72 height 13
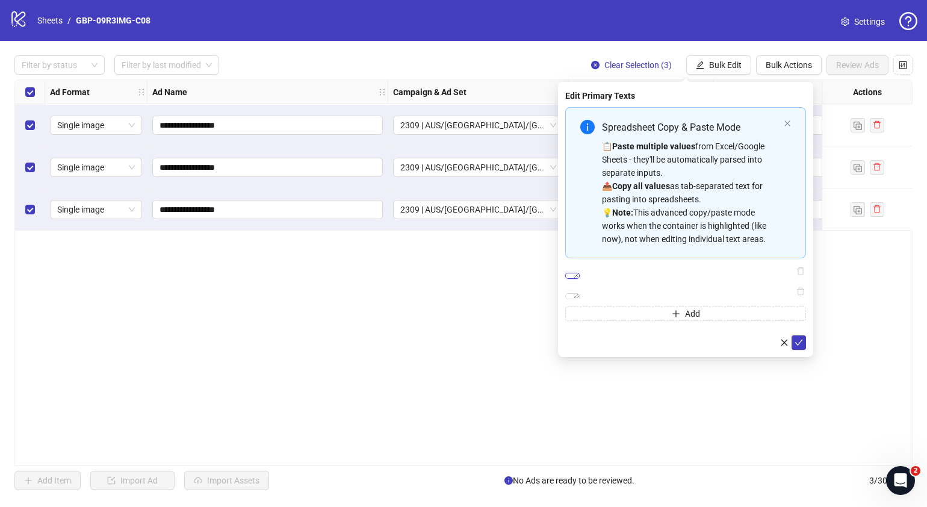
click at [580, 279] on textarea "**********" at bounding box center [572, 276] width 14 height 6
drag, startPoint x: 782, startPoint y: 279, endPoint x: 538, endPoint y: 281, distance: 244.4
click at [538, 281] on body "**********" at bounding box center [463, 253] width 927 height 507
paste textarea "**********"
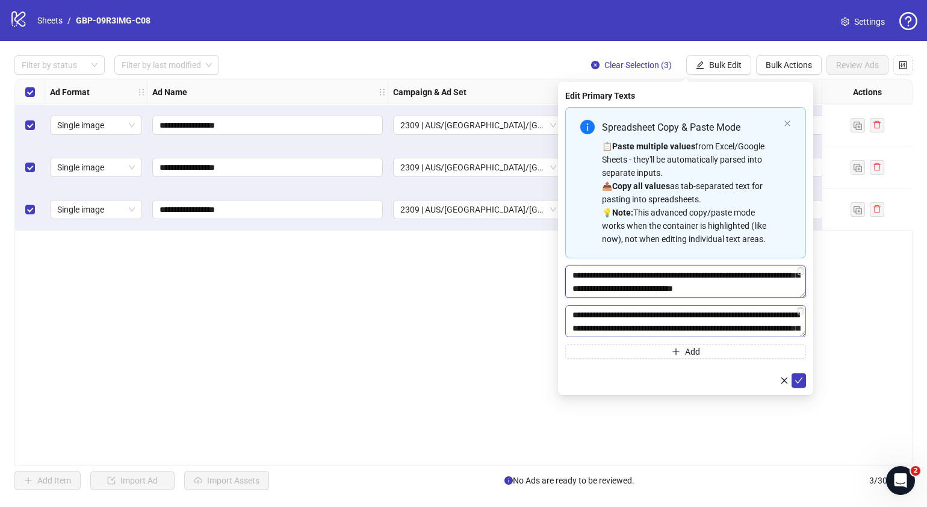
type textarea "**********"
click at [747, 329] on textarea "**********" at bounding box center [685, 321] width 241 height 33
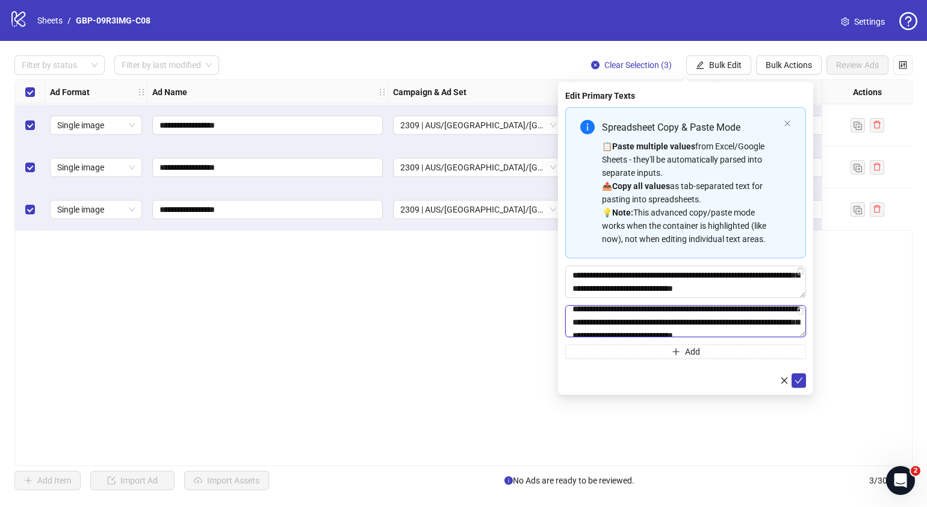
click at [747, 329] on textarea "**********" at bounding box center [685, 321] width 241 height 33
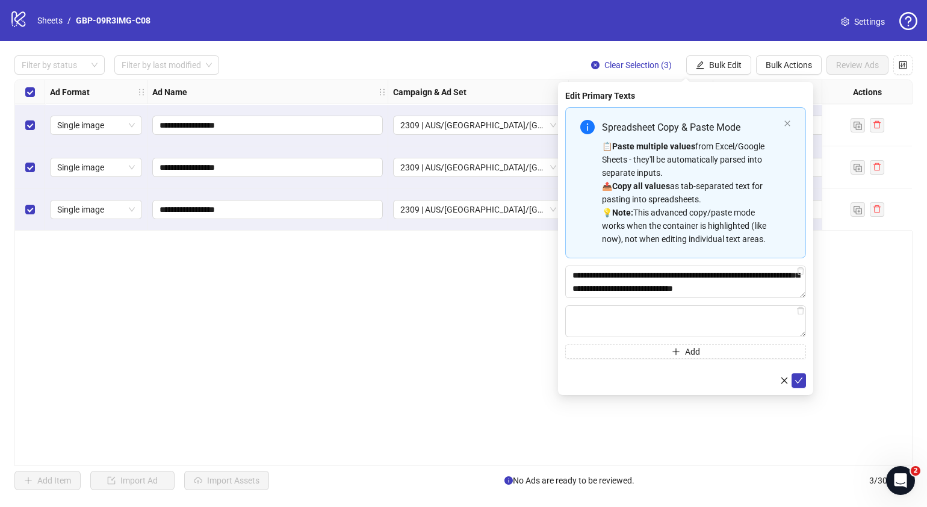
scroll to position [0, 0]
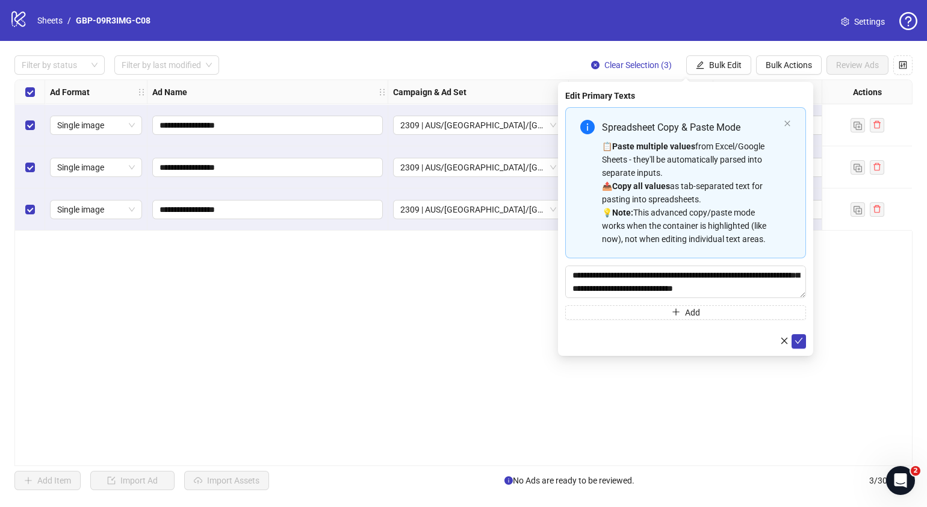
click at [686, 382] on div "**********" at bounding box center [463, 272] width 898 height 387
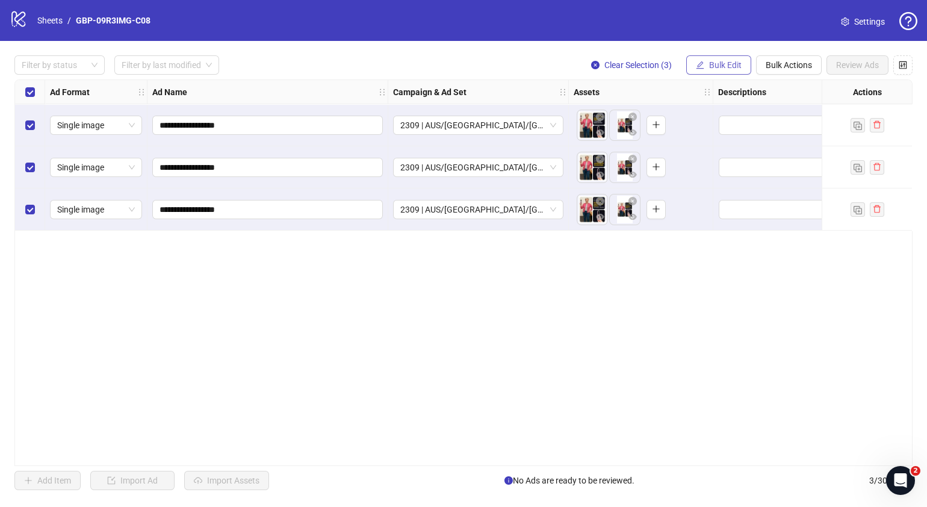
click at [721, 66] on span "Bulk Edit" at bounding box center [725, 65] width 33 height 10
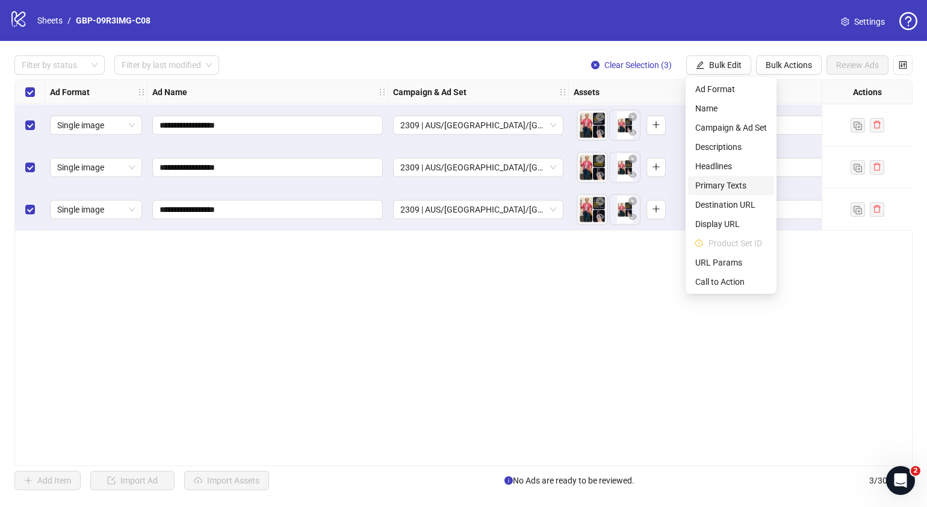
click at [725, 187] on span "Primary Texts" at bounding box center [731, 185] width 72 height 13
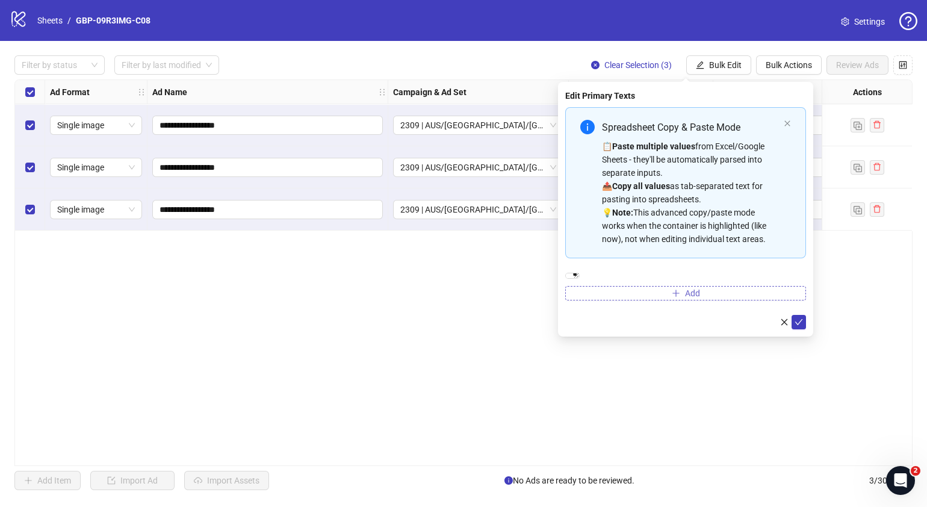
click at [707, 300] on button "Add" at bounding box center [685, 293] width 241 height 14
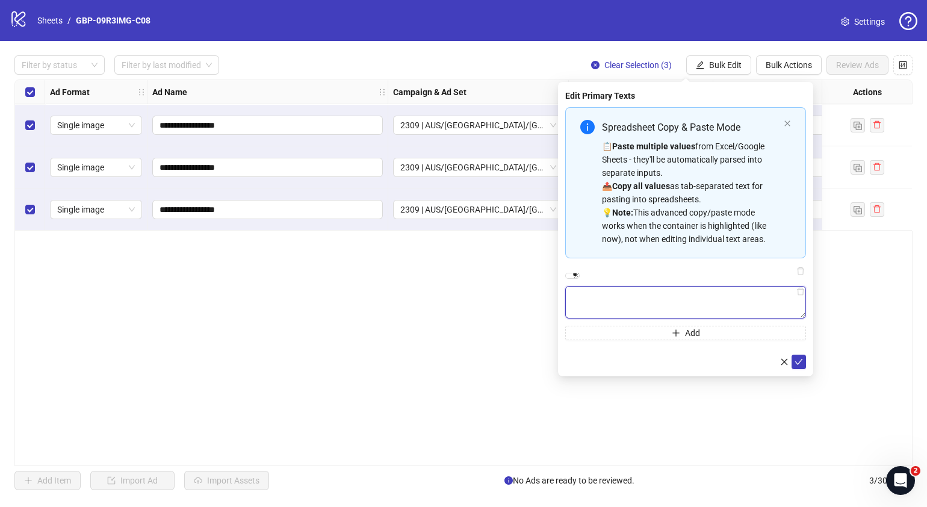
paste textarea "**********"
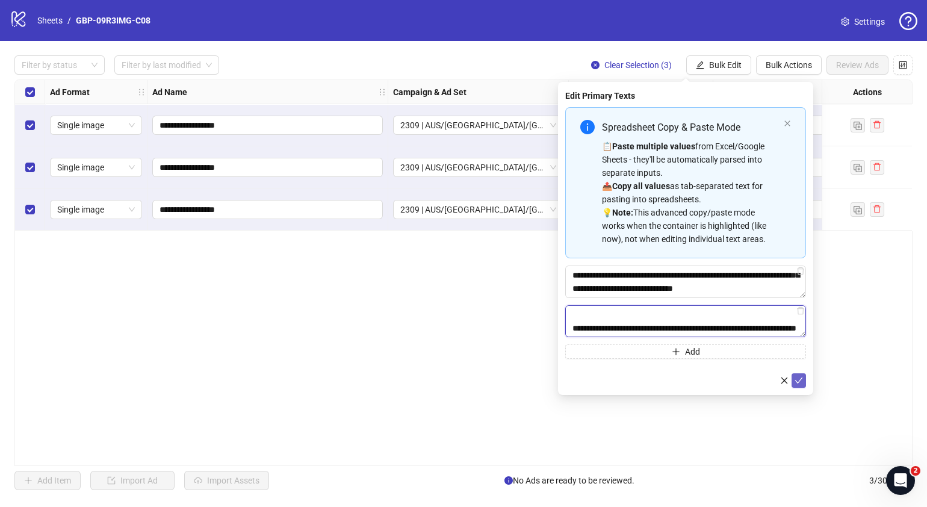
type textarea "**********"
click at [800, 382] on icon "check" at bounding box center [799, 380] width 8 height 8
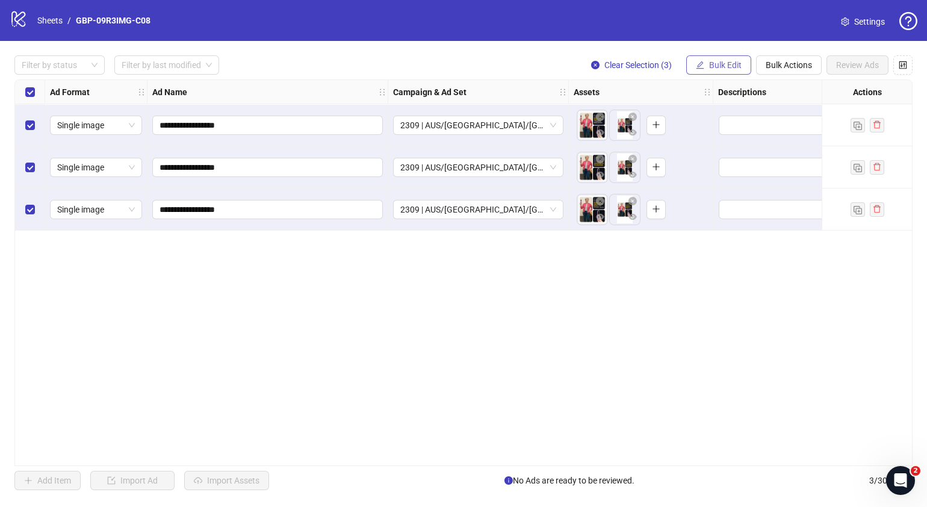
click at [737, 69] on span "Bulk Edit" at bounding box center [725, 65] width 33 height 10
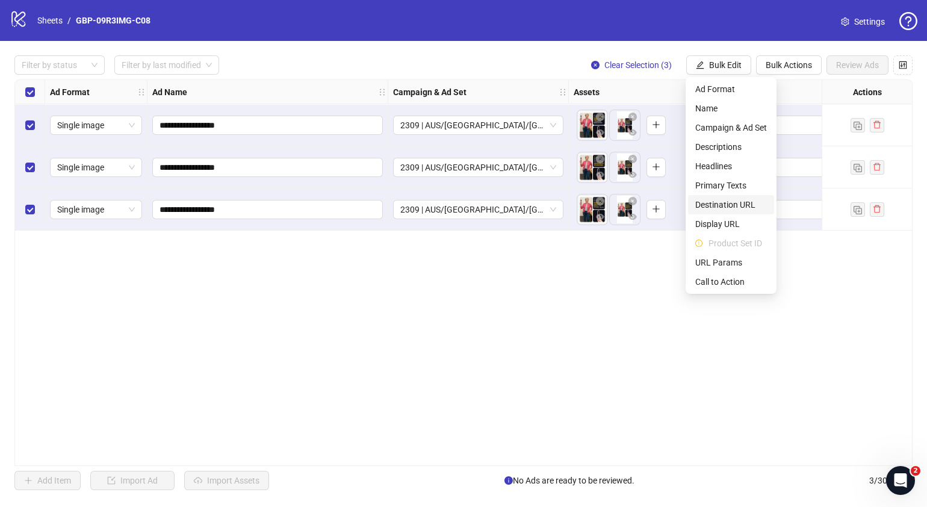
click at [744, 208] on span "Destination URL" at bounding box center [731, 204] width 72 height 13
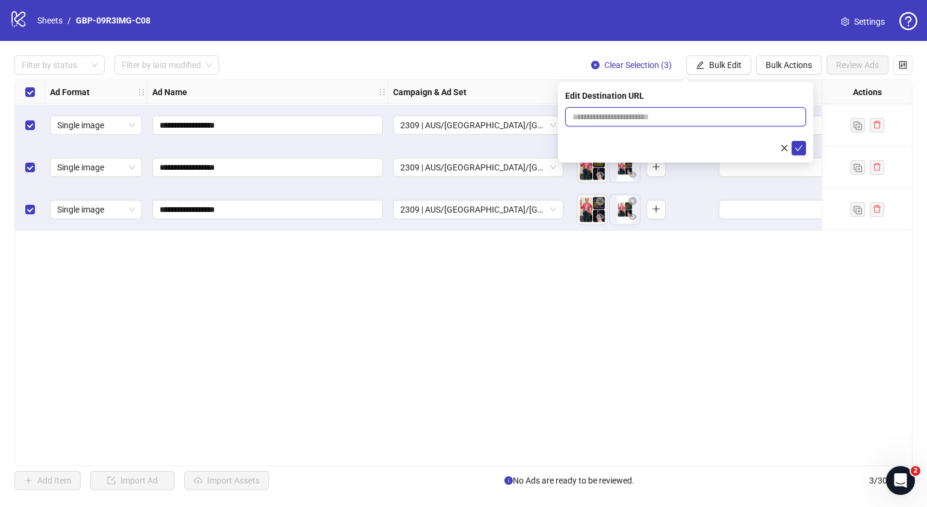
click at [719, 121] on input "text" at bounding box center [681, 116] width 217 height 13
paste input "**********"
type input "**********"
click at [797, 146] on icon "check" at bounding box center [799, 148] width 8 height 8
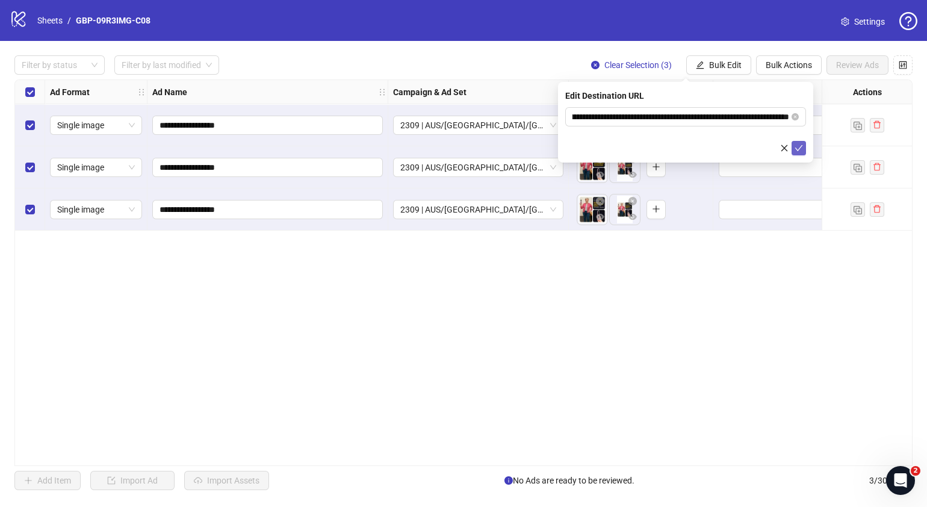
scroll to position [0, 0]
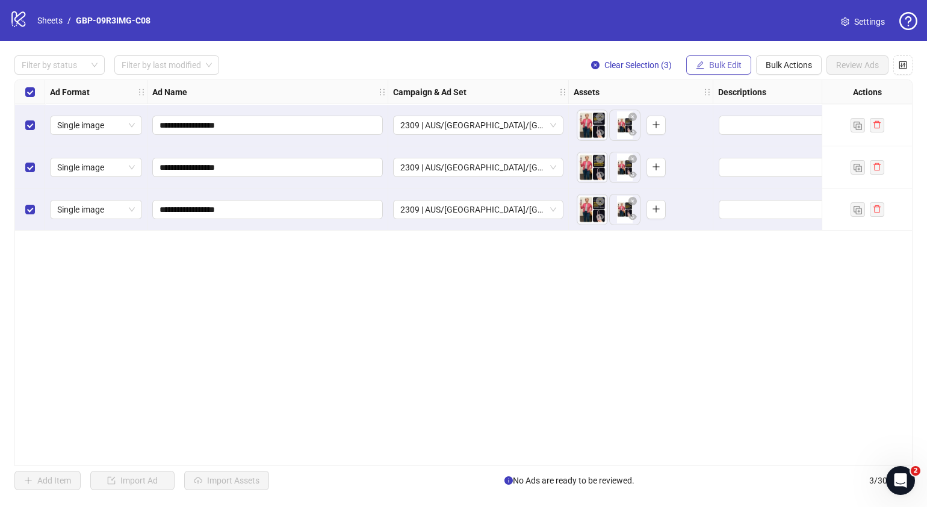
click at [721, 57] on button "Bulk Edit" at bounding box center [718, 64] width 65 height 19
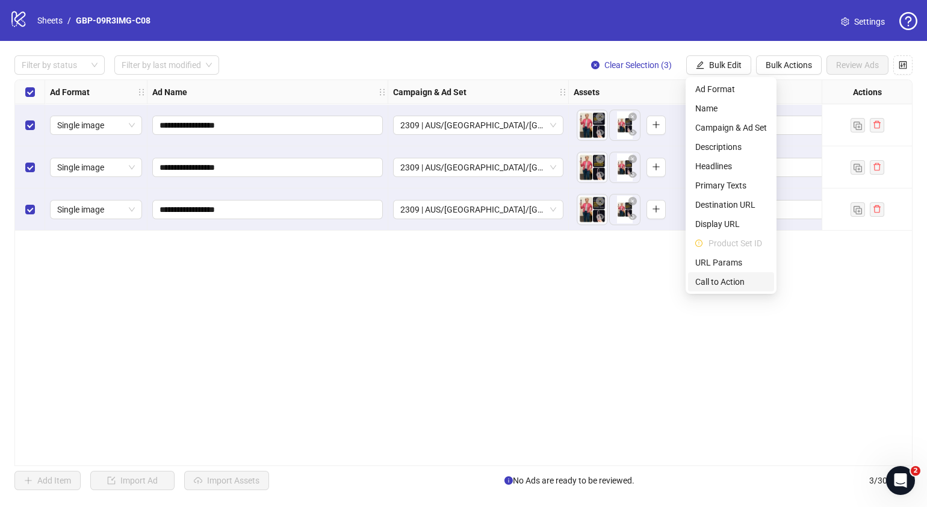
click at [719, 282] on span "Call to Action" at bounding box center [731, 281] width 72 height 13
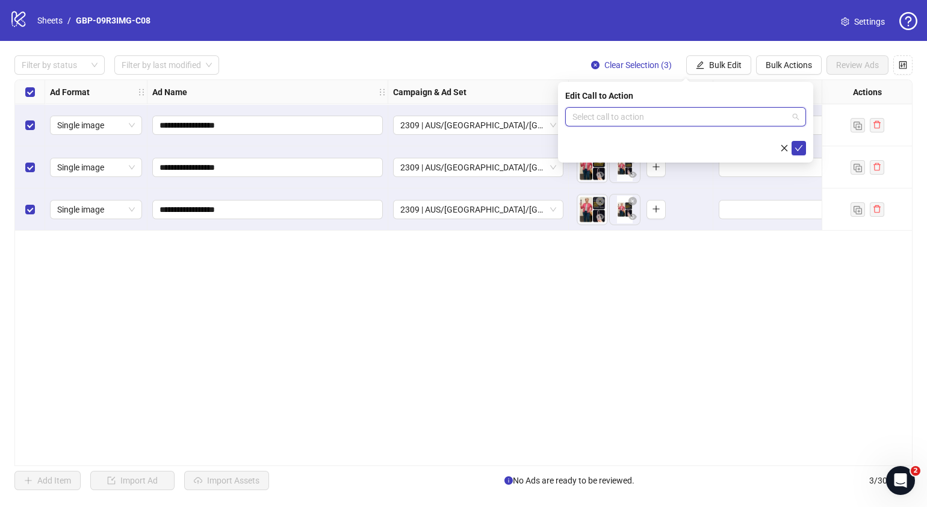
click at [702, 113] on input "search" at bounding box center [681, 117] width 216 height 18
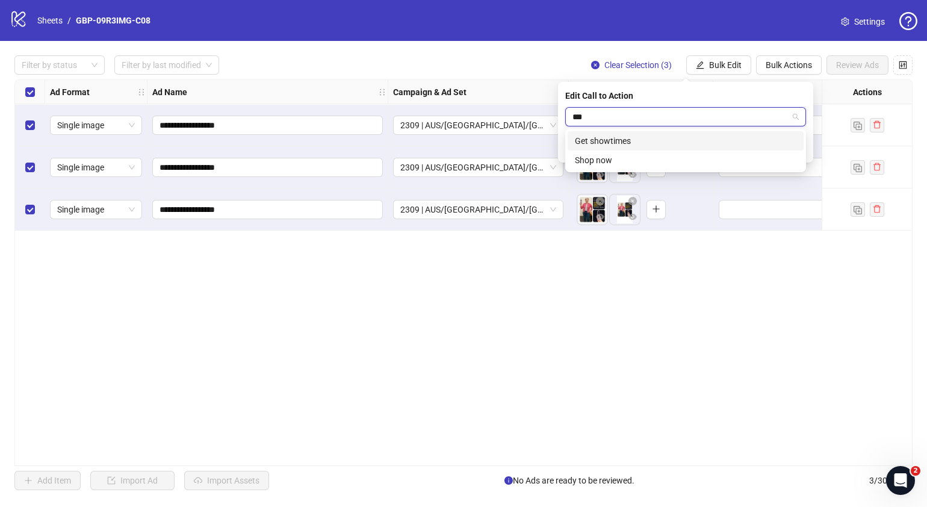
type input "****"
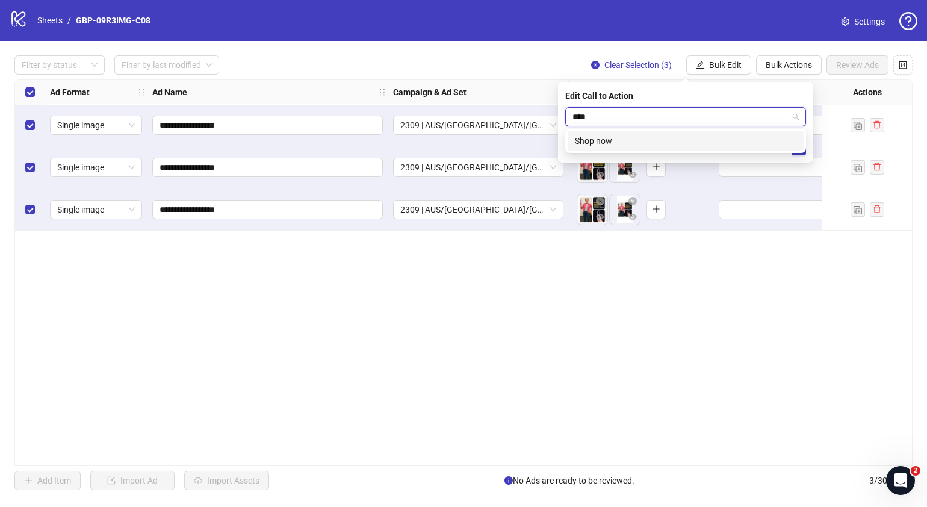
click at [687, 137] on div "Shop now" at bounding box center [686, 140] width 222 height 13
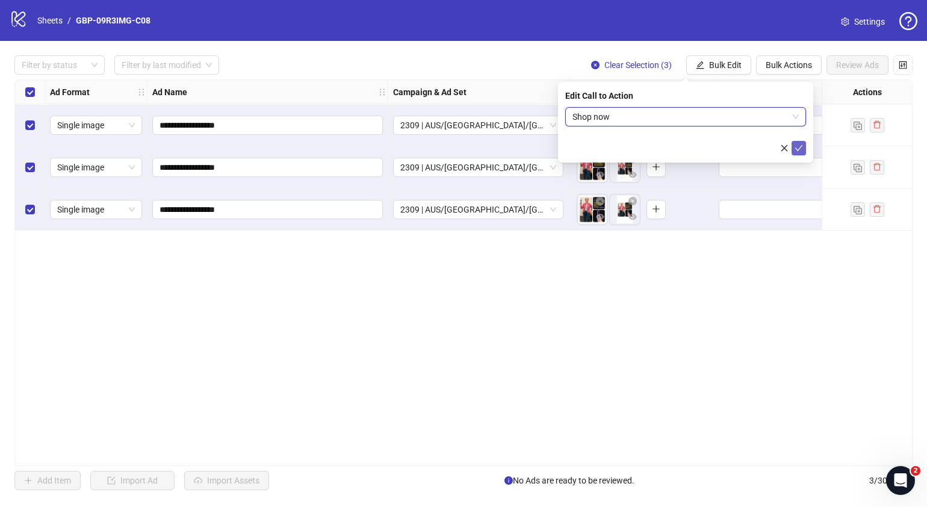
click at [798, 144] on icon "check" at bounding box center [799, 148] width 8 height 8
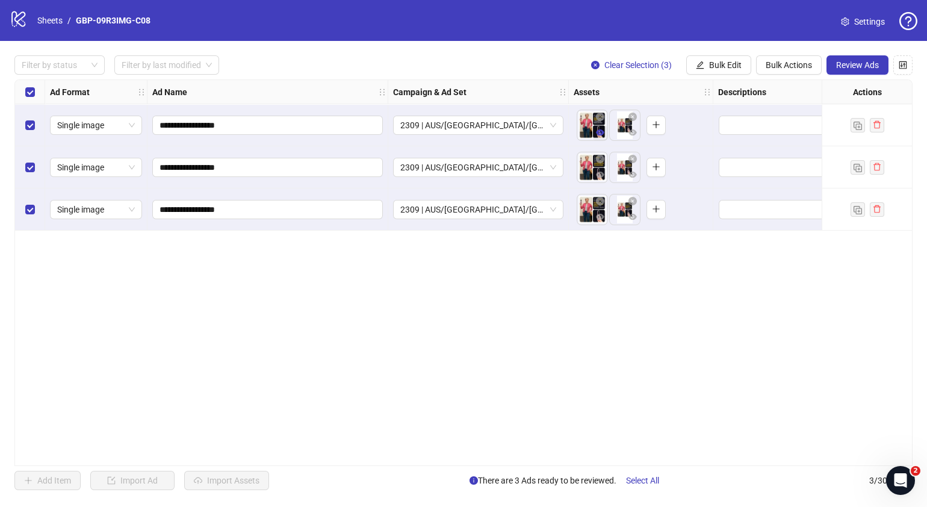
click at [603, 135] on icon "eye" at bounding box center [600, 132] width 8 height 8
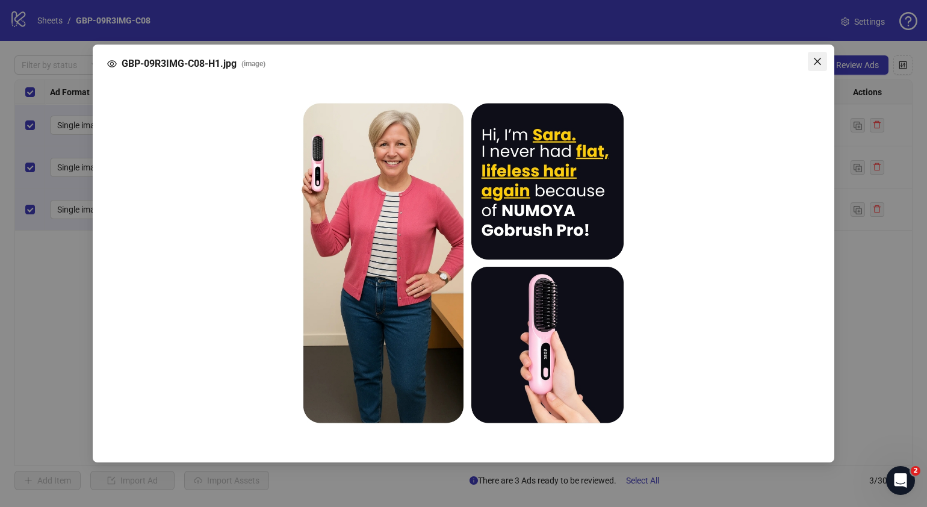
click at [816, 61] on icon "close" at bounding box center [817, 61] width 7 height 7
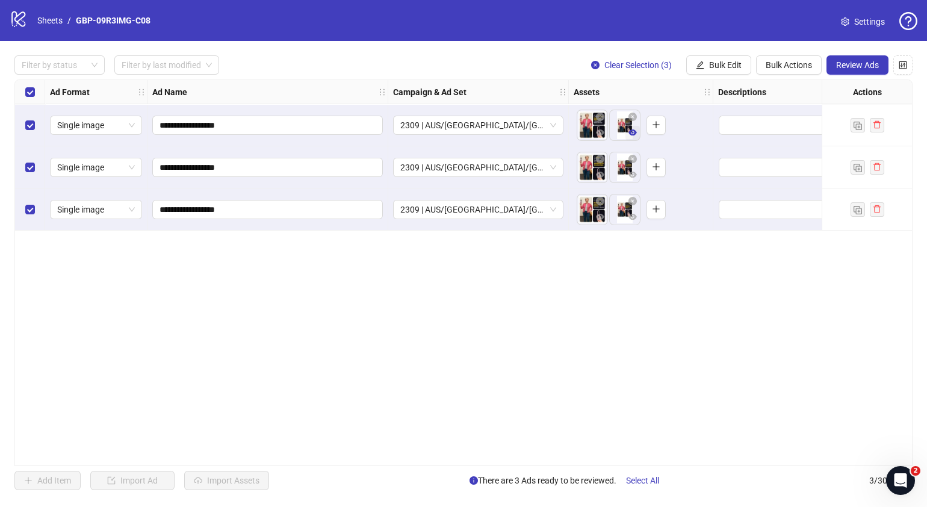
click at [632, 134] on icon "eye" at bounding box center [633, 132] width 8 height 8
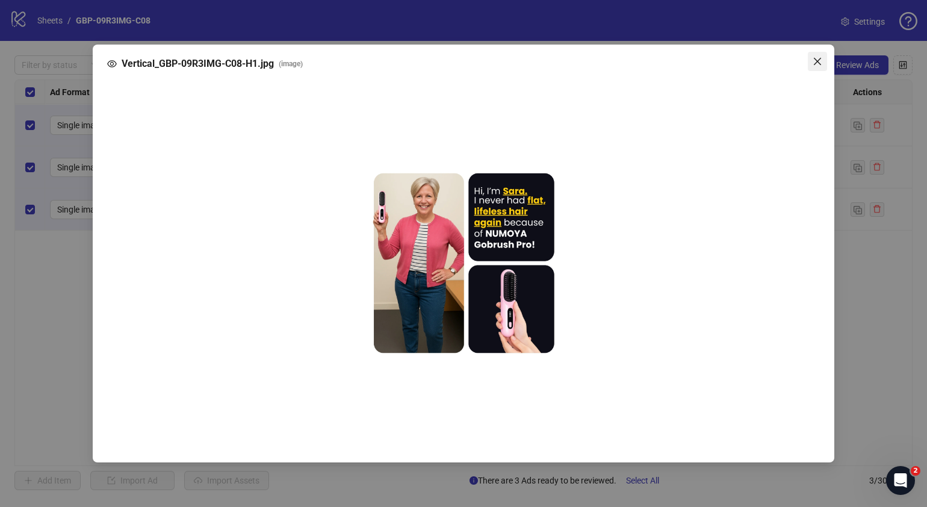
click at [818, 60] on icon "close" at bounding box center [818, 62] width 10 height 10
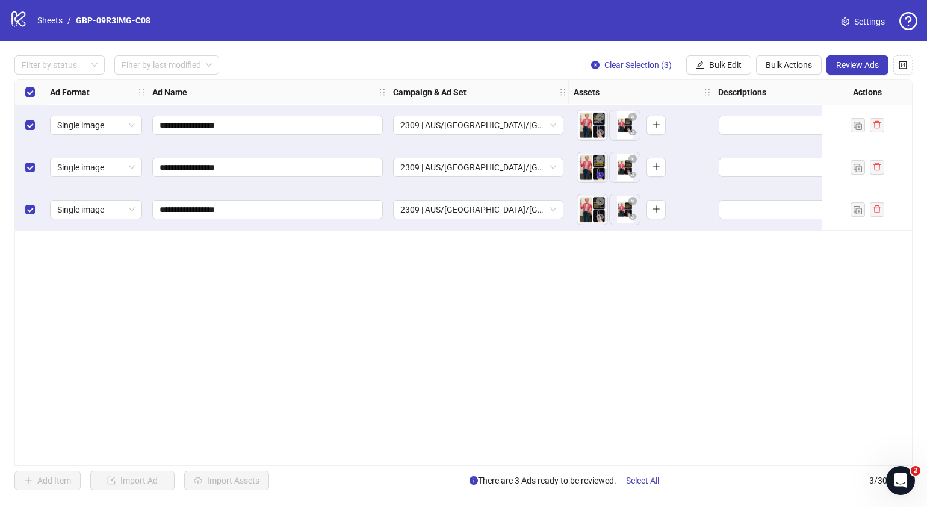
click at [601, 175] on icon "eye" at bounding box center [600, 175] width 8 height 6
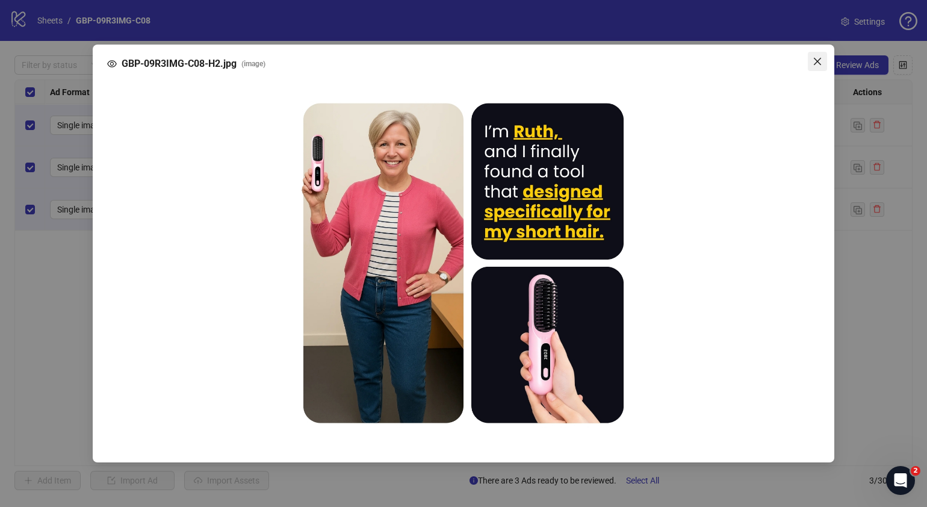
click at [818, 61] on icon "close" at bounding box center [818, 62] width 10 height 10
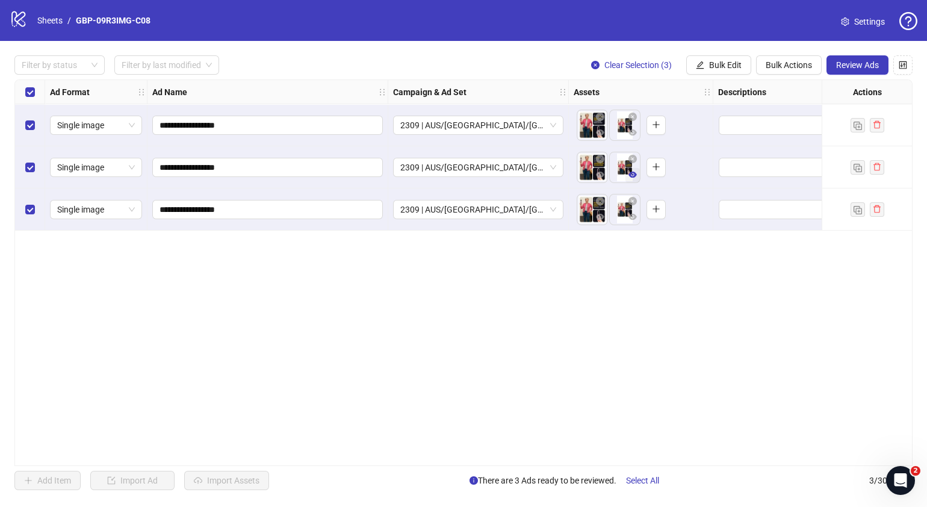
click at [634, 176] on icon "eye" at bounding box center [633, 175] width 8 height 6
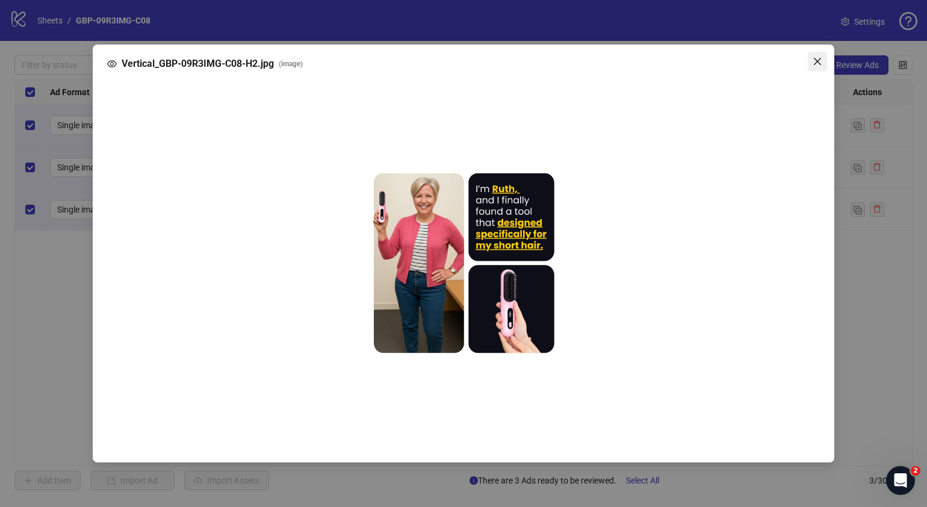
click at [820, 64] on icon "close" at bounding box center [817, 61] width 7 height 7
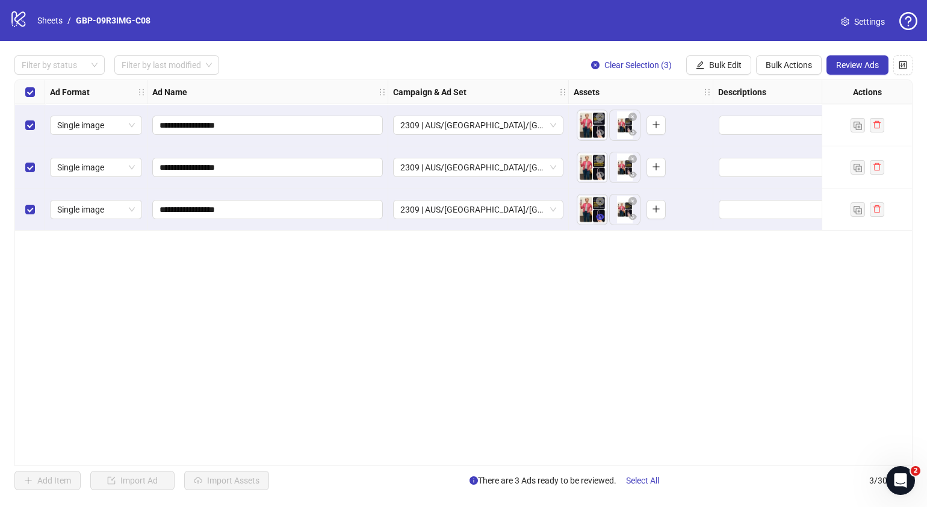
click at [602, 214] on icon "eye" at bounding box center [600, 217] width 8 height 8
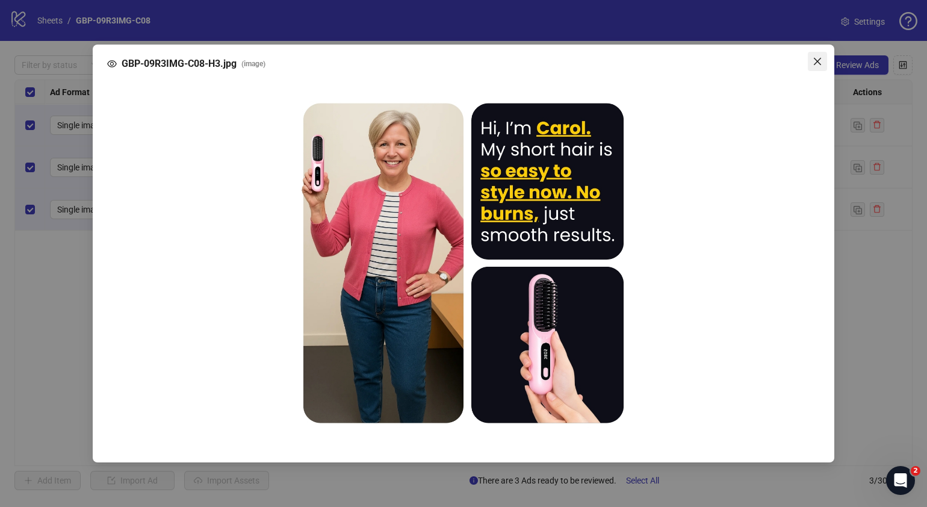
click at [819, 66] on button "Close" at bounding box center [817, 61] width 19 height 19
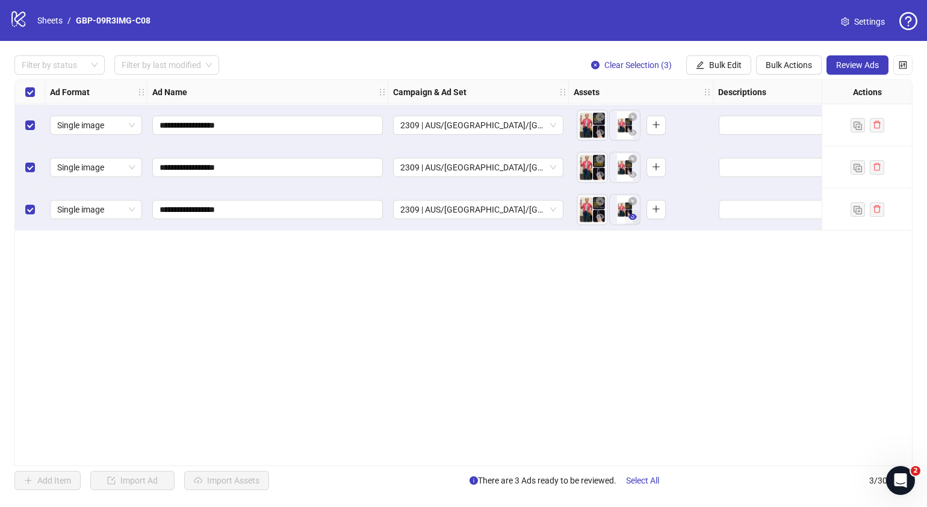
click at [632, 214] on icon "eye" at bounding box center [633, 217] width 8 height 6
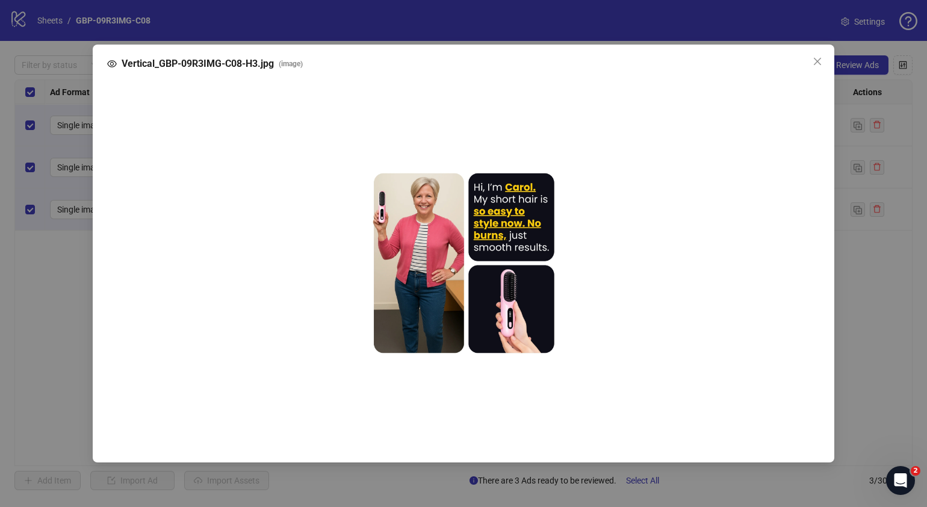
click at [816, 61] on icon "close" at bounding box center [818, 62] width 10 height 10
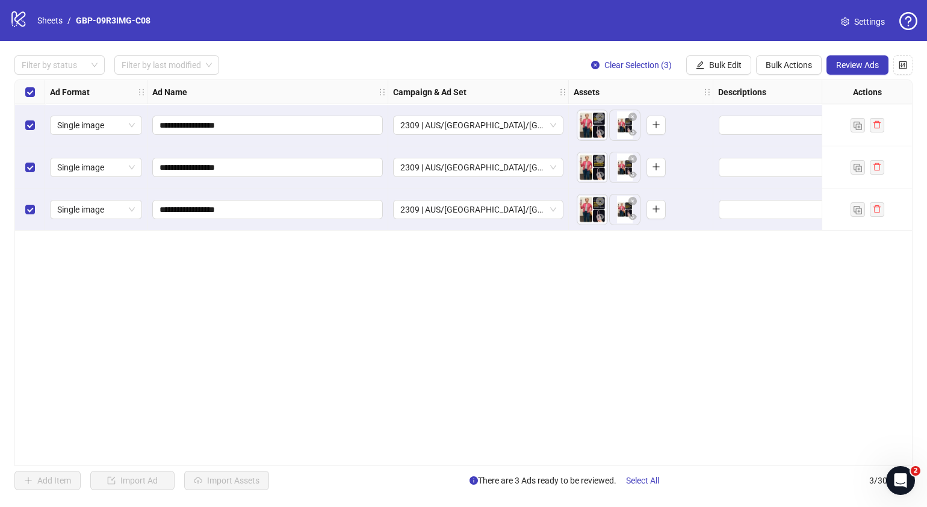
drag, startPoint x: 391, startPoint y: 459, endPoint x: 470, endPoint y: 453, distance: 78.5
click at [470, 453] on div "**********" at bounding box center [463, 272] width 898 height 387
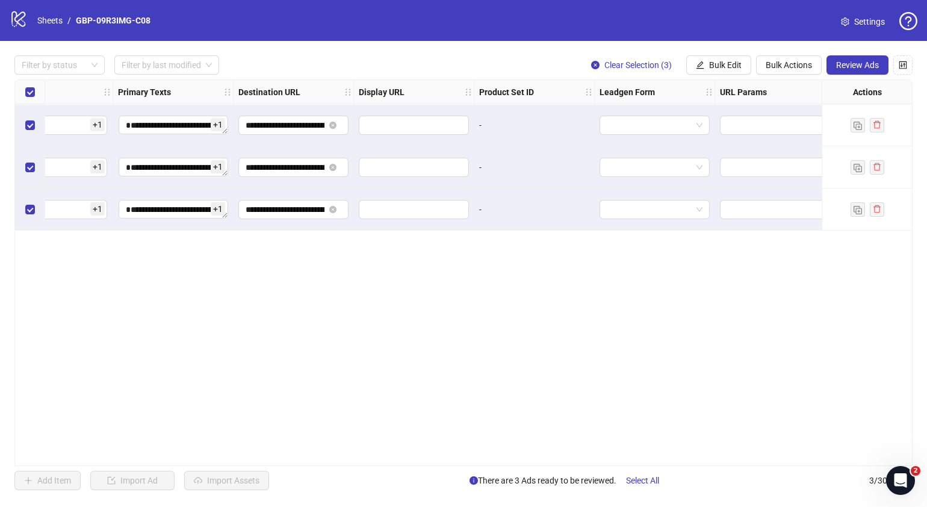
scroll to position [0, 960]
click at [841, 60] on span "Review Ads" at bounding box center [857, 65] width 43 height 10
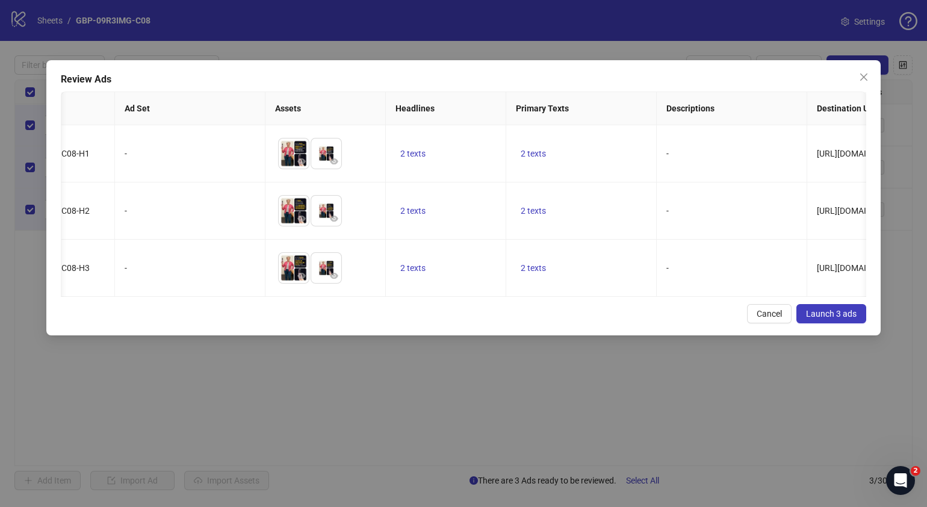
scroll to position [0, 69]
click at [415, 141] on td "2 texts" at bounding box center [444, 153] width 120 height 57
click at [412, 150] on span "2 texts" at bounding box center [411, 154] width 25 height 10
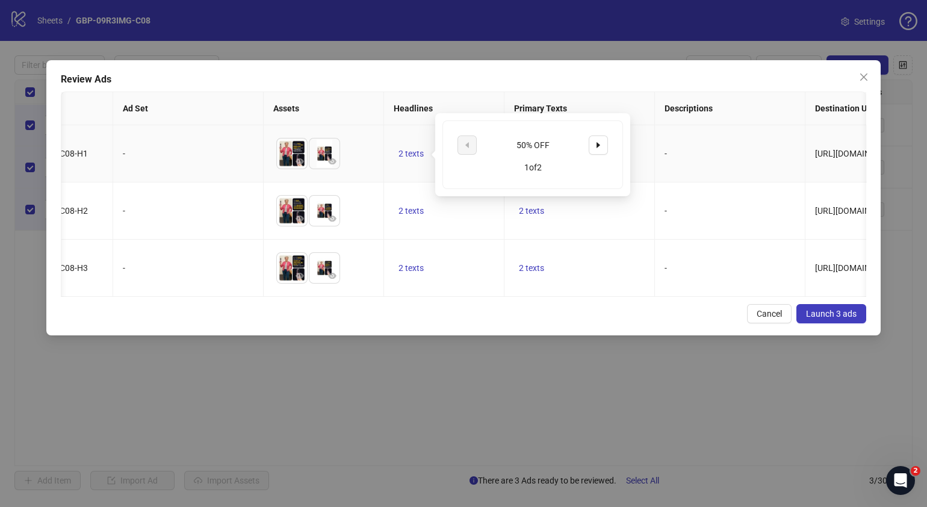
click at [586, 149] on div "50% OFF" at bounding box center [533, 144] width 151 height 19
click at [595, 146] on icon "caret-right" at bounding box center [598, 145] width 8 height 8
click at [605, 323] on div "Cancel Launch 3 ads" at bounding box center [464, 313] width 806 height 19
click at [530, 158] on span "2 texts" at bounding box center [531, 154] width 25 height 10
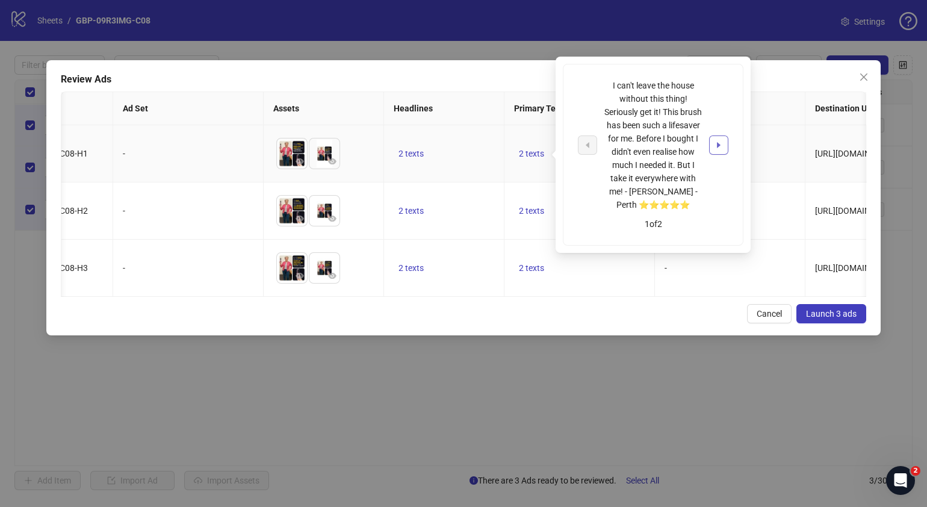
click at [722, 142] on icon "caret-right" at bounding box center [719, 145] width 8 height 8
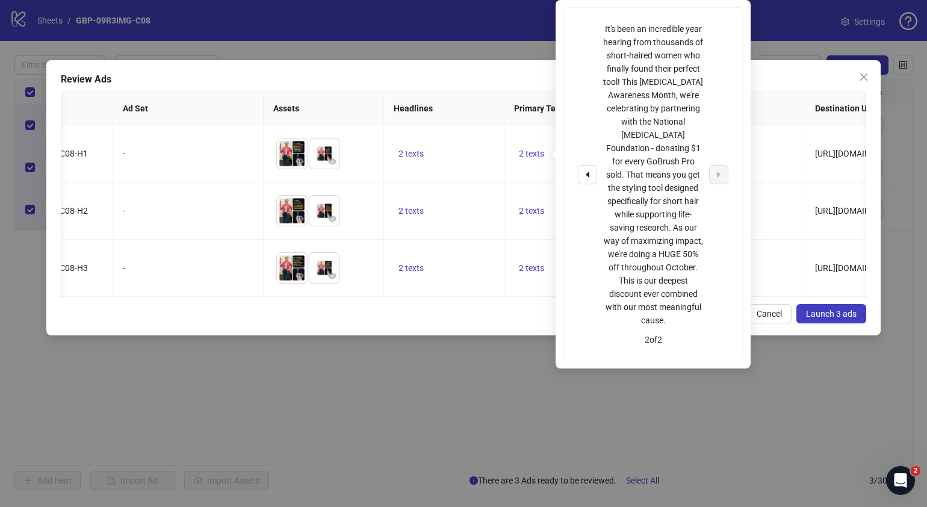
click at [512, 323] on div "Cancel Launch 3 ads" at bounding box center [464, 313] width 806 height 19
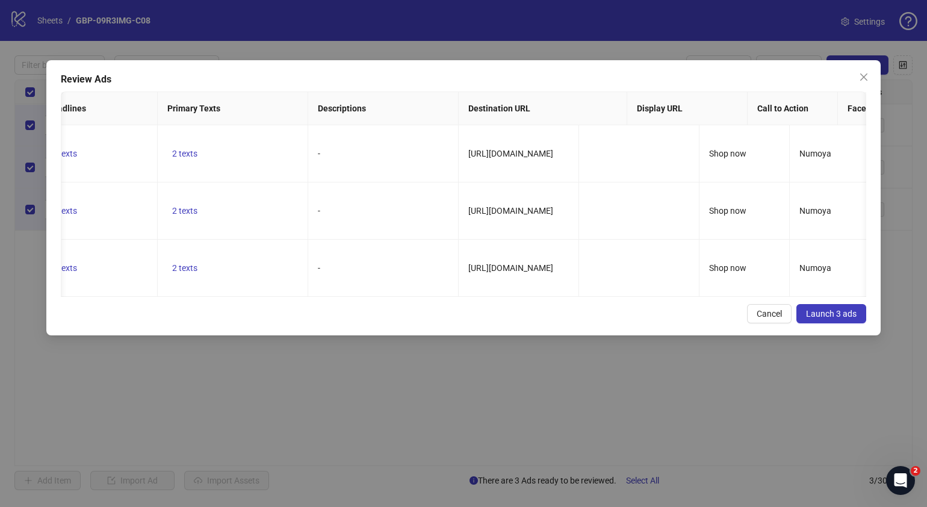
scroll to position [0, 0]
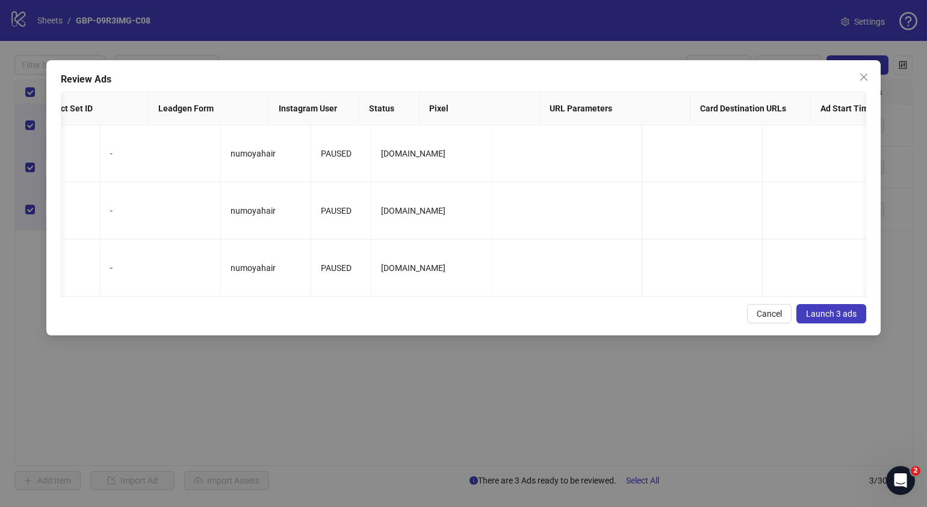
click at [850, 323] on button "Launch 3 ads" at bounding box center [831, 313] width 70 height 19
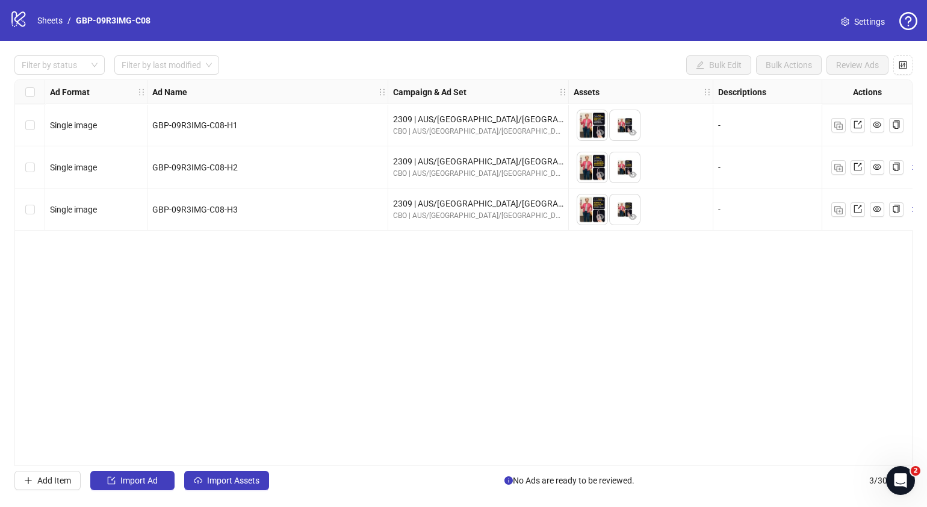
drag, startPoint x: 356, startPoint y: 461, endPoint x: 376, endPoint y: 459, distance: 20.5
click at [376, 459] on div "Ad Format Ad Name Campaign & Ad Set Assets Descriptions Headlines Primary Texts…" at bounding box center [463, 272] width 898 height 387
click at [365, 464] on div "Ad Format Ad Name Campaign & Ad Set Assets Descriptions Headlines Primary Texts…" at bounding box center [463, 272] width 898 height 387
click at [27, 84] on div "Select all rows" at bounding box center [30, 92] width 30 height 24
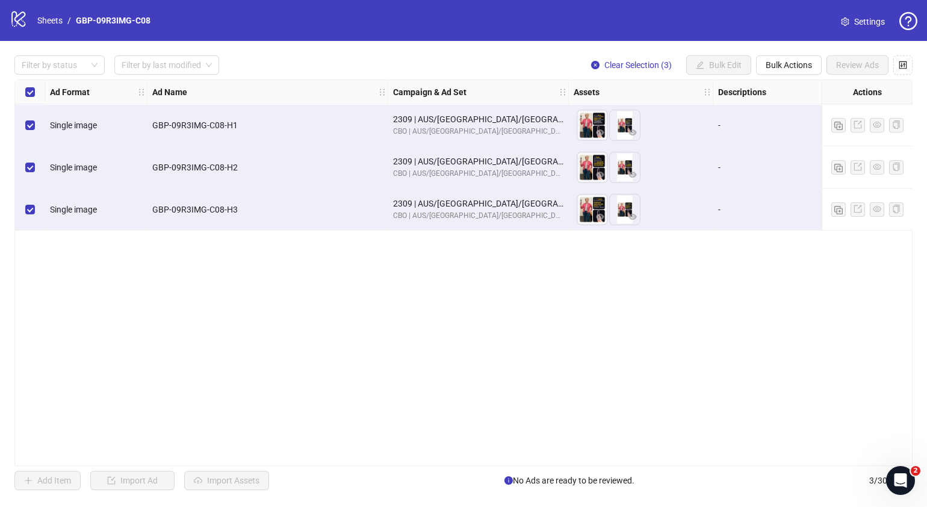
click at [780, 51] on div "Filter by status Filter by last modified Clear Selection (3) Bulk Edit Bulk Act…" at bounding box center [463, 273] width 927 height 464
click at [783, 61] on span "Bulk Actions" at bounding box center [789, 65] width 46 height 10
click at [806, 127] on span "Duplicate with assets" at bounding box center [806, 127] width 82 height 13
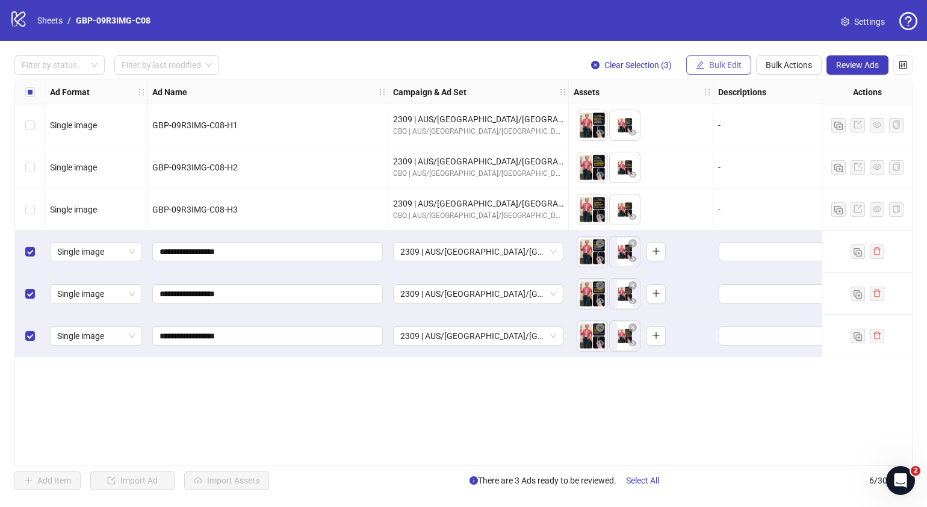
click at [736, 57] on button "Bulk Edit" at bounding box center [718, 64] width 65 height 19
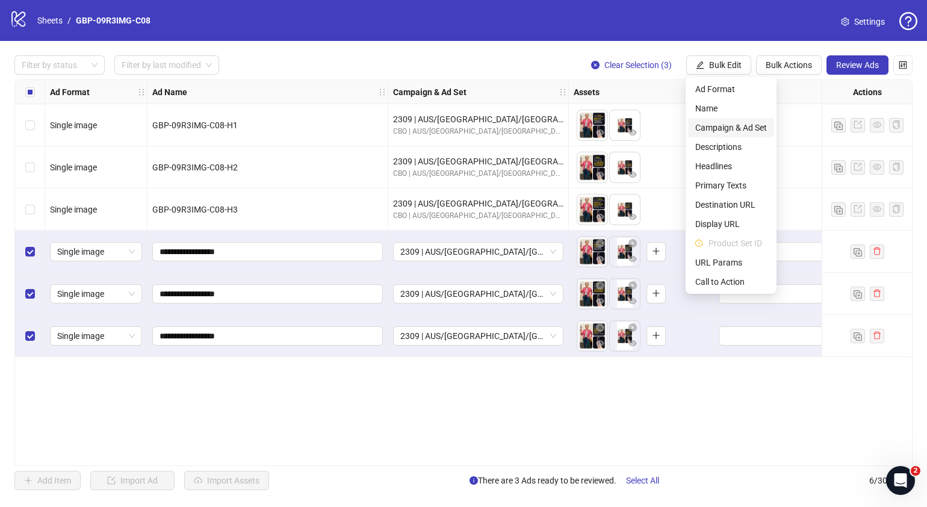
click at [740, 123] on span "Campaign & Ad Set" at bounding box center [731, 127] width 72 height 13
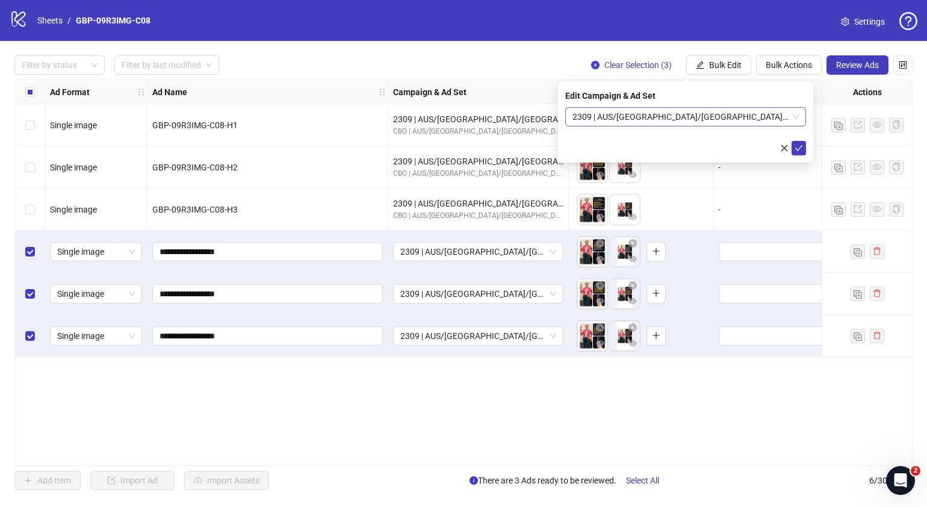
click at [795, 114] on span "2309 | AUS/[GEOGRAPHIC_DATA]/[GEOGRAPHIC_DATA]| GBP-09R3IMG-C08" at bounding box center [686, 117] width 226 height 18
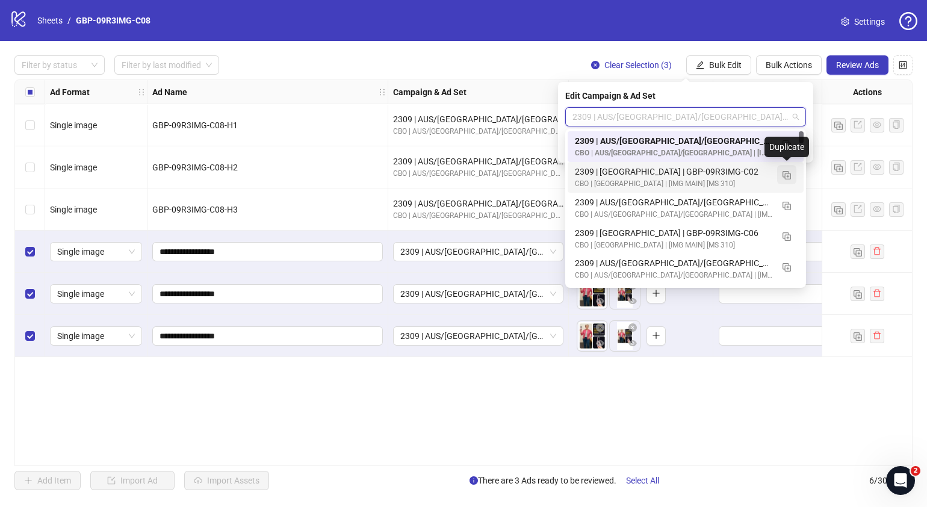
click at [790, 175] on button "button" at bounding box center [786, 174] width 19 height 19
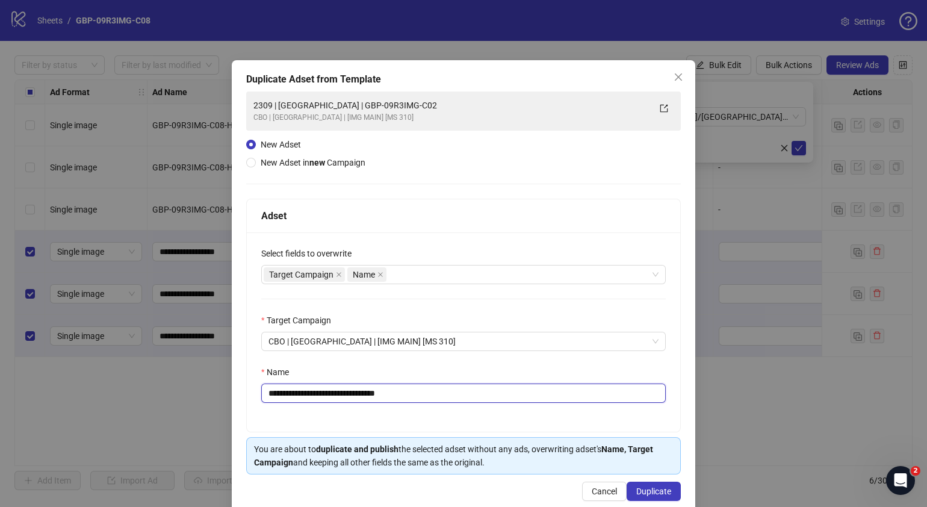
drag, startPoint x: 433, startPoint y: 397, endPoint x: 314, endPoint y: 392, distance: 119.3
click at [314, 392] on input "**********" at bounding box center [463, 392] width 405 height 19
paste input "text"
type input "**********"
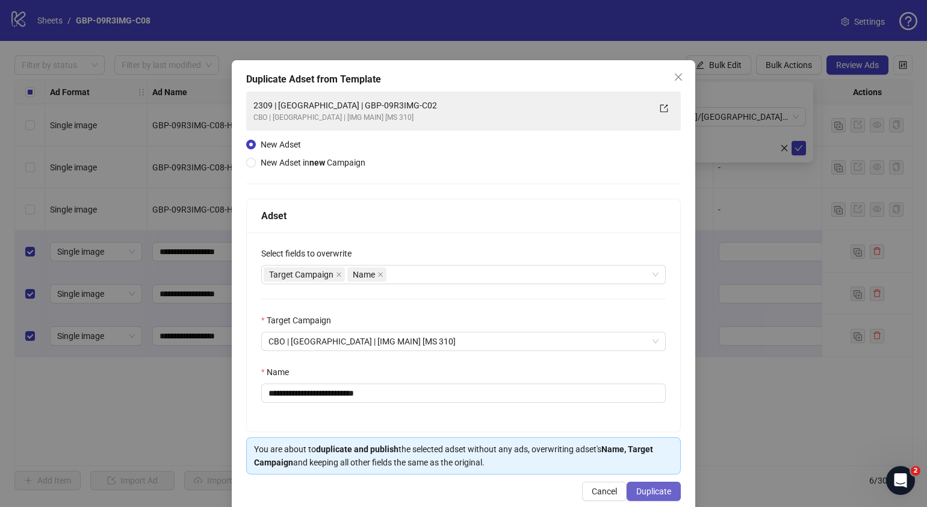
click at [649, 491] on span "Duplicate" at bounding box center [653, 491] width 35 height 10
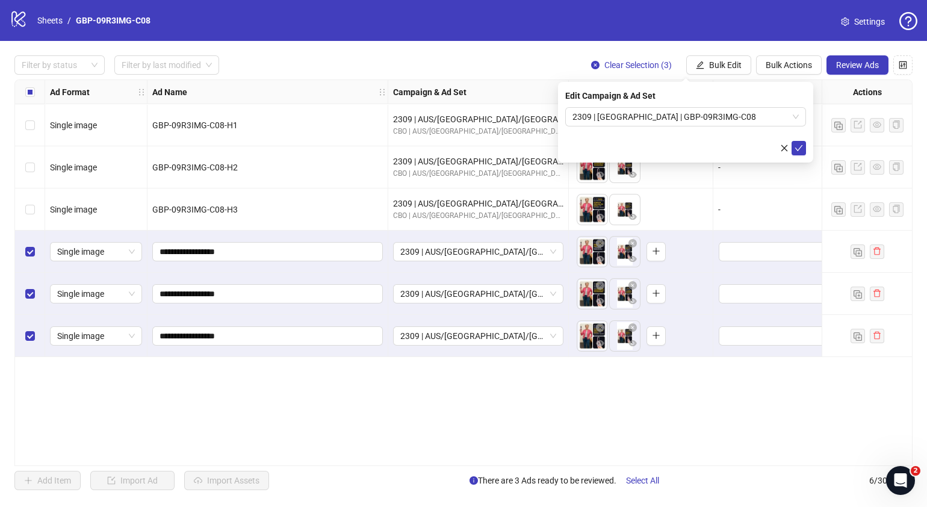
click at [796, 149] on icon "check" at bounding box center [799, 148] width 8 height 6
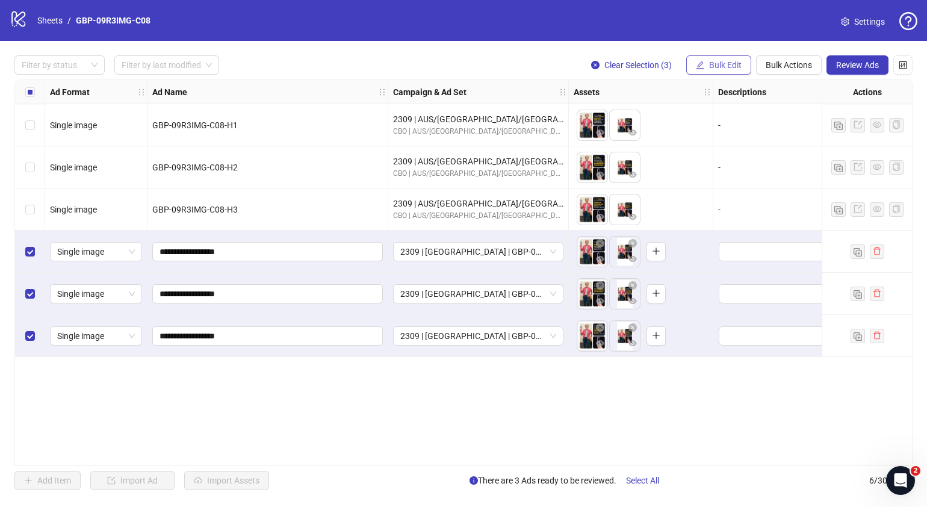
click at [737, 66] on span "Bulk Edit" at bounding box center [725, 65] width 33 height 10
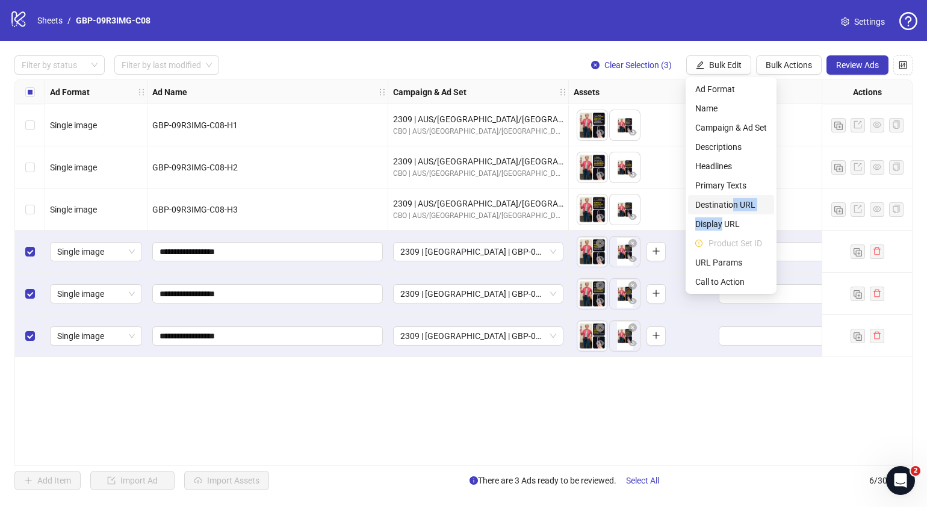
drag, startPoint x: 722, startPoint y: 223, endPoint x: 731, endPoint y: 208, distance: 17.0
click at [731, 208] on ul "Ad Format Name Campaign & Ad Set Descriptions Headlines Primary Texts Destinati…" at bounding box center [731, 185] width 91 height 217
drag, startPoint x: 731, startPoint y: 208, endPoint x: 724, endPoint y: 205, distance: 7.3
click at [724, 205] on span "Destination URL" at bounding box center [731, 204] width 72 height 13
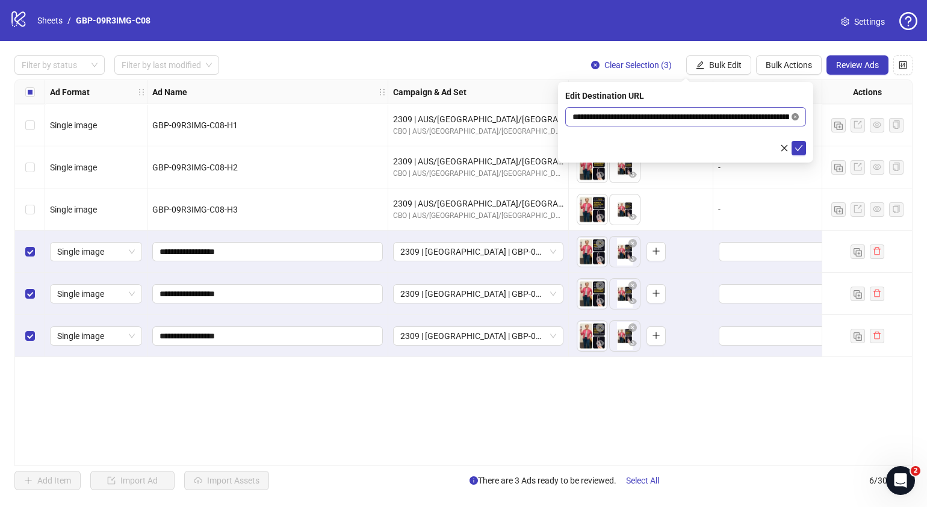
click at [795, 118] on icon "close-circle" at bounding box center [795, 116] width 7 height 7
paste input "**********"
type input "**********"
click at [800, 147] on icon "check" at bounding box center [799, 148] width 8 height 8
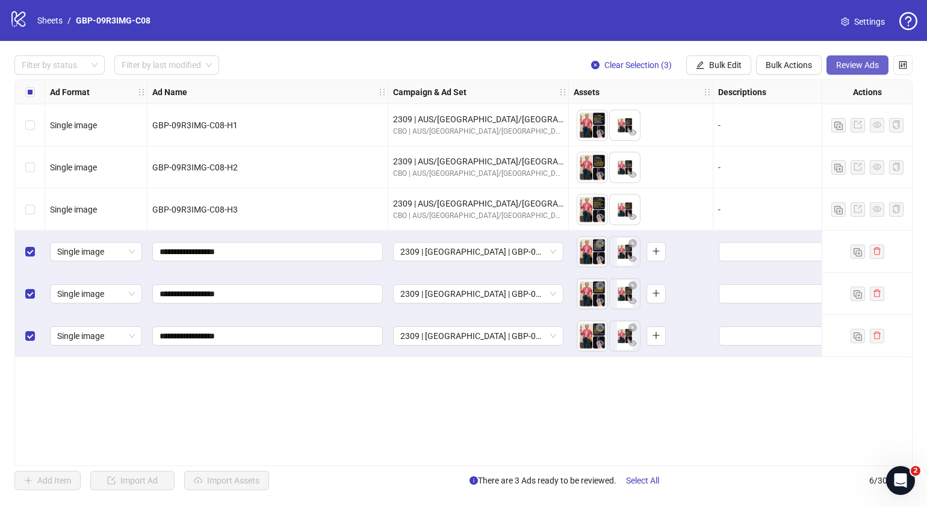
click at [862, 58] on button "Review Ads" at bounding box center [858, 64] width 62 height 19
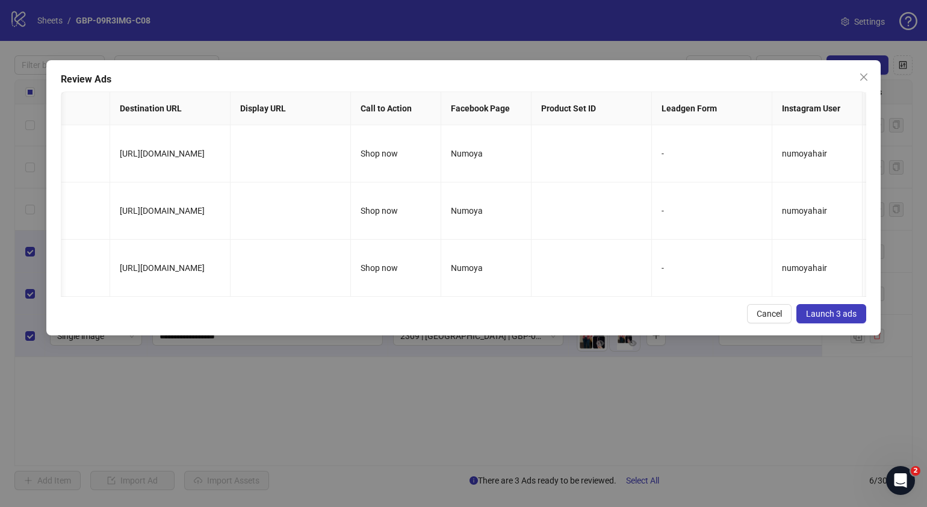
scroll to position [0, 768]
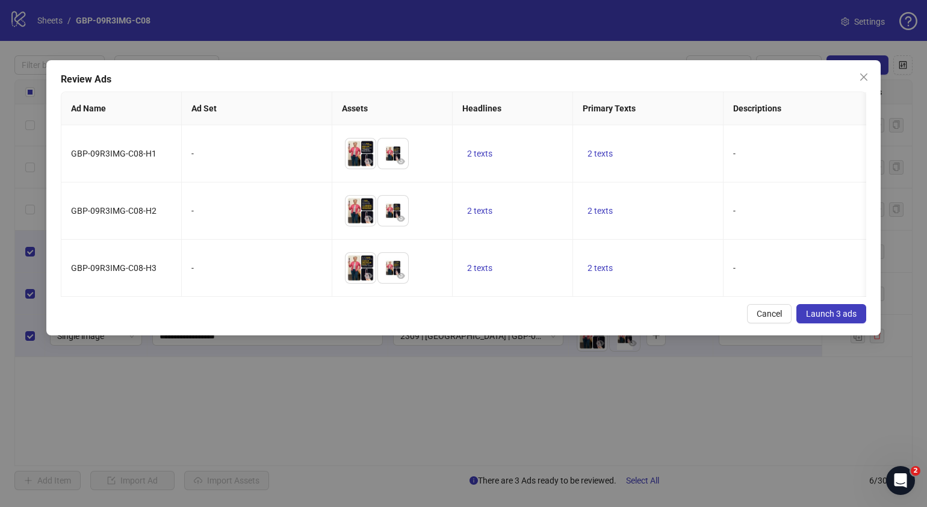
click at [822, 318] on span "Launch 3 ads" at bounding box center [831, 314] width 51 height 10
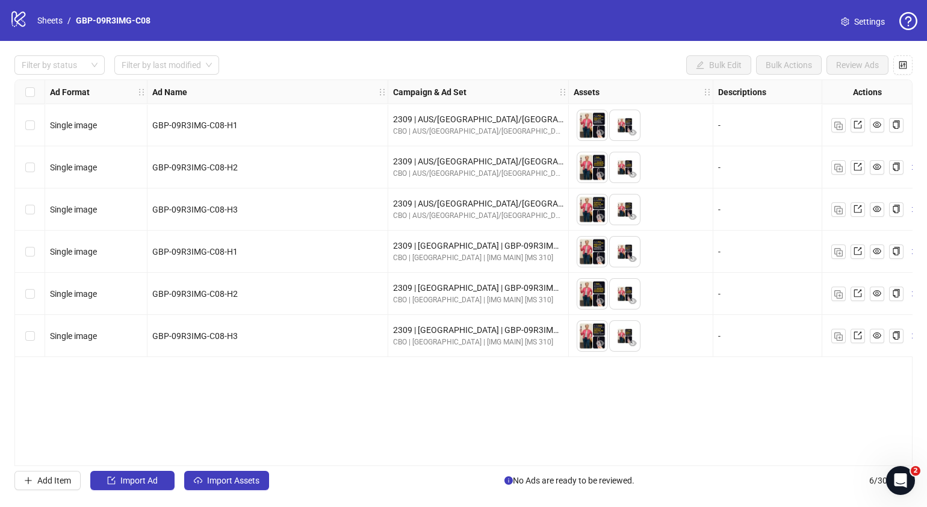
drag, startPoint x: 355, startPoint y: 458, endPoint x: 370, endPoint y: 458, distance: 14.4
click at [370, 458] on div "Ad Format Ad Name Campaign & Ad Set Assets Descriptions Headlines Primary Texts…" at bounding box center [463, 272] width 898 height 387
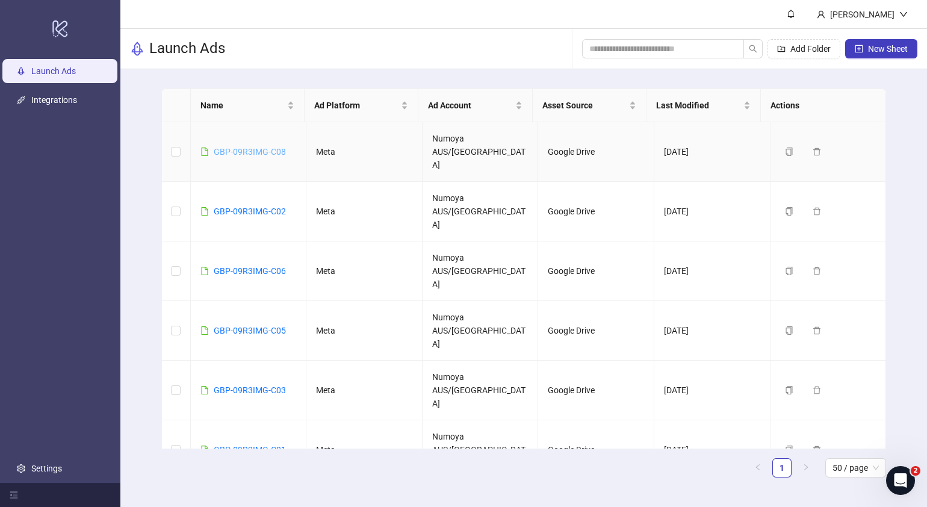
click at [238, 147] on link "GBP-09R3IMG-C08" at bounding box center [250, 152] width 72 height 10
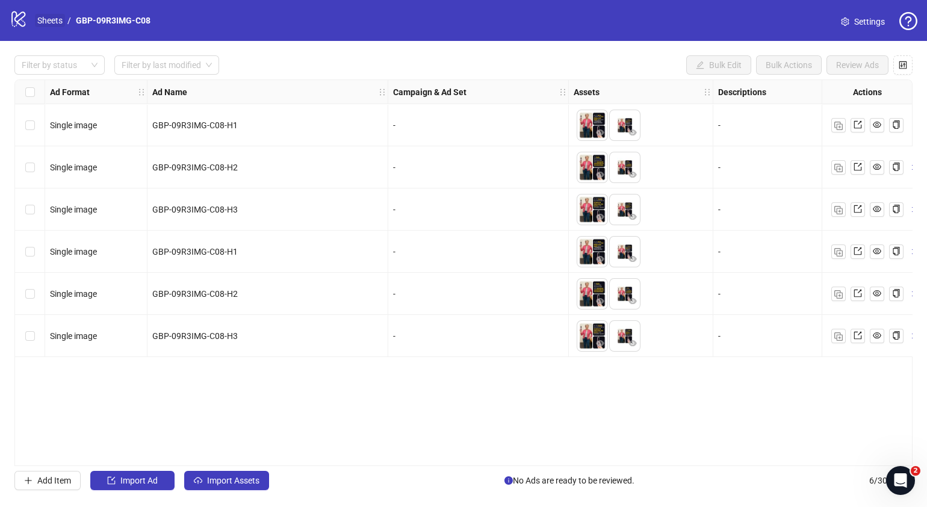
click at [58, 17] on link "Sheets" at bounding box center [50, 20] width 30 height 13
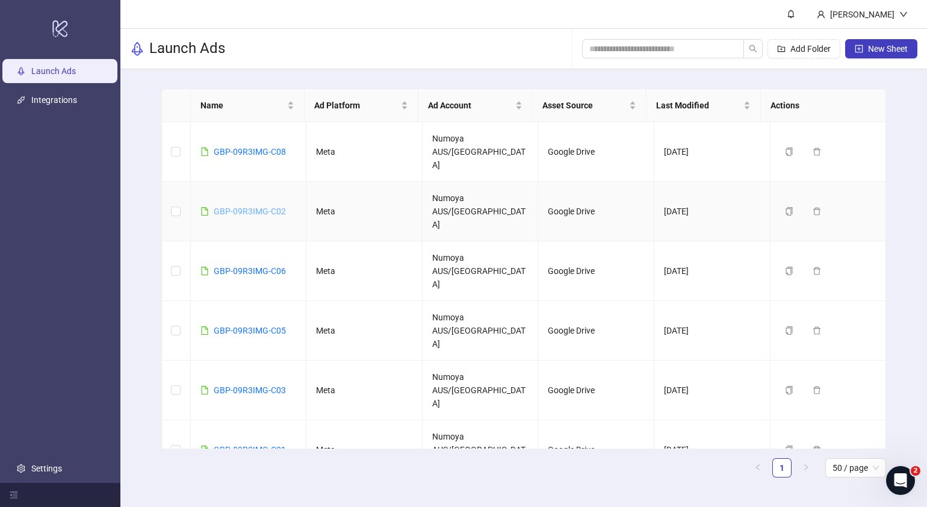
click at [236, 206] on link "GBP-09R3IMG-C02" at bounding box center [250, 211] width 72 height 10
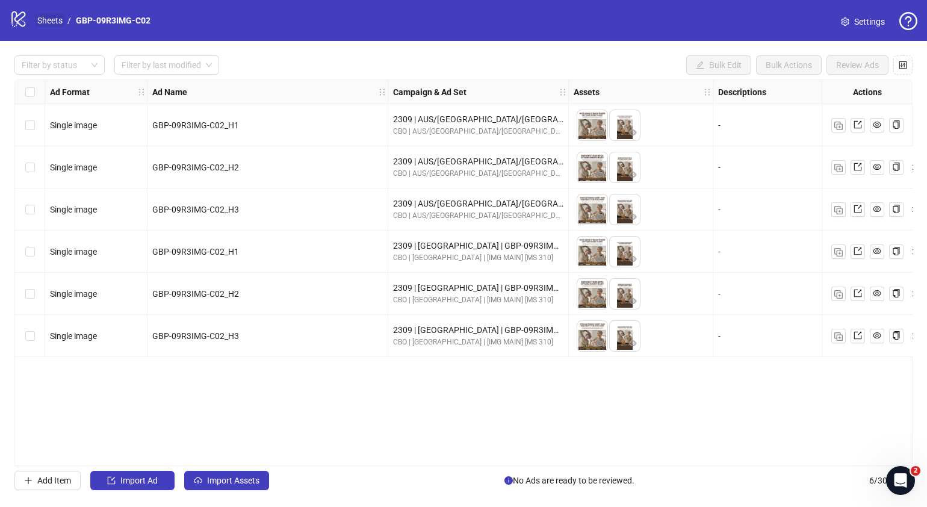
click at [52, 19] on link "Sheets" at bounding box center [50, 20] width 30 height 13
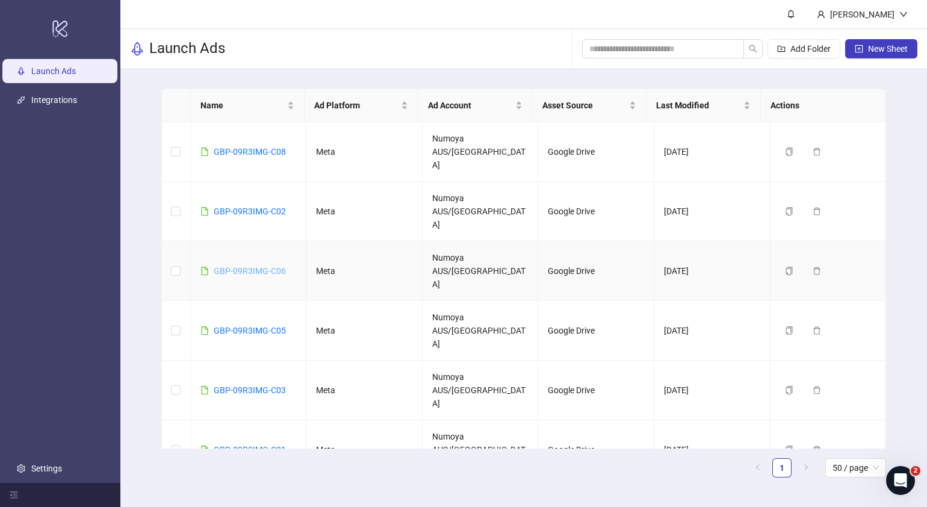
click at [245, 266] on link "GBP-09R3IMG-C06" at bounding box center [250, 271] width 72 height 10
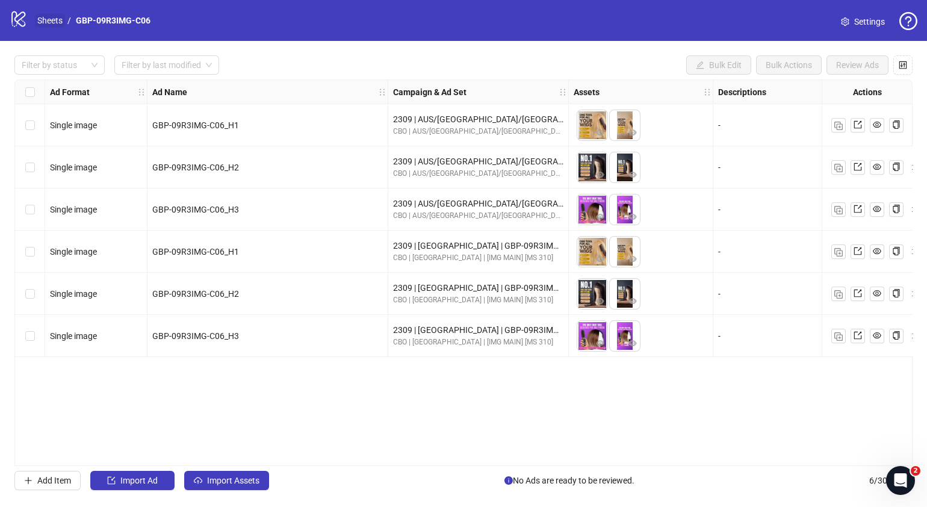
click at [40, 21] on link "Sheets" at bounding box center [50, 20] width 30 height 13
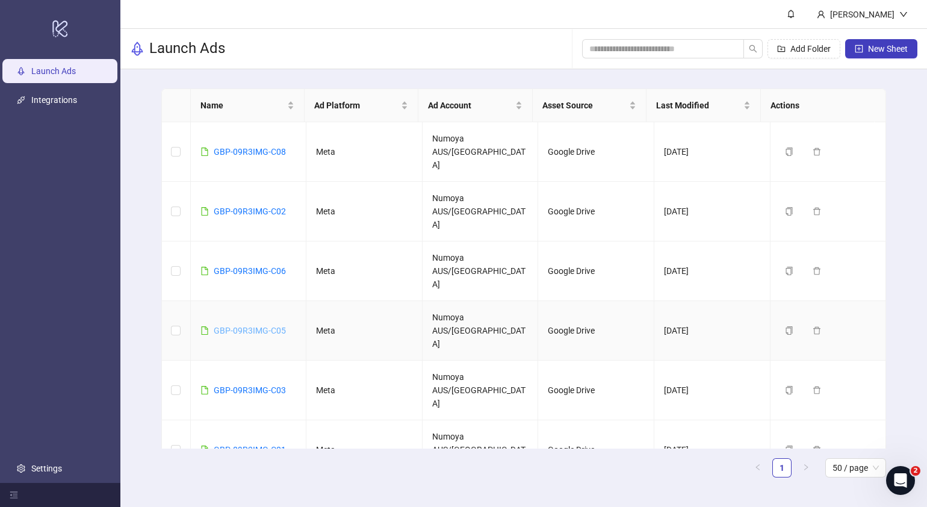
click at [257, 326] on link "GBP-09R3IMG-C05" at bounding box center [250, 331] width 72 height 10
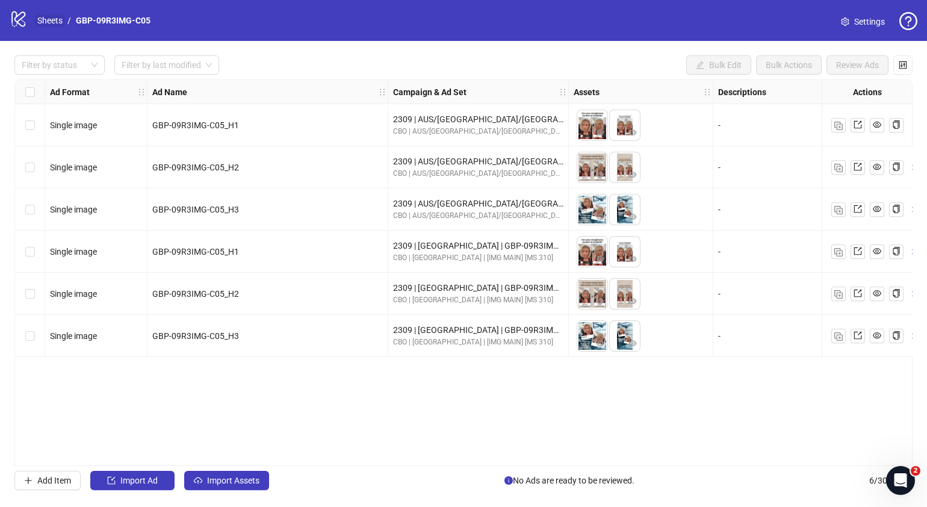
click at [56, 17] on link "Sheets" at bounding box center [50, 20] width 30 height 13
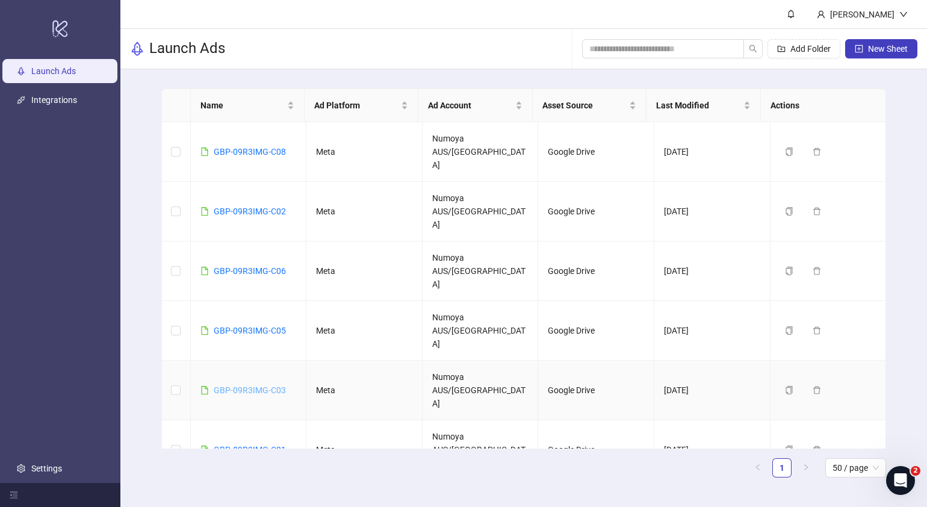
click at [256, 385] on link "GBP-09R3IMG-C03" at bounding box center [250, 390] width 72 height 10
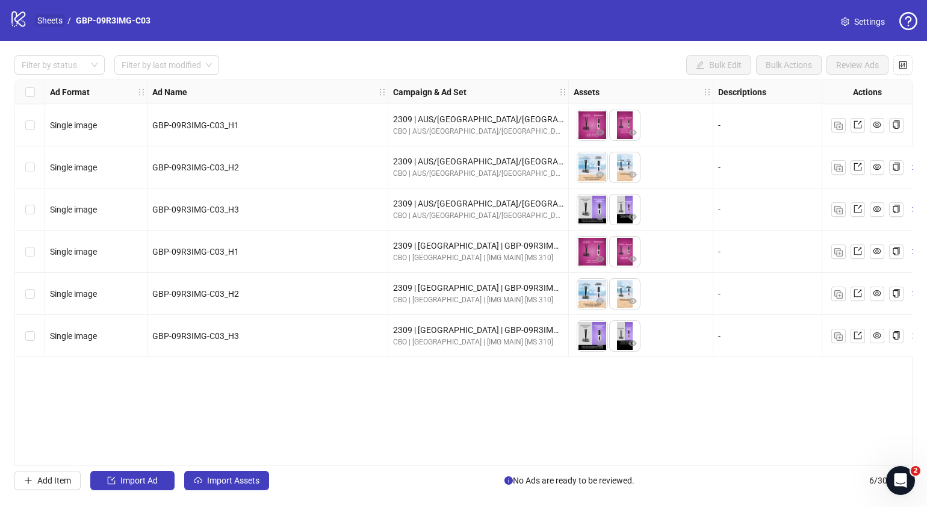
click at [47, 15] on link "Sheets" at bounding box center [50, 20] width 30 height 13
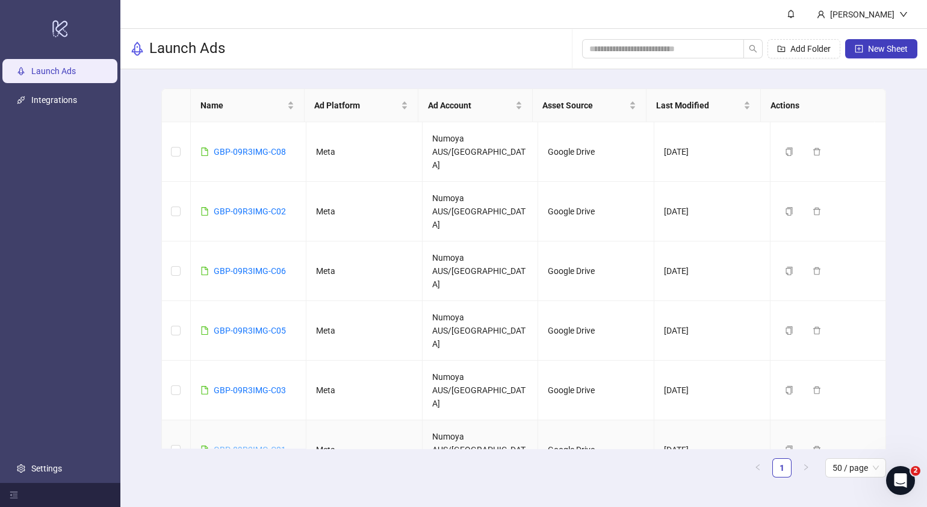
click at [259, 445] on link "GBP-09R3IMG-C01" at bounding box center [250, 450] width 72 height 10
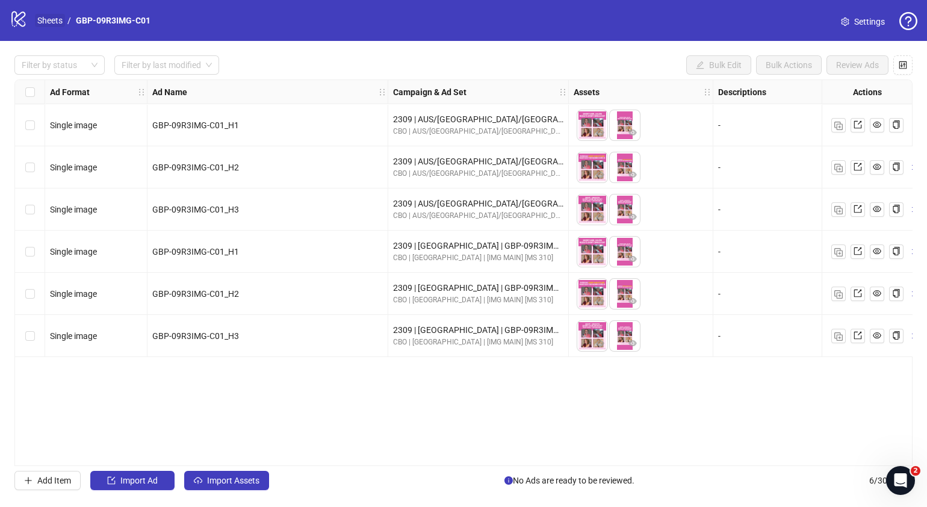
click at [47, 16] on link "Sheets" at bounding box center [50, 20] width 30 height 13
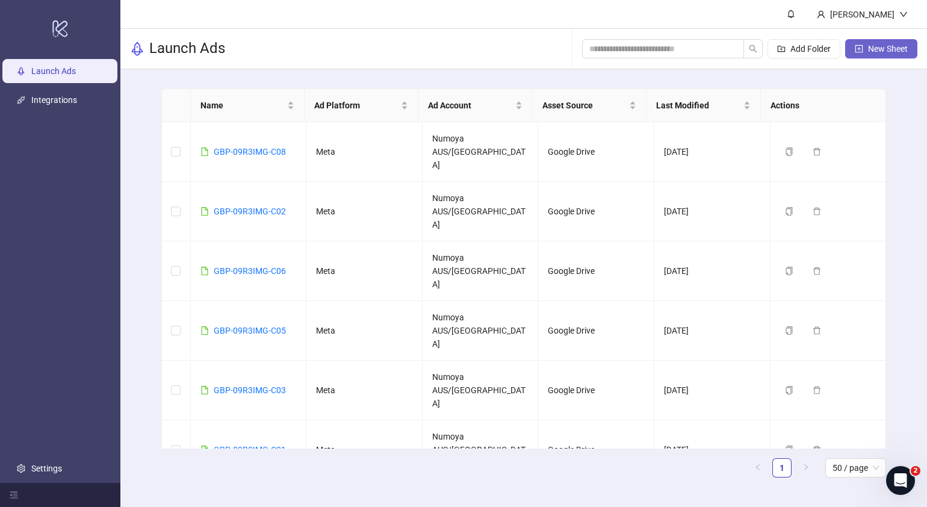
click at [875, 52] on span "New Sheet" at bounding box center [888, 49] width 40 height 10
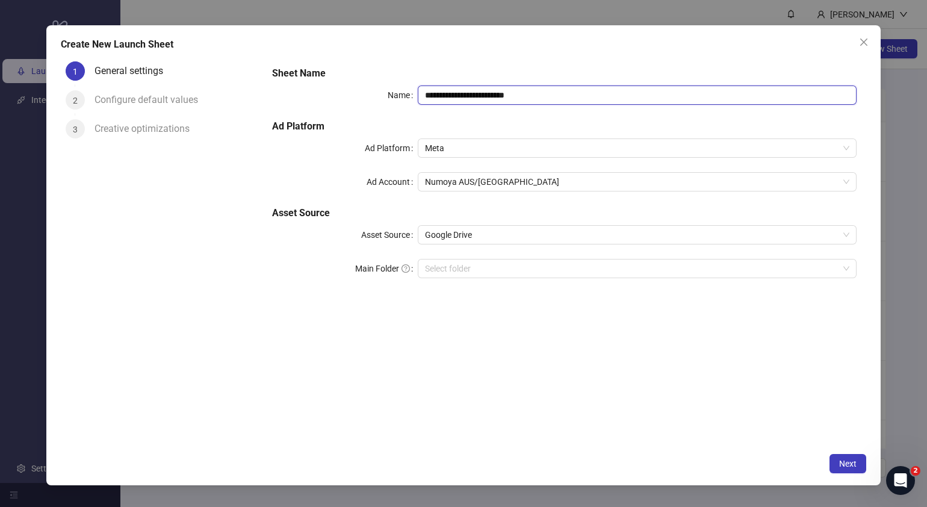
drag, startPoint x: 635, startPoint y: 97, endPoint x: 283, endPoint y: 99, distance: 352.2
click at [284, 99] on div "**********" at bounding box center [564, 94] width 585 height 19
paste input "text"
type input "**********"
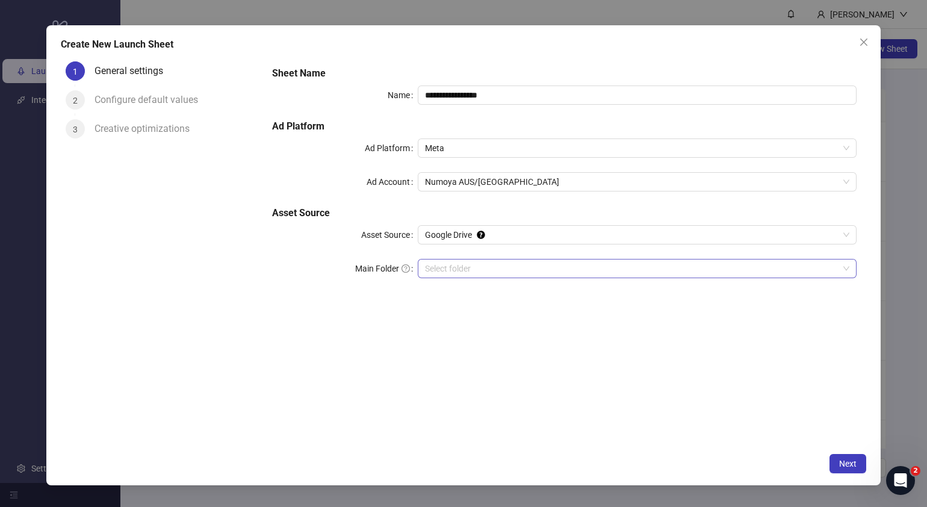
click at [506, 268] on input "Main Folder" at bounding box center [632, 268] width 414 height 18
click at [863, 464] on button "Next" at bounding box center [848, 463] width 37 height 19
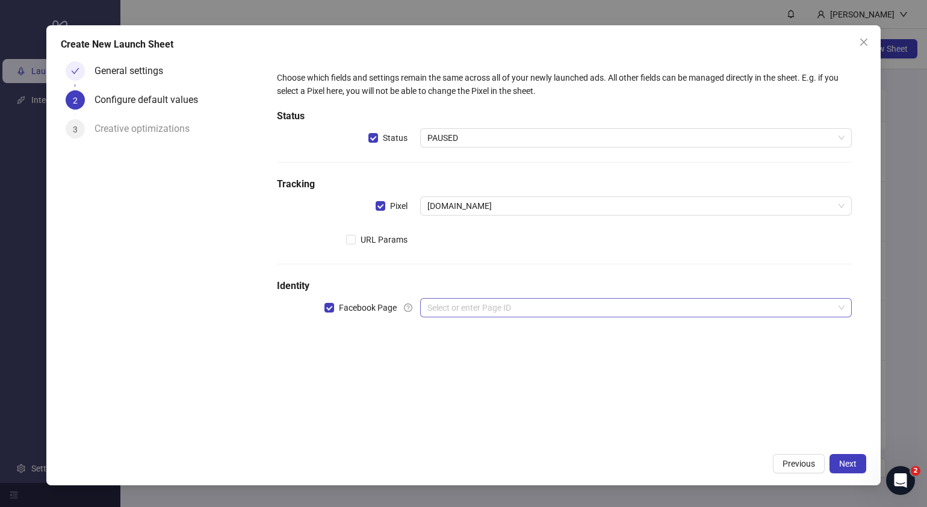
click at [506, 312] on input "search" at bounding box center [630, 308] width 406 height 18
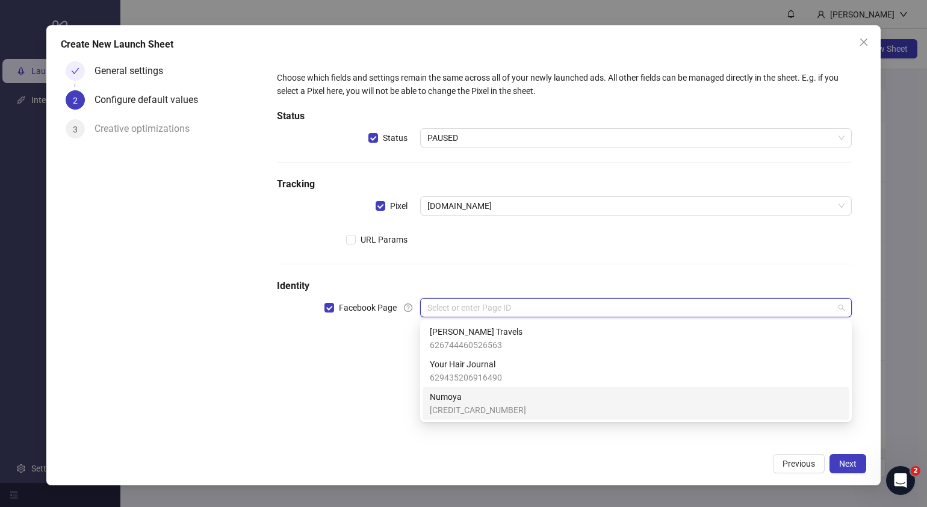
click at [468, 402] on span "Numoya" at bounding box center [478, 396] width 96 height 13
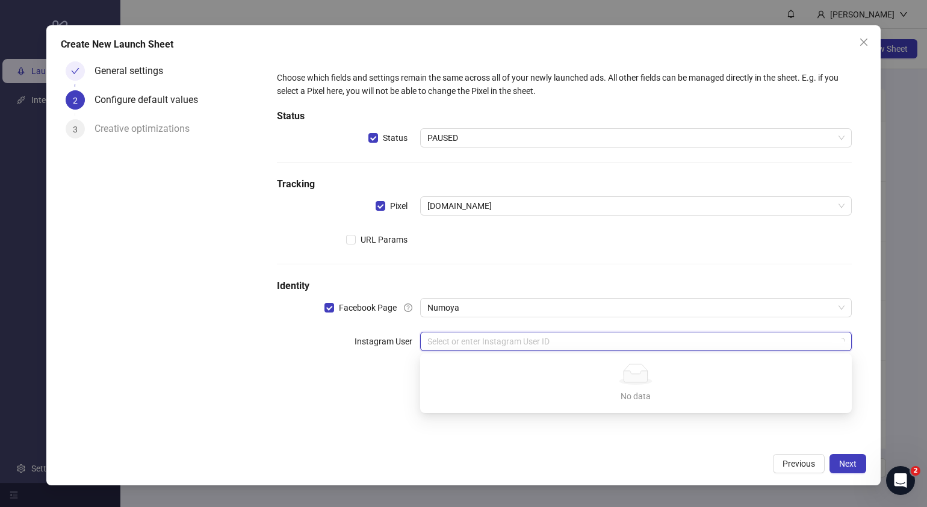
click at [499, 343] on input "search" at bounding box center [630, 341] width 406 height 18
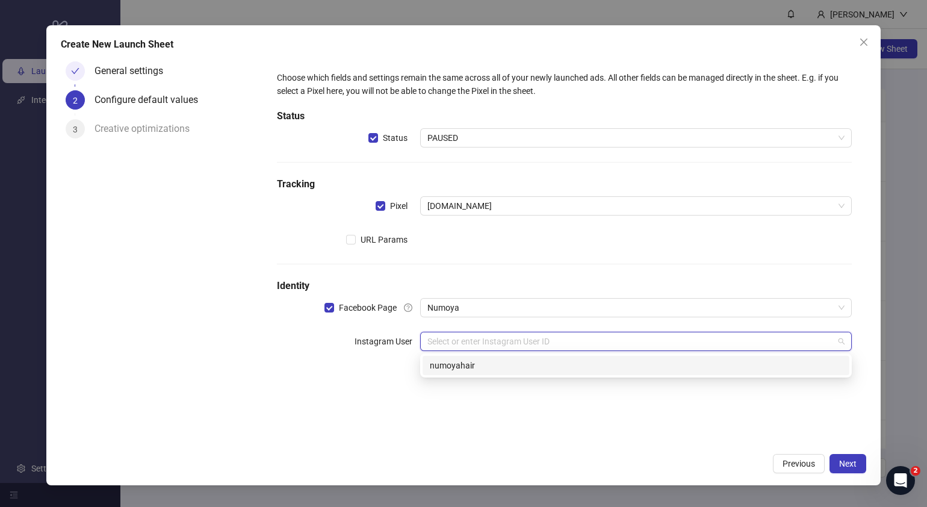
click at [490, 367] on div "numoyahair" at bounding box center [636, 365] width 412 height 13
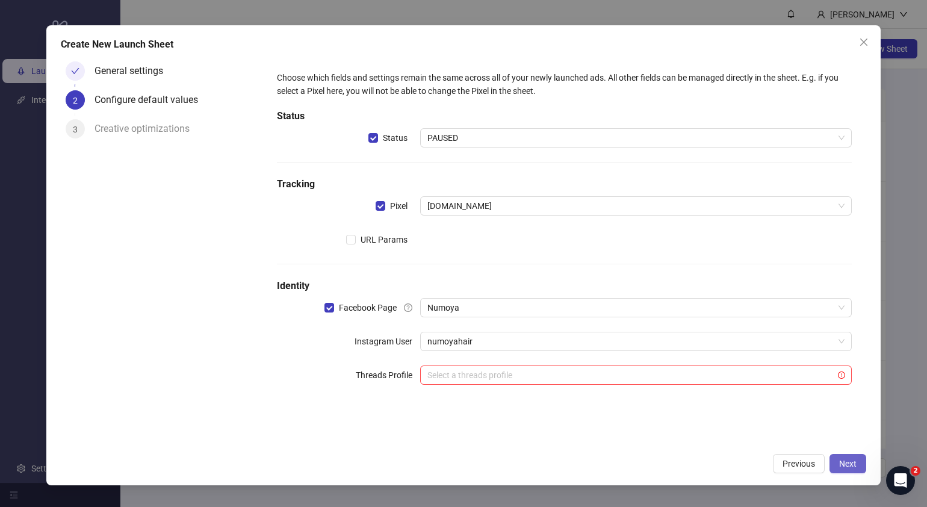
click at [846, 464] on span "Next" at bounding box center [847, 464] width 17 height 10
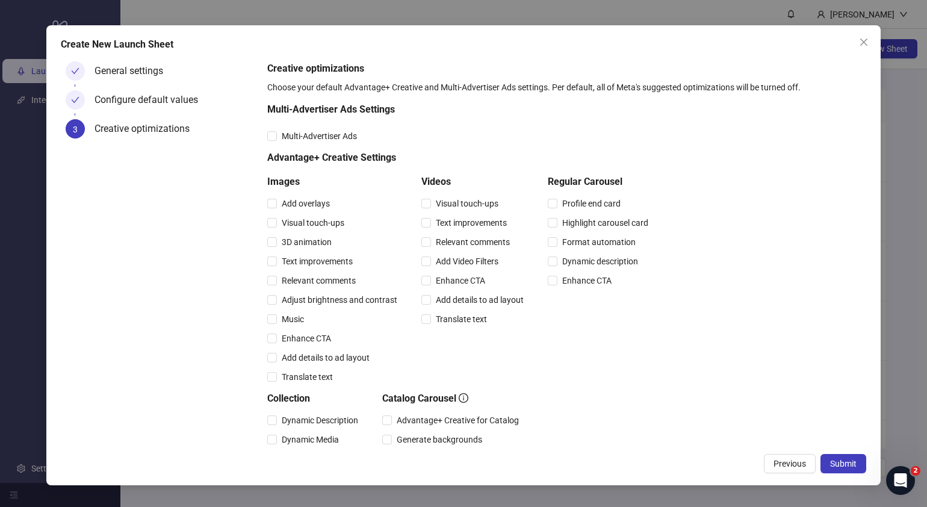
click at [846, 464] on span "Submit" at bounding box center [843, 464] width 26 height 10
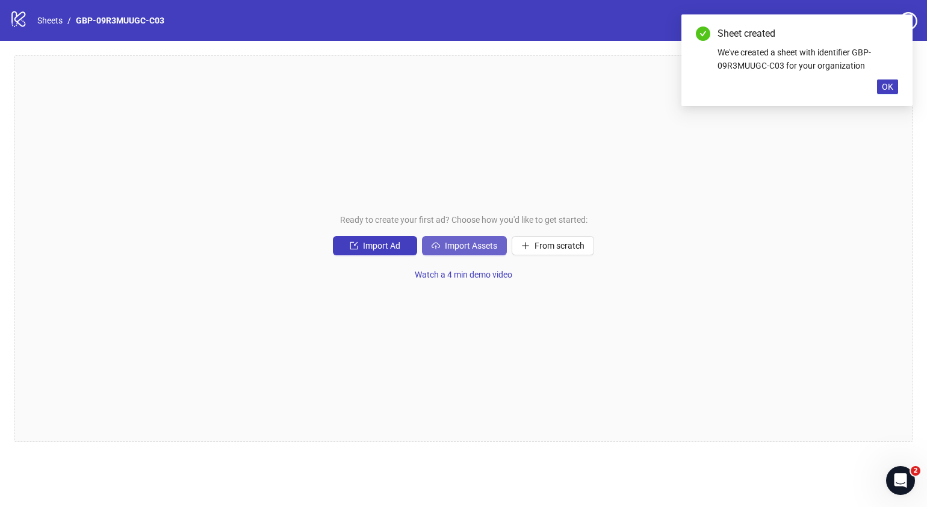
click at [476, 246] on span "Import Assets" at bounding box center [471, 246] width 52 height 10
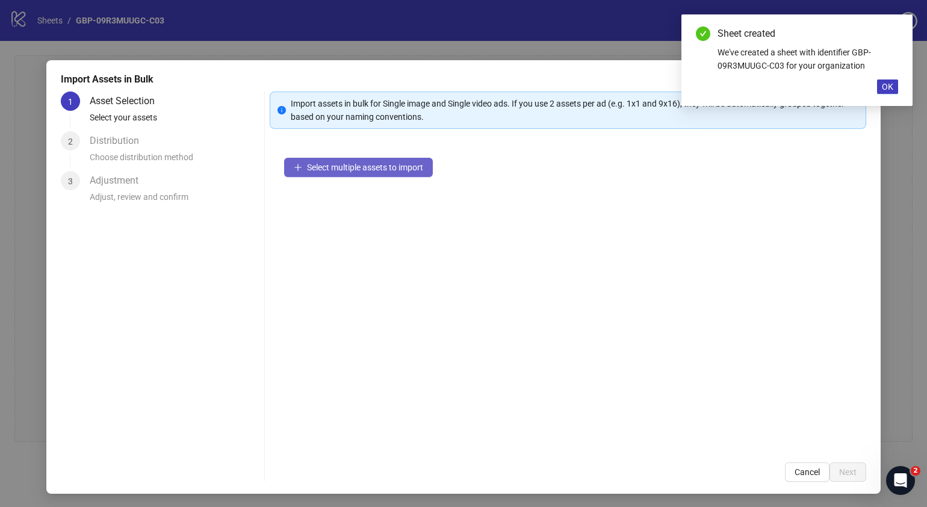
click at [403, 175] on button "Select multiple assets to import" at bounding box center [358, 167] width 149 height 19
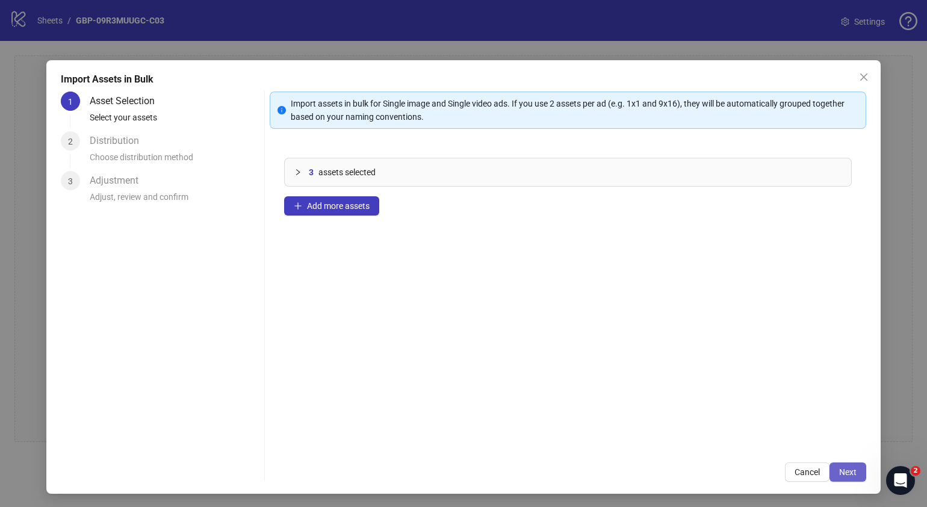
click at [845, 471] on span "Next" at bounding box center [847, 472] width 17 height 10
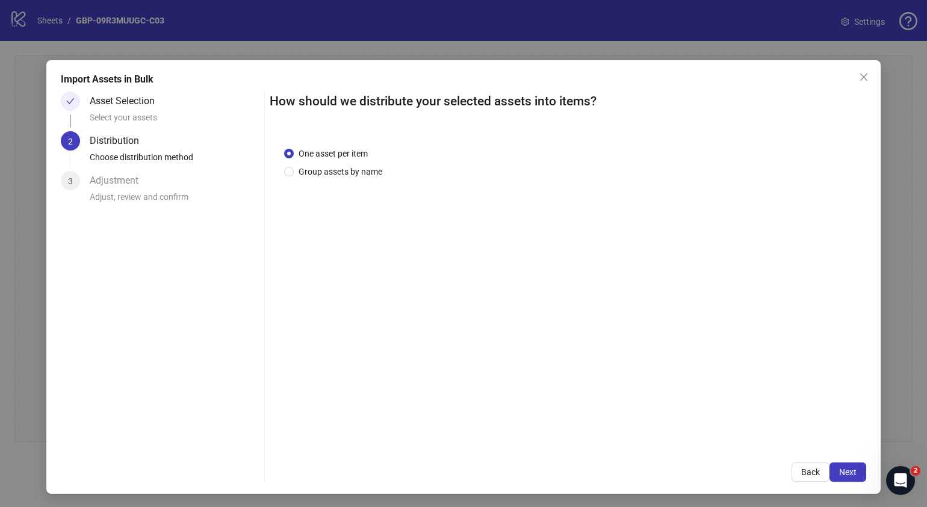
click at [845, 470] on span "Next" at bounding box center [847, 472] width 17 height 10
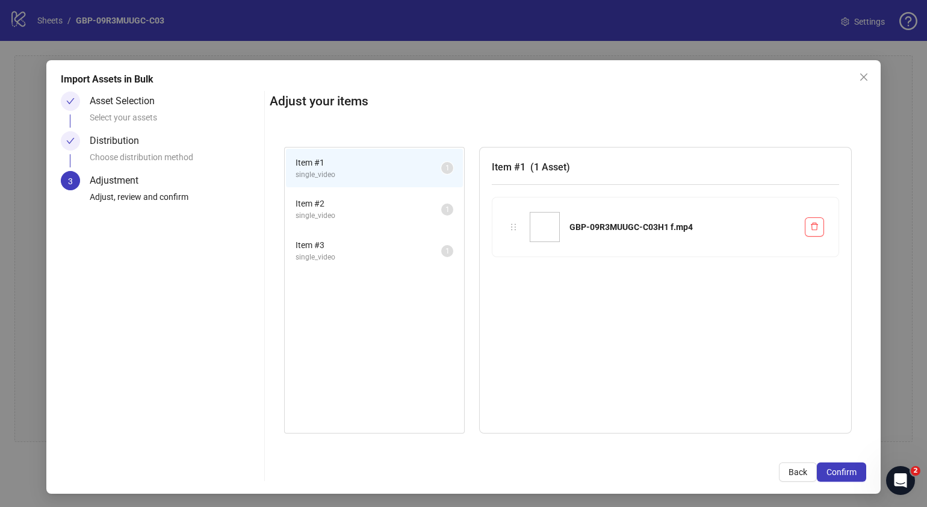
click at [845, 470] on span "Confirm" at bounding box center [842, 472] width 30 height 10
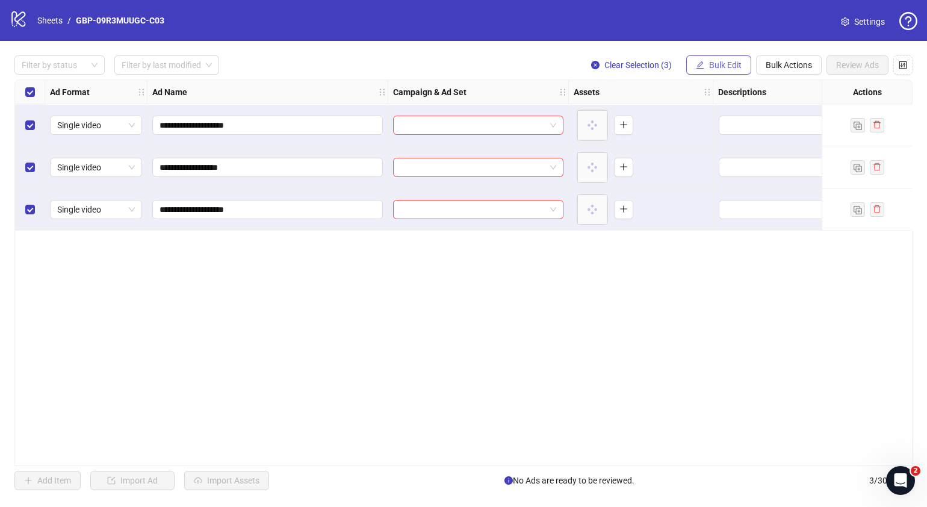
click at [737, 66] on span "Bulk Edit" at bounding box center [725, 65] width 33 height 10
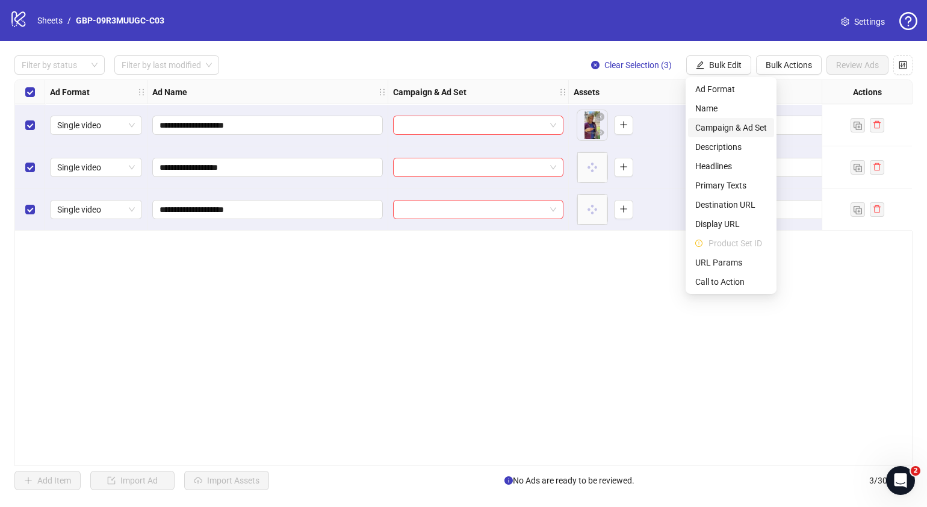
click at [731, 123] on span "Campaign & Ad Set" at bounding box center [731, 127] width 72 height 13
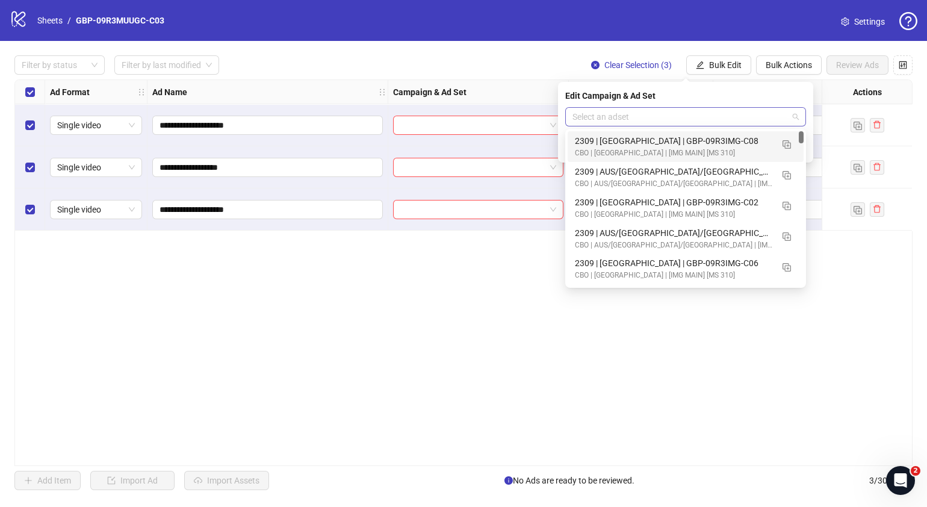
click at [798, 119] on span at bounding box center [686, 117] width 226 height 18
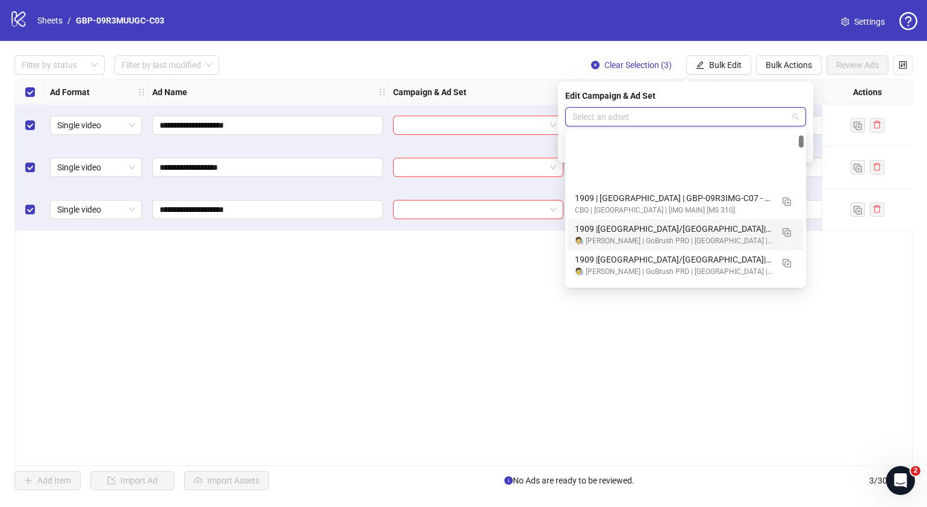
scroll to position [601, 0]
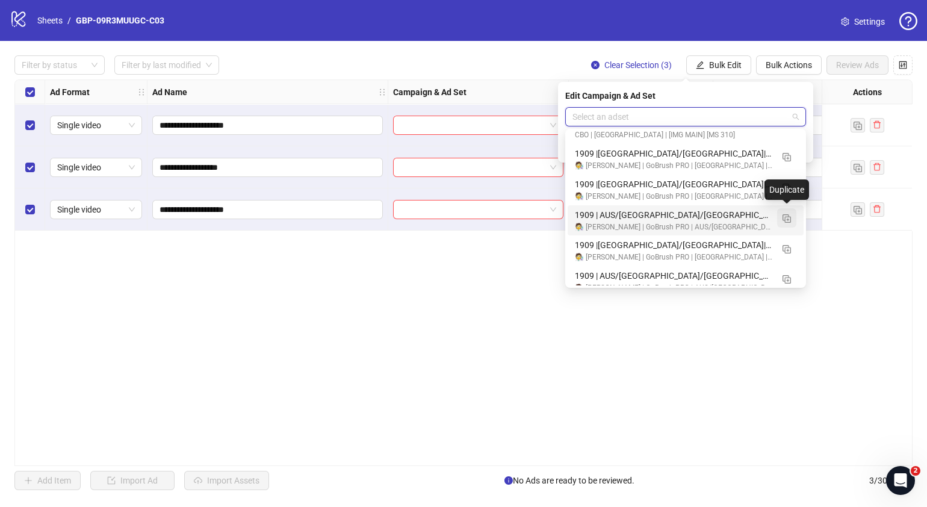
click at [790, 220] on img "button" at bounding box center [787, 218] width 8 height 8
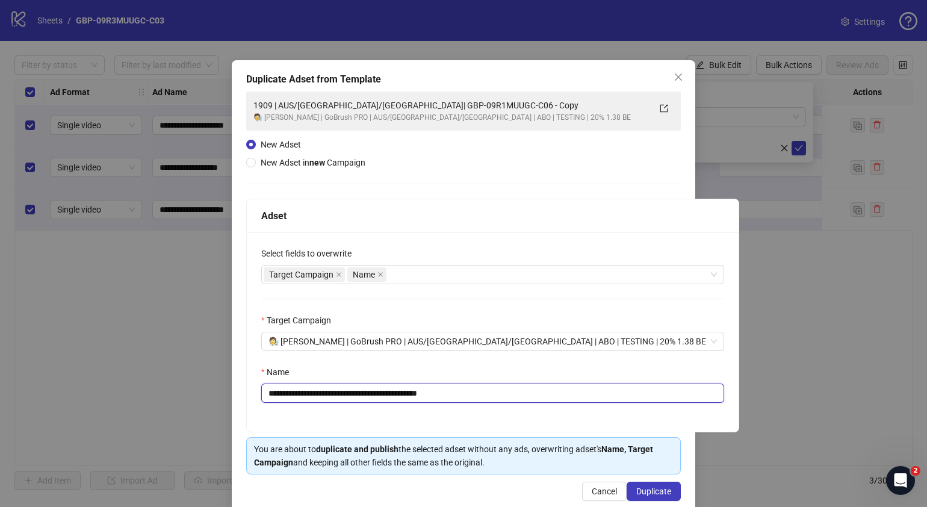
click at [276, 394] on input "**********" at bounding box center [492, 392] width 463 height 19
click at [511, 393] on input "**********" at bounding box center [492, 392] width 463 height 19
drag, startPoint x: 511, startPoint y: 393, endPoint x: 343, endPoint y: 396, distance: 168.0
click at [343, 396] on input "**********" at bounding box center [492, 392] width 463 height 19
paste input "text"
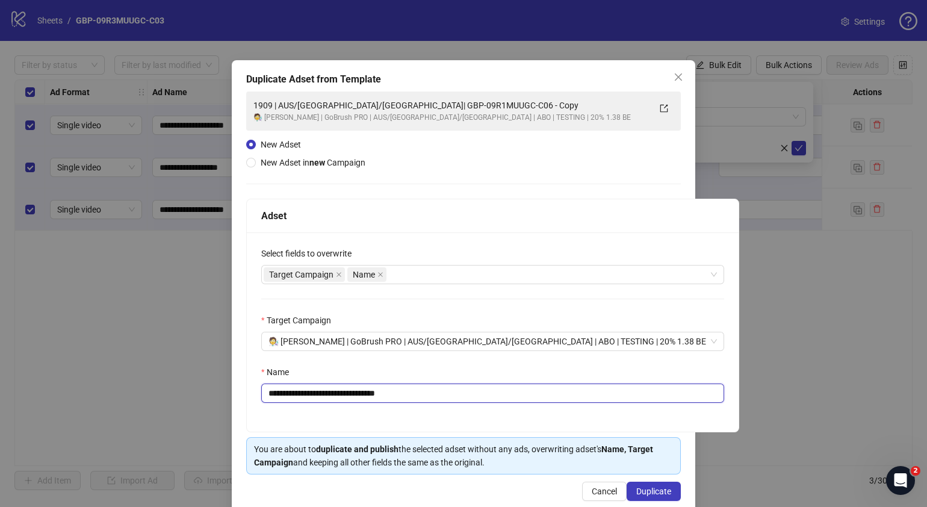
type input "**********"
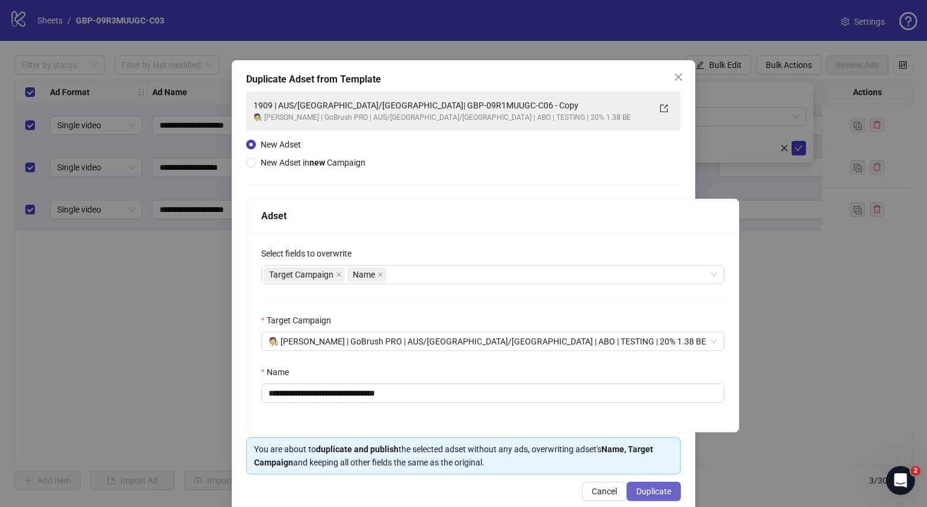
click at [644, 486] on span "Duplicate" at bounding box center [653, 491] width 35 height 10
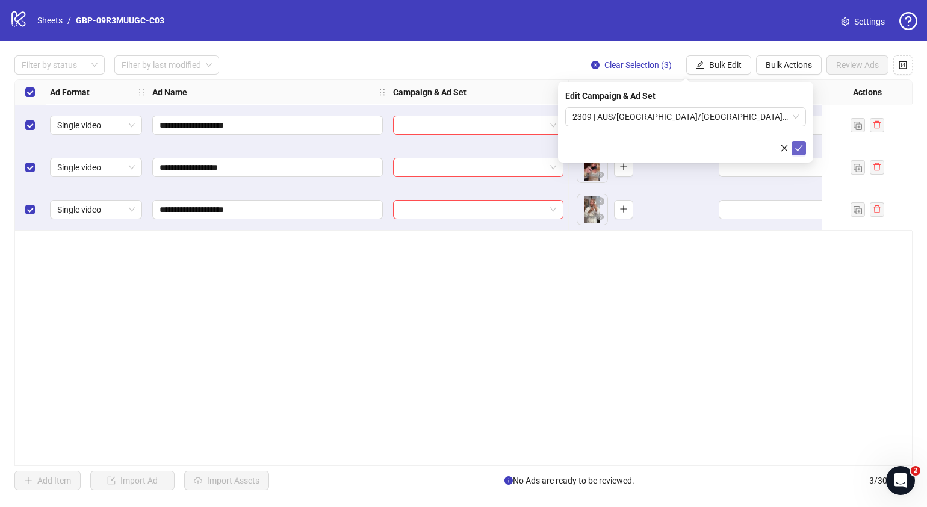
click at [801, 145] on icon "check" at bounding box center [799, 148] width 8 height 6
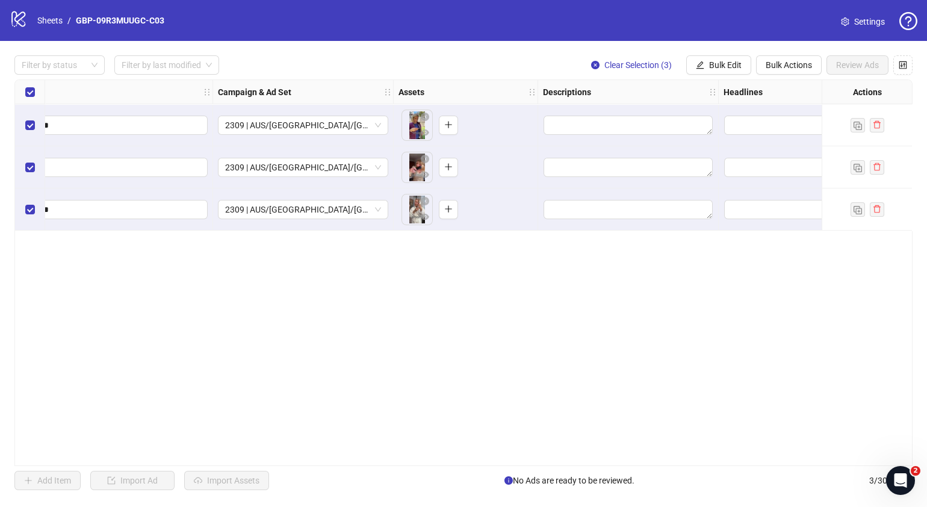
scroll to position [0, 184]
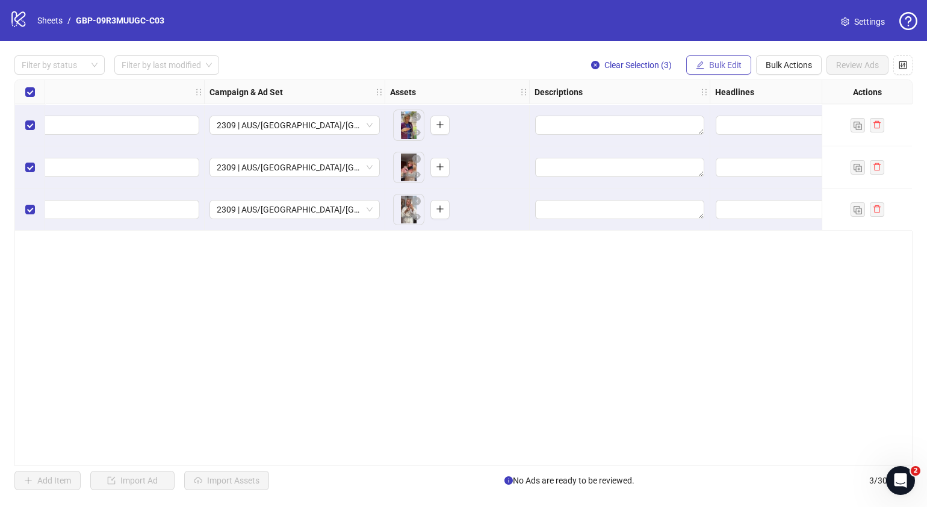
click at [724, 68] on span "Bulk Edit" at bounding box center [725, 65] width 33 height 10
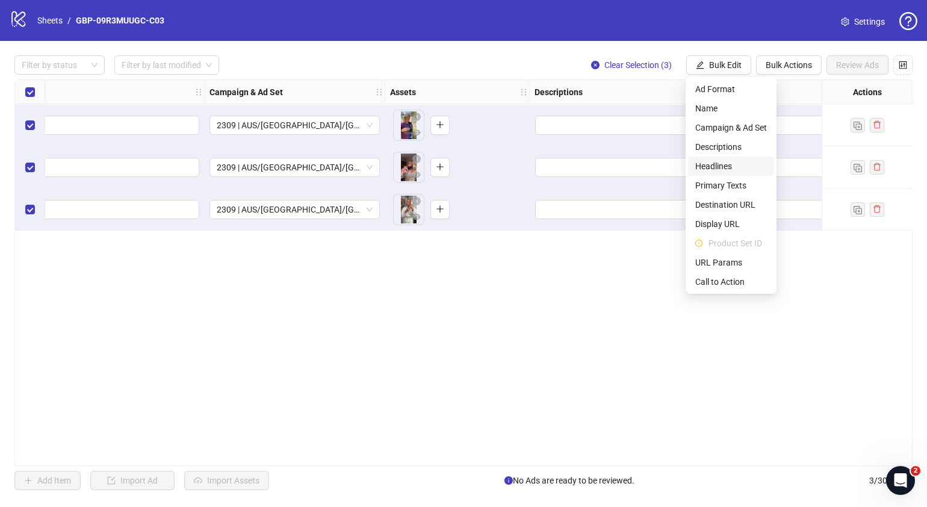
click at [725, 163] on span "Headlines" at bounding box center [731, 166] width 72 height 13
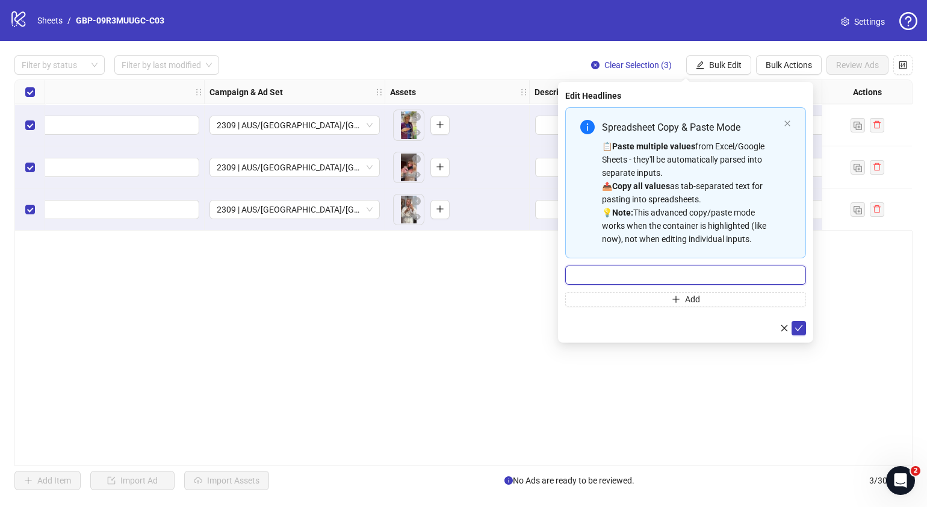
click at [666, 275] on input "Multi-input container - paste or copy values" at bounding box center [685, 274] width 241 height 19
paste input "*******"
type input "*******"
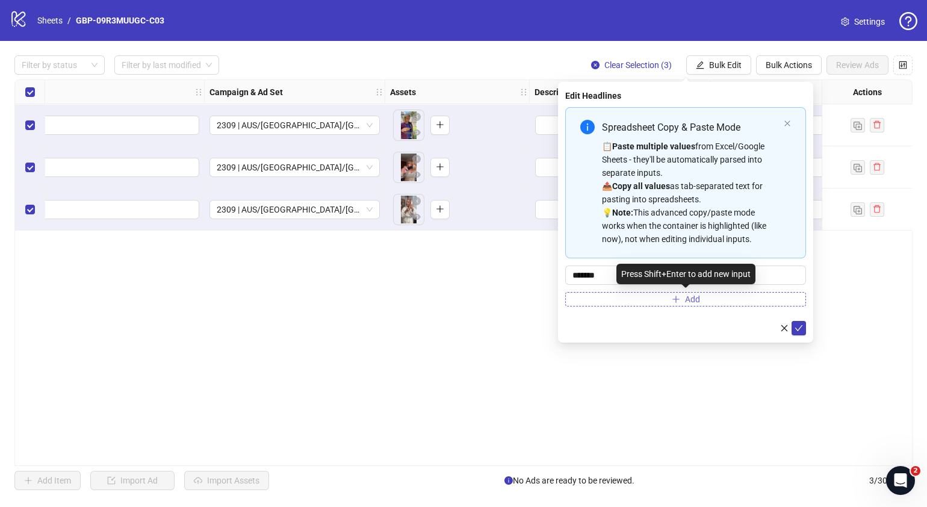
click at [674, 295] on icon "plus" at bounding box center [676, 299] width 8 height 8
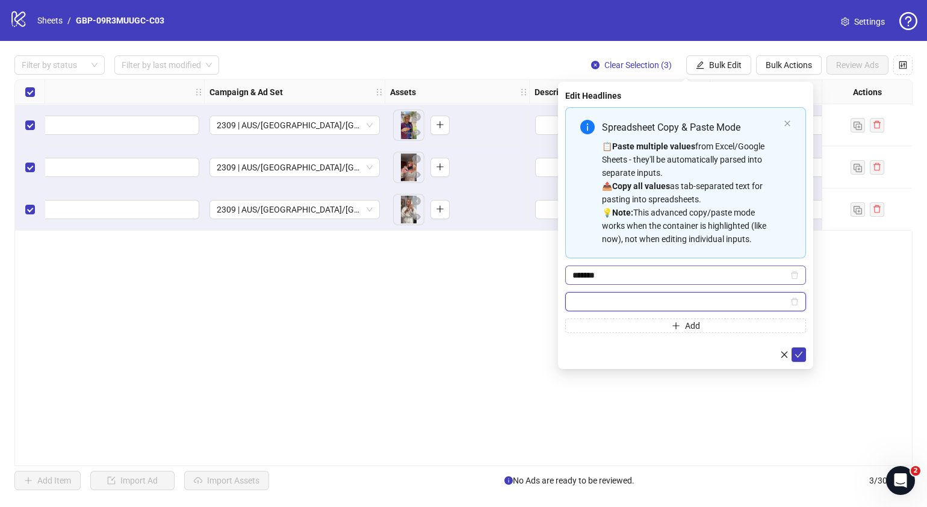
paste input "**********"
type input "**********"
click at [799, 352] on icon "check" at bounding box center [799, 354] width 8 height 8
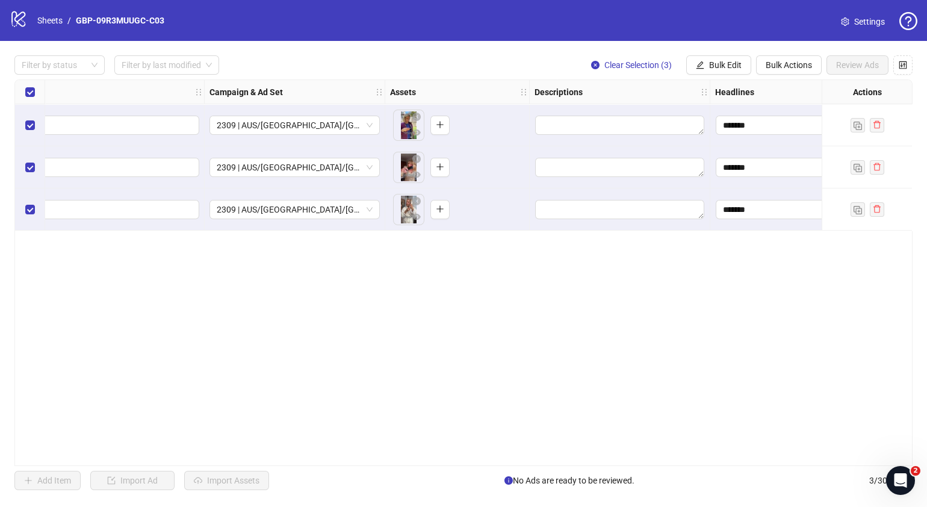
click at [719, 75] on div "**********" at bounding box center [463, 273] width 927 height 464
click at [722, 61] on span "Bulk Edit" at bounding box center [725, 65] width 33 height 10
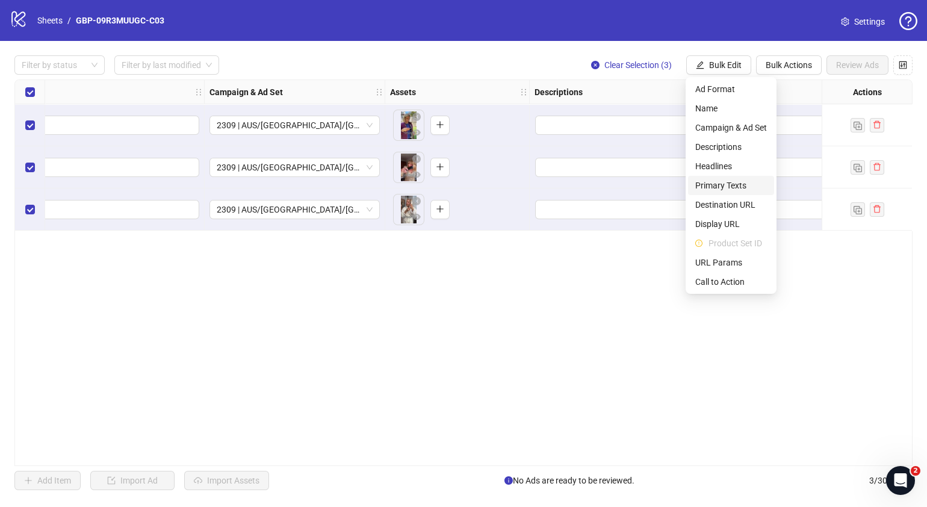
click at [723, 181] on span "Primary Texts" at bounding box center [731, 185] width 72 height 13
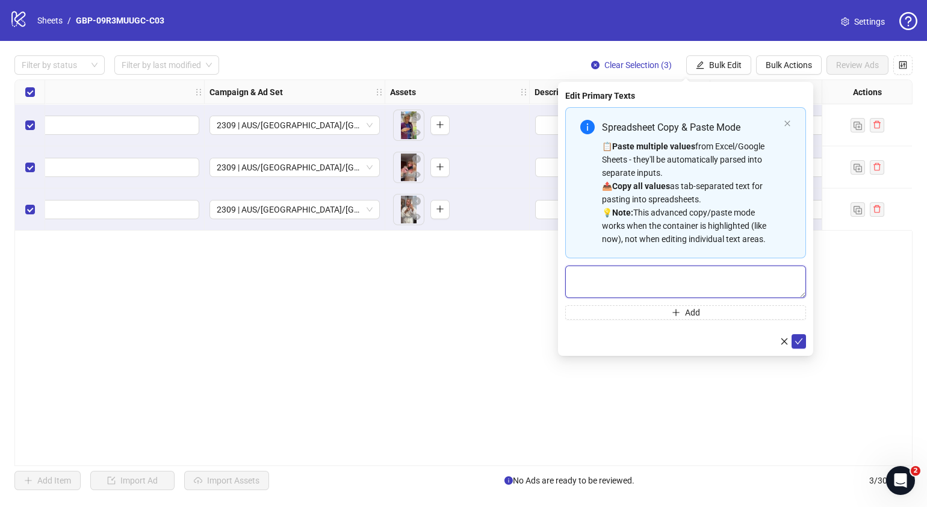
click at [635, 267] on textarea "Multi-text input container - paste or copy values" at bounding box center [685, 281] width 241 height 33
paste textarea "**********"
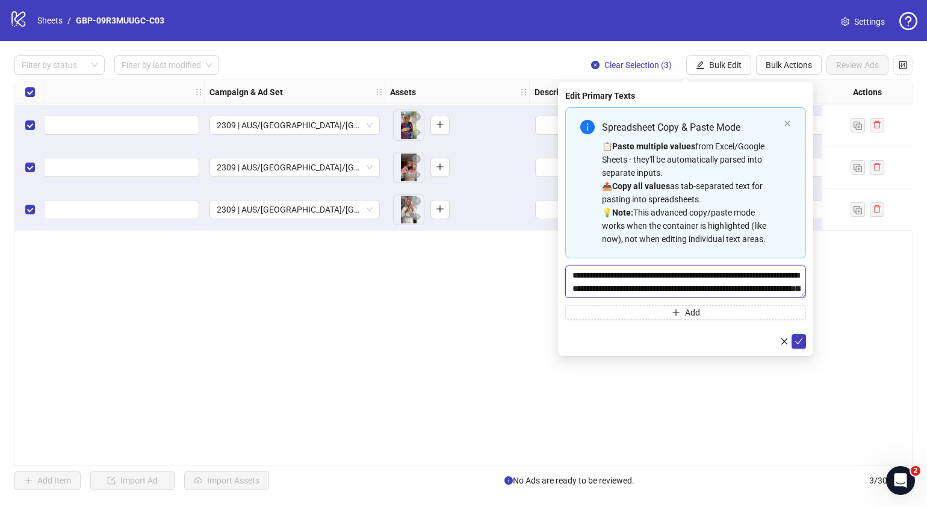
scroll to position [36, 0]
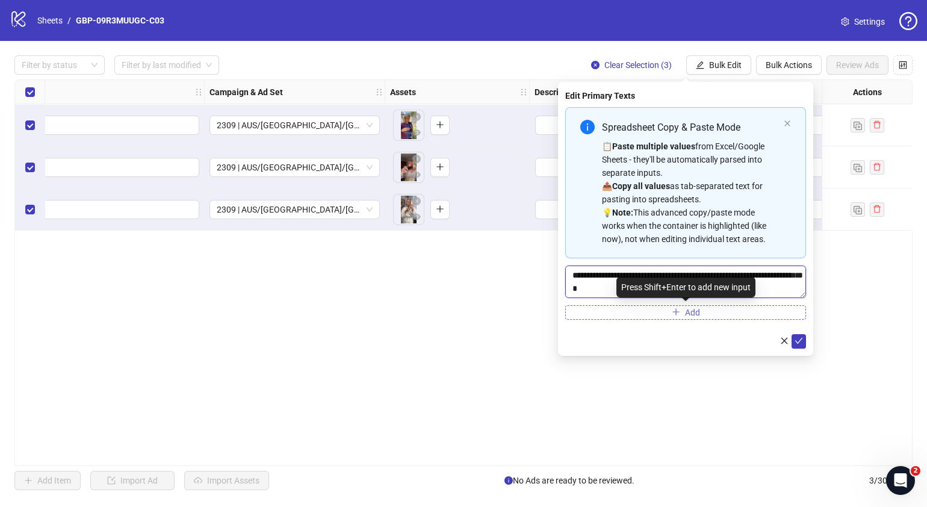
type textarea "**********"
click at [650, 317] on button "Add" at bounding box center [685, 312] width 241 height 14
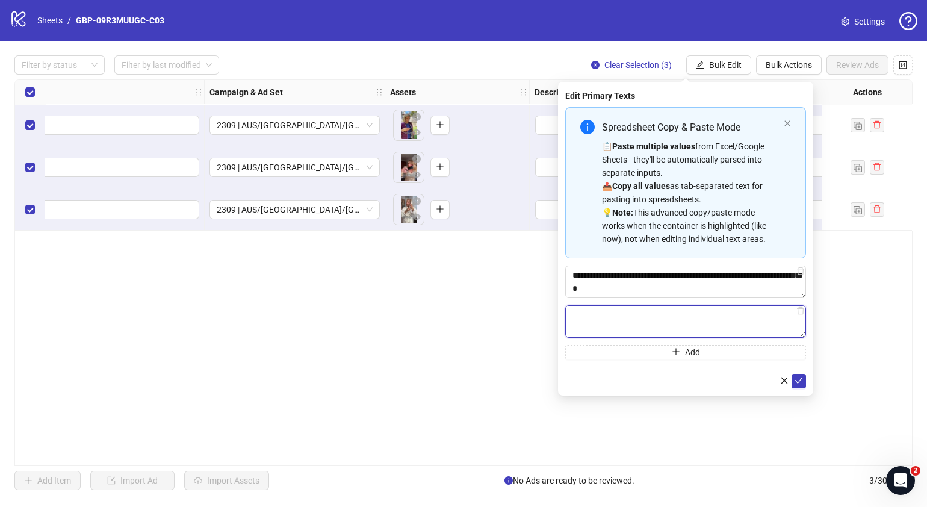
paste textarea "**********"
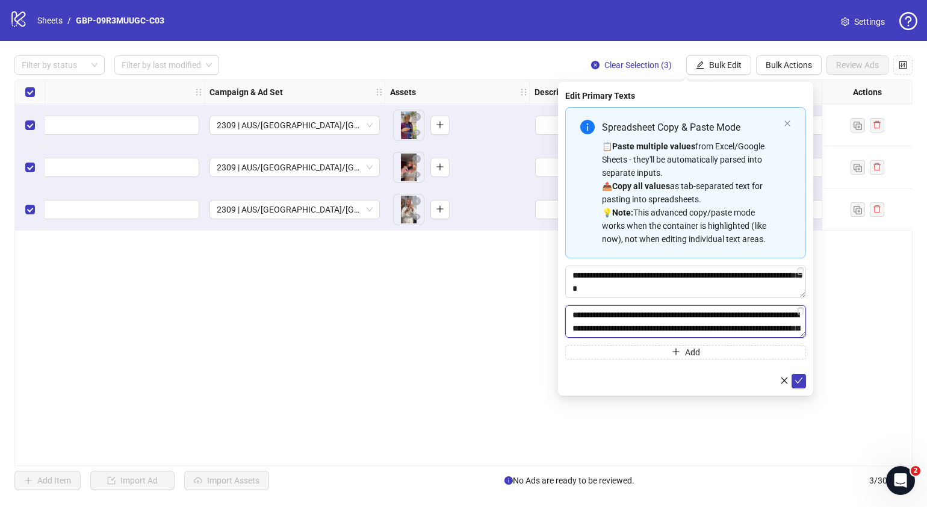
scroll to position [49, 0]
type textarea "**********"
click at [795, 382] on icon "check" at bounding box center [799, 380] width 8 height 8
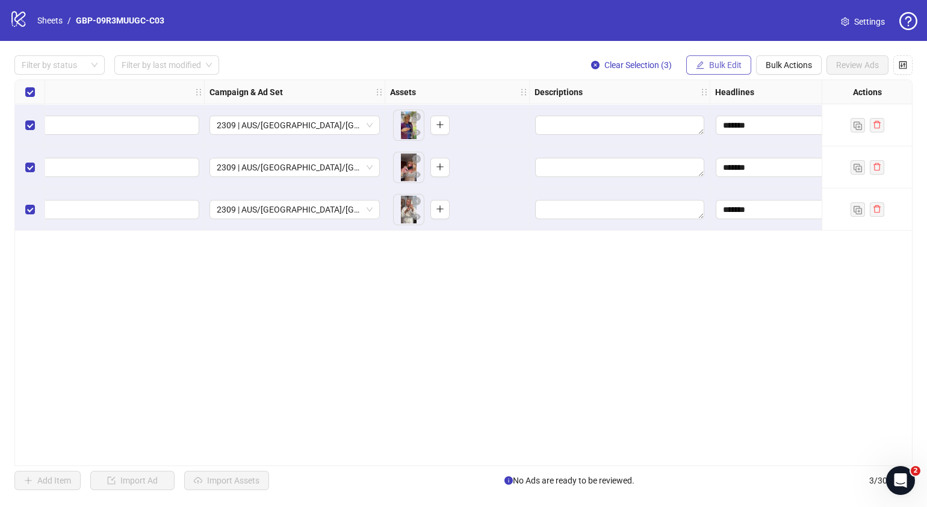
click at [722, 64] on span "Bulk Edit" at bounding box center [725, 65] width 33 height 10
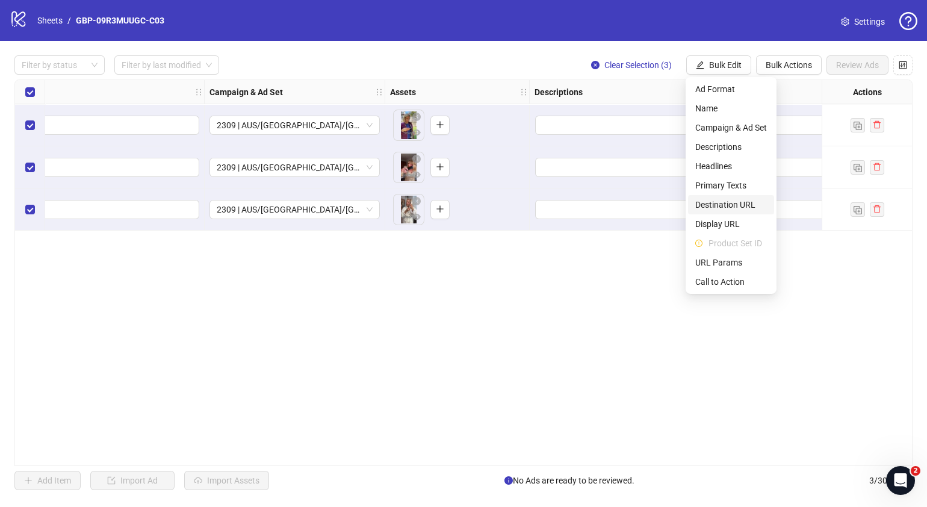
click at [728, 206] on span "Destination URL" at bounding box center [731, 204] width 72 height 13
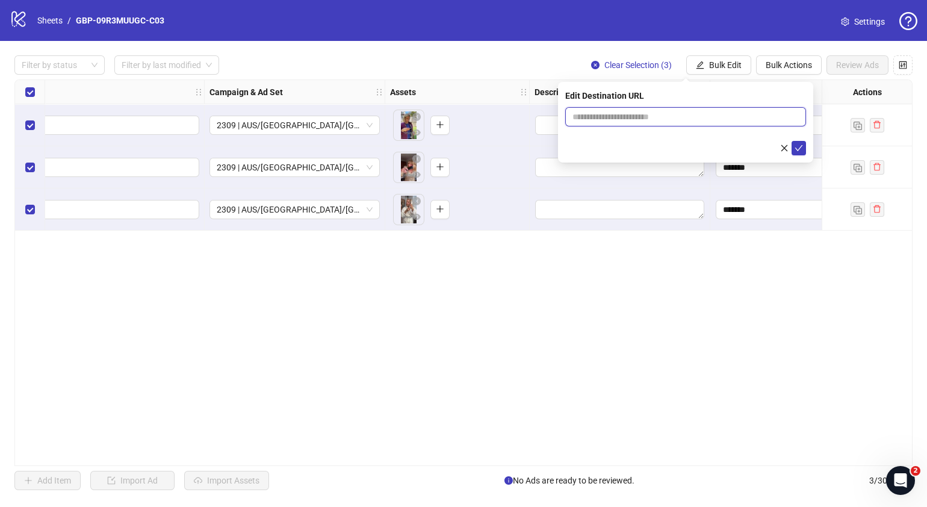
click at [710, 116] on input "text" at bounding box center [681, 116] width 217 height 13
paste input "**********"
type input "**********"
click at [797, 148] on icon "check" at bounding box center [799, 148] width 8 height 8
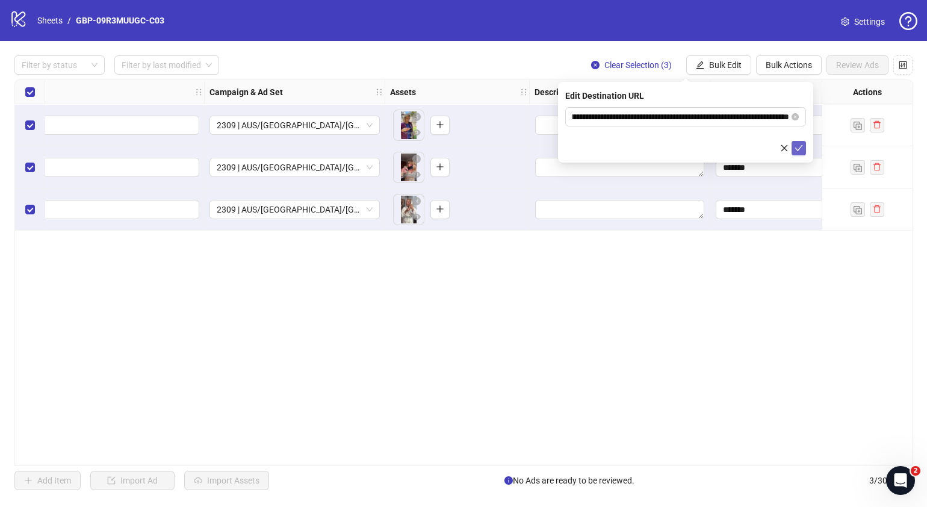
scroll to position [0, 0]
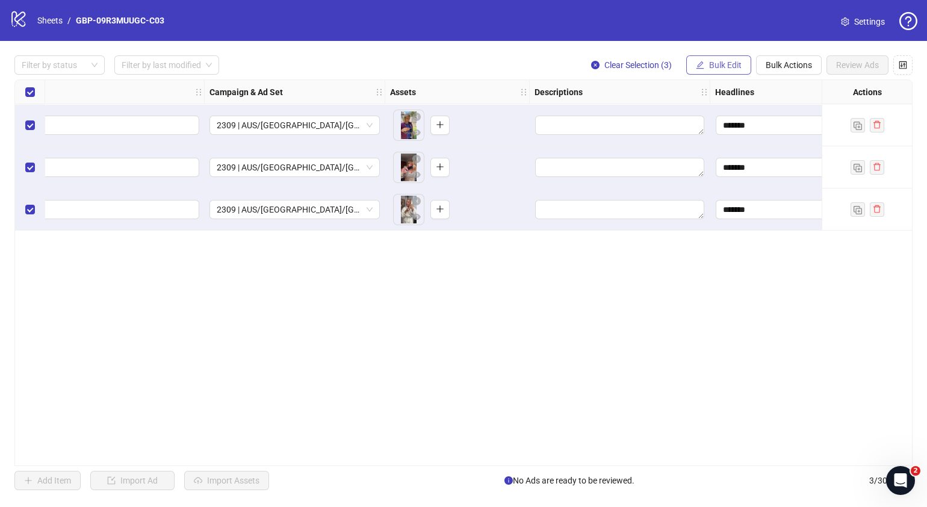
click at [735, 64] on span "Bulk Edit" at bounding box center [725, 65] width 33 height 10
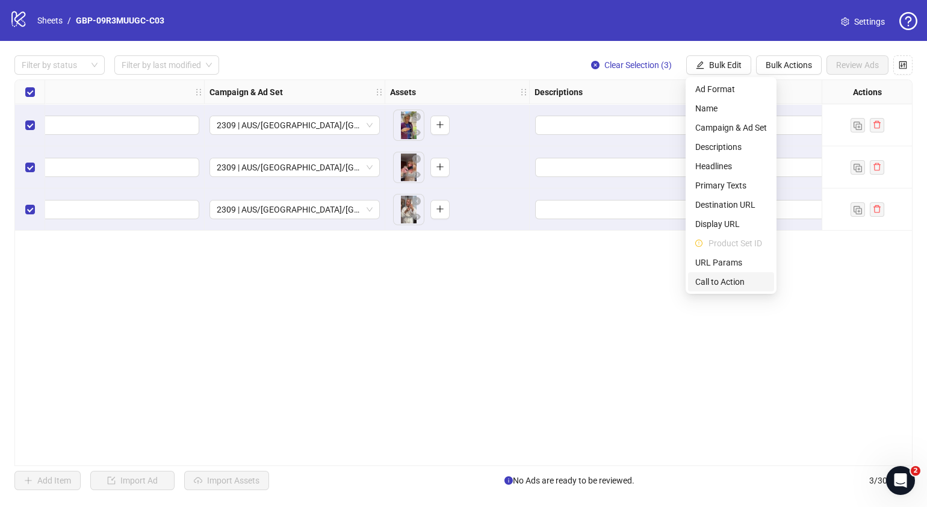
click at [725, 280] on span "Call to Action" at bounding box center [731, 281] width 72 height 13
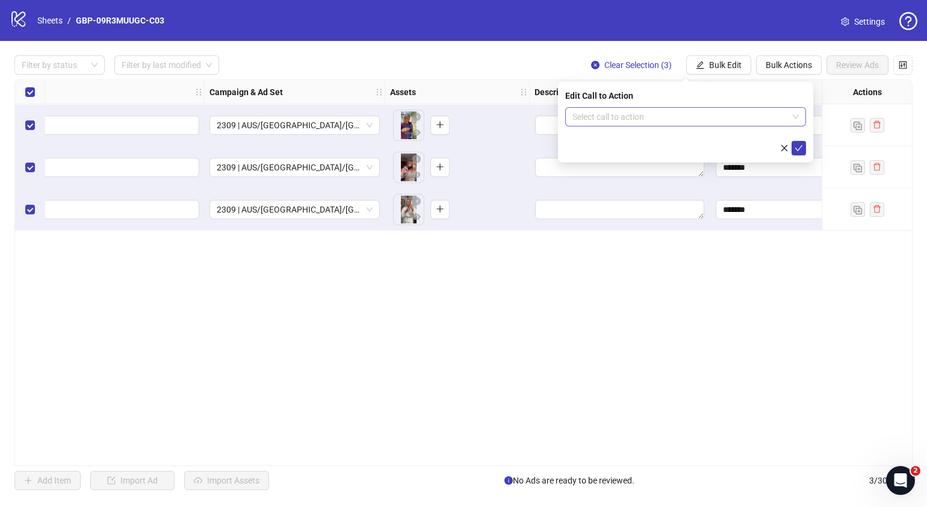
click at [669, 119] on input "search" at bounding box center [681, 117] width 216 height 18
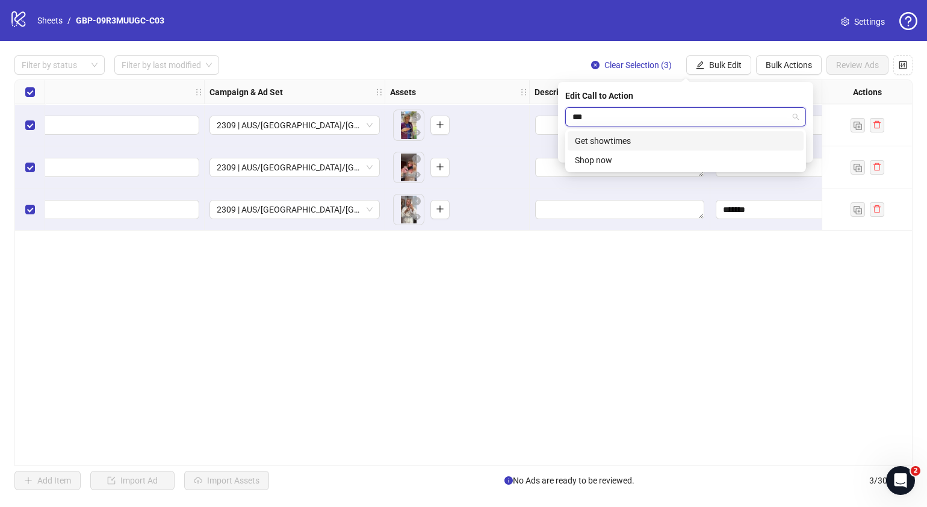
type input "****"
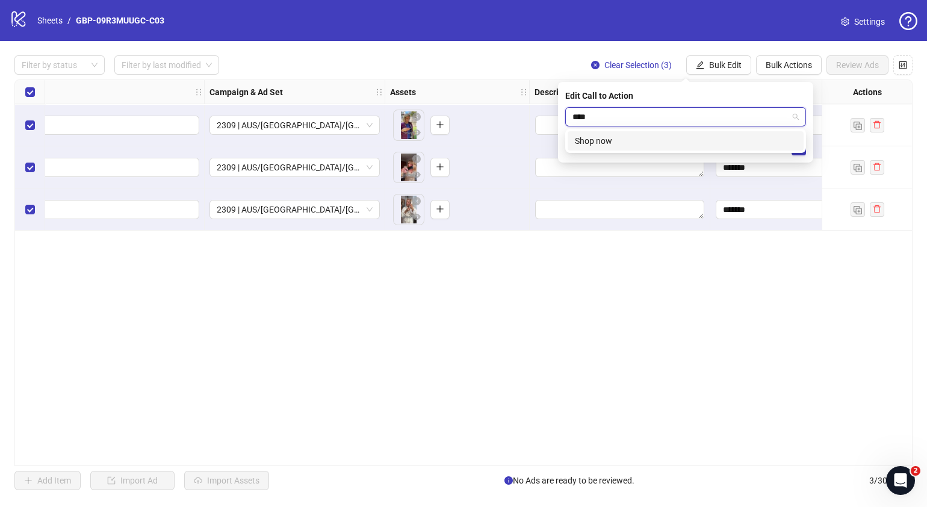
drag, startPoint x: 678, startPoint y: 140, endPoint x: 693, endPoint y: 144, distance: 15.6
click at [678, 140] on div "Shop now" at bounding box center [686, 140] width 222 height 13
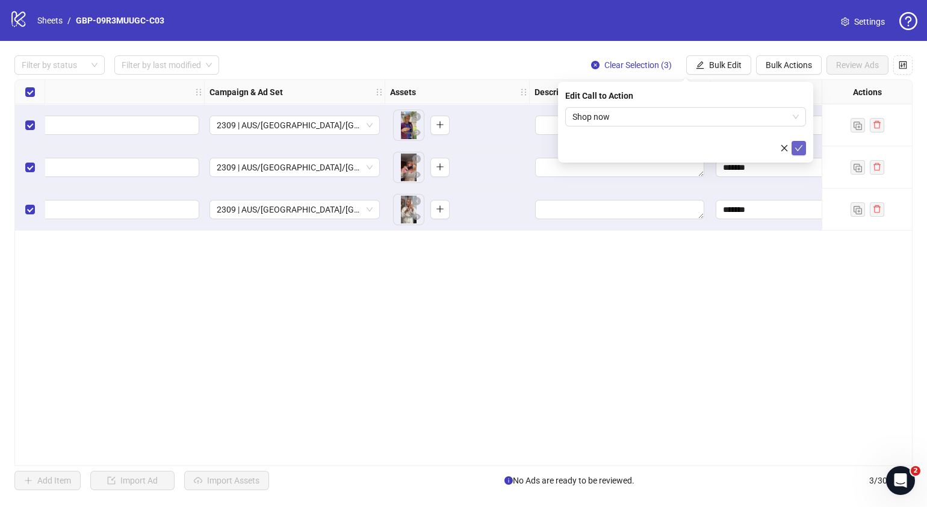
click at [803, 151] on icon "check" at bounding box center [799, 148] width 8 height 8
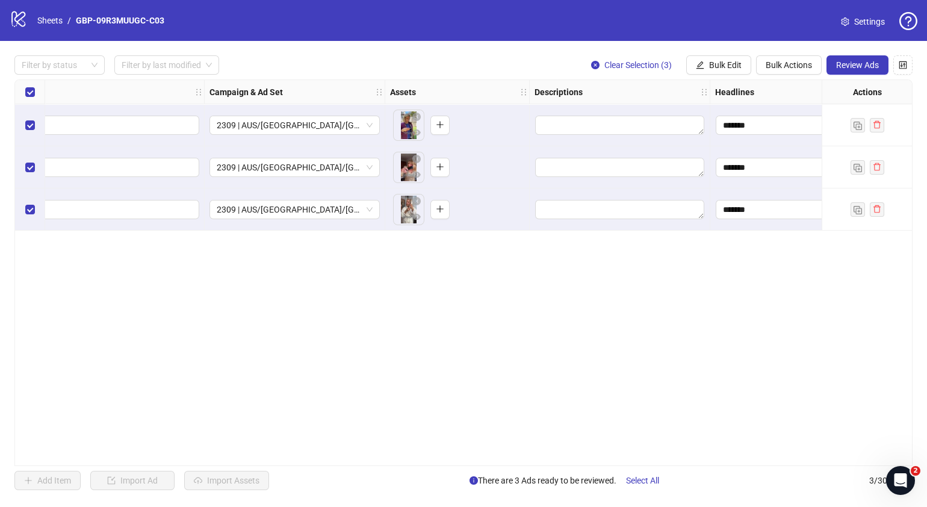
scroll to position [0, 144]
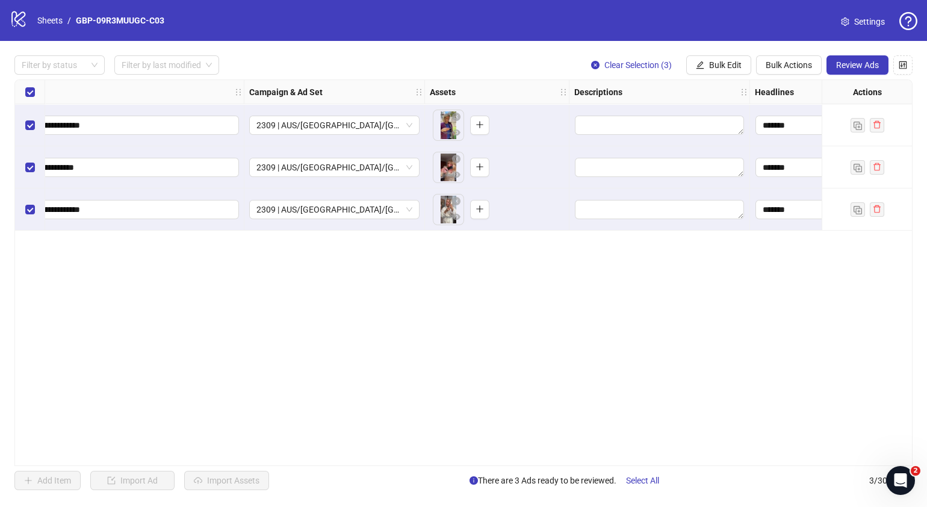
drag, startPoint x: 417, startPoint y: 460, endPoint x: 427, endPoint y: 459, distance: 10.9
click at [427, 459] on div "**********" at bounding box center [463, 272] width 898 height 387
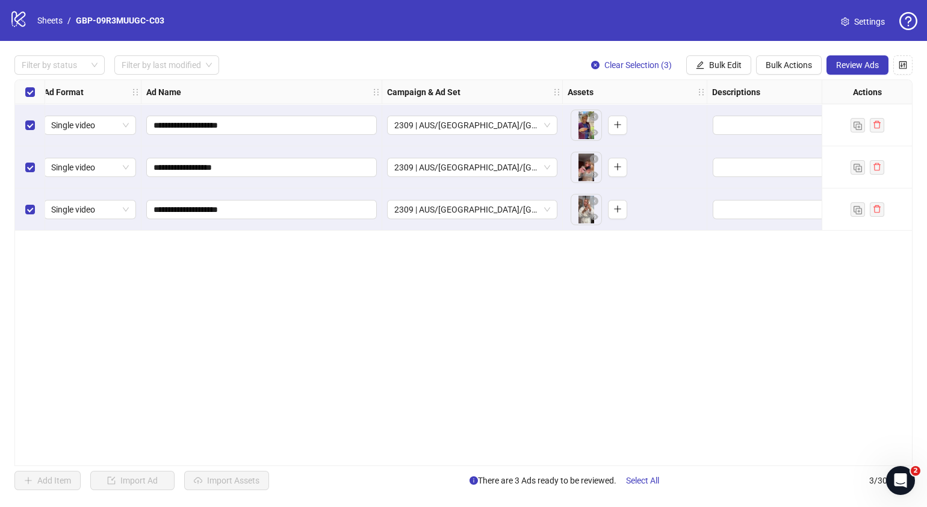
scroll to position [0, 0]
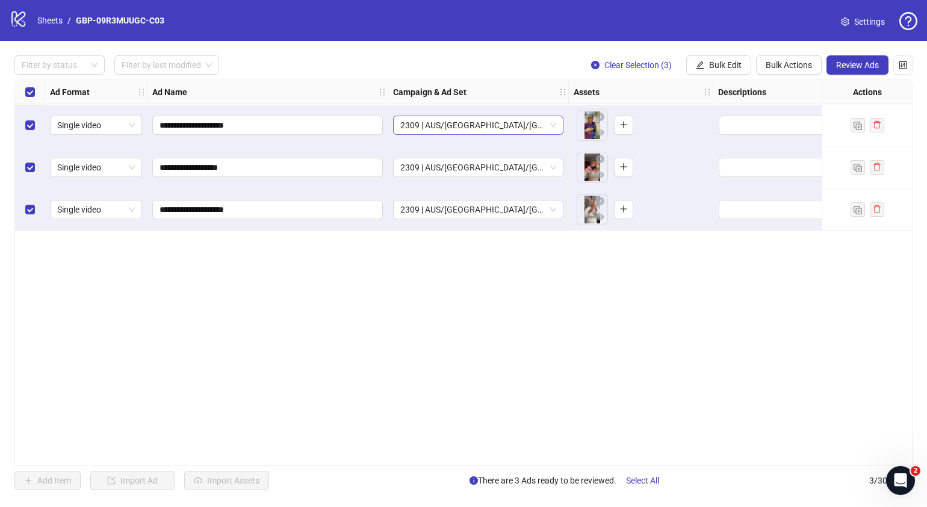
click at [555, 123] on span "2309 | AUS/[GEOGRAPHIC_DATA]/[GEOGRAPHIC_DATA]| GBP-09R3MUUGC-C03" at bounding box center [478, 125] width 156 height 18
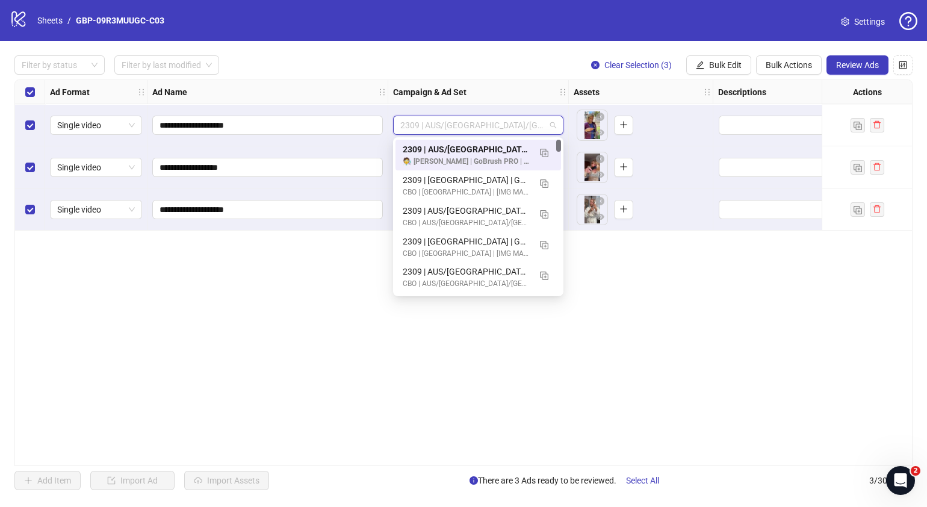
click at [555, 123] on span "2309 | AUS/[GEOGRAPHIC_DATA]/[GEOGRAPHIC_DATA]| GBP-09R3MUUGC-C03" at bounding box center [478, 125] width 156 height 18
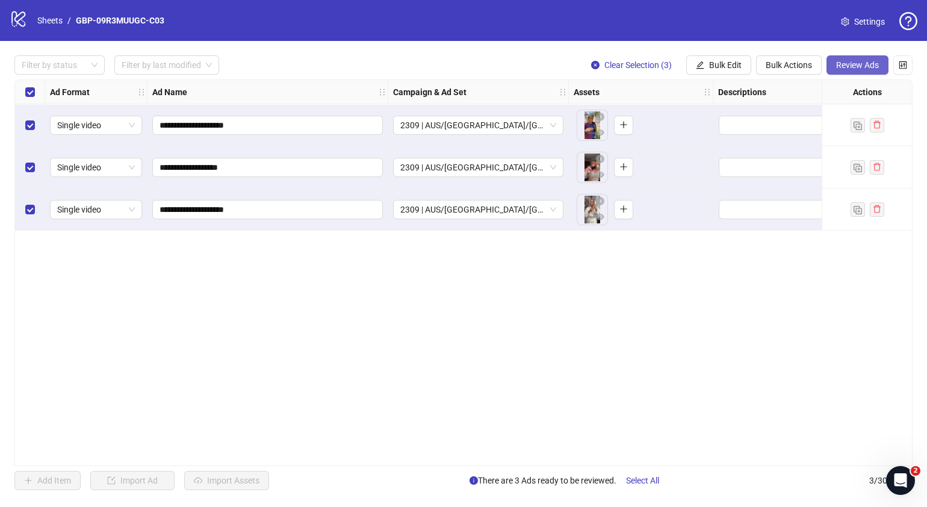
click at [848, 67] on span "Review Ads" at bounding box center [857, 65] width 43 height 10
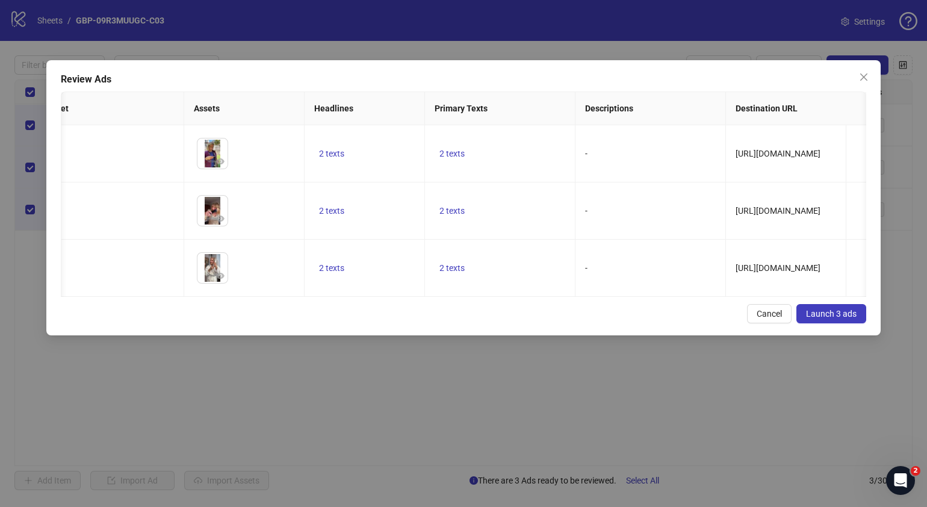
scroll to position [0, 152]
click at [326, 154] on span "2 texts" at bounding box center [327, 154] width 25 height 10
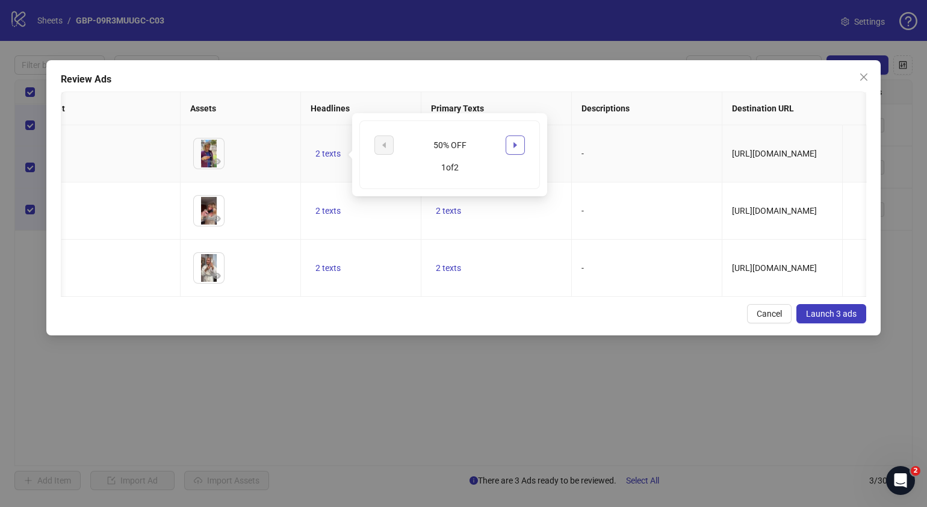
click at [513, 146] on icon "caret-right" at bounding box center [515, 145] width 8 height 8
click at [509, 323] on div "Cancel Launch 3 ads" at bounding box center [464, 313] width 806 height 19
click at [450, 151] on span "2 texts" at bounding box center [448, 154] width 25 height 10
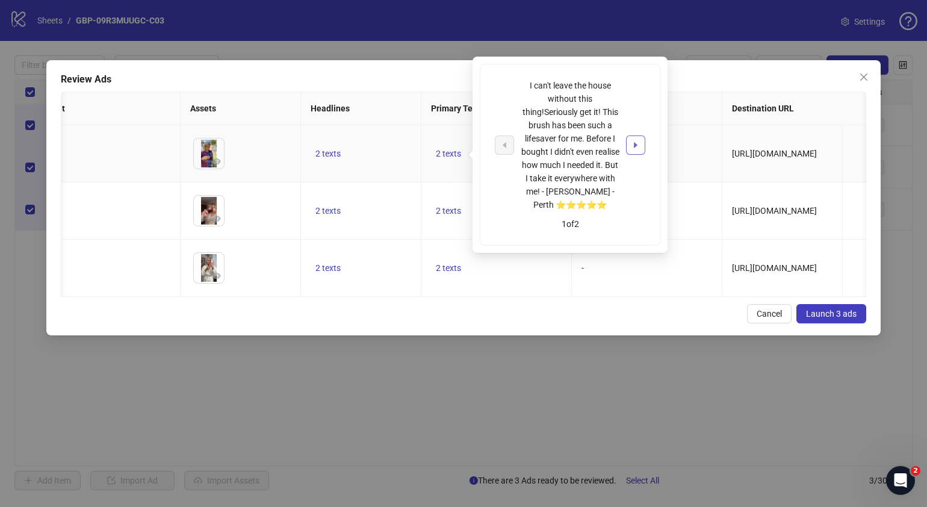
click at [632, 144] on icon "caret-right" at bounding box center [636, 145] width 8 height 8
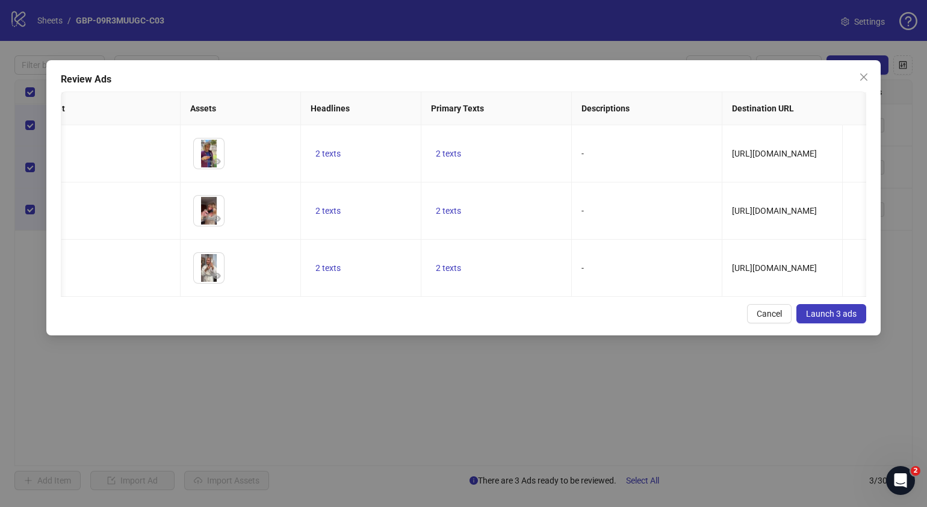
click at [584, 323] on div "Cancel Launch 3 ads" at bounding box center [464, 313] width 806 height 19
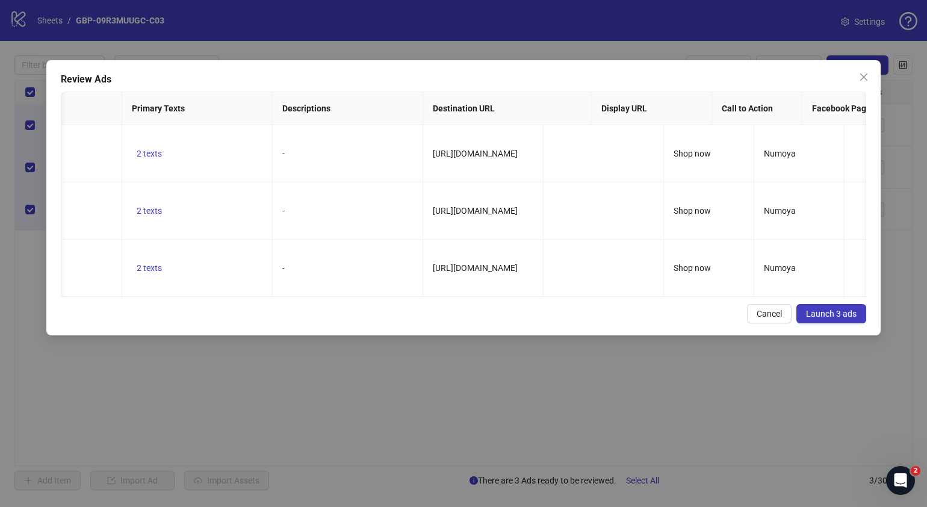
scroll to position [0, 0]
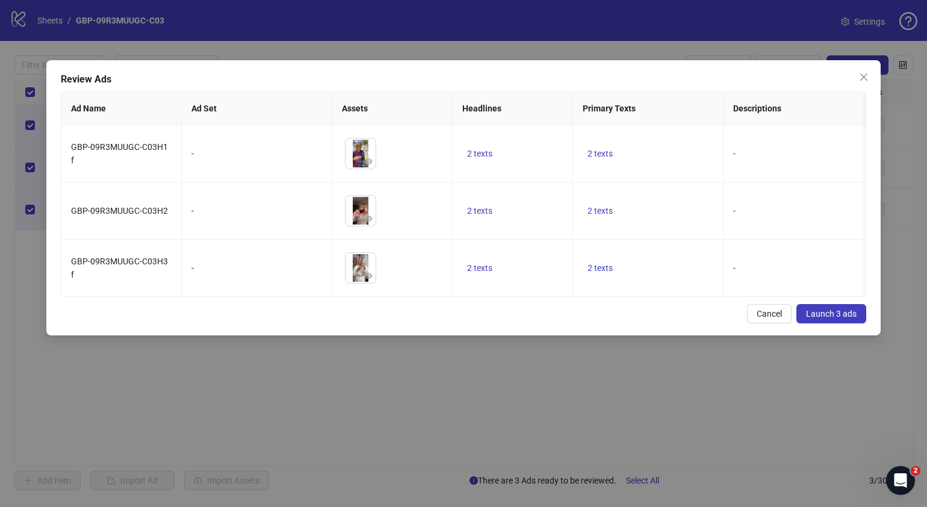
click at [845, 318] on span "Launch 3 ads" at bounding box center [831, 314] width 51 height 10
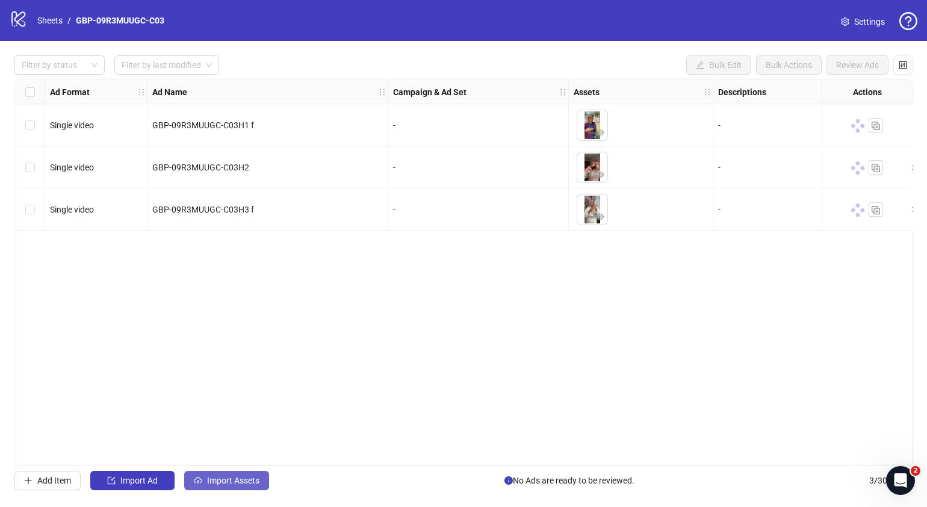
click at [225, 480] on span "Import Assets" at bounding box center [233, 481] width 52 height 10
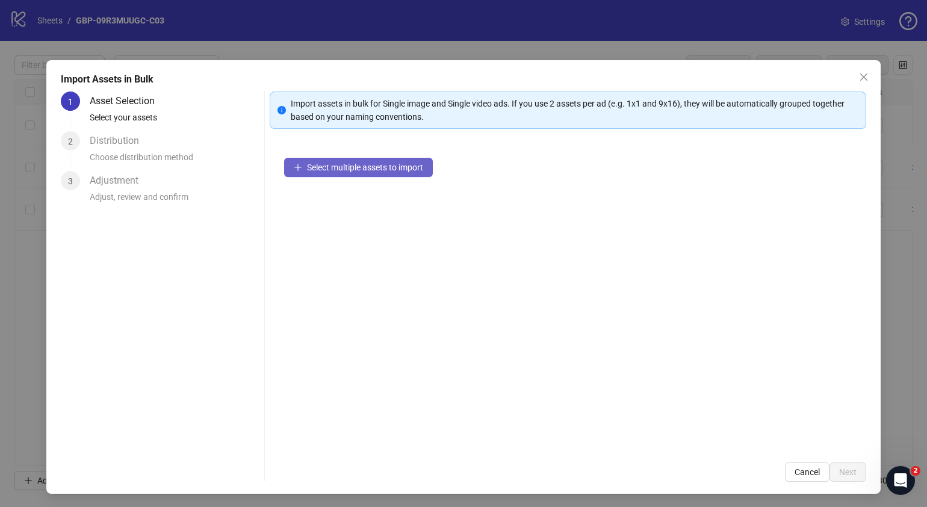
click at [388, 171] on span "Select multiple assets to import" at bounding box center [365, 168] width 116 height 10
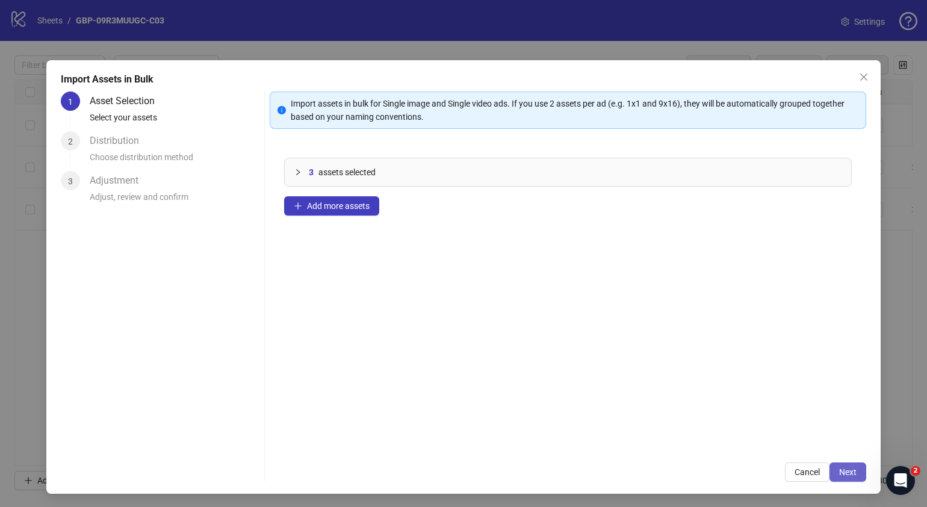
click at [839, 467] on span "Next" at bounding box center [847, 472] width 17 height 10
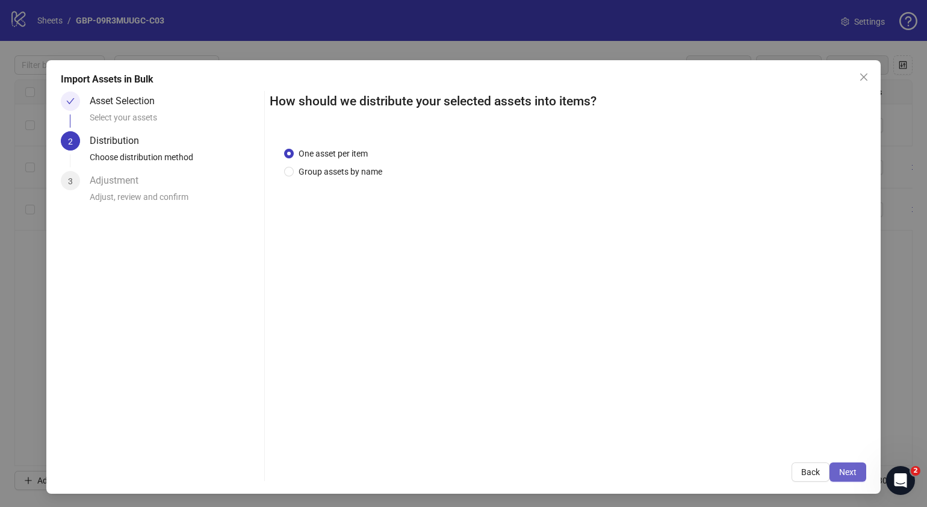
click at [848, 473] on button "Next" at bounding box center [848, 471] width 37 height 19
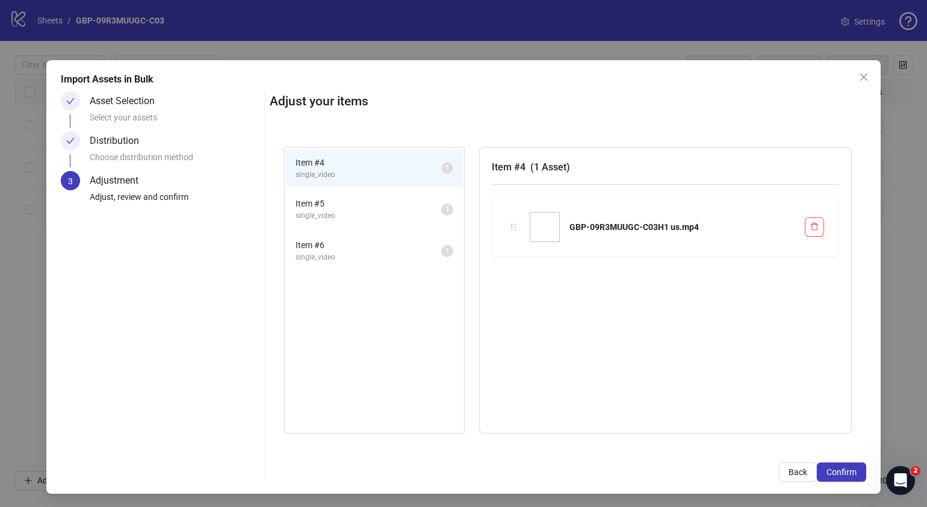
click at [848, 473] on button "Confirm" at bounding box center [841, 471] width 49 height 19
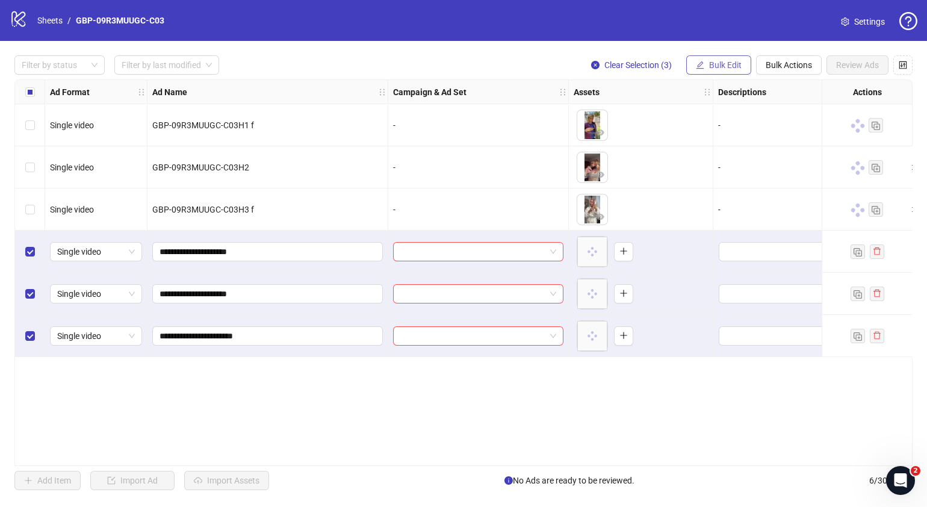
click at [722, 65] on span "Bulk Edit" at bounding box center [725, 65] width 33 height 10
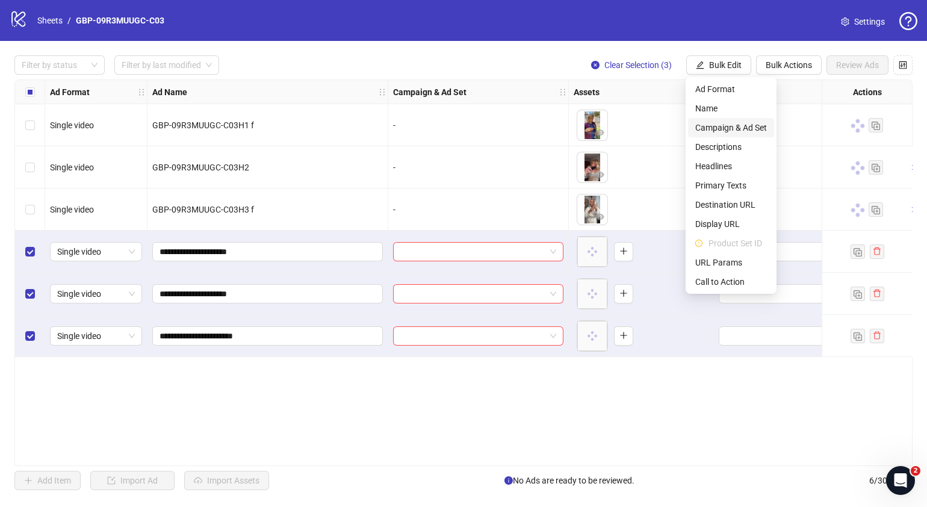
click at [739, 123] on span "Campaign & Ad Set" at bounding box center [731, 127] width 72 height 13
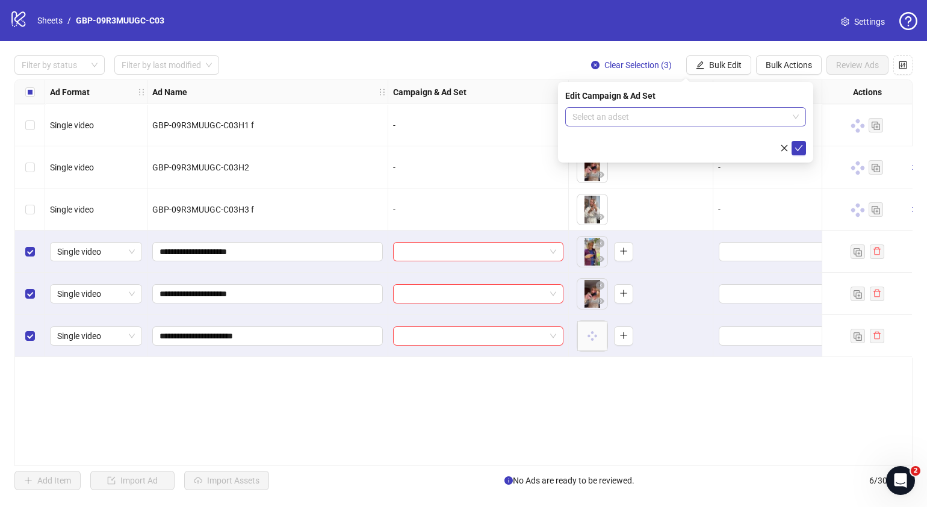
click at [801, 114] on div "Select an adset" at bounding box center [685, 116] width 241 height 19
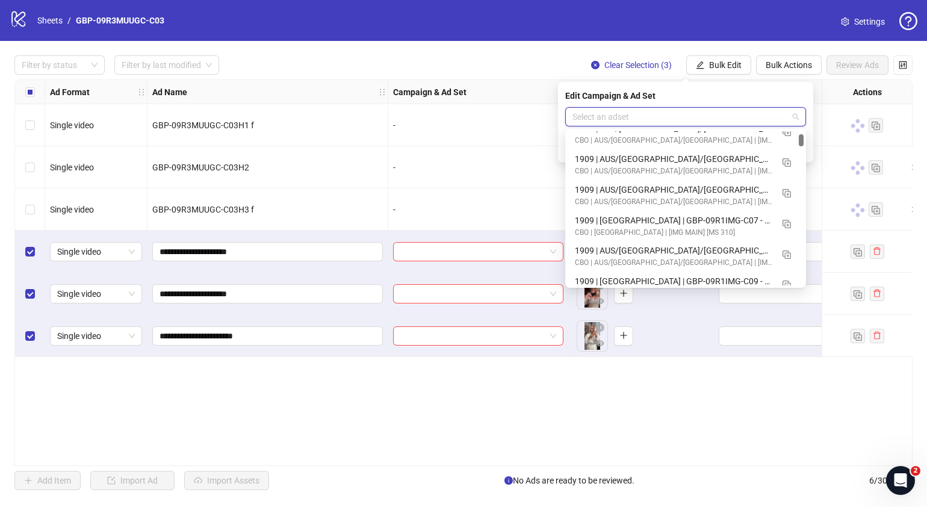
click at [801, 140] on div at bounding box center [801, 140] width 5 height 12
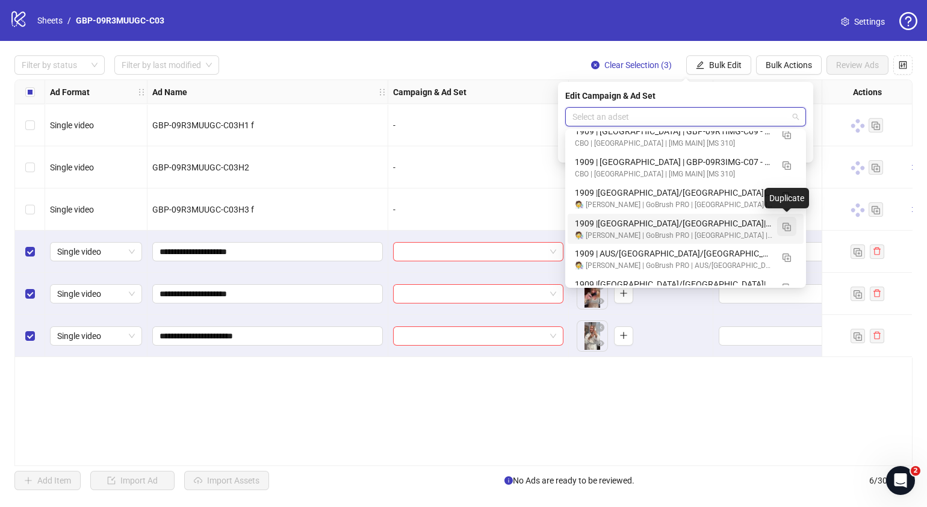
click at [787, 225] on img "button" at bounding box center [787, 227] width 8 height 8
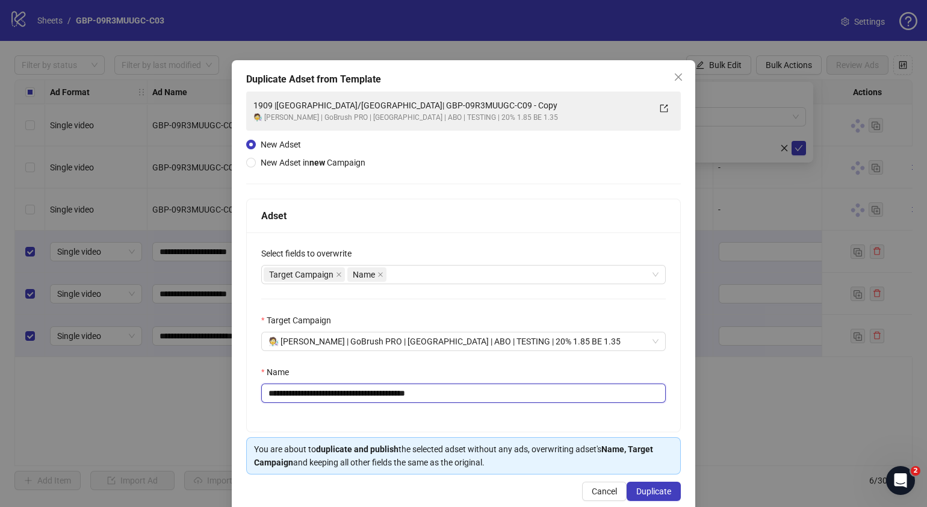
click at [483, 397] on input "**********" at bounding box center [463, 392] width 405 height 19
drag, startPoint x: 484, startPoint y: 391, endPoint x: 323, endPoint y: 400, distance: 161.0
click at [323, 400] on input "**********" at bounding box center [463, 392] width 405 height 19
paste input "text"
click at [277, 393] on input "**********" at bounding box center [463, 392] width 405 height 19
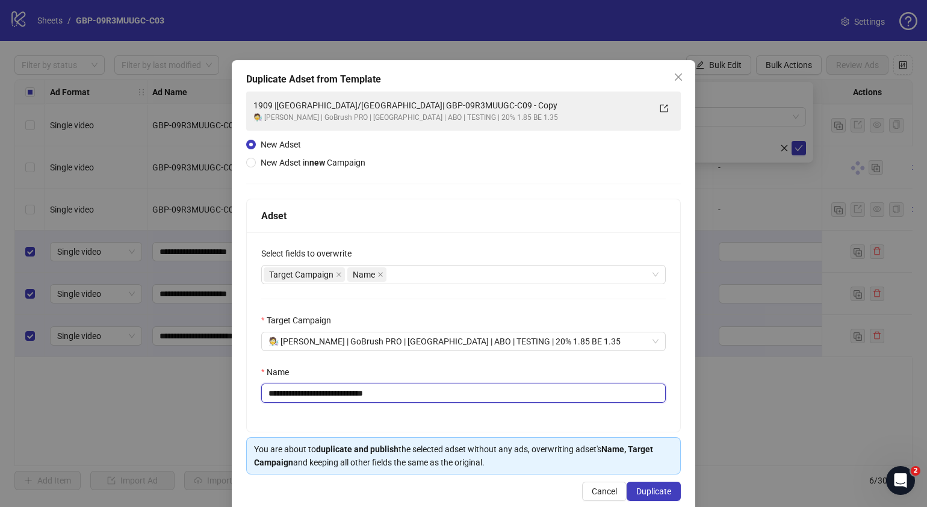
type input "**********"
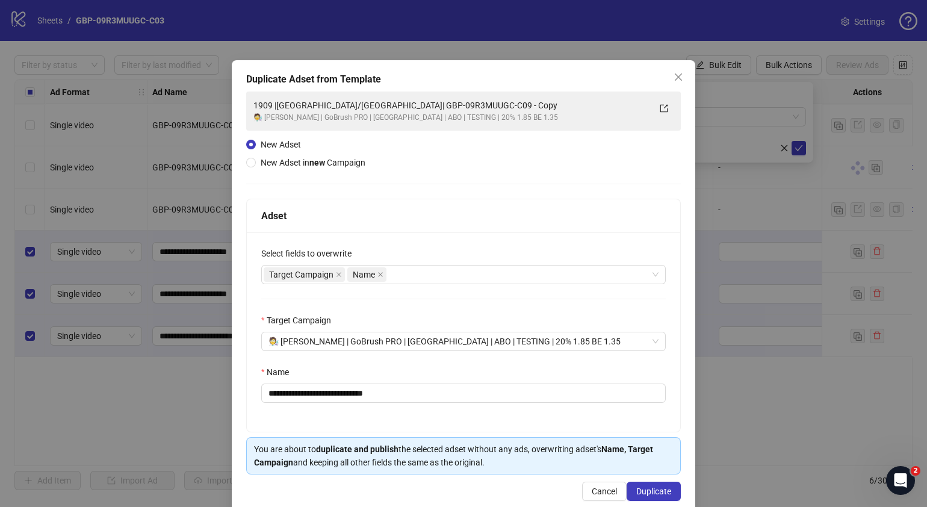
click at [400, 420] on div "**********" at bounding box center [463, 331] width 433 height 199
click at [654, 490] on span "Duplicate" at bounding box center [653, 491] width 35 height 10
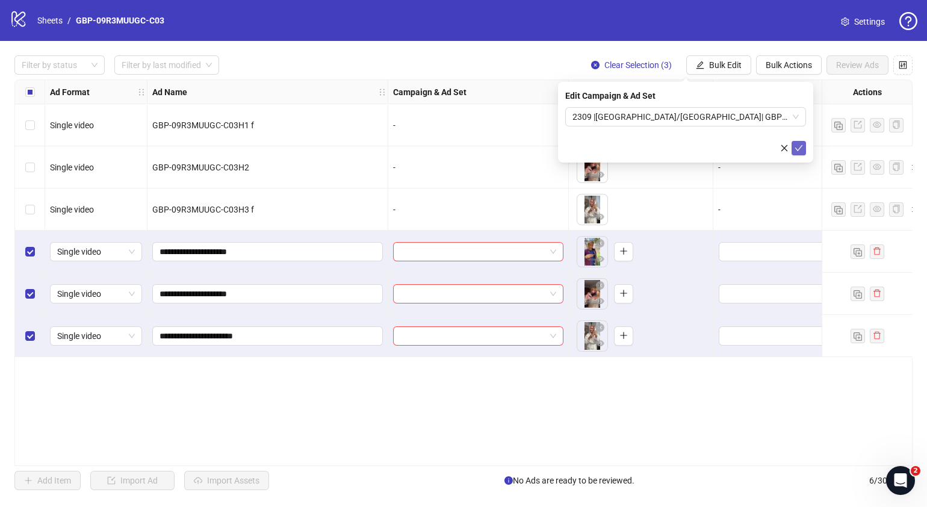
click at [801, 144] on icon "check" at bounding box center [799, 148] width 8 height 8
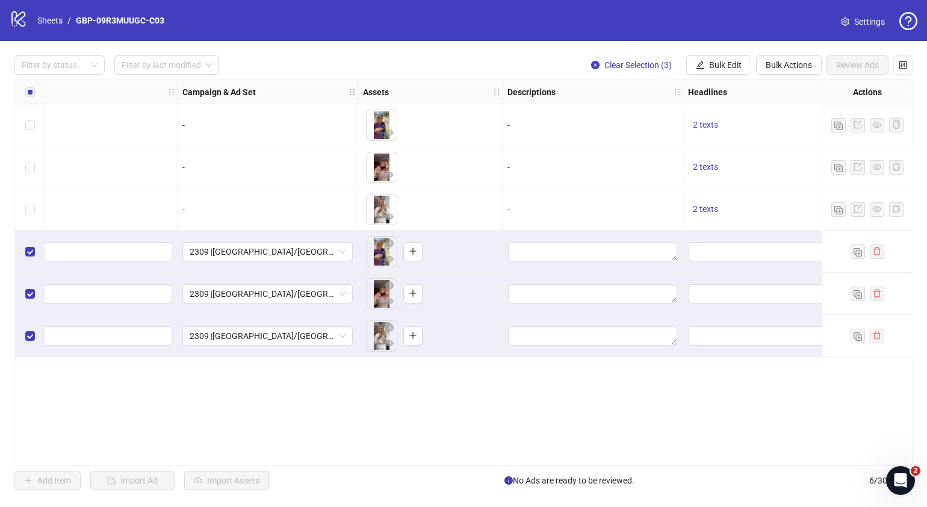
scroll to position [0, 264]
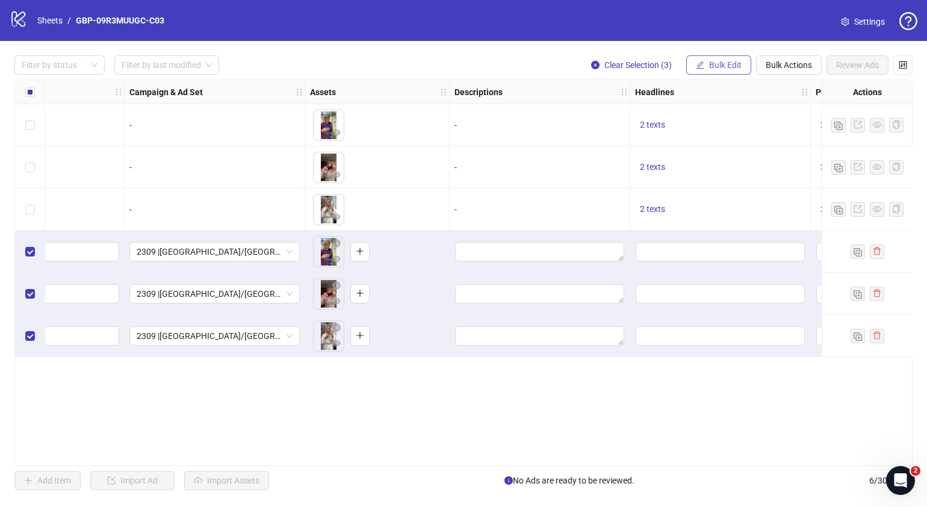
click at [719, 58] on button "Bulk Edit" at bounding box center [718, 64] width 65 height 19
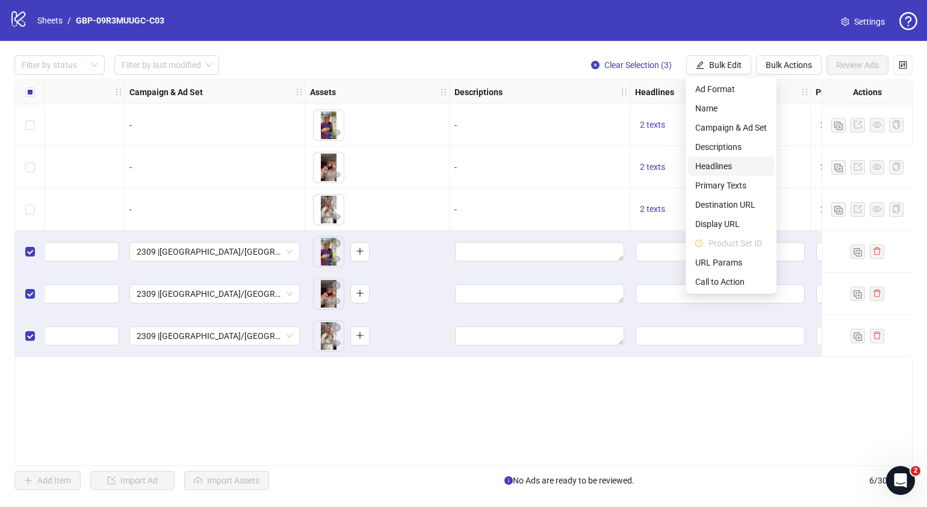
click at [728, 163] on span "Headlines" at bounding box center [731, 166] width 72 height 13
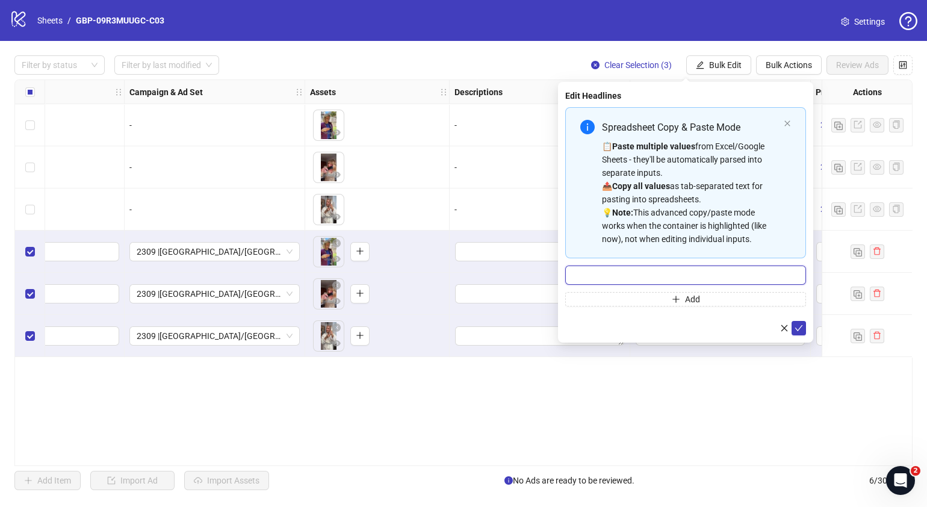
click at [659, 277] on input "Multi-input container - paste or copy values" at bounding box center [685, 274] width 241 height 19
paste input "*******"
type input "*******"
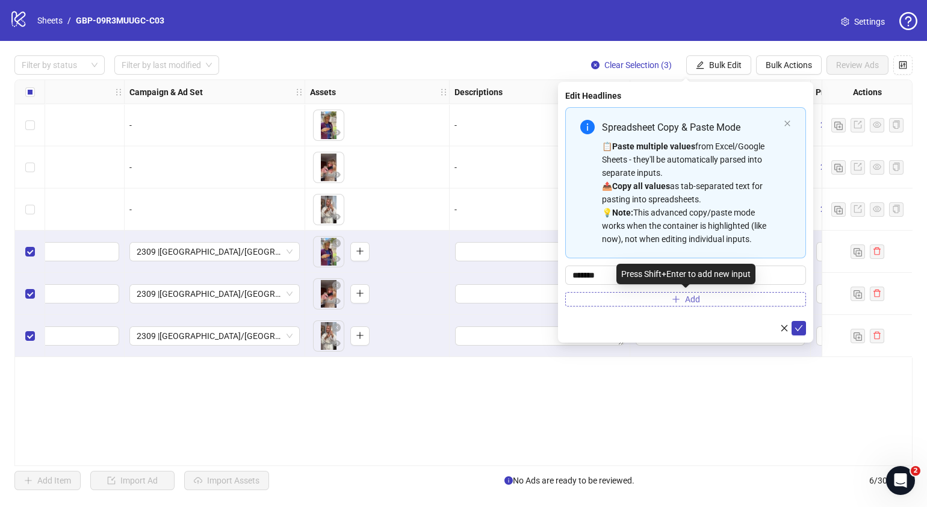
click at [669, 301] on button "Add" at bounding box center [685, 299] width 241 height 14
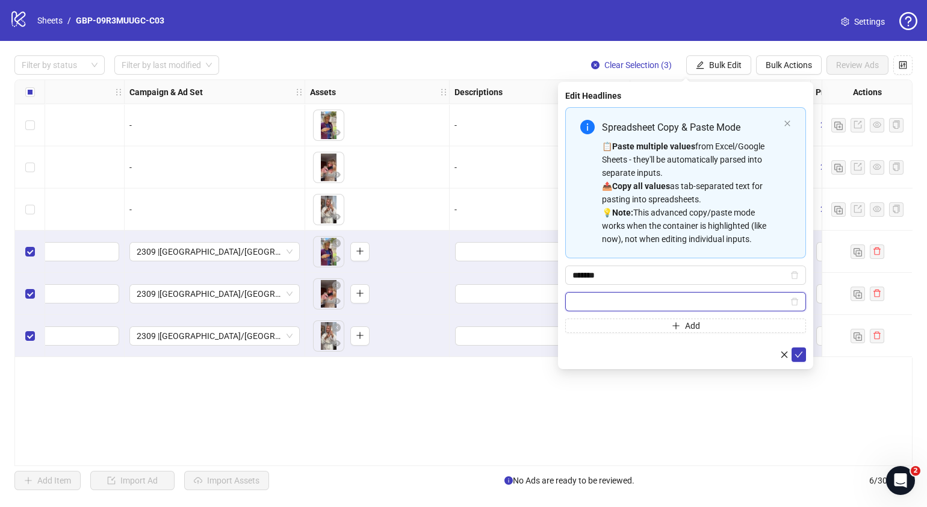
click at [652, 304] on input "Multi-input container - paste or copy values" at bounding box center [681, 301] width 216 height 13
paste input "**********"
type input "**********"
click at [798, 354] on icon "check" at bounding box center [799, 354] width 8 height 8
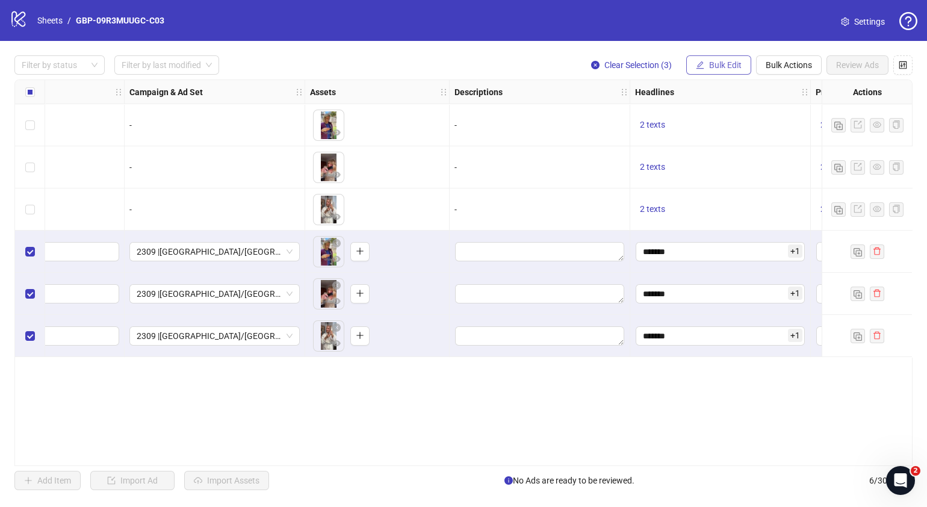
click at [725, 62] on span "Bulk Edit" at bounding box center [725, 65] width 33 height 10
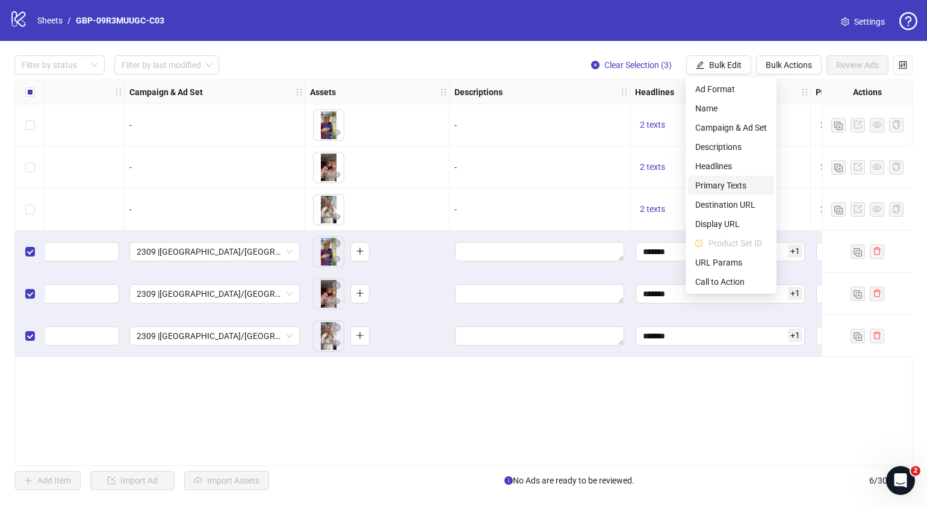
click at [740, 187] on span "Primary Texts" at bounding box center [731, 185] width 72 height 13
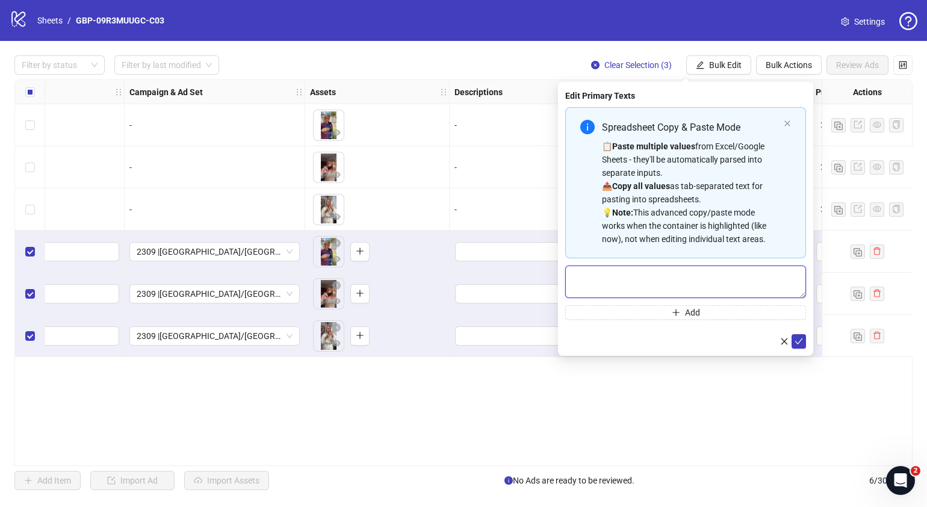
click at [621, 280] on textarea "Multi-text input container - paste or copy values" at bounding box center [685, 281] width 241 height 33
paste textarea "**********"
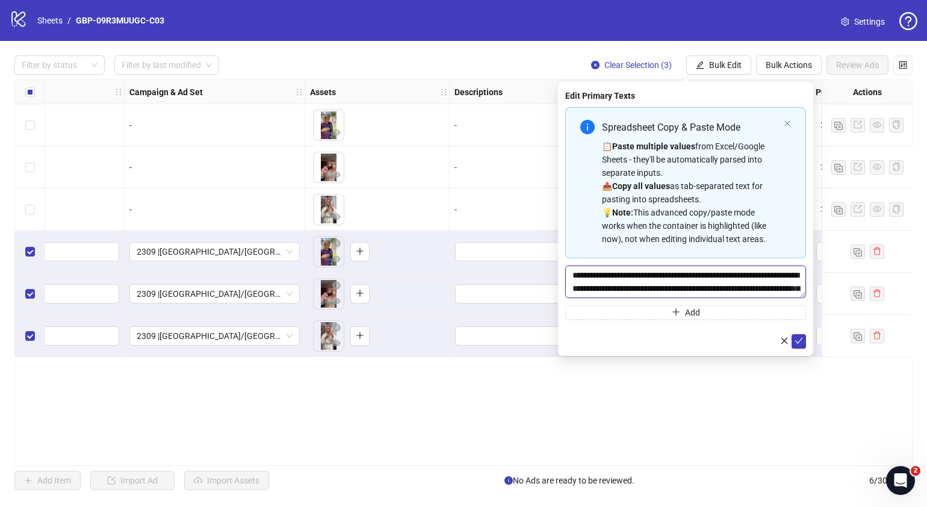
scroll to position [36, 0]
type textarea "**********"
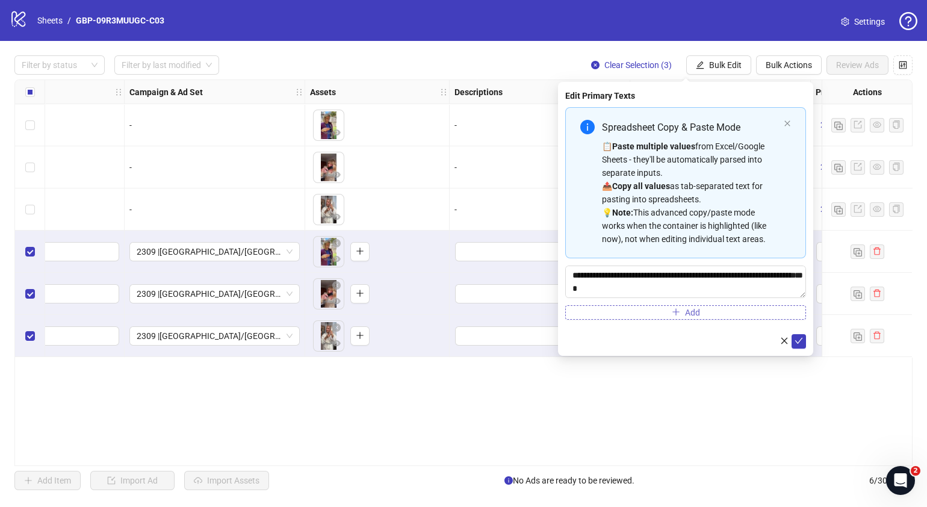
click at [626, 305] on button "Add" at bounding box center [685, 312] width 241 height 14
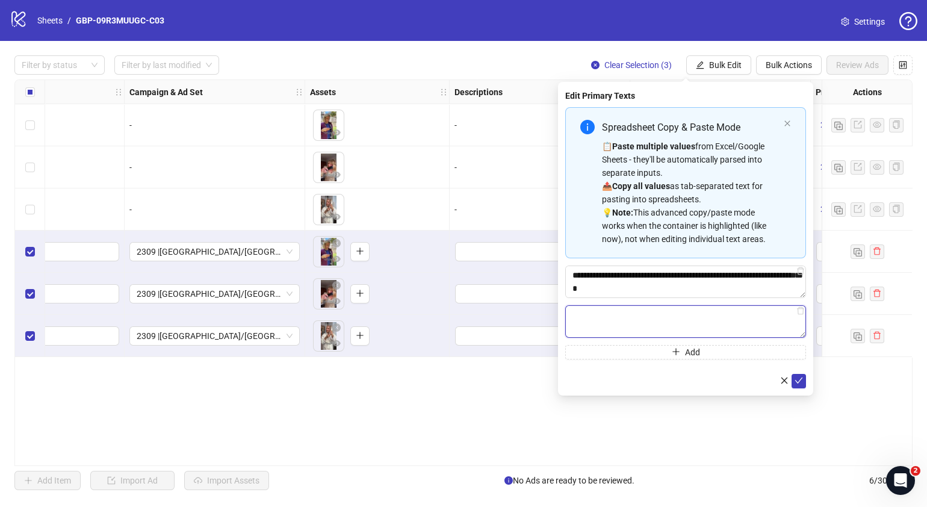
click at [610, 332] on textarea "Multi-text input container - paste or copy values" at bounding box center [685, 321] width 241 height 33
paste textarea "**********"
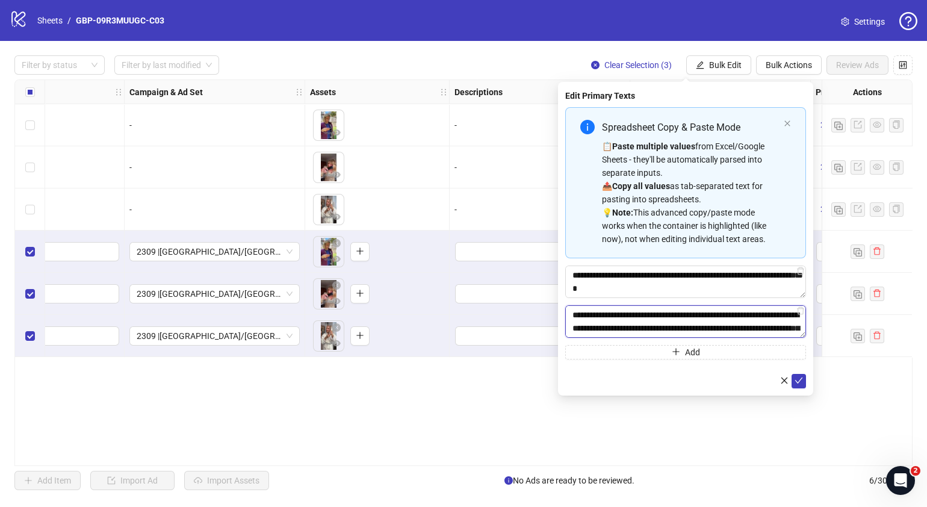
scroll to position [49, 0]
type textarea "**********"
click at [798, 376] on icon "check" at bounding box center [799, 380] width 8 height 8
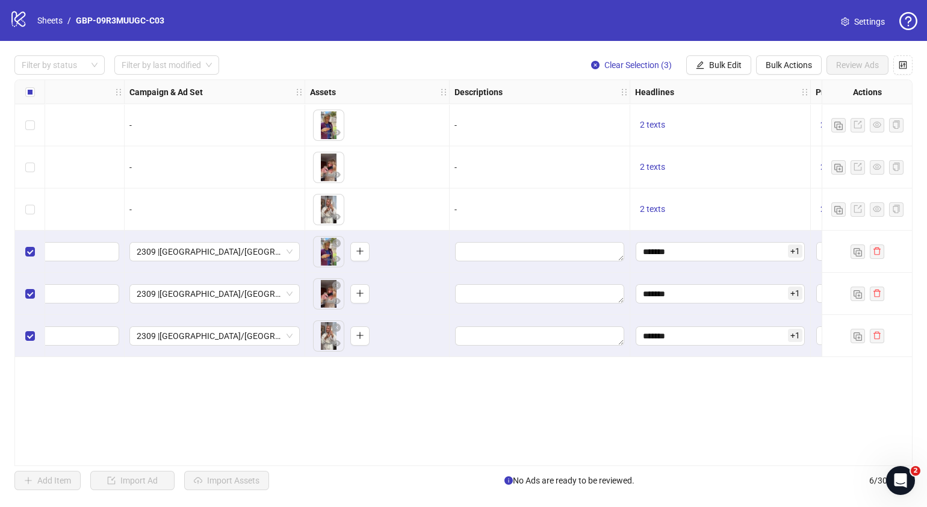
click at [723, 54] on div "Filter by status Filter by last modified Clear Selection (3) Bulk Edit Bulk Act…" at bounding box center [463, 273] width 927 height 464
click at [724, 67] on span "Bulk Edit" at bounding box center [725, 65] width 33 height 10
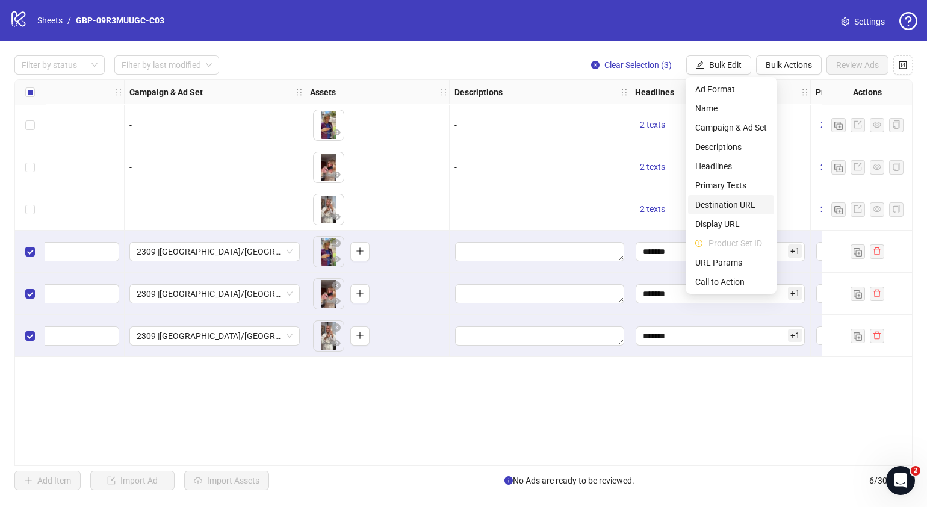
click at [724, 203] on span "Destination URL" at bounding box center [731, 204] width 72 height 13
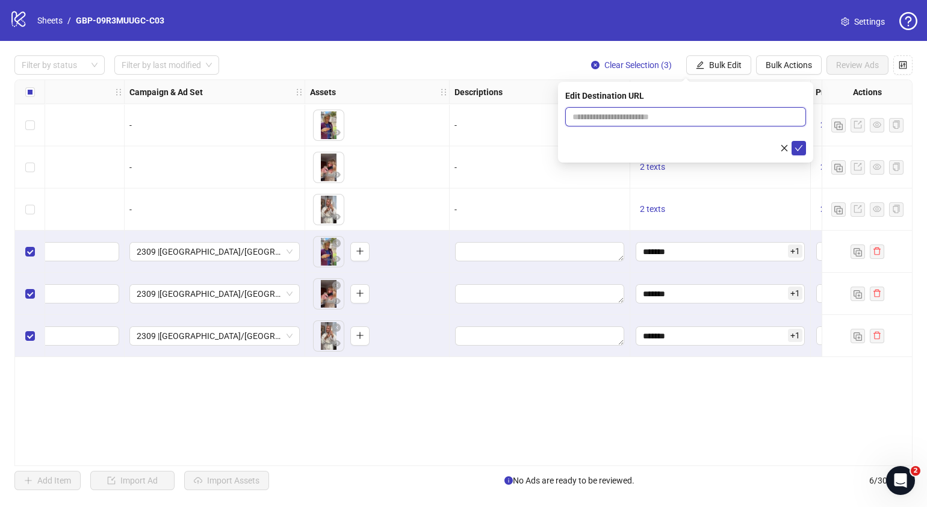
click at [724, 114] on input "text" at bounding box center [681, 116] width 217 height 13
paste input "**********"
type input "**********"
click at [801, 147] on icon "check" at bounding box center [799, 148] width 8 height 6
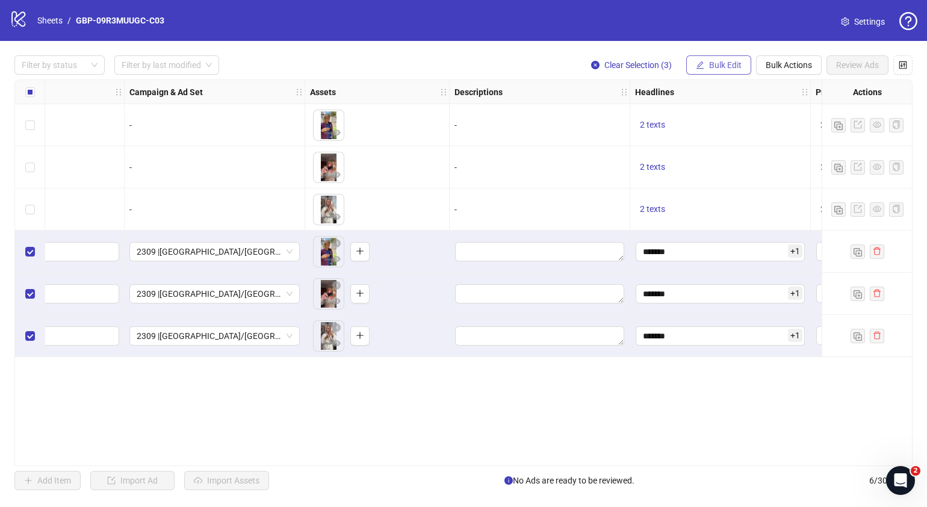
click at [727, 63] on span "Bulk Edit" at bounding box center [725, 65] width 33 height 10
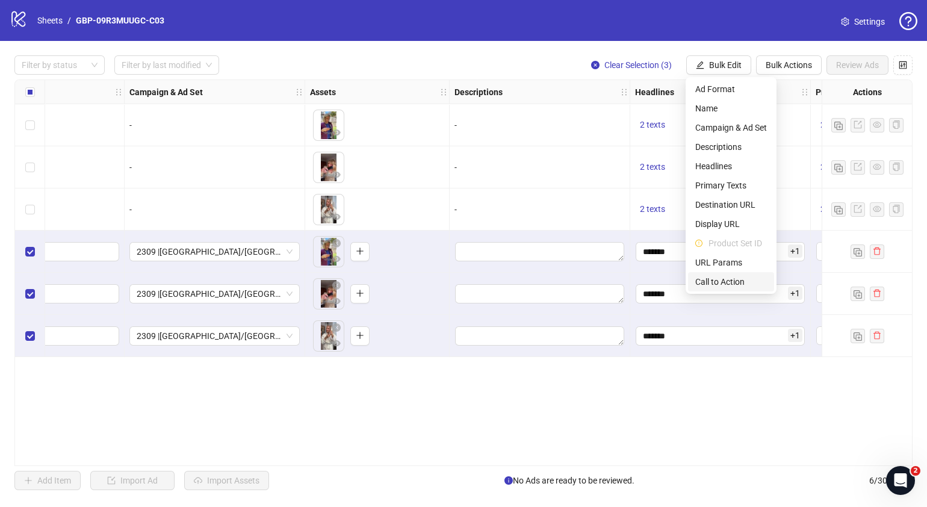
click at [719, 278] on span "Call to Action" at bounding box center [731, 281] width 72 height 13
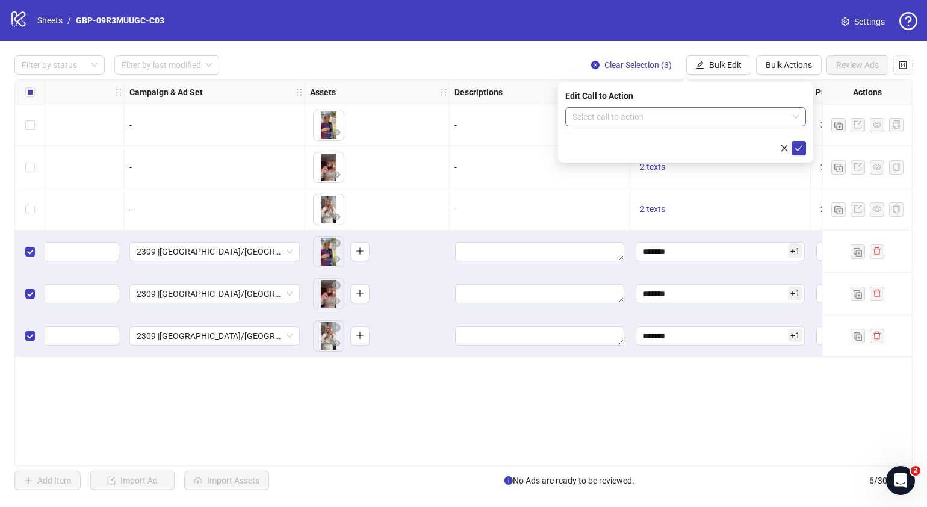
click at [677, 114] on input "search" at bounding box center [681, 117] width 216 height 18
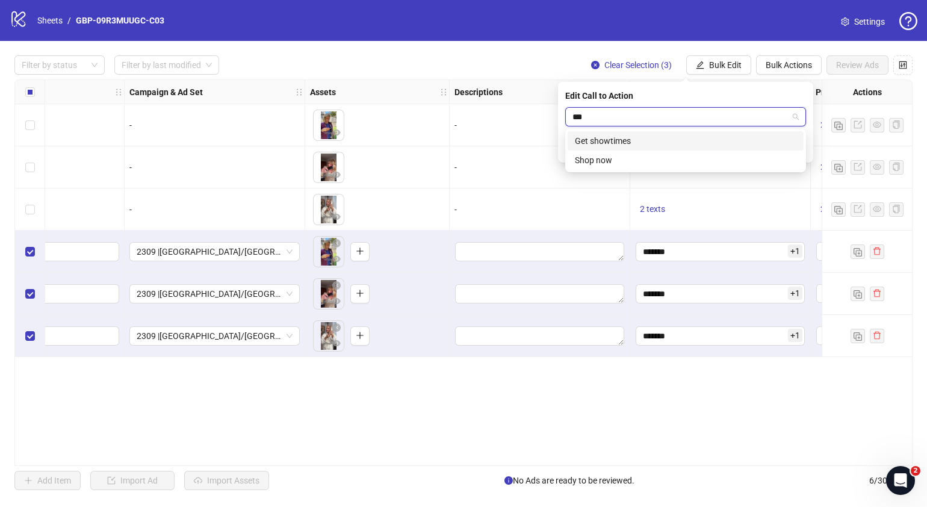
type input "****"
click at [676, 138] on div "Shop now" at bounding box center [686, 140] width 222 height 13
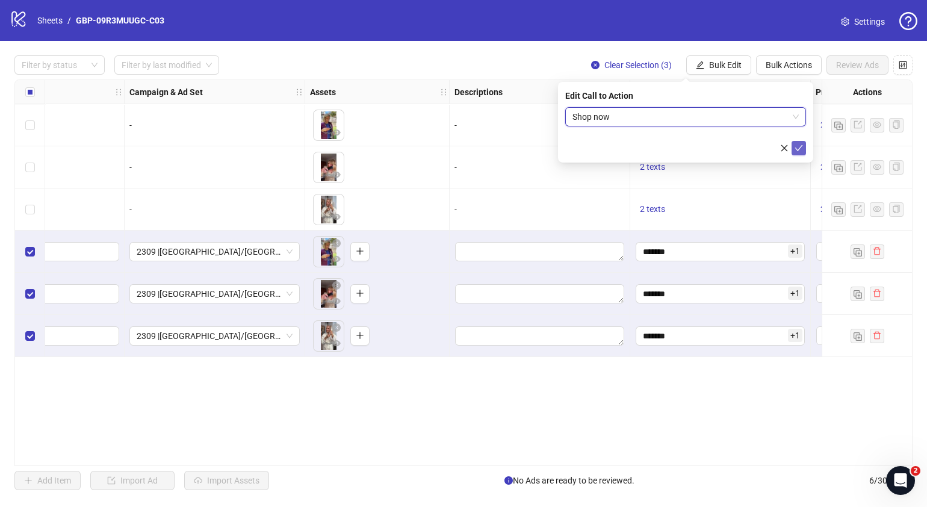
click at [798, 146] on icon "check" at bounding box center [799, 148] width 8 height 8
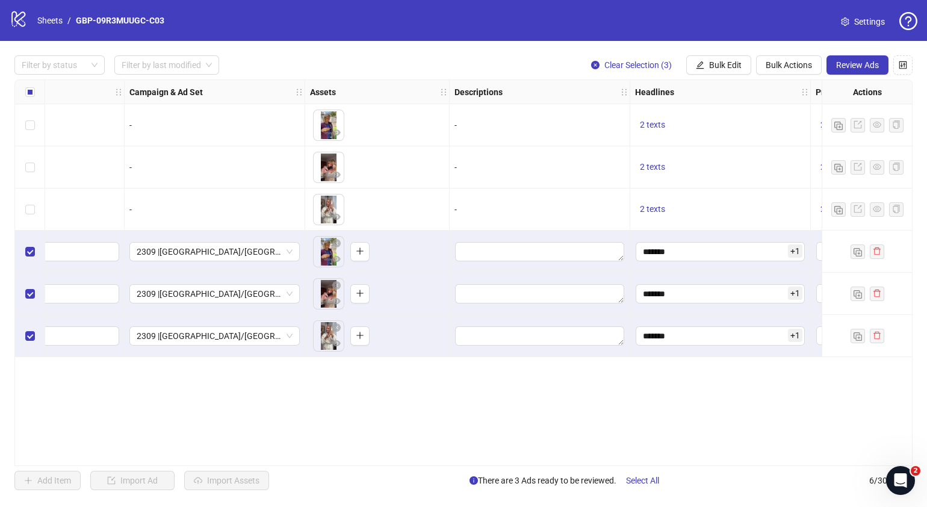
scroll to position [0, 0]
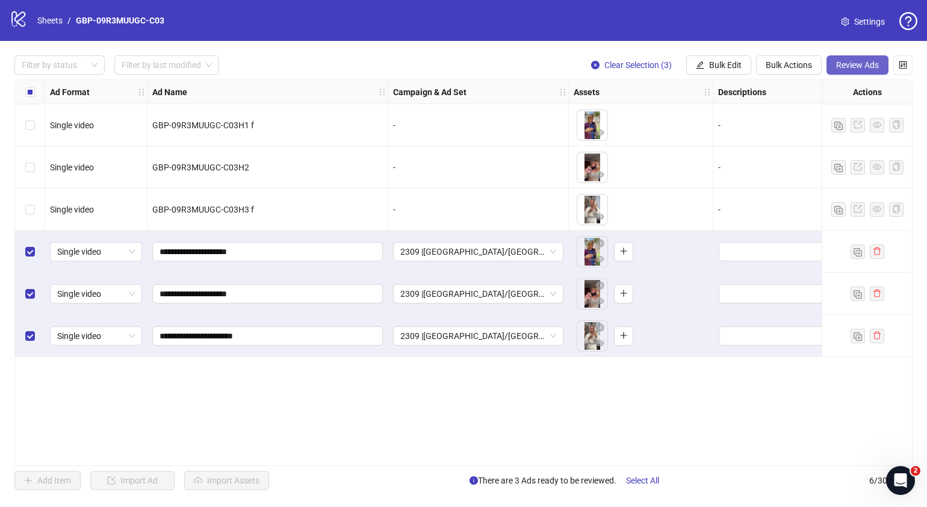
click at [851, 66] on span "Review Ads" at bounding box center [857, 65] width 43 height 10
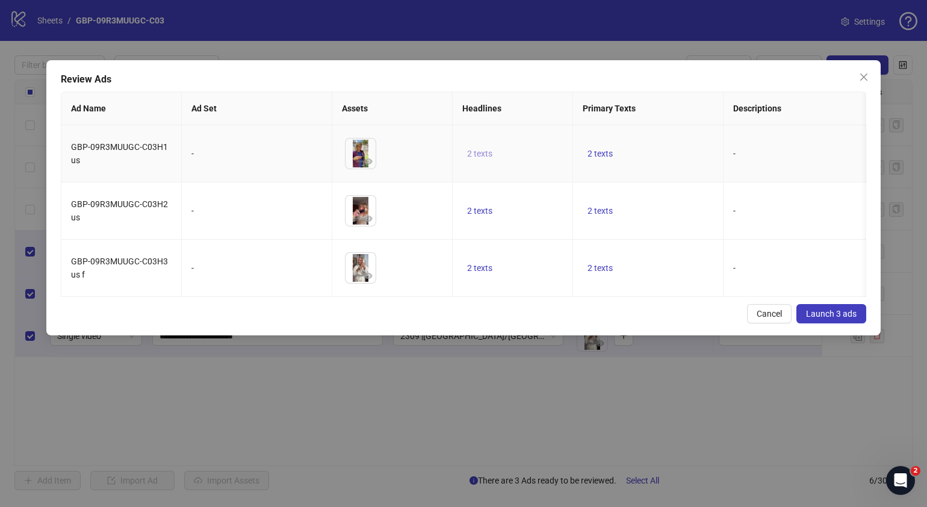
click at [482, 149] on span "2 texts" at bounding box center [479, 154] width 25 height 10
click at [670, 141] on icon "caret-right" at bounding box center [667, 144] width 8 height 8
click at [602, 315] on div "Cancel Launch 3 ads" at bounding box center [464, 313] width 806 height 19
click at [607, 151] on span "2 texts" at bounding box center [600, 154] width 25 height 10
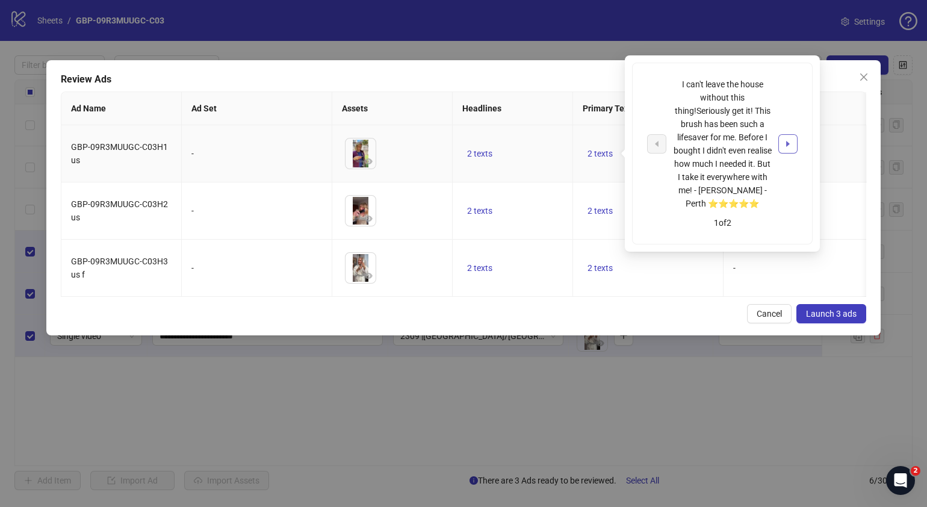
click at [791, 144] on icon "caret-right" at bounding box center [788, 144] width 8 height 8
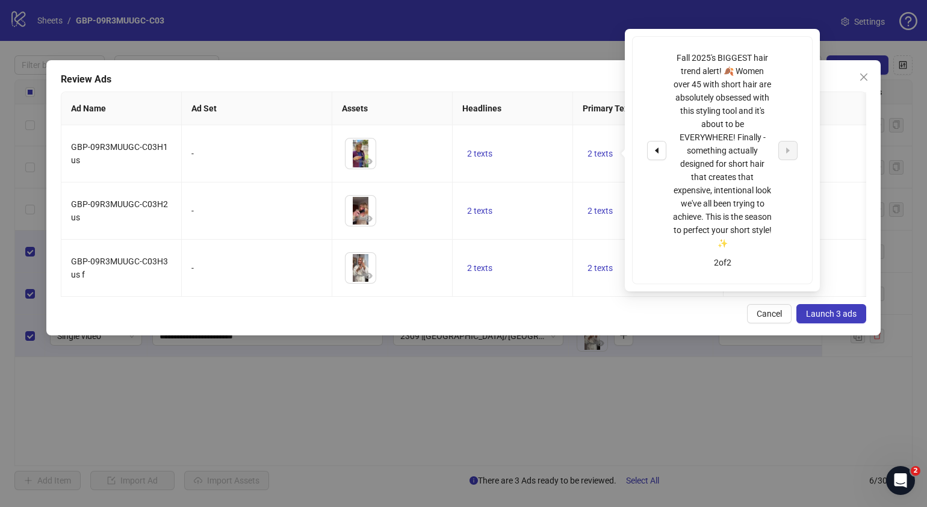
click at [536, 319] on div "Cancel Launch 3 ads" at bounding box center [464, 313] width 806 height 19
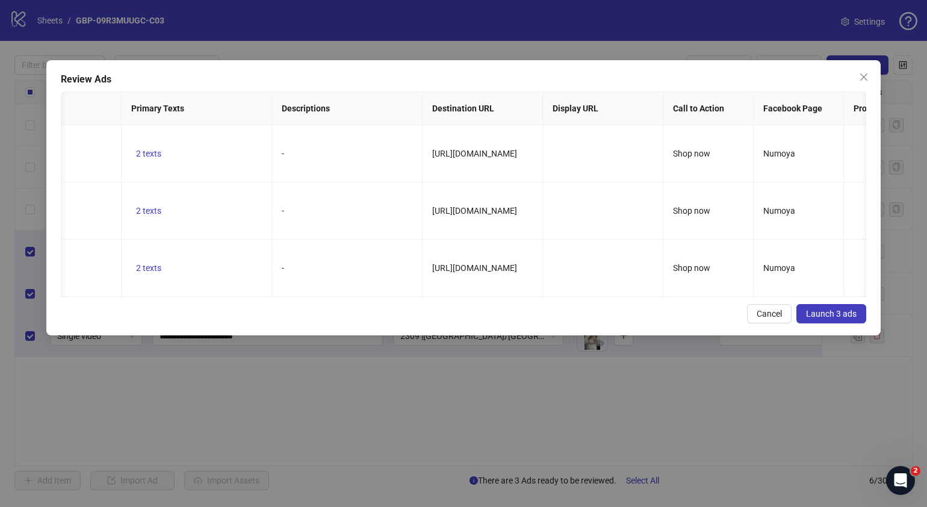
scroll to position [0, 486]
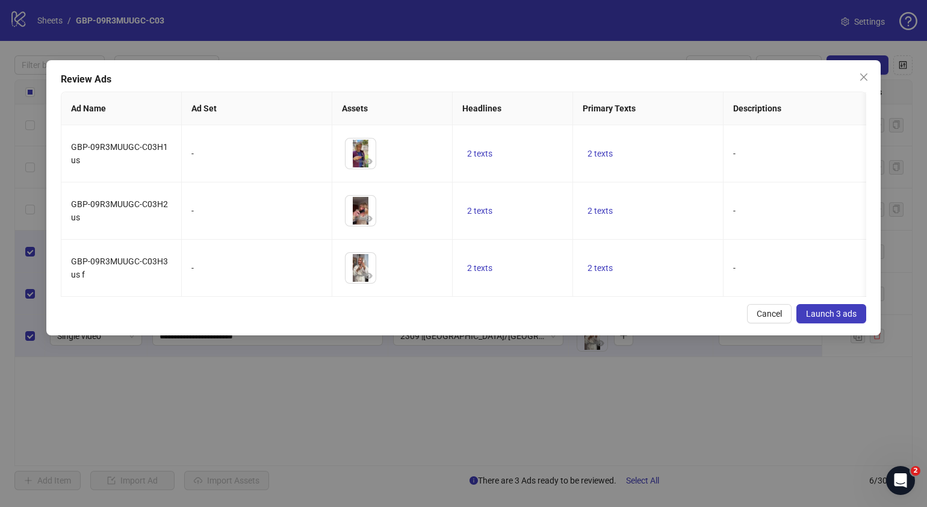
click at [843, 318] on span "Launch 3 ads" at bounding box center [831, 314] width 51 height 10
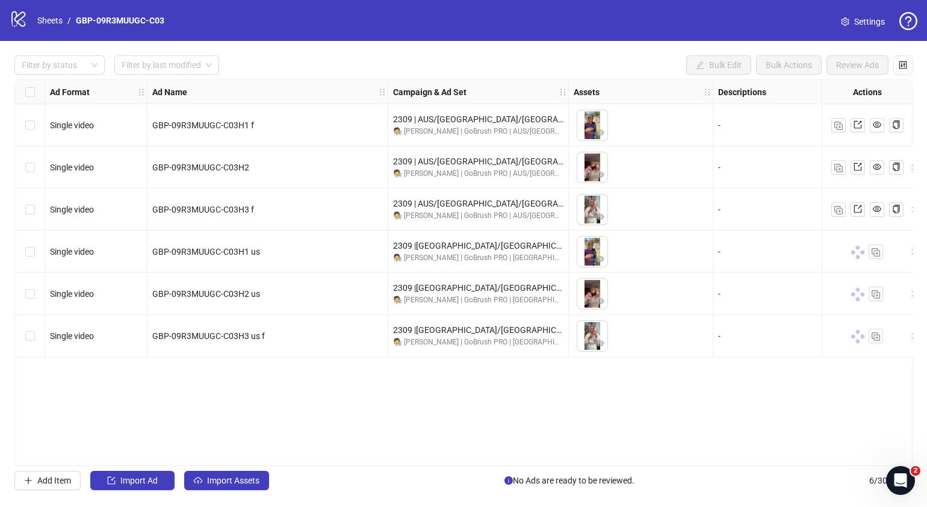
scroll to position [0, 1191]
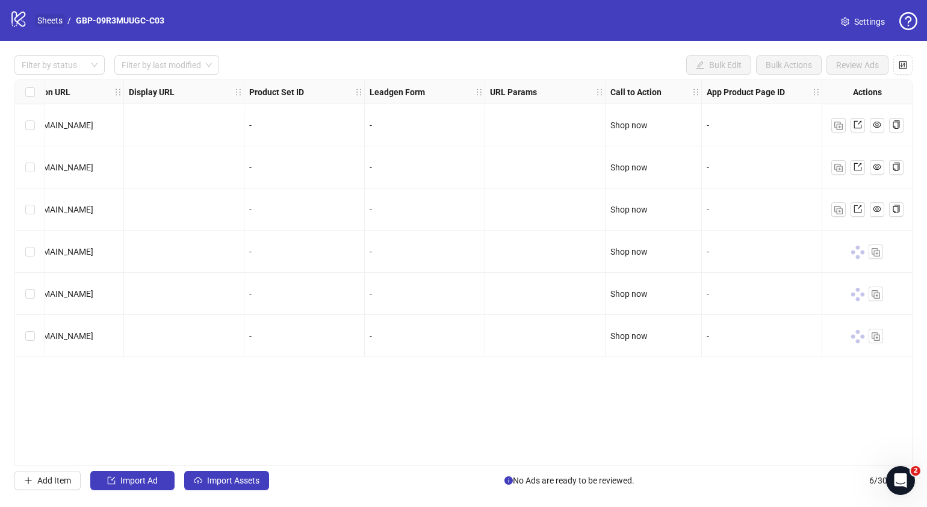
click at [50, 25] on link "Sheets" at bounding box center [50, 20] width 30 height 13
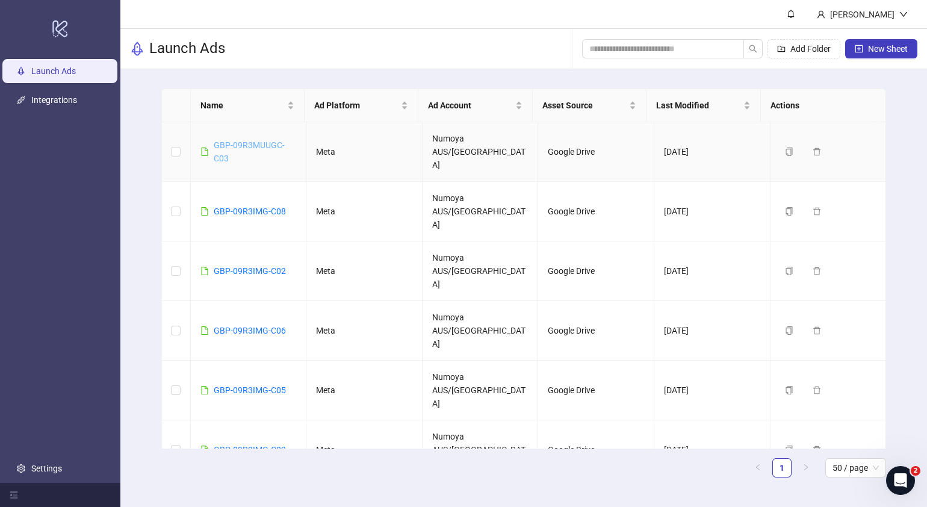
click at [268, 140] on link "GBP-09R3MUUGC-C03" at bounding box center [249, 151] width 71 height 23
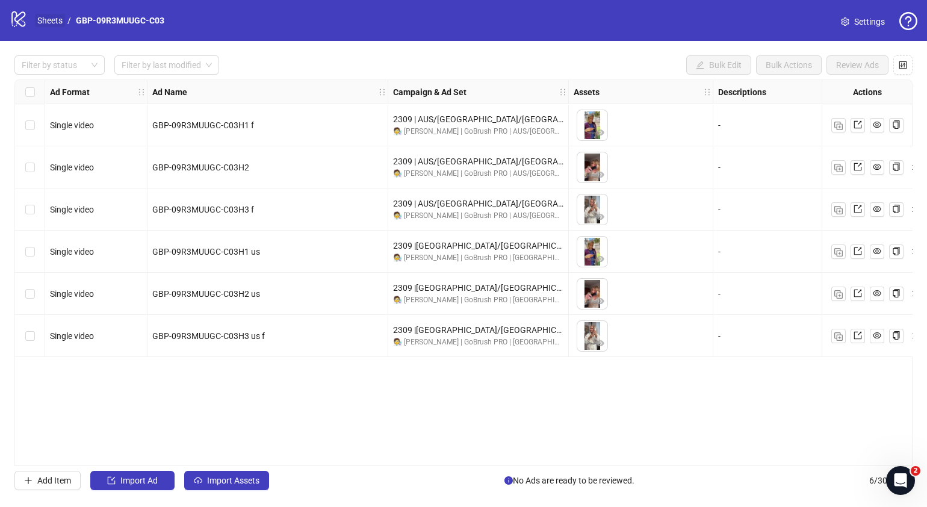
click at [46, 20] on link "Sheets" at bounding box center [50, 20] width 30 height 13
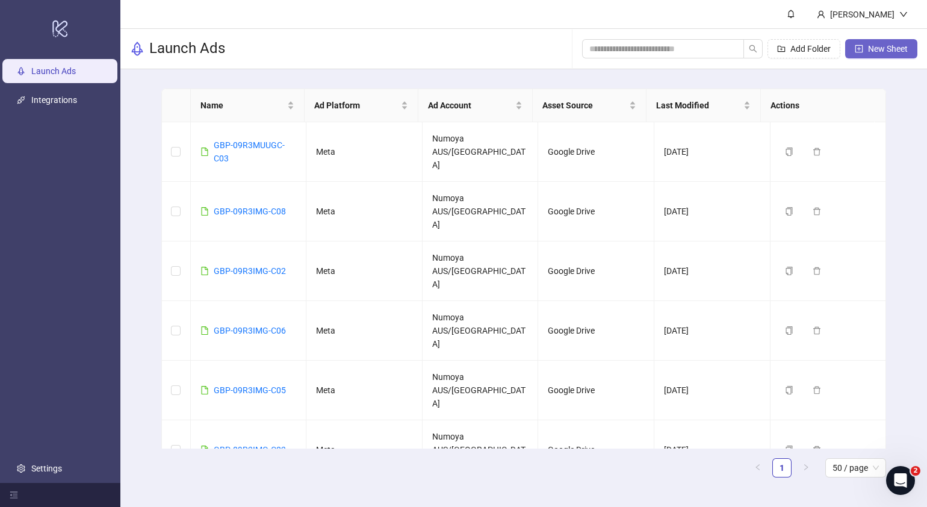
click at [894, 46] on span "New Sheet" at bounding box center [888, 49] width 40 height 10
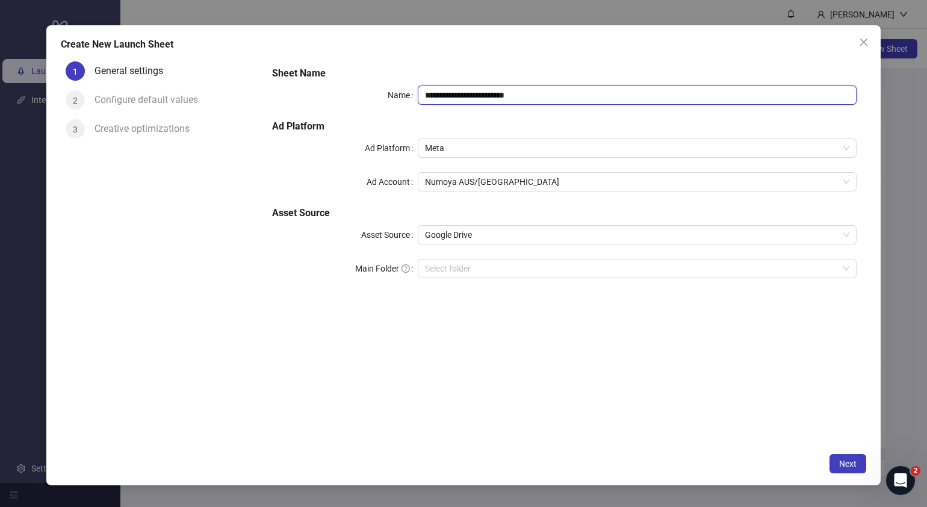
drag, startPoint x: 559, startPoint y: 100, endPoint x: 223, endPoint y: 111, distance: 335.5
click at [228, 111] on div "**********" at bounding box center [464, 252] width 806 height 390
paste input "text"
type input "**********"
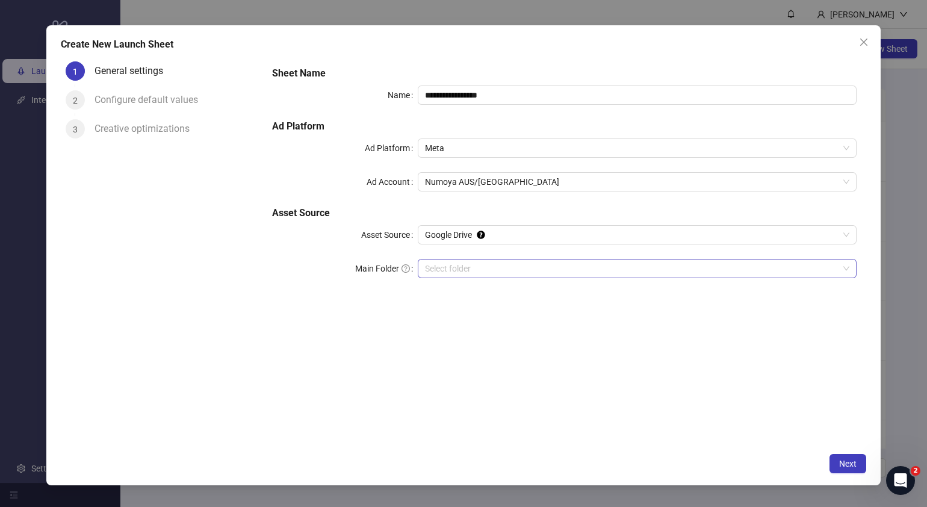
click at [482, 268] on input "Main Folder" at bounding box center [632, 268] width 414 height 18
click at [848, 465] on span "Next" at bounding box center [847, 464] width 17 height 10
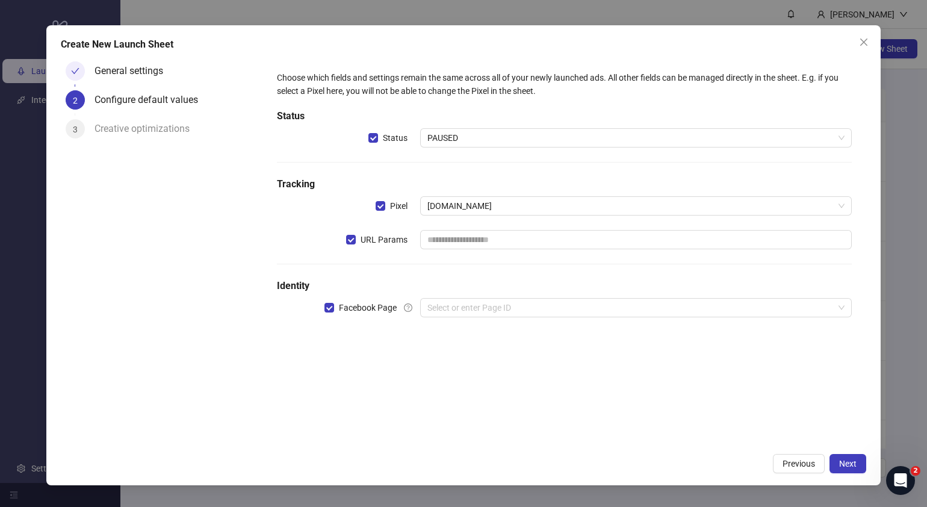
click at [346, 240] on div "URL Params" at bounding box center [349, 239] width 144 height 19
click at [445, 309] on input "search" at bounding box center [630, 308] width 406 height 18
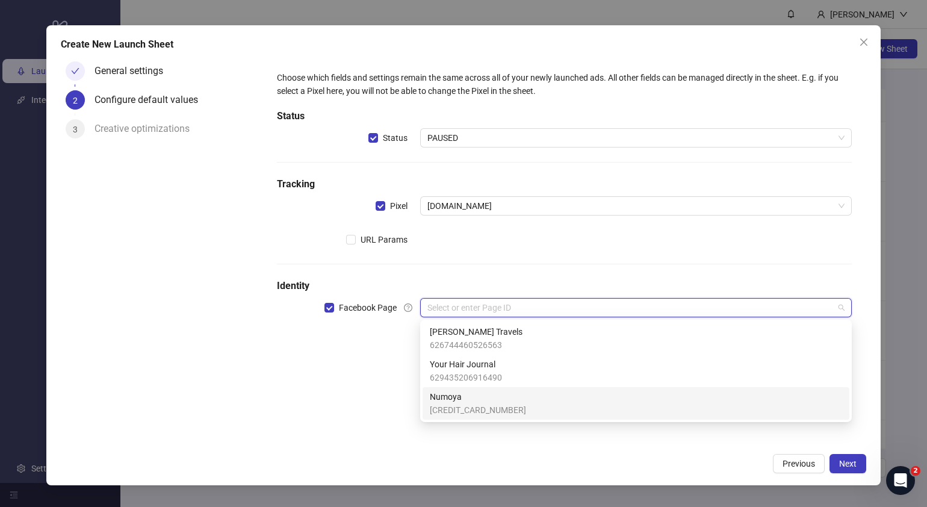
click at [458, 399] on span "Numoya" at bounding box center [478, 396] width 96 height 13
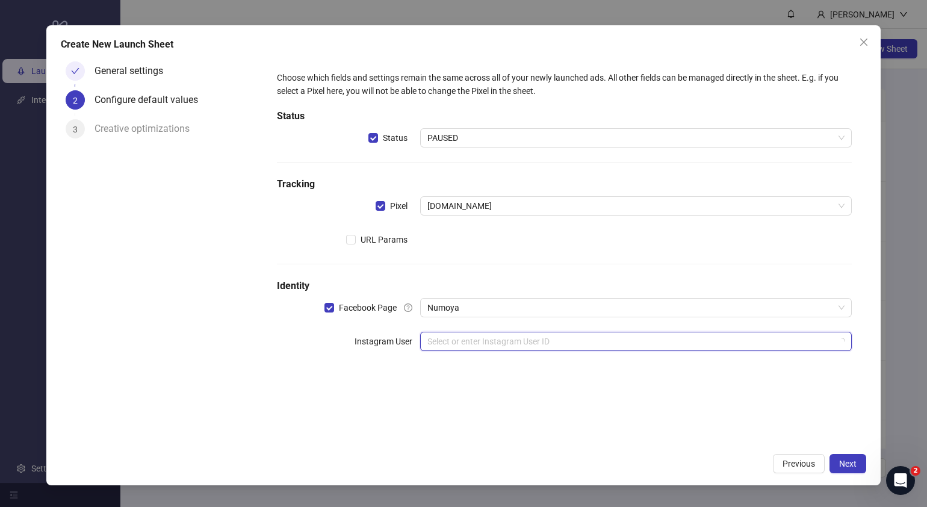
click at [472, 341] on input "search" at bounding box center [630, 341] width 406 height 18
click at [427, 343] on input "search" at bounding box center [630, 341] width 406 height 18
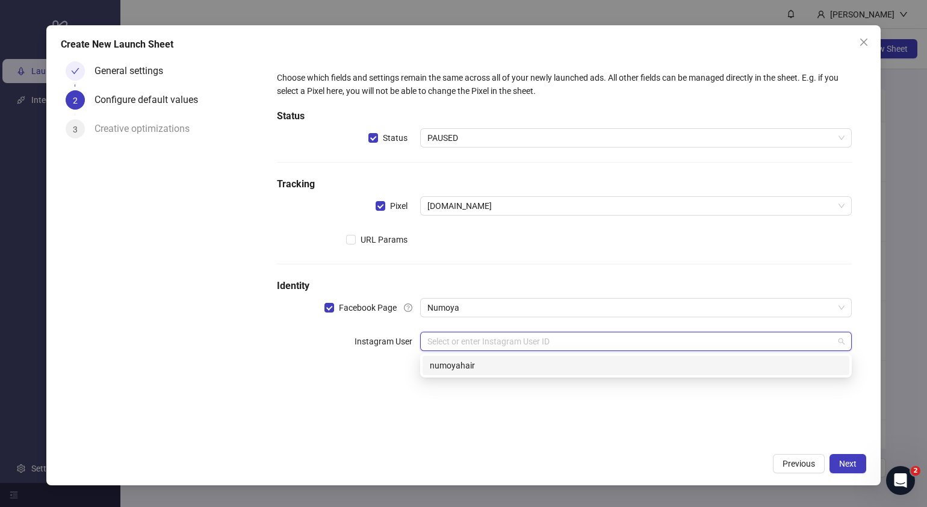
click at [463, 373] on div "numoyahair" at bounding box center [636, 365] width 427 height 19
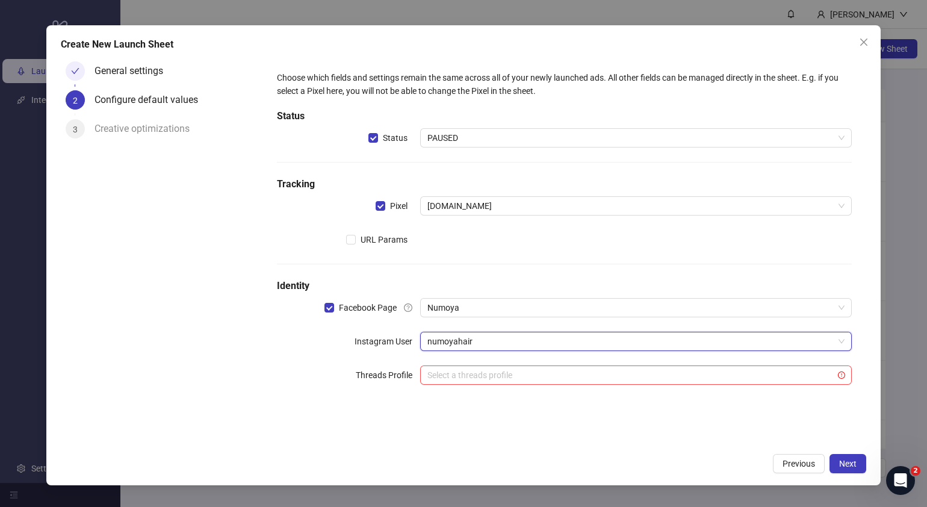
click at [246, 388] on div "General settings 2 Configure default values 3 Creative optimizations" at bounding box center [162, 252] width 202 height 390
click at [845, 464] on span "Next" at bounding box center [847, 464] width 17 height 10
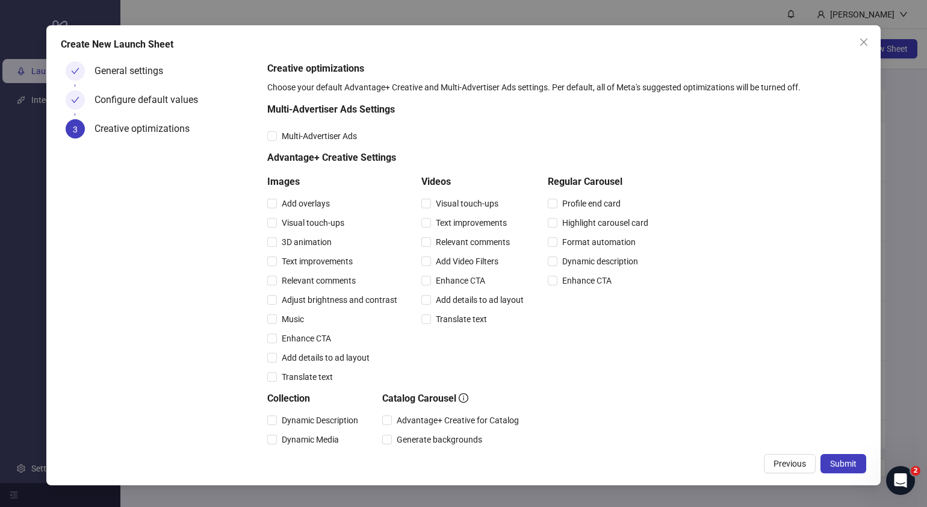
click at [845, 464] on span "Submit" at bounding box center [843, 464] width 26 height 10
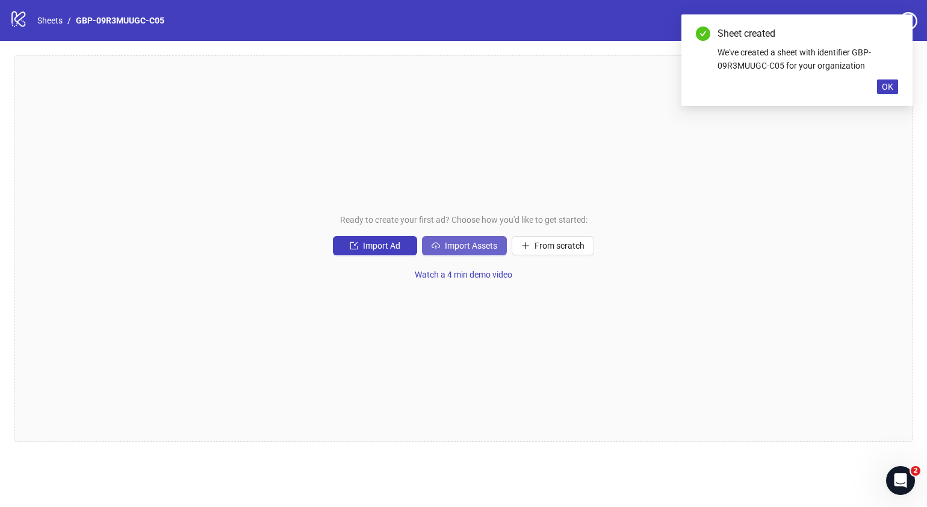
click at [473, 252] on button "Import Assets" at bounding box center [464, 245] width 85 height 19
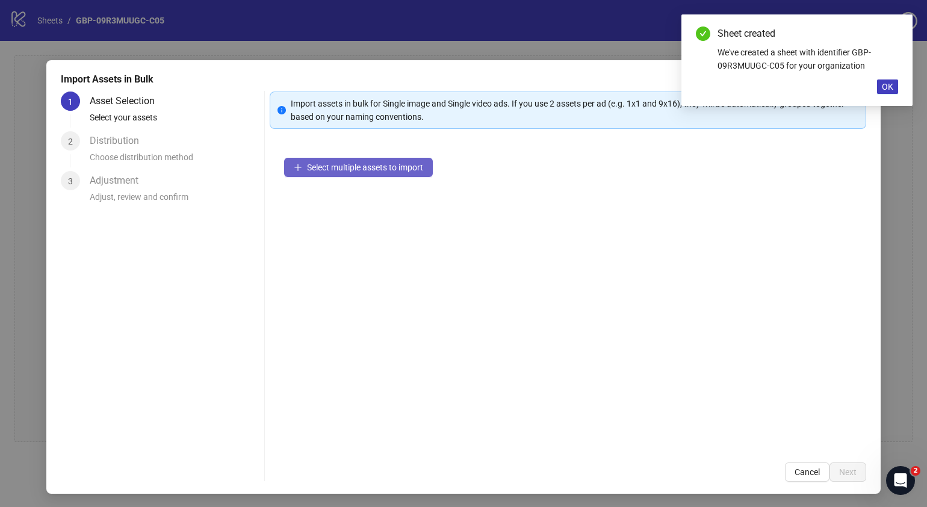
click at [402, 169] on span "Select multiple assets to import" at bounding box center [365, 168] width 116 height 10
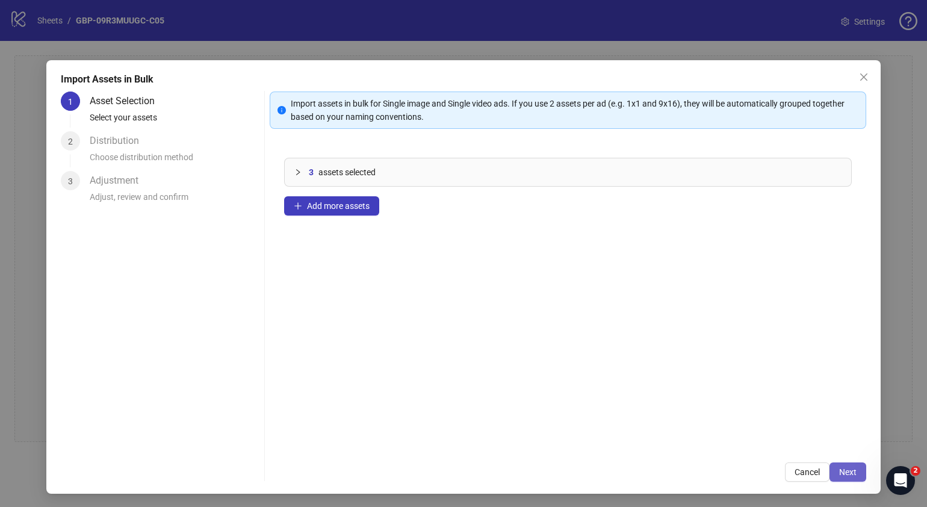
click at [851, 471] on button "Next" at bounding box center [848, 471] width 37 height 19
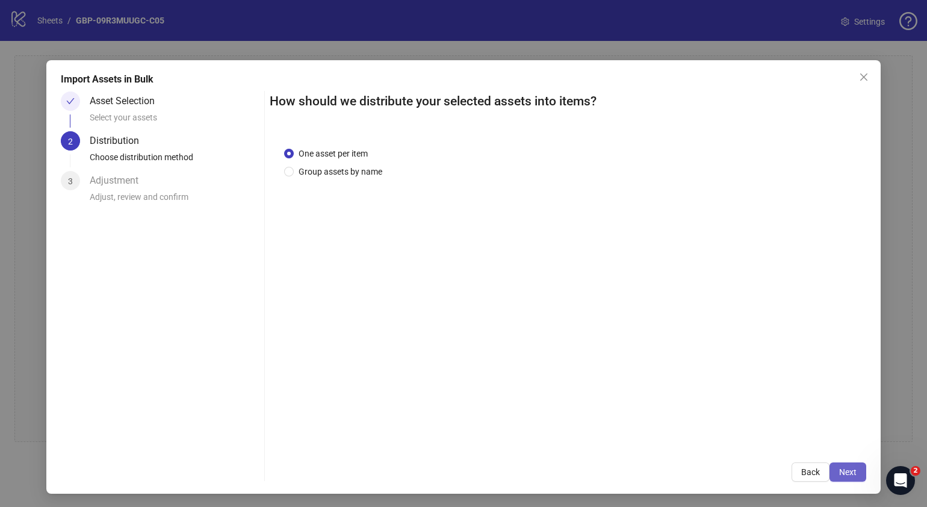
click at [850, 477] on button "Next" at bounding box center [848, 471] width 37 height 19
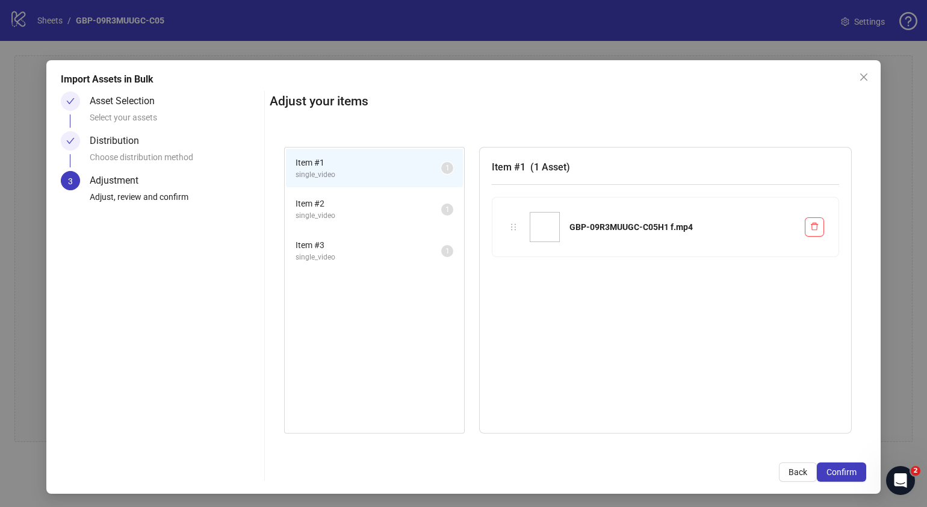
click at [850, 477] on button "Confirm" at bounding box center [841, 471] width 49 height 19
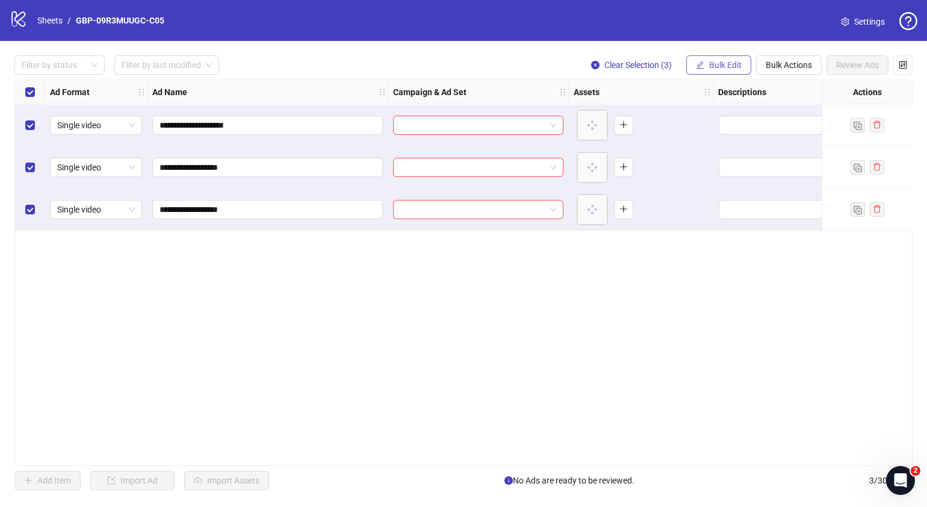
click at [709, 63] on span "Bulk Edit" at bounding box center [725, 65] width 33 height 10
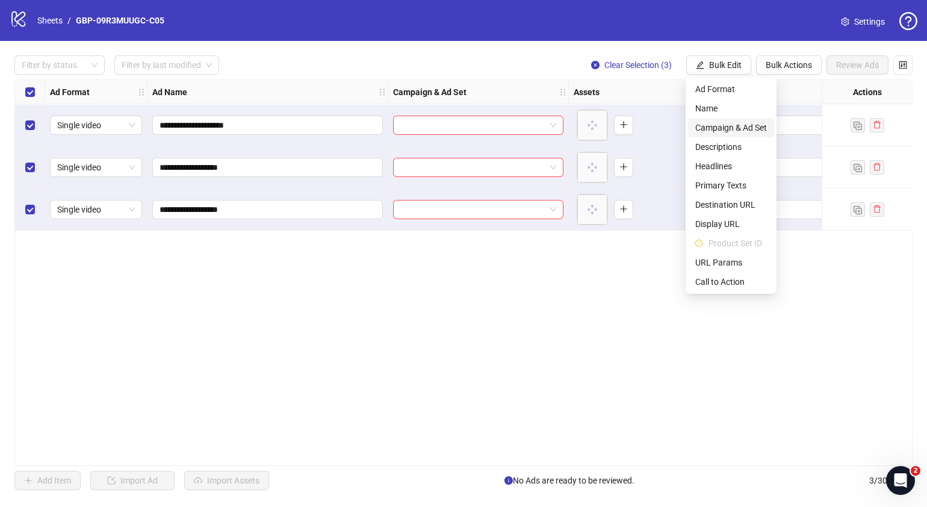
click at [753, 127] on span "Campaign & Ad Set" at bounding box center [731, 127] width 72 height 13
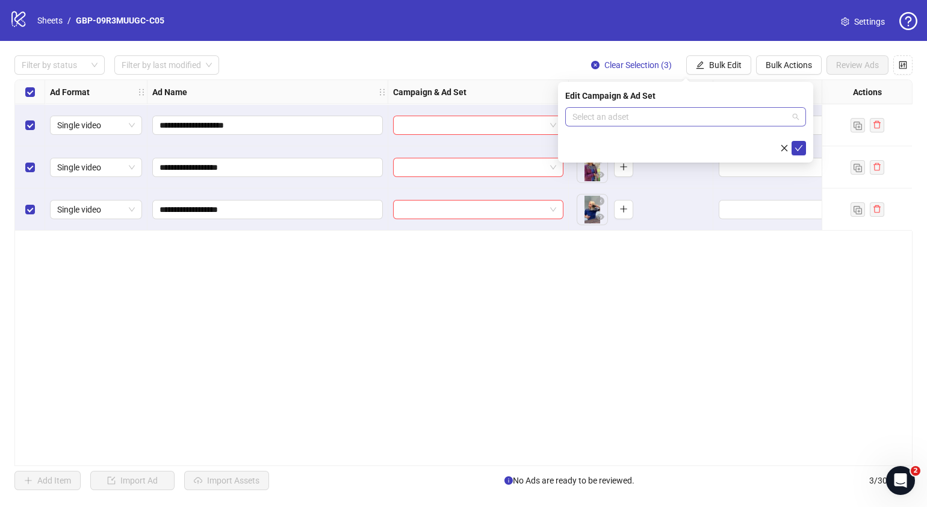
drag, startPoint x: 783, startPoint y: 122, endPoint x: 789, endPoint y: 121, distance: 6.7
click at [783, 122] on input "search" at bounding box center [681, 117] width 216 height 18
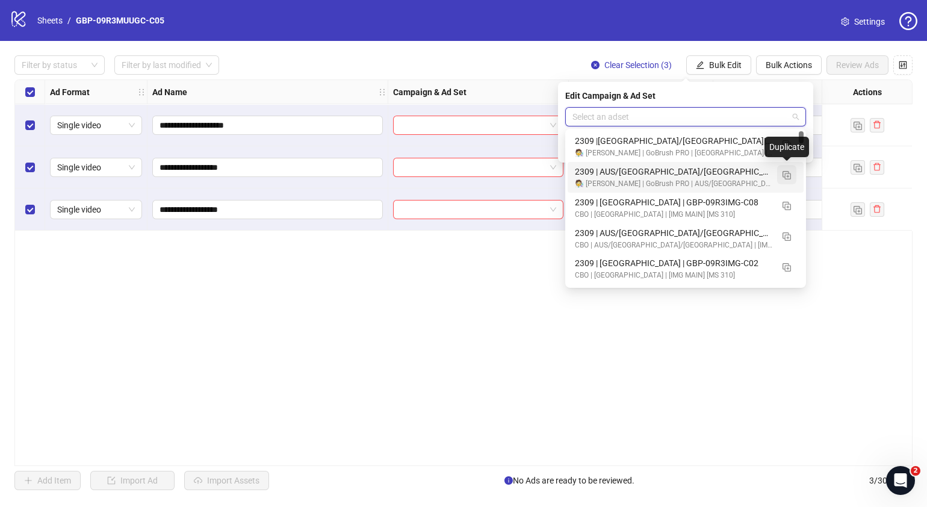
click at [789, 174] on img "button" at bounding box center [787, 175] width 8 height 8
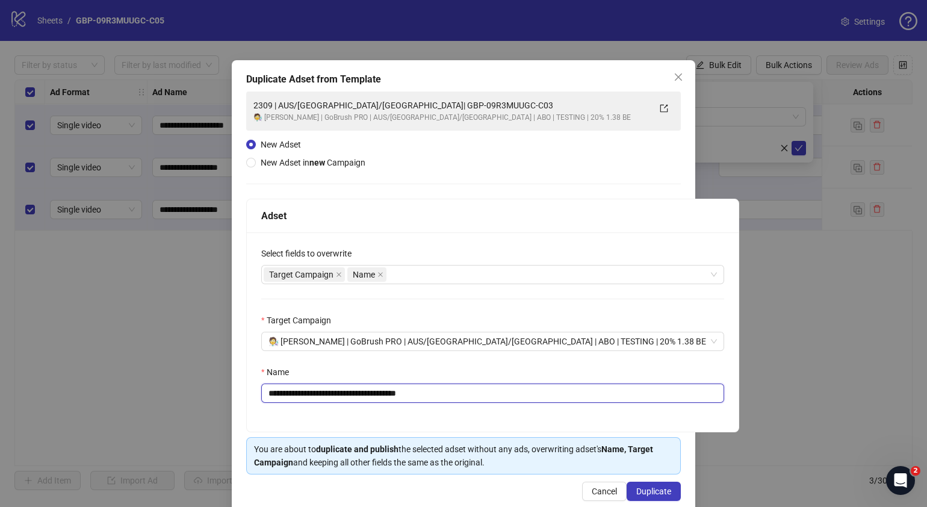
drag, startPoint x: 458, startPoint y: 394, endPoint x: 342, endPoint y: 399, distance: 115.7
click at [342, 399] on input "**********" at bounding box center [492, 392] width 463 height 19
paste input "text"
type input "**********"
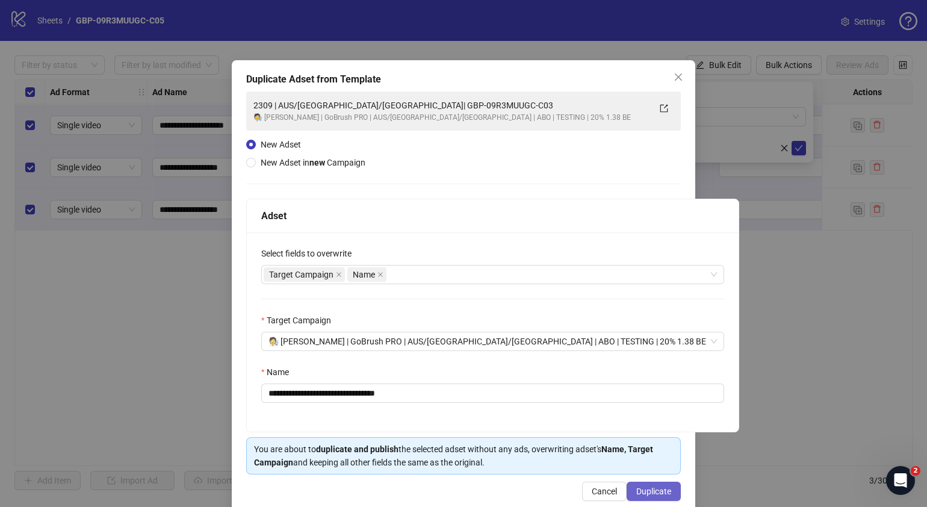
click at [636, 491] on span "Duplicate" at bounding box center [653, 491] width 35 height 10
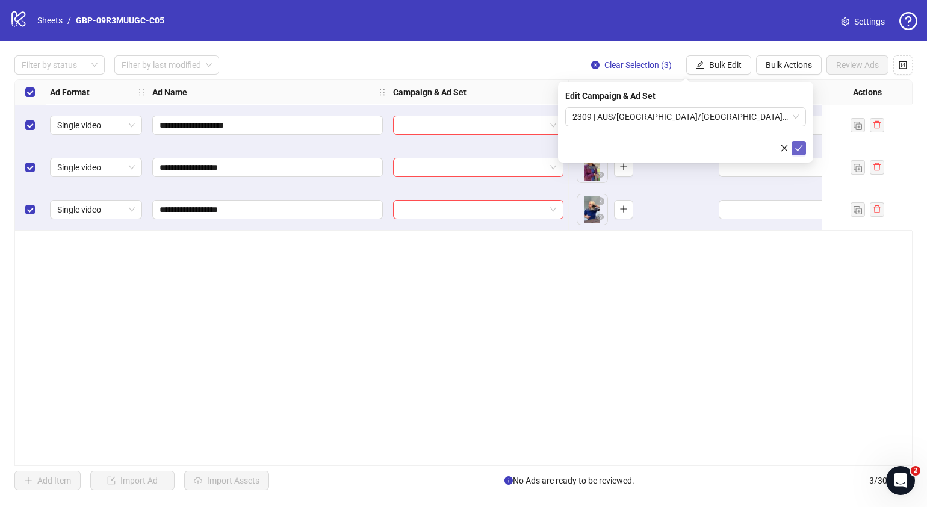
click at [801, 144] on icon "check" at bounding box center [799, 148] width 8 height 8
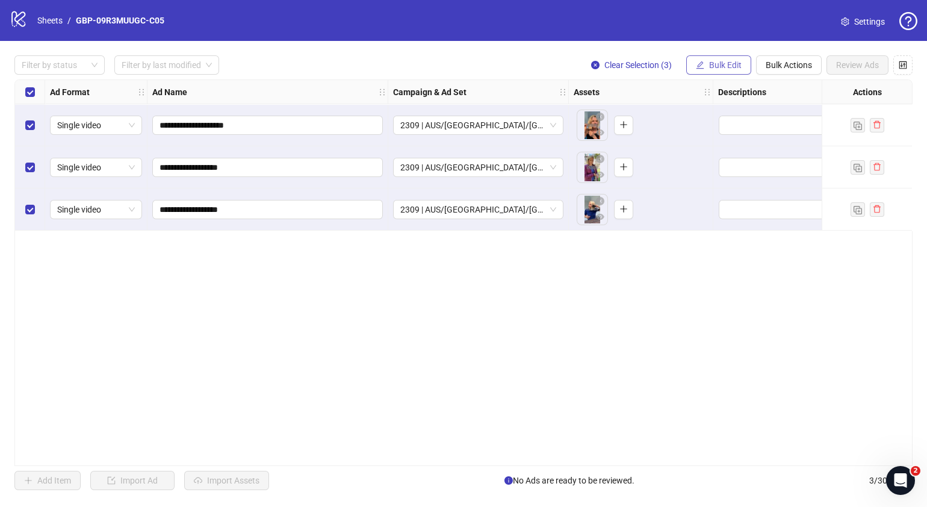
click at [733, 67] on span "Bulk Edit" at bounding box center [725, 65] width 33 height 10
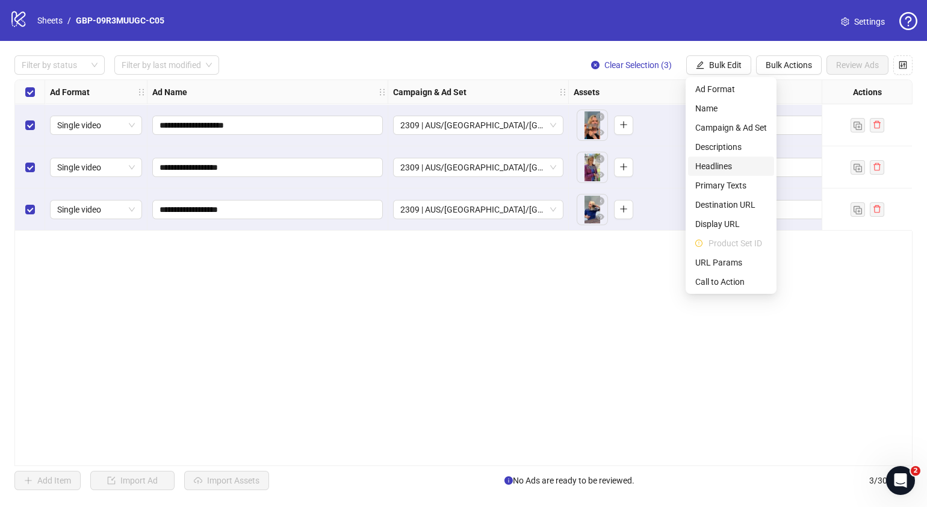
click at [728, 163] on span "Headlines" at bounding box center [731, 166] width 72 height 13
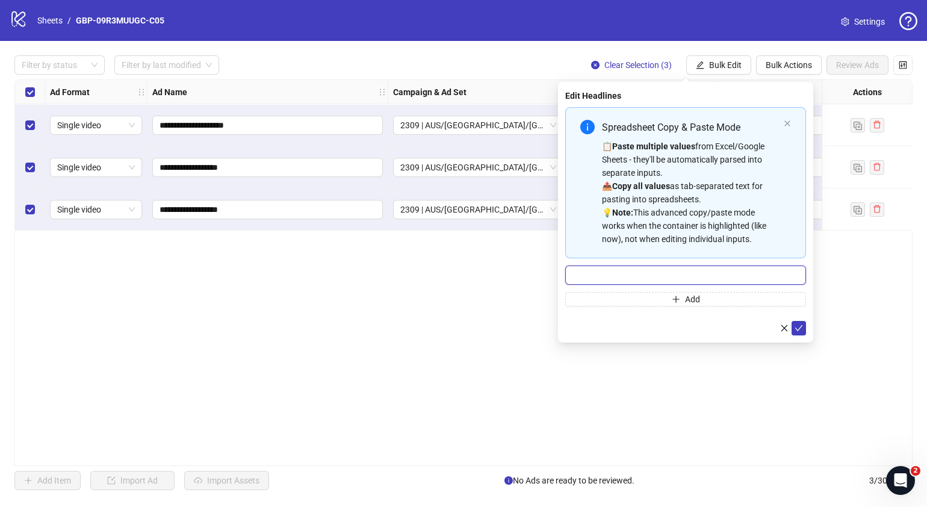
click at [700, 278] on input "Multi-input container - paste or copy values" at bounding box center [685, 274] width 241 height 19
paste input "*******"
type input "*******"
click at [706, 292] on button "Add" at bounding box center [685, 299] width 241 height 14
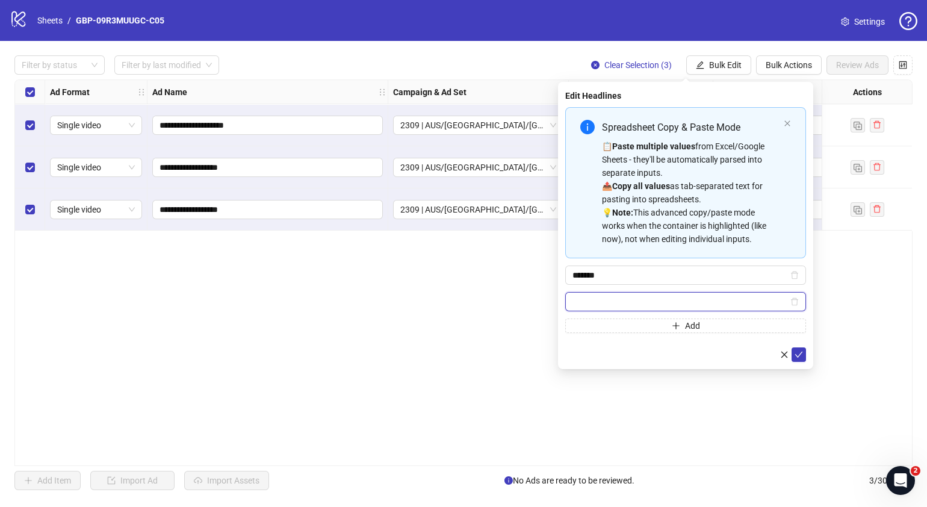
paste input "**********"
type input "**********"
click at [800, 352] on icon "check" at bounding box center [799, 355] width 8 height 6
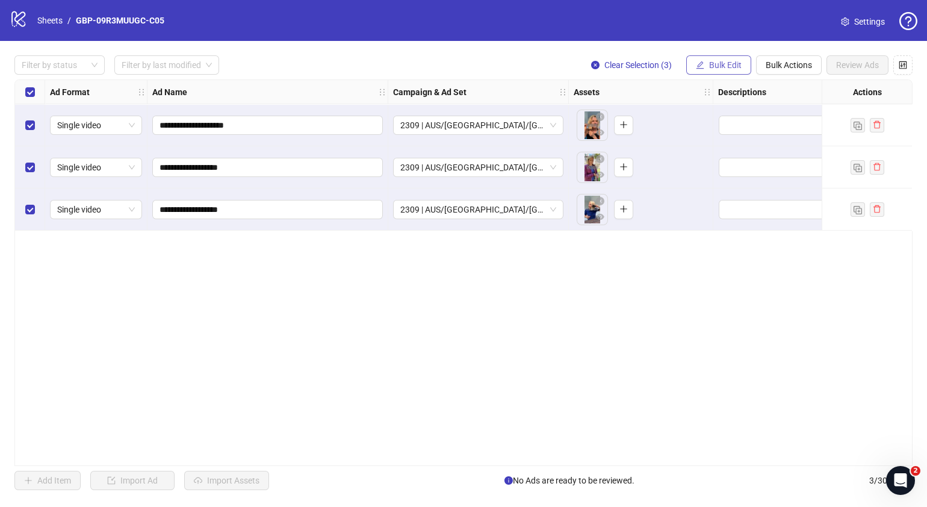
click at [736, 66] on span "Bulk Edit" at bounding box center [725, 65] width 33 height 10
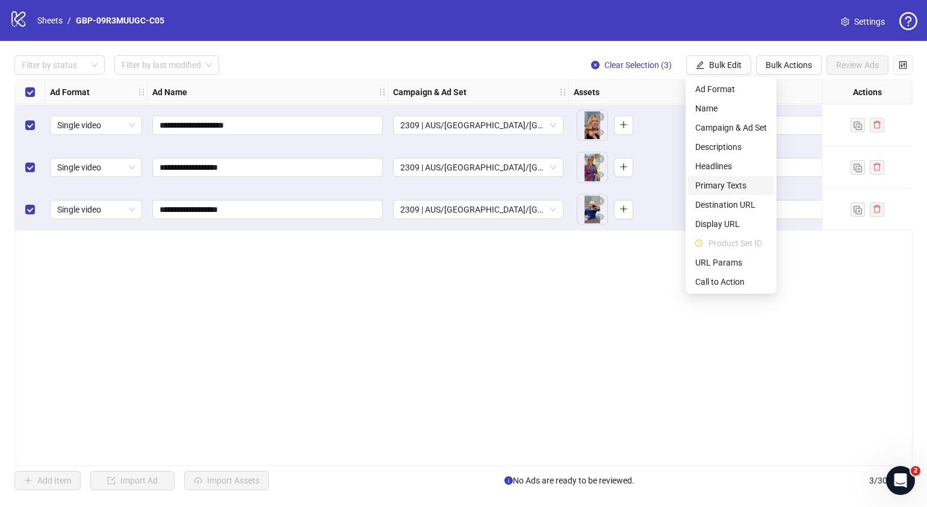
click at [734, 181] on span "Primary Texts" at bounding box center [731, 185] width 72 height 13
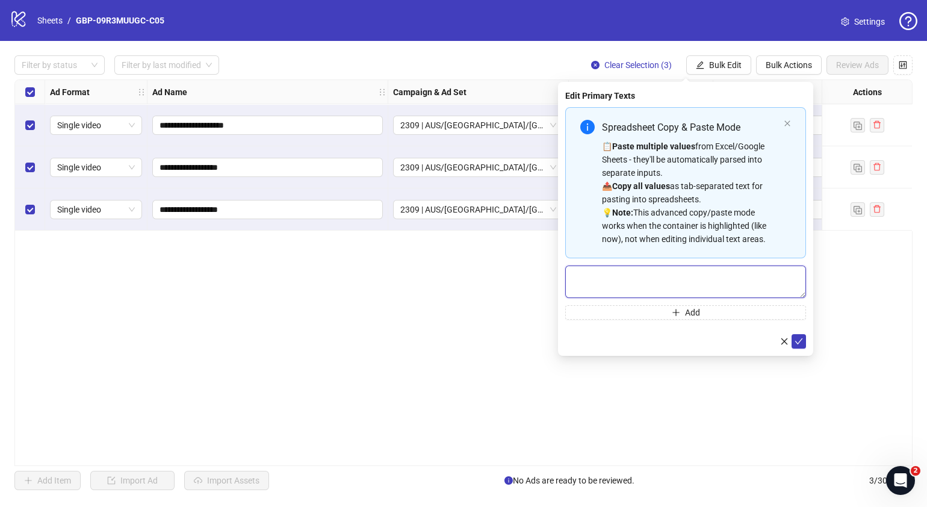
click at [645, 283] on textarea "Multi-text input container - paste or copy values" at bounding box center [685, 281] width 241 height 33
paste textarea "**********"
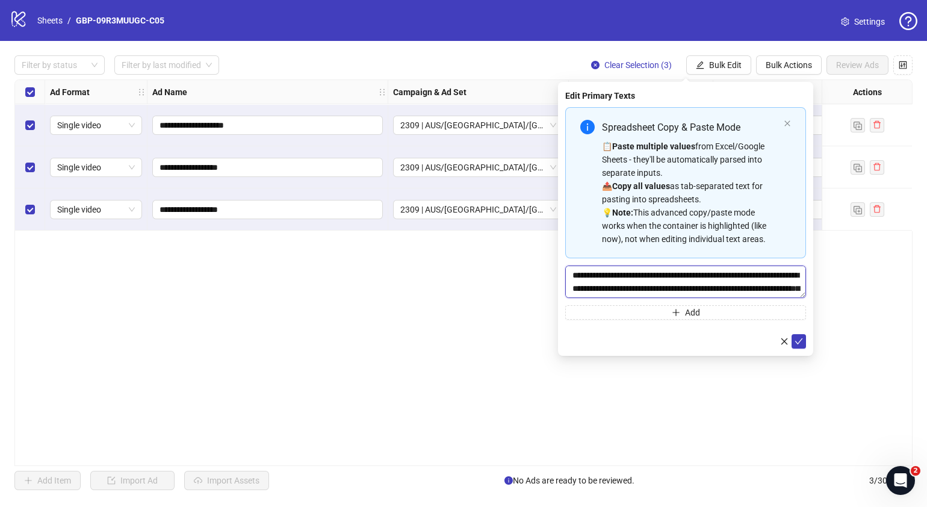
scroll to position [36, 0]
type textarea "**********"
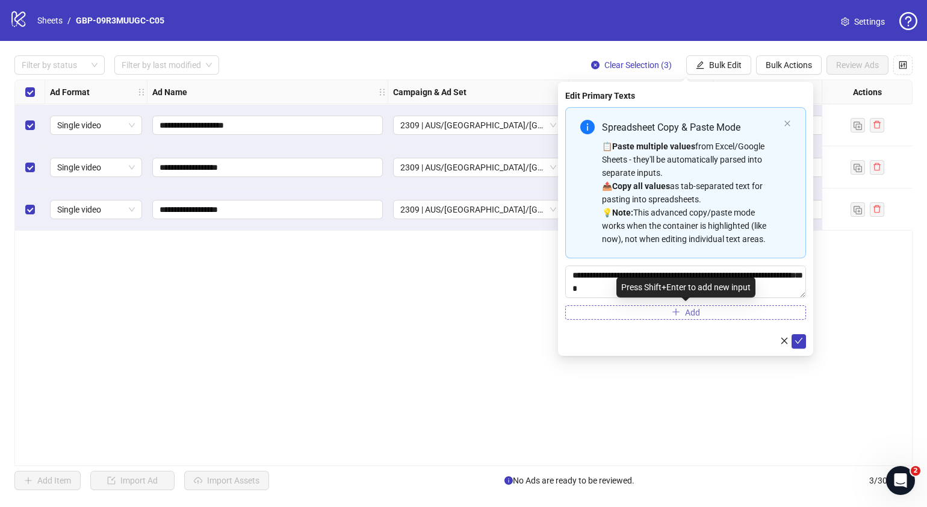
click at [736, 319] on form "**********" at bounding box center [685, 227] width 241 height 241
click at [685, 320] on form "**********" at bounding box center [685, 227] width 241 height 241
click at [686, 311] on span "Add" at bounding box center [692, 313] width 15 height 10
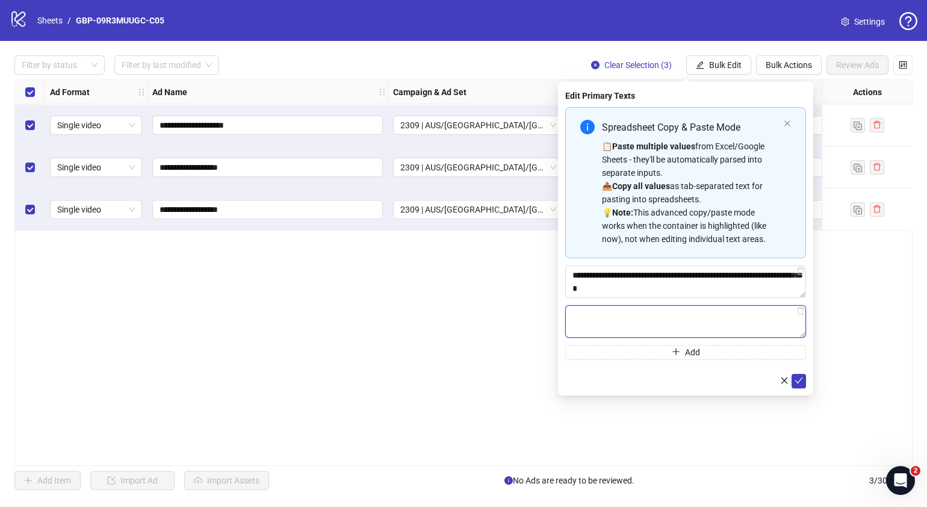
click at [636, 321] on textarea "Multi-text input container - paste or copy values" at bounding box center [685, 321] width 241 height 33
paste textarea "**********"
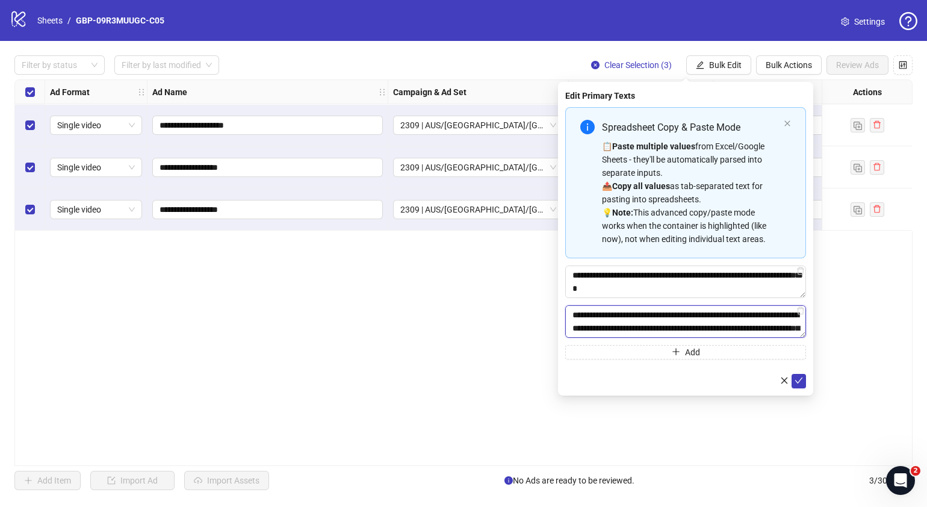
scroll to position [102, 0]
type textarea "**********"
click at [800, 376] on icon "check" at bounding box center [799, 380] width 8 height 8
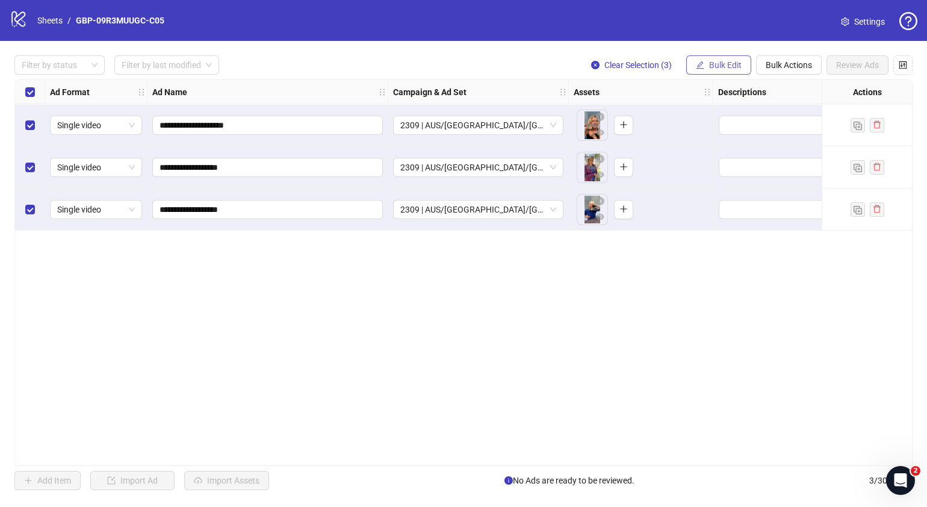
click at [728, 58] on button "Bulk Edit" at bounding box center [718, 64] width 65 height 19
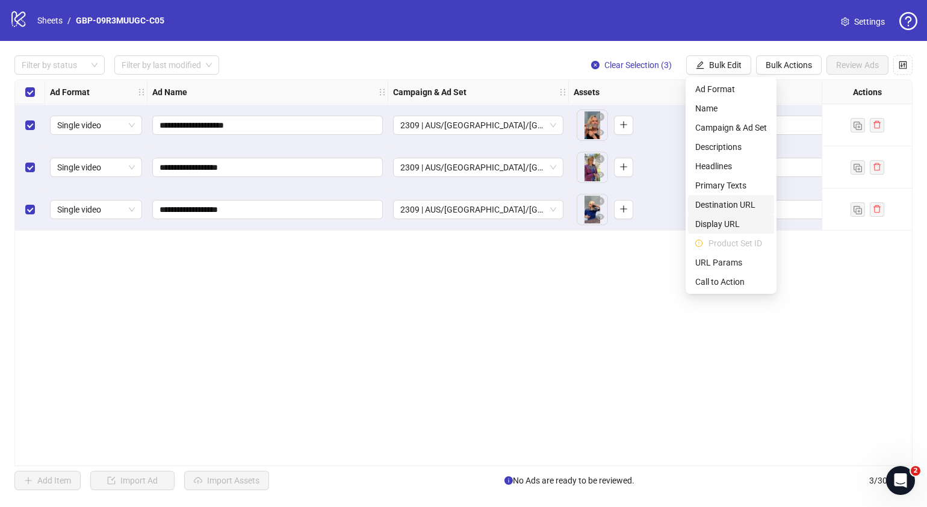
click at [745, 210] on span "Destination URL" at bounding box center [731, 204] width 72 height 13
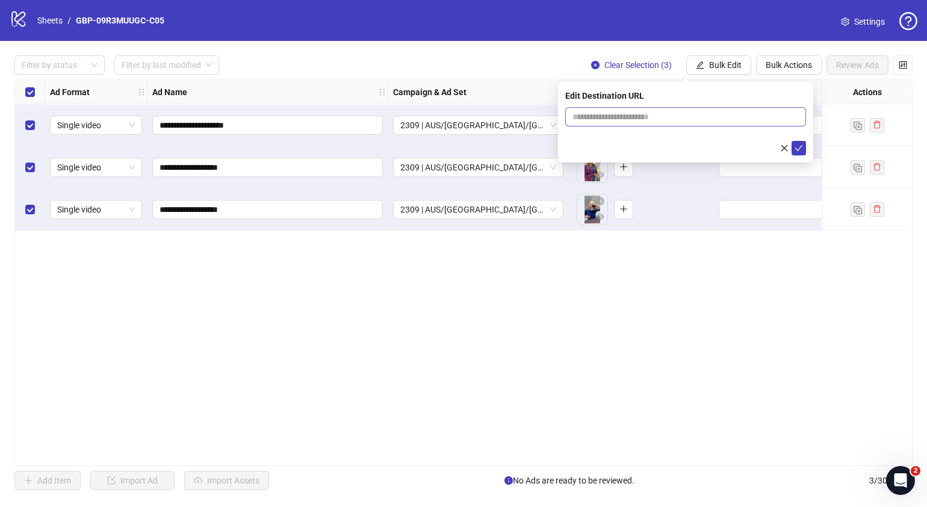
click at [734, 123] on span at bounding box center [685, 116] width 241 height 19
click at [740, 113] on input "text" at bounding box center [681, 116] width 217 height 13
paste input "**********"
type input "**********"
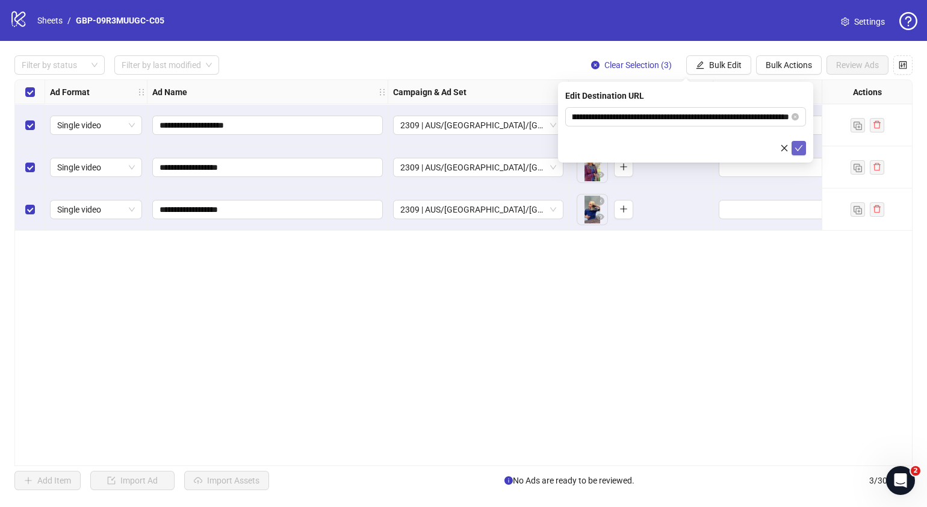
scroll to position [0, 0]
click at [801, 147] on icon "check" at bounding box center [799, 148] width 8 height 6
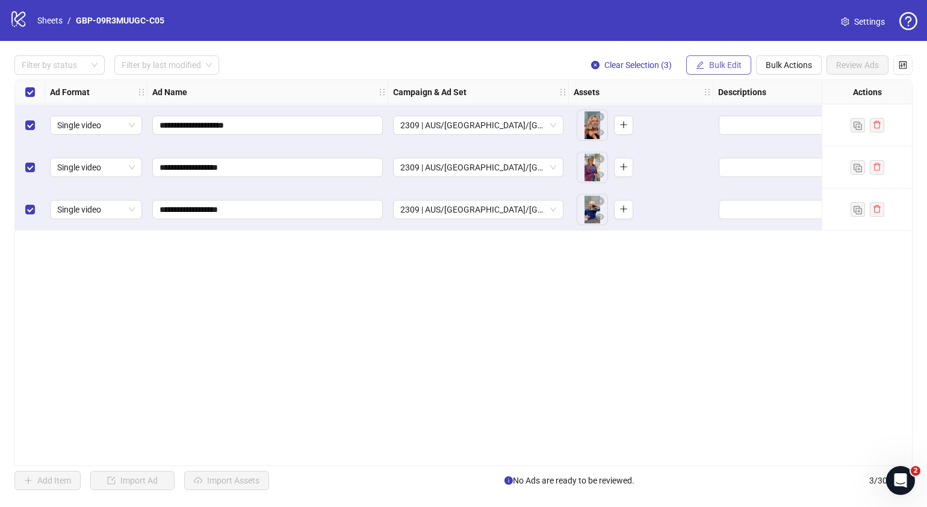
click at [744, 72] on button "Bulk Edit" at bounding box center [718, 64] width 65 height 19
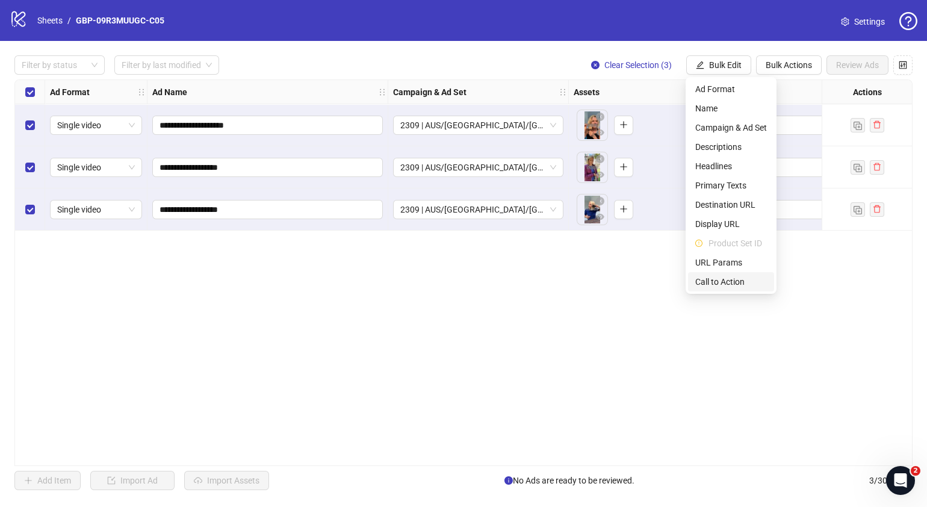
click at [731, 286] on span "Call to Action" at bounding box center [731, 281] width 72 height 13
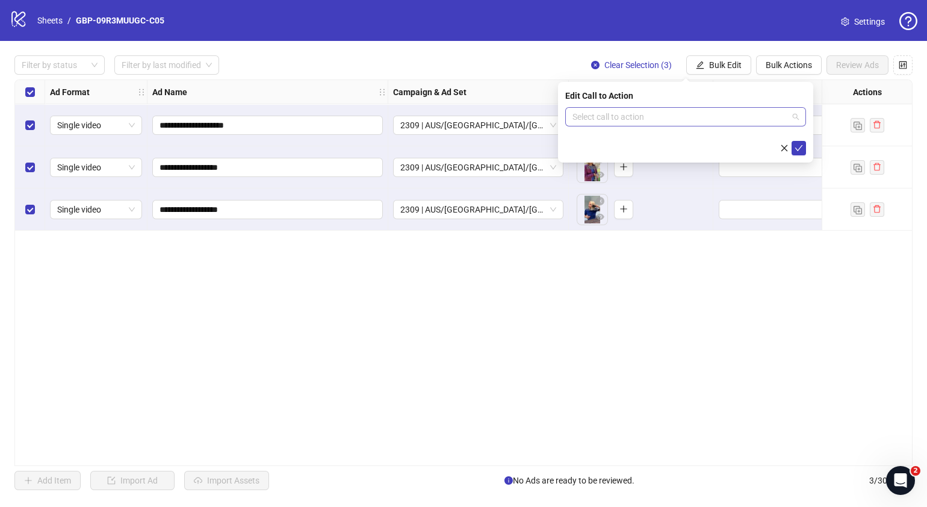
click at [704, 115] on input "search" at bounding box center [681, 117] width 216 height 18
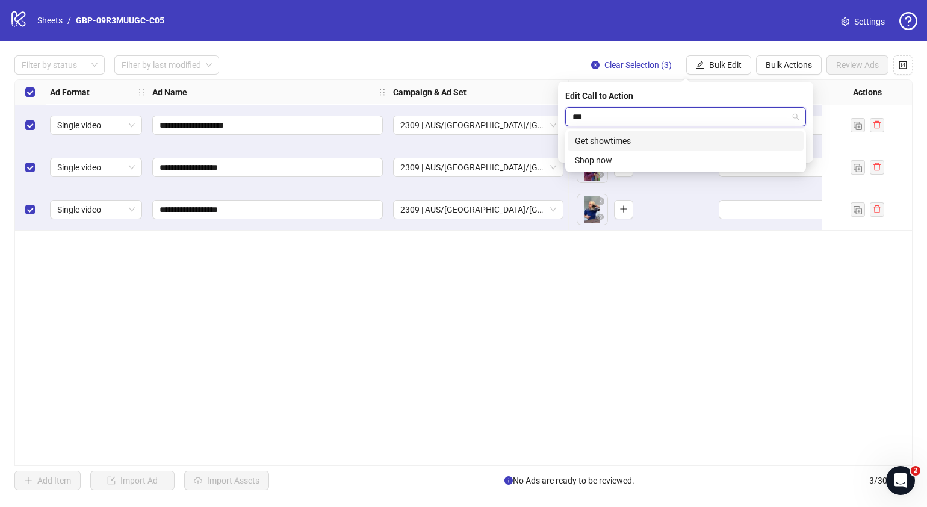
type input "****"
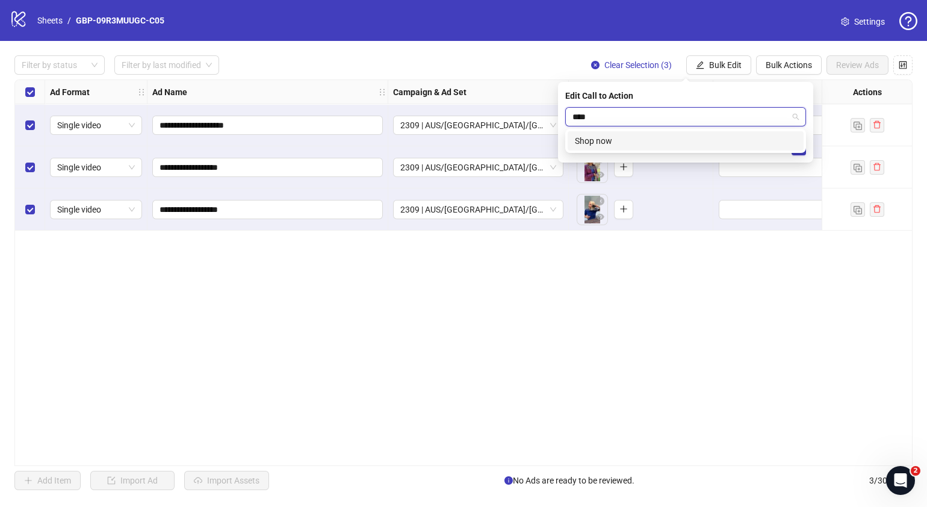
click at [718, 134] on div "Shop now" at bounding box center [686, 140] width 222 height 13
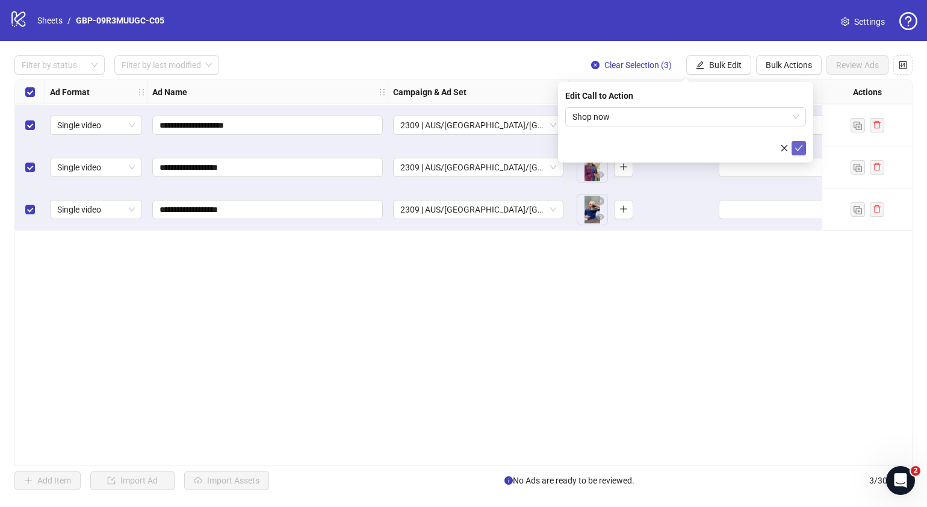
click at [800, 150] on icon "check" at bounding box center [799, 148] width 8 height 8
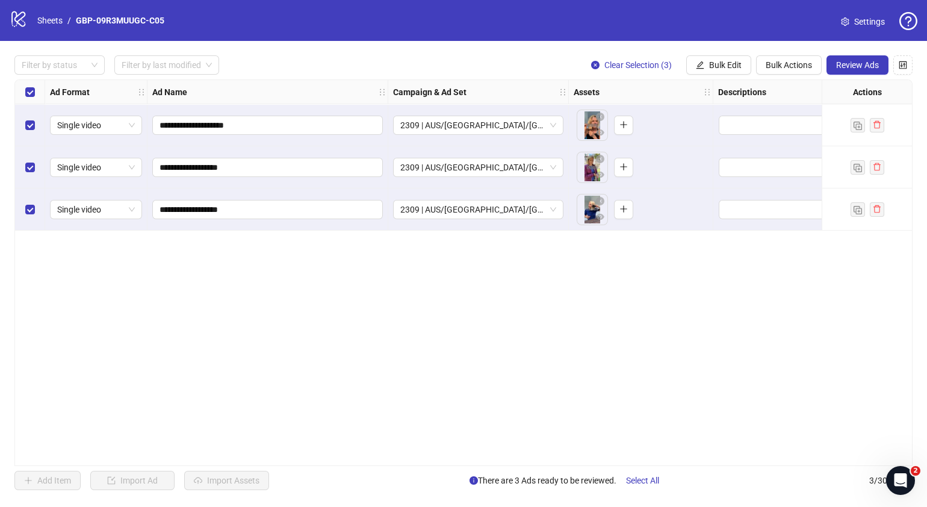
drag, startPoint x: 385, startPoint y: 460, endPoint x: 473, endPoint y: 450, distance: 88.4
click at [473, 450] on div "**********" at bounding box center [463, 272] width 898 height 387
click at [427, 405] on div "**********" at bounding box center [463, 272] width 898 height 387
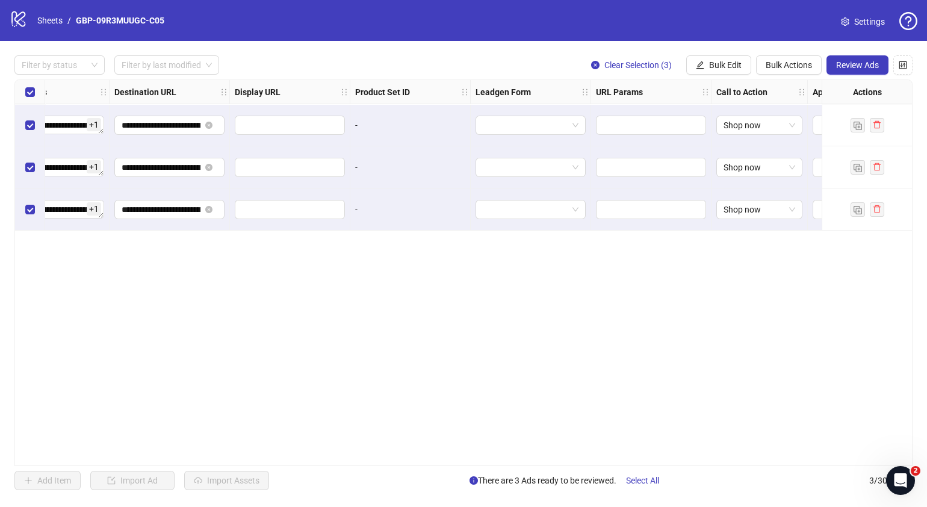
scroll to position [0, 1155]
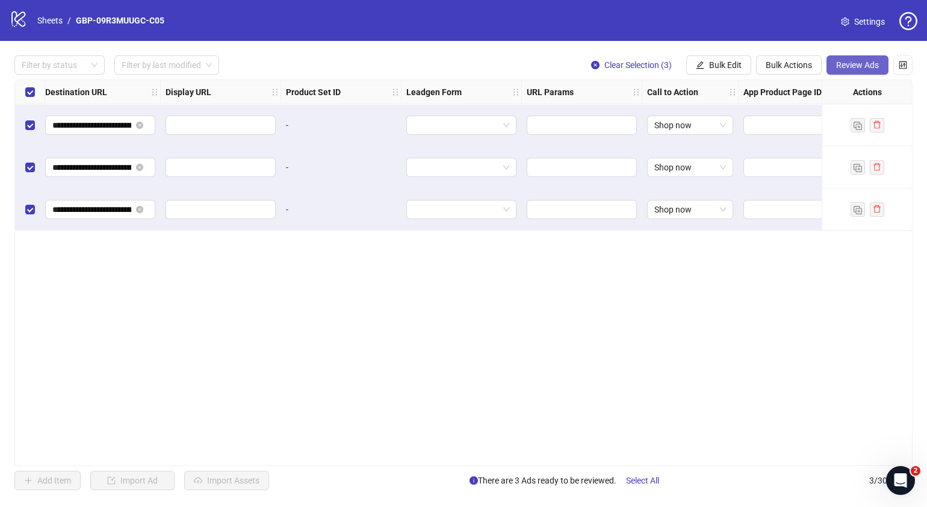
click at [853, 63] on span "Review Ads" at bounding box center [857, 65] width 43 height 10
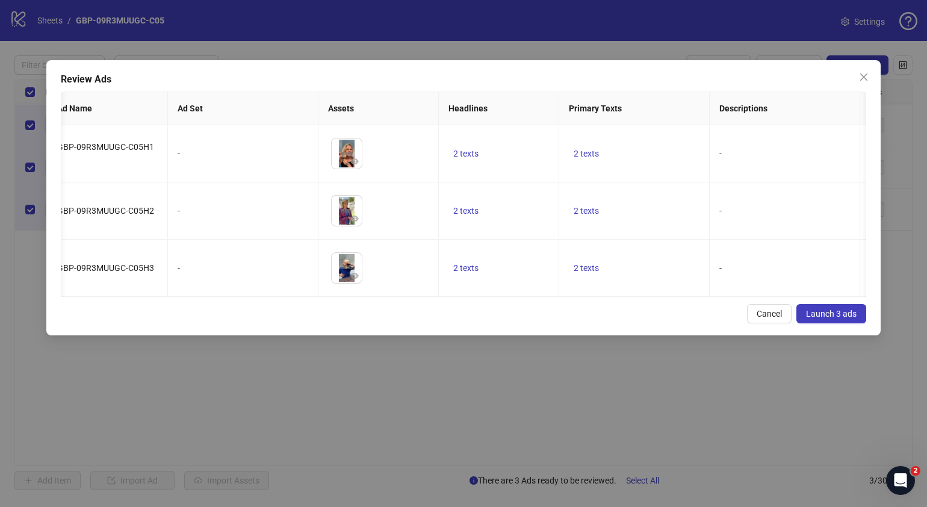
scroll to position [0, 9]
click at [469, 162] on td "2 texts" at bounding box center [504, 153] width 120 height 57
click at [474, 152] on span "2 texts" at bounding box center [470, 154] width 25 height 10
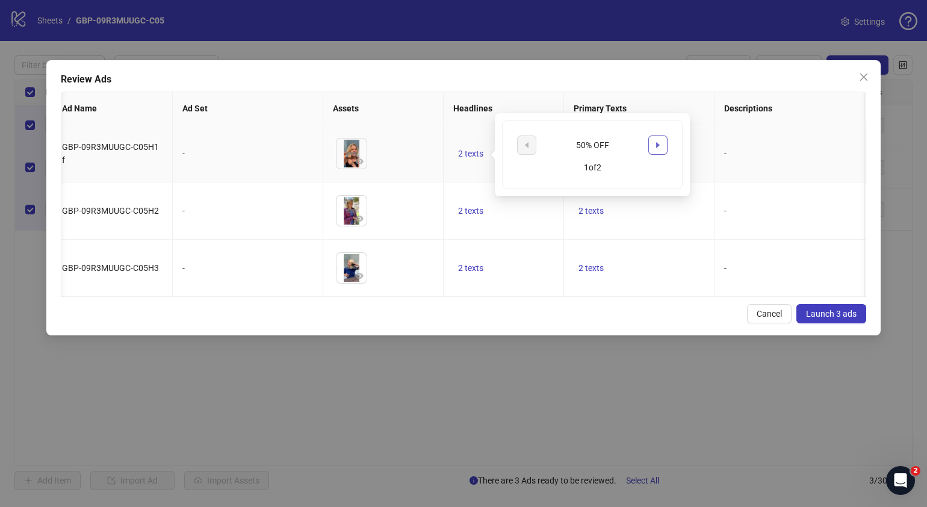
click at [661, 143] on icon "caret-right" at bounding box center [658, 145] width 8 height 8
click at [504, 319] on div "Review Ads Ad Name Ad Set Assets Headlines Primary Texts Descriptions Destinati…" at bounding box center [463, 197] width 834 height 275
click at [599, 145] on td "2 texts" at bounding box center [639, 153] width 151 height 57
click at [598, 151] on span "2 texts" at bounding box center [591, 154] width 25 height 10
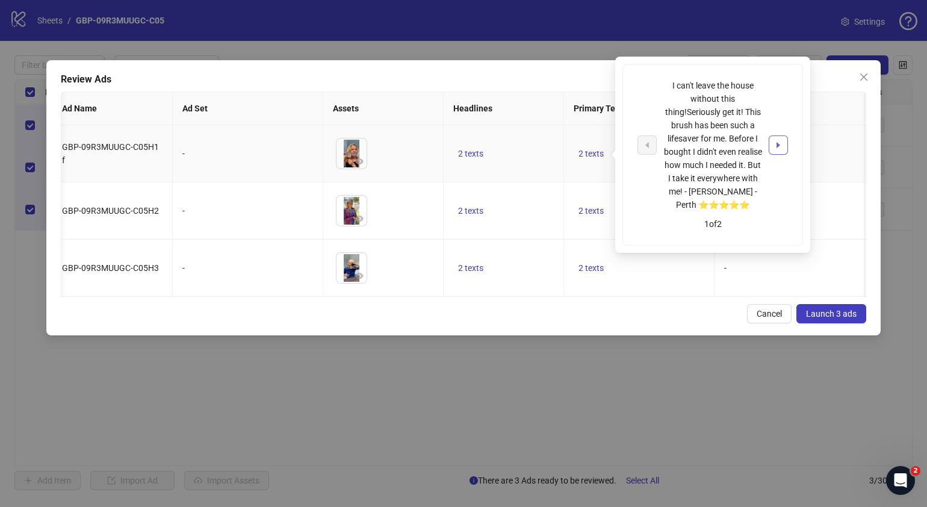
click at [787, 140] on button "button" at bounding box center [778, 144] width 19 height 19
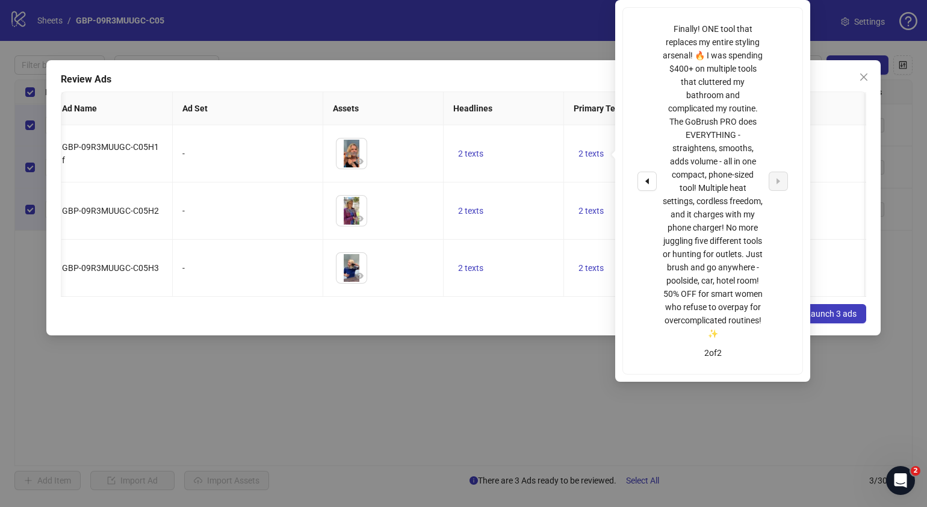
click at [465, 323] on div "Cancel Launch 3 ads" at bounding box center [464, 313] width 806 height 19
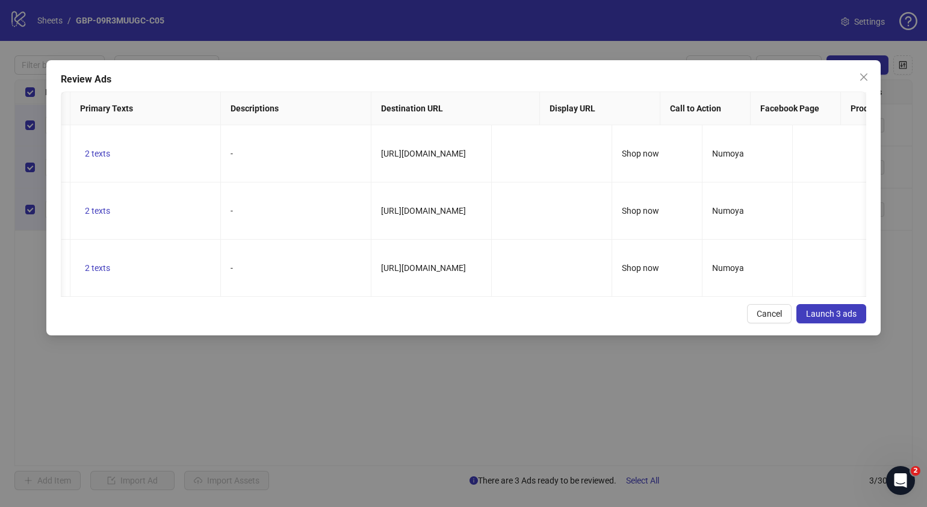
scroll to position [0, 0]
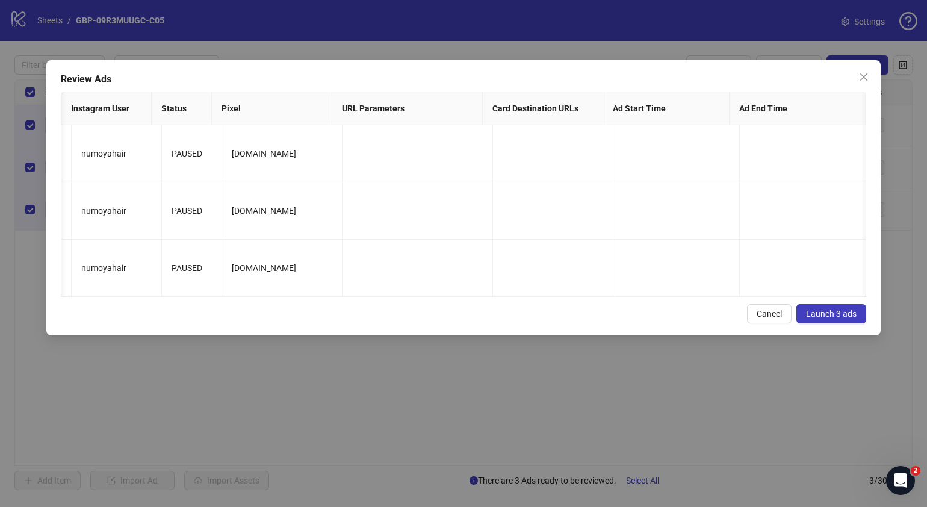
click at [825, 318] on span "Launch 3 ads" at bounding box center [831, 314] width 51 height 10
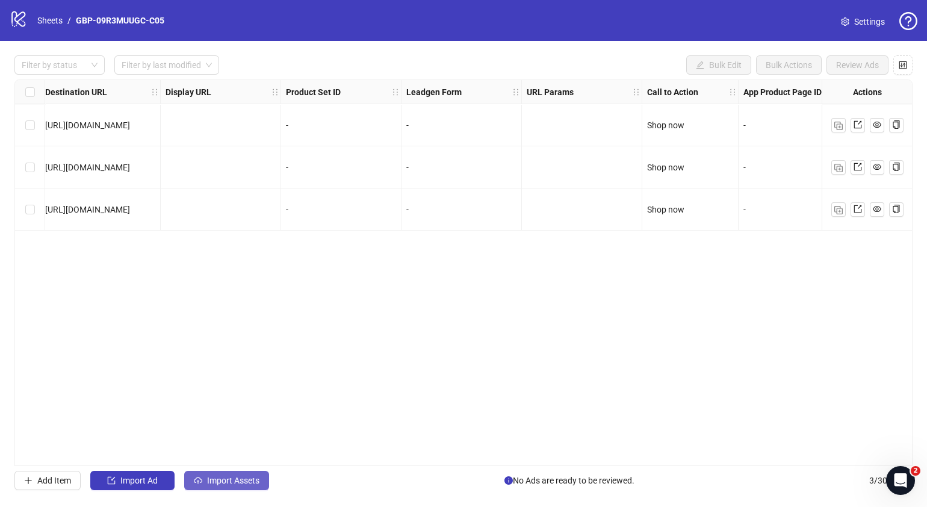
click at [244, 479] on span "Import Assets" at bounding box center [233, 481] width 52 height 10
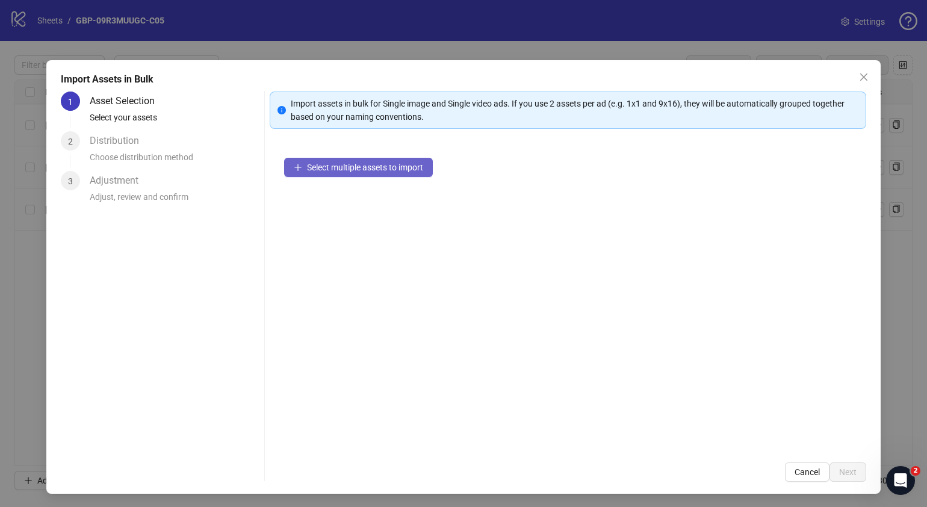
click at [402, 163] on span "Select multiple assets to import" at bounding box center [365, 168] width 116 height 10
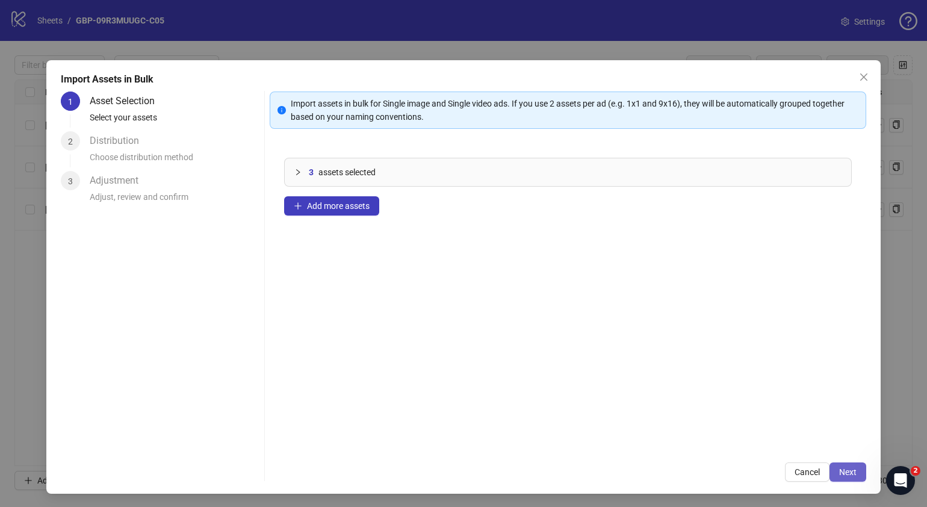
click at [839, 467] on span "Next" at bounding box center [847, 472] width 17 height 10
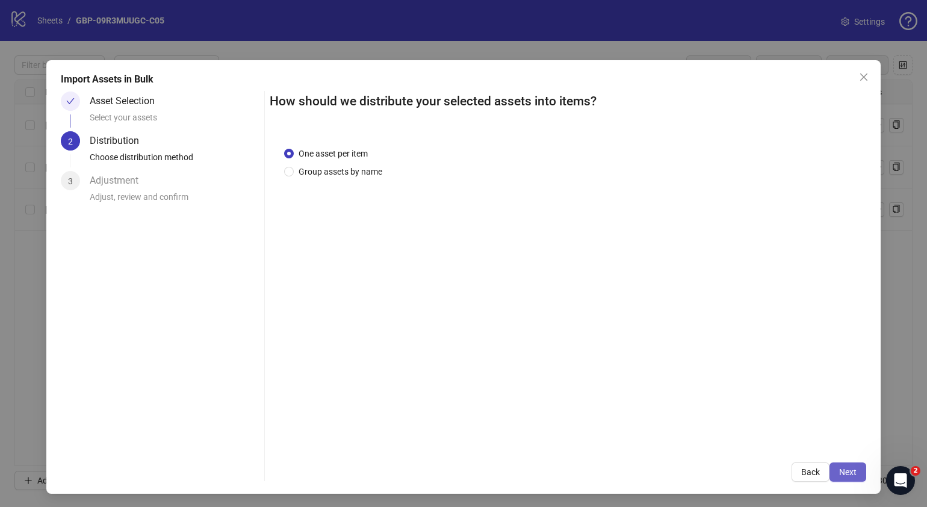
click at [843, 476] on span "Next" at bounding box center [847, 472] width 17 height 10
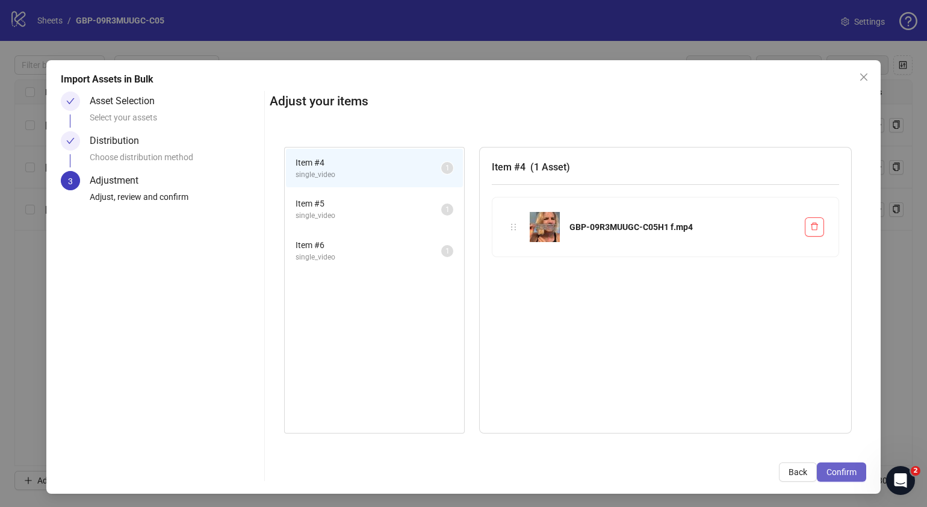
click at [843, 477] on button "Confirm" at bounding box center [841, 471] width 49 height 19
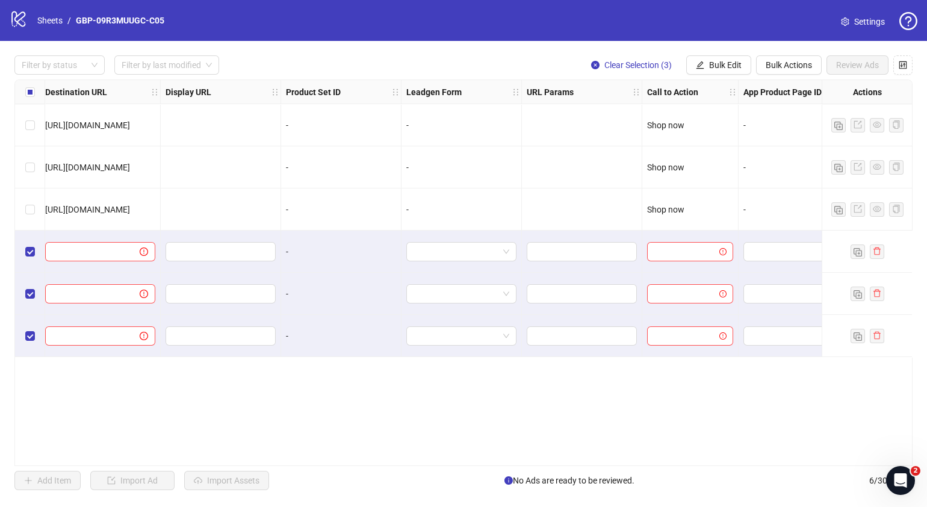
click at [427, 397] on div "Ad Format Ad Name Campaign & Ad Set Assets Descriptions Headlines Primary Texts…" at bounding box center [463, 272] width 898 height 387
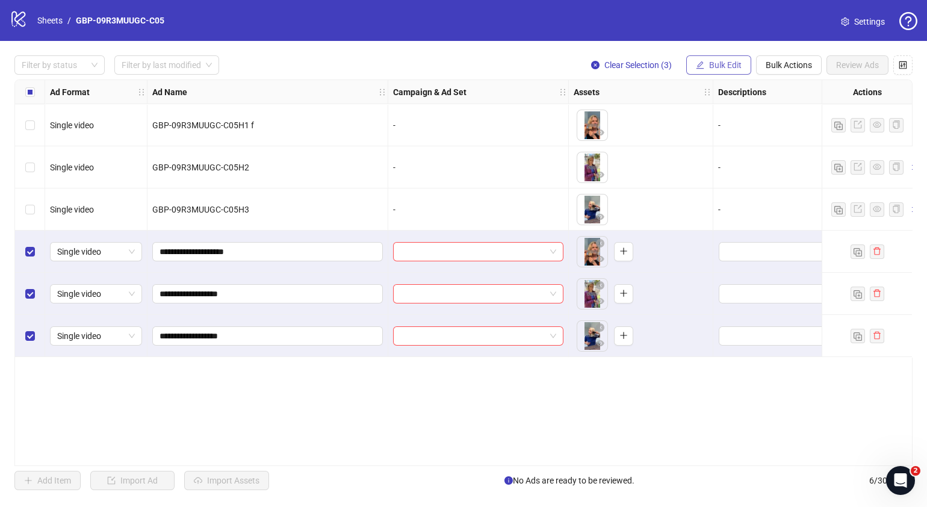
click at [732, 66] on span "Bulk Edit" at bounding box center [725, 65] width 33 height 10
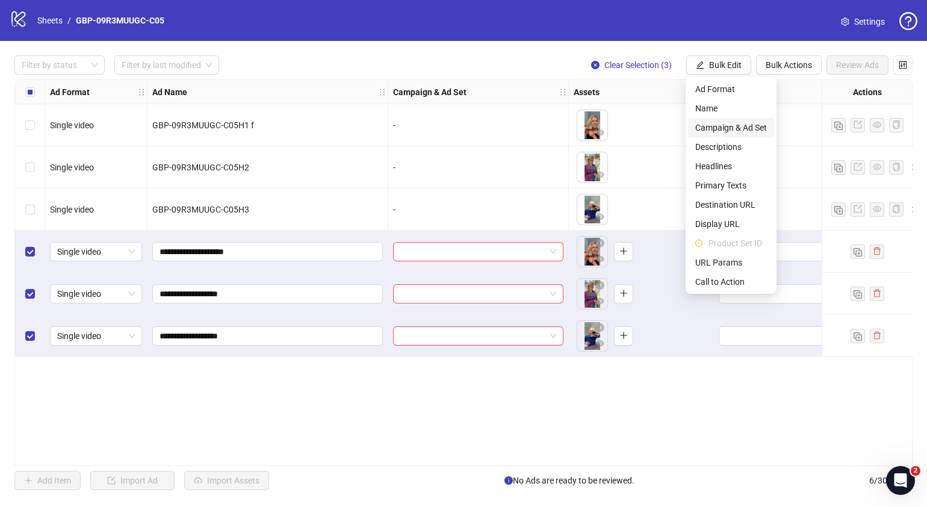
click at [731, 128] on span "Campaign & Ad Set" at bounding box center [731, 127] width 72 height 13
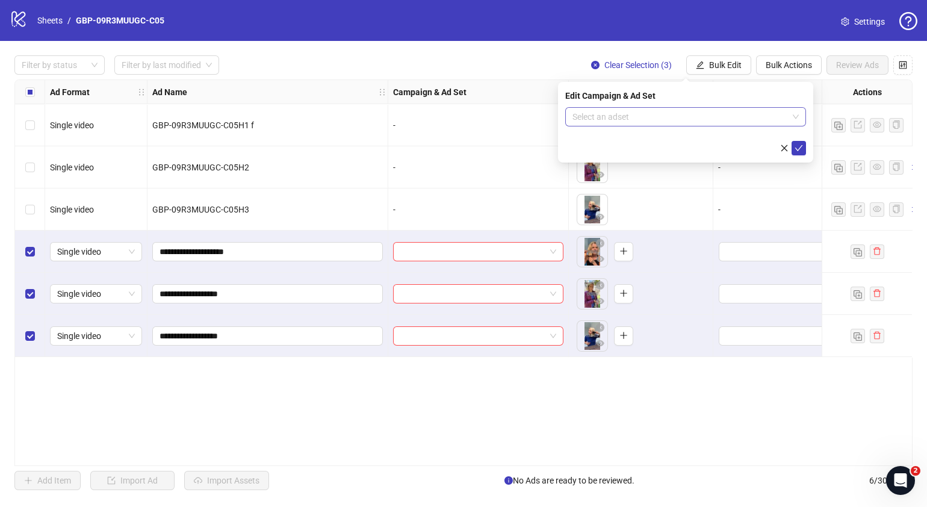
click at [792, 116] on span at bounding box center [686, 117] width 226 height 18
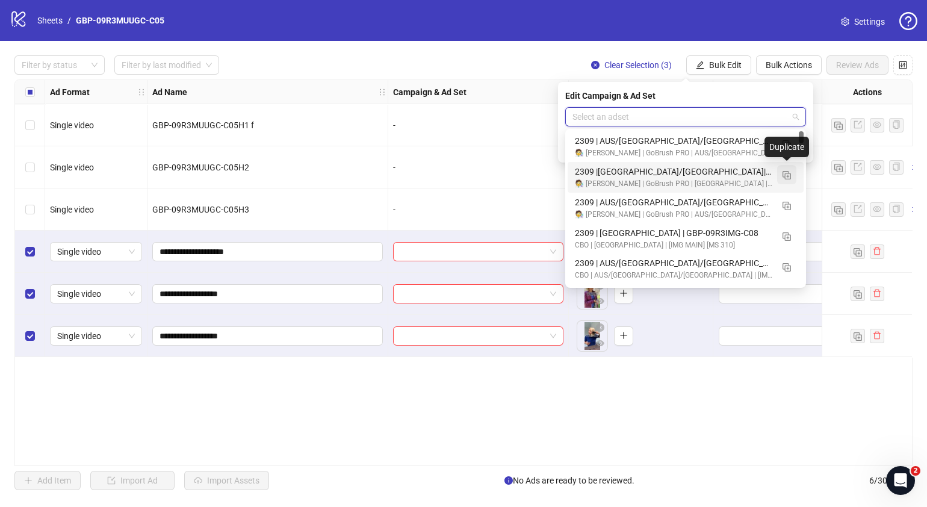
click at [789, 178] on img "button" at bounding box center [787, 175] width 8 height 8
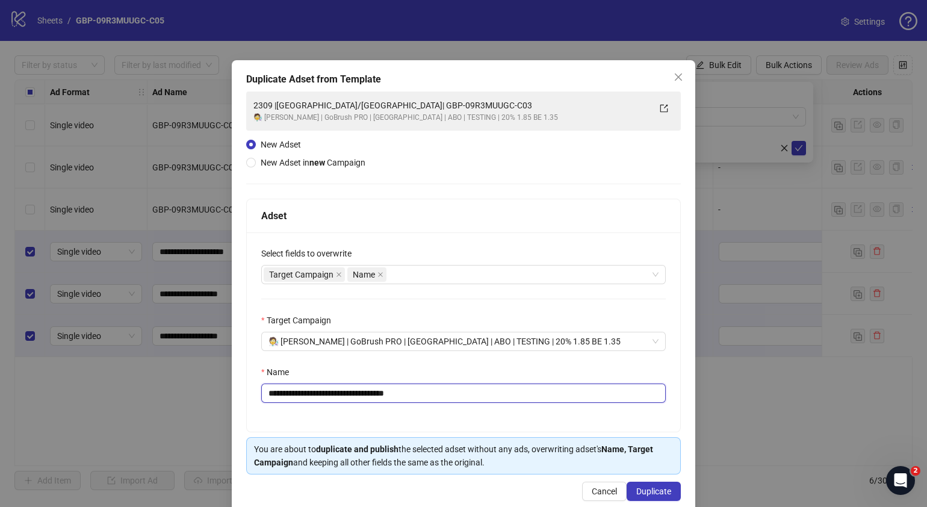
click at [439, 395] on input "**********" at bounding box center [463, 392] width 405 height 19
drag, startPoint x: 450, startPoint y: 392, endPoint x: 325, endPoint y: 399, distance: 124.8
click at [325, 399] on input "**********" at bounding box center [463, 392] width 405 height 19
paste input "text"
type input "**********"
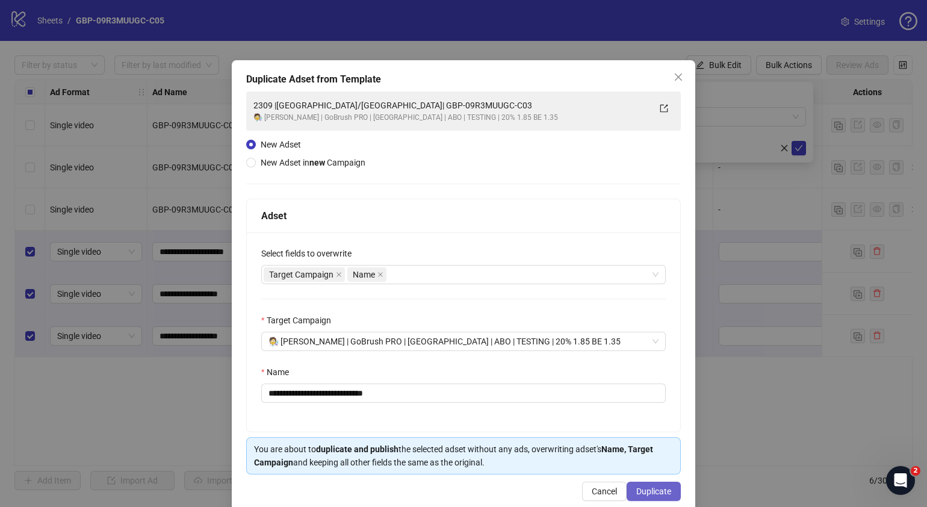
click at [645, 495] on span "Duplicate" at bounding box center [653, 491] width 35 height 10
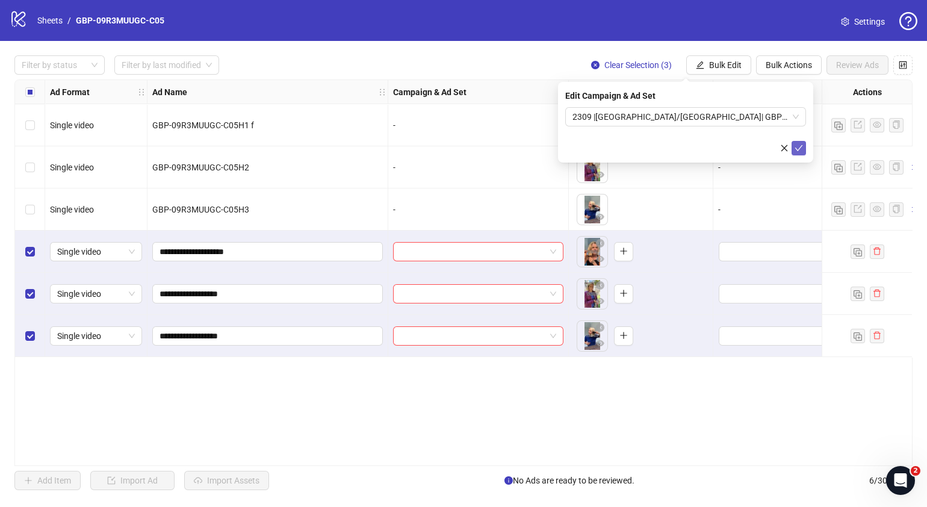
click at [792, 150] on button "submit" at bounding box center [799, 148] width 14 height 14
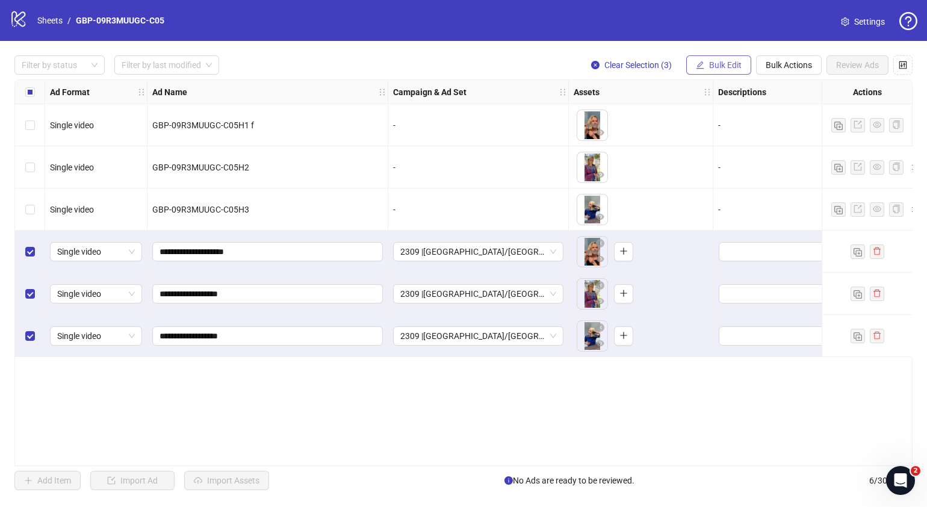
click at [721, 65] on span "Bulk Edit" at bounding box center [725, 65] width 33 height 10
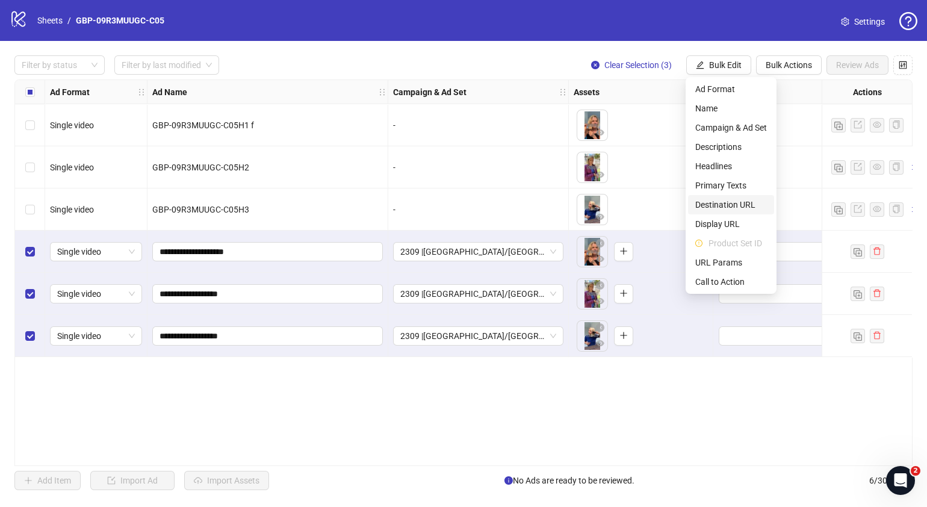
click at [725, 205] on span "Destination URL" at bounding box center [731, 204] width 72 height 13
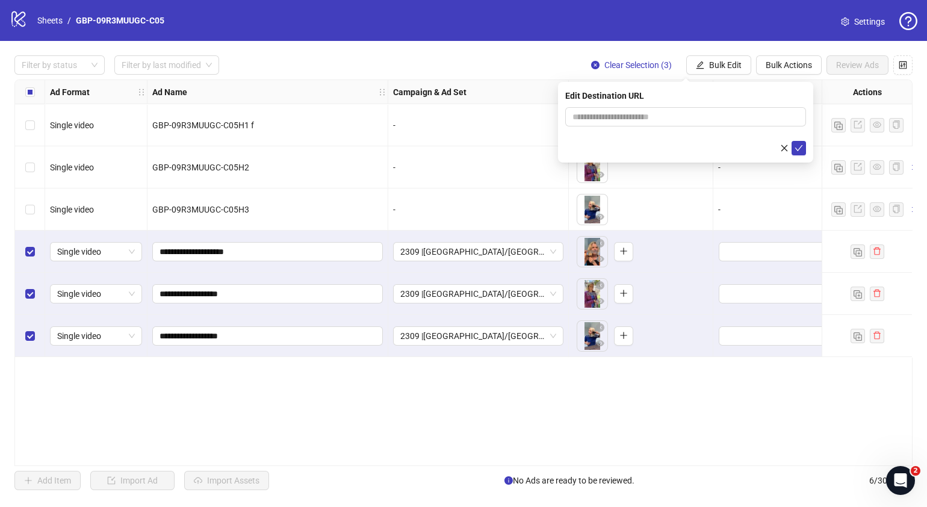
click at [677, 417] on div "**********" at bounding box center [463, 272] width 898 height 387
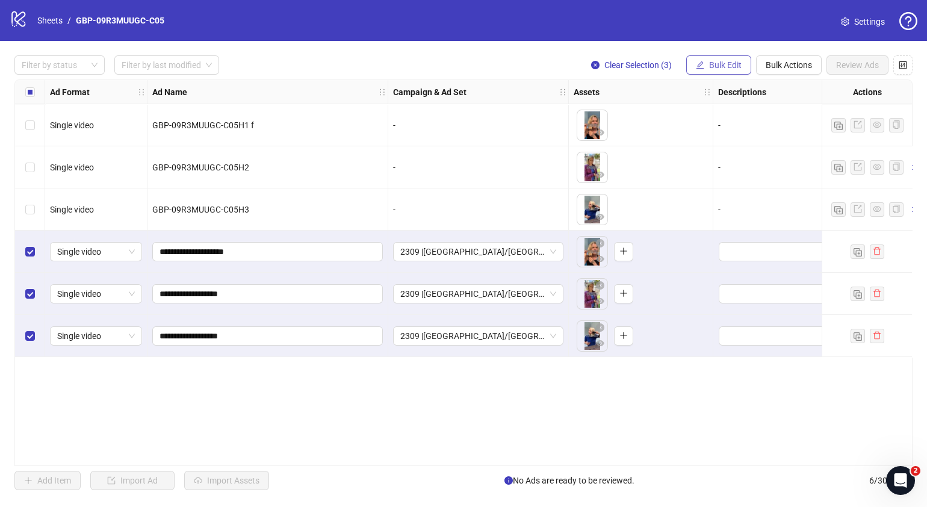
click at [734, 69] on span "Bulk Edit" at bounding box center [725, 65] width 33 height 10
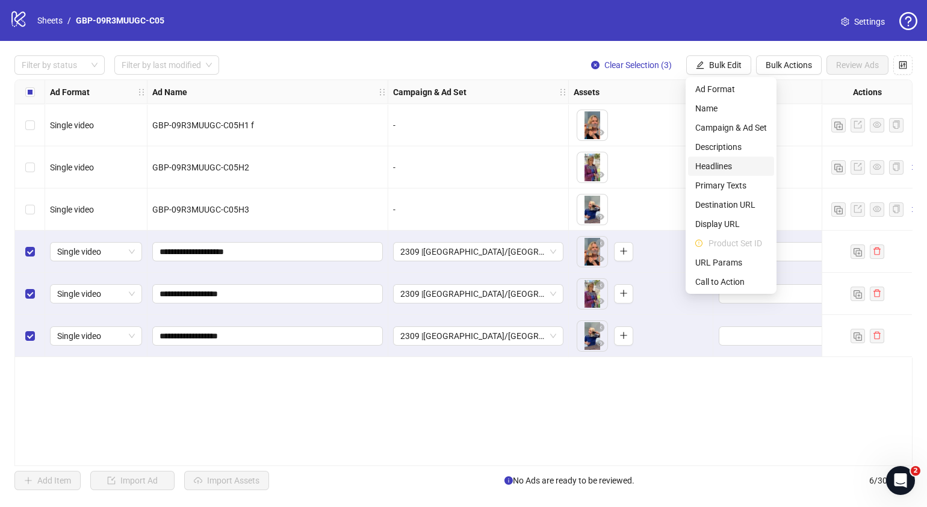
click at [737, 164] on span "Headlines" at bounding box center [731, 166] width 72 height 13
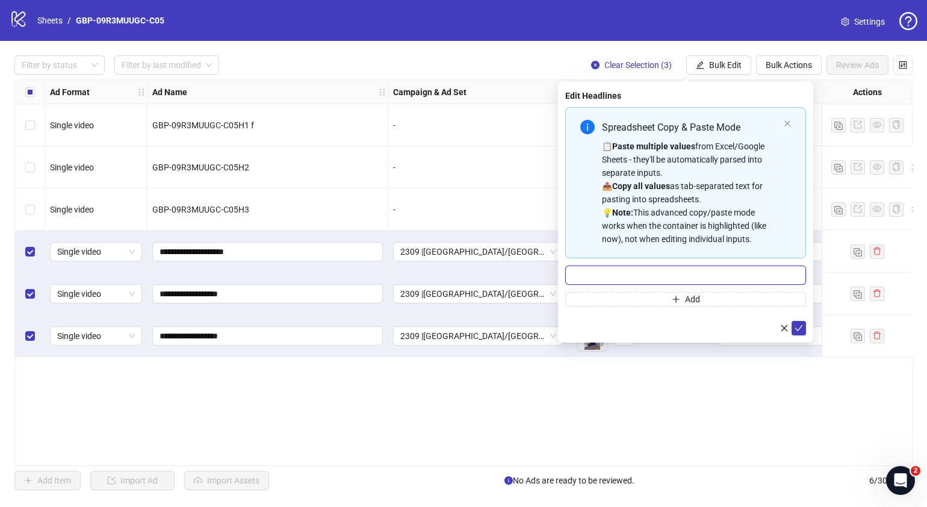
click at [650, 274] on input "Multi-input container - paste or copy values" at bounding box center [685, 274] width 241 height 19
paste input "*******"
type input "*******"
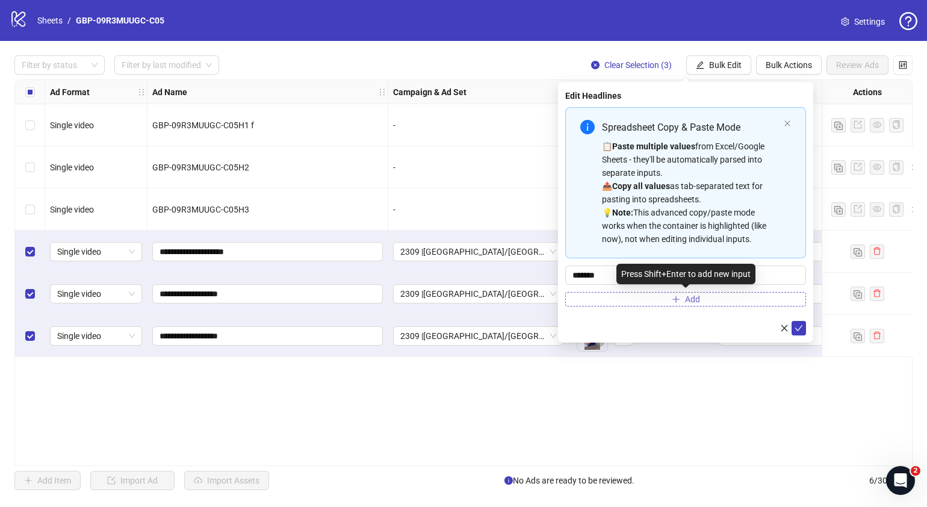
click at [662, 300] on button "Add" at bounding box center [685, 299] width 241 height 14
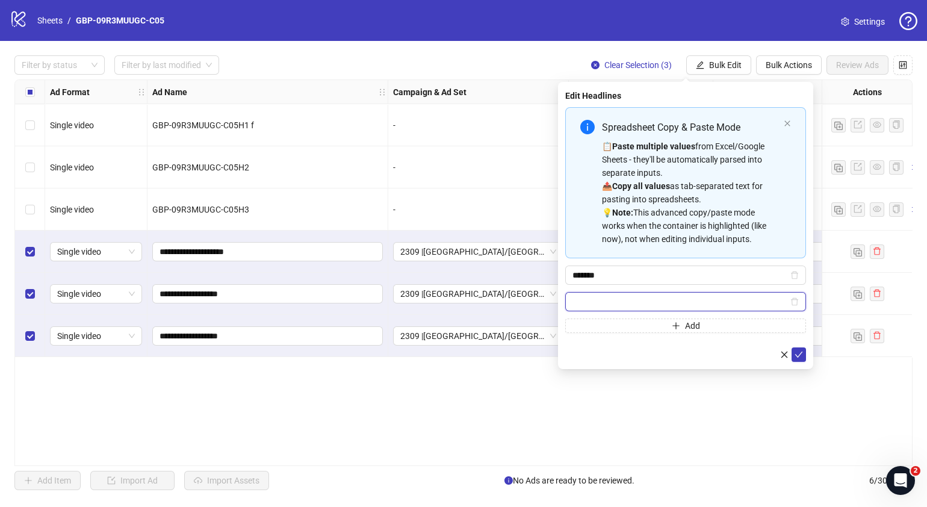
click at [623, 299] on input "Multi-input container - paste or copy values" at bounding box center [681, 301] width 216 height 13
paste input "**********"
type input "**********"
click at [793, 352] on button "submit" at bounding box center [799, 354] width 14 height 14
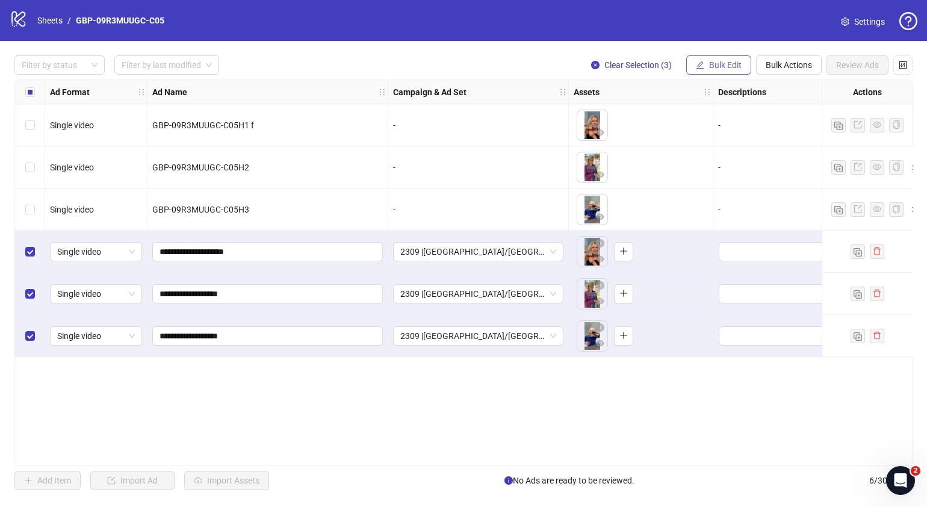
click at [730, 60] on span "Bulk Edit" at bounding box center [725, 65] width 33 height 10
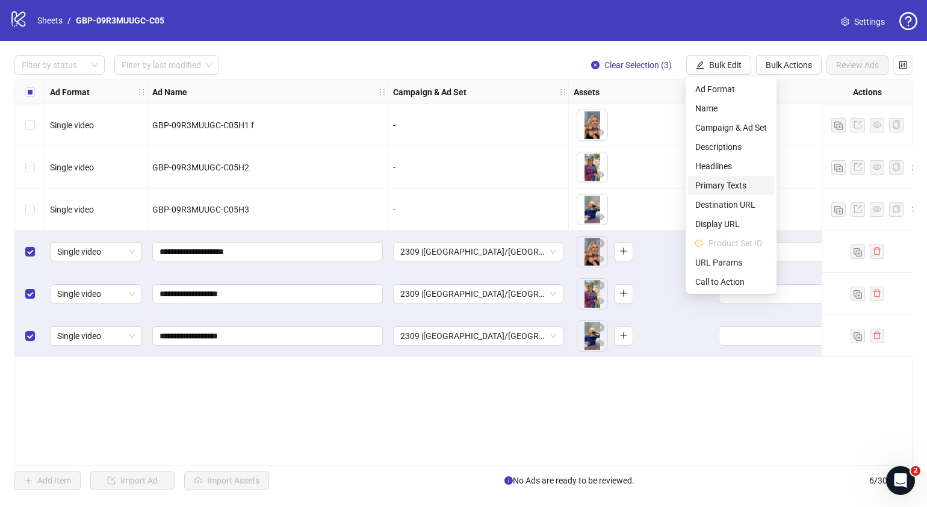
click at [728, 182] on span "Primary Texts" at bounding box center [731, 185] width 72 height 13
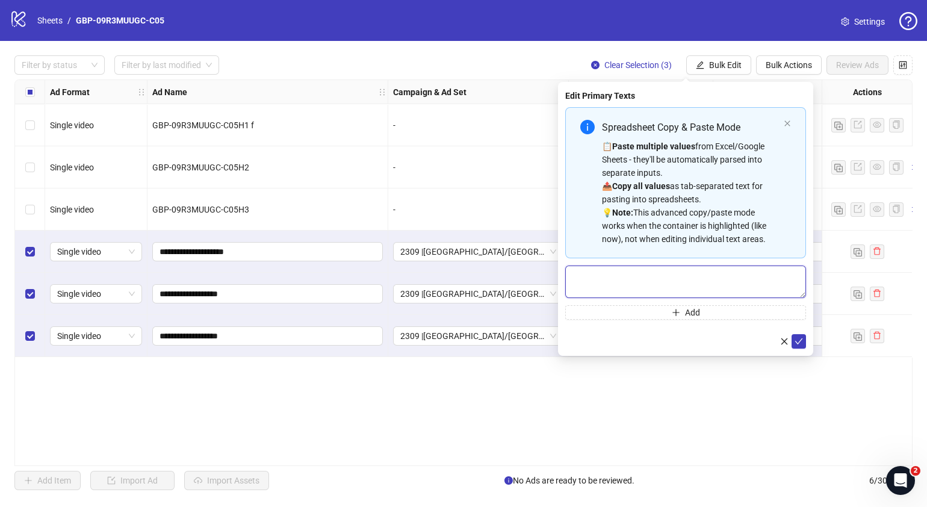
click at [668, 276] on textarea "Multi-text input container - paste or copy values" at bounding box center [685, 281] width 241 height 33
paste textarea "**********"
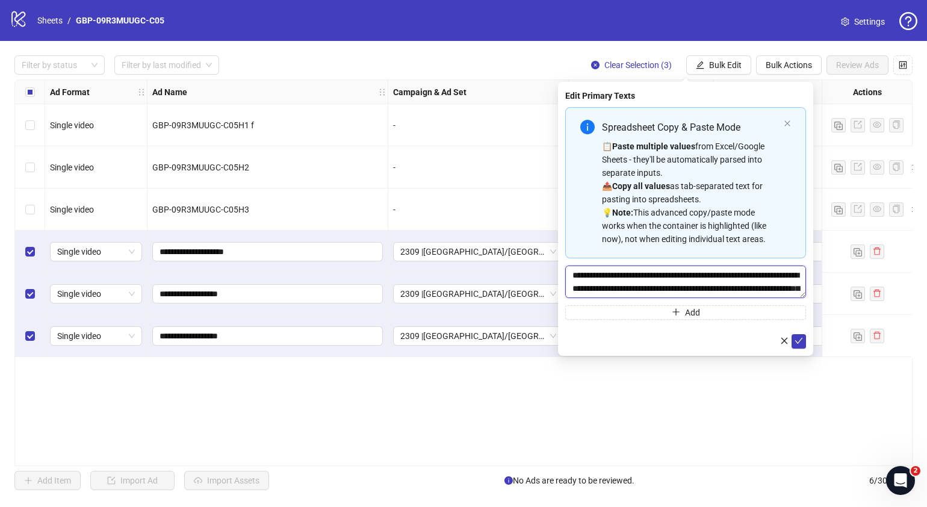
scroll to position [36, 0]
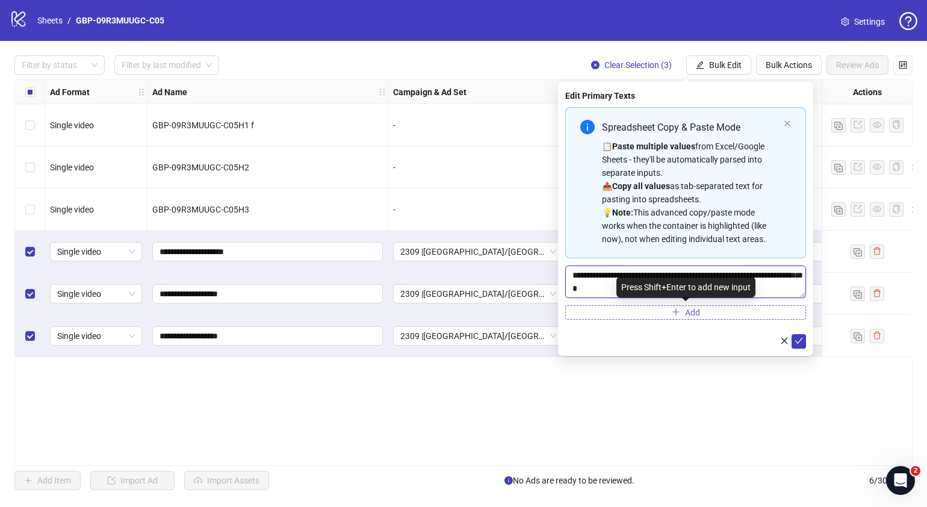
type textarea "**********"
click at [668, 315] on button "Add" at bounding box center [685, 312] width 241 height 14
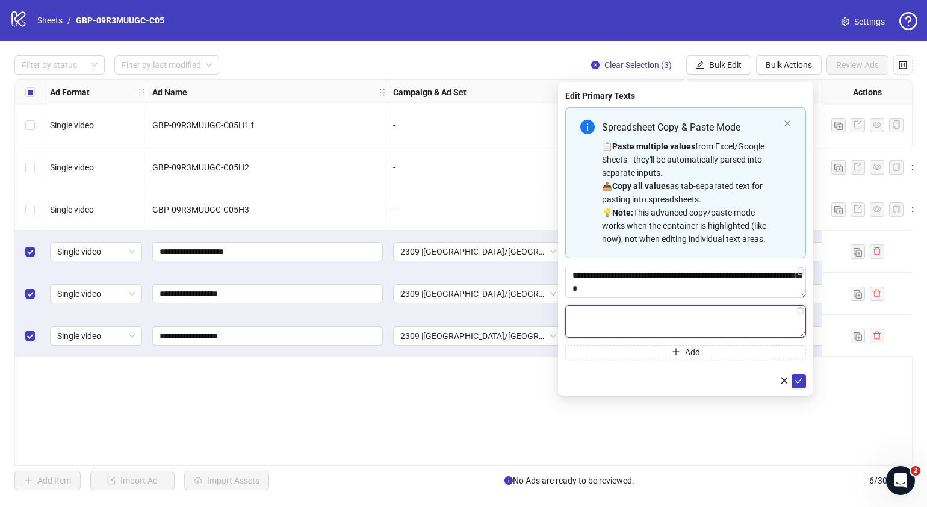
paste textarea "**********"
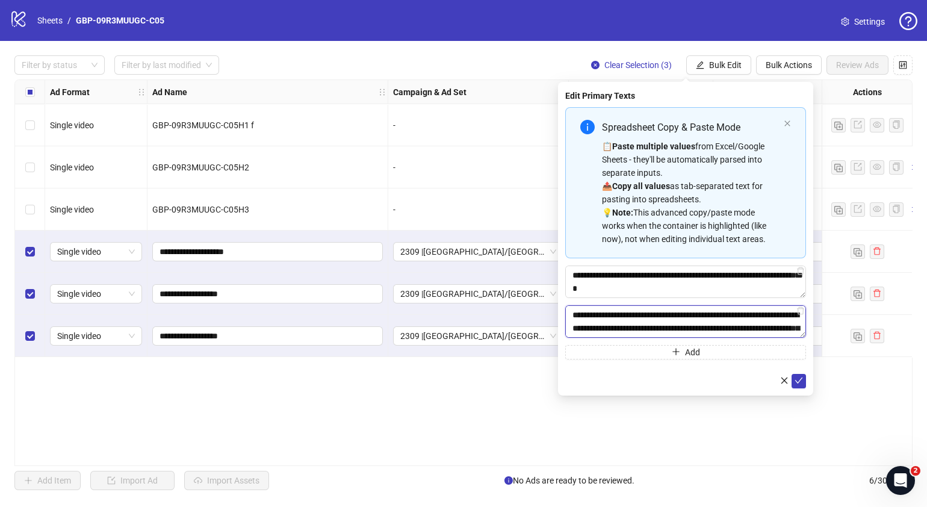
scroll to position [102, 0]
type textarea "**********"
click at [798, 383] on icon "check" at bounding box center [799, 380] width 8 height 8
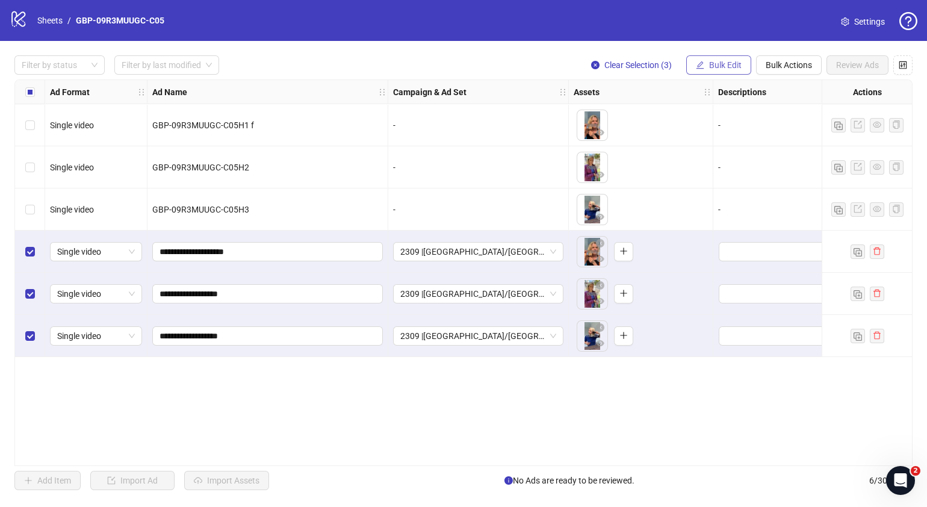
click at [725, 63] on span "Bulk Edit" at bounding box center [725, 65] width 33 height 10
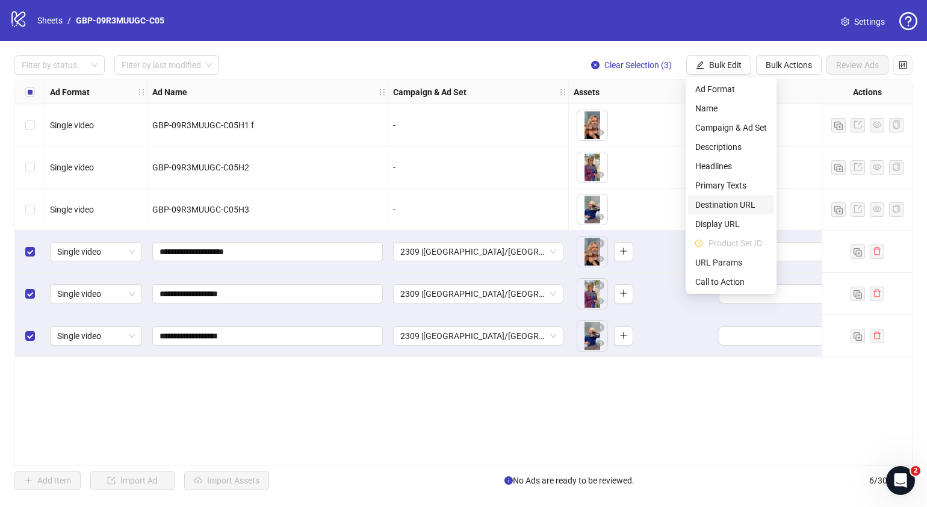
click at [737, 200] on span "Destination URL" at bounding box center [731, 204] width 72 height 13
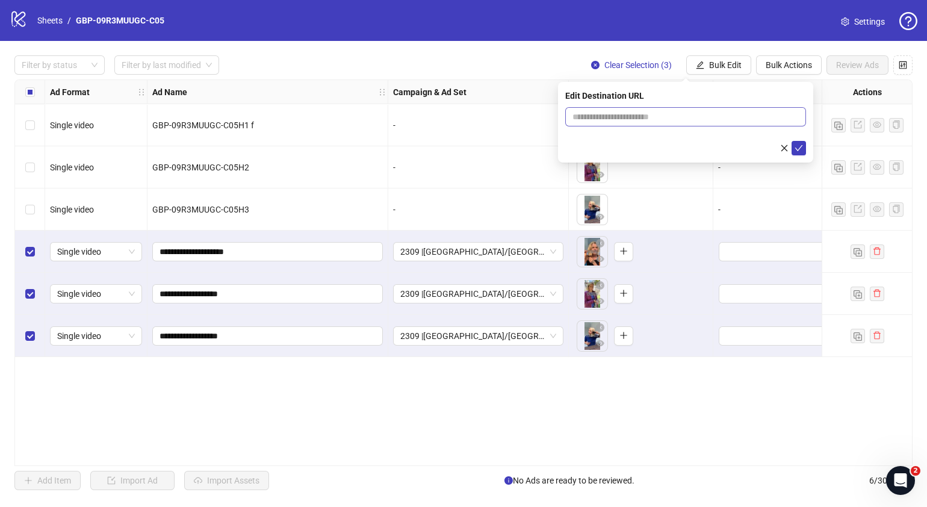
click at [737, 109] on span at bounding box center [685, 116] width 241 height 19
click at [740, 113] on input "text" at bounding box center [681, 116] width 217 height 13
paste input "**********"
type input "**********"
click at [798, 144] on icon "check" at bounding box center [799, 148] width 8 height 8
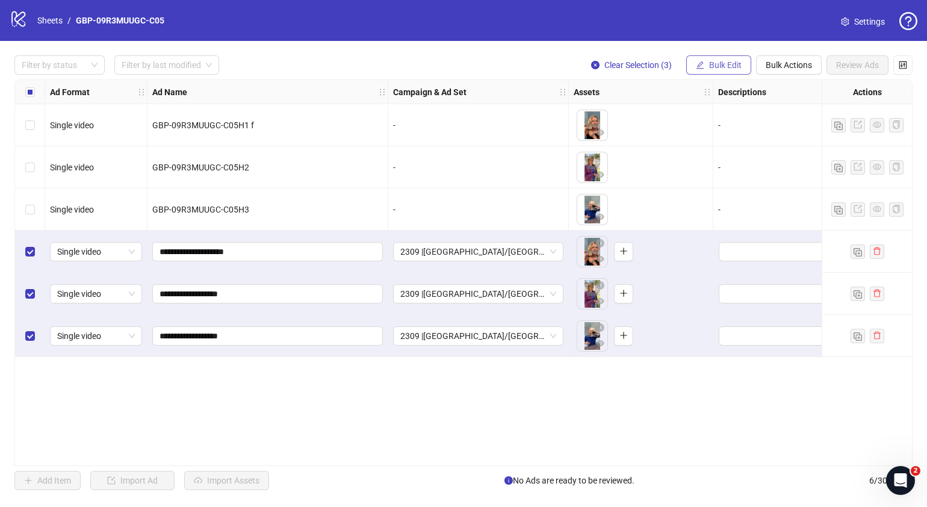
click at [728, 66] on span "Bulk Edit" at bounding box center [725, 65] width 33 height 10
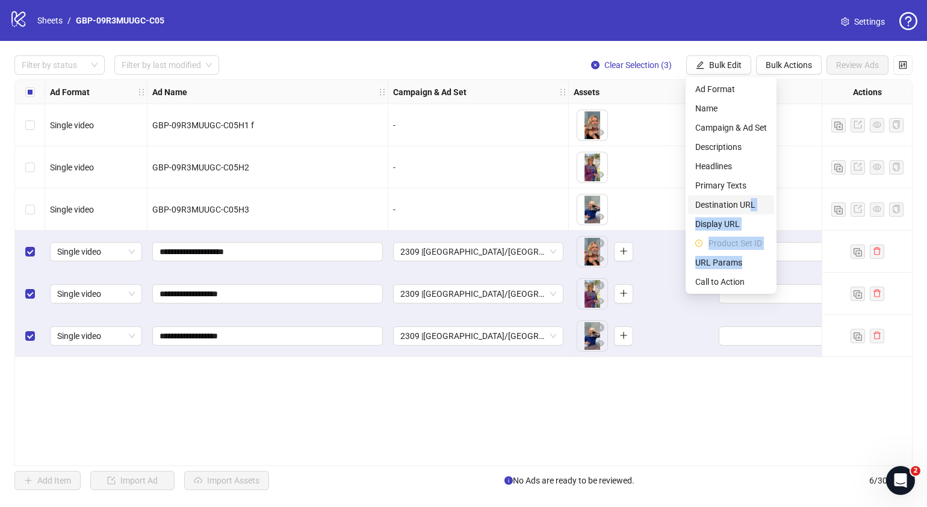
drag, startPoint x: 739, startPoint y: 265, endPoint x: 751, endPoint y: 202, distance: 64.2
click at [751, 202] on ul "Ad Format Name Campaign & Ad Set Descriptions Headlines Primary Texts Destinati…" at bounding box center [731, 185] width 91 height 217
drag, startPoint x: 751, startPoint y: 202, endPoint x: 731, endPoint y: 281, distance: 80.6
click at [731, 281] on span "Call to Action" at bounding box center [731, 281] width 72 height 13
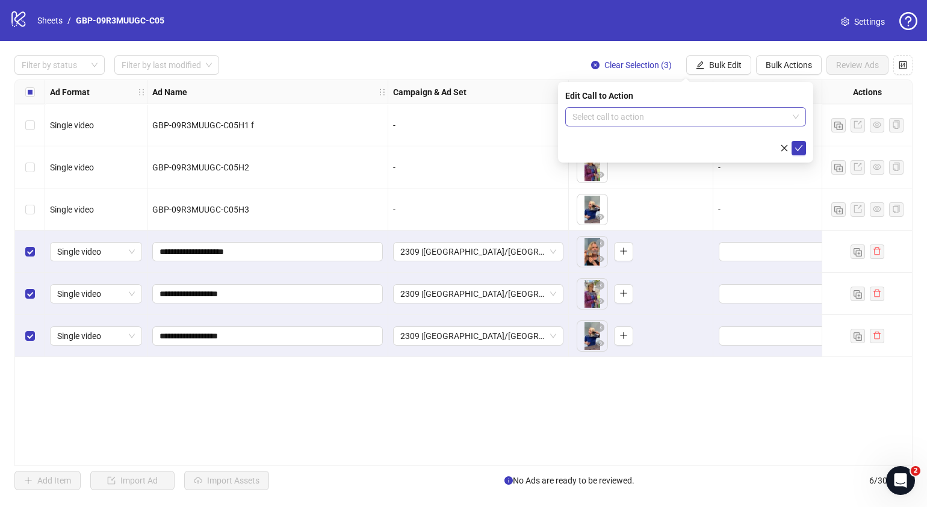
click at [688, 112] on input "search" at bounding box center [681, 117] width 216 height 18
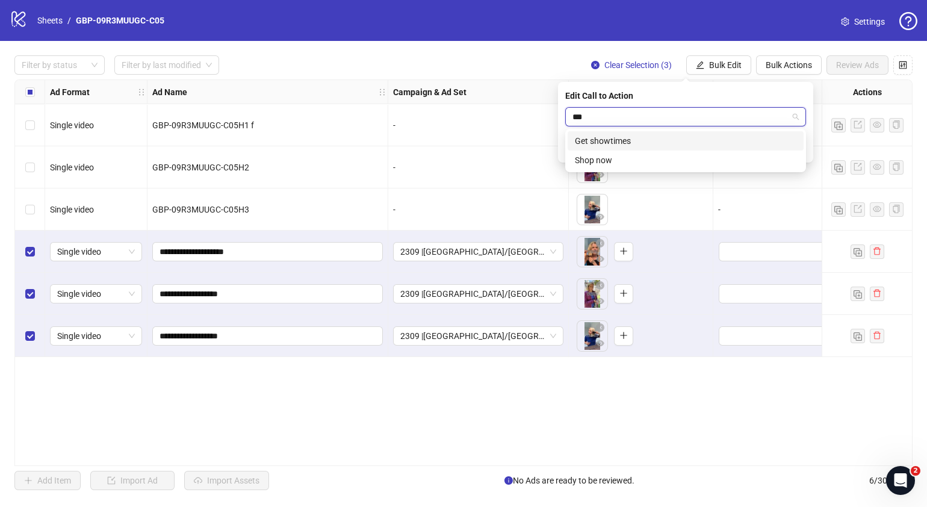
type input "****"
click at [709, 141] on div "Shop now" at bounding box center [686, 140] width 222 height 13
click at [800, 145] on icon "check" at bounding box center [799, 148] width 8 height 8
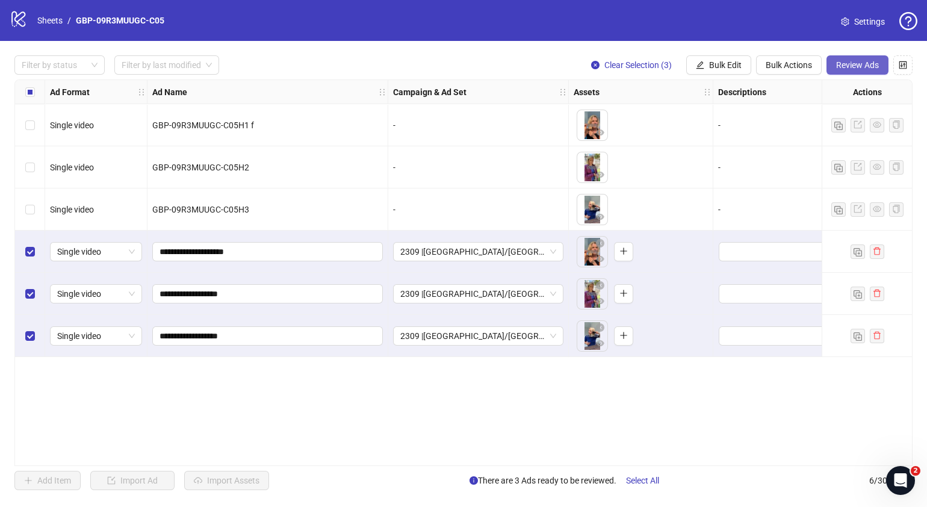
click at [852, 62] on span "Review Ads" at bounding box center [857, 65] width 43 height 10
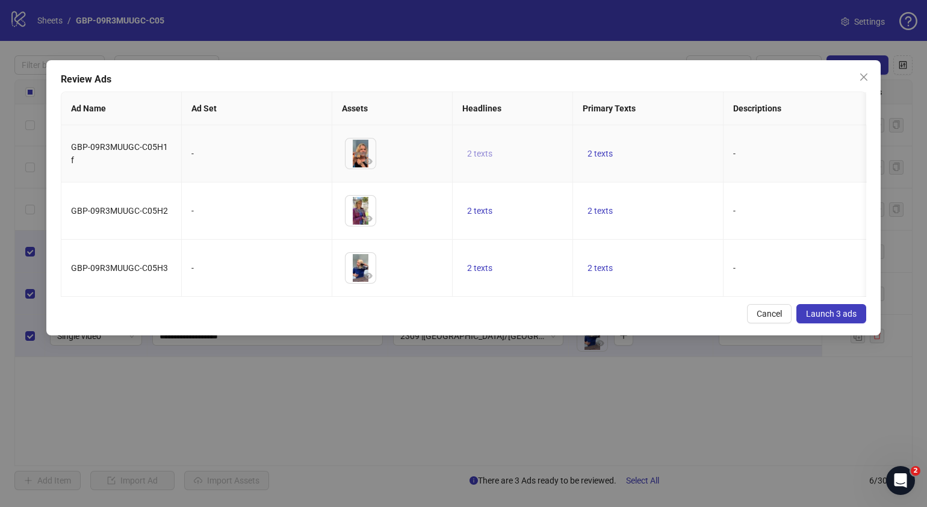
click at [487, 151] on span "2 texts" at bounding box center [479, 154] width 25 height 10
click at [671, 144] on icon "caret-right" at bounding box center [667, 144] width 8 height 8
click at [619, 314] on div "Cancel Launch 3 ads" at bounding box center [464, 313] width 806 height 19
click at [597, 157] on span "2 texts" at bounding box center [600, 154] width 25 height 10
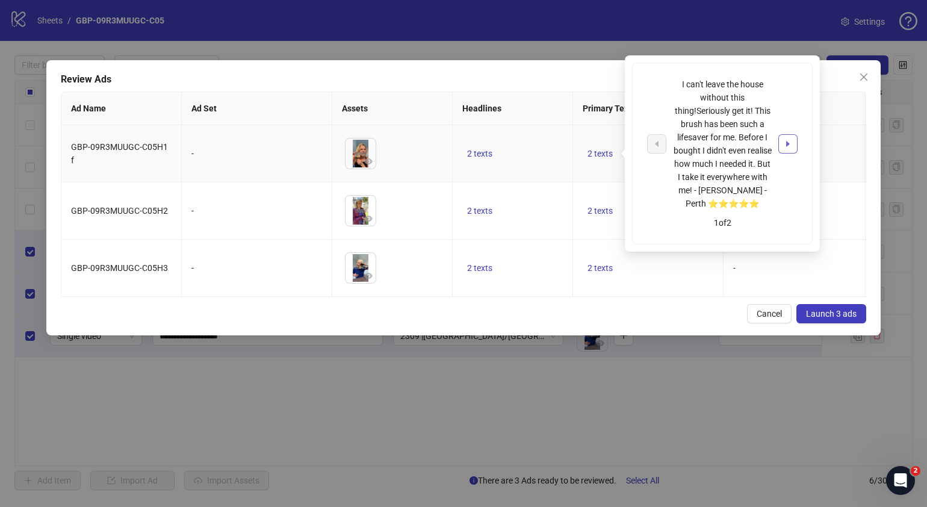
click at [785, 146] on icon "caret-right" at bounding box center [788, 144] width 8 height 8
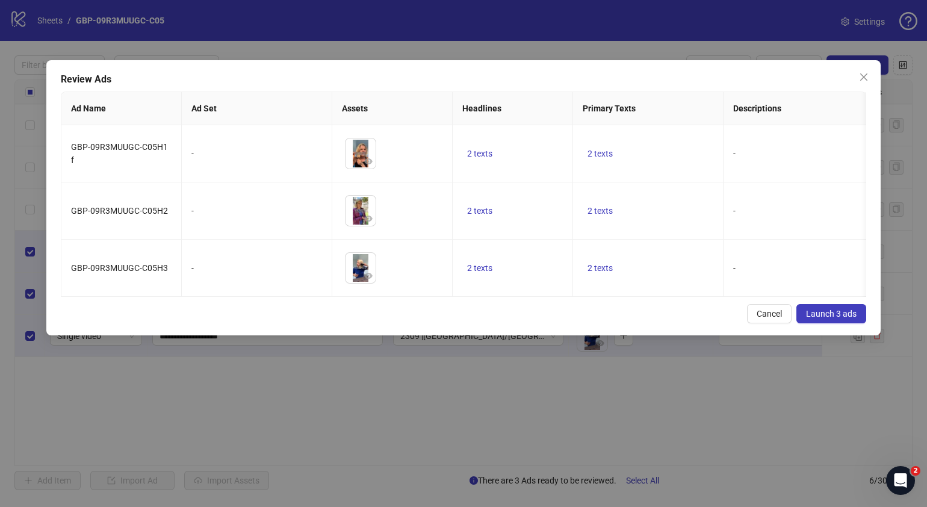
click at [486, 319] on div "Cancel Launch 3 ads" at bounding box center [464, 313] width 806 height 19
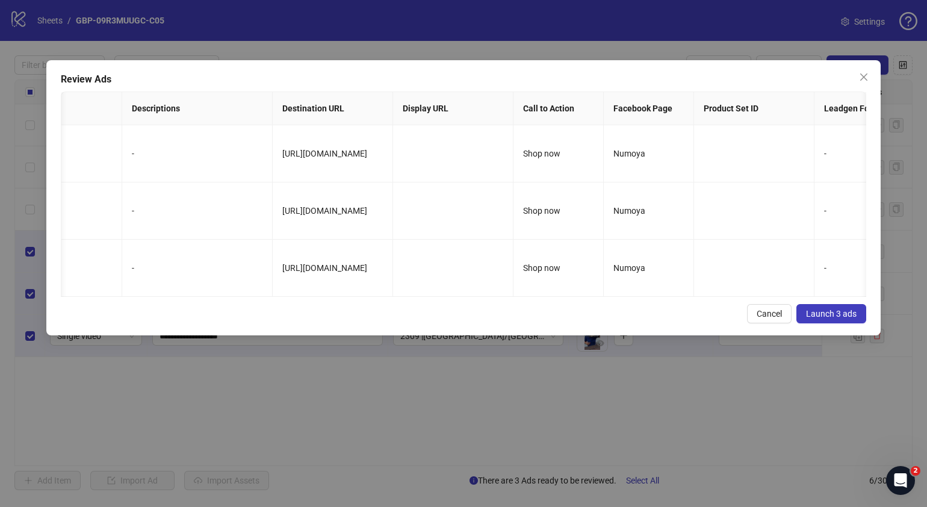
scroll to position [0, 730]
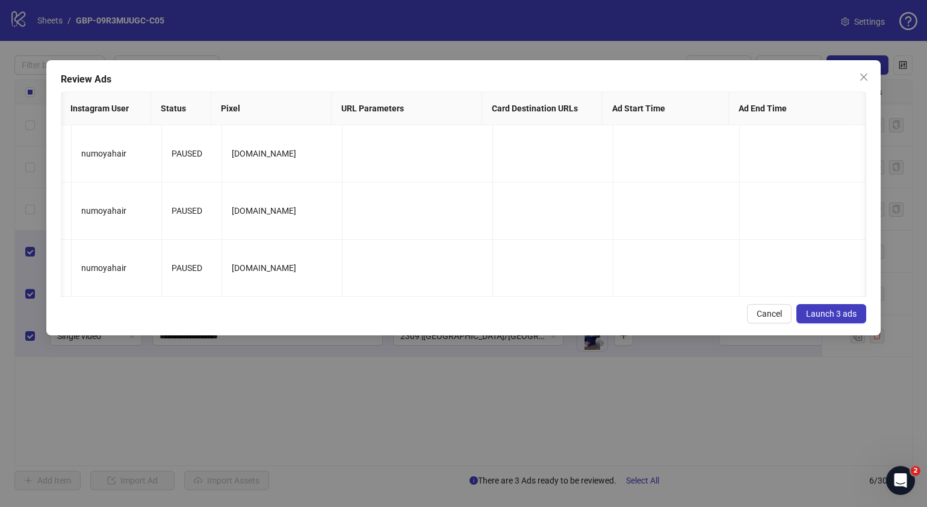
click at [847, 318] on span "Launch 3 ads" at bounding box center [831, 314] width 51 height 10
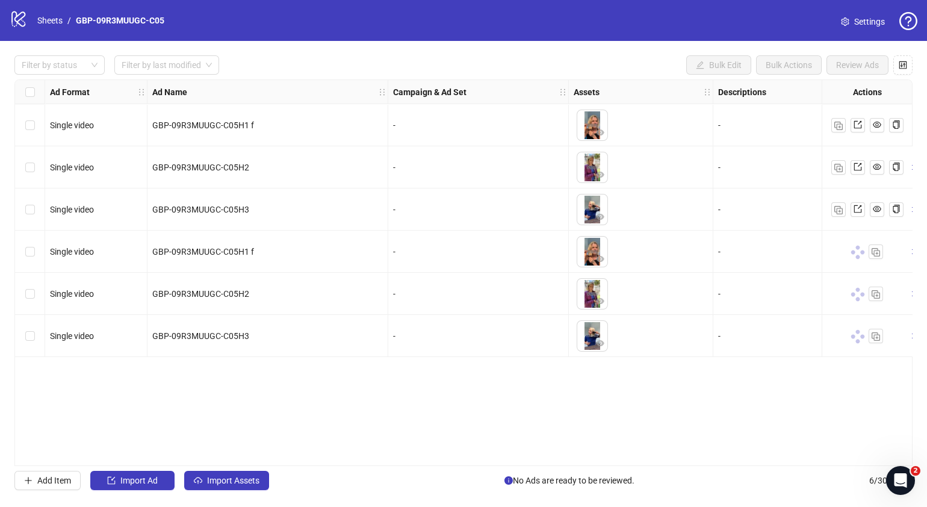
click at [222, 22] on div "logo/logo-mobile Sheets / GBP-09R3MUUGC-C05 Settings" at bounding box center [464, 21] width 908 height 22
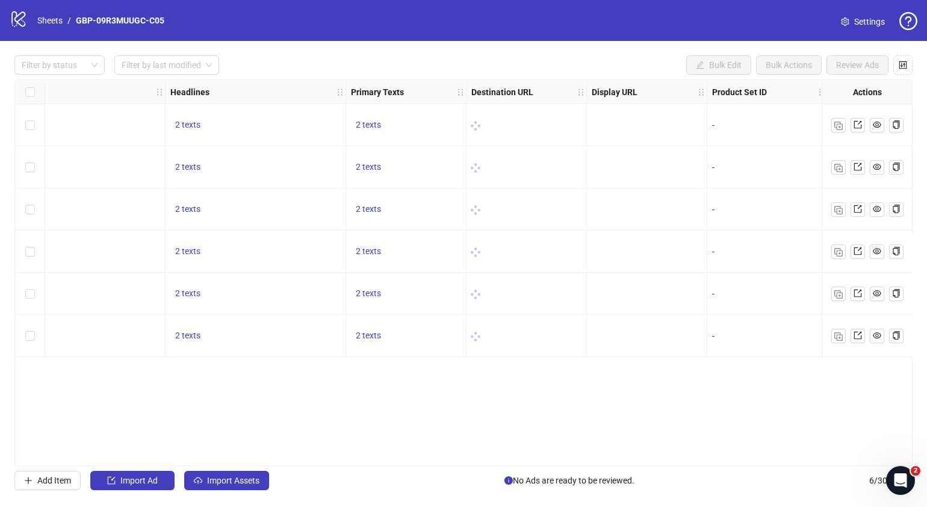
scroll to position [0, 800]
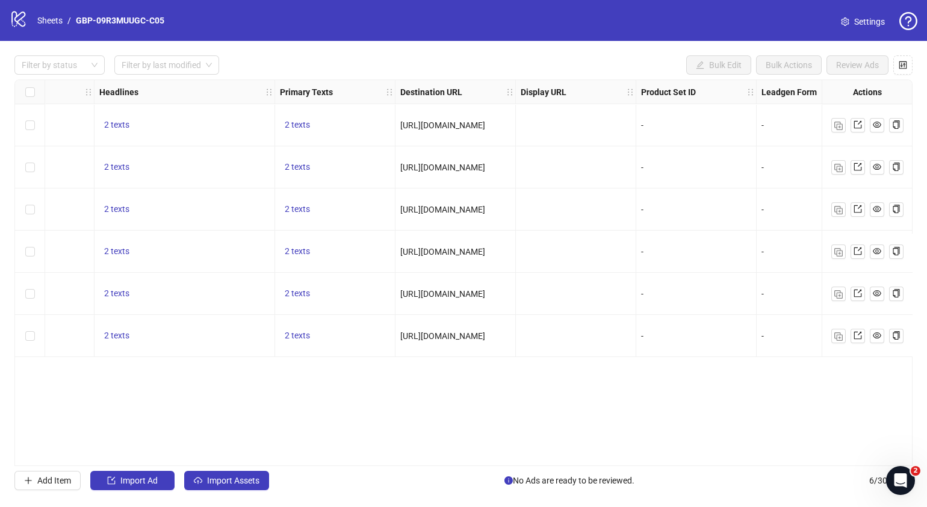
drag, startPoint x: 578, startPoint y: 459, endPoint x: 589, endPoint y: 458, distance: 11.0
click at [589, 458] on div "Ad Format Ad Name Campaign & Ad Set Assets Descriptions Headlines Primary Texts…" at bounding box center [463, 272] width 898 height 387
click at [51, 19] on link "Sheets" at bounding box center [50, 20] width 30 height 13
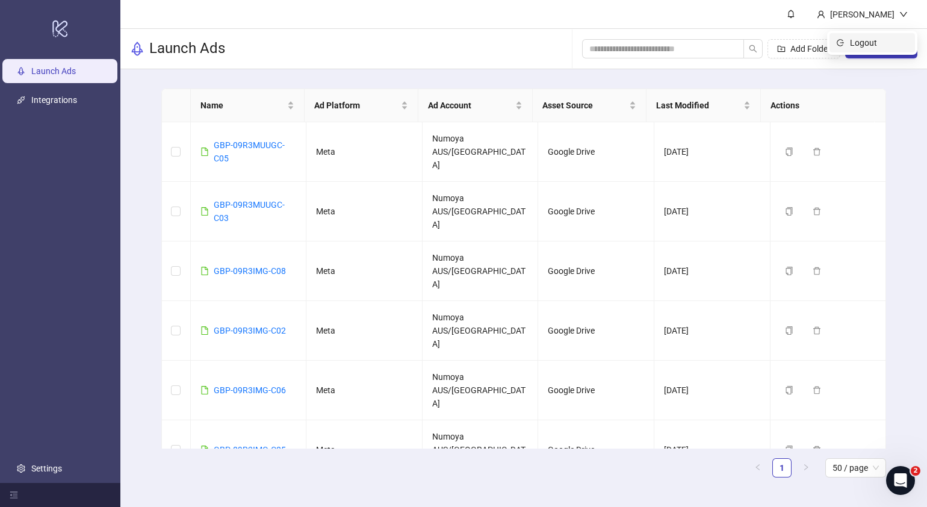
click at [890, 43] on span "Logout" at bounding box center [879, 42] width 58 height 13
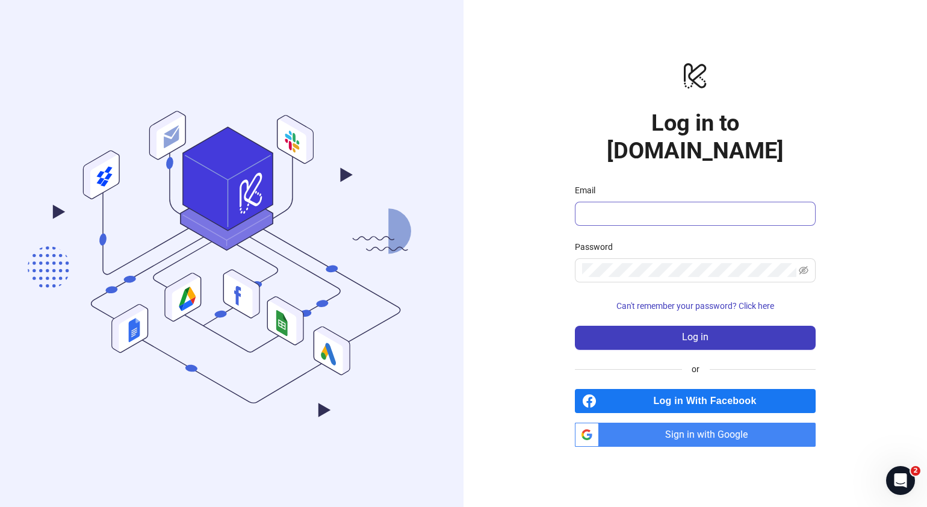
click at [806, 206] on div at bounding box center [806, 206] width 0 height 0
type input "**********"
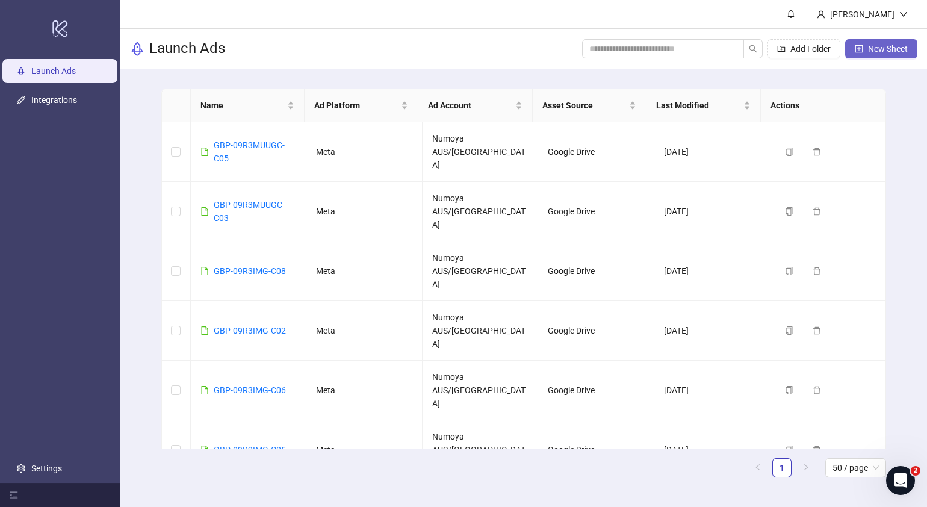
click at [896, 47] on span "New Sheet" at bounding box center [888, 49] width 40 height 10
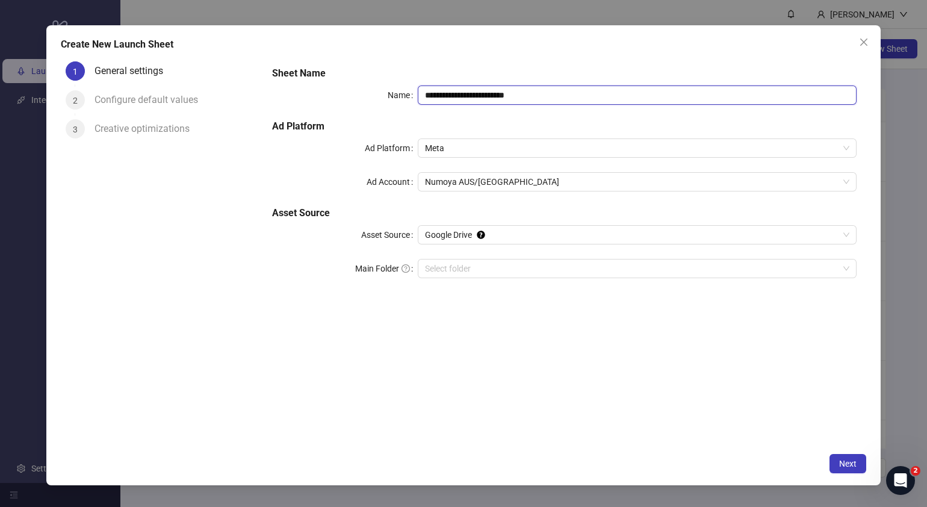
drag, startPoint x: 574, startPoint y: 95, endPoint x: 250, endPoint y: 99, distance: 324.5
click at [250, 100] on div "**********" at bounding box center [464, 252] width 806 height 390
paste input "text"
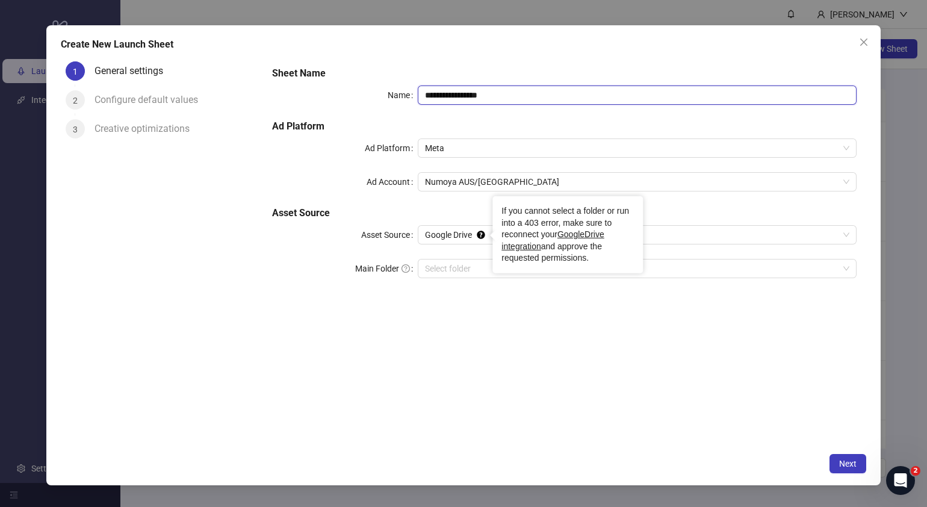
type input "**********"
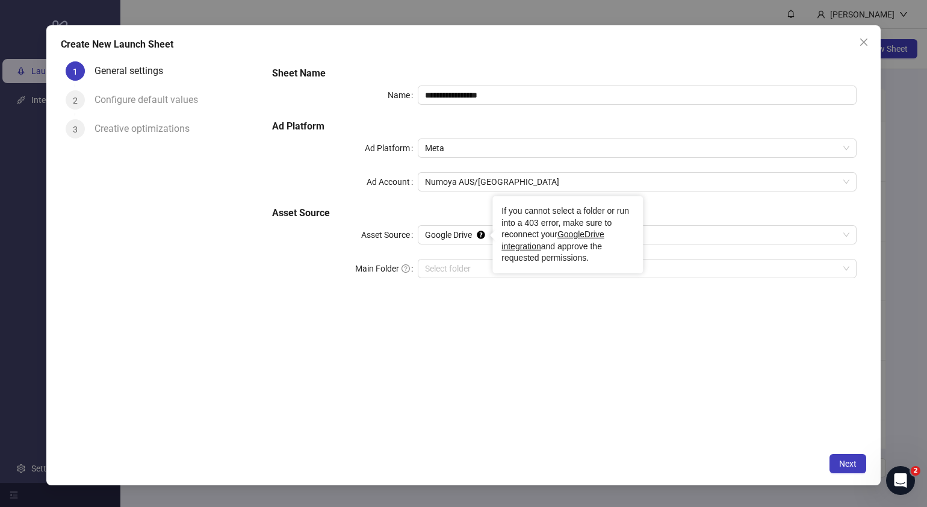
click at [504, 268] on div "If you cannot select a folder or run into a 403 error, make sure to reconnect y…" at bounding box center [567, 234] width 151 height 77
click at [450, 274] on input "Main Folder" at bounding box center [632, 268] width 414 height 18
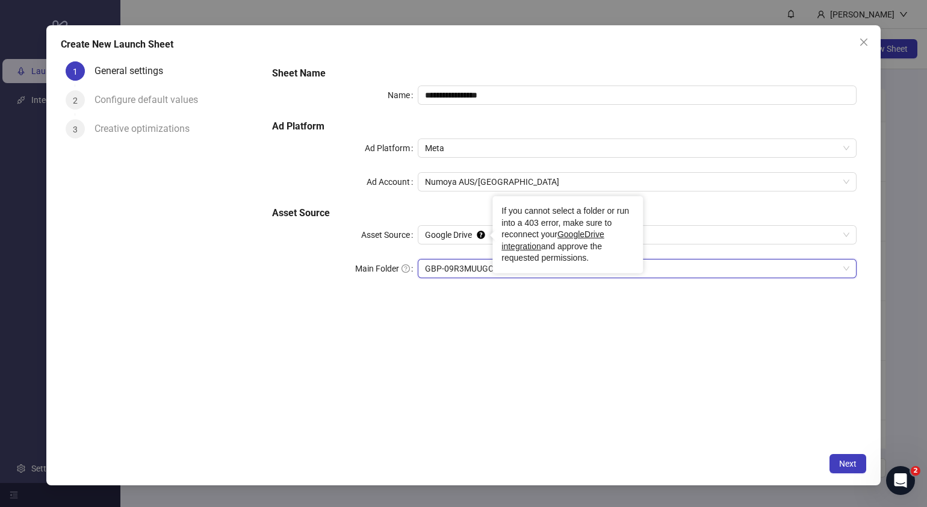
click at [677, 354] on div "**********" at bounding box center [564, 252] width 604 height 390
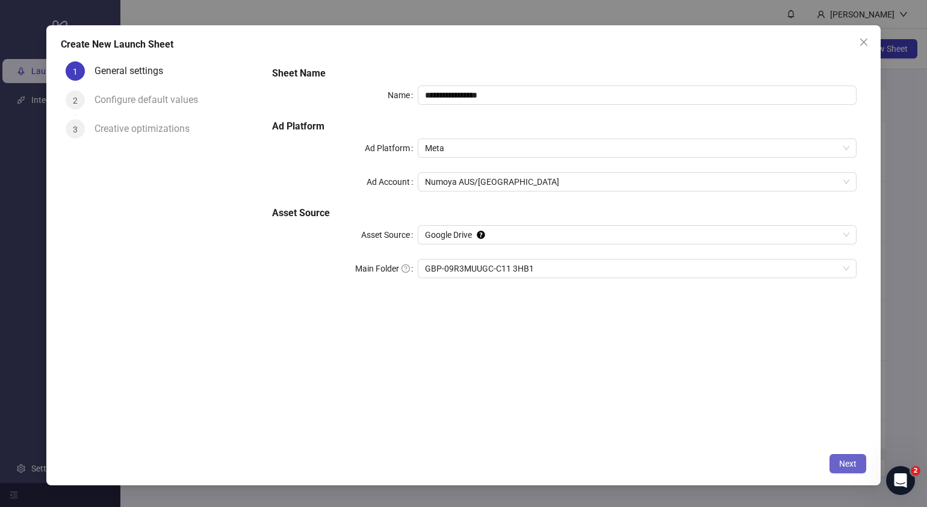
click at [840, 465] on span "Next" at bounding box center [847, 464] width 17 height 10
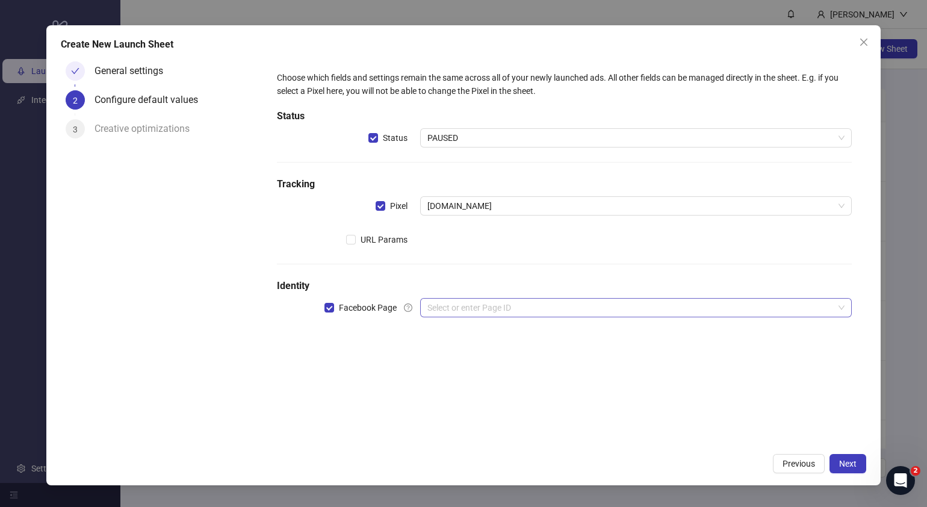
click at [497, 309] on input "search" at bounding box center [630, 308] width 406 height 18
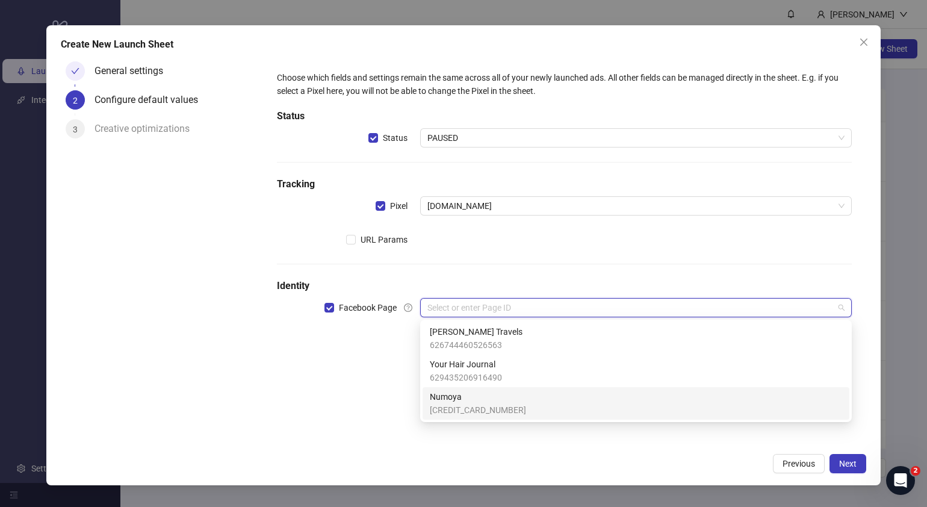
click at [479, 404] on span "364275963430762" at bounding box center [478, 409] width 96 height 13
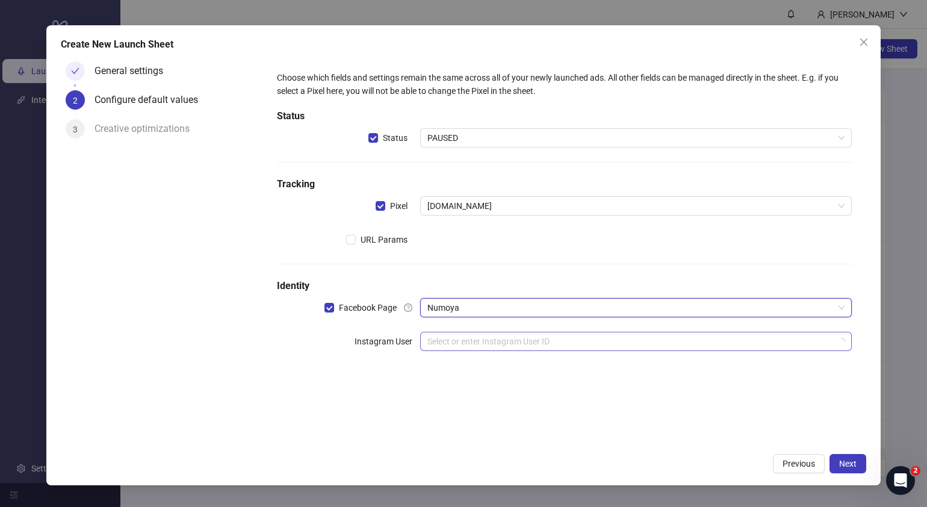
click at [483, 341] on input "search" at bounding box center [630, 341] width 406 height 18
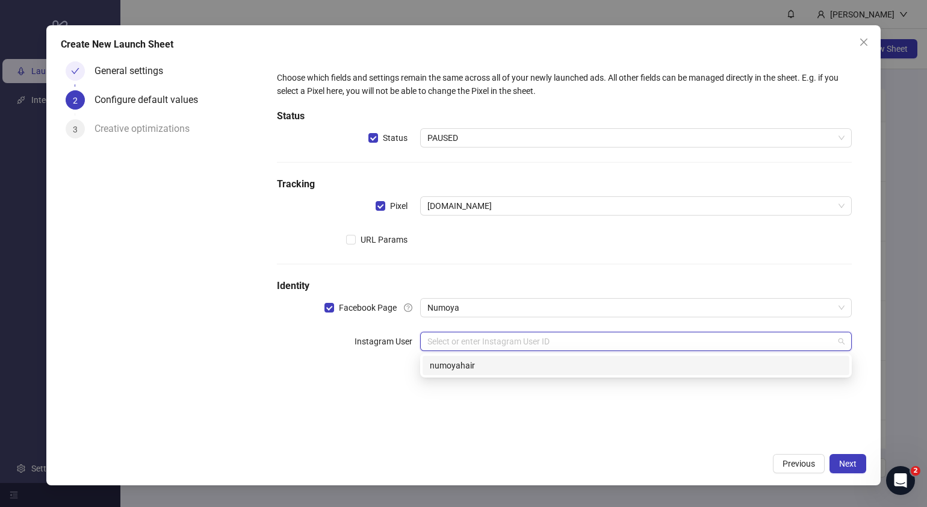
click at [480, 370] on div "numoyahair" at bounding box center [636, 365] width 412 height 13
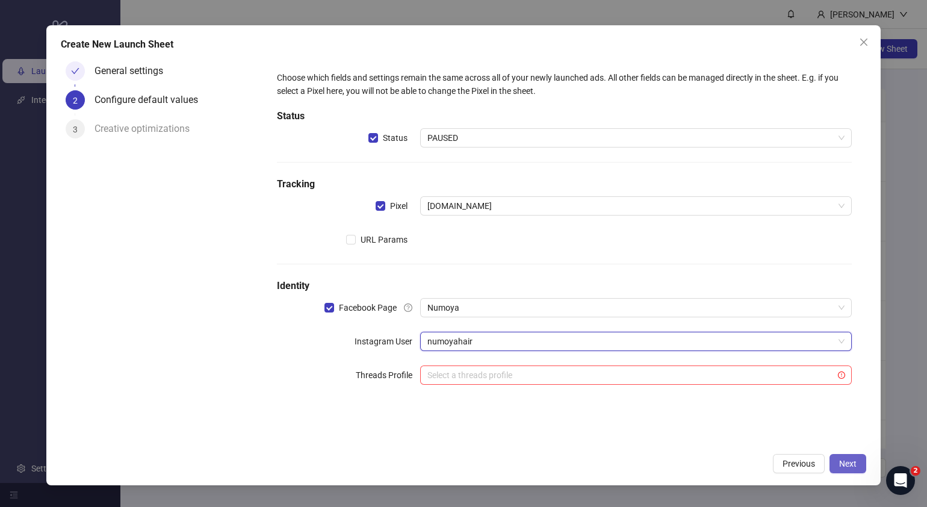
click at [849, 465] on span "Next" at bounding box center [847, 464] width 17 height 10
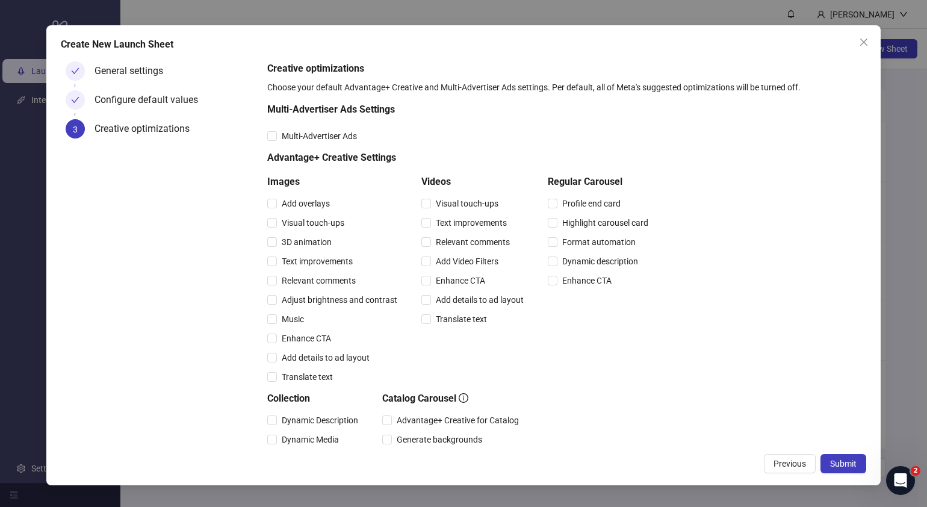
click at [849, 465] on span "Submit" at bounding box center [843, 464] width 26 height 10
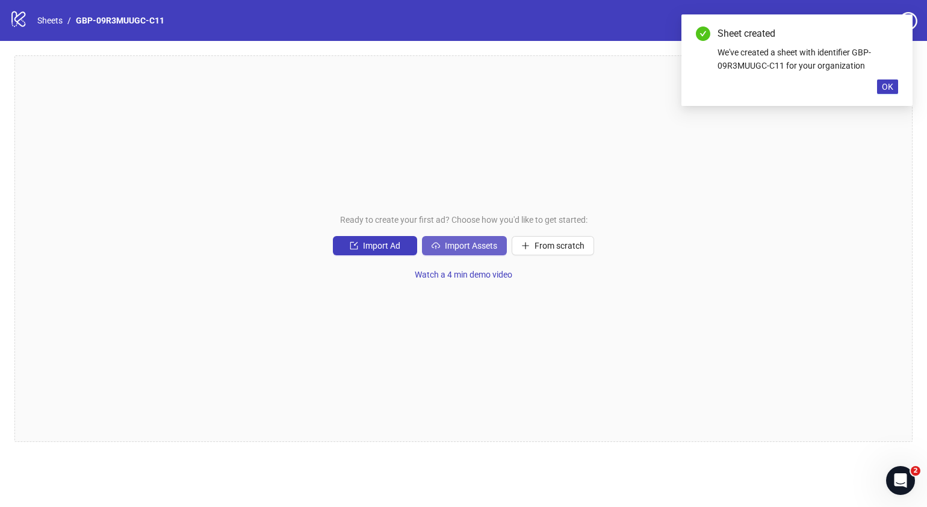
click at [474, 253] on button "Import Assets" at bounding box center [464, 245] width 85 height 19
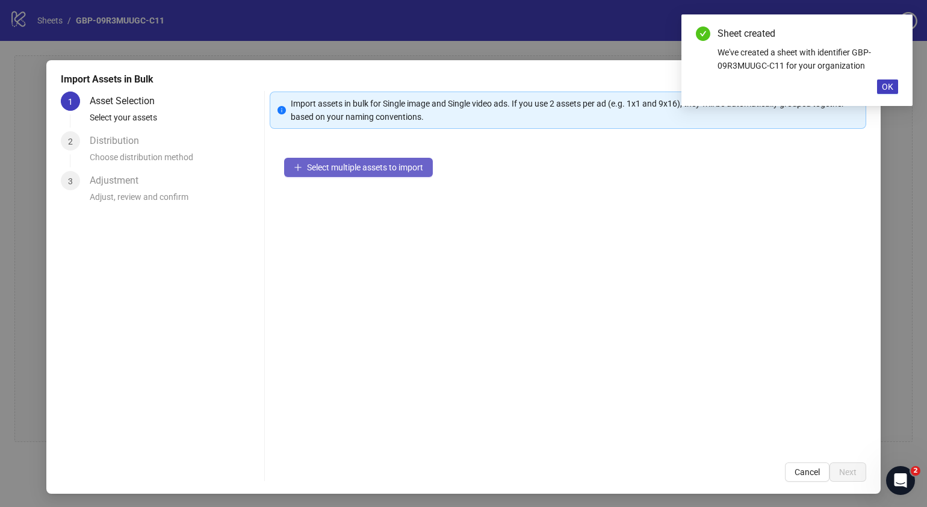
click at [394, 170] on span "Select multiple assets to import" at bounding box center [365, 168] width 116 height 10
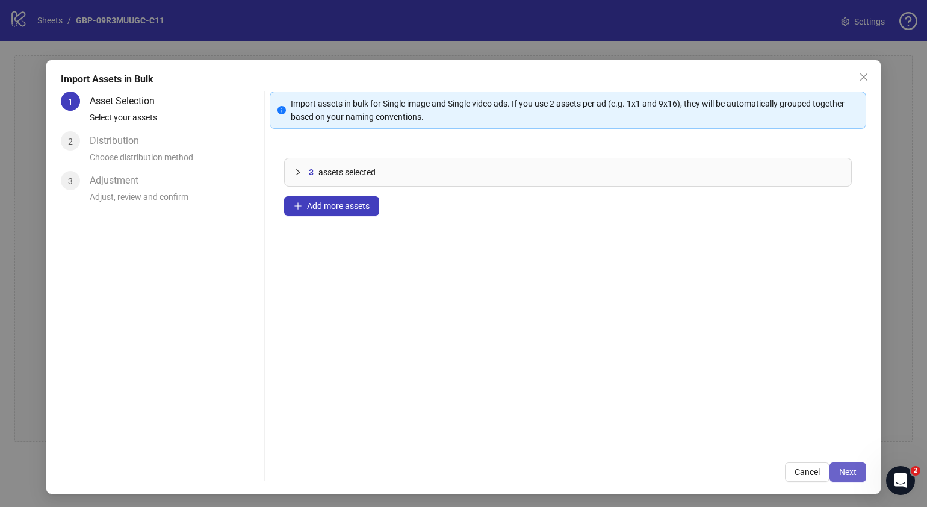
click at [839, 474] on span "Next" at bounding box center [847, 472] width 17 height 10
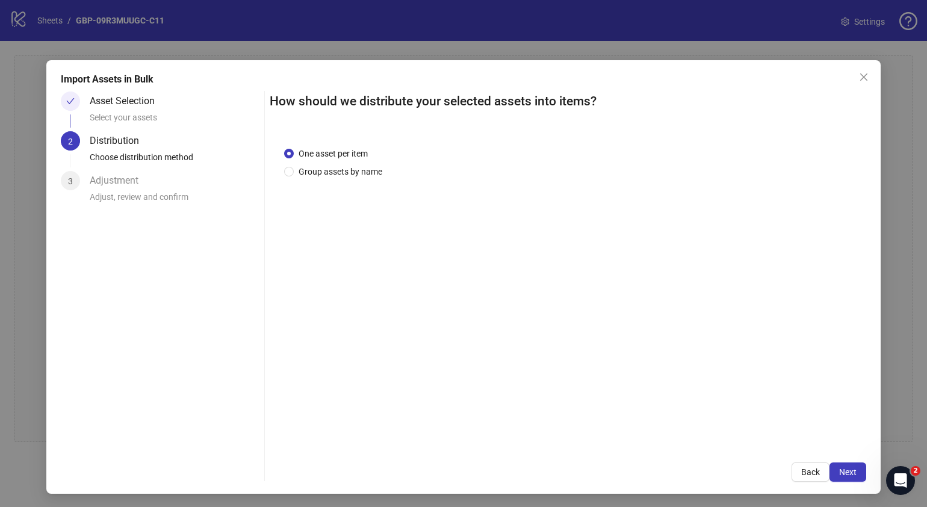
click at [839, 474] on span "Next" at bounding box center [847, 472] width 17 height 10
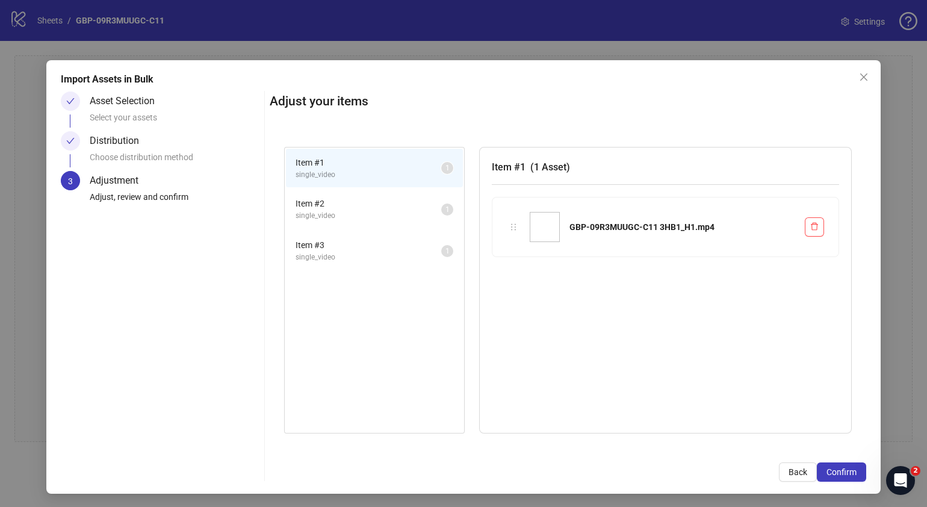
click at [836, 474] on span "Confirm" at bounding box center [842, 472] width 30 height 10
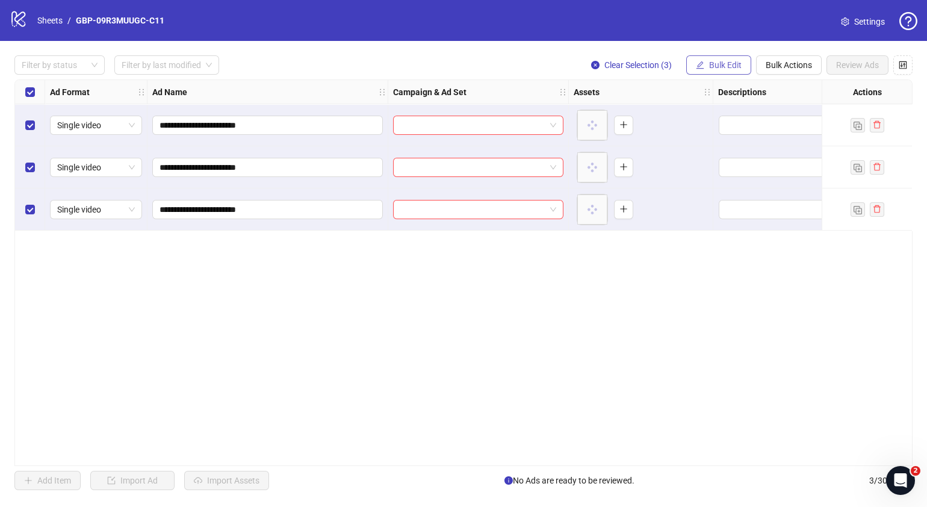
click at [711, 62] on span "Bulk Edit" at bounding box center [725, 65] width 33 height 10
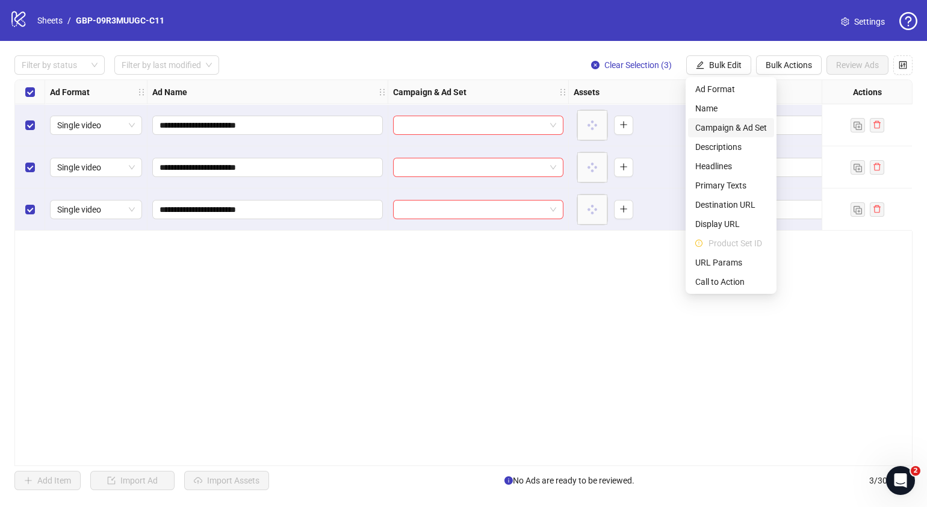
click at [739, 126] on span "Campaign & Ad Set" at bounding box center [731, 127] width 72 height 13
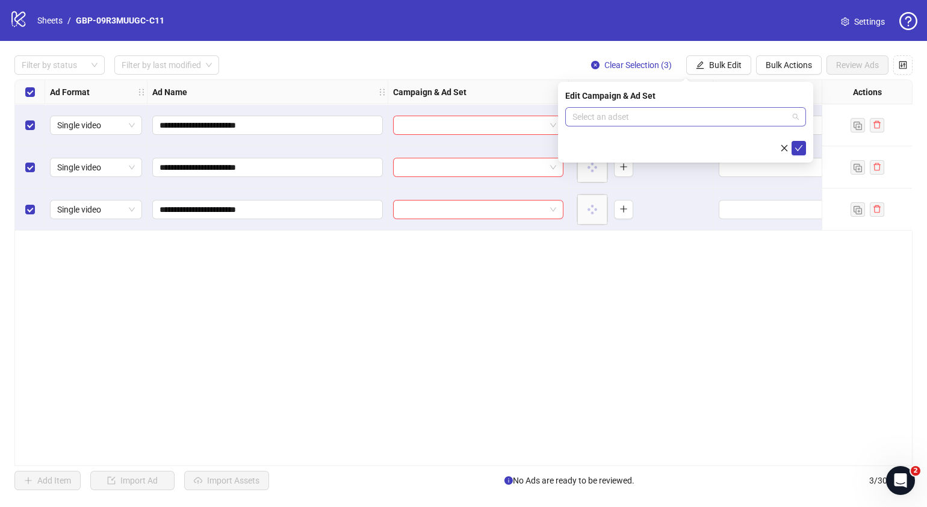
click at [797, 123] on span at bounding box center [686, 117] width 226 height 18
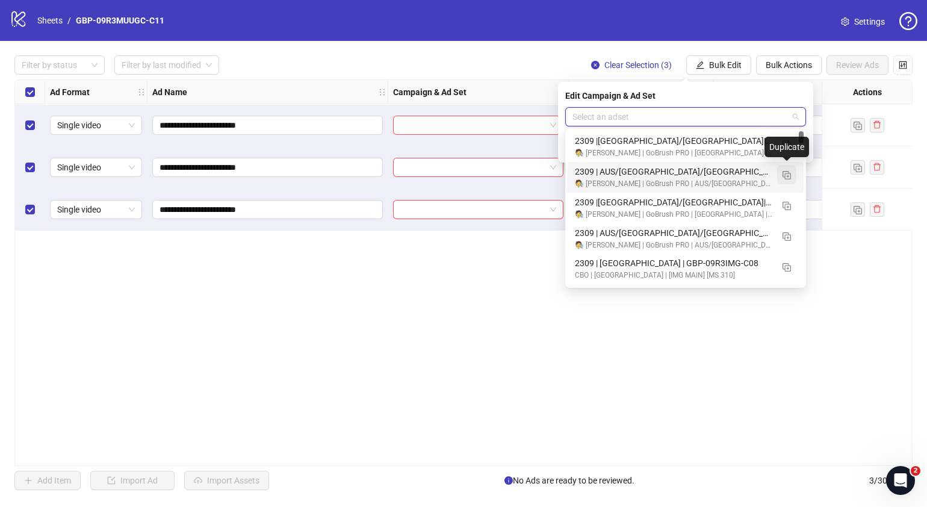
click at [789, 175] on img "button" at bounding box center [787, 175] width 8 height 8
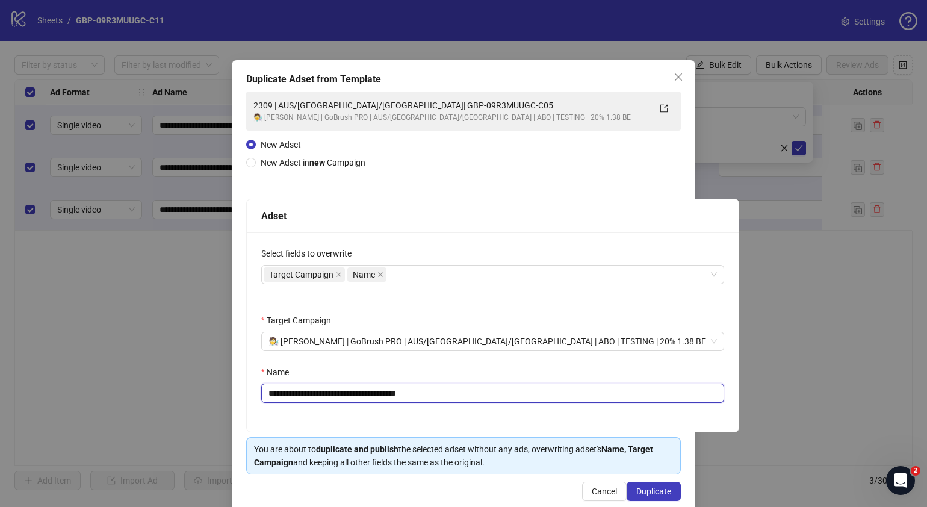
drag, startPoint x: 457, startPoint y: 394, endPoint x: 341, endPoint y: 400, distance: 116.4
click at [341, 400] on input "**********" at bounding box center [492, 392] width 463 height 19
paste input "text"
type input "**********"
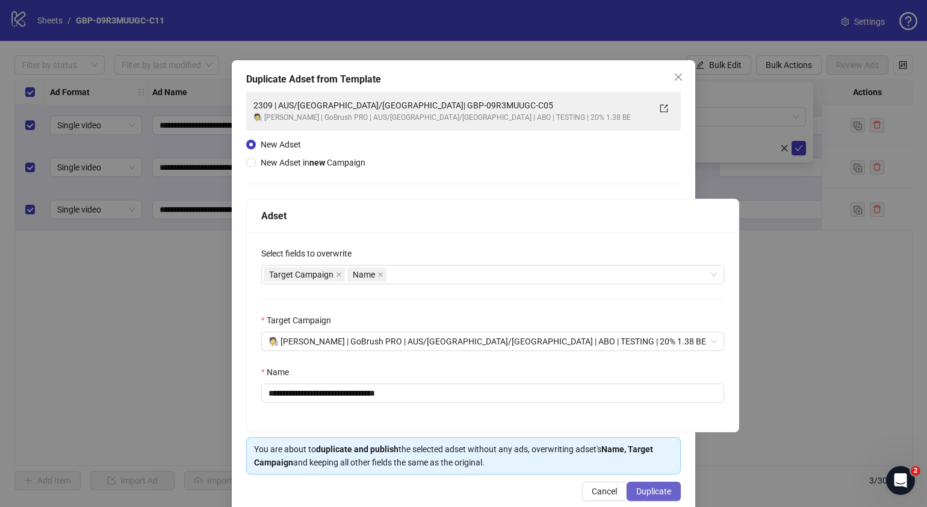
click at [656, 488] on span "Duplicate" at bounding box center [653, 491] width 35 height 10
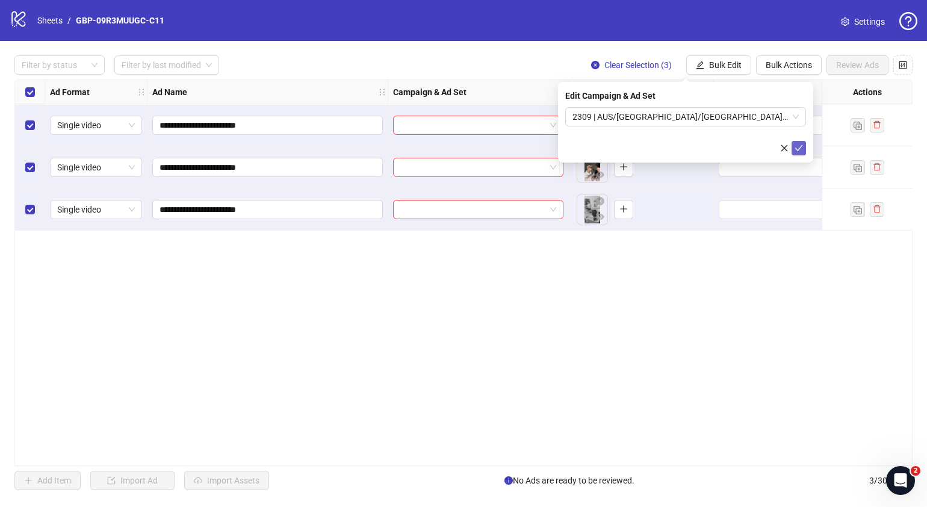
click at [803, 152] on button "submit" at bounding box center [799, 148] width 14 height 14
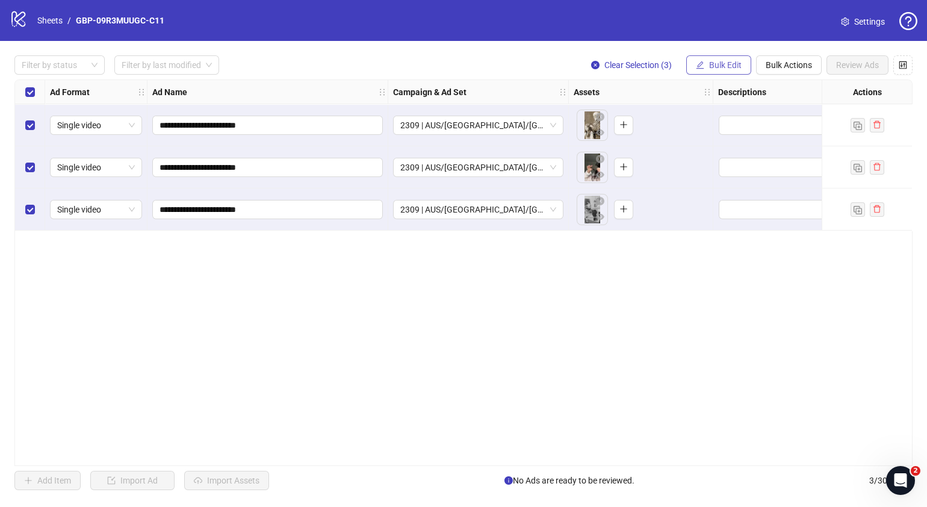
click at [725, 63] on span "Bulk Edit" at bounding box center [725, 65] width 33 height 10
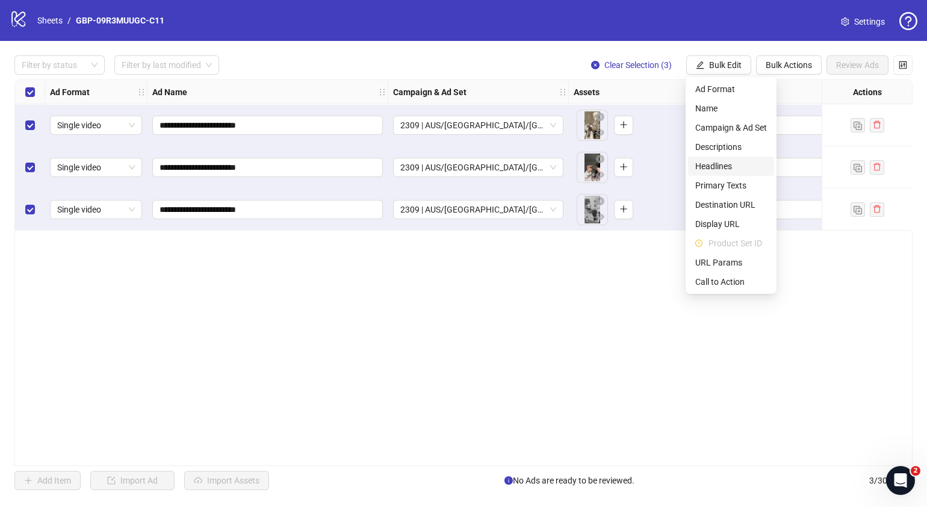
click at [716, 167] on span "Headlines" at bounding box center [731, 166] width 72 height 13
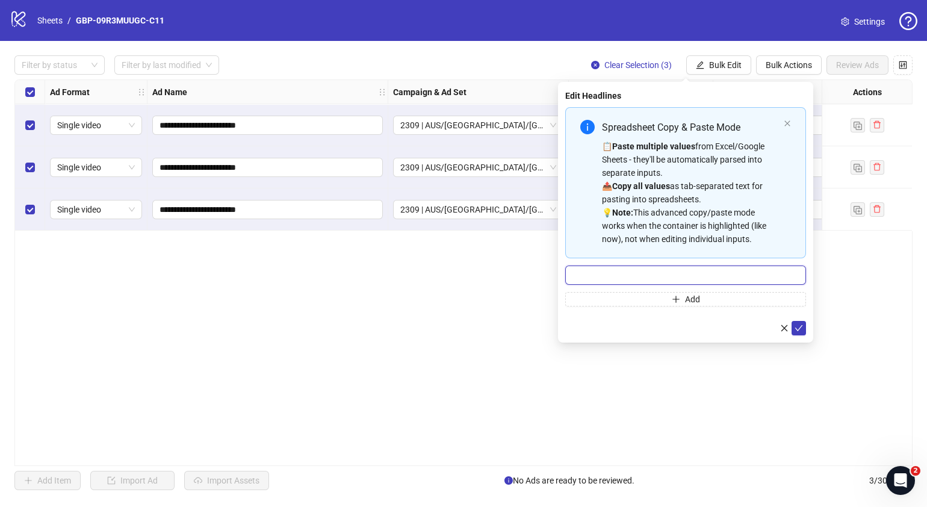
click at [703, 278] on input "Multi-input container - paste or copy values" at bounding box center [685, 274] width 241 height 19
paste input "*******"
type input "*******"
click at [665, 296] on button "Add" at bounding box center [685, 299] width 241 height 14
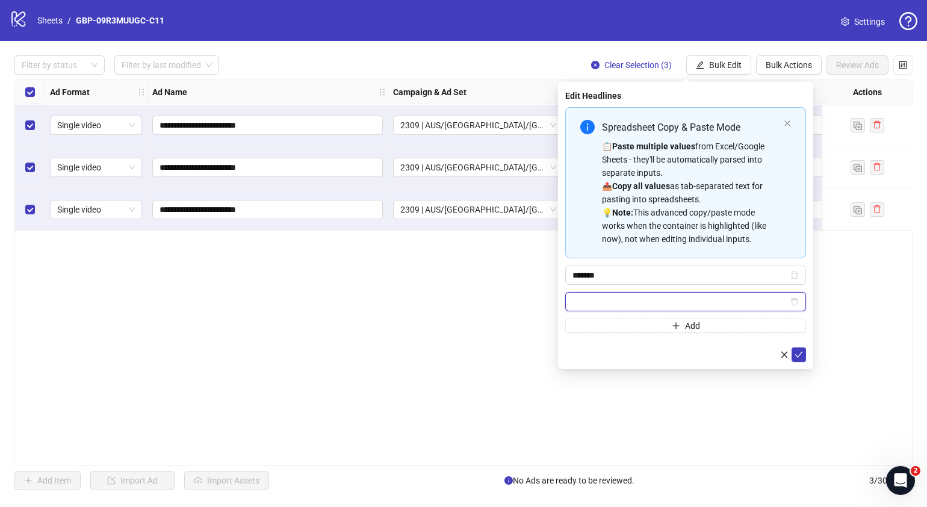
click at [715, 297] on input "Multi-input container - paste or copy values" at bounding box center [681, 301] width 216 height 13
paste input "**********"
type input "**********"
click at [744, 348] on div at bounding box center [685, 354] width 241 height 14
click at [800, 355] on icon "check" at bounding box center [799, 354] width 8 height 8
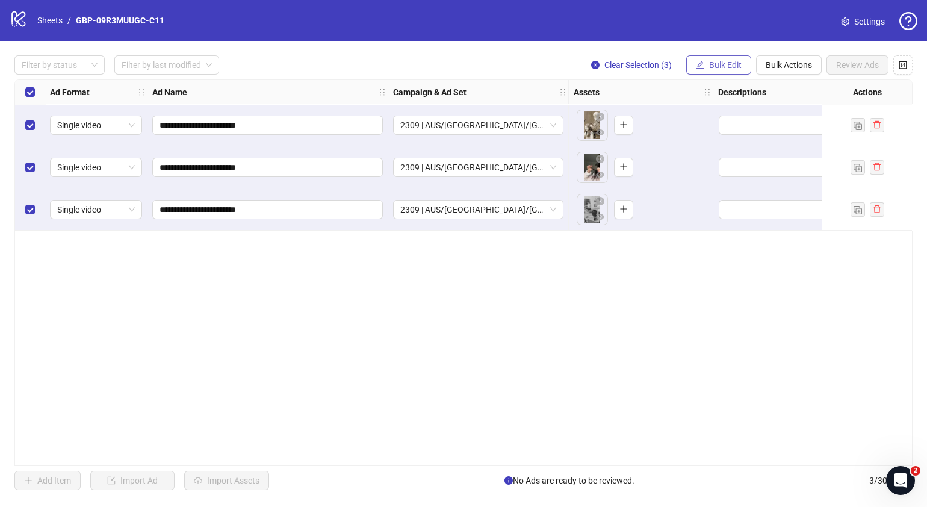
click at [750, 63] on button "Bulk Edit" at bounding box center [718, 64] width 65 height 19
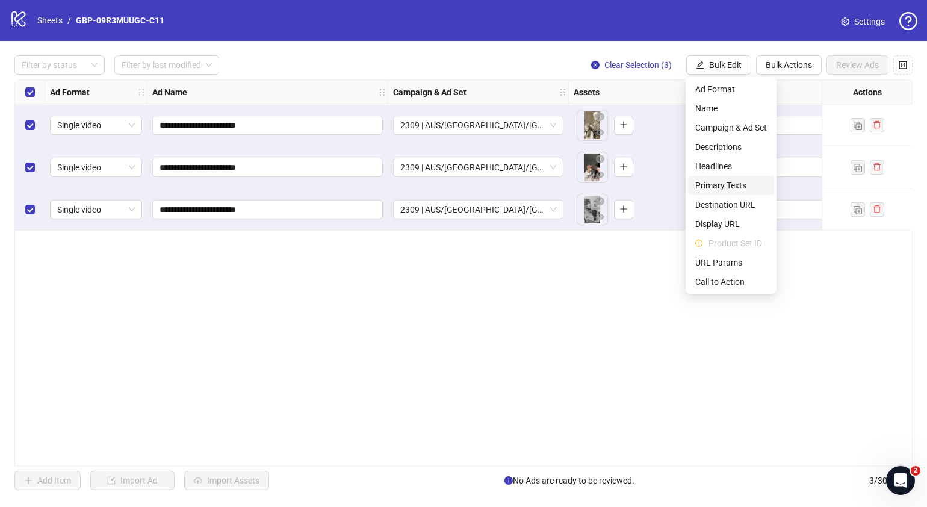
click at [729, 189] on span "Primary Texts" at bounding box center [731, 185] width 72 height 13
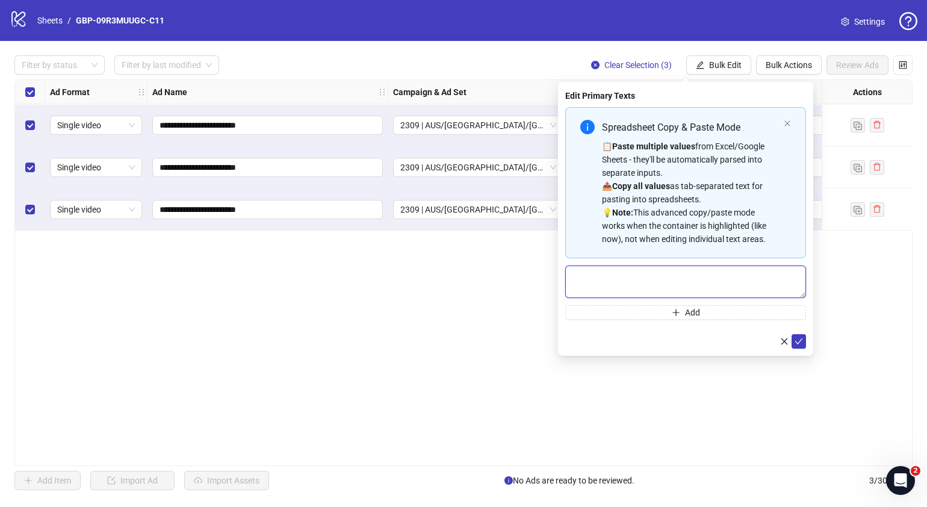
click at [665, 280] on textarea "Multi-text input container - paste or copy values" at bounding box center [685, 281] width 241 height 33
paste textarea "**********"
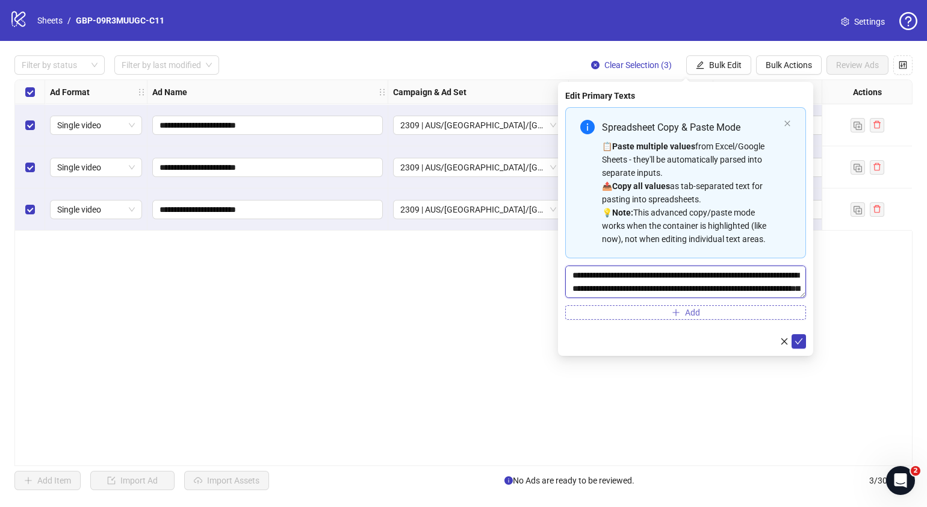
scroll to position [36, 0]
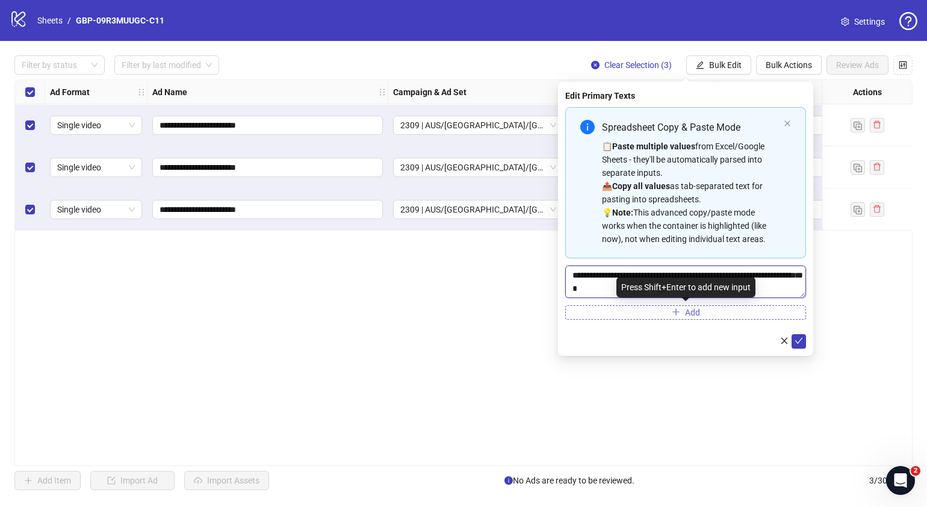
type textarea "**********"
click at [689, 314] on span "Add" at bounding box center [692, 313] width 15 height 10
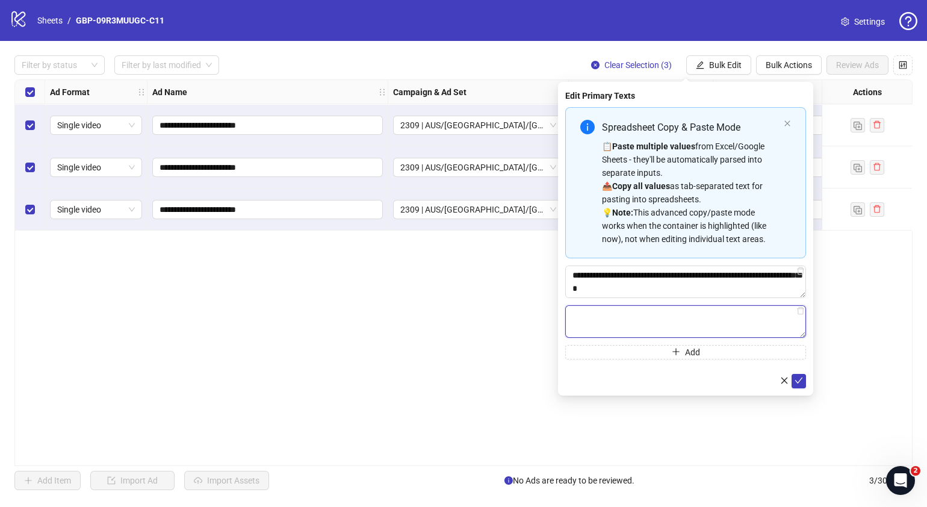
click at [665, 328] on textarea "Multi-text input container - paste or copy values" at bounding box center [685, 321] width 241 height 33
paste textarea "**********"
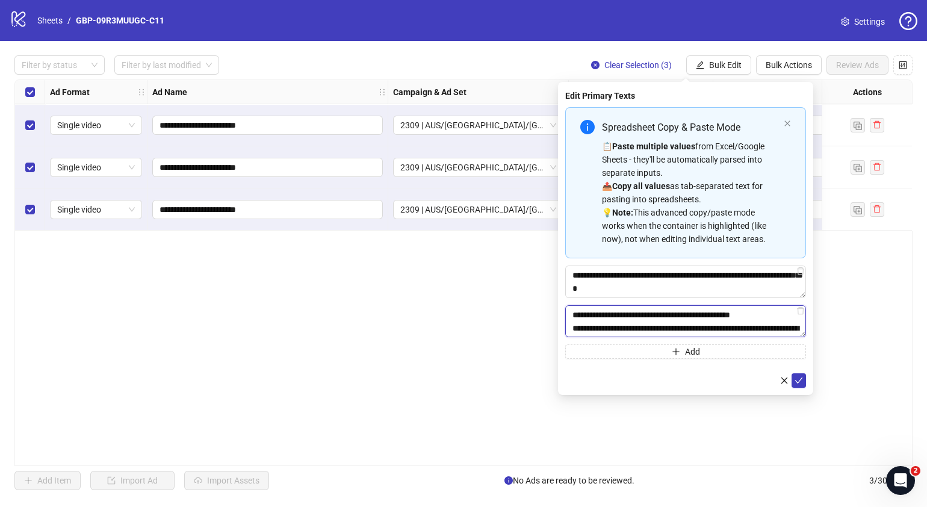
scroll to position [75, 0]
type textarea "**********"
click at [796, 378] on icon "check" at bounding box center [799, 380] width 8 height 8
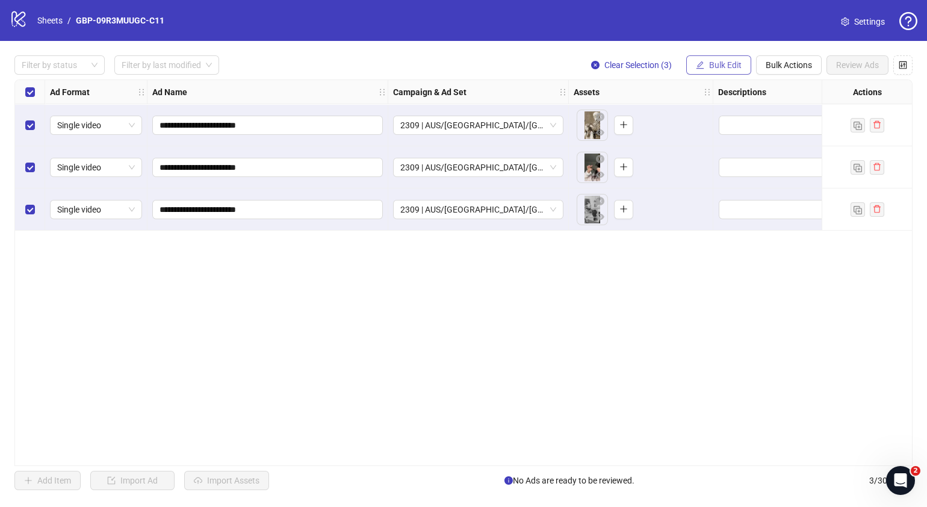
click at [735, 69] on span "Bulk Edit" at bounding box center [725, 65] width 33 height 10
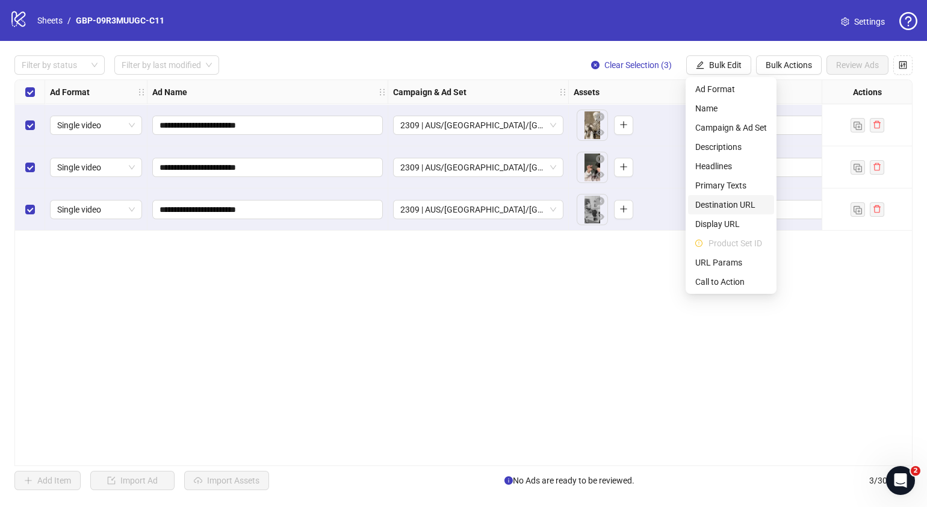
click at [736, 201] on span "Destination URL" at bounding box center [731, 204] width 72 height 13
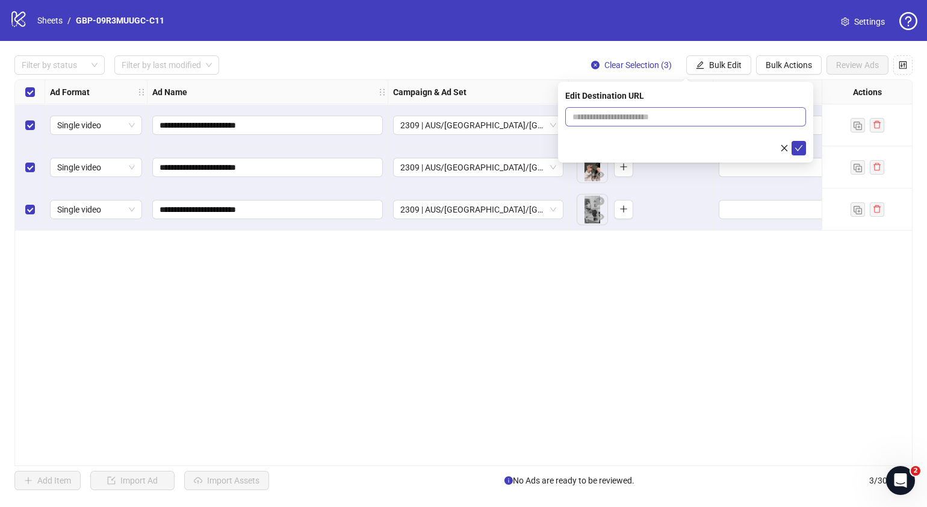
click at [699, 123] on span at bounding box center [685, 116] width 241 height 19
click at [704, 115] on input "text" at bounding box center [681, 116] width 217 height 13
paste input "**********"
type input "**********"
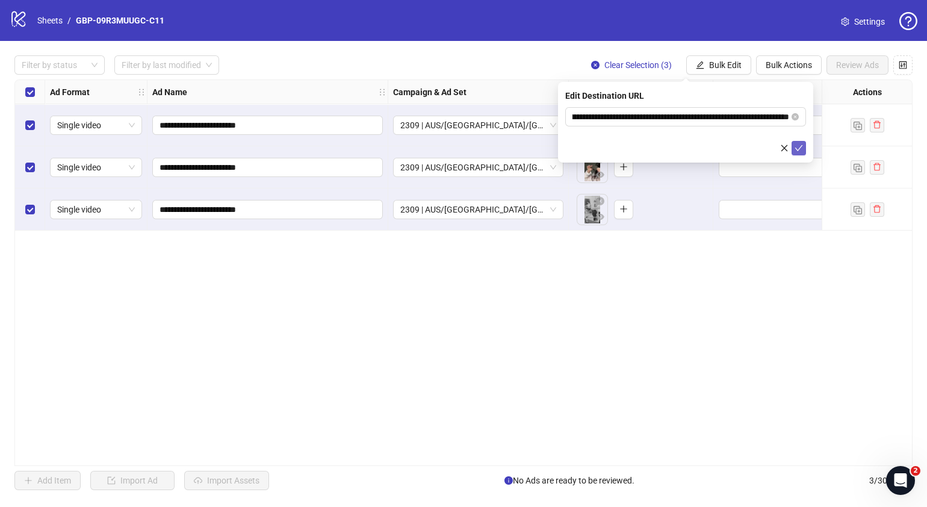
click at [795, 148] on icon "check" at bounding box center [799, 148] width 8 height 8
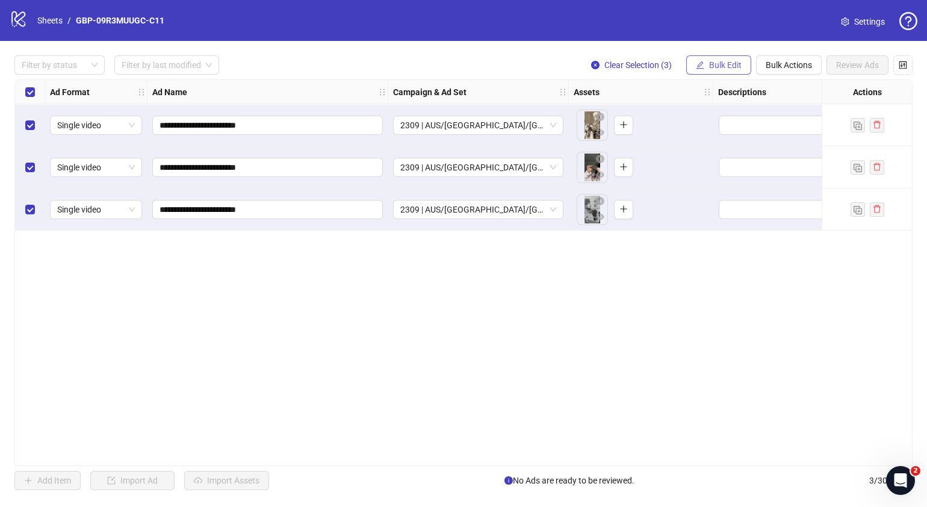
click at [739, 66] on span "Bulk Edit" at bounding box center [725, 65] width 33 height 10
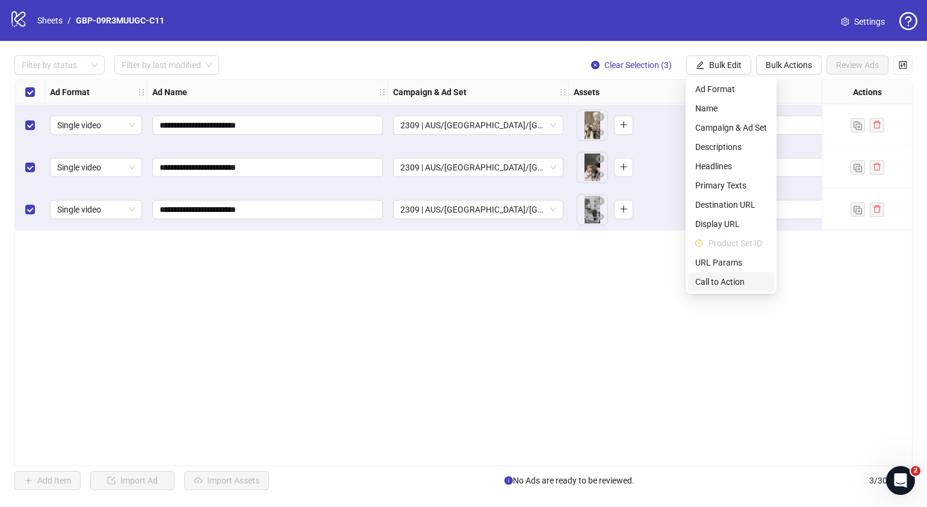
click at [722, 275] on span "Call to Action" at bounding box center [731, 281] width 72 height 13
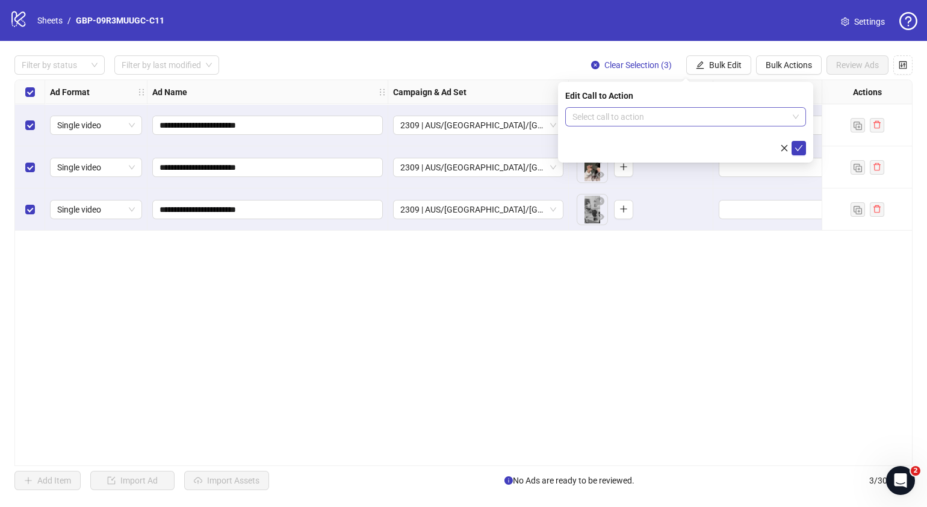
click at [648, 122] on input "search" at bounding box center [681, 117] width 216 height 18
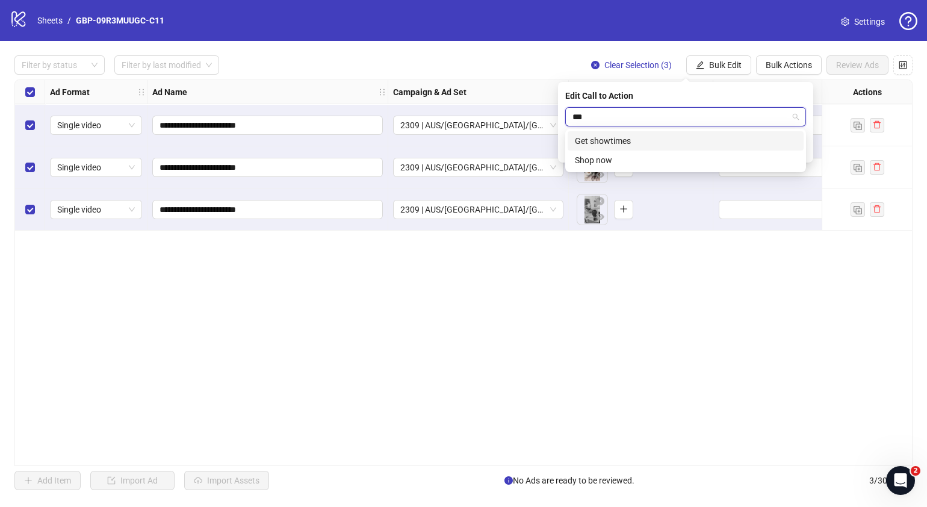
type input "****"
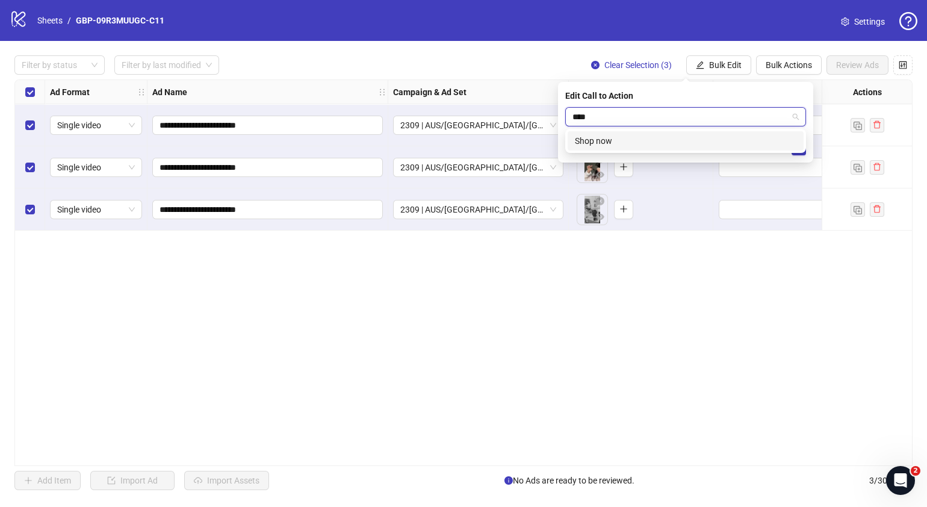
click at [660, 138] on div "Shop now" at bounding box center [686, 140] width 222 height 13
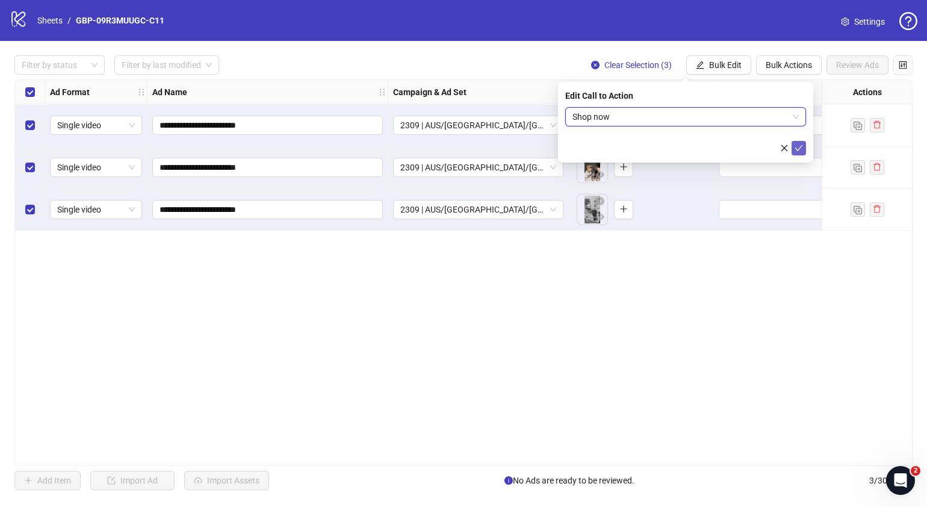
click at [798, 147] on icon "check" at bounding box center [799, 148] width 8 height 8
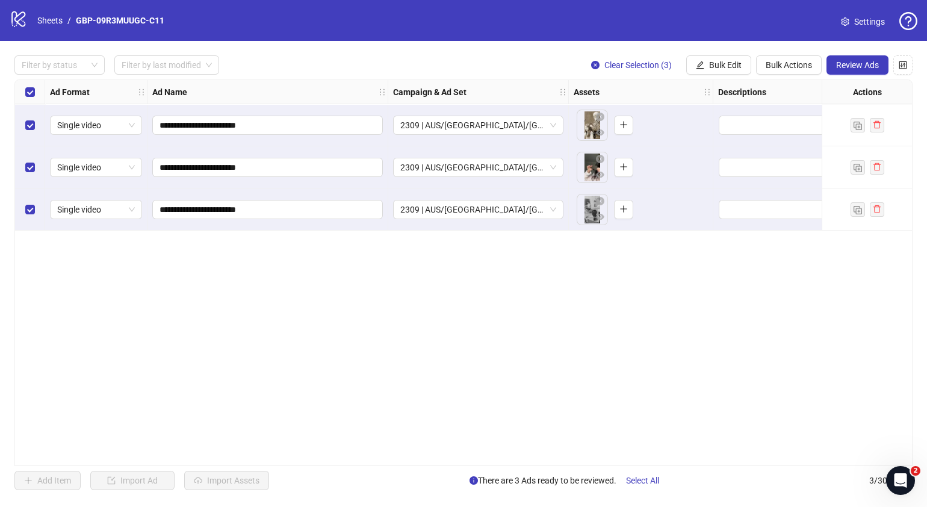
drag, startPoint x: 394, startPoint y: 461, endPoint x: 420, endPoint y: 461, distance: 26.5
click at [422, 461] on div "**********" at bounding box center [463, 272] width 898 height 387
click at [371, 406] on div "**********" at bounding box center [463, 272] width 898 height 387
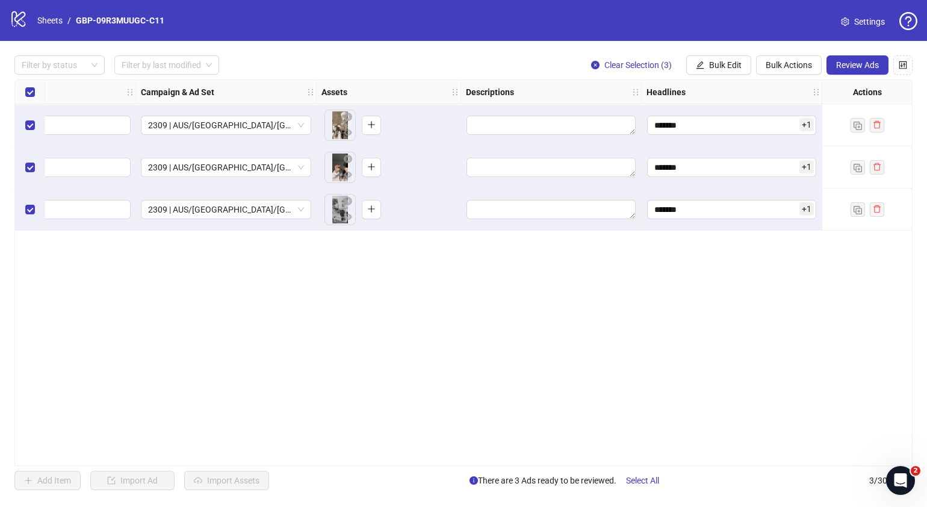
scroll to position [0, 254]
click at [854, 66] on span "Review Ads" at bounding box center [857, 65] width 43 height 10
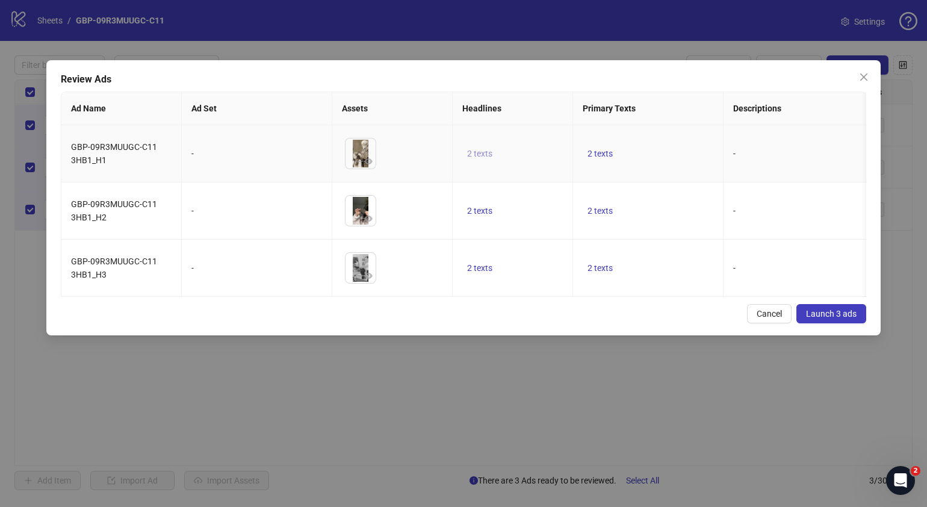
click at [482, 152] on span "2 texts" at bounding box center [479, 154] width 25 height 10
click at [669, 143] on icon "caret-right" at bounding box center [667, 145] width 8 height 8
drag, startPoint x: 653, startPoint y: 331, endPoint x: 653, endPoint y: 315, distance: 15.7
click at [653, 323] on div "Cancel Launch 3 ads" at bounding box center [464, 313] width 806 height 19
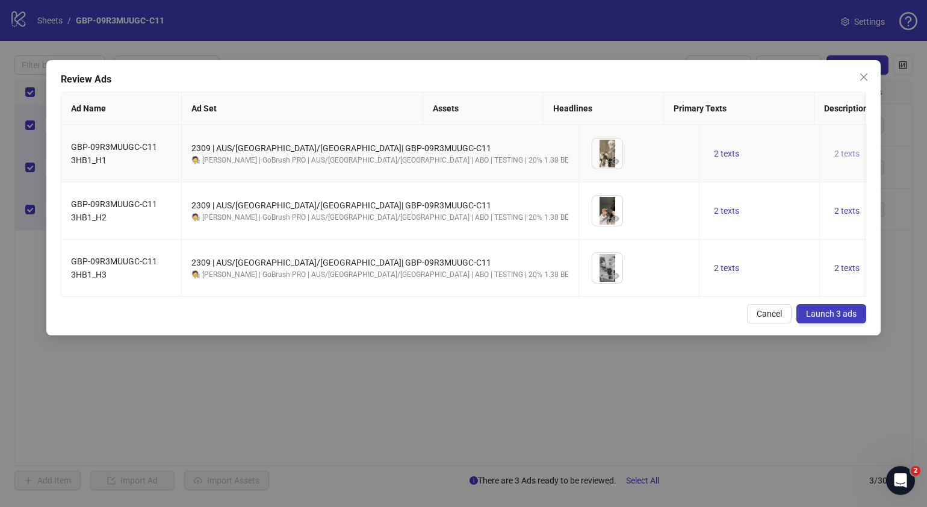
click at [834, 156] on span "2 texts" at bounding box center [846, 154] width 25 height 10
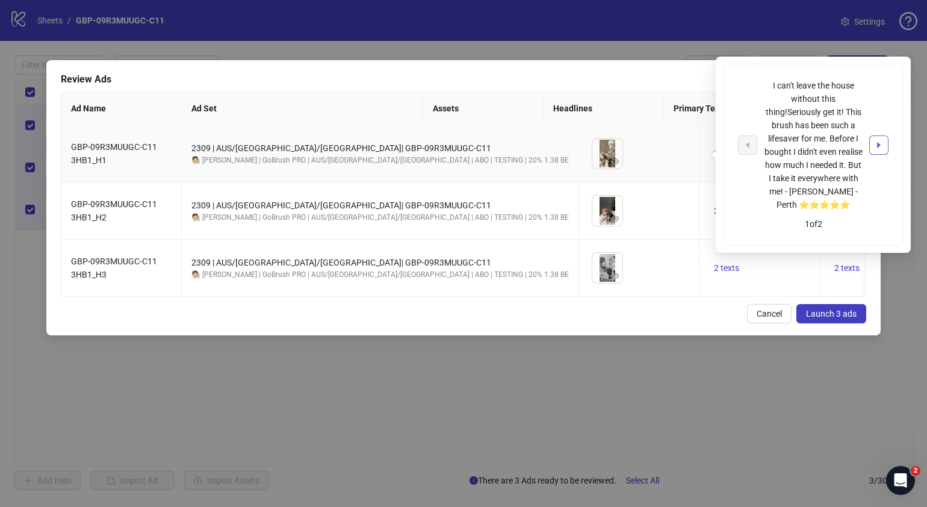
click at [882, 150] on button "button" at bounding box center [878, 144] width 19 height 19
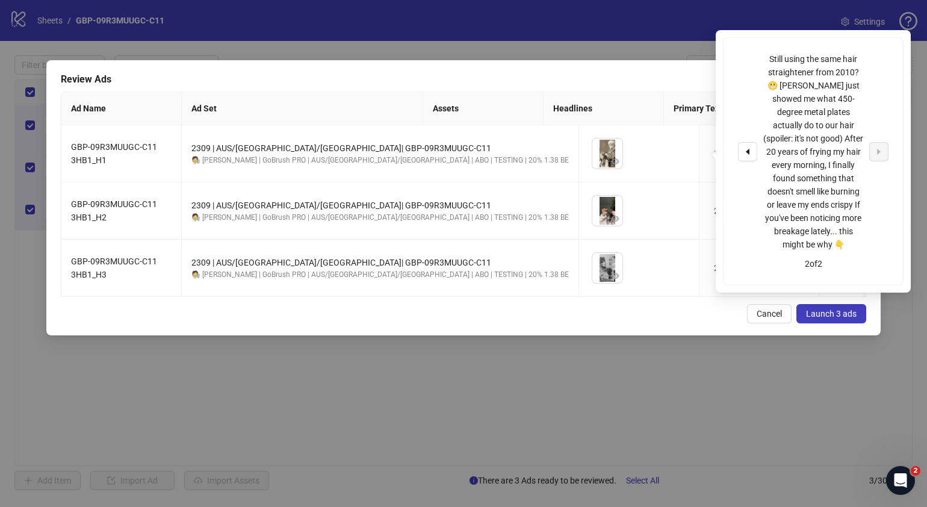
click at [537, 323] on div "Cancel Launch 3 ads" at bounding box center [464, 313] width 806 height 19
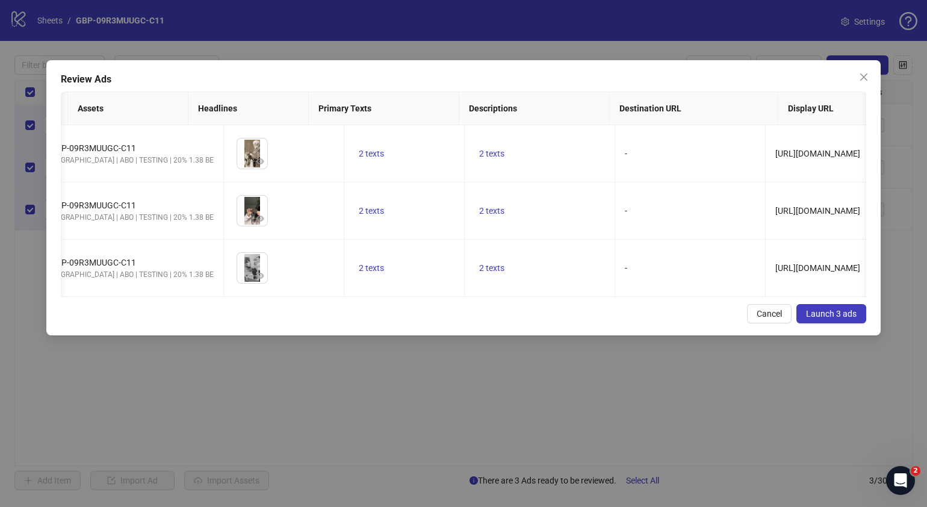
scroll to position [0, 439]
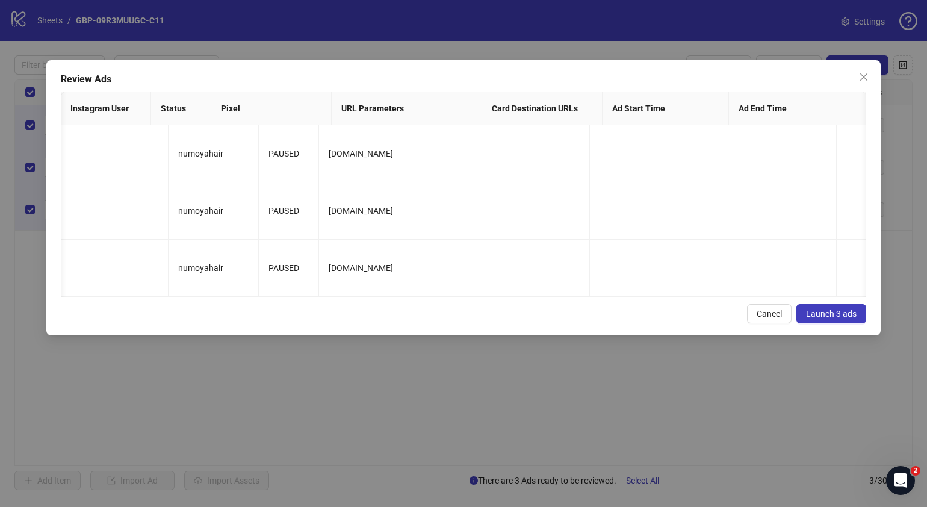
click at [840, 318] on span "Launch 3 ads" at bounding box center [831, 314] width 51 height 10
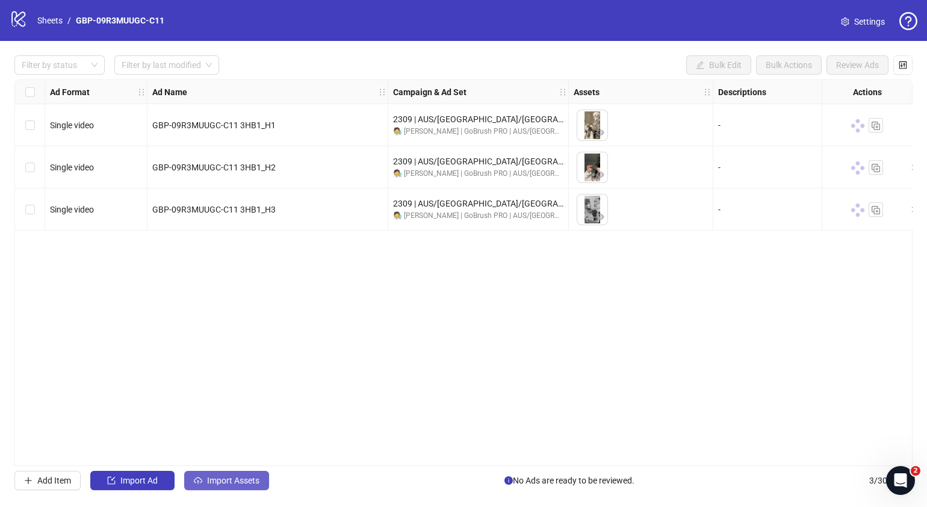
click at [262, 482] on button "Import Assets" at bounding box center [226, 480] width 85 height 19
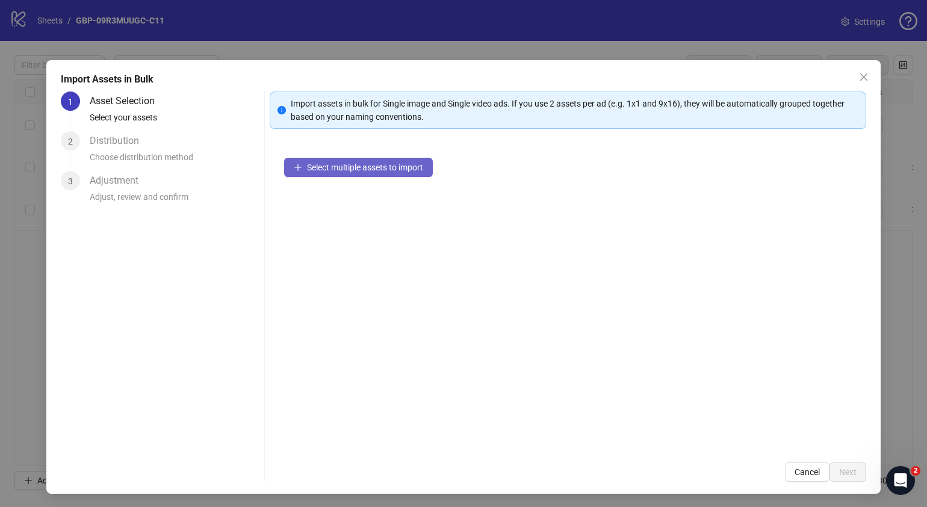
click at [365, 167] on span "Select multiple assets to import" at bounding box center [365, 168] width 116 height 10
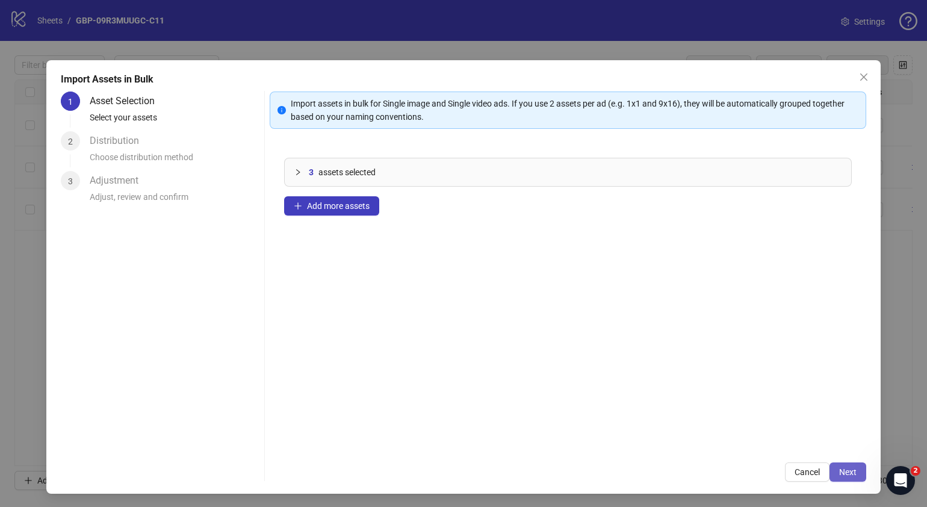
click at [849, 473] on button "Next" at bounding box center [848, 471] width 37 height 19
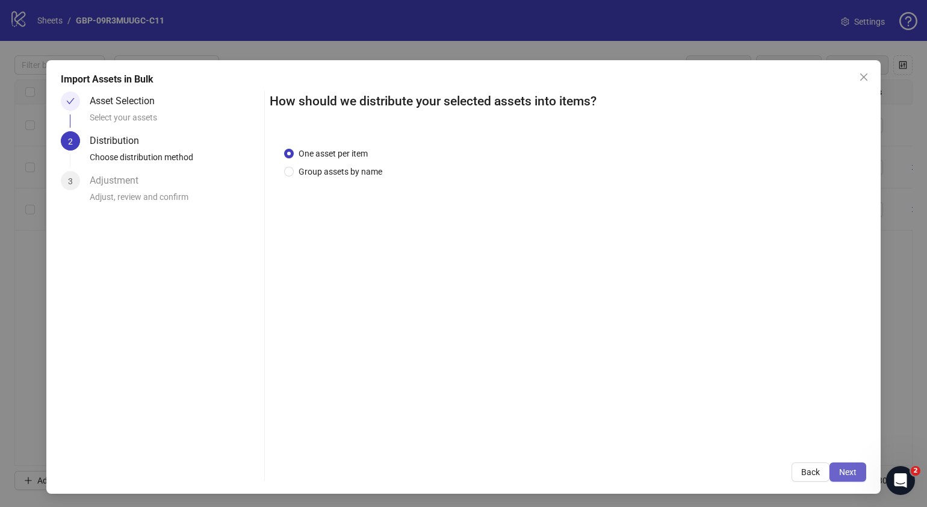
click at [849, 473] on button "Next" at bounding box center [848, 471] width 37 height 19
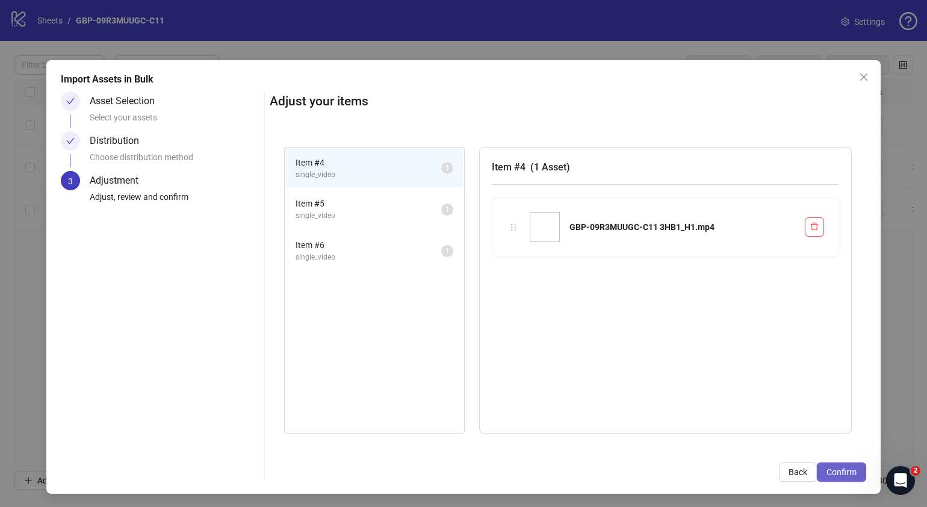
click at [850, 473] on button "Confirm" at bounding box center [841, 471] width 49 height 19
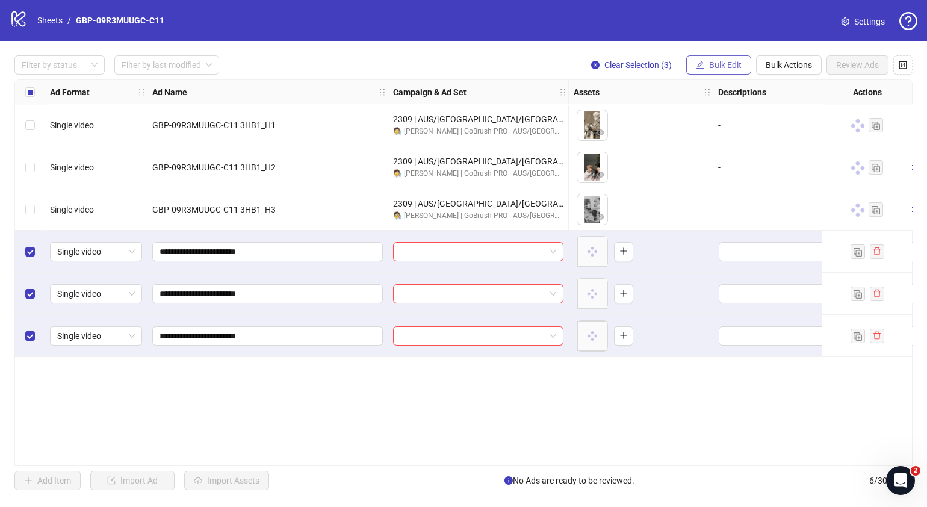
click at [732, 58] on button "Bulk Edit" at bounding box center [718, 64] width 65 height 19
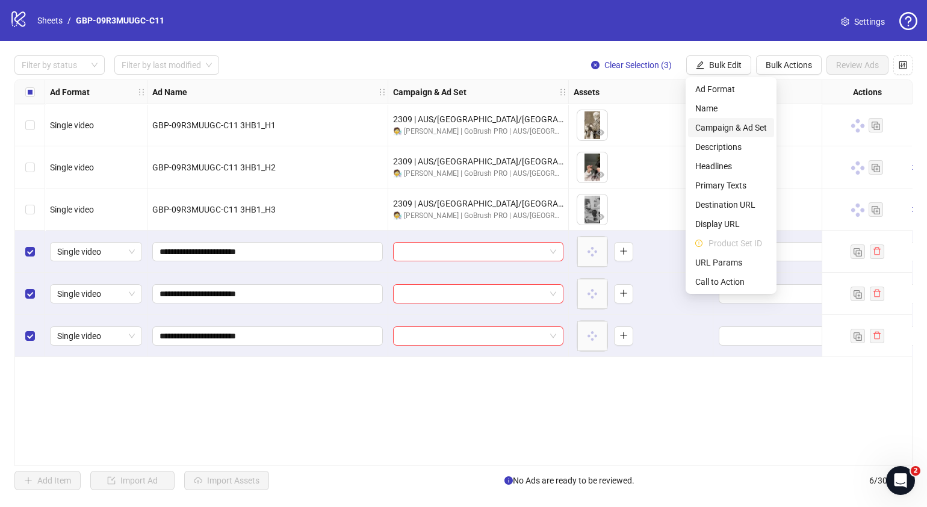
click at [741, 128] on span "Campaign & Ad Set" at bounding box center [731, 127] width 72 height 13
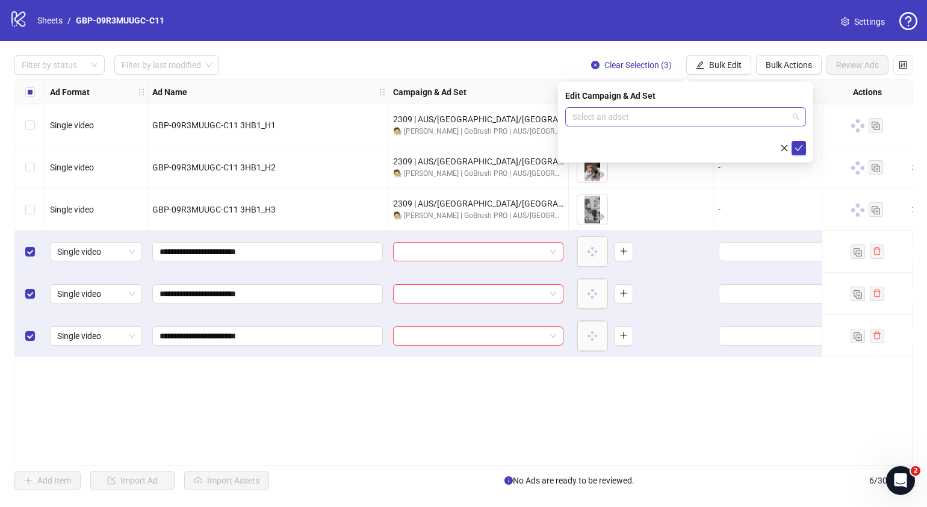
click at [795, 117] on span at bounding box center [686, 117] width 226 height 18
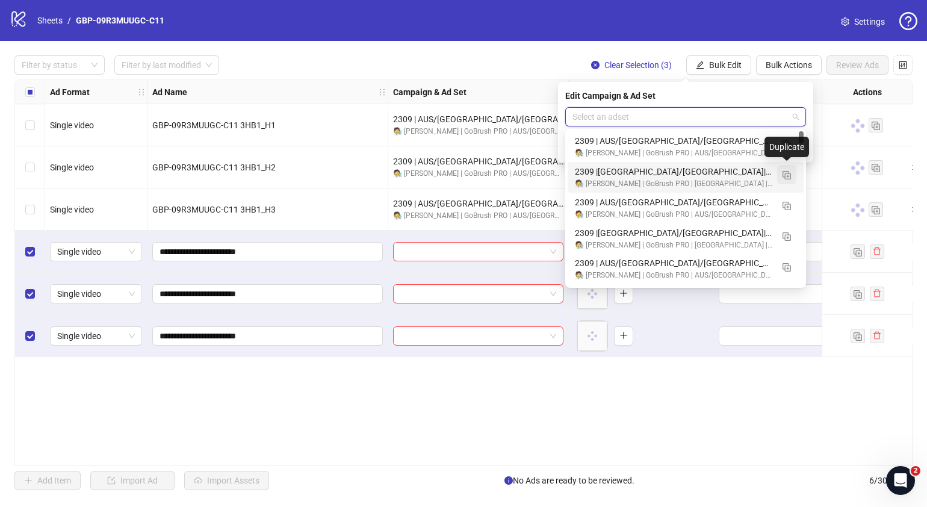
click at [790, 174] on img "button" at bounding box center [787, 175] width 8 height 8
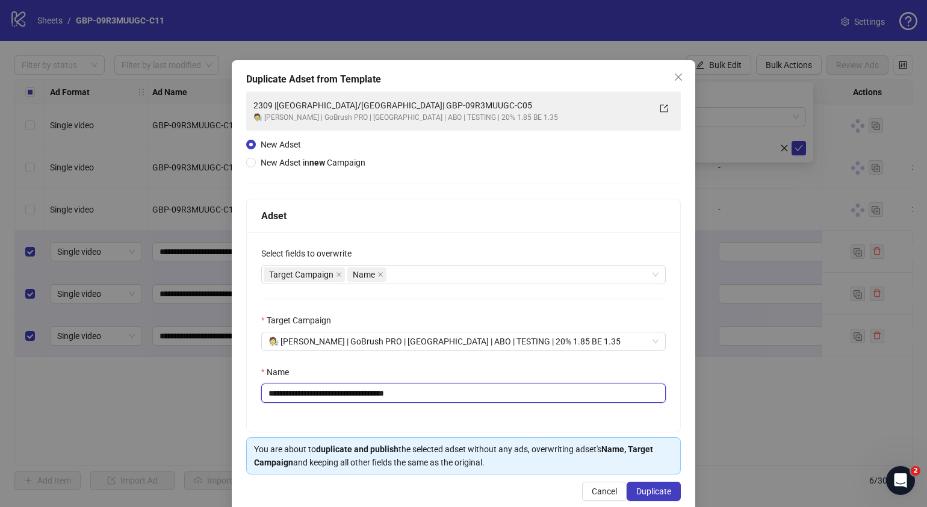
drag, startPoint x: 447, startPoint y: 396, endPoint x: 325, endPoint y: 400, distance: 121.7
click at [325, 400] on input "**********" at bounding box center [463, 392] width 405 height 19
paste input "**********"
paste input "text"
type input "**********"
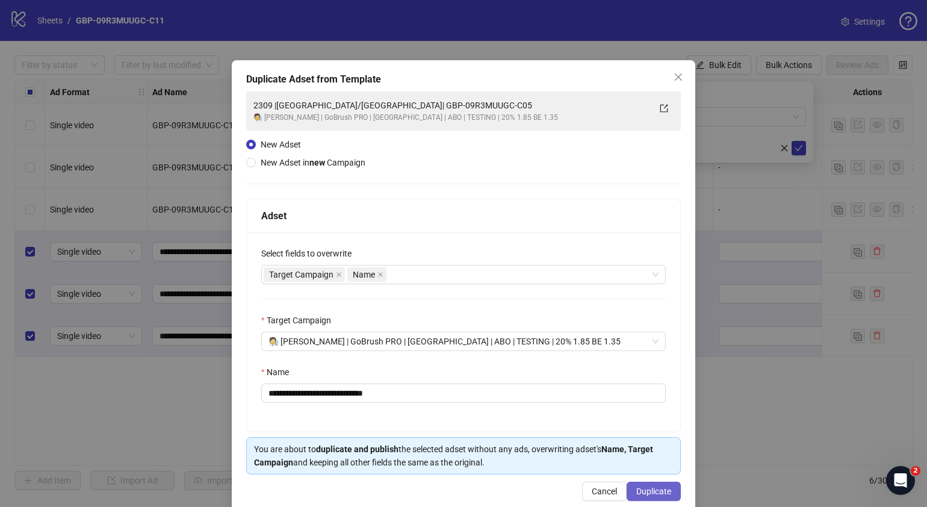
click at [650, 488] on span "Duplicate" at bounding box center [653, 491] width 35 height 10
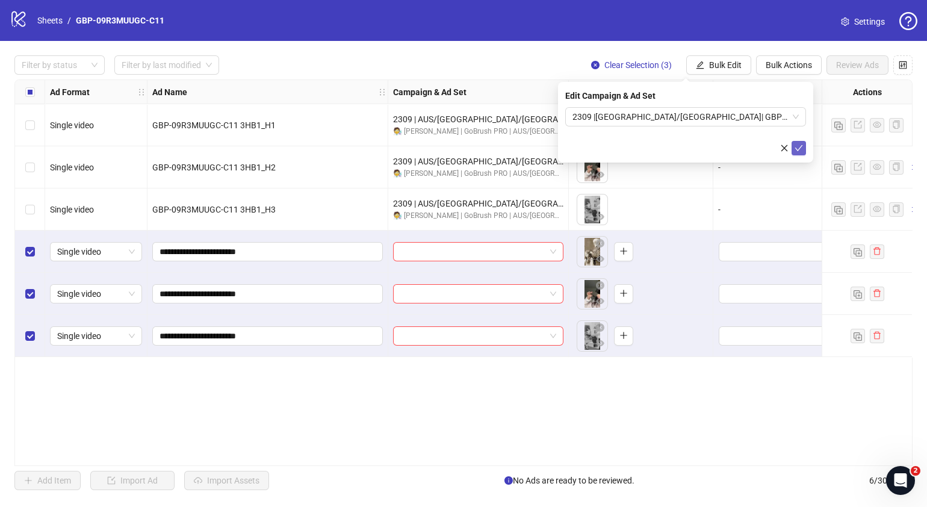
click at [803, 145] on icon "check" at bounding box center [799, 148] width 8 height 8
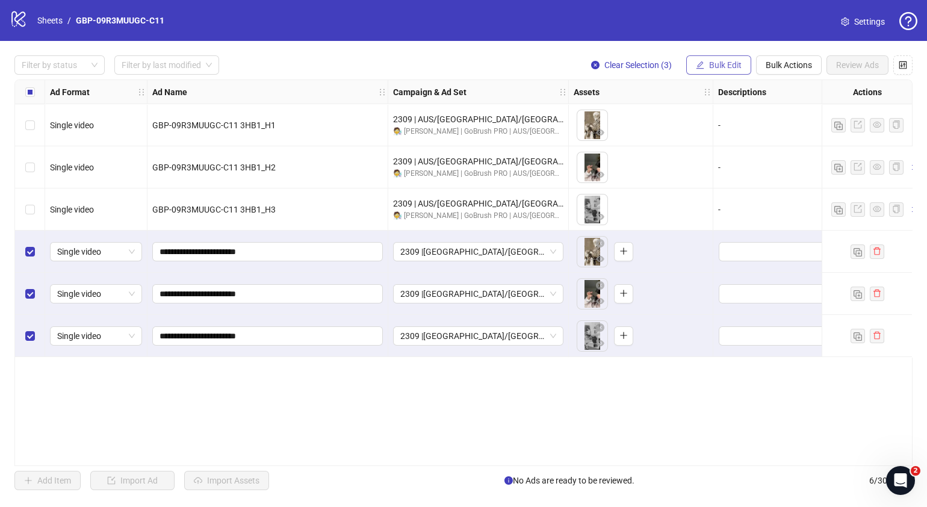
click at [737, 61] on span "Bulk Edit" at bounding box center [725, 65] width 33 height 10
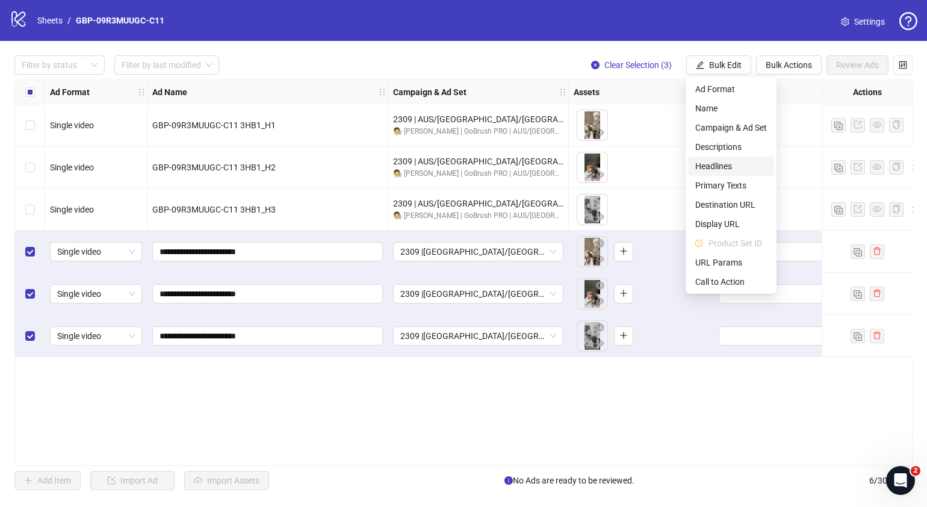
click at [722, 168] on span "Headlines" at bounding box center [731, 166] width 72 height 13
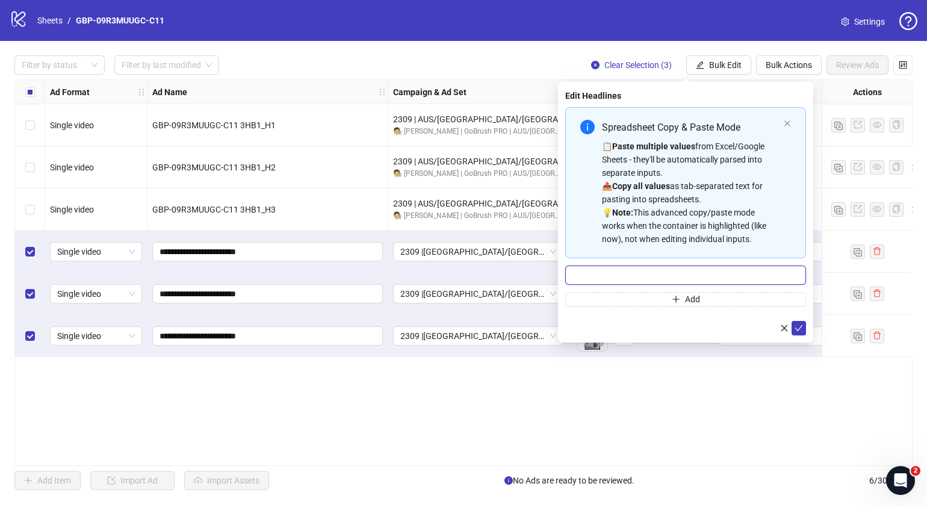
click at [688, 273] on input "Multi-input container - paste or copy values" at bounding box center [685, 274] width 241 height 19
paste input "*******"
type input "*******"
click at [644, 300] on button "Add" at bounding box center [685, 299] width 241 height 14
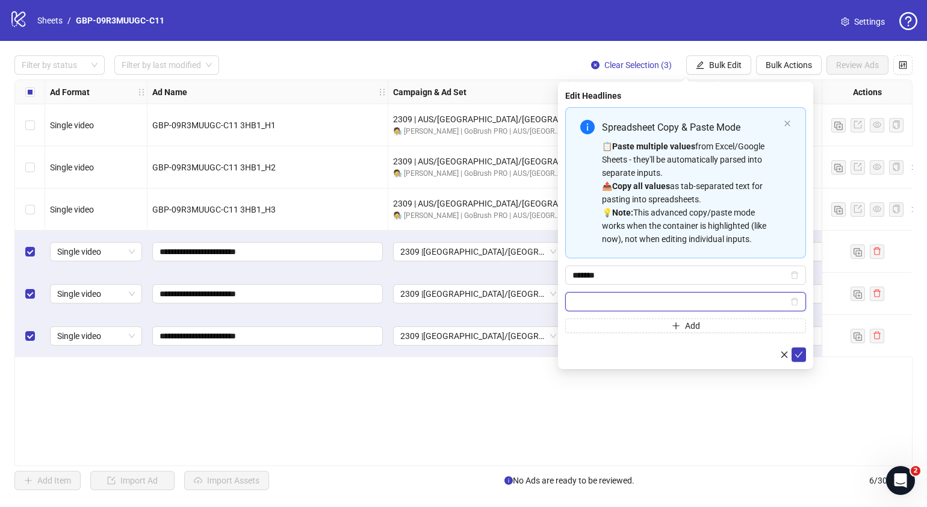
click at [677, 299] on input "Multi-input container - paste or copy values" at bounding box center [681, 301] width 216 height 13
paste input "**********"
type input "**********"
click at [796, 352] on icon "check" at bounding box center [799, 354] width 8 height 8
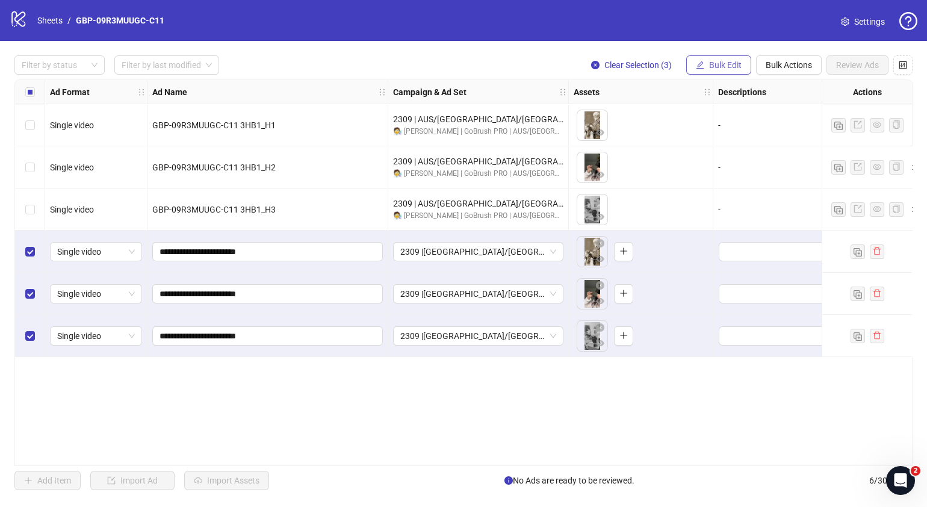
click at [725, 69] on span "Bulk Edit" at bounding box center [725, 65] width 33 height 10
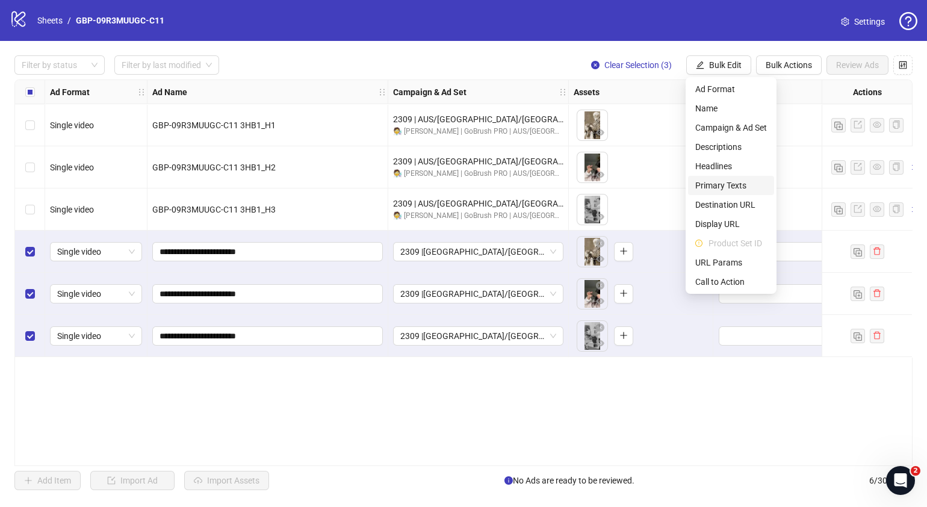
click at [729, 181] on span "Primary Texts" at bounding box center [731, 185] width 72 height 13
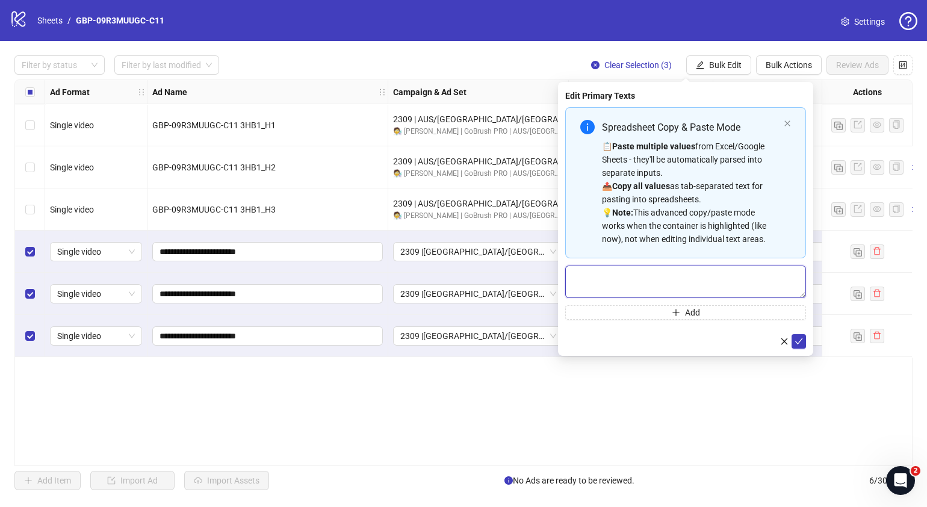
click at [623, 280] on textarea "Multi-text input container - paste or copy values" at bounding box center [685, 281] width 241 height 33
paste textarea "**********"
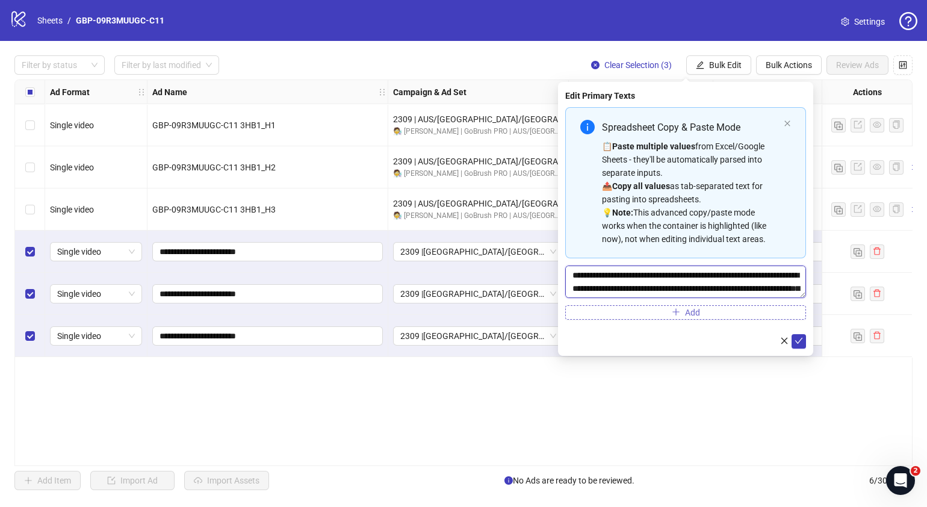
scroll to position [36, 0]
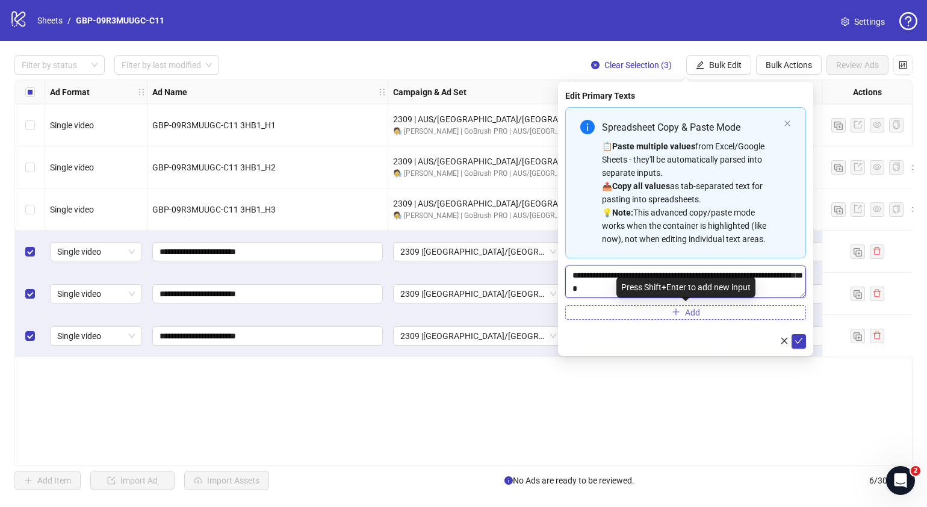
type textarea "**********"
click at [664, 313] on button "Add" at bounding box center [685, 312] width 241 height 14
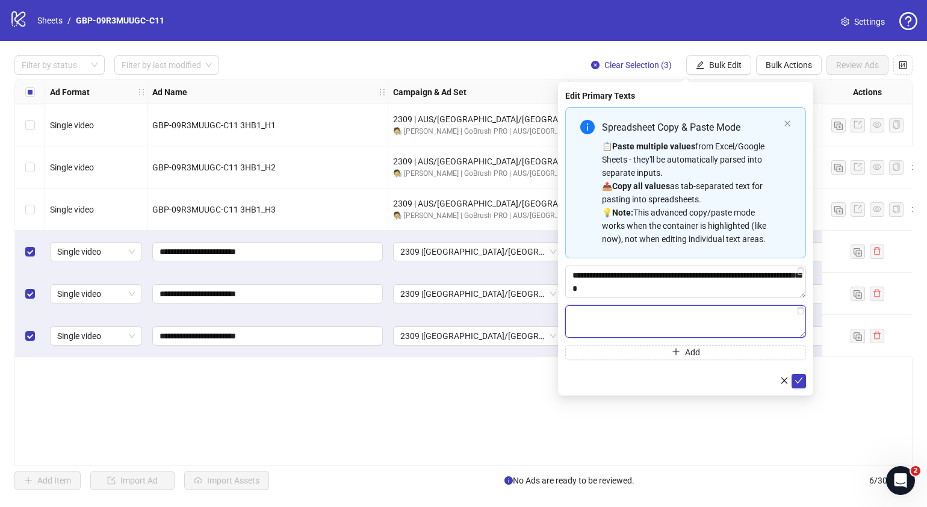
click at [639, 324] on textarea "Multi-text input container - paste or copy values" at bounding box center [685, 321] width 241 height 33
paste textarea "**********"
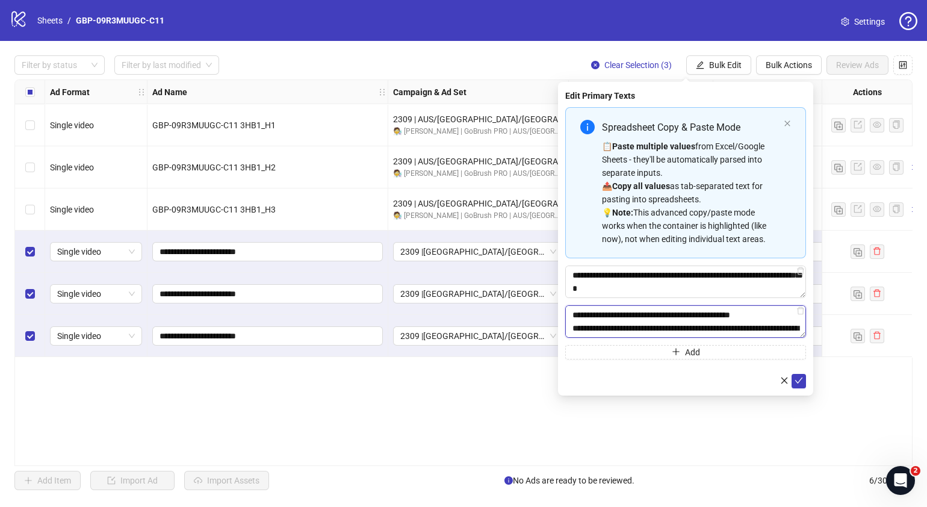
scroll to position [75, 0]
type textarea "**********"
click at [798, 378] on icon "check" at bounding box center [799, 380] width 8 height 8
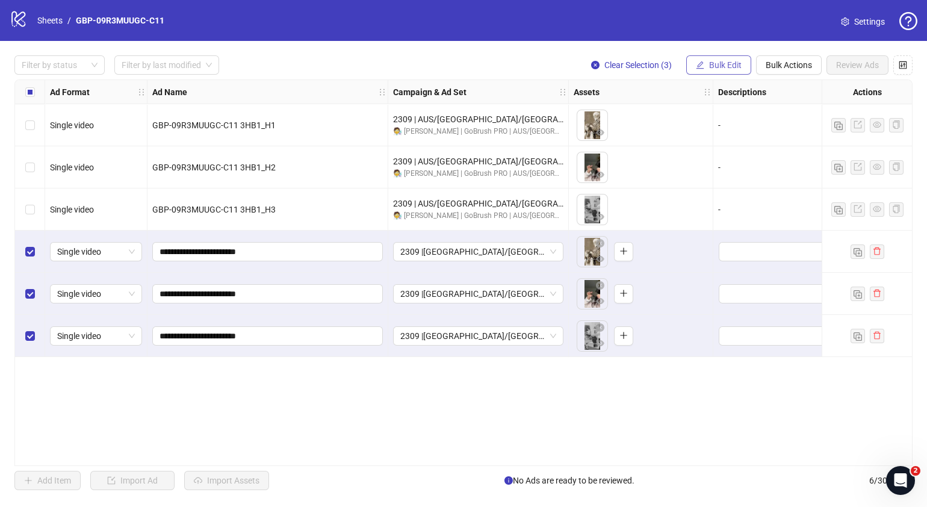
click at [732, 69] on span "Bulk Edit" at bounding box center [725, 65] width 33 height 10
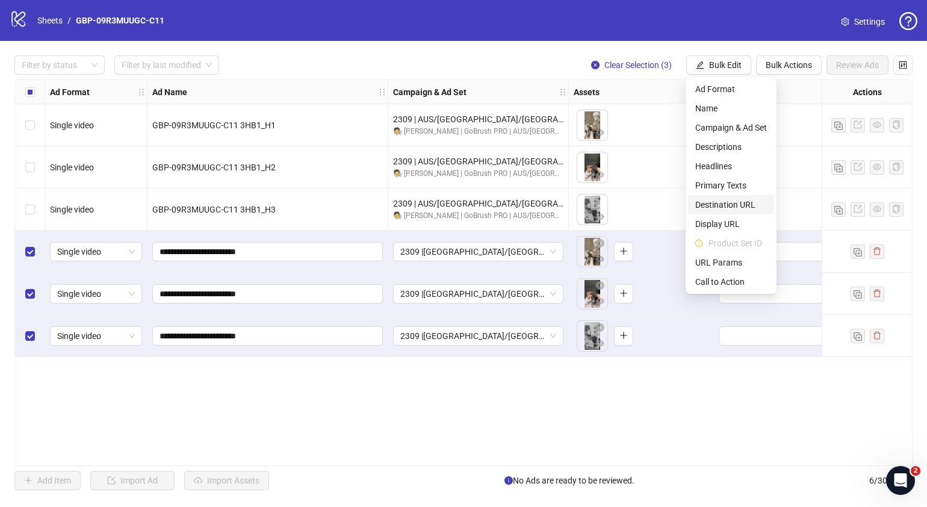
click at [734, 206] on span "Destination URL" at bounding box center [731, 204] width 72 height 13
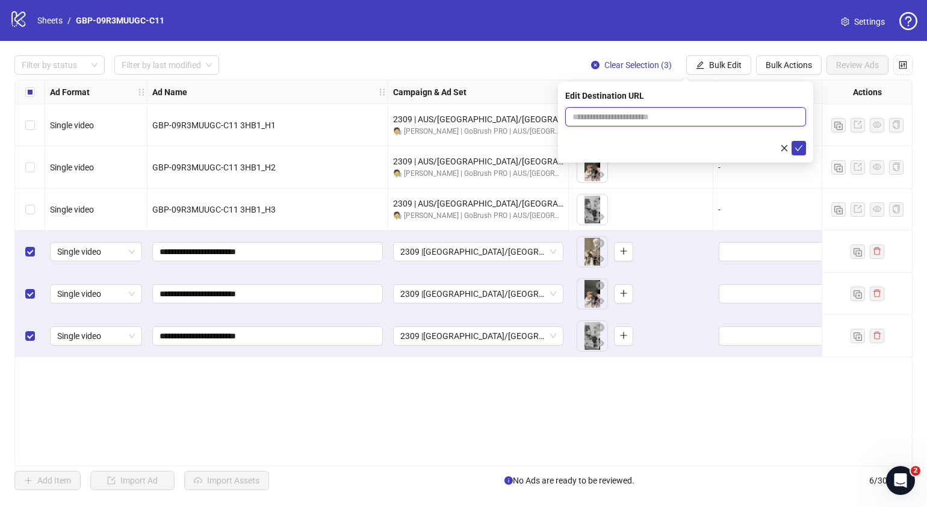
click at [704, 118] on input "text" at bounding box center [681, 116] width 217 height 13
paste input "**********"
type input "**********"
click at [800, 149] on icon "check" at bounding box center [799, 148] width 8 height 8
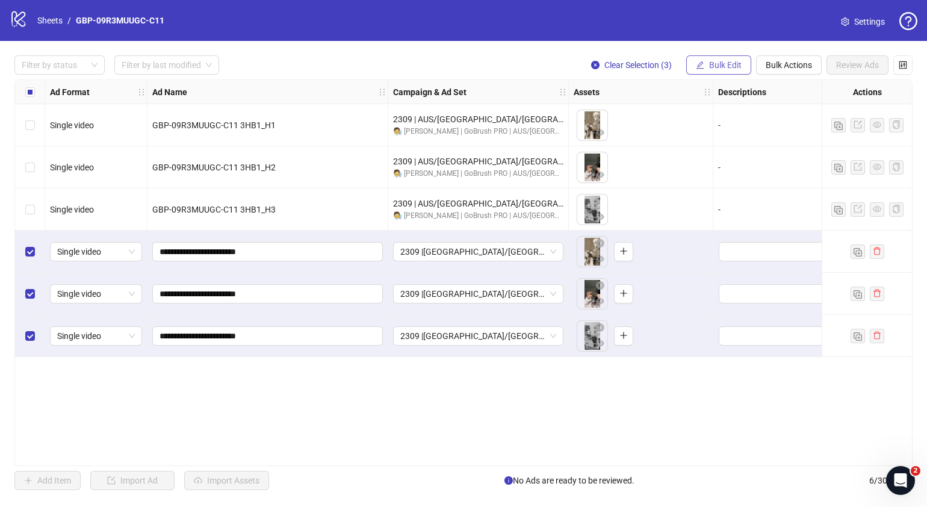
click at [727, 63] on span "Bulk Edit" at bounding box center [725, 65] width 33 height 10
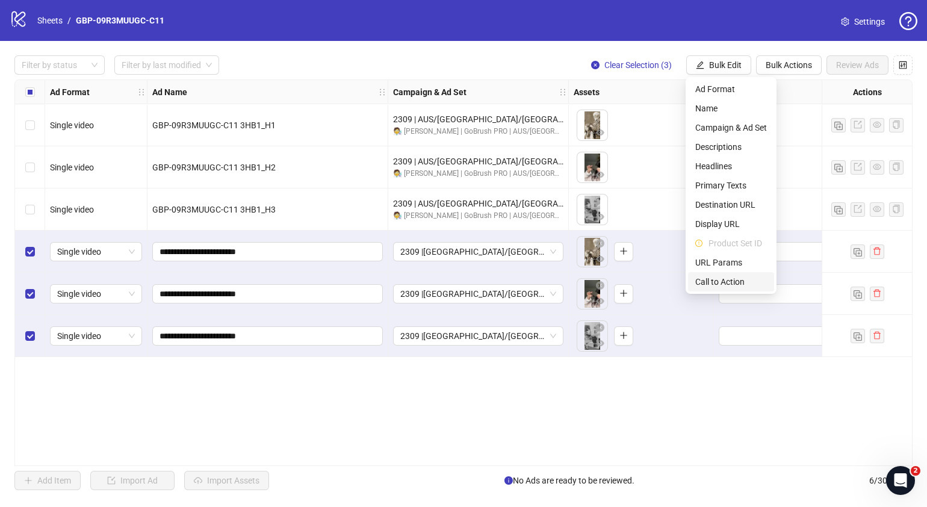
click at [736, 279] on span "Call to Action" at bounding box center [731, 281] width 72 height 13
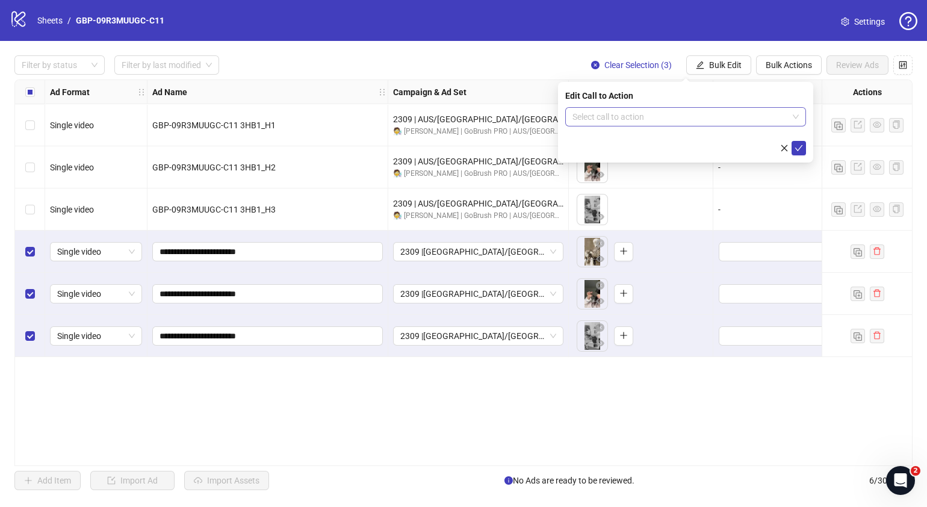
click at [674, 116] on input "search" at bounding box center [681, 117] width 216 height 18
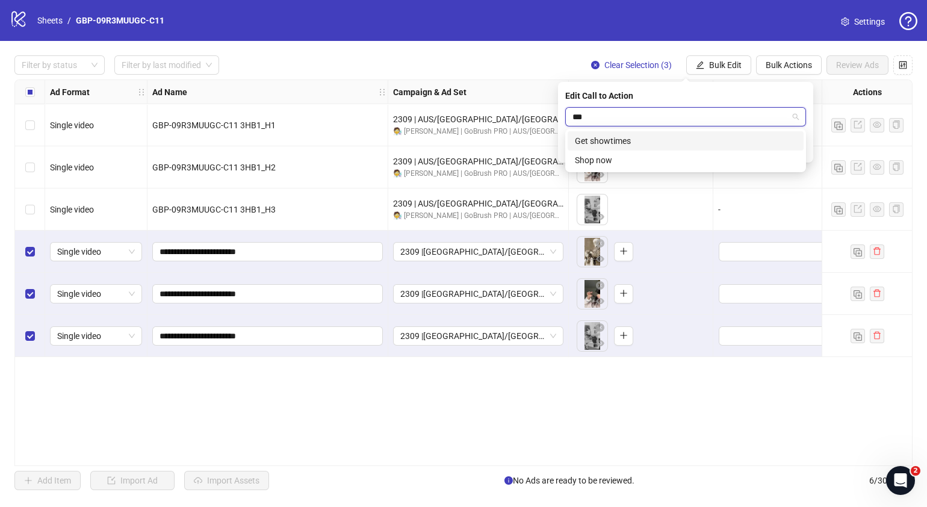
type input "****"
click at [689, 134] on div "Shop now" at bounding box center [686, 140] width 222 height 13
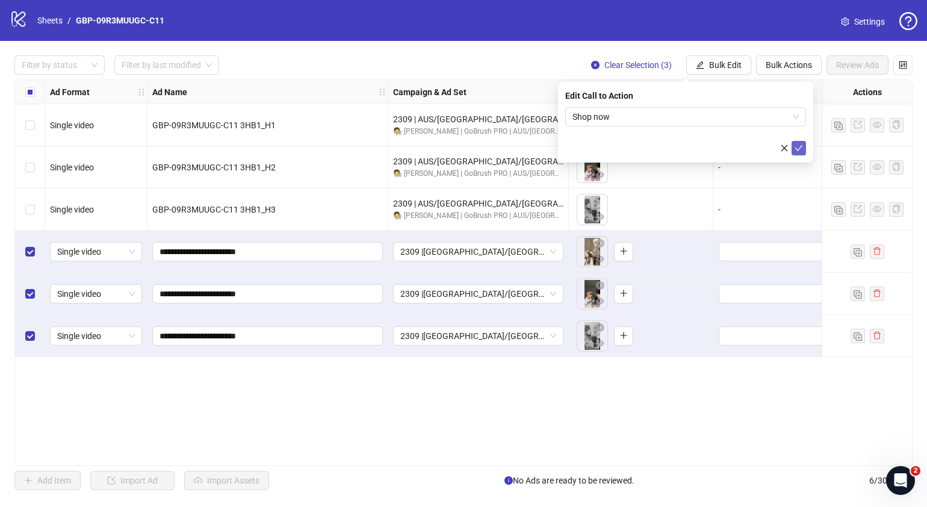
click at [802, 145] on icon "check" at bounding box center [799, 148] width 8 height 8
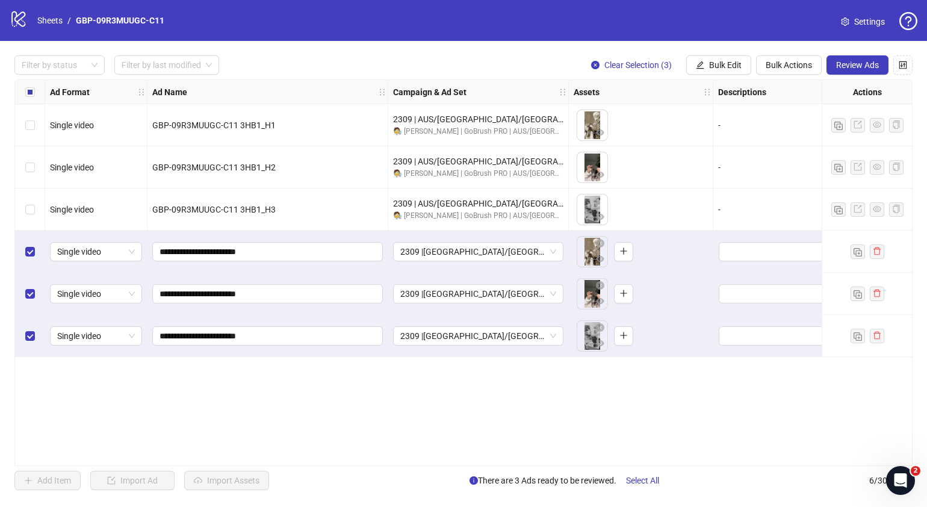
drag, startPoint x: 355, startPoint y: 461, endPoint x: 370, endPoint y: 458, distance: 15.2
click at [371, 456] on div "Ad Format Ad Name Campaign & Ad Set Assets Descriptions Headlines Primary Texts…" at bounding box center [463, 272] width 898 height 387
drag, startPoint x: 360, startPoint y: 465, endPoint x: 400, endPoint y: 463, distance: 39.8
click at [403, 461] on div "Ad Format Ad Name Campaign & Ad Set Assets Descriptions Headlines Primary Texts…" at bounding box center [463, 272] width 898 height 387
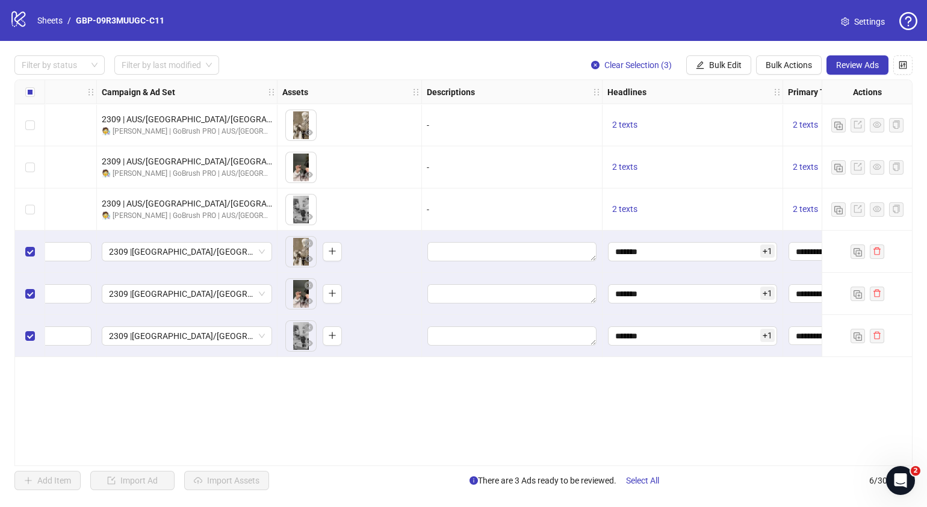
scroll to position [0, 293]
drag, startPoint x: 516, startPoint y: 461, endPoint x: 545, endPoint y: 461, distance: 28.9
click at [545, 460] on div "Ad Format Ad Name Campaign & Ad Set Assets Descriptions Headlines Primary Texts…" at bounding box center [463, 272] width 898 height 387
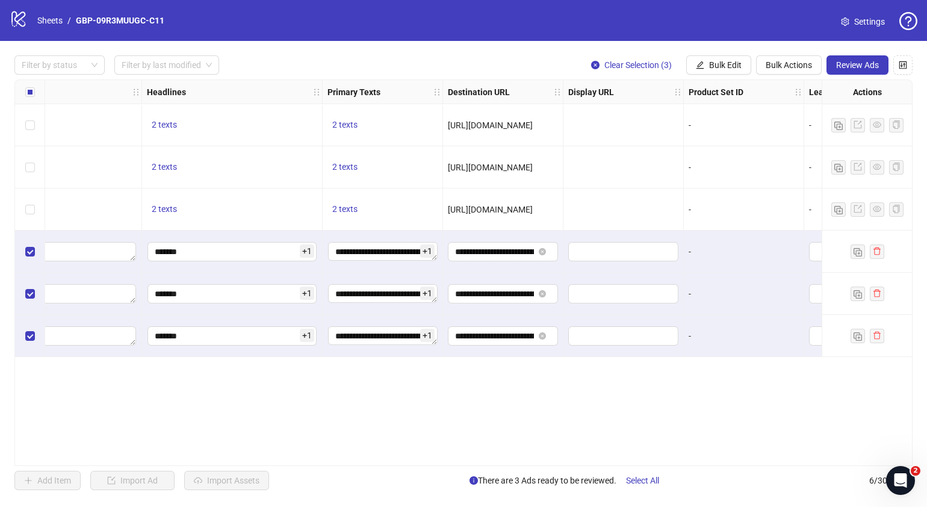
scroll to position [0, 765]
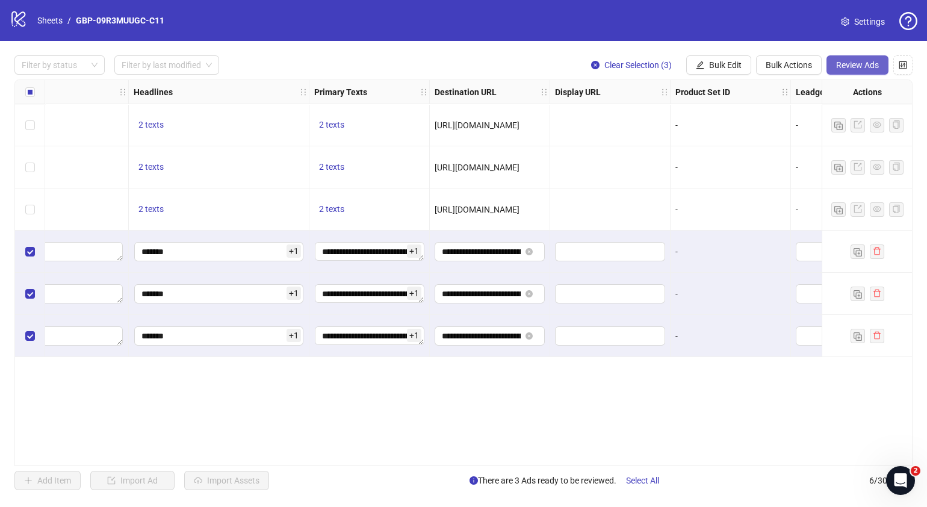
click at [843, 57] on button "Review Ads" at bounding box center [858, 64] width 62 height 19
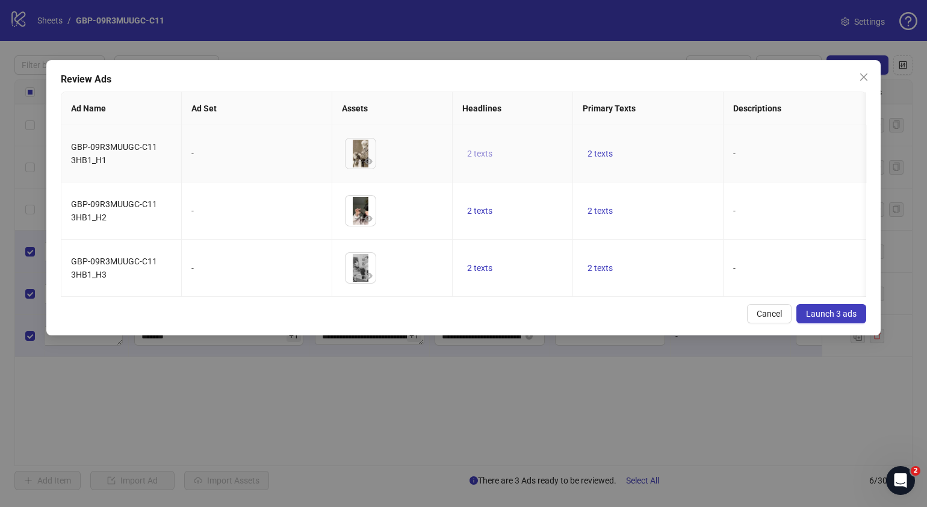
click at [481, 147] on button "2 texts" at bounding box center [479, 153] width 35 height 14
click at [668, 141] on icon "caret-right" at bounding box center [667, 144] width 8 height 8
click at [588, 323] on div "Cancel Launch 3 ads" at bounding box center [464, 313] width 806 height 19
click at [607, 150] on span "2 texts" at bounding box center [600, 154] width 25 height 10
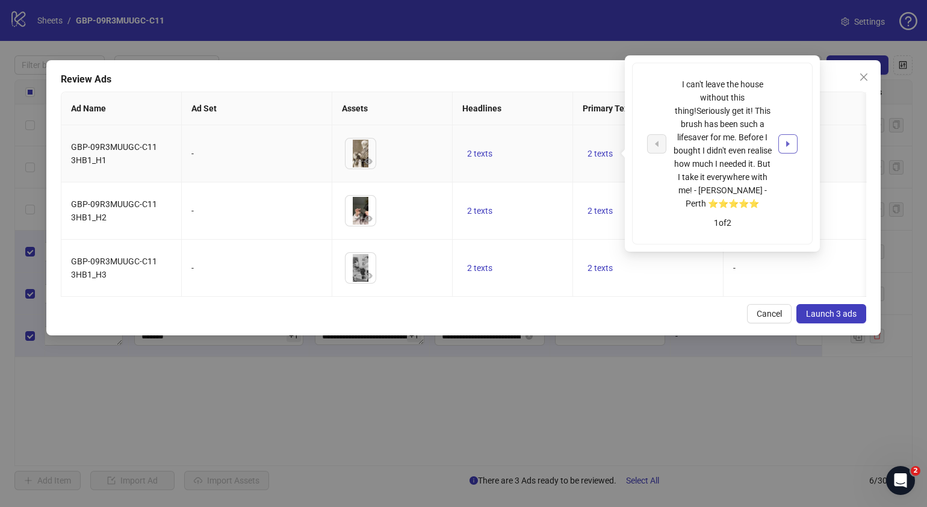
click at [789, 138] on button "button" at bounding box center [787, 143] width 19 height 19
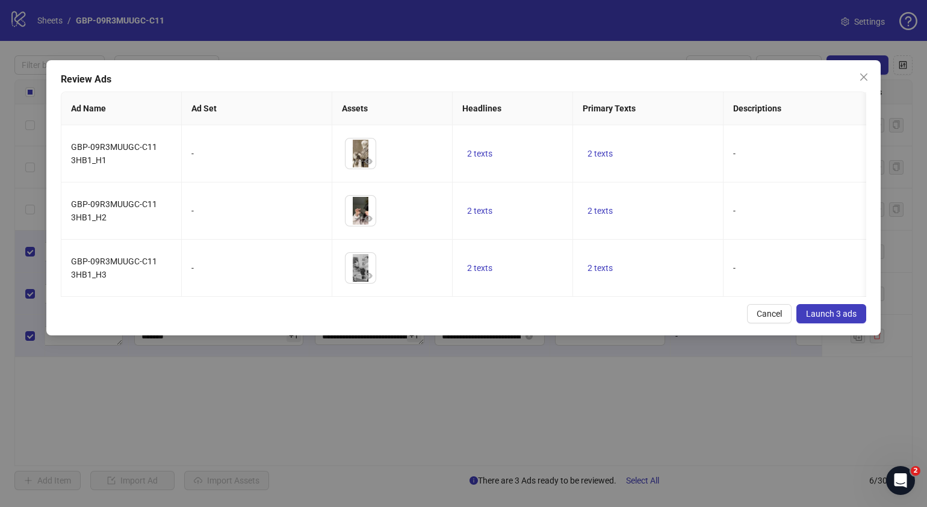
click at [476, 323] on div "Cancel Launch 3 ads" at bounding box center [464, 313] width 806 height 19
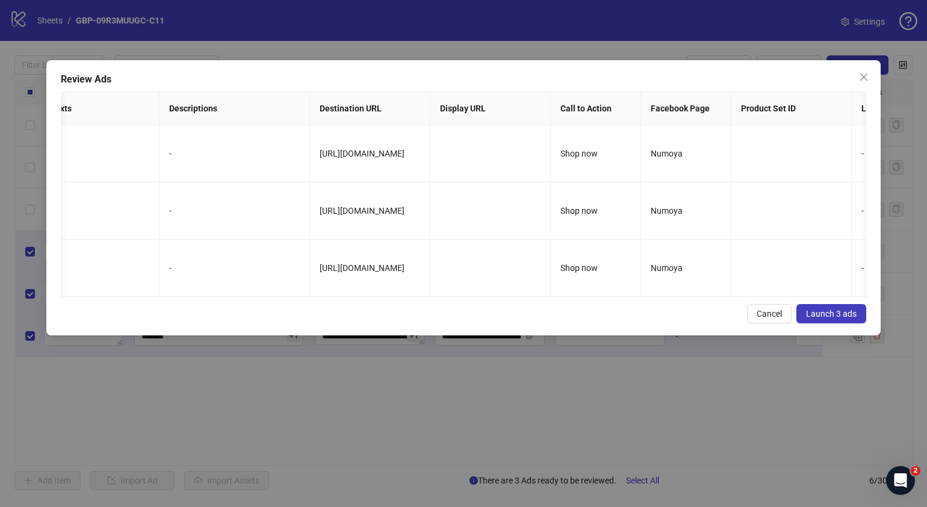
scroll to position [0, 583]
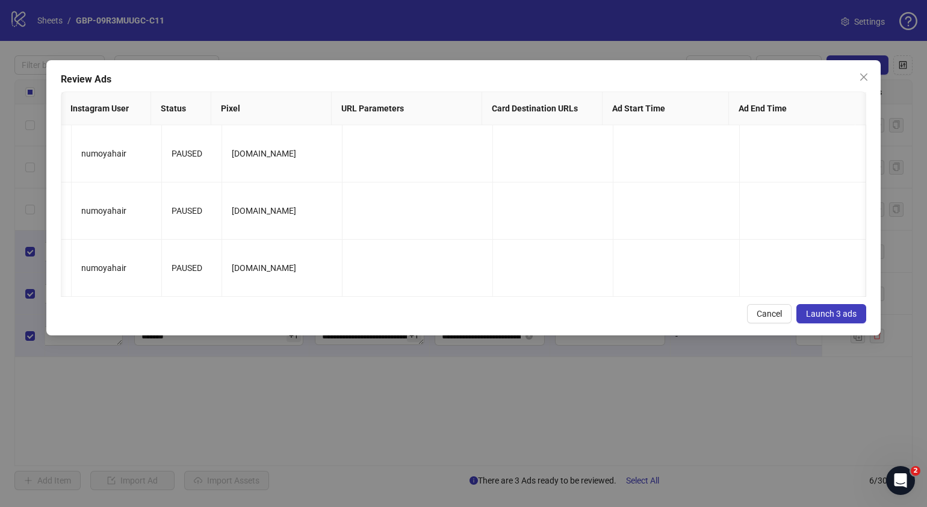
click at [852, 323] on button "Launch 3 ads" at bounding box center [831, 313] width 70 height 19
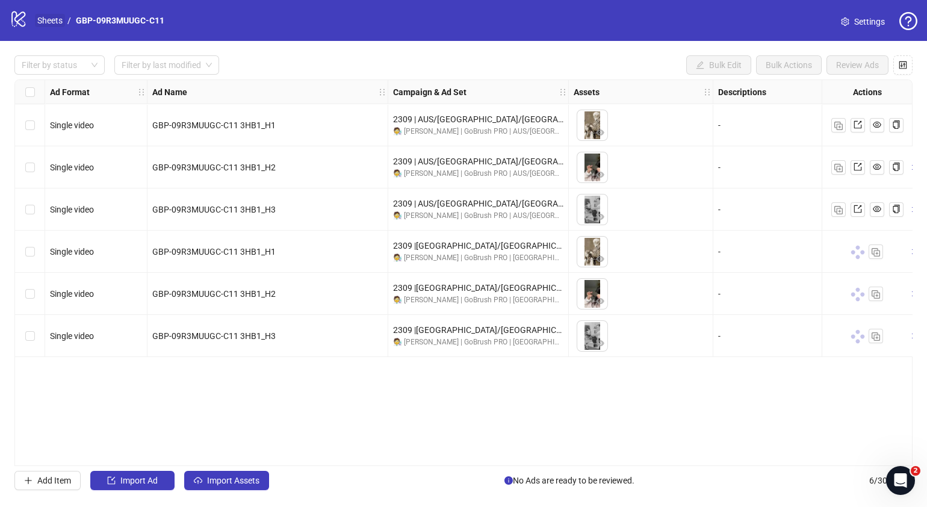
click at [46, 28] on div "logo/logo-mobile Sheets / GBP-09R3MUUGC-C11" at bounding box center [90, 21] width 160 height 22
click at [48, 21] on link "Sheets" at bounding box center [50, 20] width 30 height 13
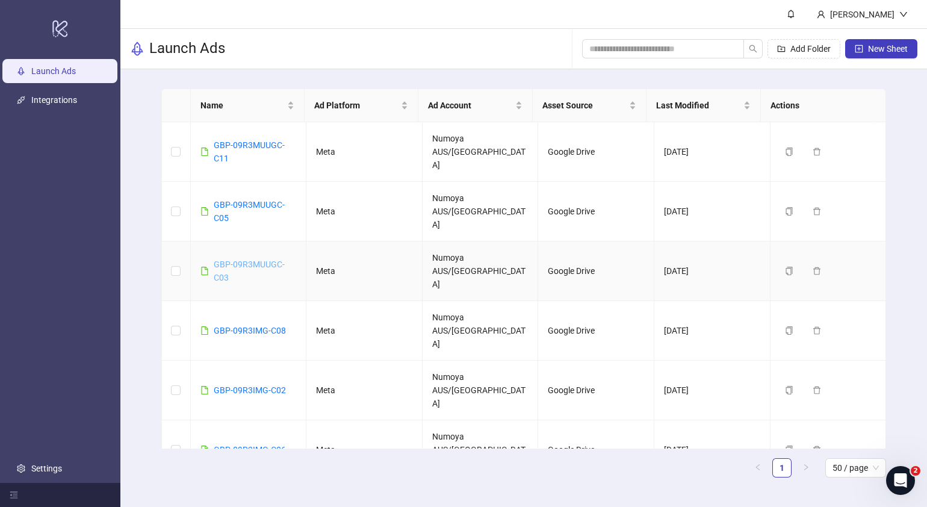
click at [249, 258] on div "GBP-09R3MUUGC-C03" at bounding box center [255, 271] width 83 height 26
click at [252, 259] on link "GBP-09R3MUUGC-C03" at bounding box center [249, 270] width 71 height 23
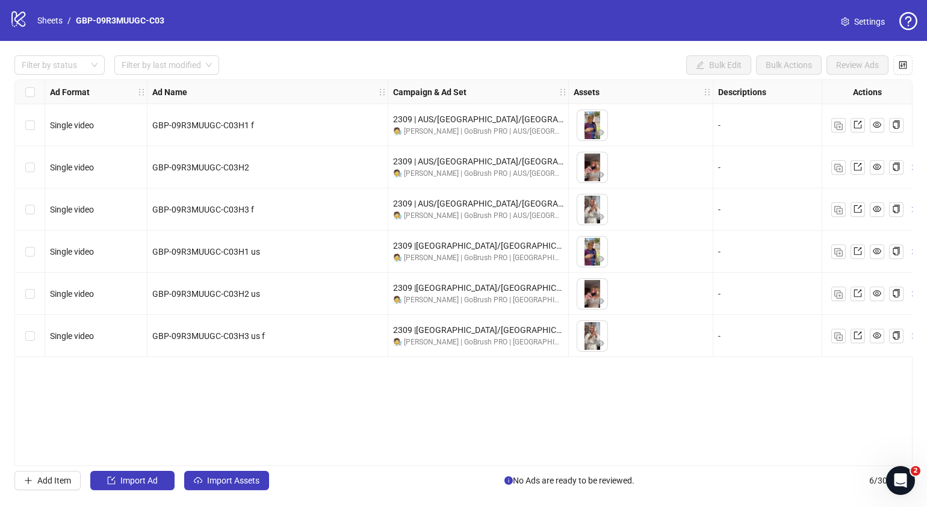
drag, startPoint x: 350, startPoint y: 459, endPoint x: 361, endPoint y: 459, distance: 10.2
click at [361, 459] on div "Ad Format Ad Name Campaign & Ad Set Assets Descriptions Headlines Primary Texts…" at bounding box center [463, 272] width 898 height 387
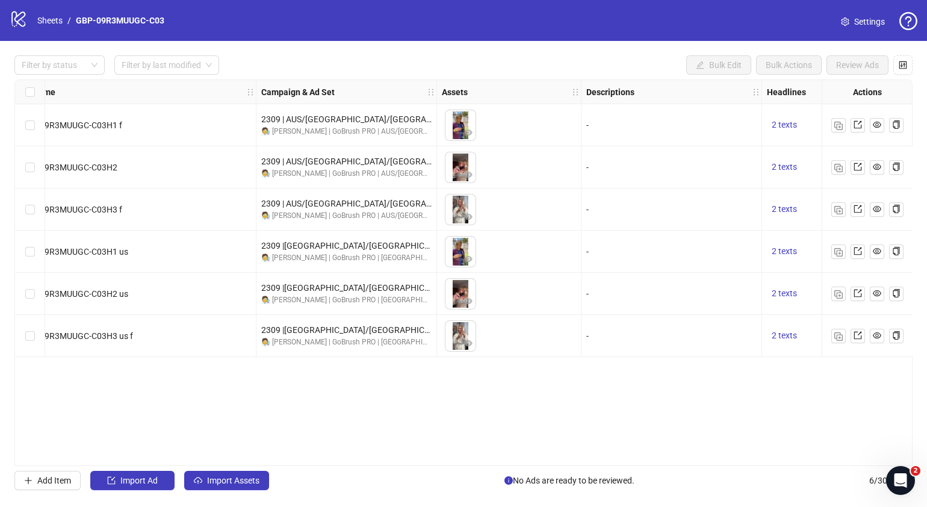
scroll to position [0, 132]
drag, startPoint x: 408, startPoint y: 460, endPoint x: 470, endPoint y: 458, distance: 62.1
click at [472, 456] on div "Ad Format Ad Name Campaign & Ad Set Assets Descriptions Headlines Primary Texts…" at bounding box center [463, 272] width 898 height 387
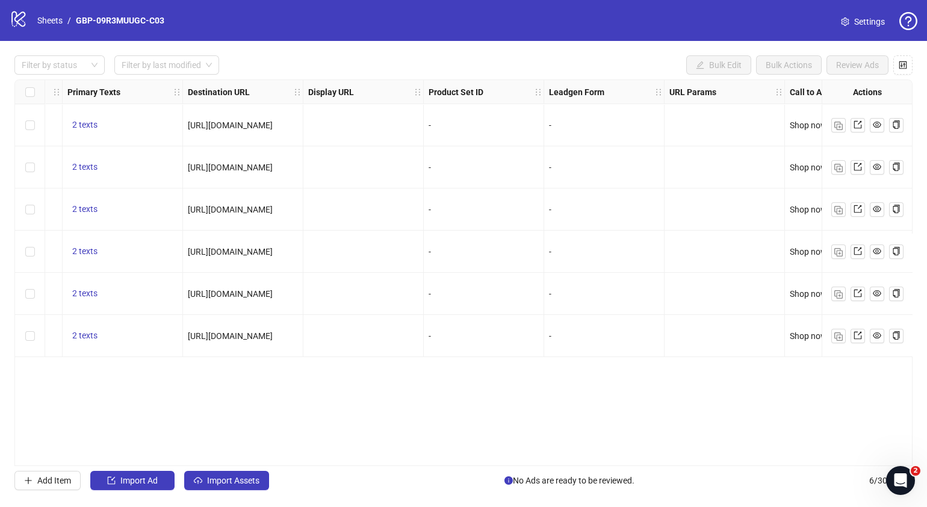
scroll to position [0, 1013]
click at [49, 20] on link "Sheets" at bounding box center [50, 20] width 30 height 13
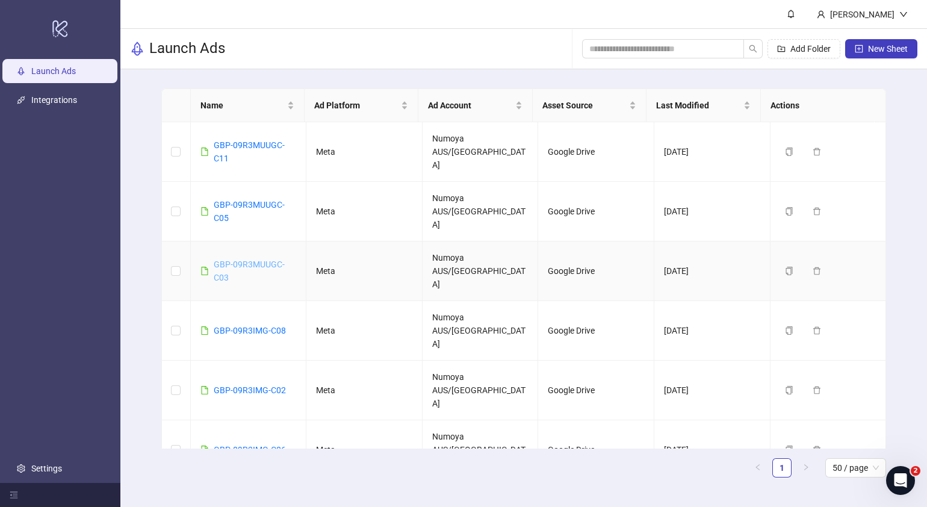
click at [250, 259] on link "GBP-09R3MUUGC-C03" at bounding box center [249, 270] width 71 height 23
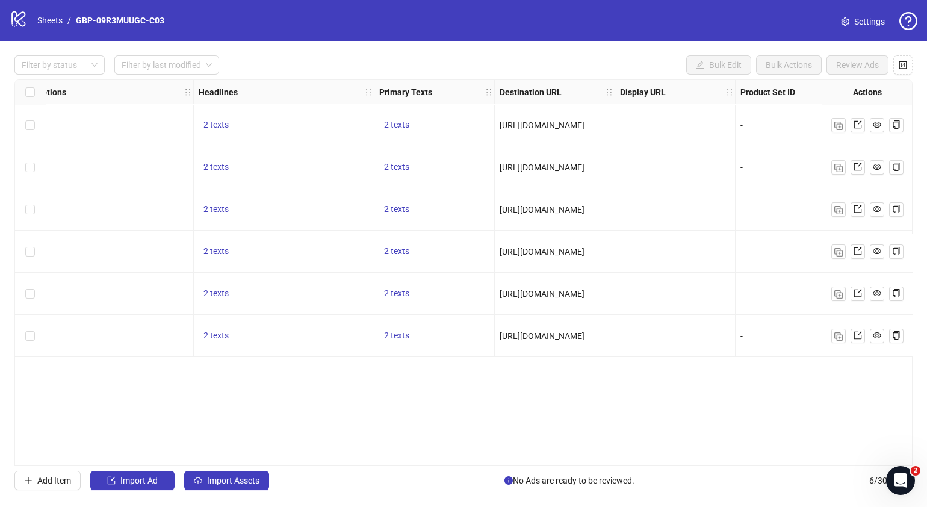
scroll to position [0, 701]
click at [49, 21] on link "Sheets" at bounding box center [50, 20] width 30 height 13
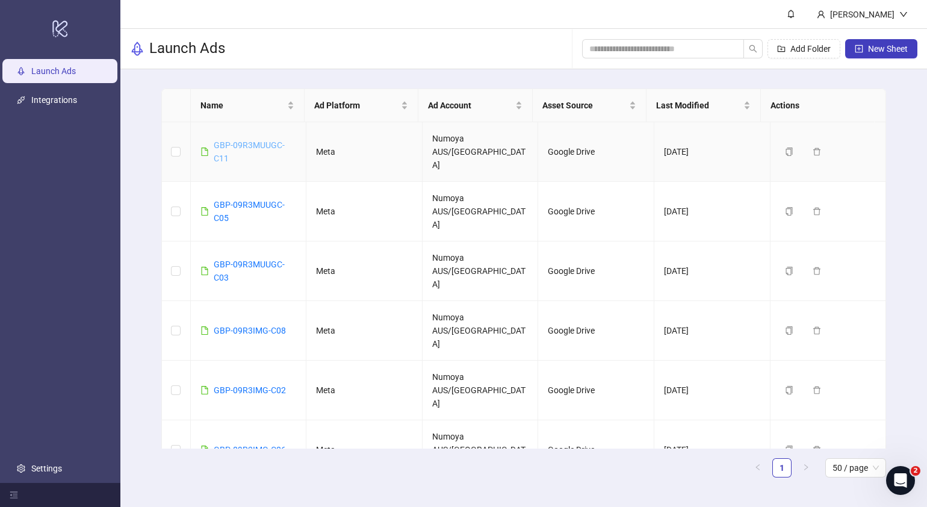
click at [261, 140] on link "GBP-09R3MUUGC-C11" at bounding box center [249, 151] width 71 height 23
